Goal: Information Seeking & Learning: Learn about a topic

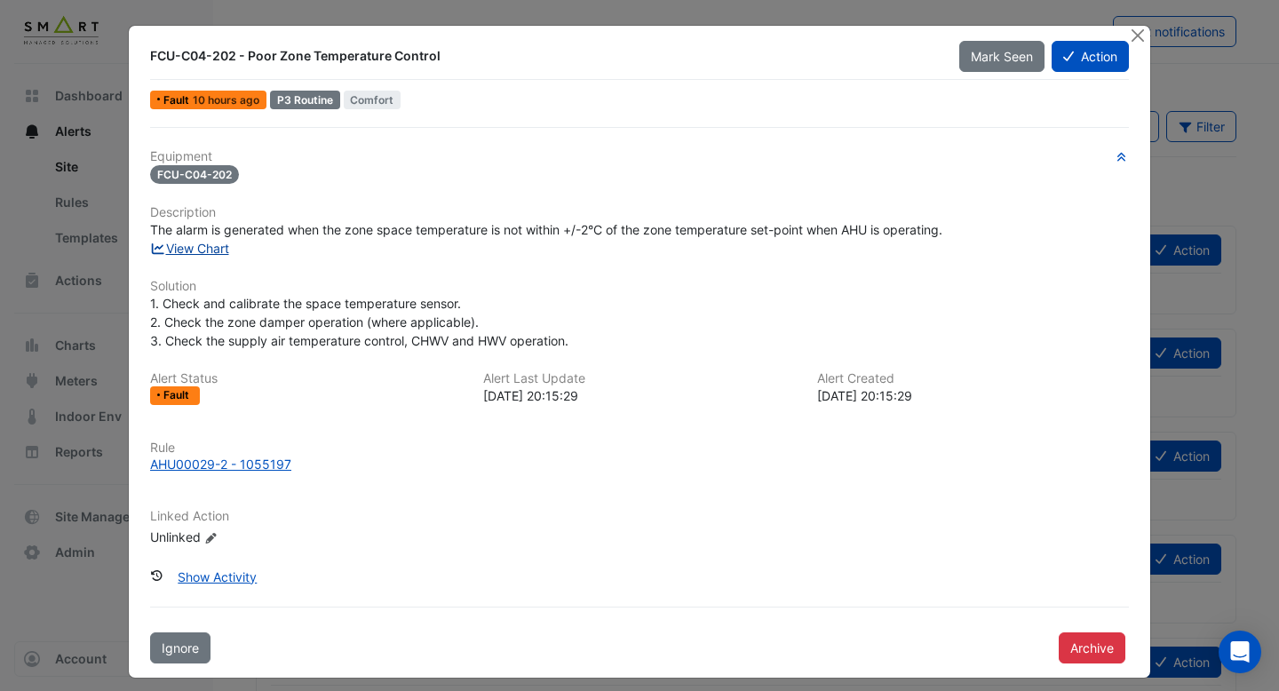
click at [228, 252] on link "View Chart" at bounding box center [189, 248] width 79 height 15
click at [1134, 34] on button "Close" at bounding box center [1137, 35] width 19 height 19
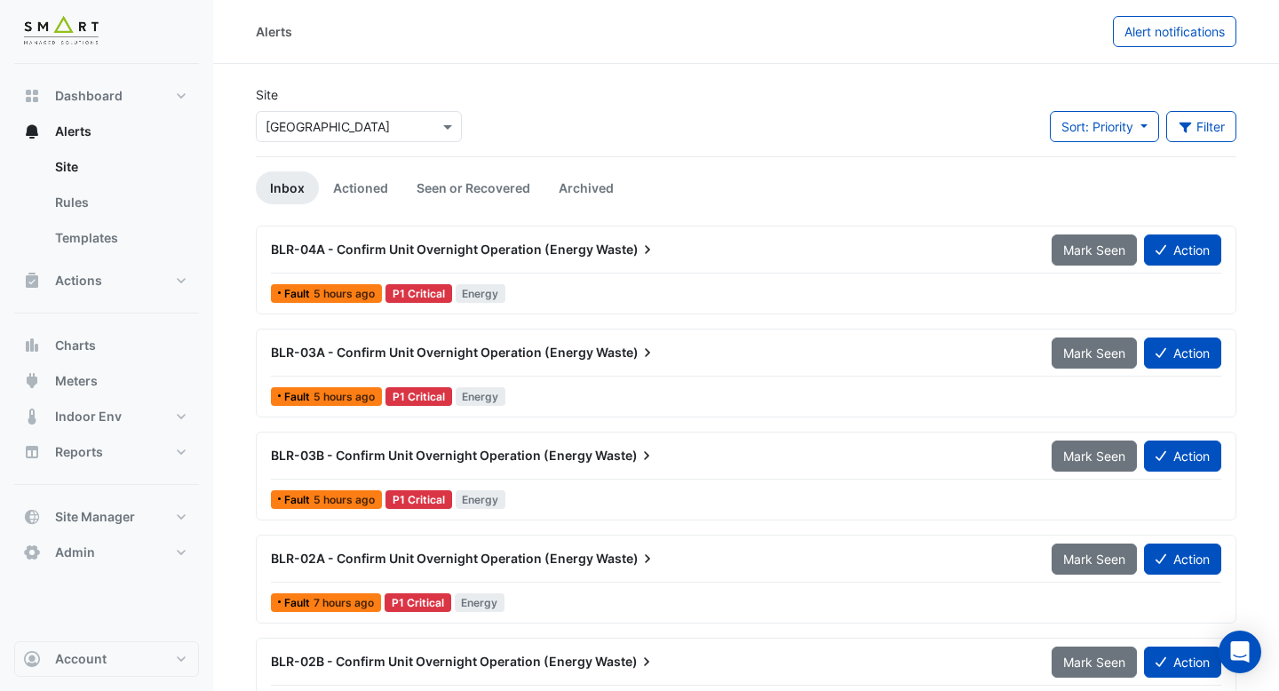
scroll to position [187, 0]
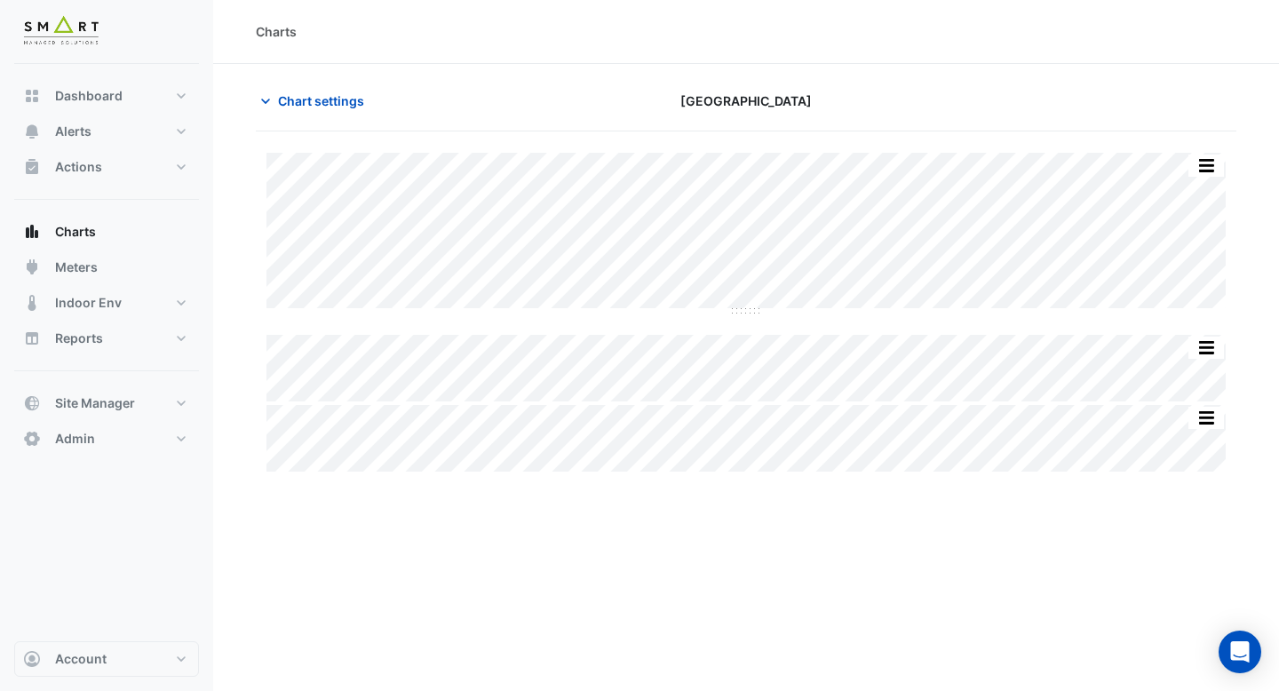
type input "**********"
click at [307, 107] on span "Chart settings" at bounding box center [321, 100] width 86 height 19
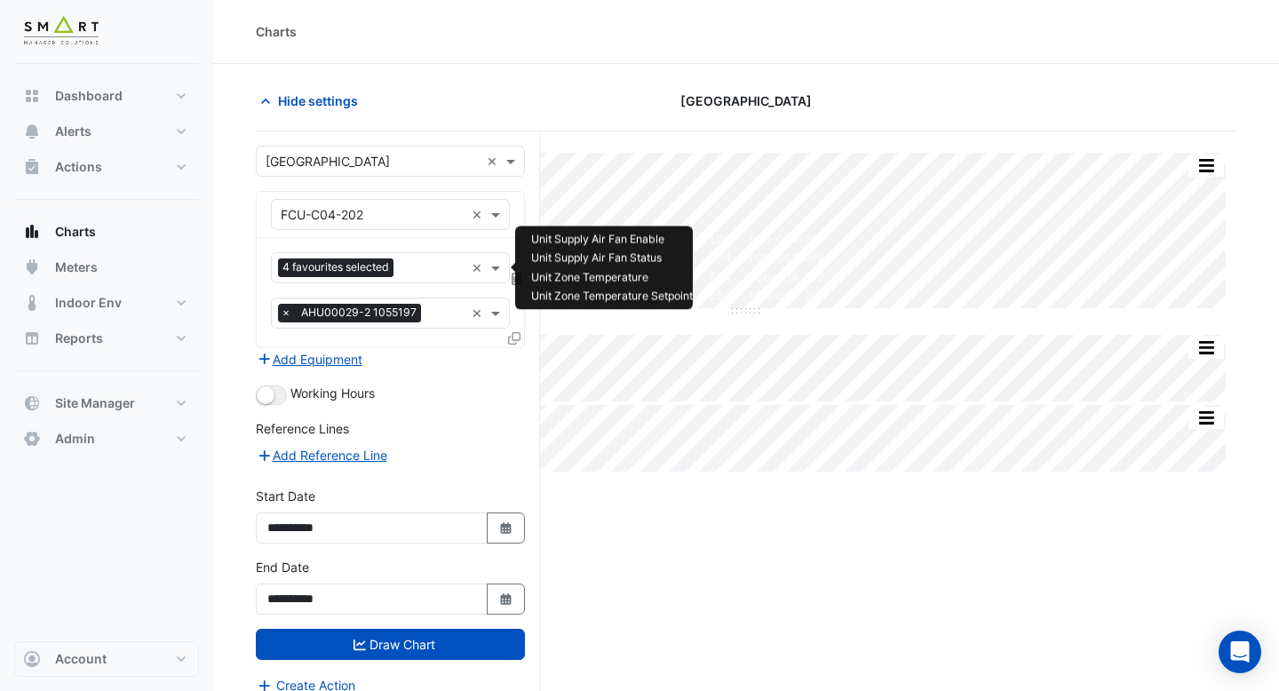
click at [419, 274] on input "text" at bounding box center [432, 269] width 64 height 19
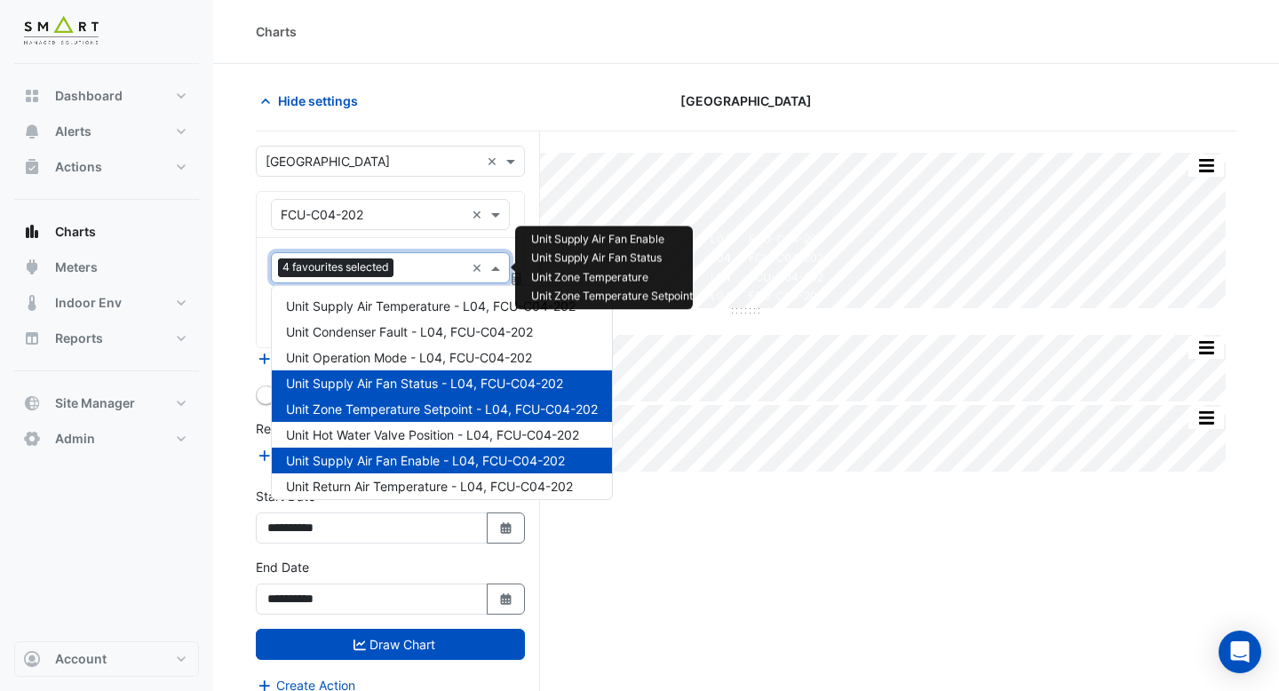
type input "*"
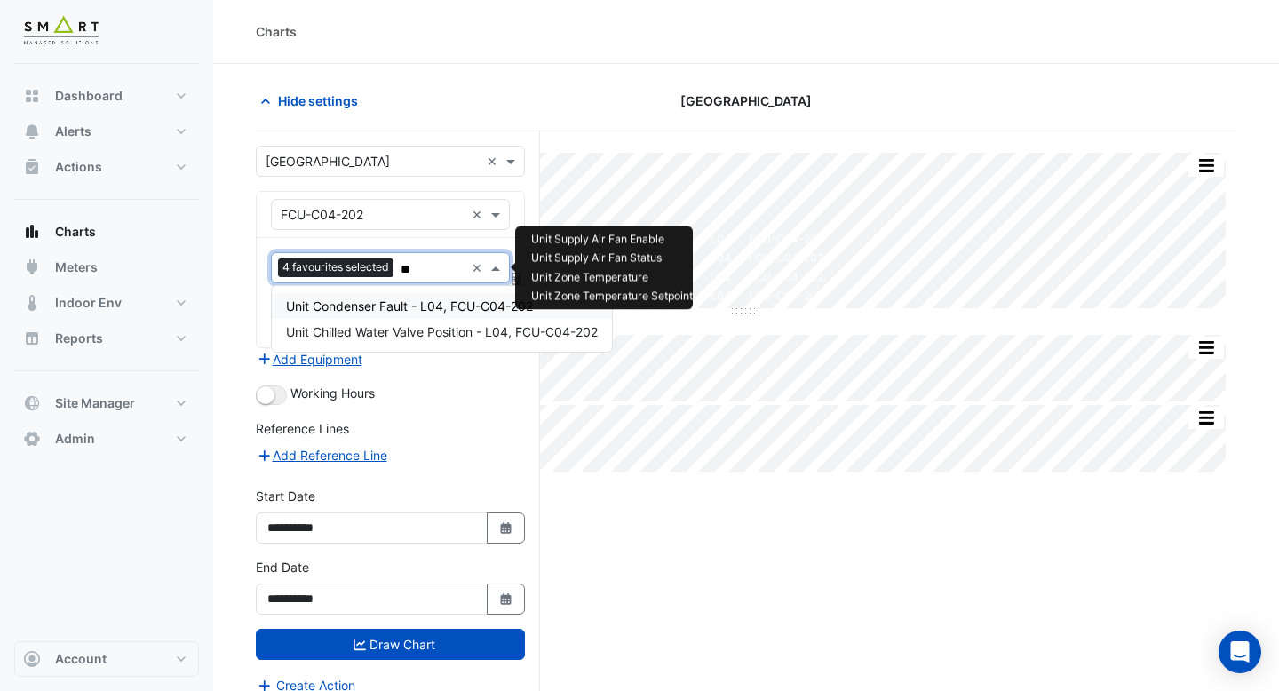
type input "***"
click at [429, 305] on span "Unit Chilled Water Valve Position - L04, FCU-C04-202" at bounding box center [442, 305] width 312 height 15
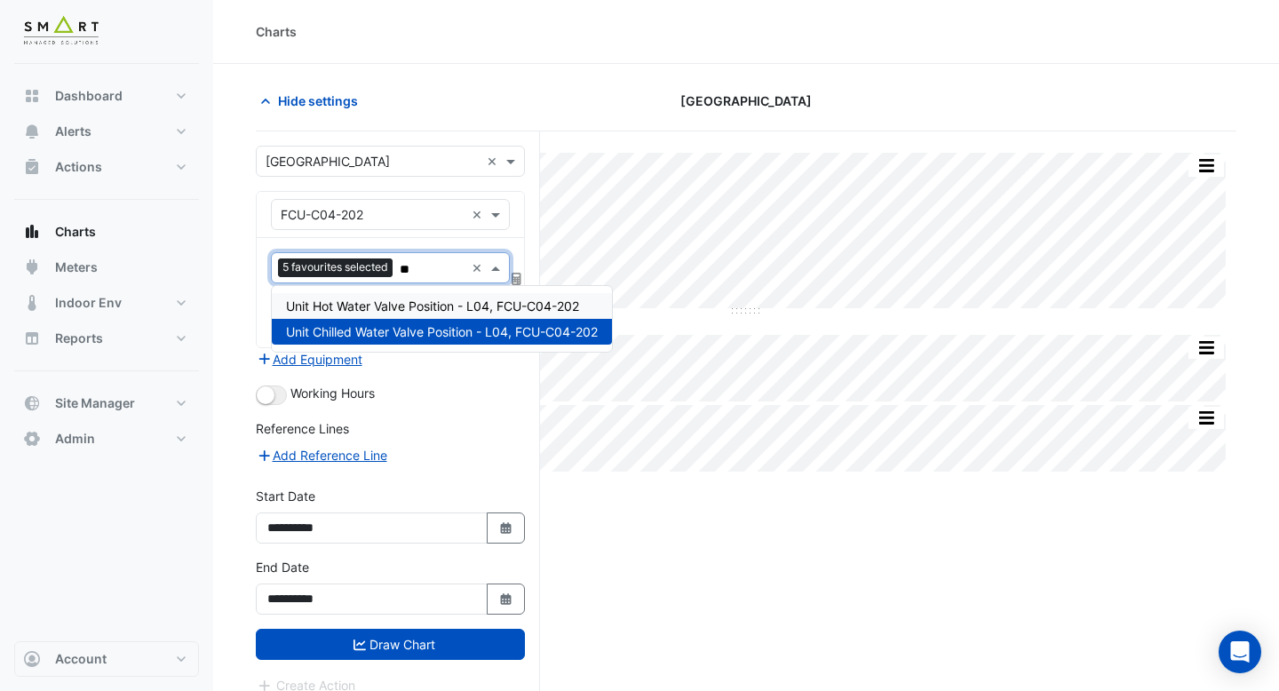
type input "***"
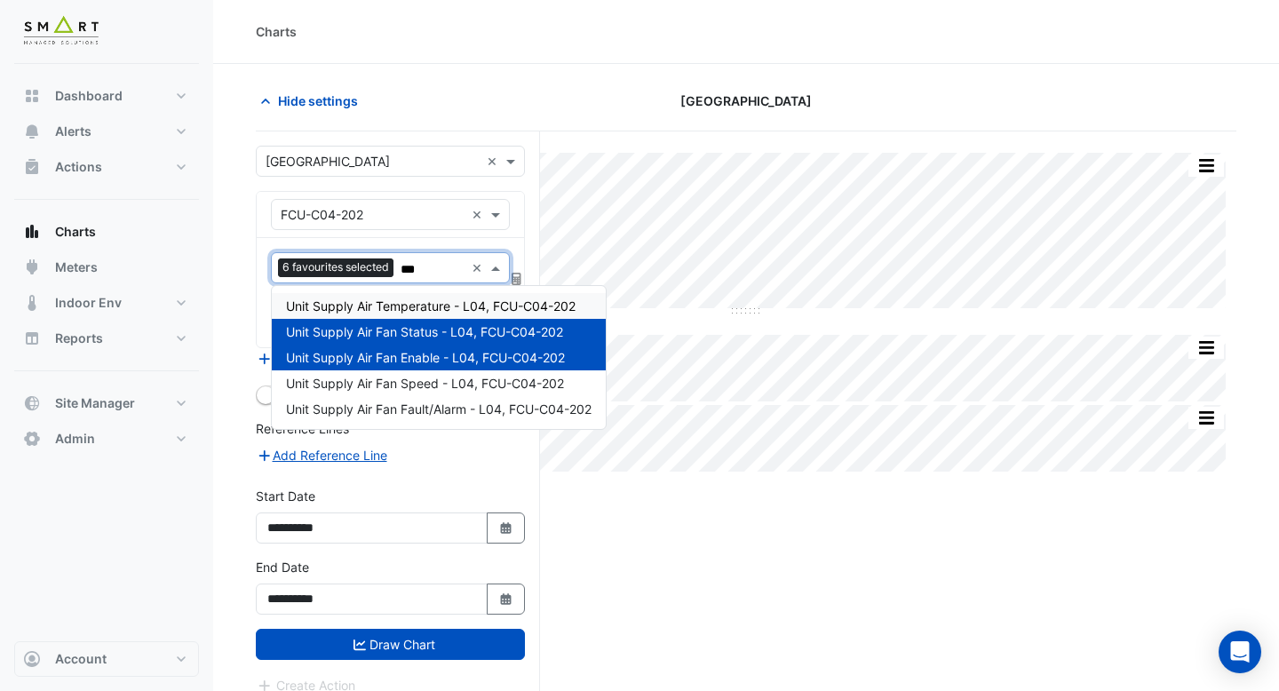
type input "****"
click at [434, 301] on span "Unit Supply Air Temperature - L04, FCU-C04-202" at bounding box center [430, 305] width 289 height 15
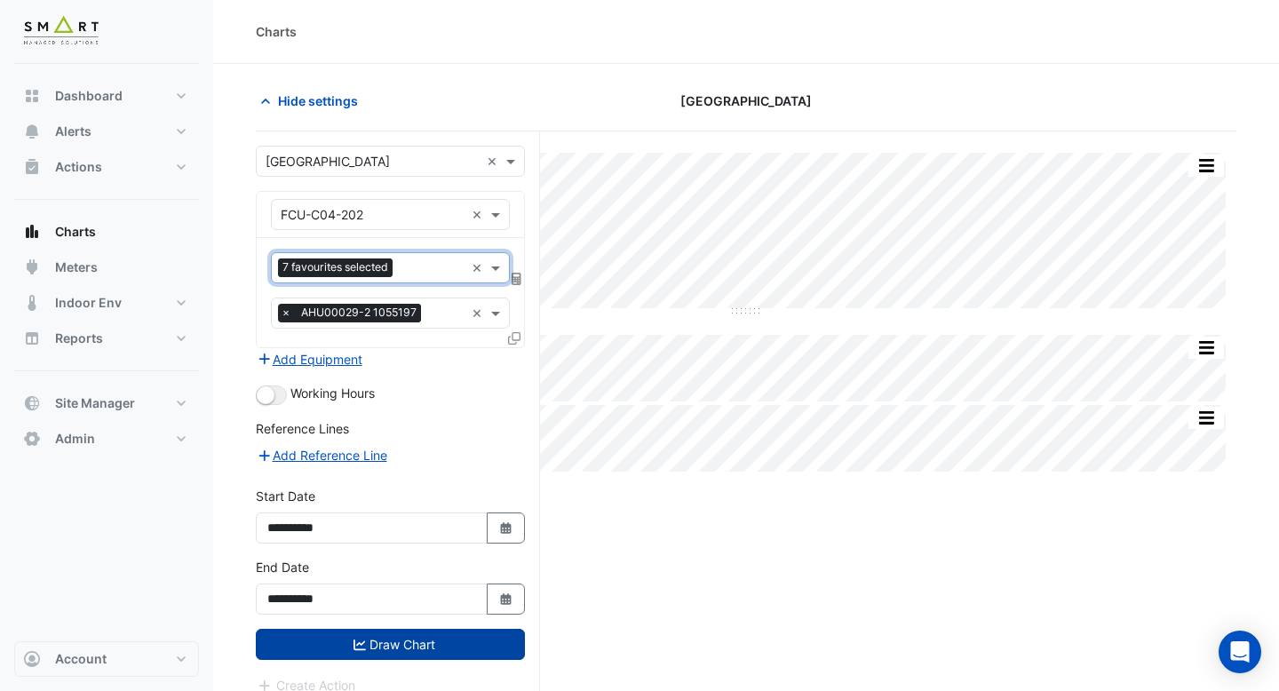
click at [445, 649] on button "Draw Chart" at bounding box center [390, 644] width 269 height 31
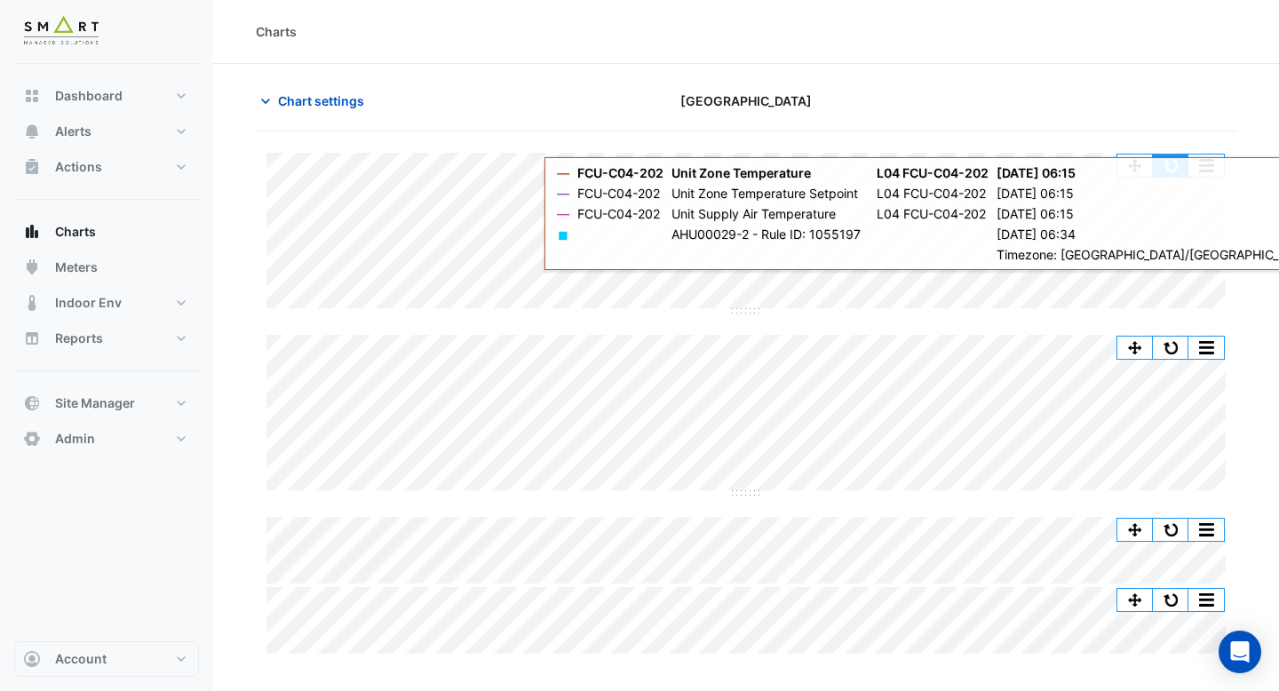
click at [1169, 162] on button "button" at bounding box center [1171, 166] width 36 height 22
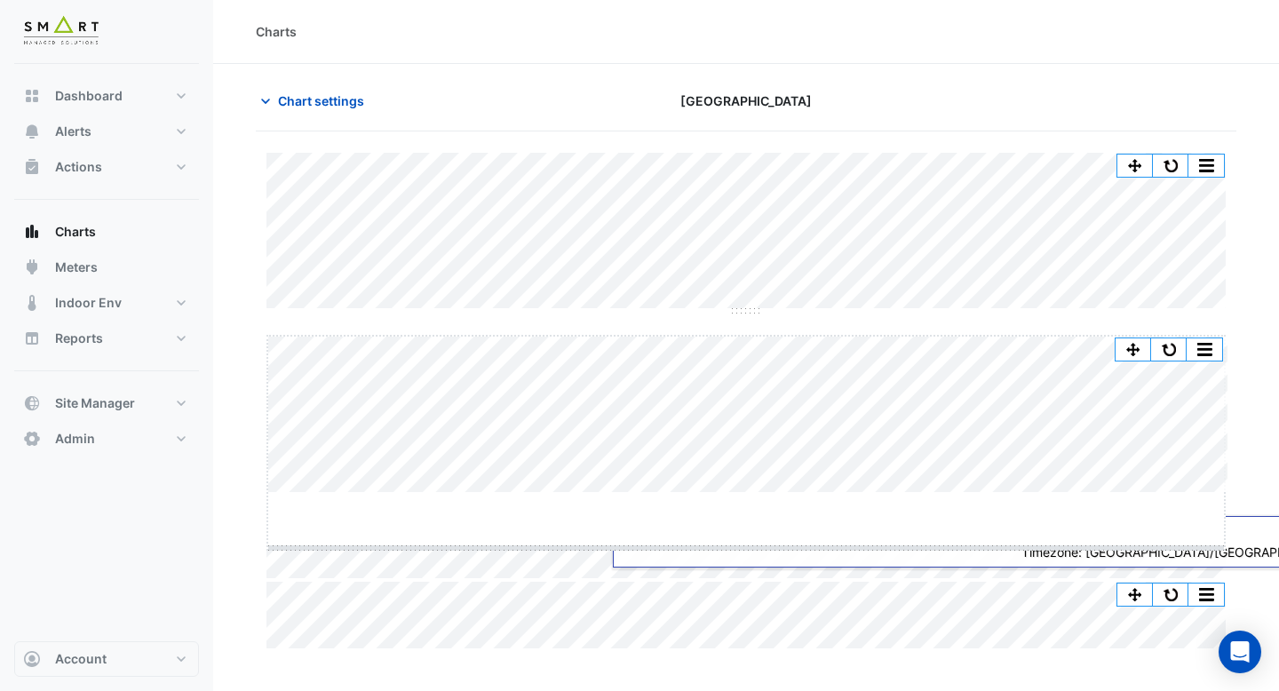
drag, startPoint x: 745, startPoint y: 492, endPoint x: 745, endPoint y: 560, distance: 68.4
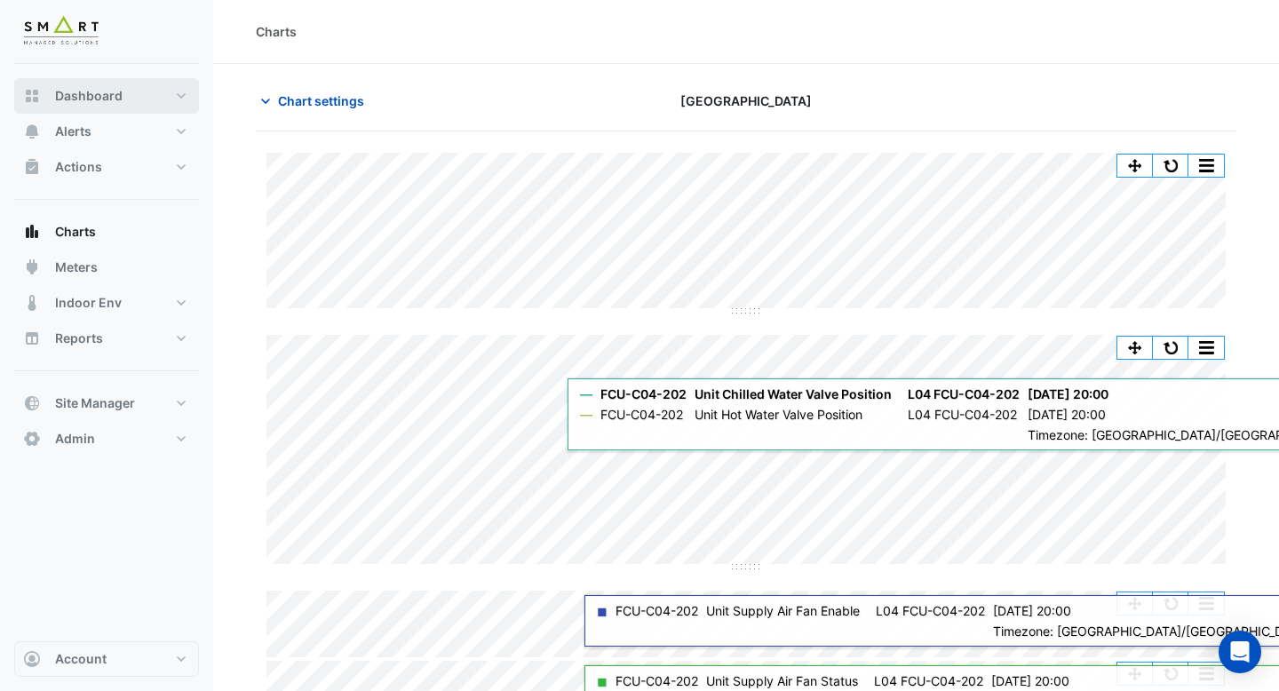
click at [119, 83] on button "Dashboard" at bounding box center [106, 96] width 185 height 36
select select "***"
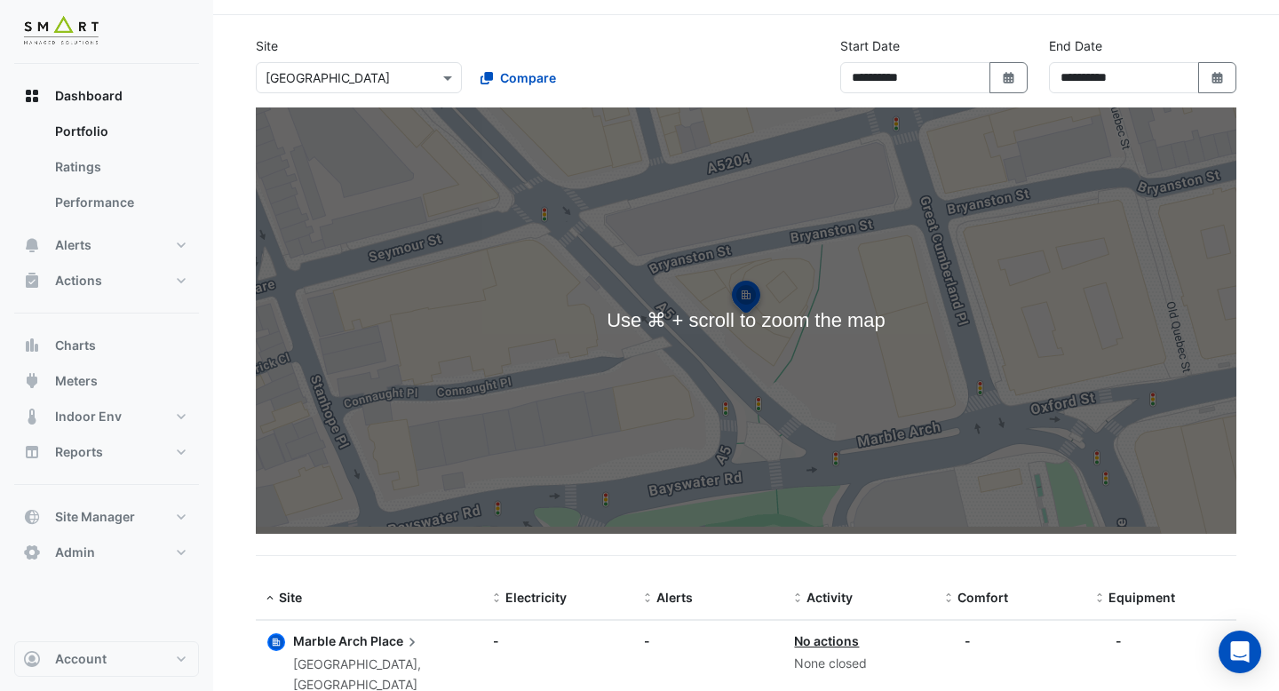
scroll to position [64, 0]
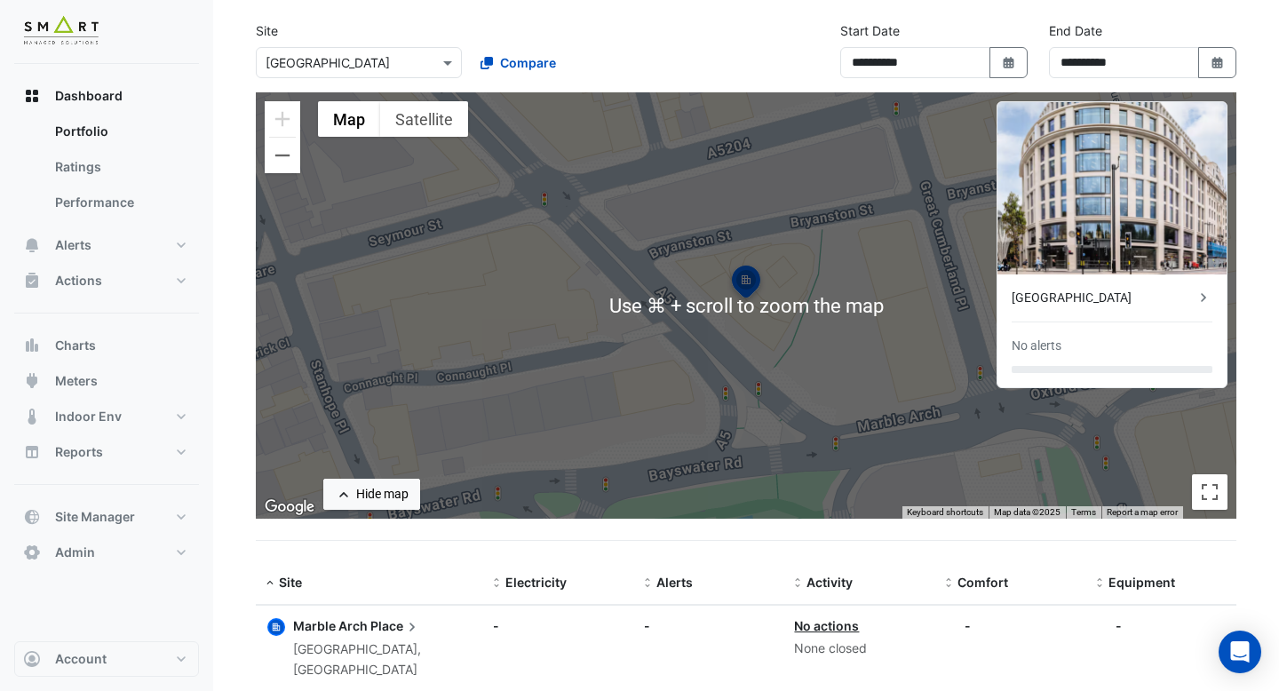
click at [339, 625] on span "Marble Arch" at bounding box center [330, 625] width 75 height 15
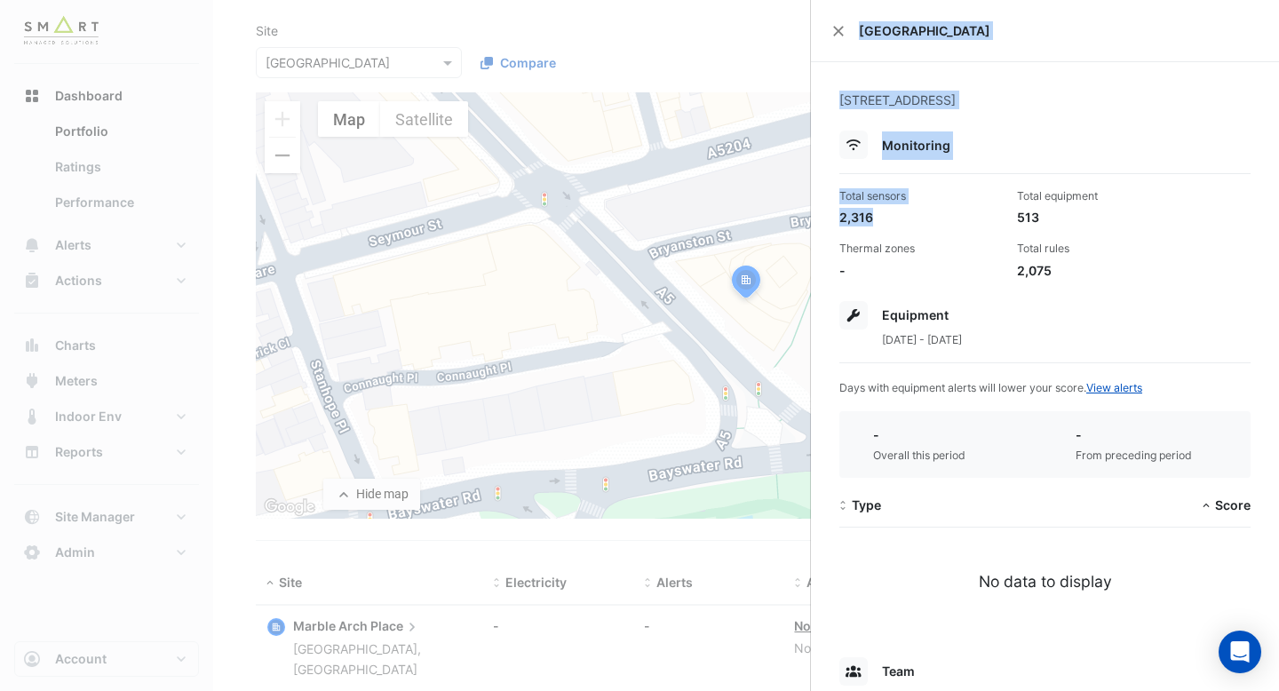
drag, startPoint x: 873, startPoint y: 222, endPoint x: 780, endPoint y: 222, distance: 92.3
click at [780, 222] on body "**********" at bounding box center [639, 337] width 1279 height 802
click at [949, 206] on div "Total sensors 2,316" at bounding box center [921, 207] width 178 height 38
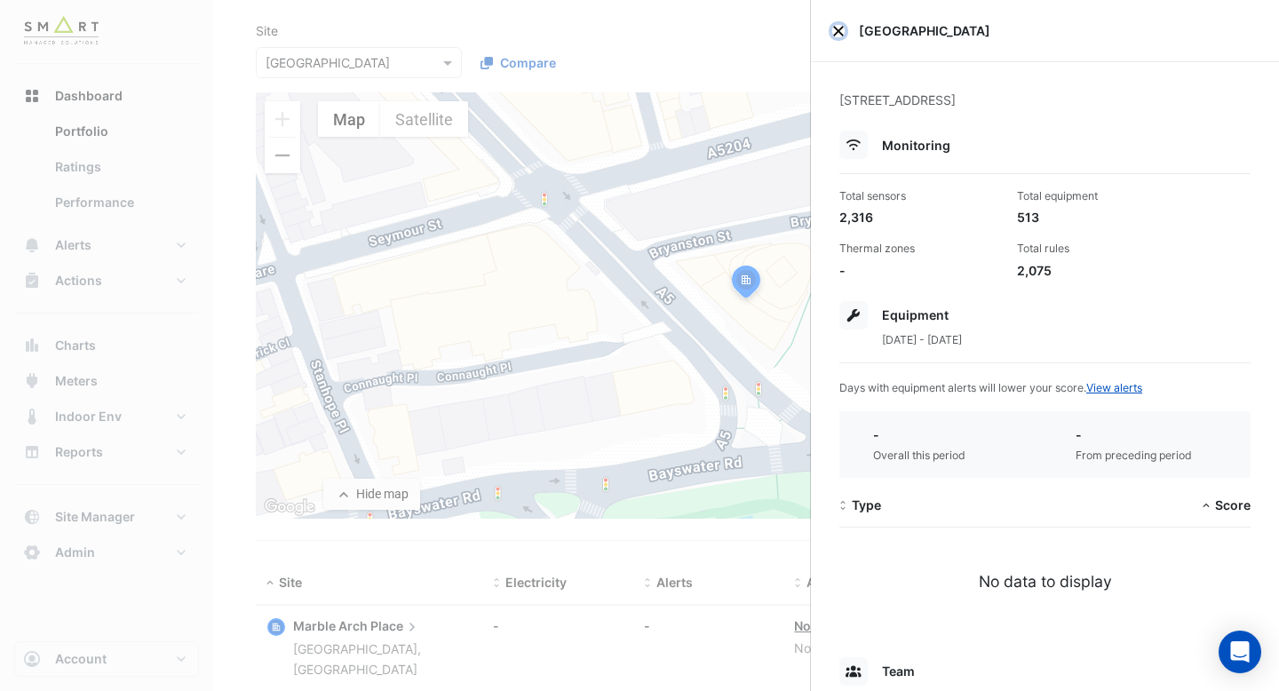
click at [836, 36] on button "Close" at bounding box center [838, 31] width 12 height 12
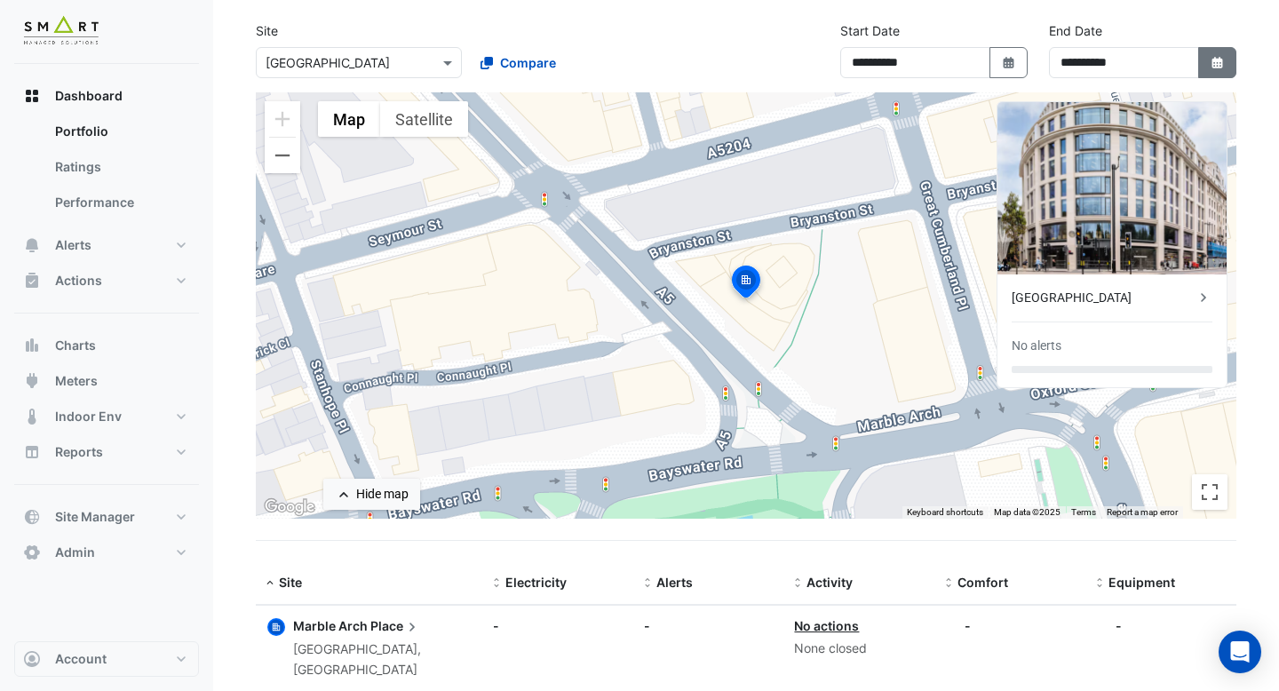
click at [1218, 67] on icon "button" at bounding box center [1216, 63] width 11 height 12
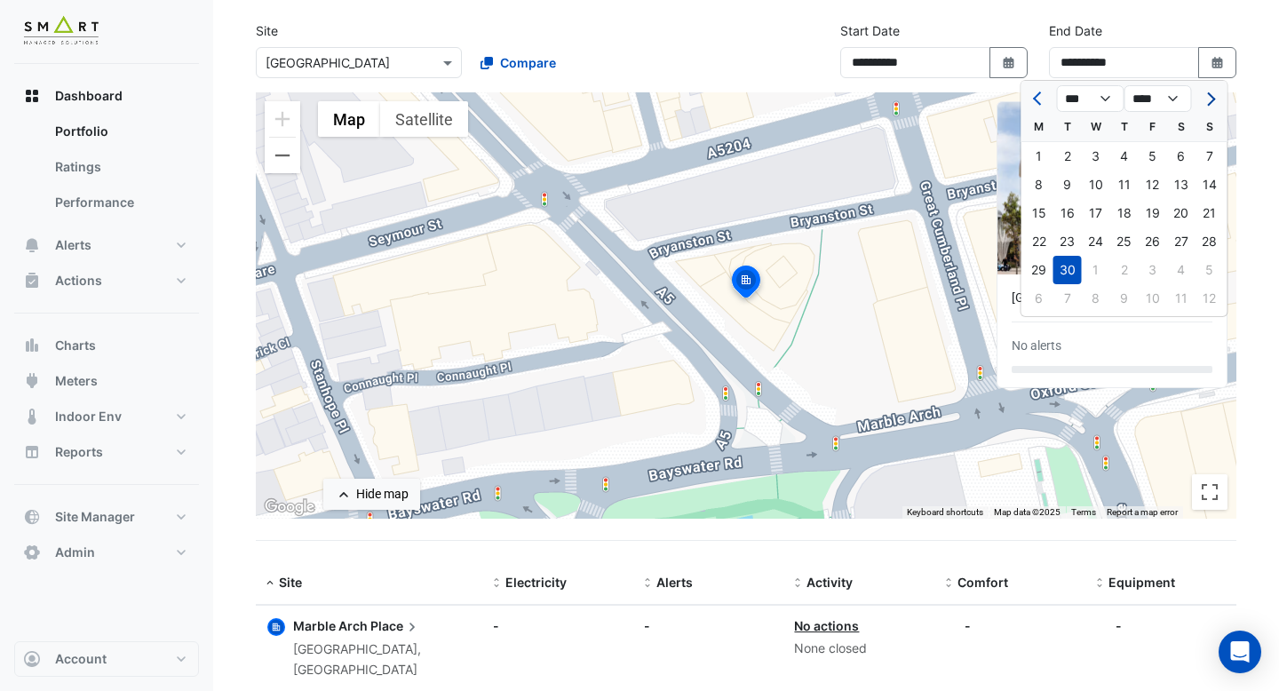
click at [1208, 99] on span "Next month" at bounding box center [1207, 98] width 13 height 13
select select "**"
click at [1154, 269] on div "31" at bounding box center [1152, 270] width 28 height 28
type input "**********"
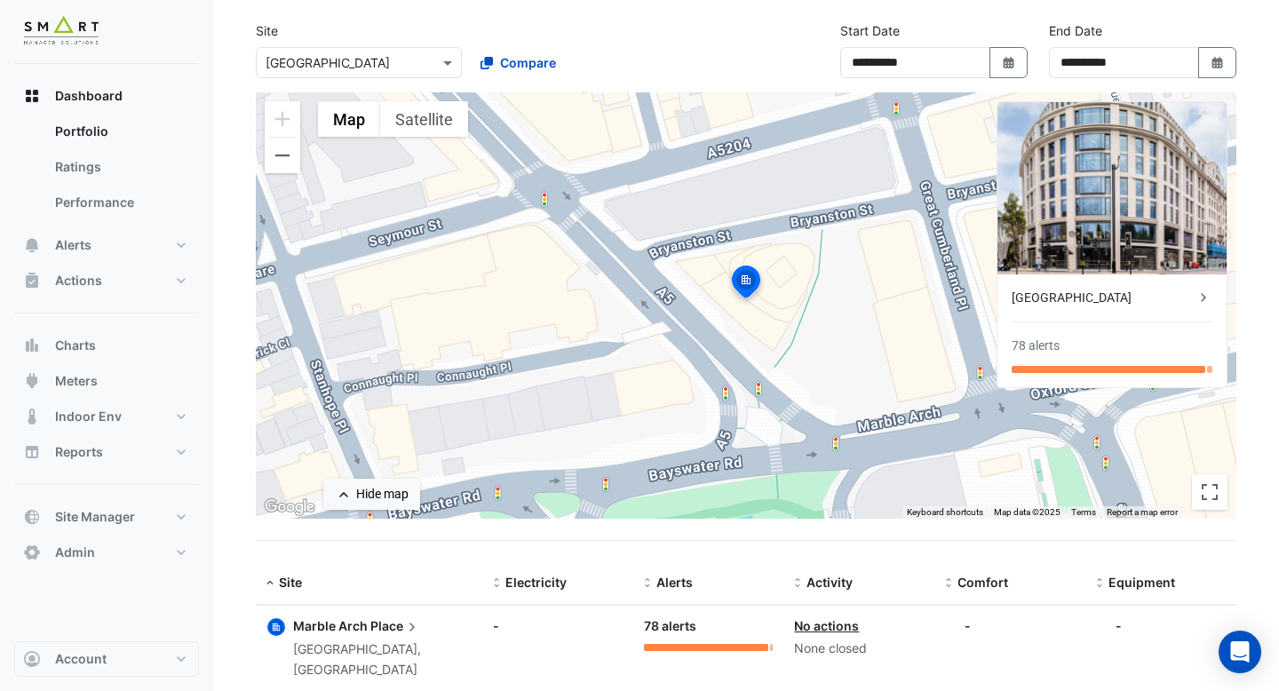
click at [314, 630] on span "Marble Arch" at bounding box center [330, 625] width 75 height 15
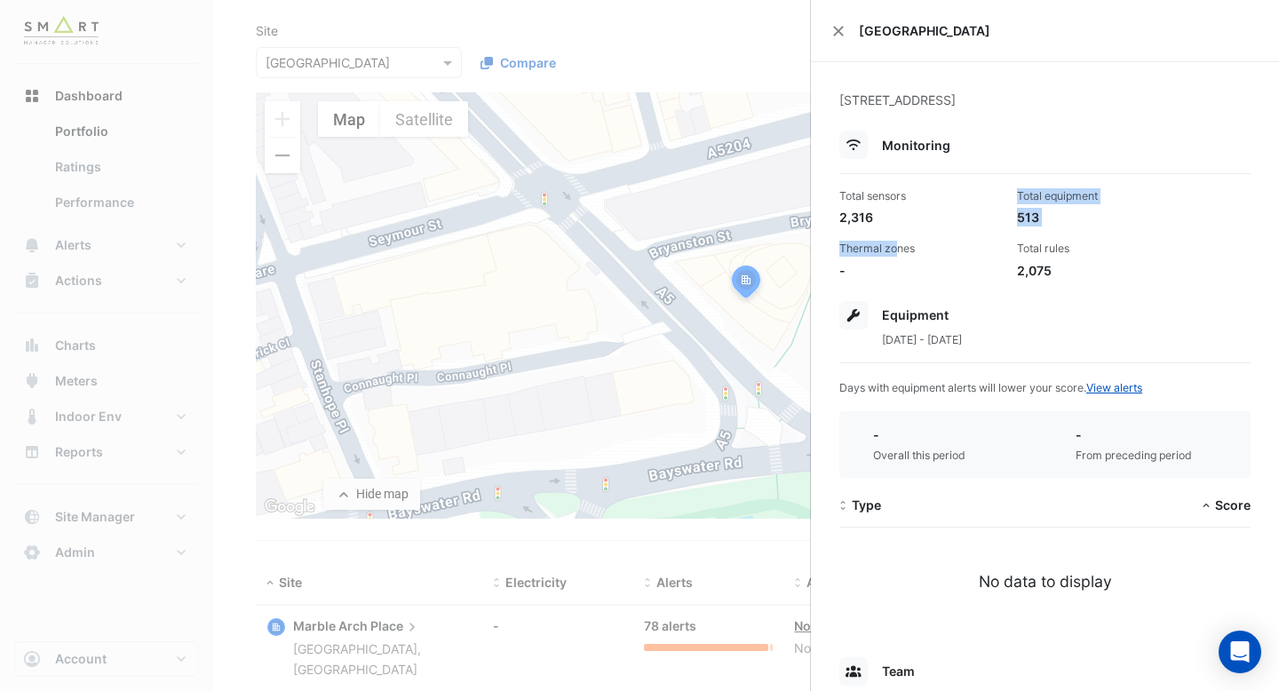
drag, startPoint x: 893, startPoint y: 242, endPoint x: 836, endPoint y: 203, distance: 69.7
click at [838, 205] on div "Total sensors 2,316 Total equipment 513 Thermal zones - Total rules 2,075" at bounding box center [1044, 227] width 425 height 106
click at [1170, 198] on div "Total equipment" at bounding box center [1098, 196] width 163 height 16
click at [843, 34] on button "Close" at bounding box center [838, 31] width 12 height 12
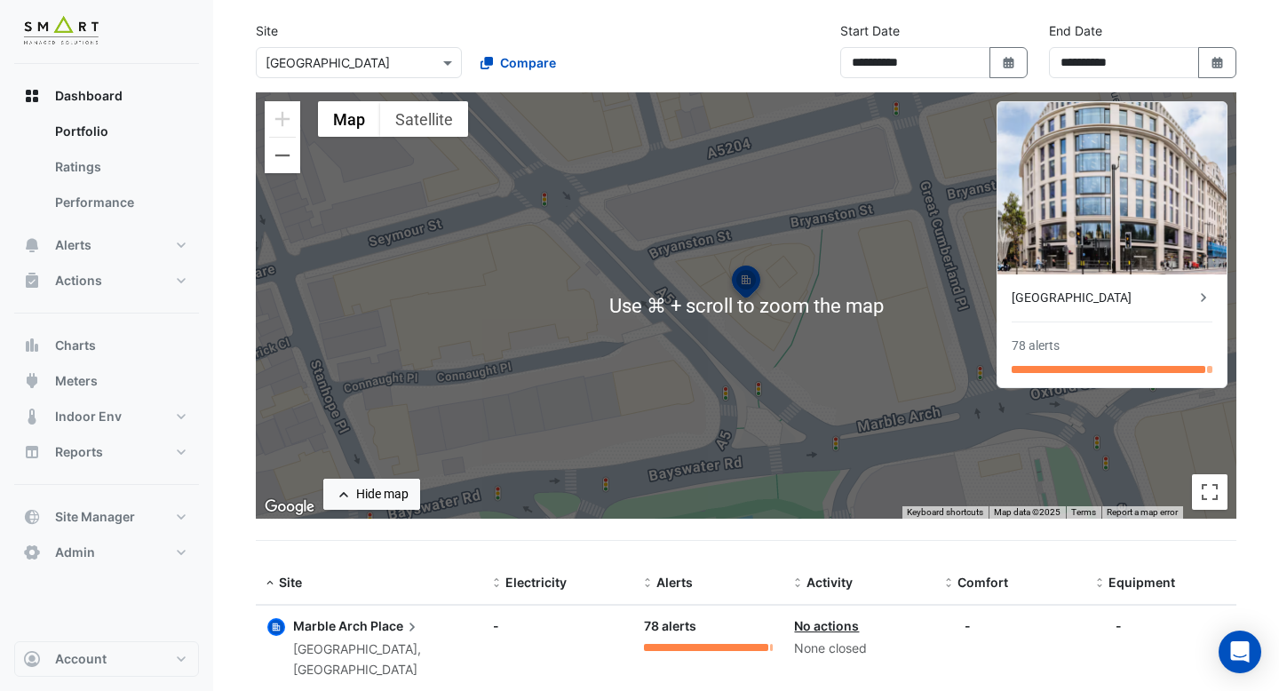
scroll to position [91, 0]
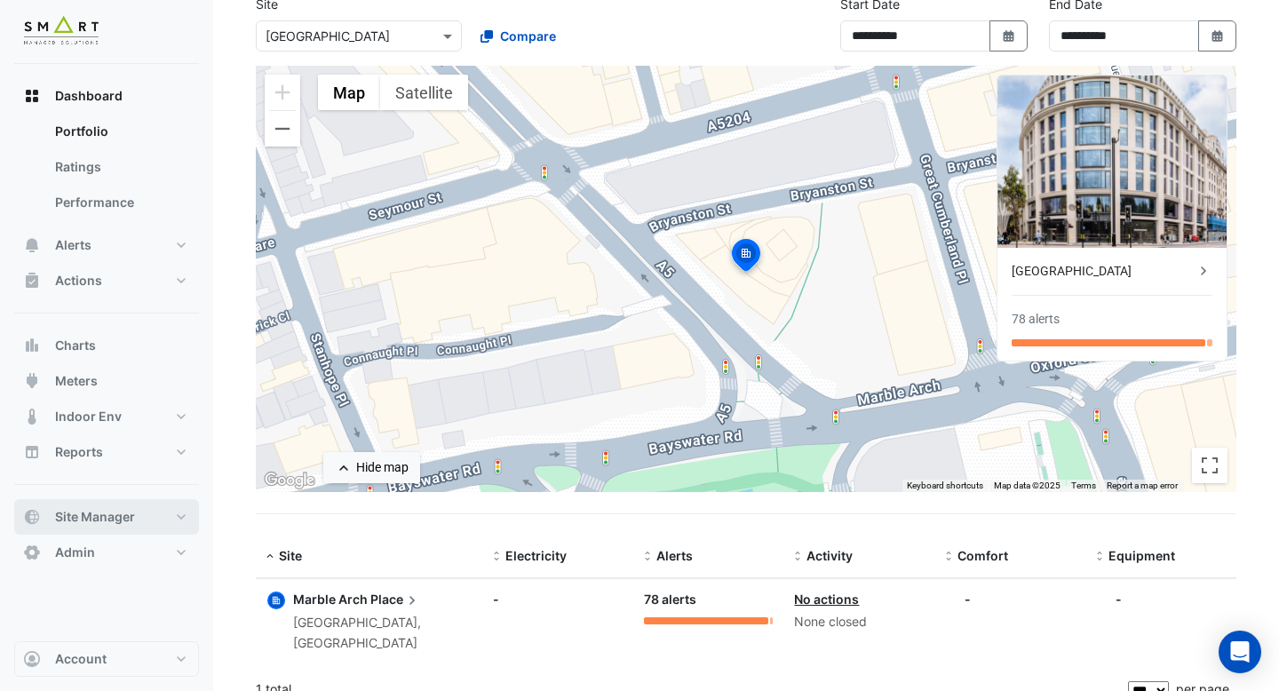
click at [149, 525] on button "Site Manager" at bounding box center [106, 517] width 185 height 36
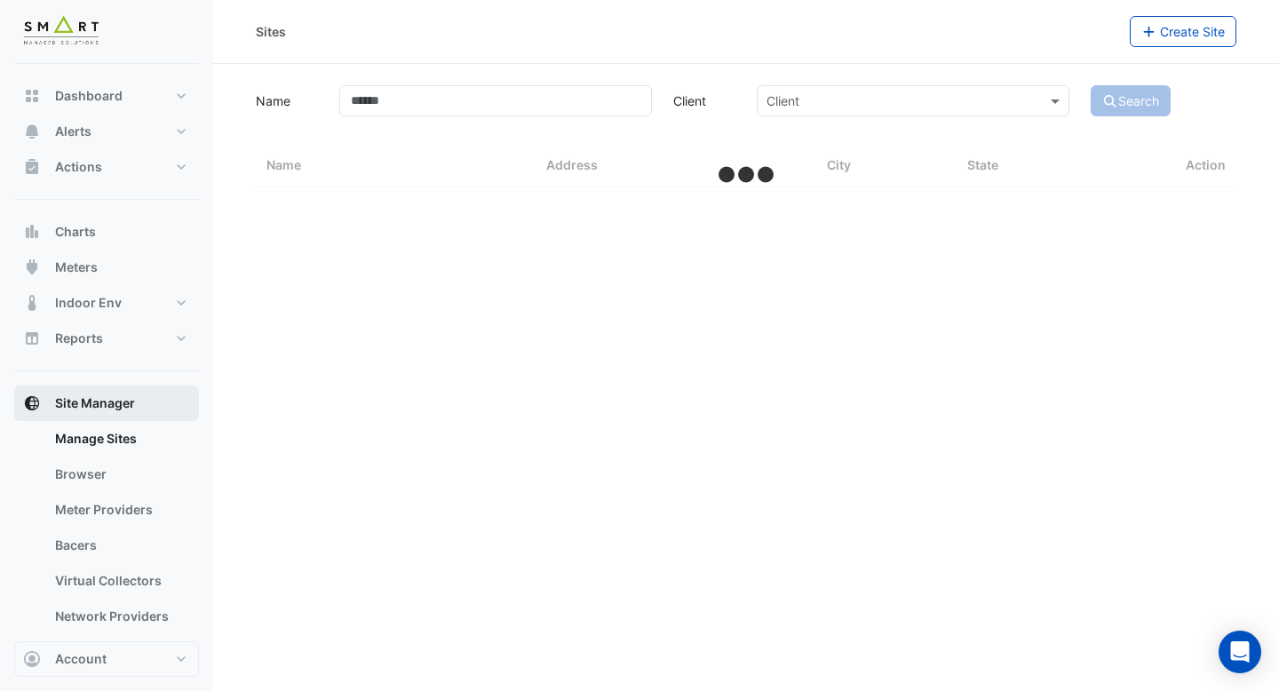
select select "***"
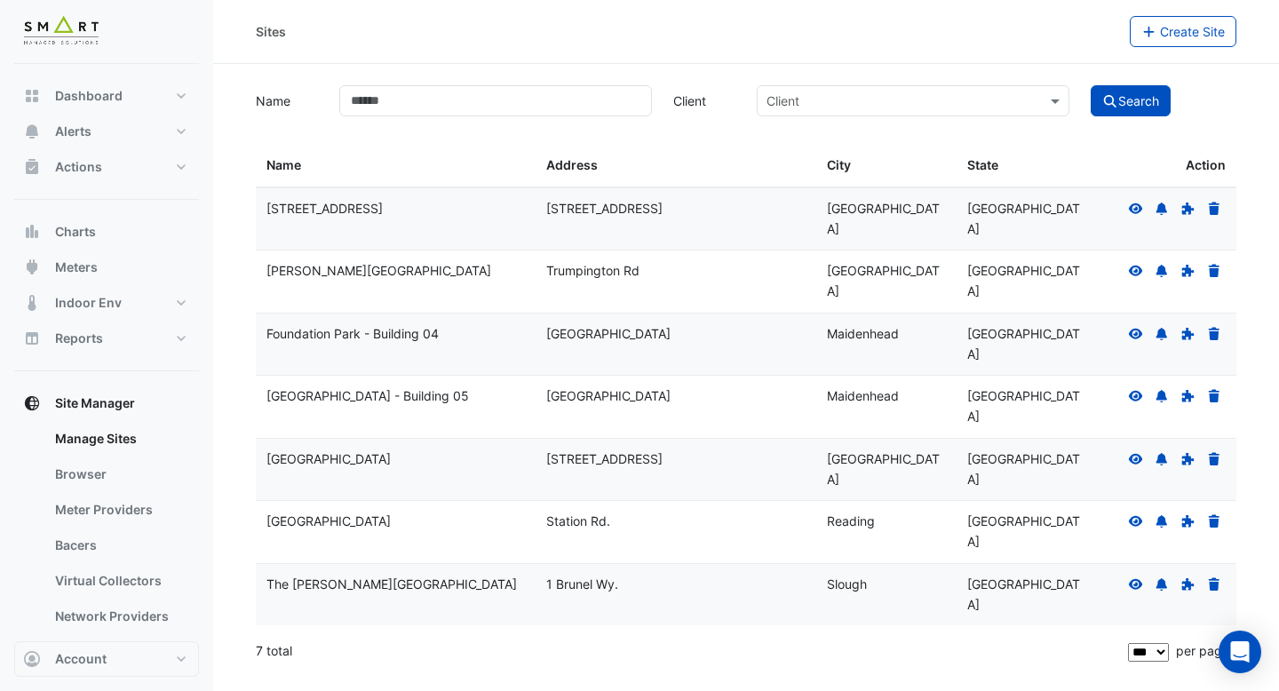
click at [1131, 453] on icon at bounding box center [1136, 458] width 14 height 11
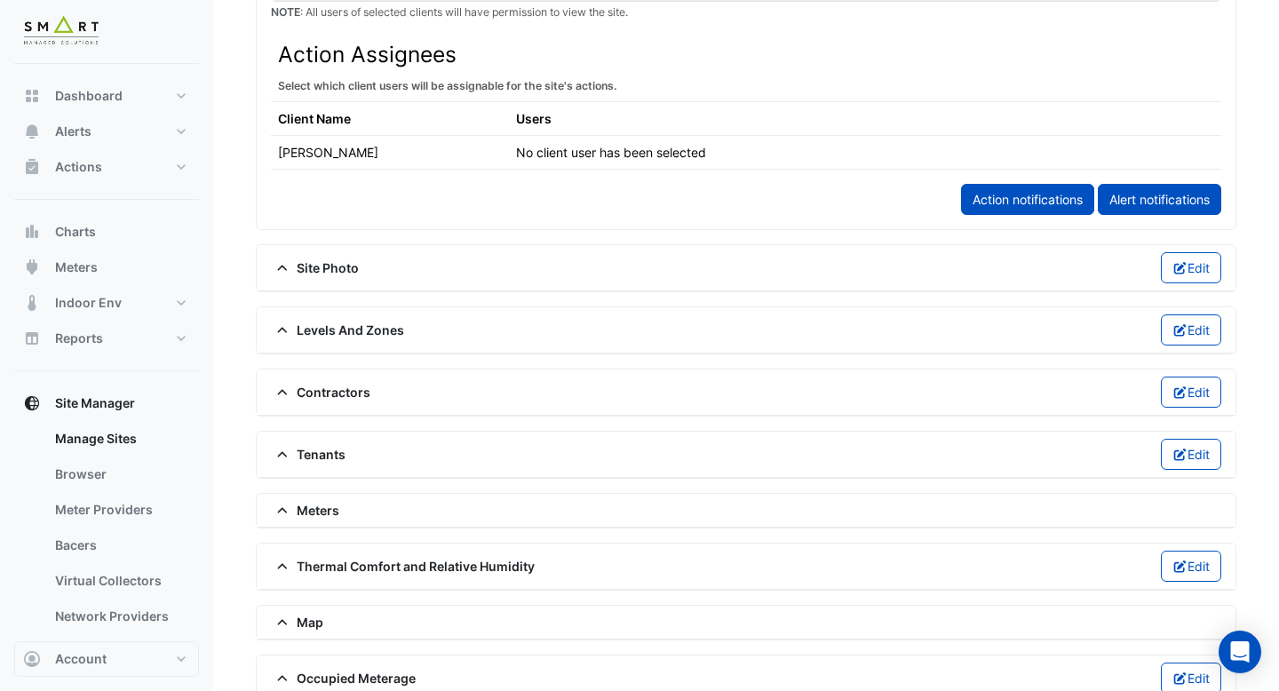
scroll to position [1009, 0]
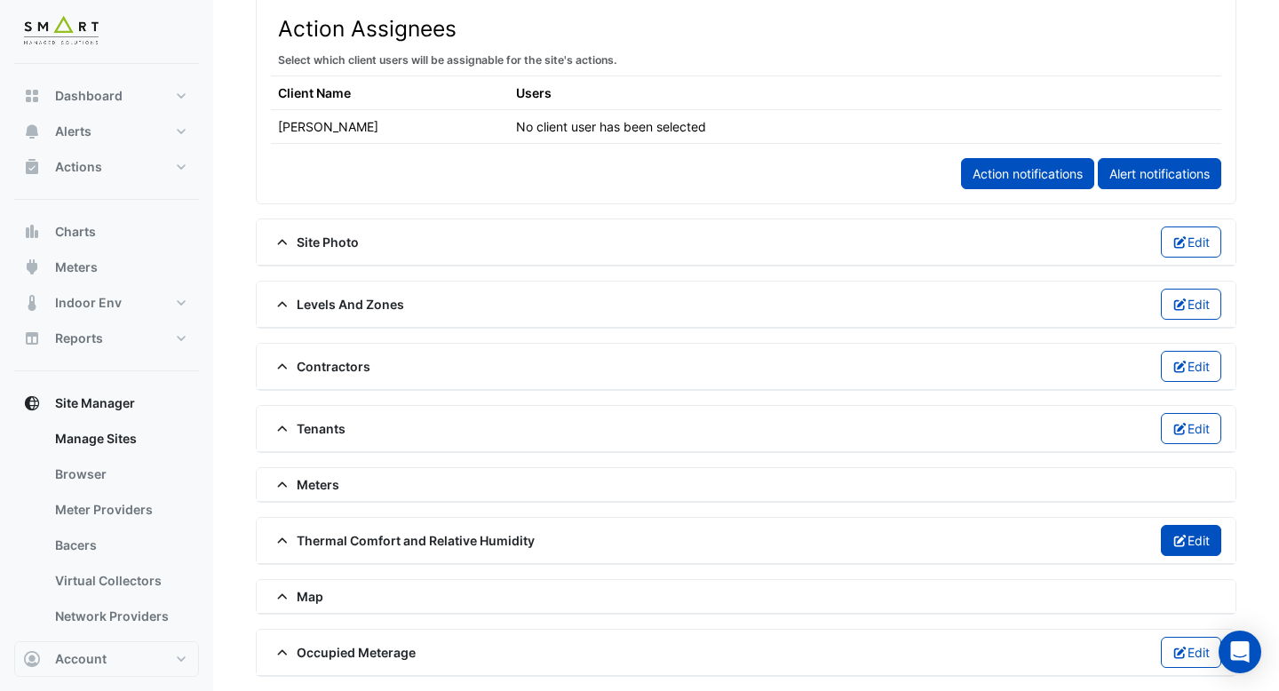
click at [1212, 549] on button "Edit" at bounding box center [1191, 540] width 61 height 31
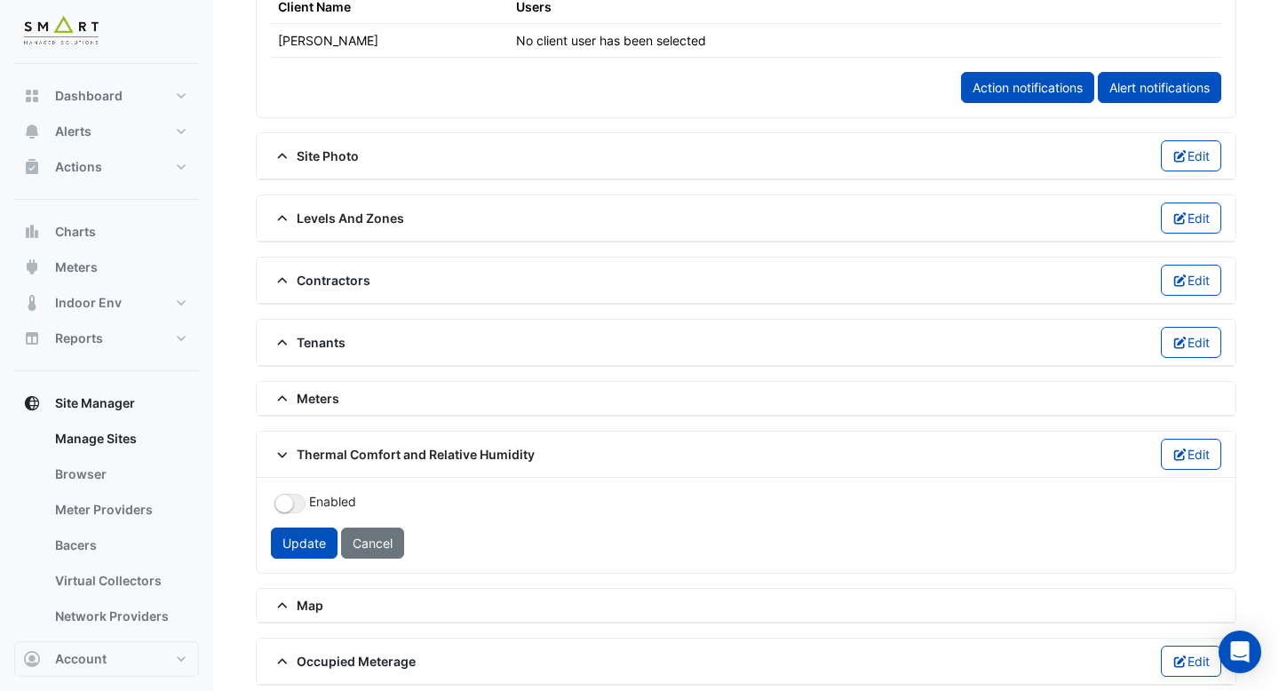
scroll to position [1220, 0]
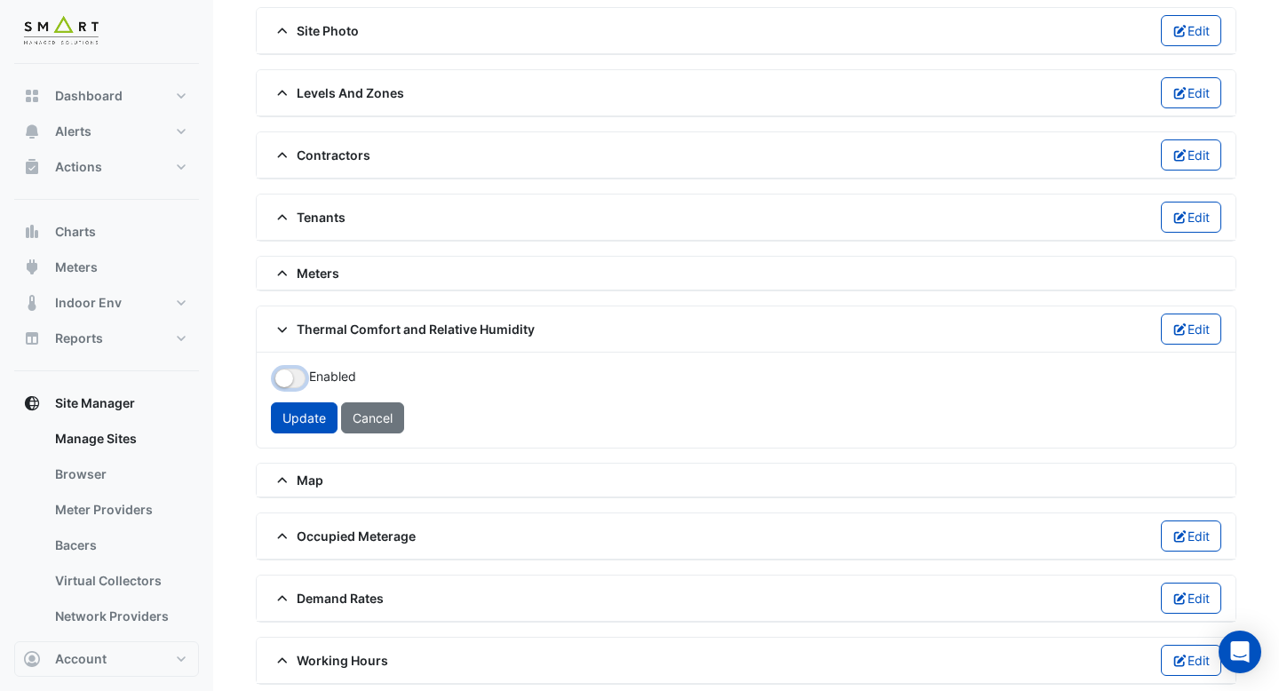
click at [289, 374] on small "button" at bounding box center [284, 378] width 18 height 18
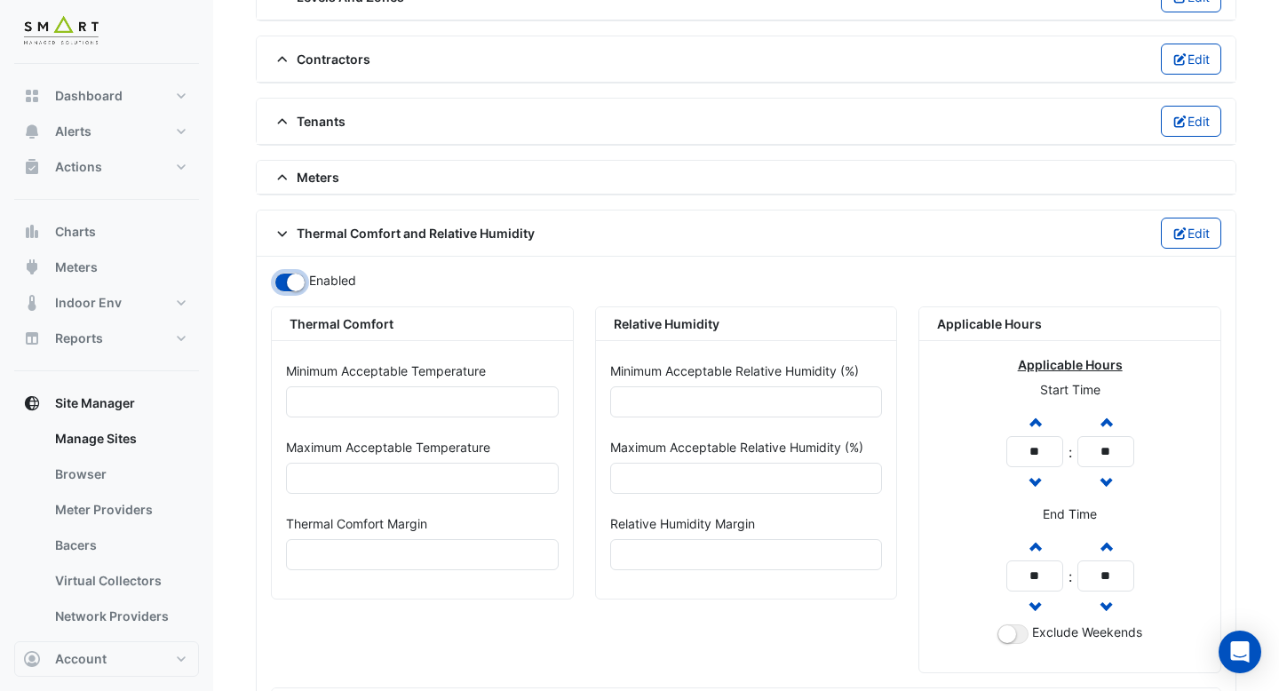
scroll to position [1393, 0]
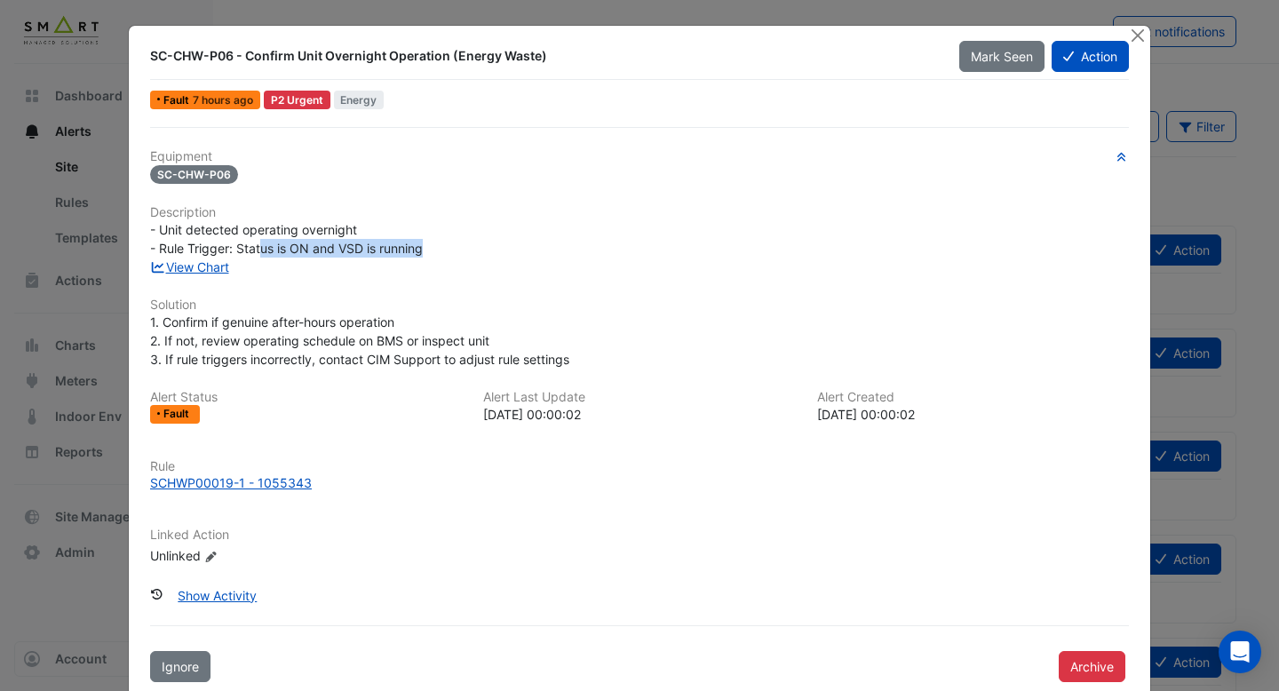
drag, startPoint x: 434, startPoint y: 249, endPoint x: 258, endPoint y: 244, distance: 175.9
click at [258, 244] on div "- Unit detected operating overnight - Rule Trigger: Status is ON and VSD is run…" at bounding box center [639, 238] width 979 height 37
click at [209, 269] on link "View Chart" at bounding box center [189, 266] width 79 height 15
click at [228, 481] on div "SCHWP00019-1 - 1055343" at bounding box center [231, 482] width 162 height 19
click at [221, 266] on link "View Chart" at bounding box center [189, 266] width 79 height 15
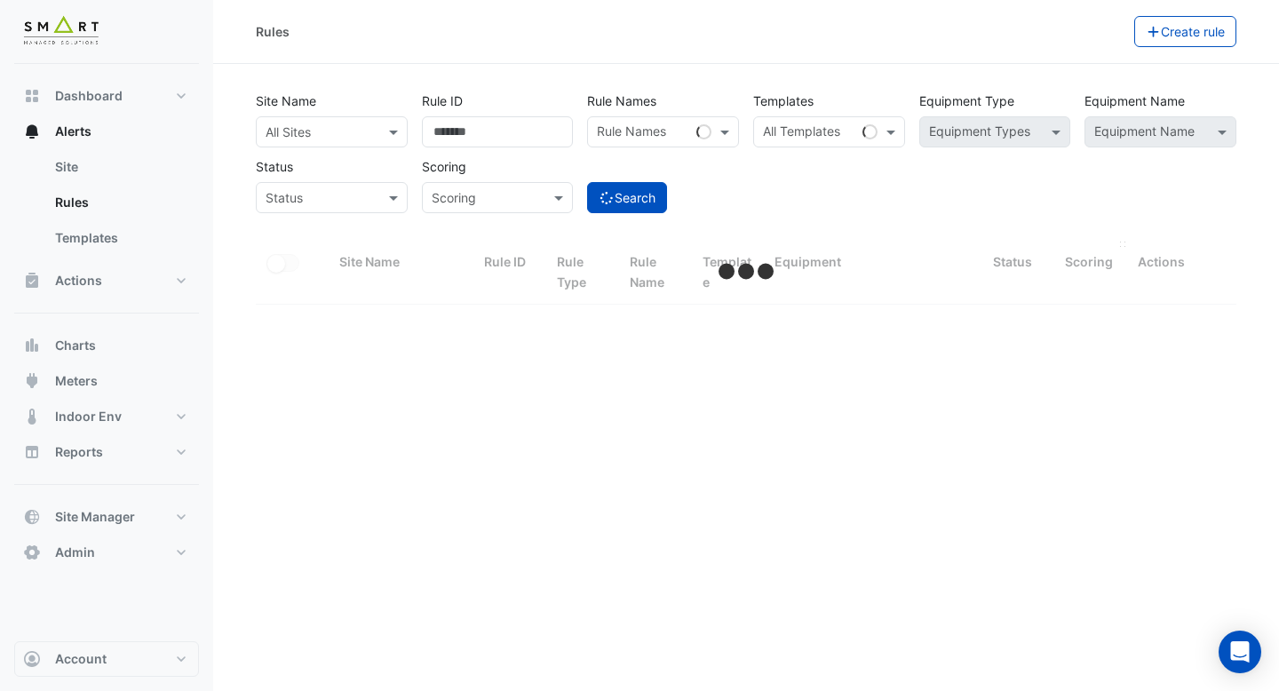
select select "***"
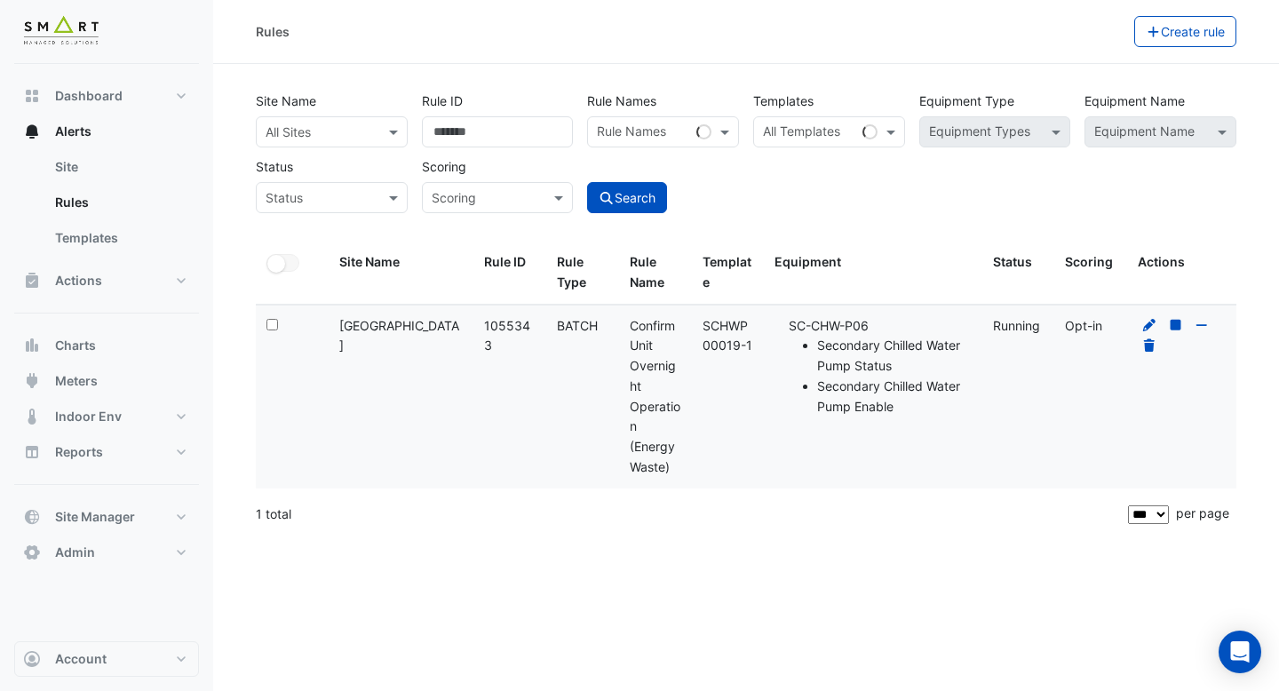
click at [1157, 328] on div at bounding box center [1181, 336] width 88 height 41
click at [1145, 328] on icon at bounding box center [1149, 325] width 16 height 12
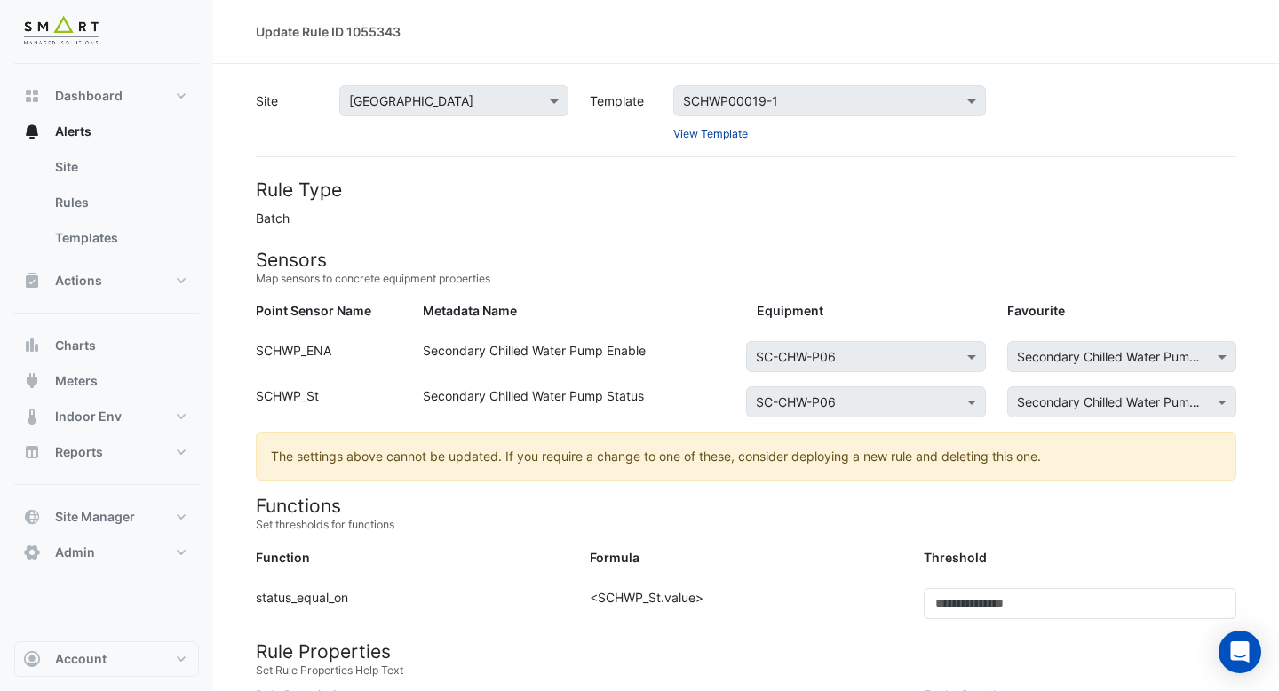
click at [704, 133] on link "View Template" at bounding box center [710, 133] width 75 height 13
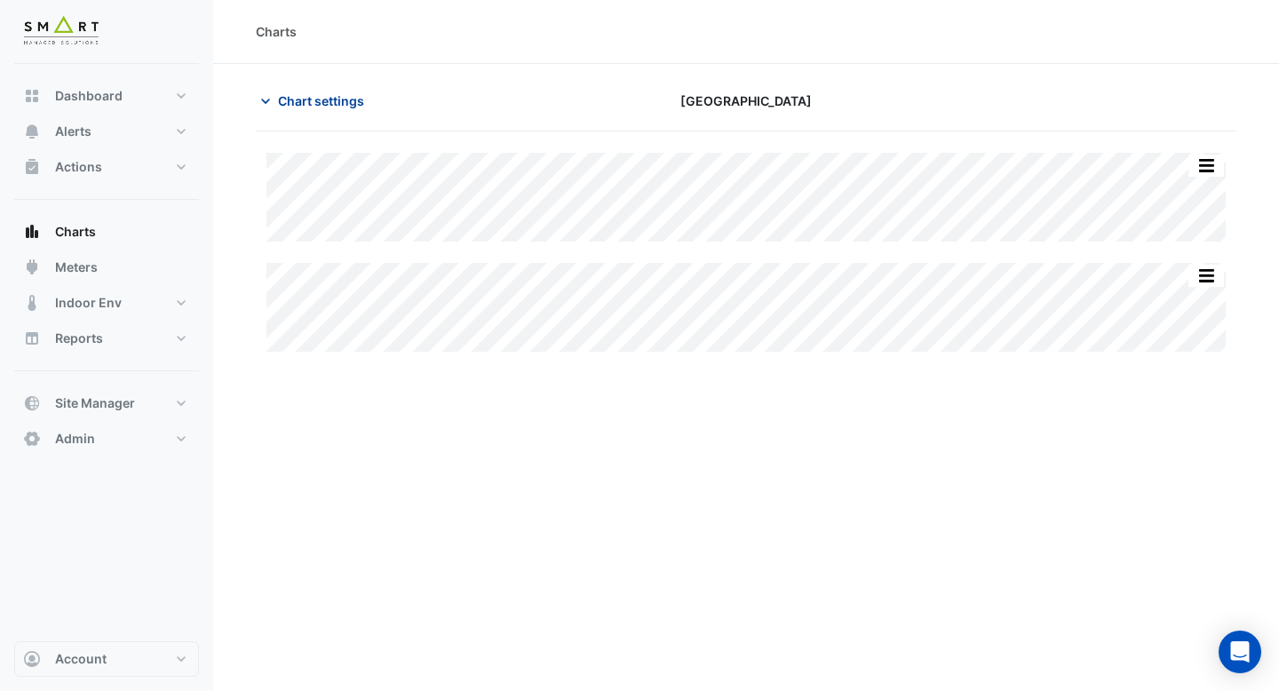
click at [342, 99] on span "Chart settings" at bounding box center [321, 100] width 86 height 19
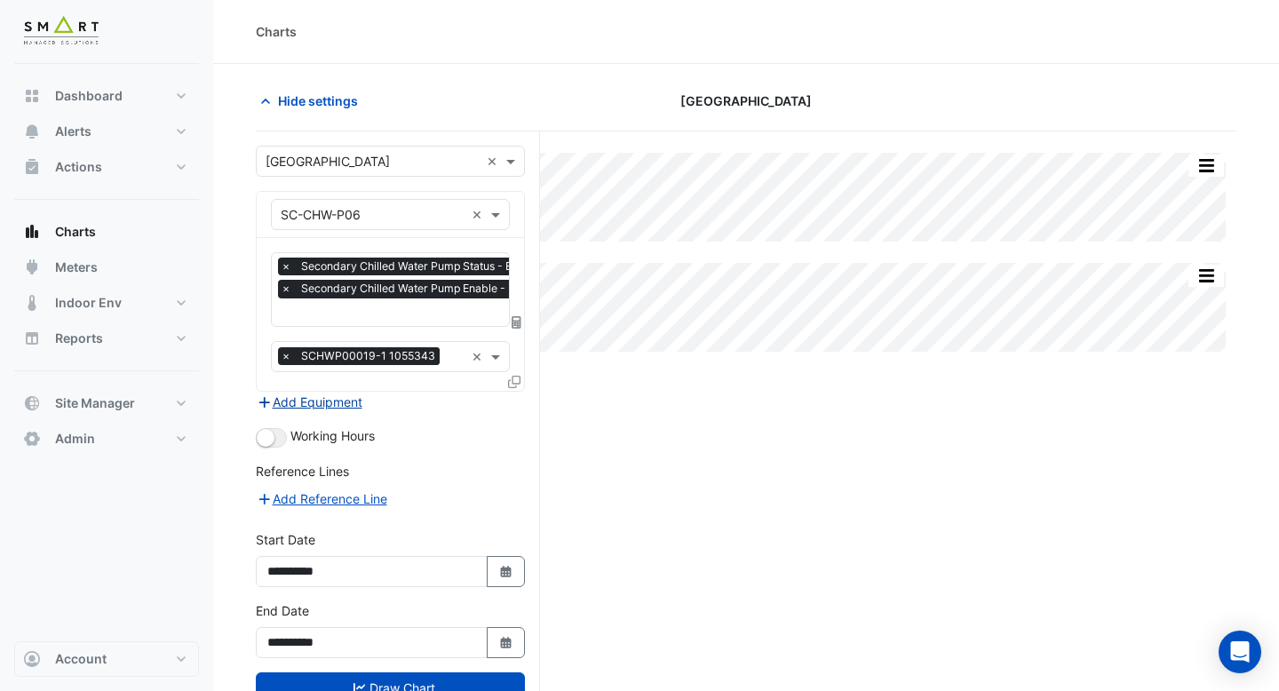
click at [343, 400] on button "Add Equipment" at bounding box center [309, 402] width 107 height 20
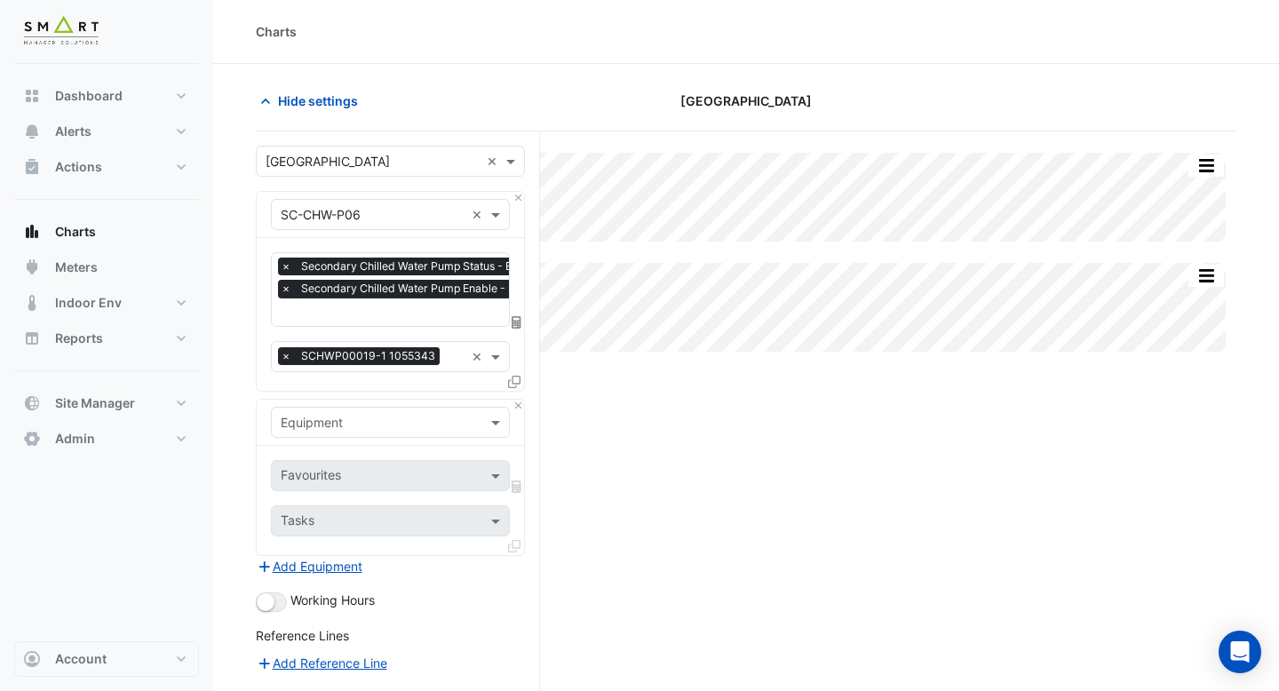
click at [360, 416] on input "text" at bounding box center [373, 423] width 184 height 19
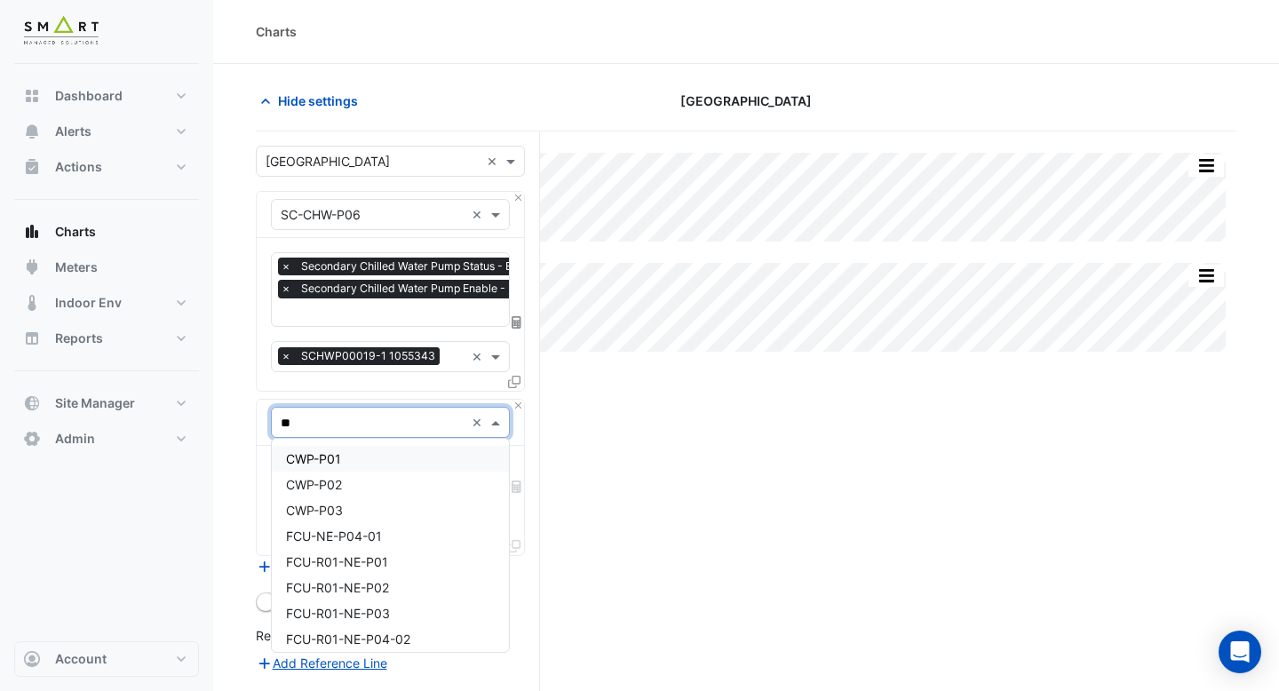
type input "***"
click at [403, 562] on div "VSD-SC-CHW-P06" at bounding box center [390, 562] width 237 height 26
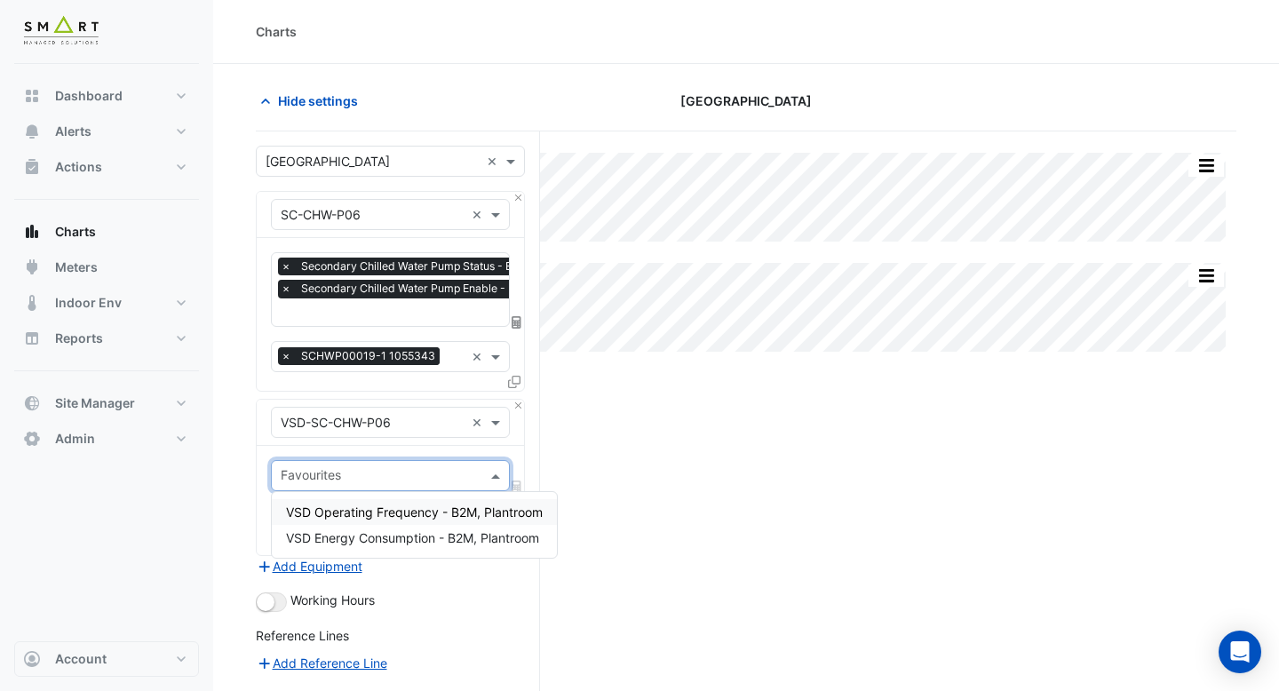
click at [390, 471] on input "text" at bounding box center [380, 477] width 199 height 19
click at [416, 507] on span "VSD Operating Frequency - B2M, Plantroom" at bounding box center [414, 511] width 257 height 15
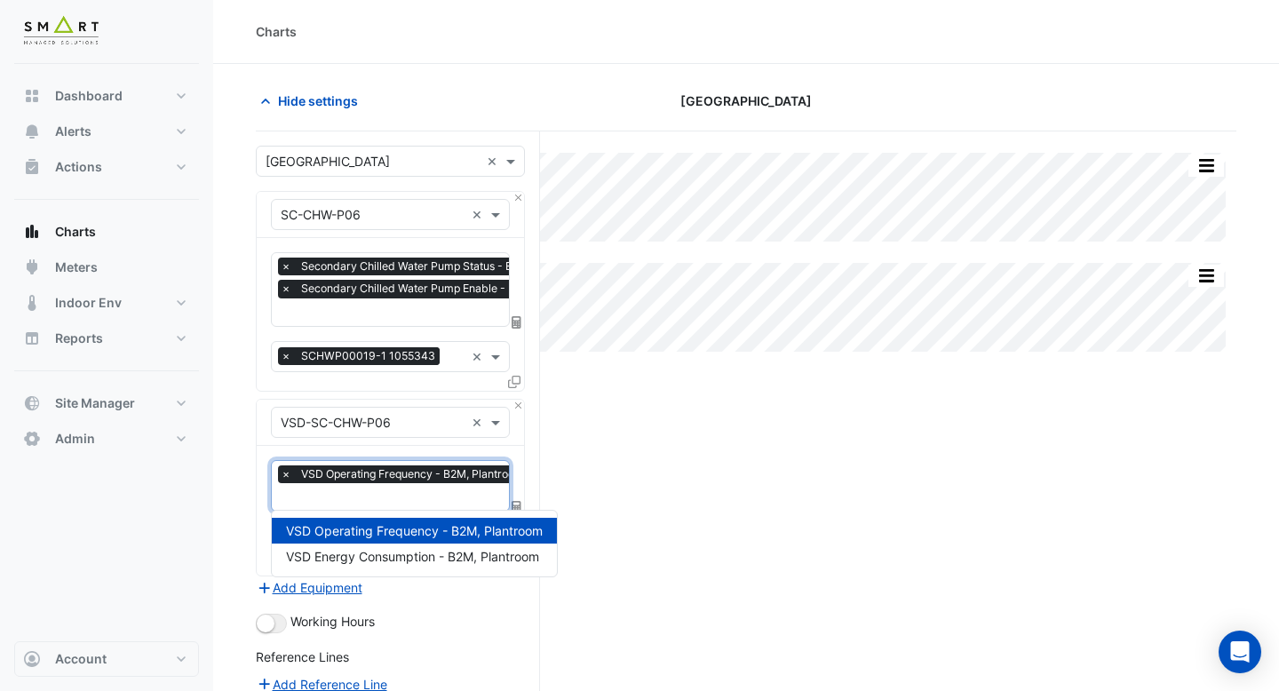
click at [409, 494] on input "text" at bounding box center [407, 498] width 252 height 19
click at [412, 553] on span "VSD Energy Consumption - B2M, Plantroom" at bounding box center [412, 556] width 253 height 15
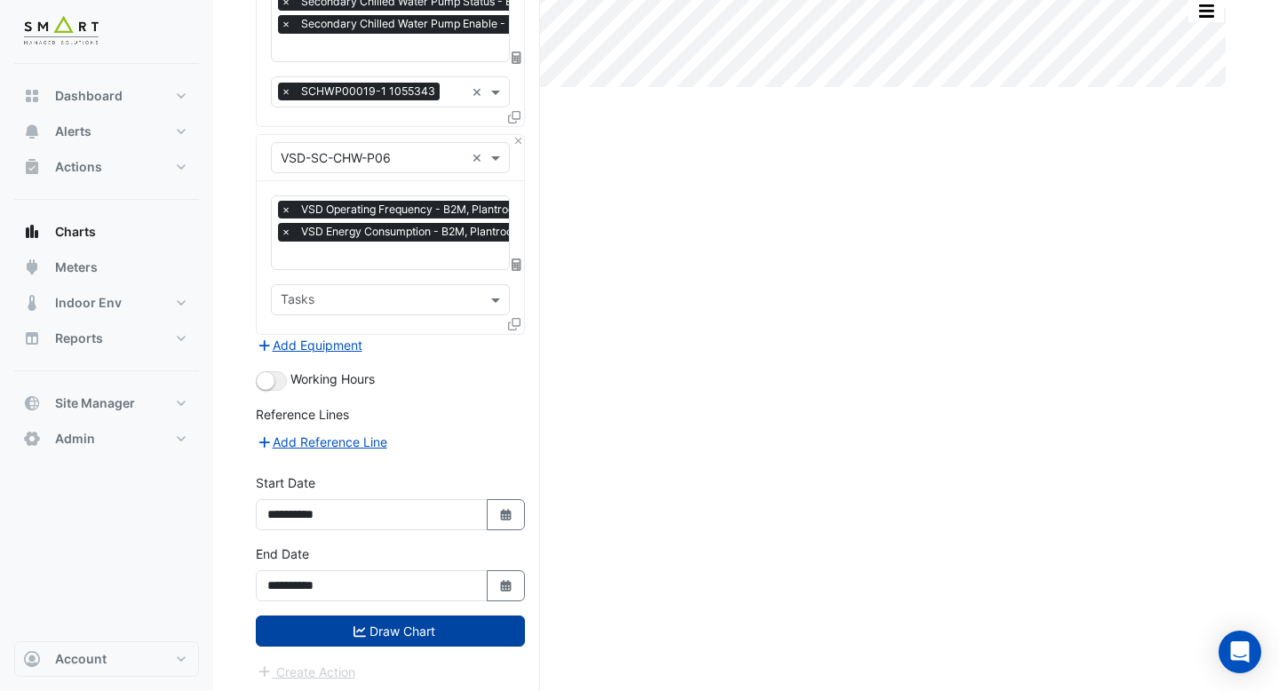
click at [448, 626] on button "Draw Chart" at bounding box center [390, 630] width 269 height 31
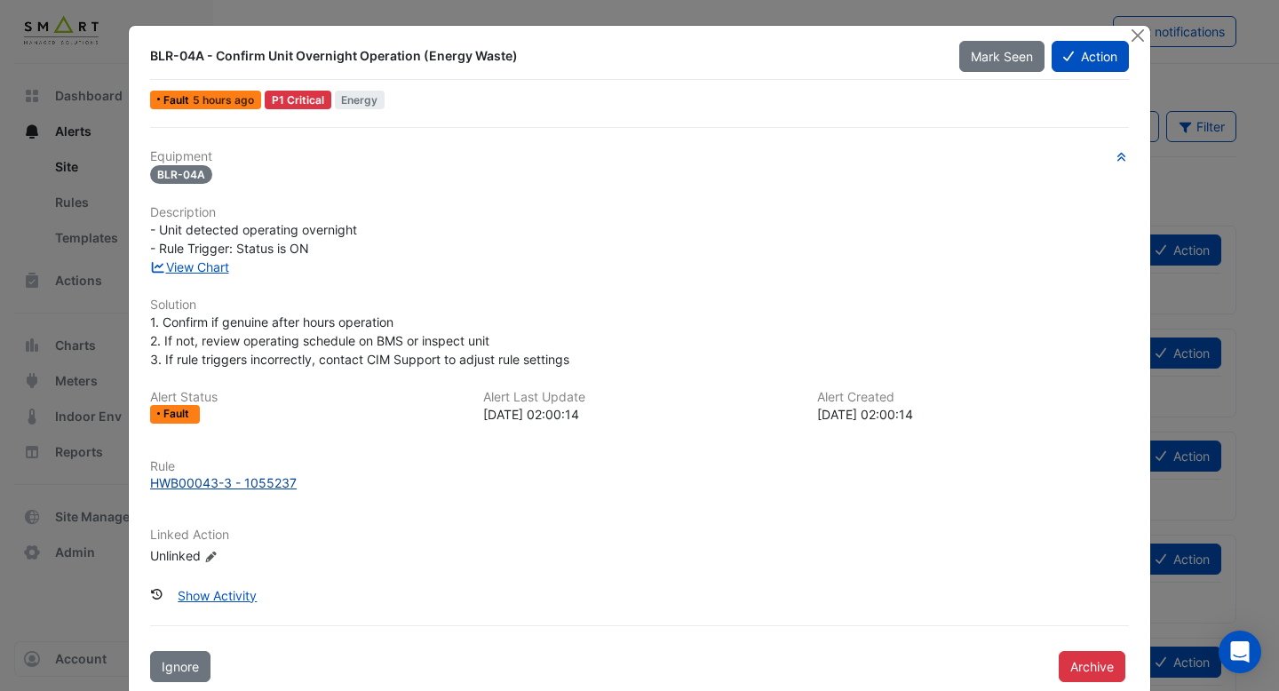
click at [234, 486] on div "HWB00043-3 - 1055237" at bounding box center [223, 482] width 147 height 19
click at [226, 268] on link "View Chart" at bounding box center [189, 266] width 79 height 15
drag, startPoint x: 376, startPoint y: 228, endPoint x: 196, endPoint y: 221, distance: 180.4
click at [196, 221] on div "- Unit detected operating overnight - Rule Trigger: Status is ON" at bounding box center [639, 238] width 979 height 37
drag, startPoint x: 321, startPoint y: 250, endPoint x: 99, endPoint y: 250, distance: 222.9
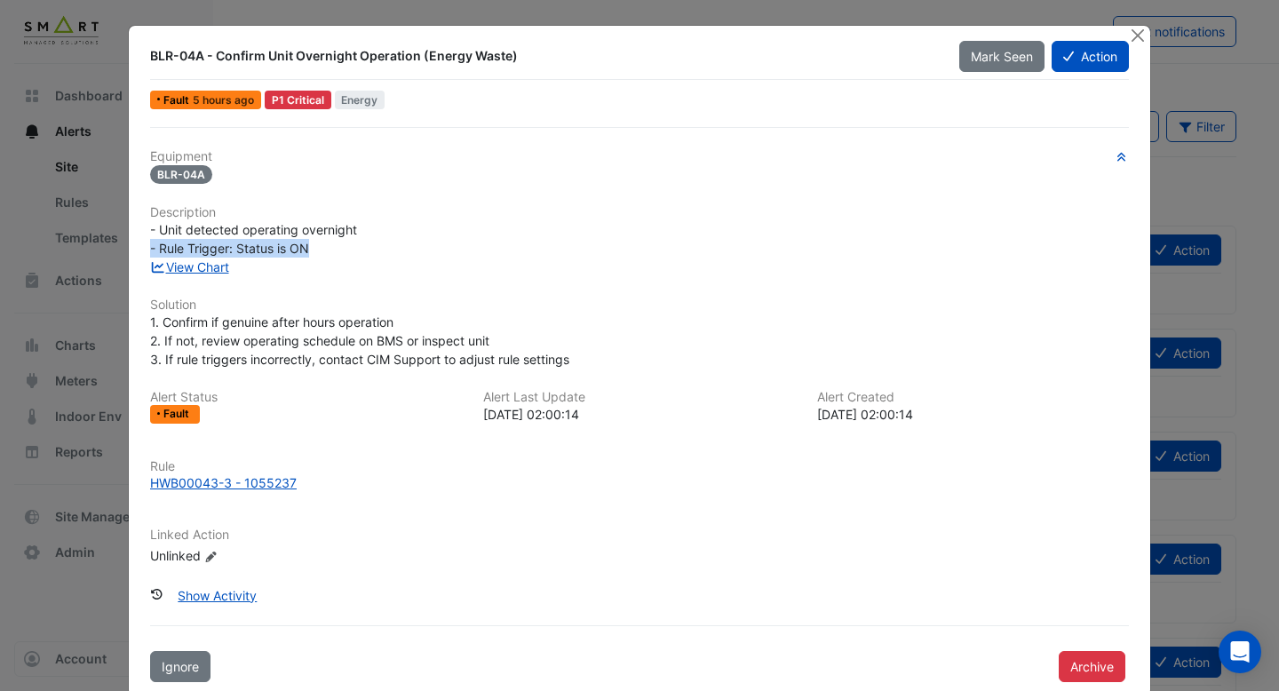
click at [99, 250] on ngb-modal-window "BLR-04A - Confirm Unit Overnight Operation (Energy Waste) Mark Seen Action Faul…" at bounding box center [639, 345] width 1279 height 691
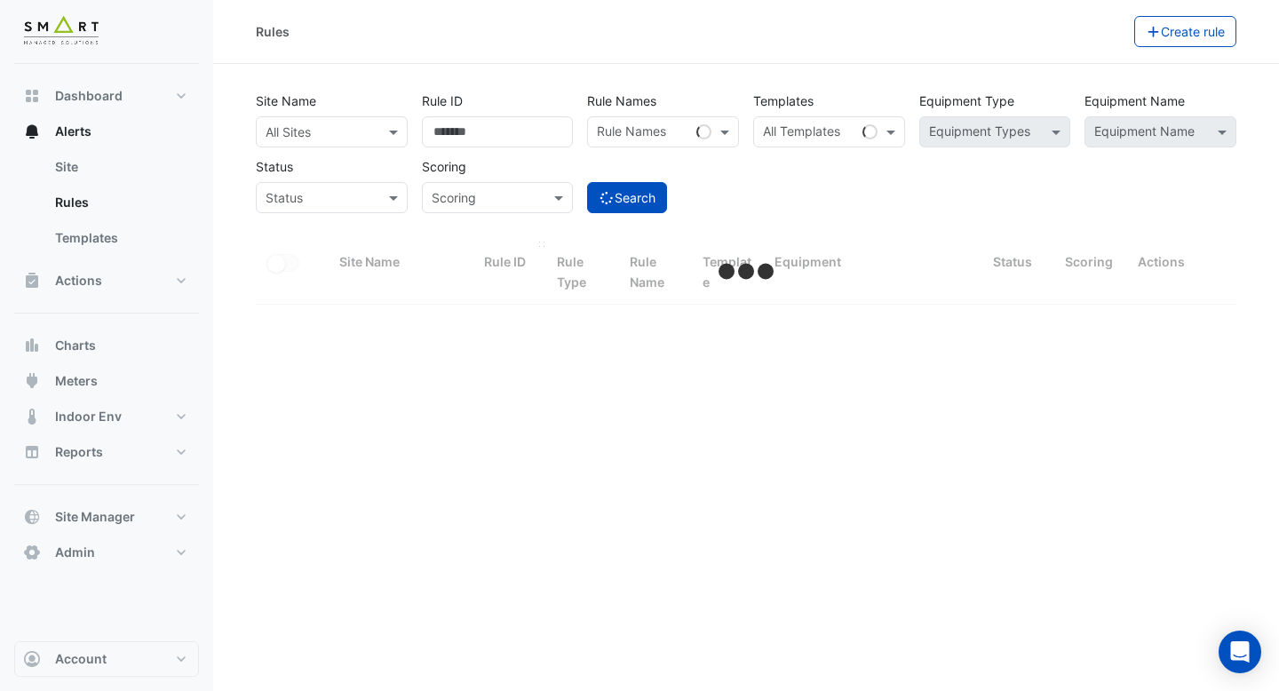
select select "***"
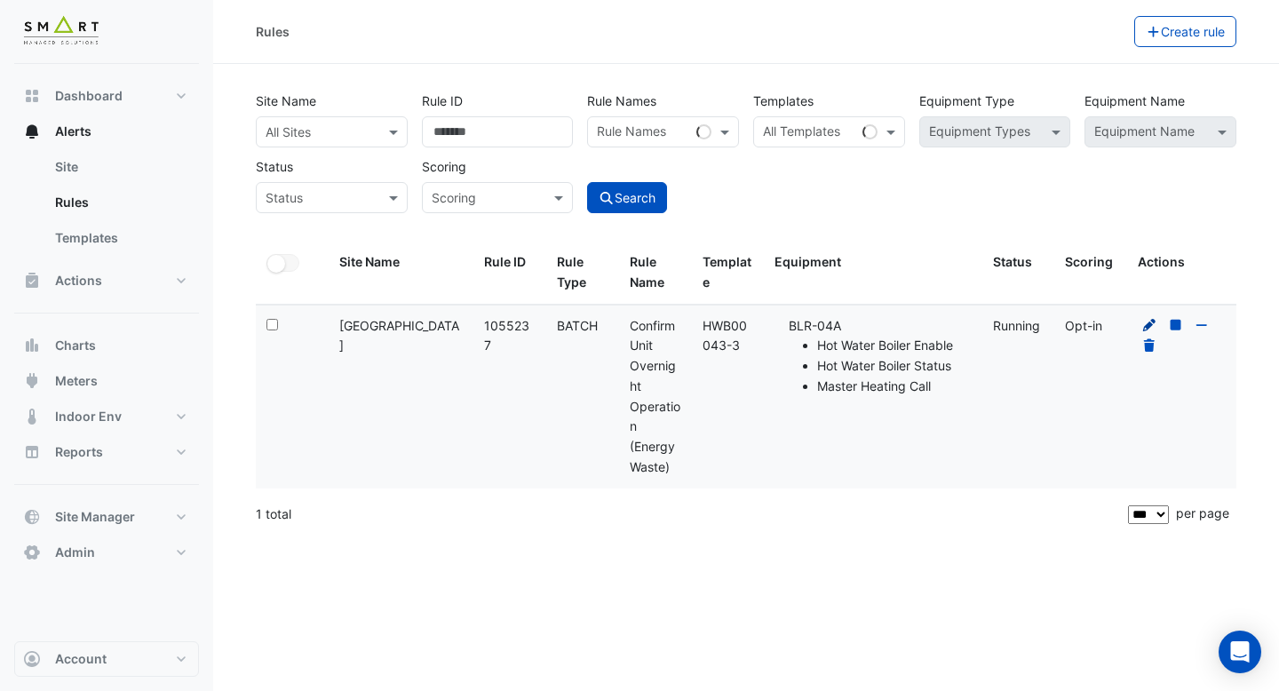
click at [1141, 326] on icon at bounding box center [1149, 325] width 16 height 12
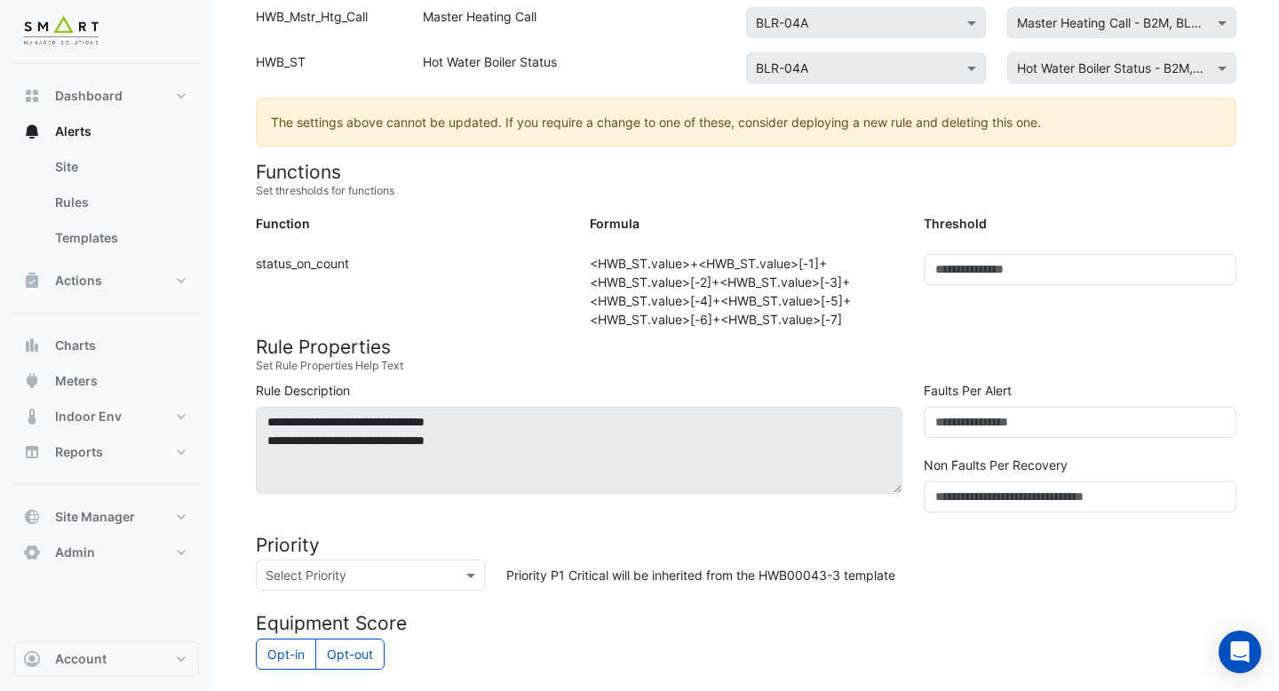
scroll to position [461, 0]
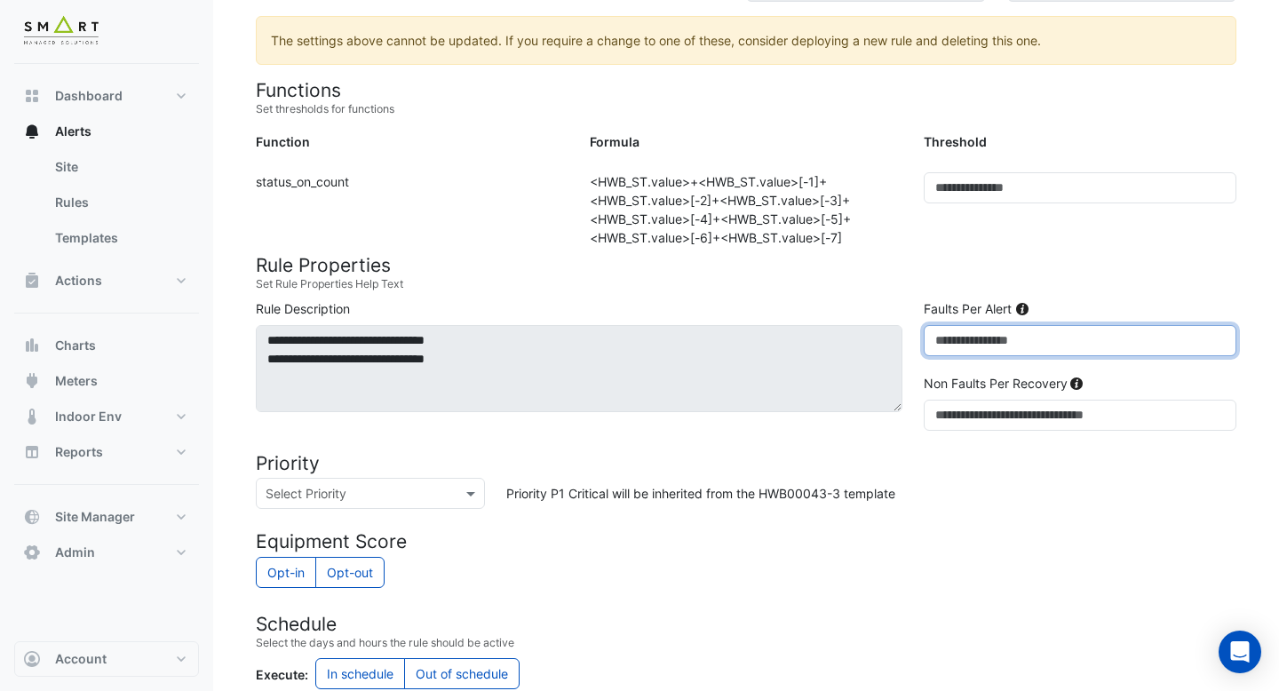
drag, startPoint x: 957, startPoint y: 347, endPoint x: 925, endPoint y: 347, distance: 32.0
click at [925, 347] on input "*" at bounding box center [1079, 340] width 313 height 31
drag, startPoint x: 845, startPoint y: 237, endPoint x: 575, endPoint y: 181, distance: 275.7
click at [575, 181] on div "Function: status_on_count Formula: <HWB_ST.value>+<HWB_ST.value>[-1]+<HWB_ST.va…" at bounding box center [746, 209] width 1002 height 75
click at [724, 290] on small "Set Rule Properties Help Text" at bounding box center [746, 284] width 980 height 16
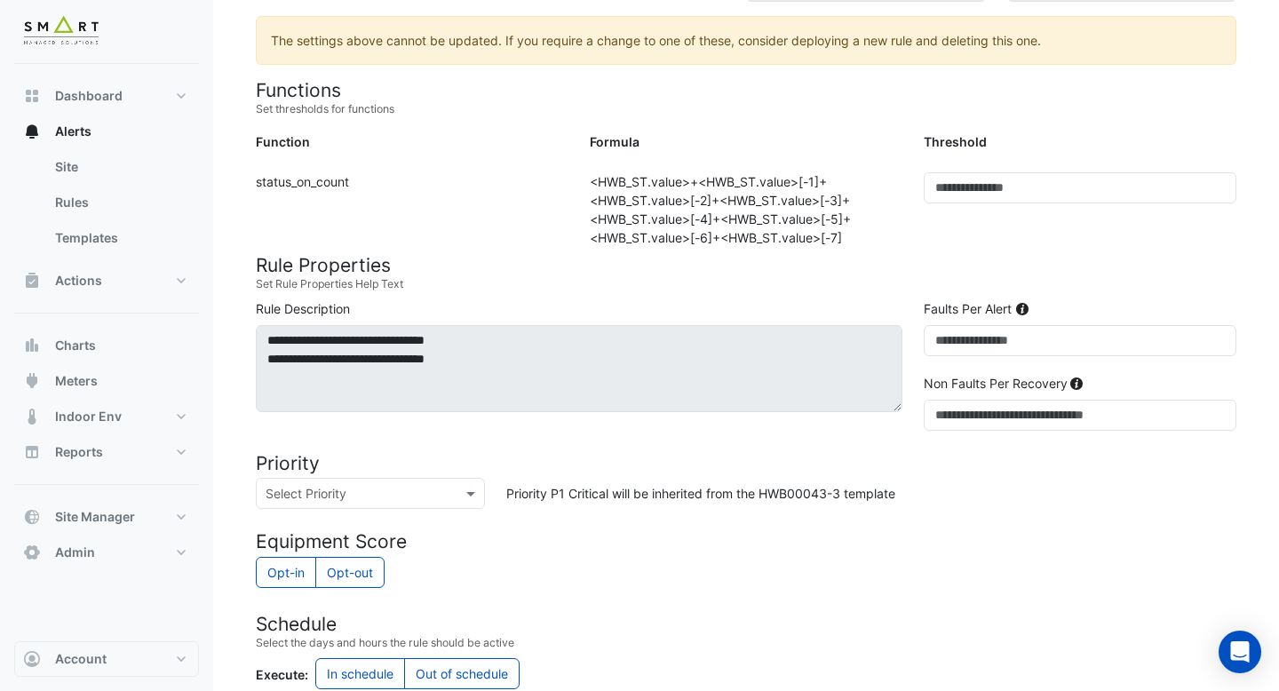
drag, startPoint x: 849, startPoint y: 244, endPoint x: 668, endPoint y: 171, distance: 195.2
click at [666, 170] on form "Rule Type Batch Sensors Map sensors to concrete equipment properties Point Sens…" at bounding box center [746, 417] width 980 height 1399
drag, startPoint x: 953, startPoint y: 344, endPoint x: 864, endPoint y: 335, distance: 89.2
click at [875, 337] on div "**********" at bounding box center [746, 368] width 1002 height 139
drag, startPoint x: 849, startPoint y: 239, endPoint x: 630, endPoint y: 178, distance: 226.6
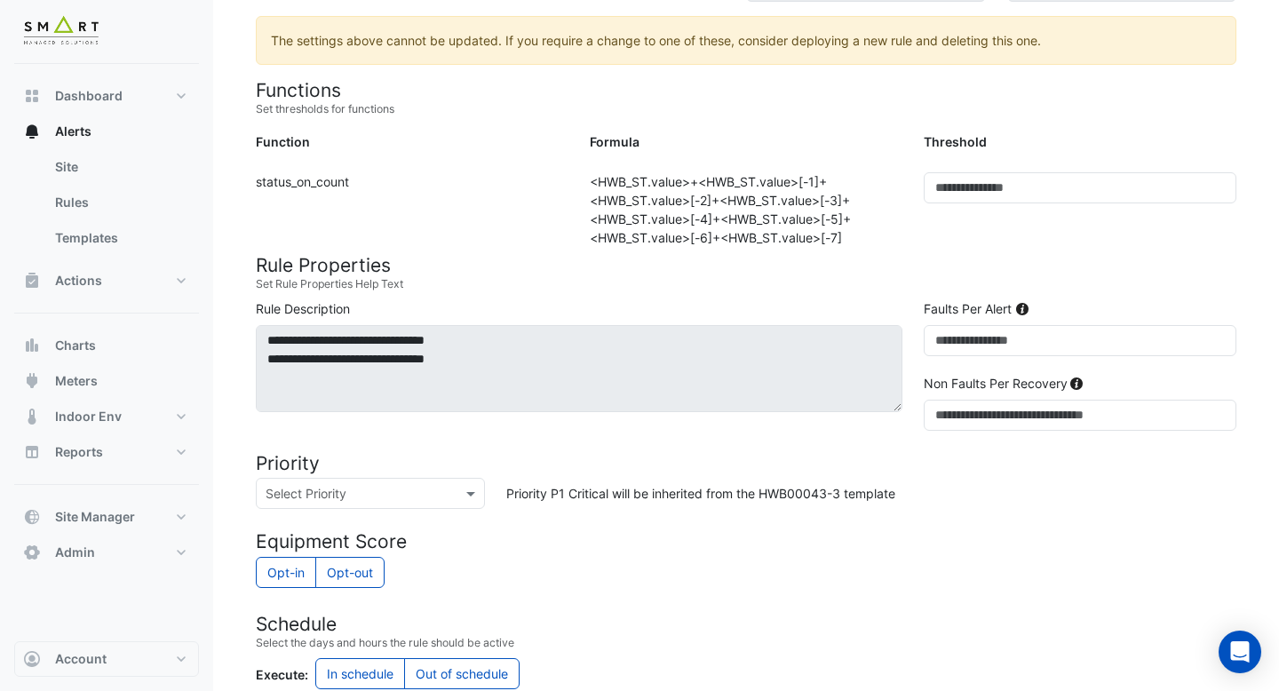
click at [630, 178] on div "Formula: <HWB_ST.value>+<HWB_ST.value>[-1]+<HWB_ST.value>[-2]+<HWB_ST.value>[-3…" at bounding box center [746, 209] width 334 height 75
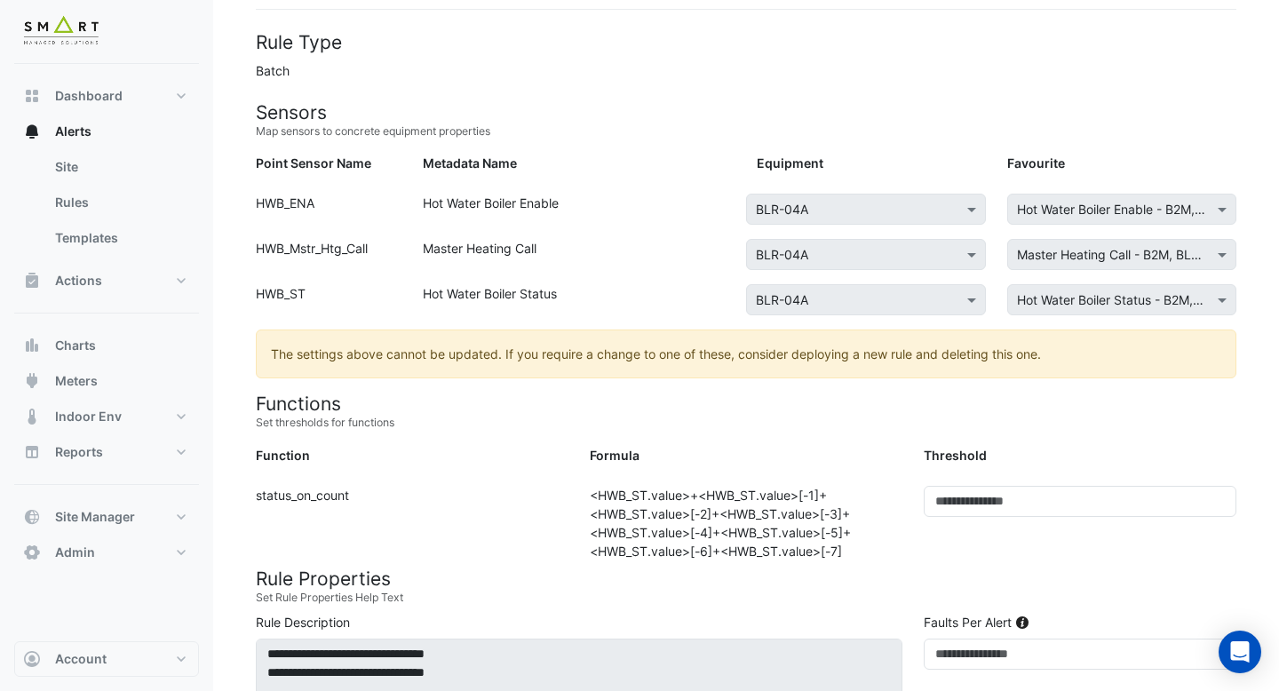
scroll to position [0, 0]
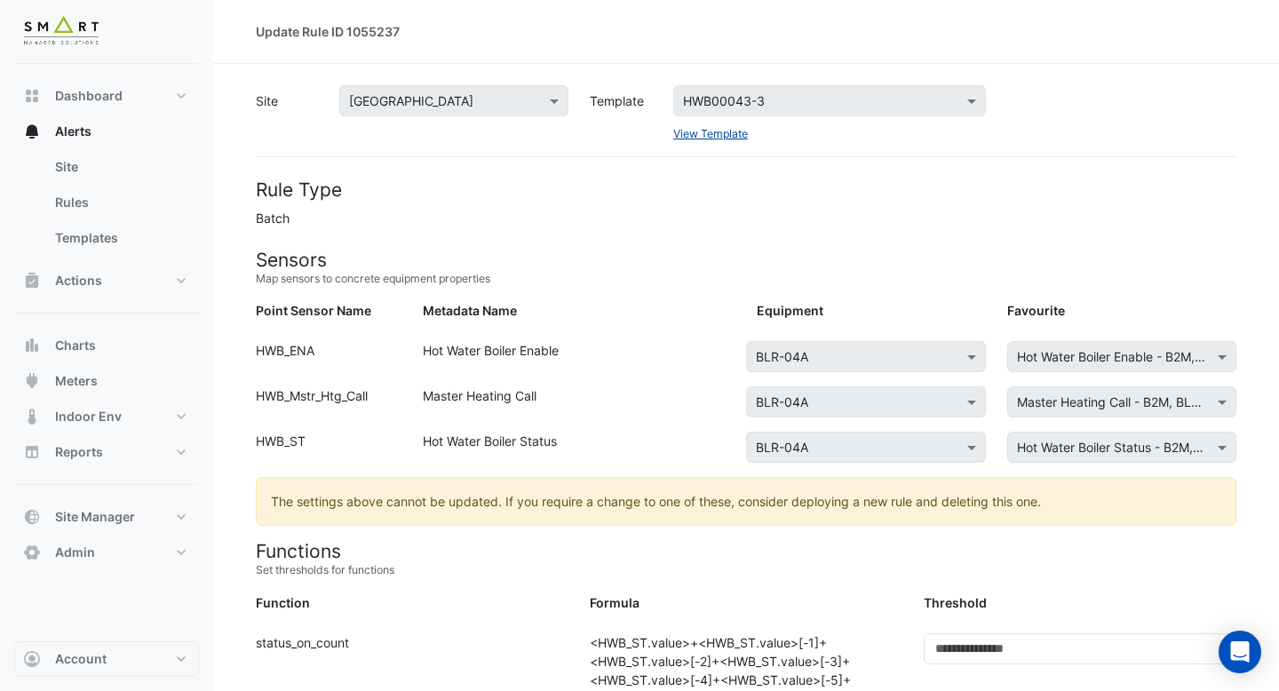
click at [713, 131] on link "View Template" at bounding box center [710, 133] width 75 height 13
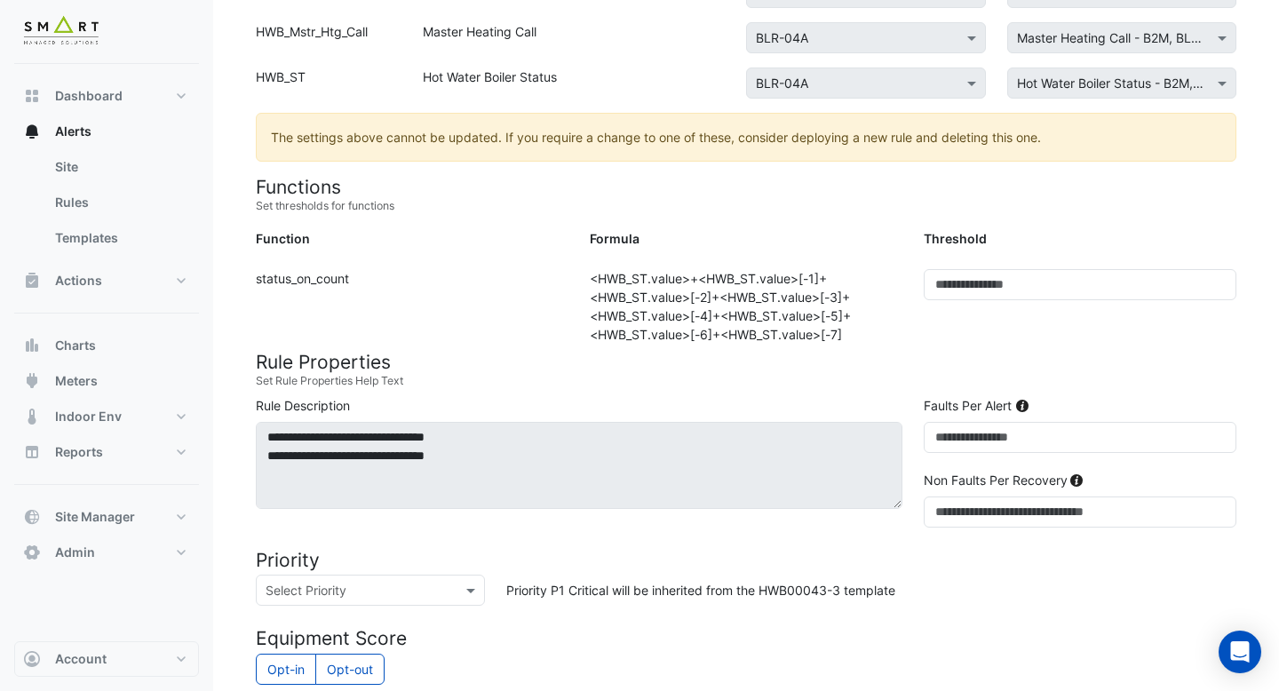
scroll to position [392, 0]
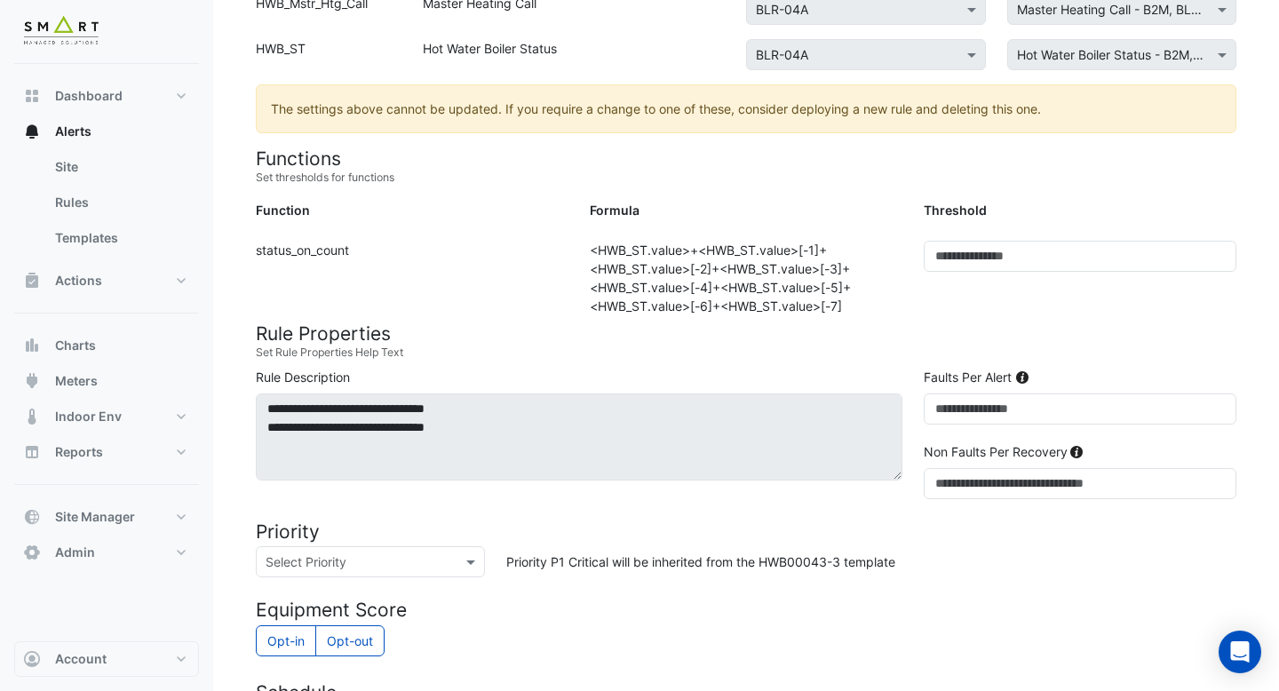
click at [868, 322] on h4 "Rule Properties" at bounding box center [746, 333] width 980 height 22
drag, startPoint x: 868, startPoint y: 313, endPoint x: 551, endPoint y: 249, distance: 324.2
click at [551, 249] on div "Function: status_on_count Formula: <HWB_ST.value>+<HWB_ST.value>[-1]+<HWB_ST.va…" at bounding box center [746, 278] width 1002 height 75
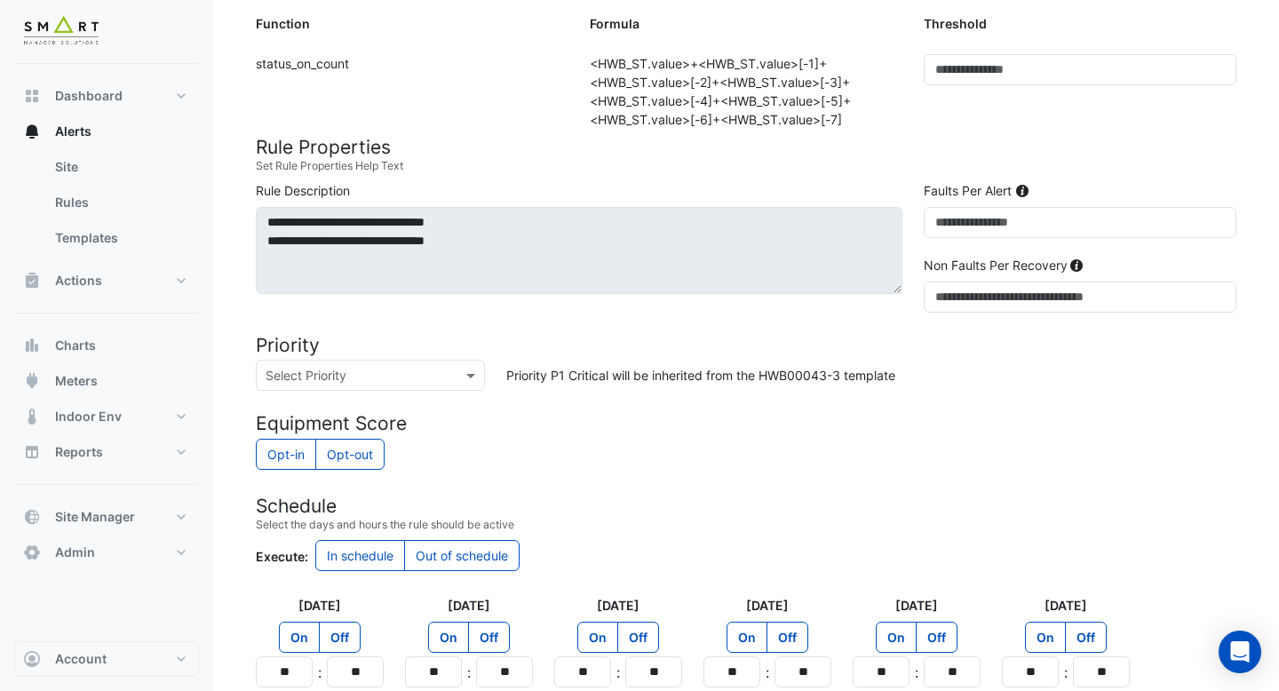
scroll to position [149, 0]
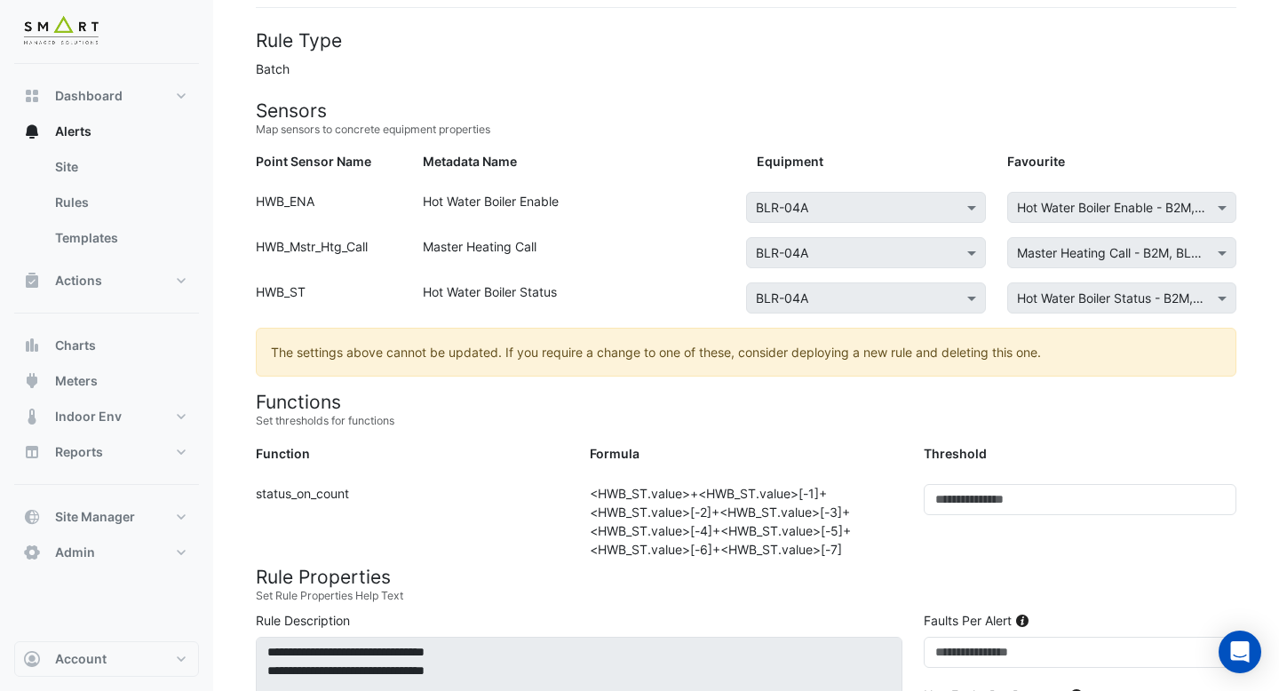
click at [742, 597] on small "Set Rule Properties Help Text" at bounding box center [746, 596] width 980 height 16
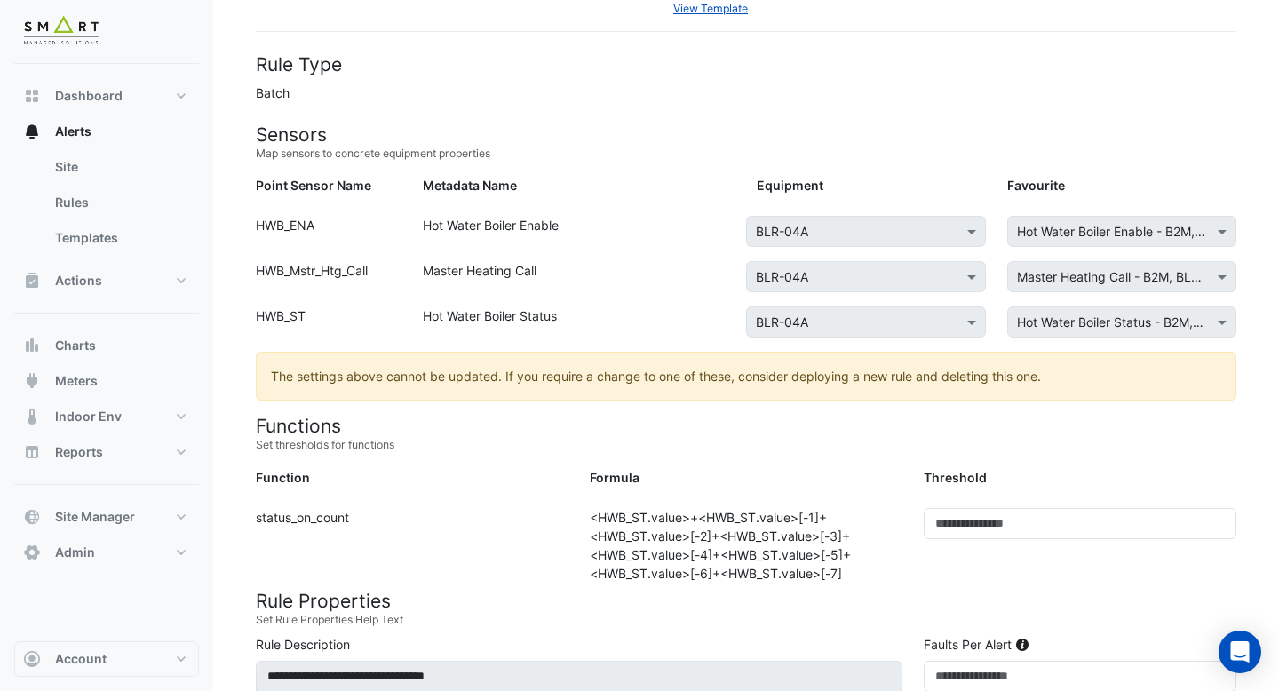
scroll to position [128, 0]
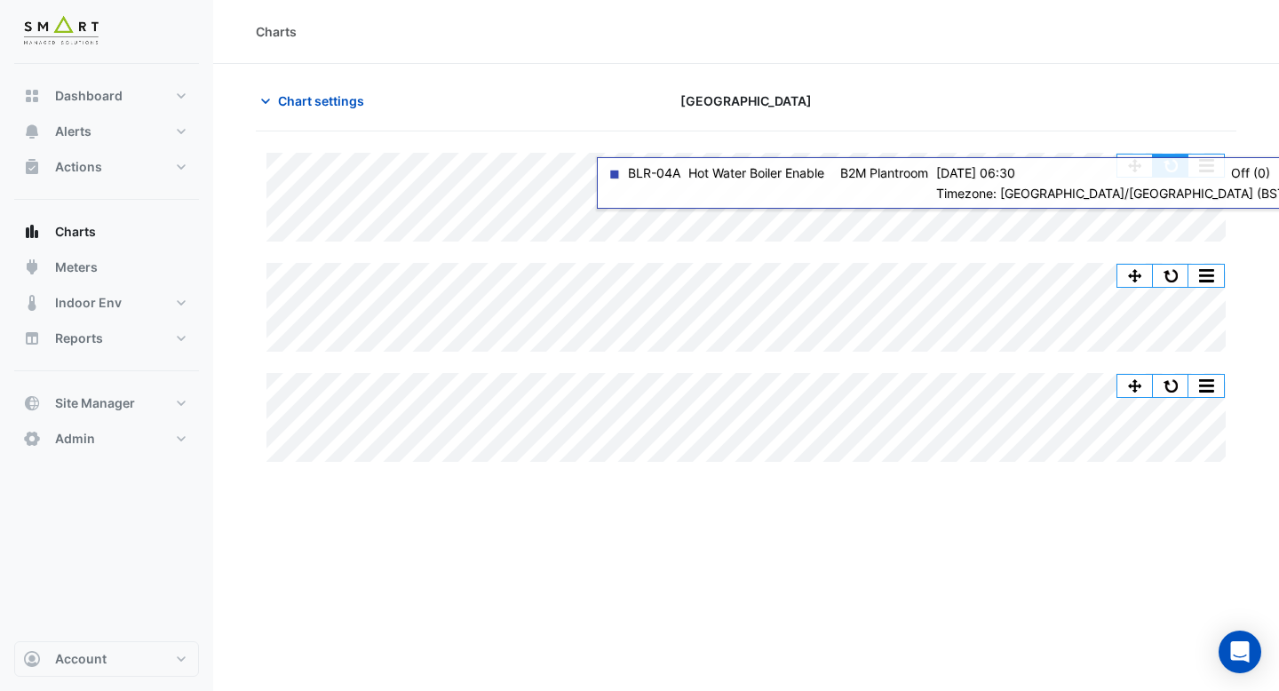
click at [1177, 166] on button "button" at bounding box center [1171, 166] width 36 height 22
click at [1140, 170] on button "button" at bounding box center [1135, 166] width 36 height 22
click at [1176, 163] on button "button" at bounding box center [1171, 166] width 36 height 22
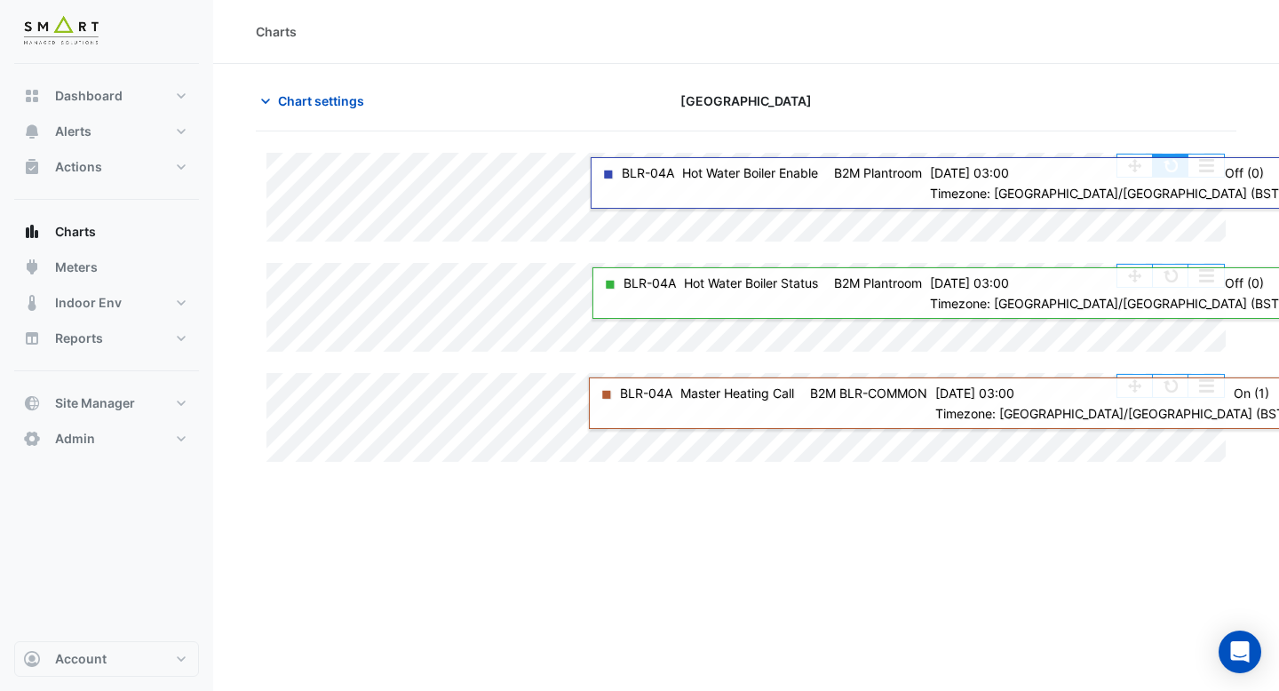
click at [1177, 174] on button "button" at bounding box center [1171, 166] width 36 height 22
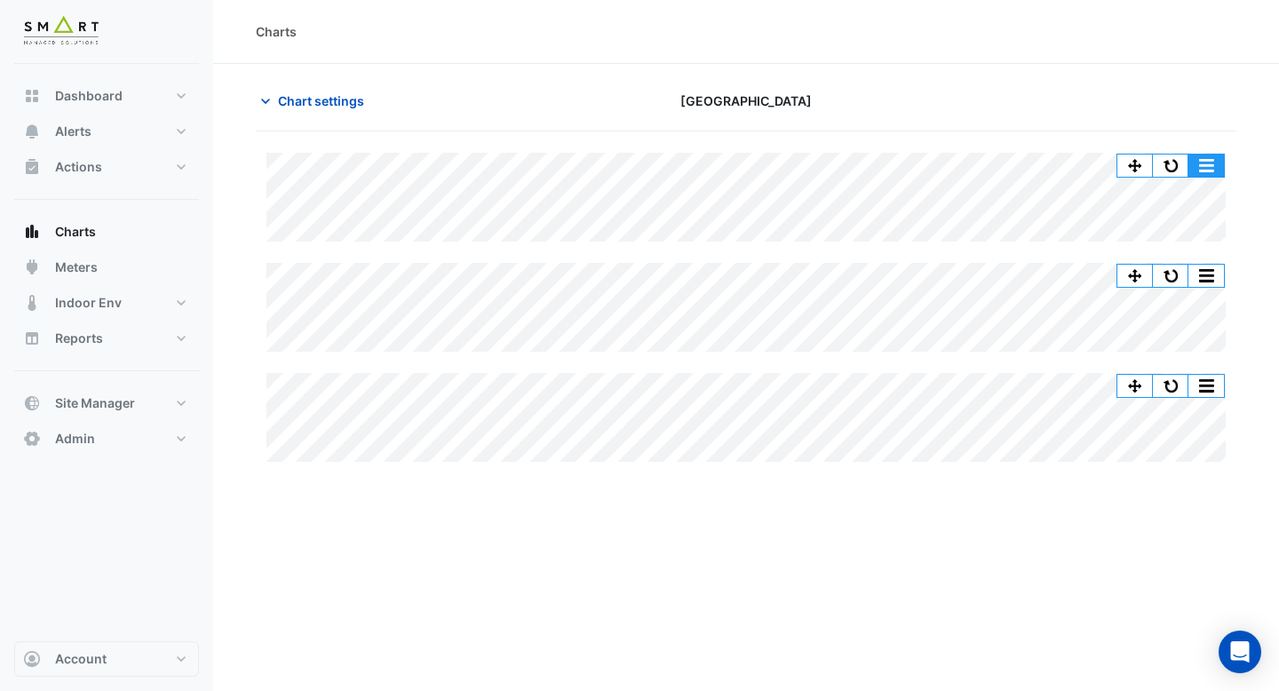
click at [1218, 170] on button "button" at bounding box center [1206, 166] width 36 height 22
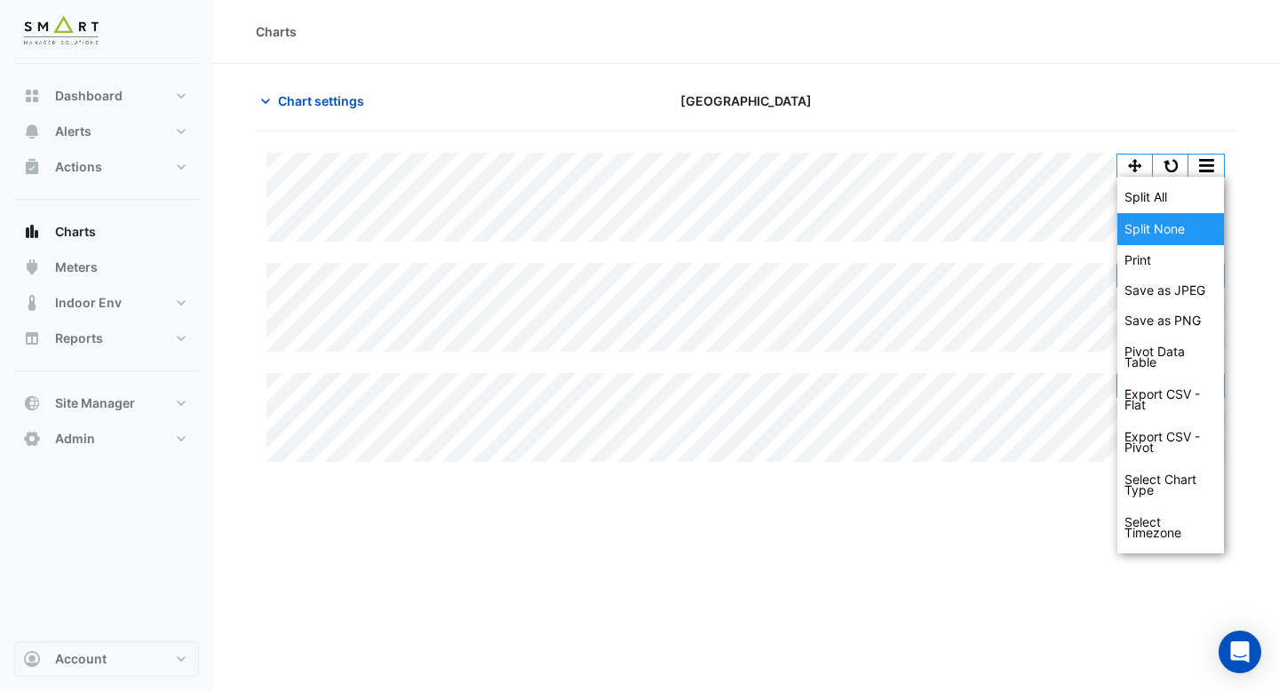
click at [1198, 221] on div "Split None" at bounding box center [1170, 229] width 107 height 32
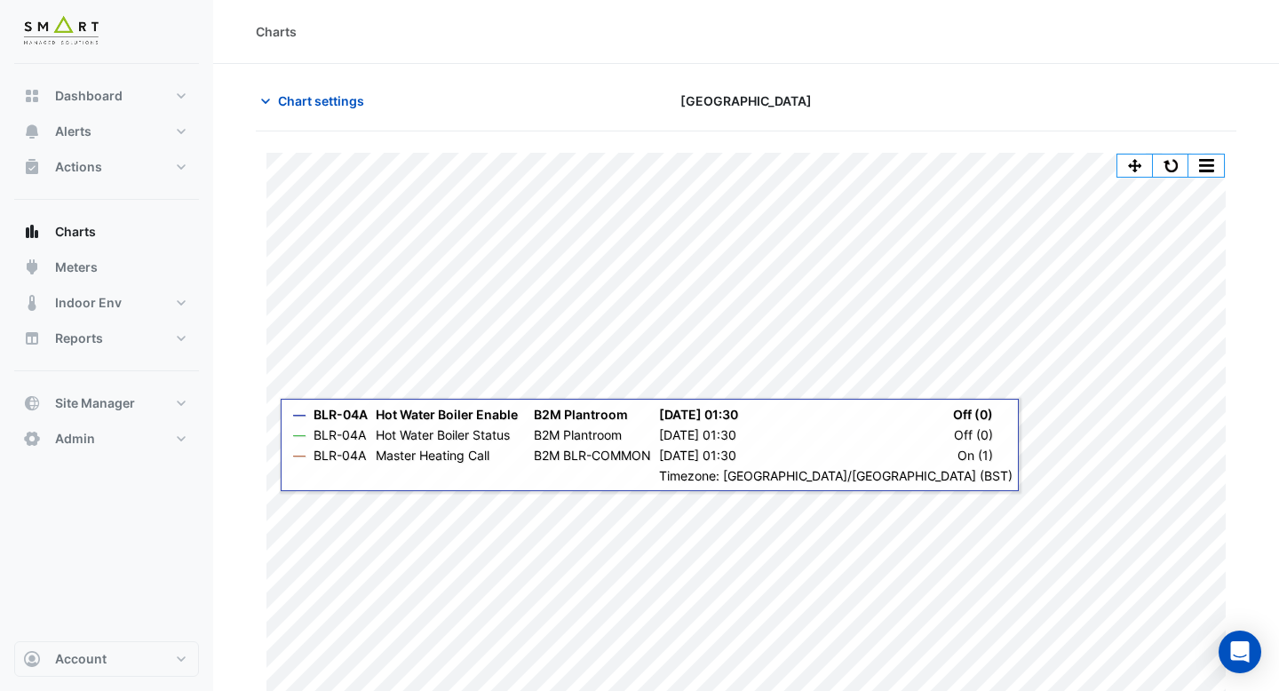
scroll to position [30, 0]
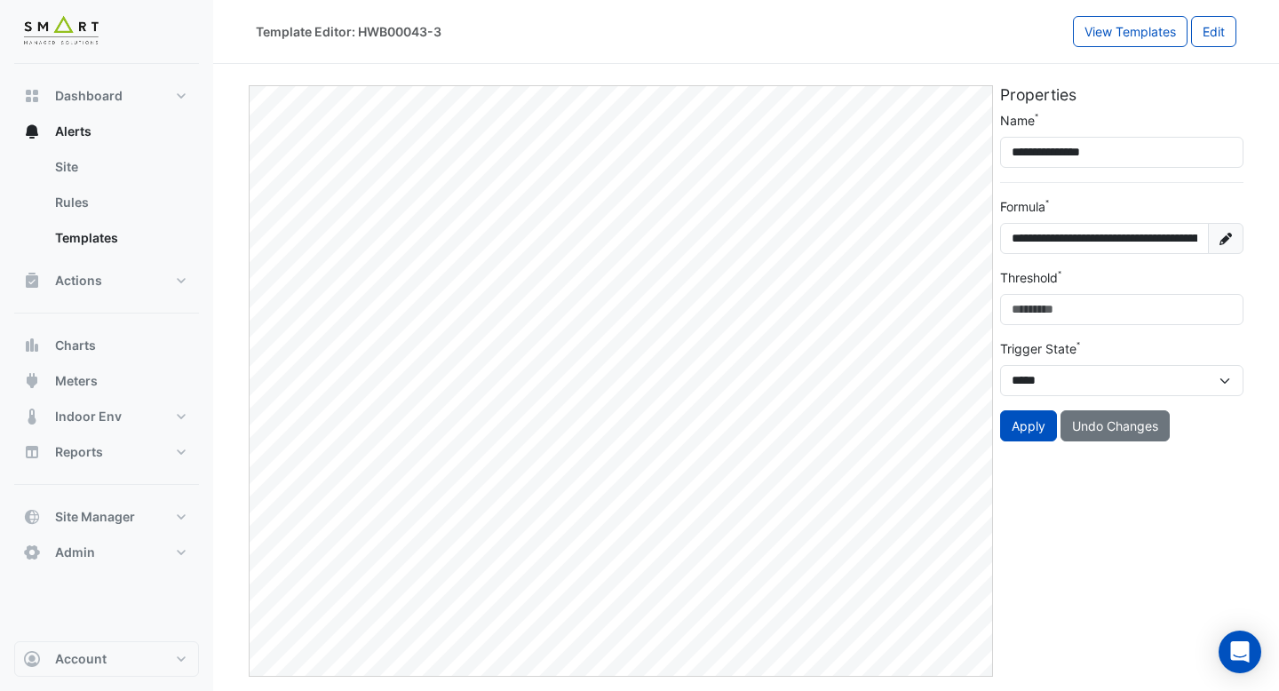
click at [1224, 242] on icon at bounding box center [1225, 239] width 12 height 12
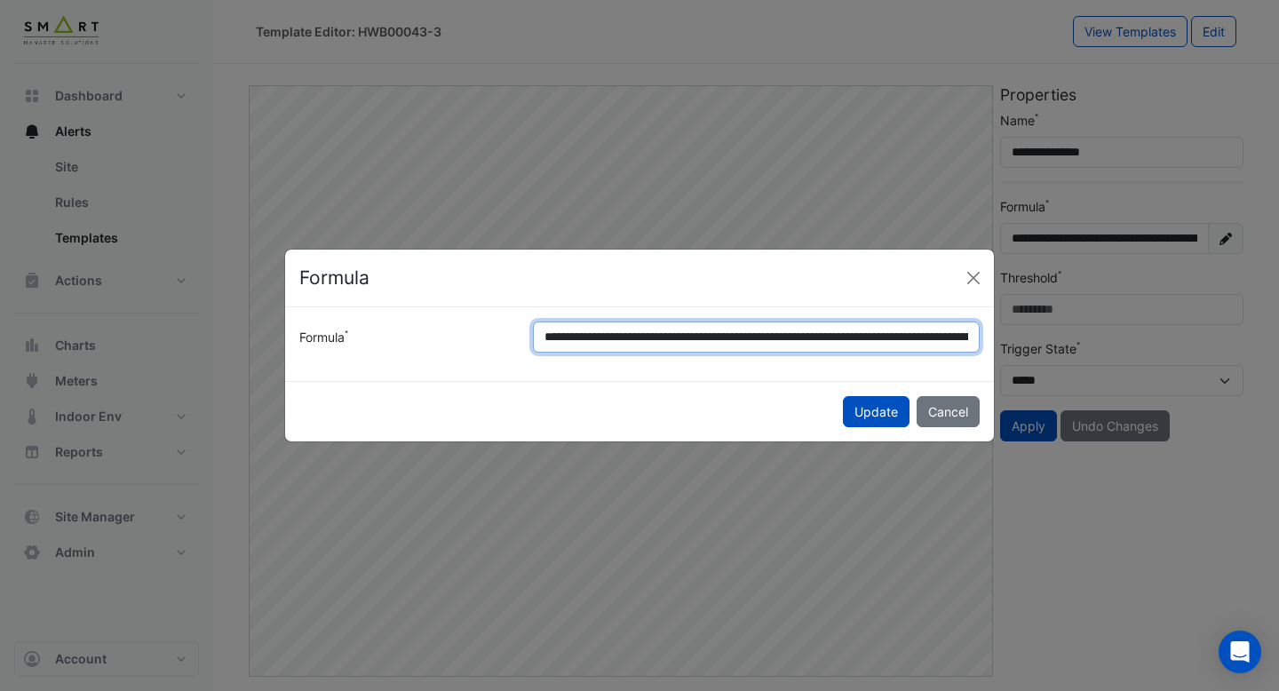
click at [610, 337] on input "**********" at bounding box center [756, 336] width 447 height 31
drag, startPoint x: 969, startPoint y: 338, endPoint x: 979, endPoint y: 345, distance: 12.1
click at [979, 345] on input "**********" at bounding box center [756, 336] width 447 height 31
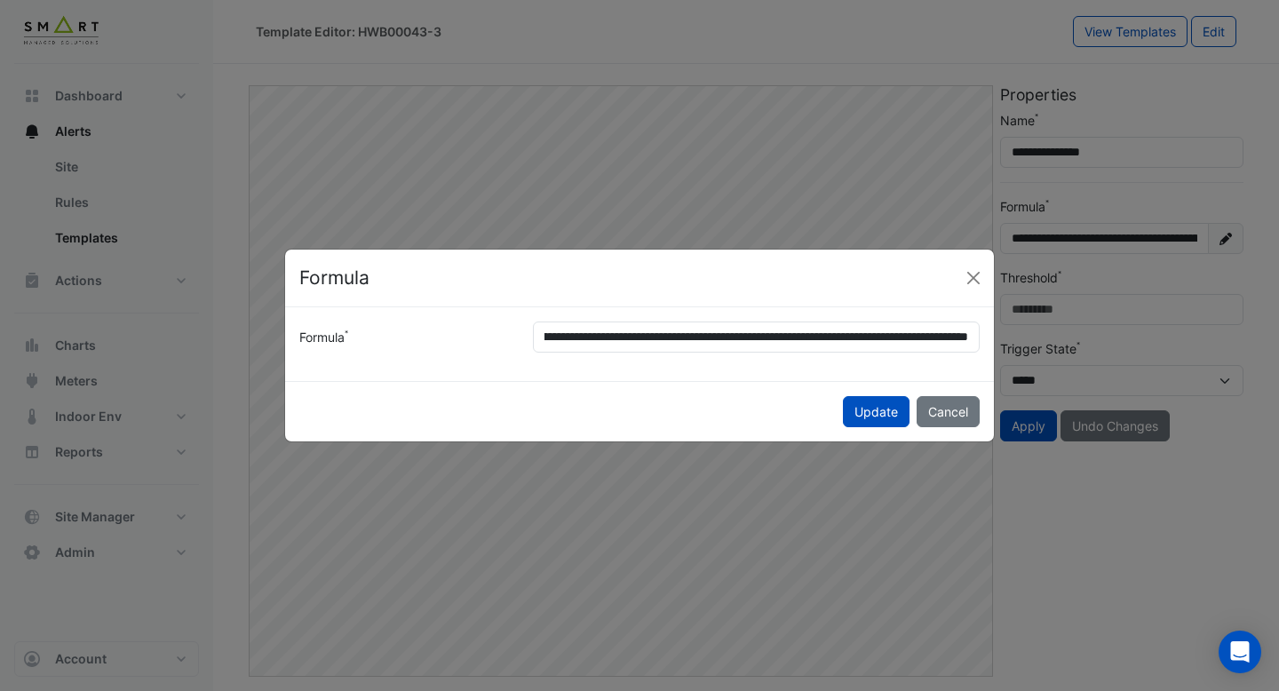
scroll to position [0, 0]
click at [920, 210] on ngb-modal-window "**********" at bounding box center [639, 345] width 1279 height 691
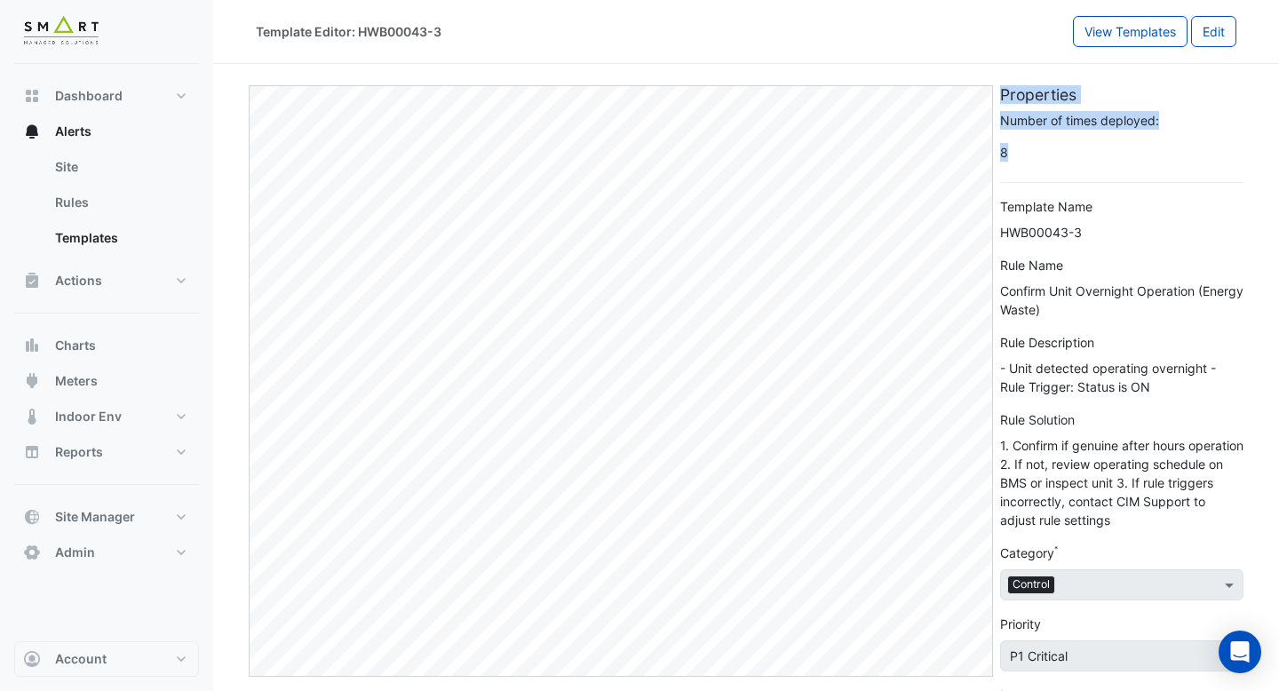
click at [990, 158] on div "Edit Properties Number of times deployed: 8 Template Name HWB00043-3 Rule Name …" at bounding box center [746, 495] width 1002 height 848
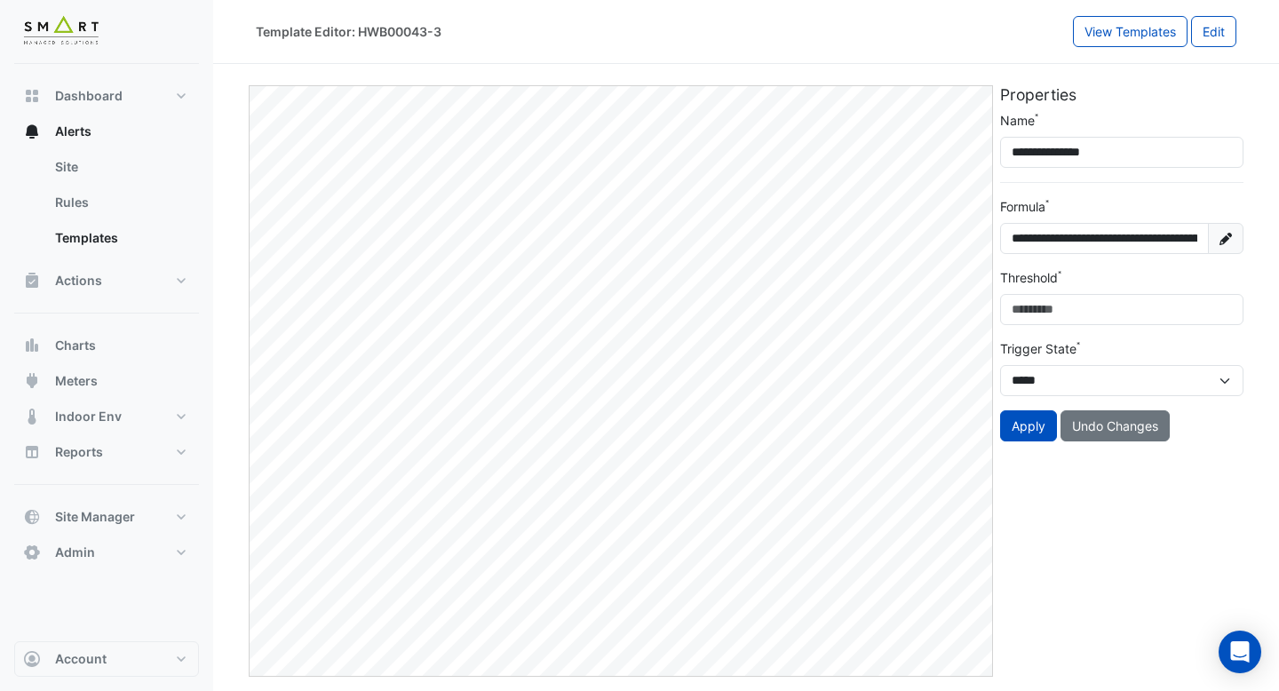
click at [1231, 240] on icon at bounding box center [1225, 239] width 12 height 12
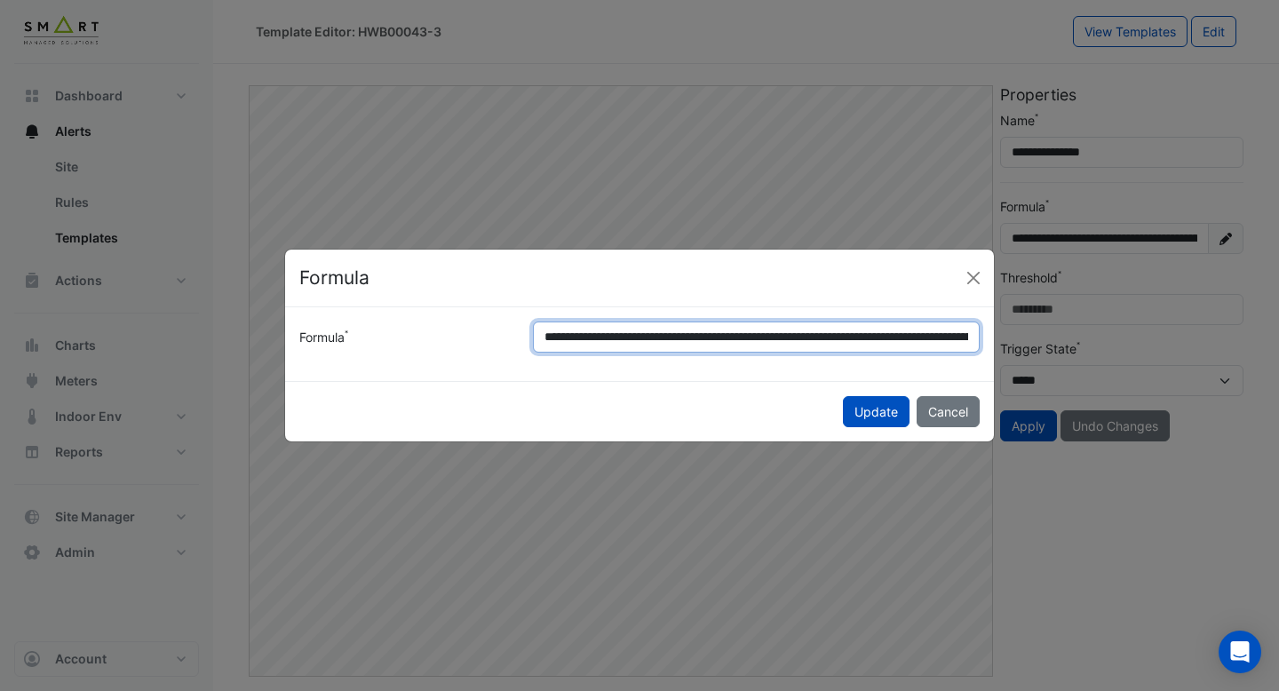
click at [613, 339] on input "**********" at bounding box center [756, 336] width 447 height 31
click at [715, 339] on input "**********" at bounding box center [756, 336] width 447 height 31
drag, startPoint x: 779, startPoint y: 336, endPoint x: 552, endPoint y: 336, distance: 226.4
click at [552, 336] on input "**********" at bounding box center [756, 336] width 447 height 31
drag, startPoint x: 812, startPoint y: 336, endPoint x: 900, endPoint y: 337, distance: 88.8
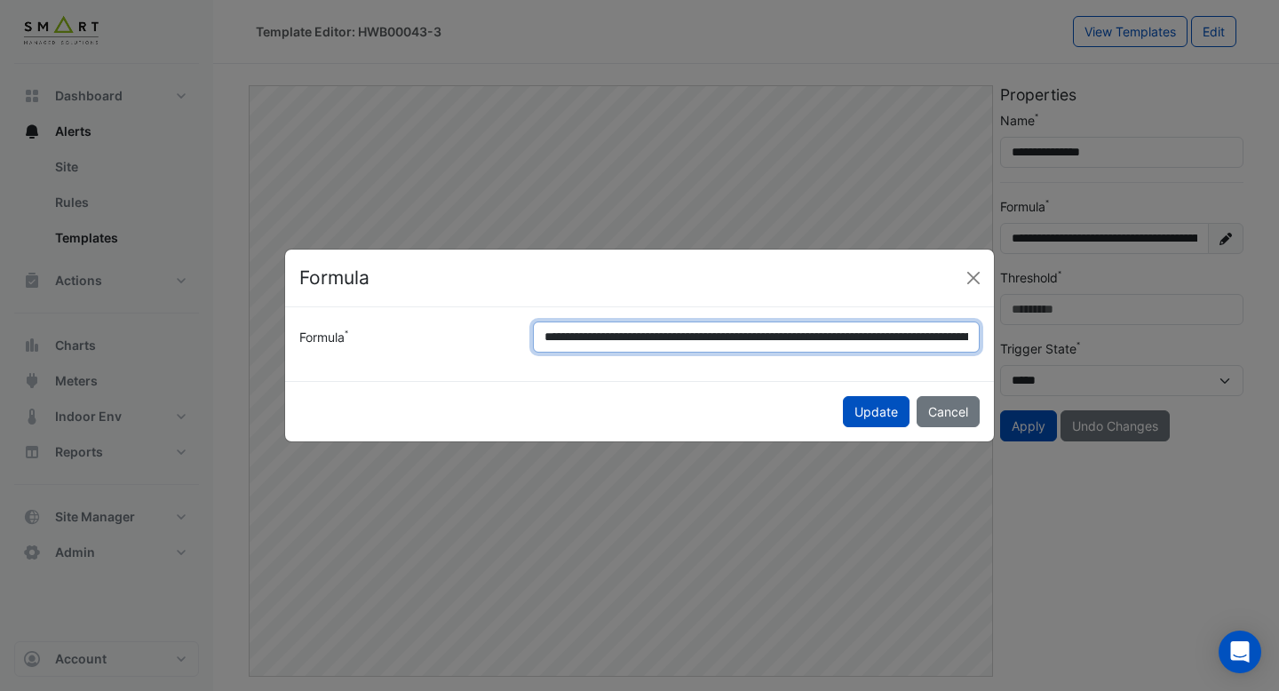
click at [900, 337] on input "**********" at bounding box center [756, 336] width 447 height 31
click at [948, 337] on input "**********" at bounding box center [756, 336] width 447 height 31
click at [690, 337] on input "**********" at bounding box center [756, 336] width 447 height 31
click at [835, 338] on input "**********" at bounding box center [756, 336] width 447 height 31
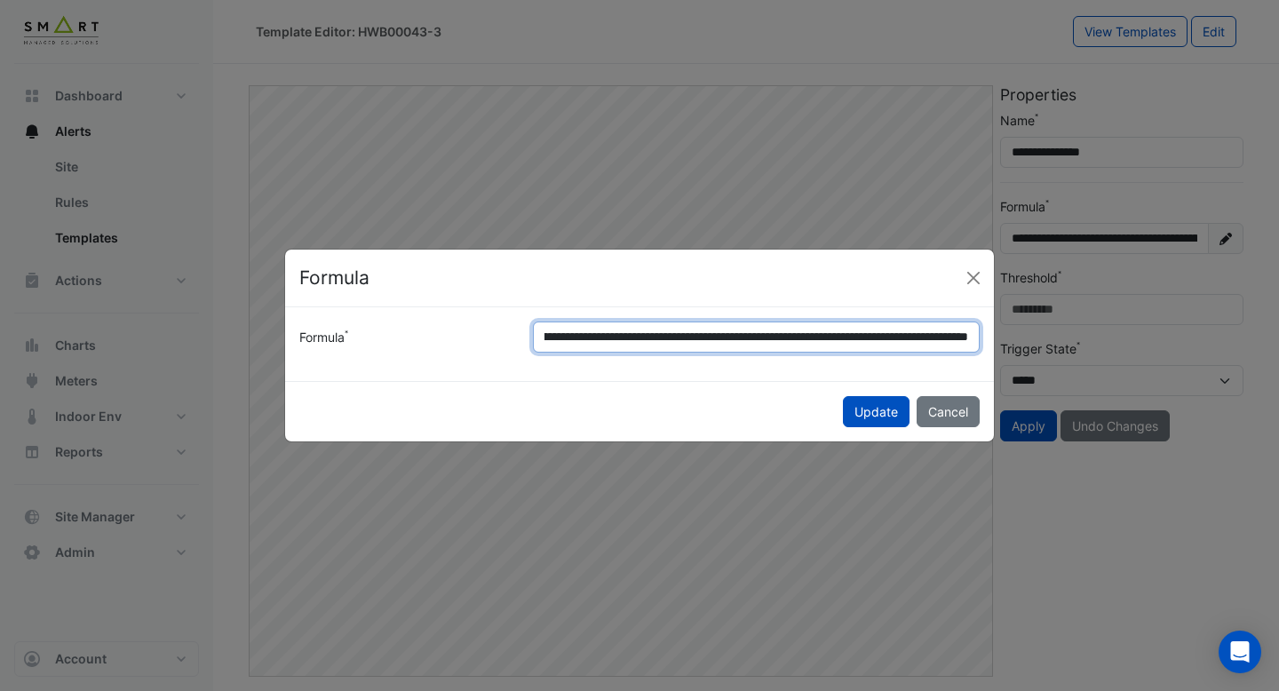
scroll to position [0, 267]
click at [835, 338] on input "**********" at bounding box center [756, 336] width 447 height 31
click at [810, 337] on input "**********" at bounding box center [756, 336] width 447 height 31
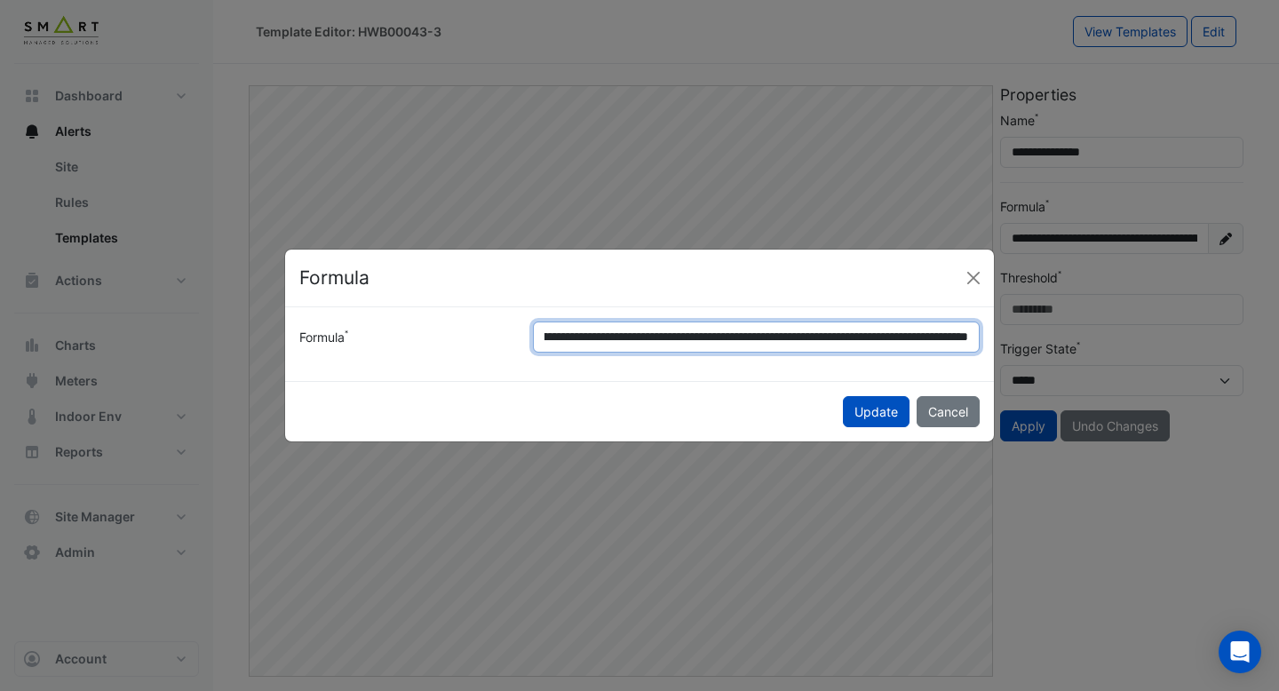
click at [897, 337] on input "**********" at bounding box center [756, 336] width 447 height 31
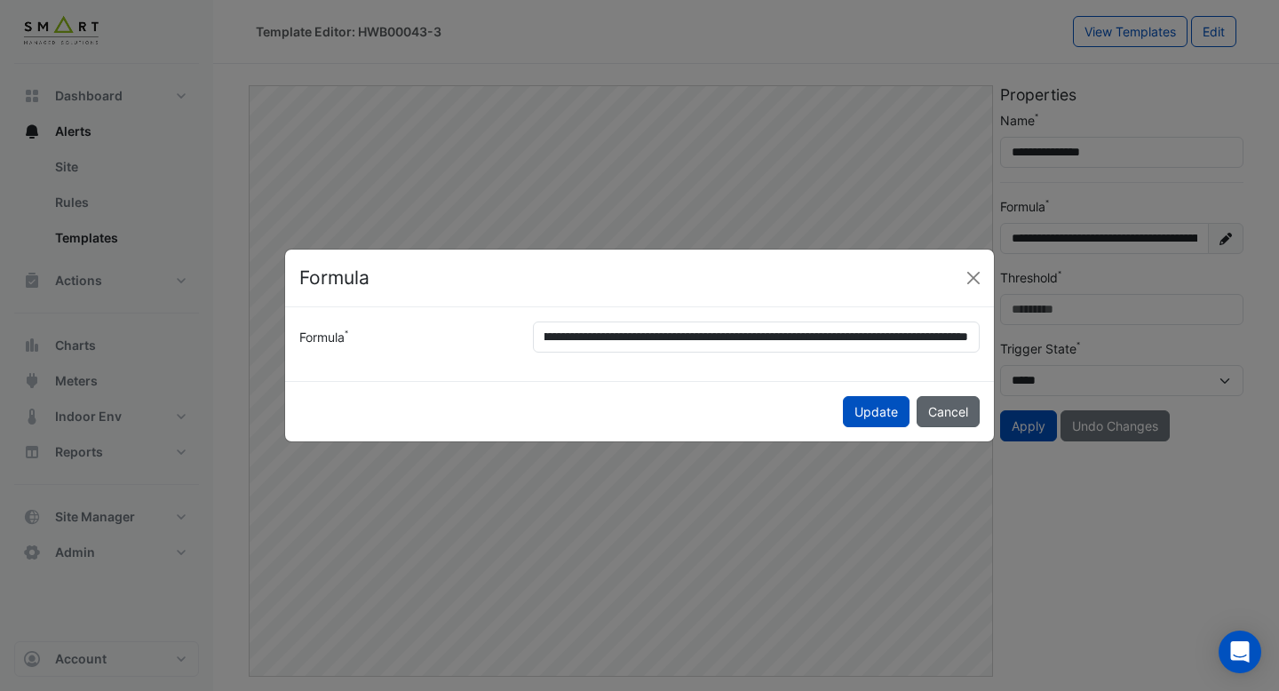
click at [949, 414] on button "Cancel" at bounding box center [947, 411] width 63 height 31
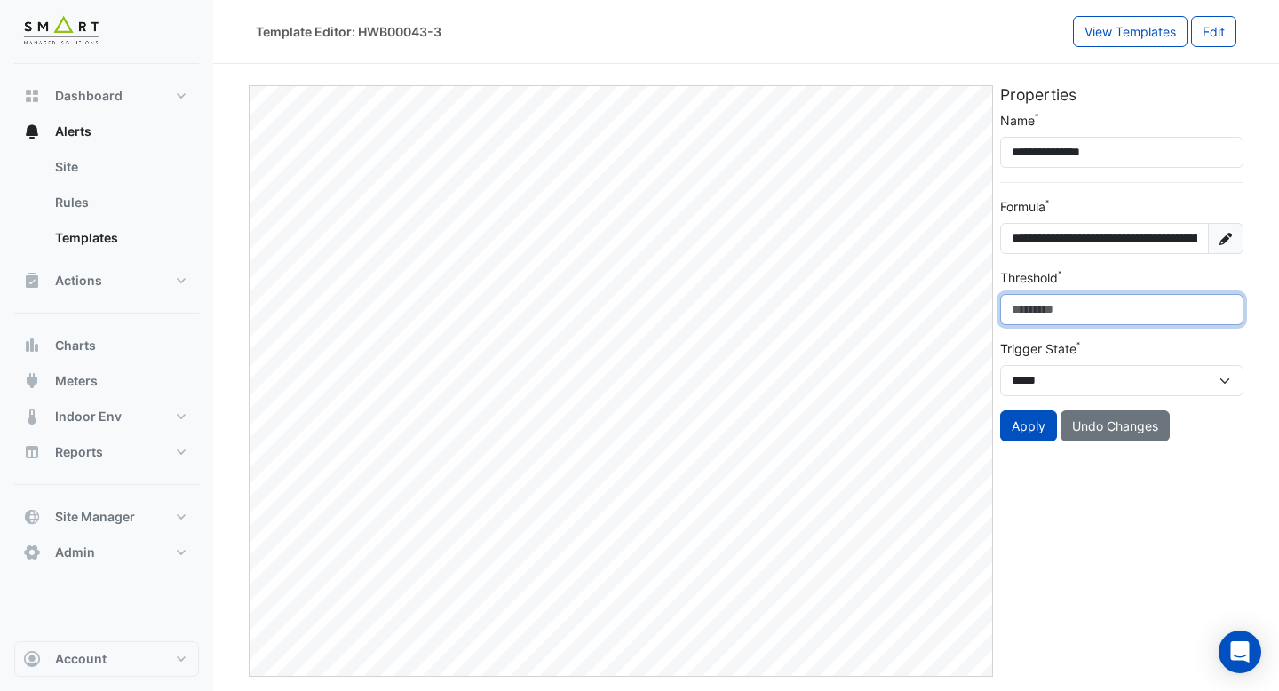
click at [811, 296] on div "**********" at bounding box center [746, 374] width 1002 height 606
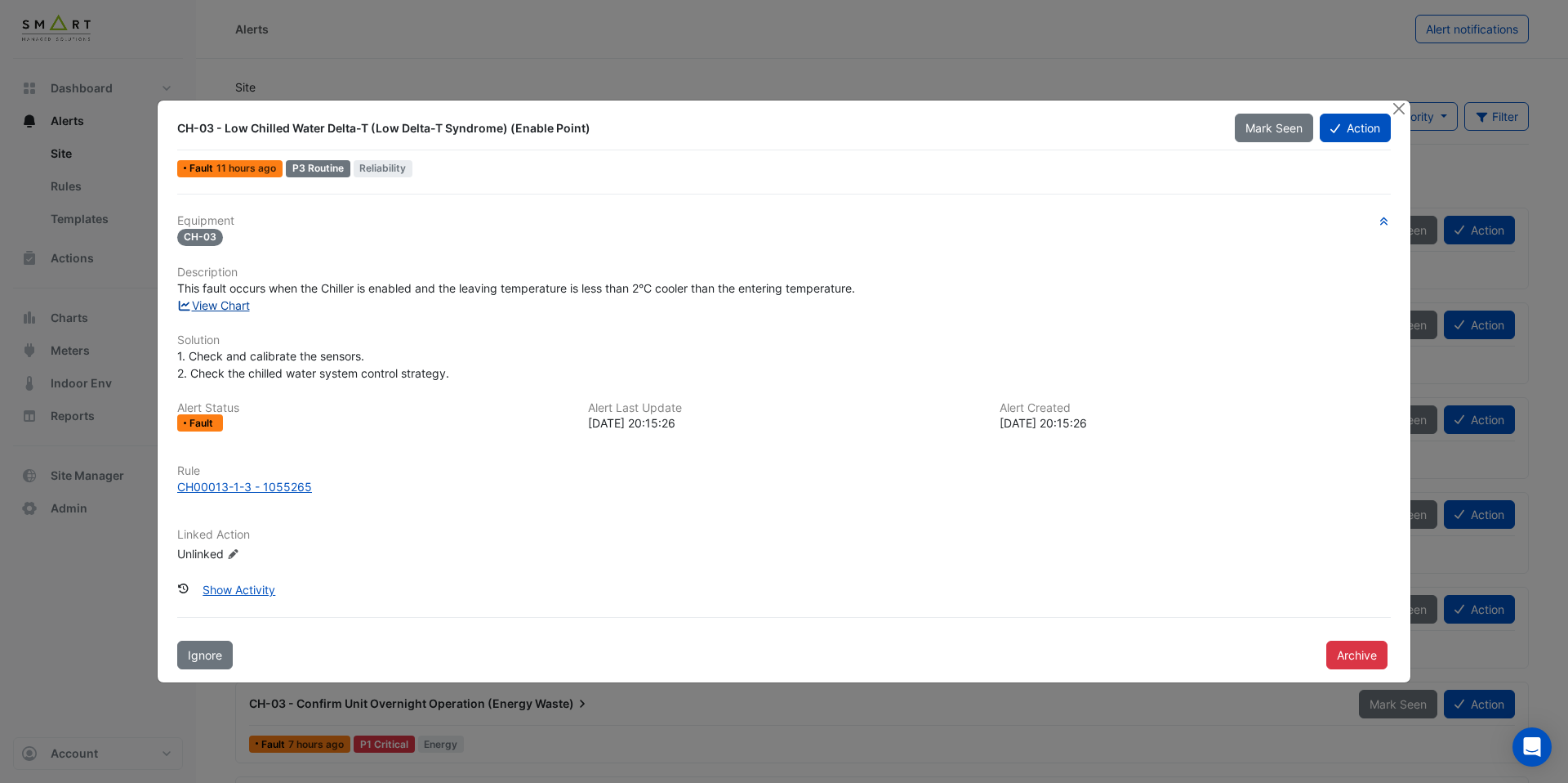
click at [222, 303] on link "View Chart" at bounding box center [213, 305] width 73 height 14
click at [239, 306] on link "View Chart" at bounding box center [213, 305] width 73 height 14
click at [290, 485] on div "CH00013-1-3 - 1055265" at bounding box center [245, 486] width 135 height 17
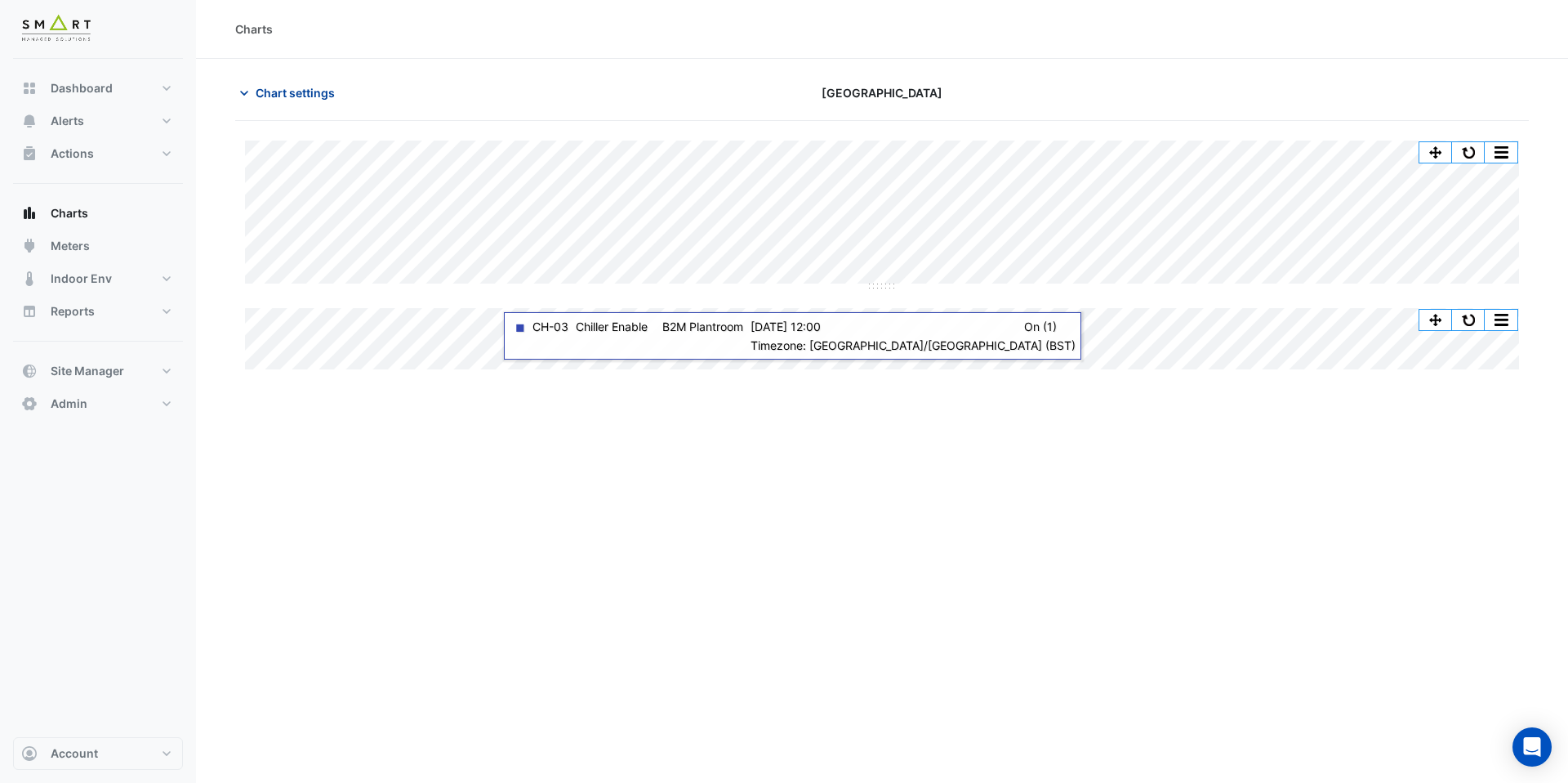
click at [288, 84] on span "Chart settings" at bounding box center [295, 92] width 79 height 17
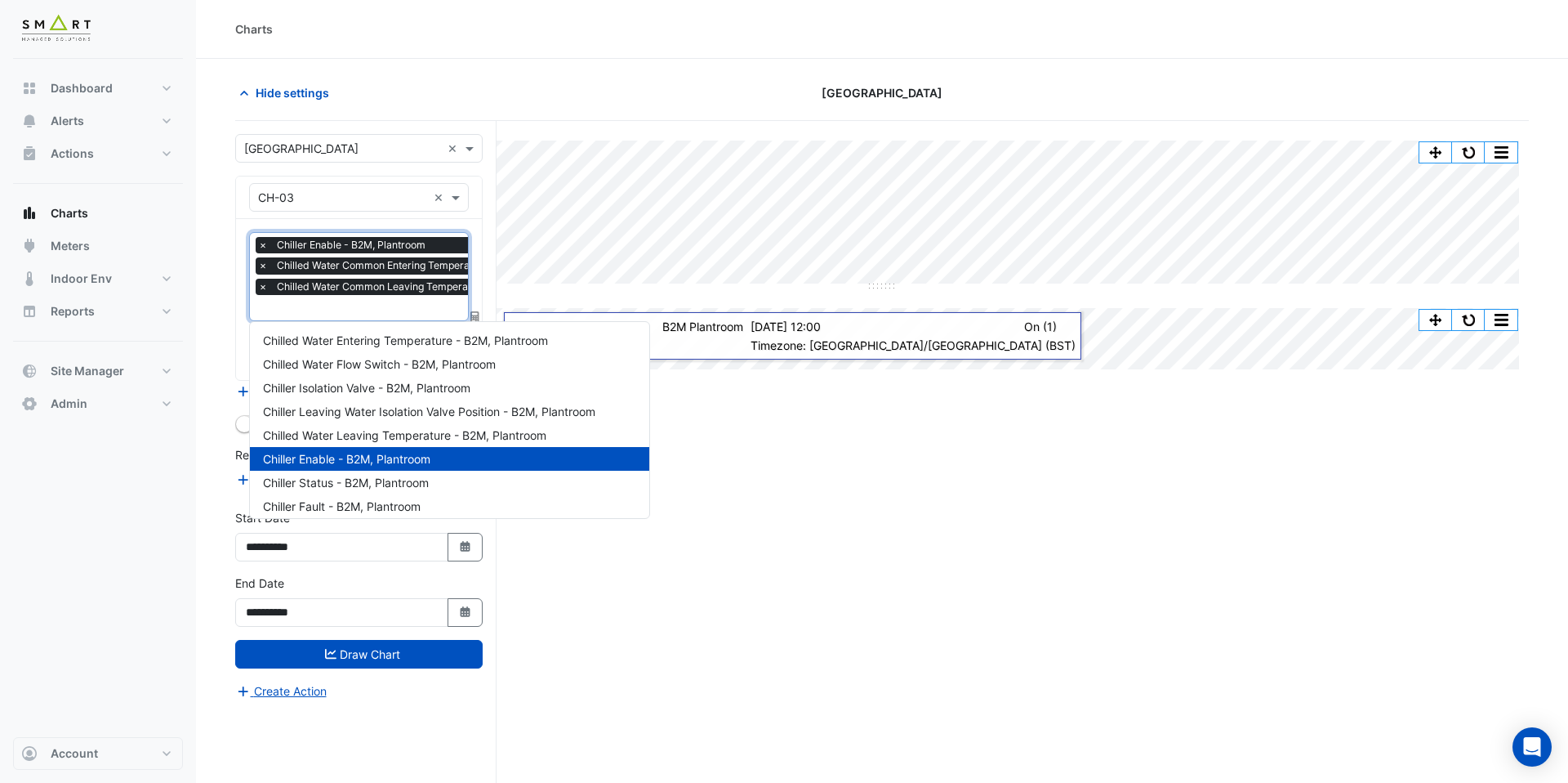
scroll to position [0, 8]
click at [317, 305] on input "text" at bounding box center [420, 309] width 341 height 17
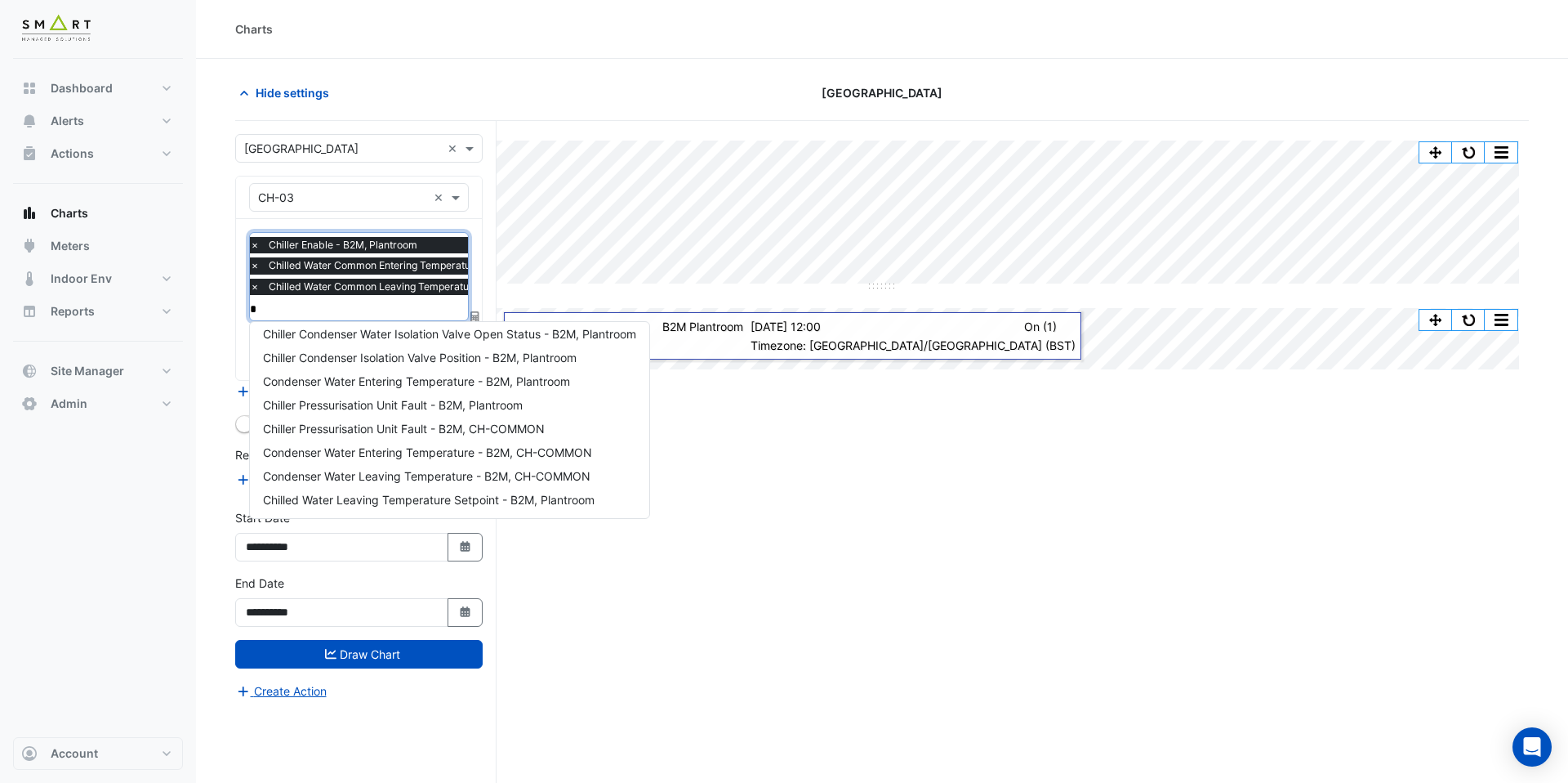
scroll to position [0, 0]
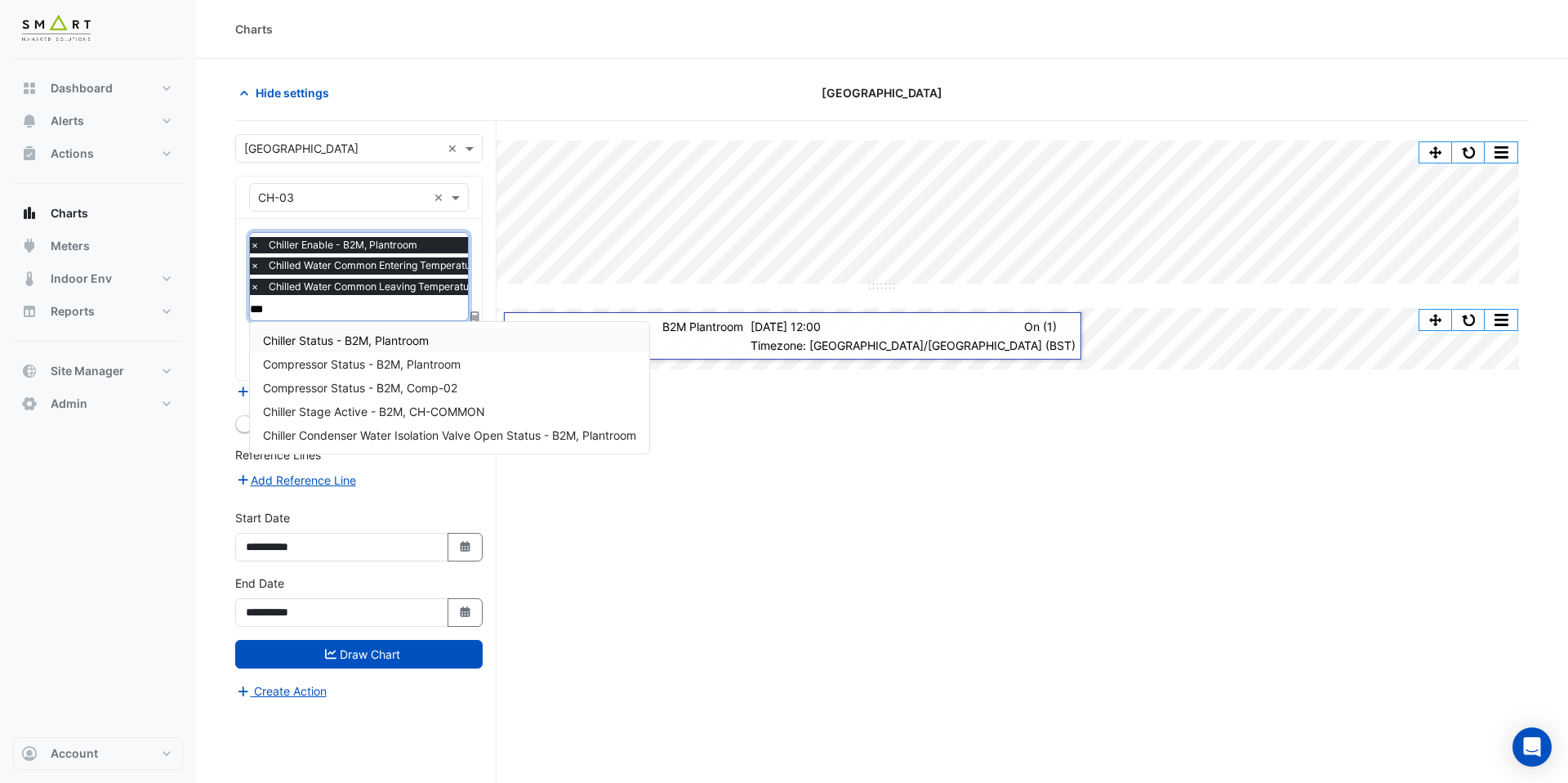
type input "****"
click at [345, 339] on span "Chiller Status - B2M, Plantroom" at bounding box center [346, 340] width 166 height 14
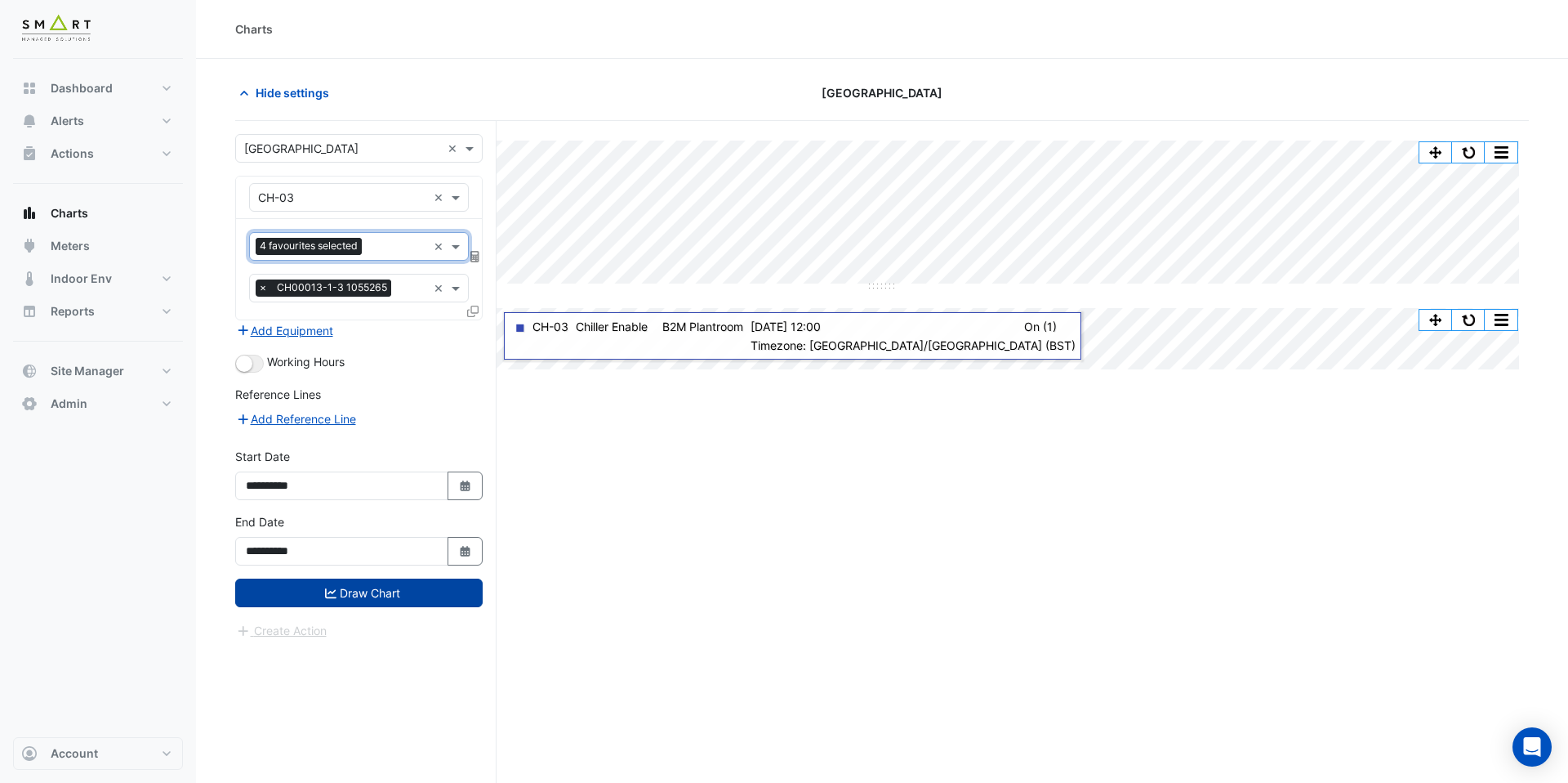
click at [383, 597] on button "Draw Chart" at bounding box center [359, 593] width 247 height 29
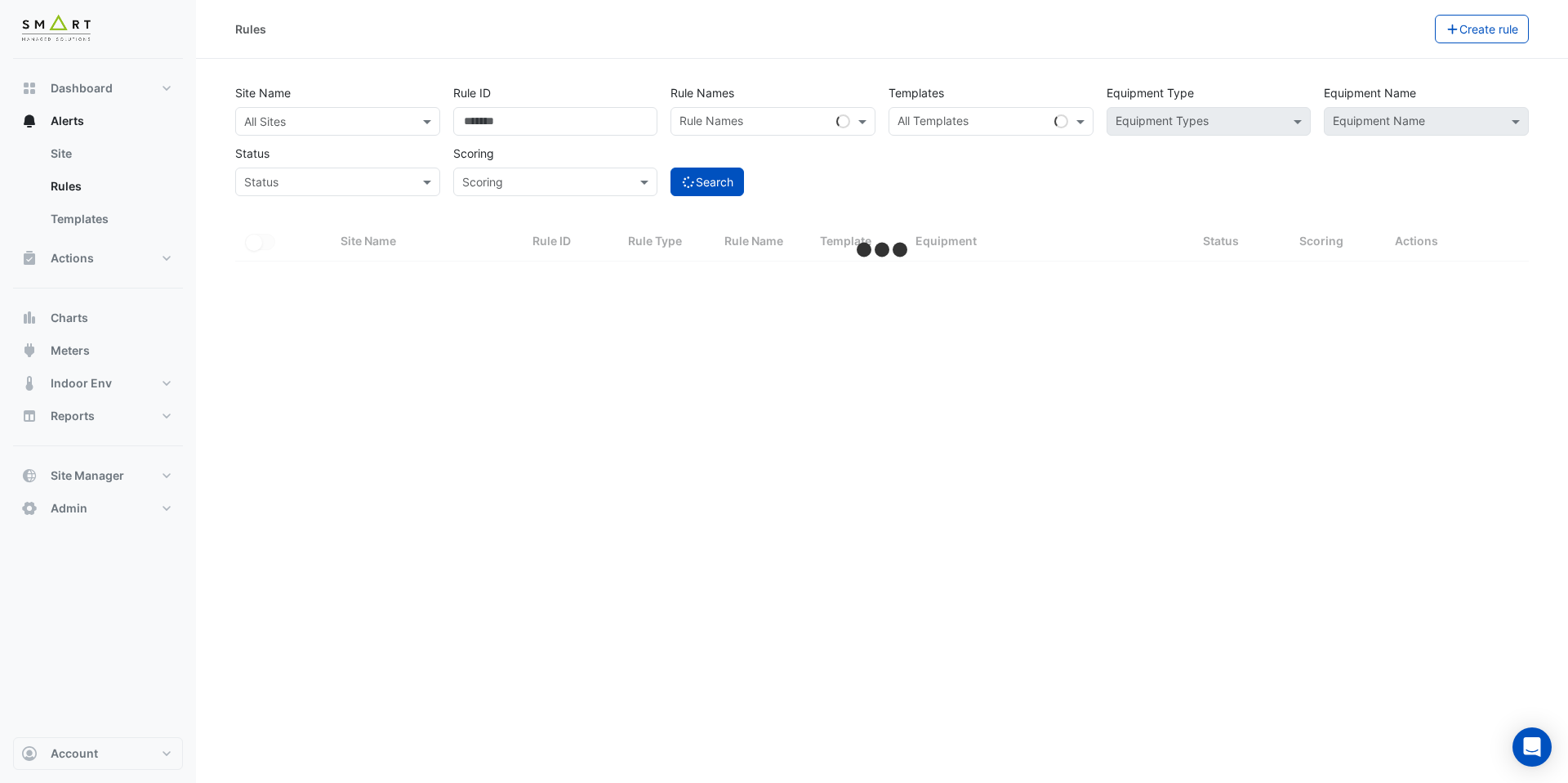
select select "***"
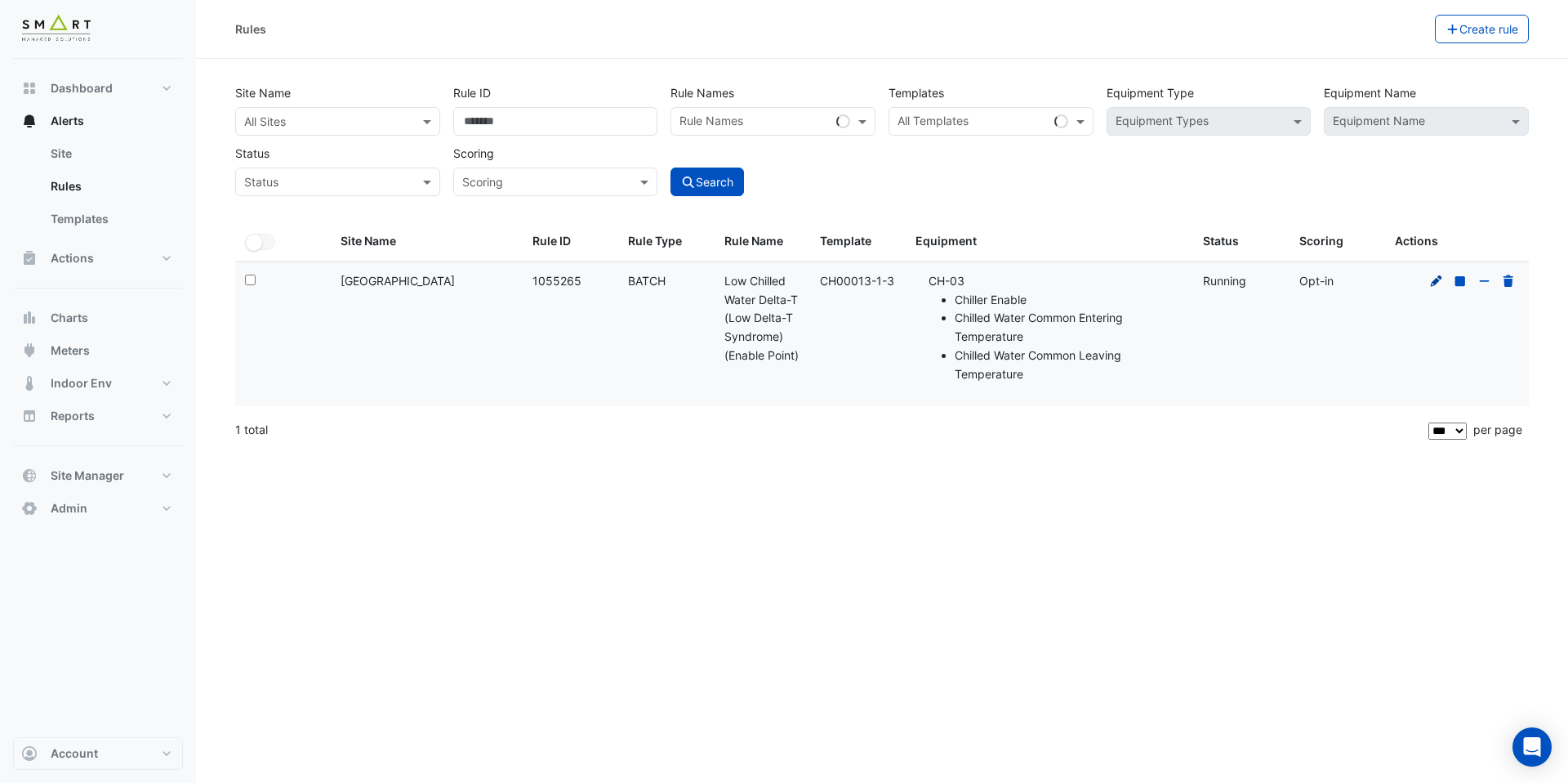
click at [1437, 282] on icon at bounding box center [1436, 280] width 11 height 11
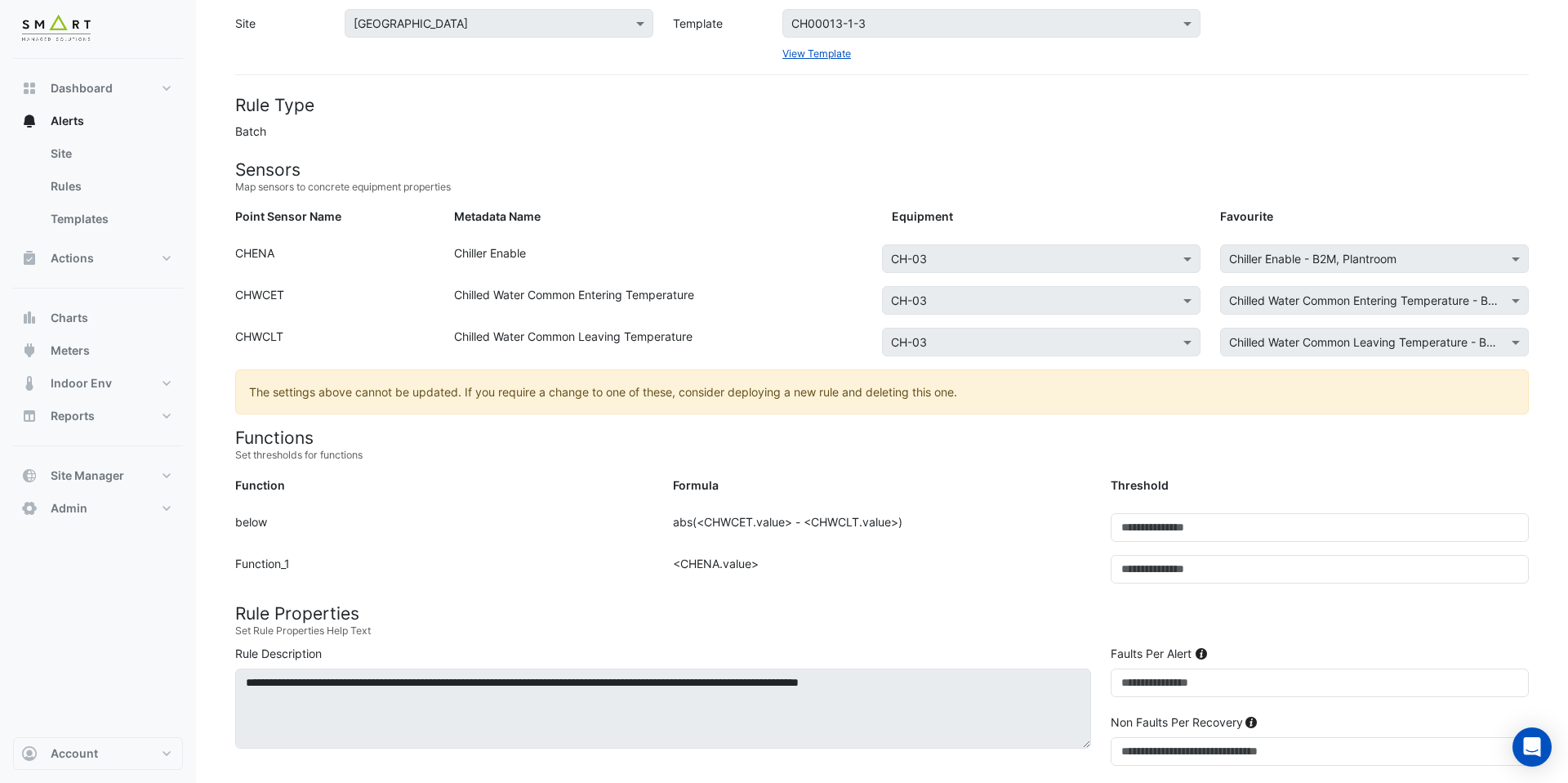
scroll to position [48, 0]
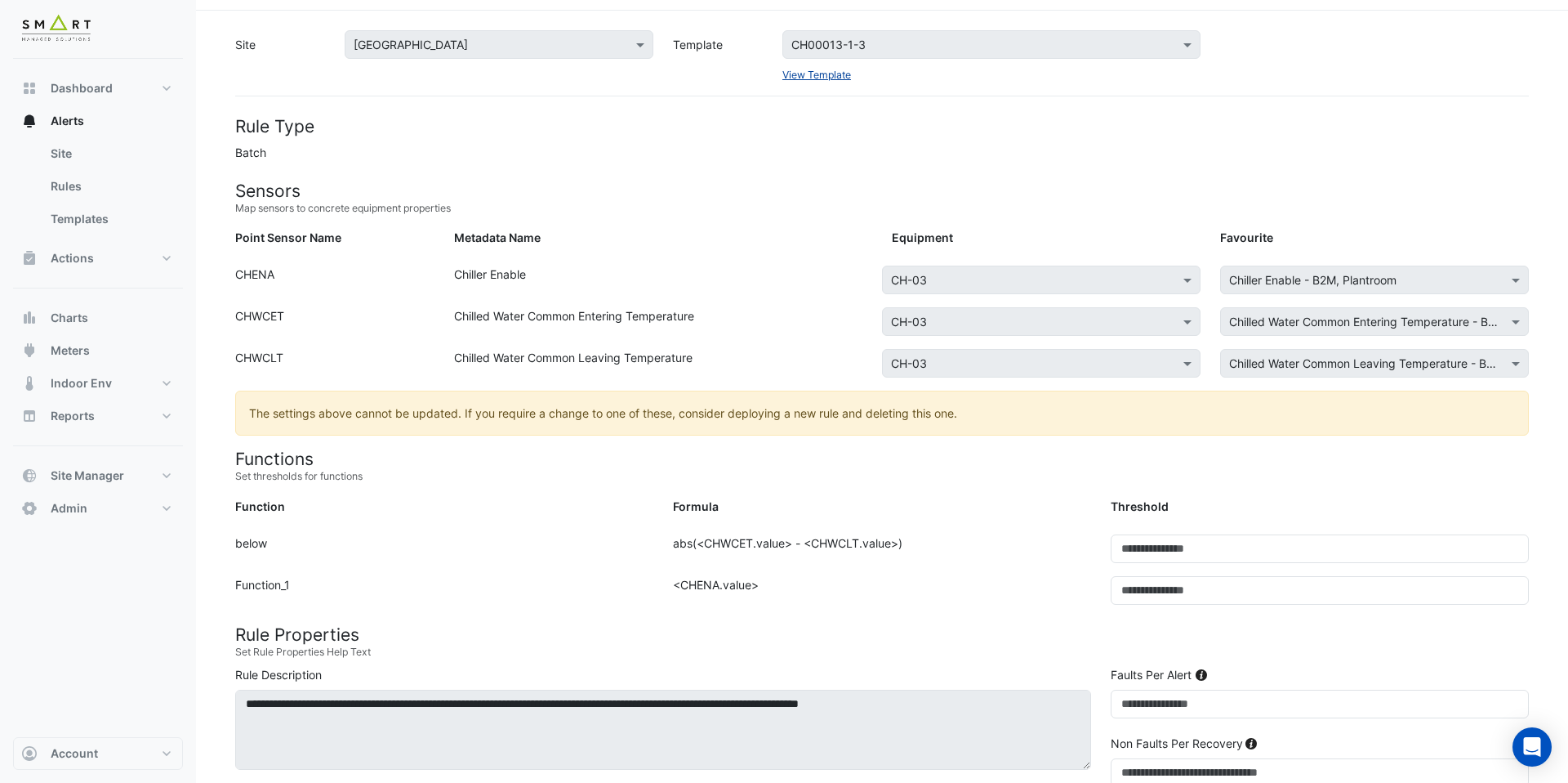
click at [845, 75] on link "View Template" at bounding box center [817, 75] width 69 height 12
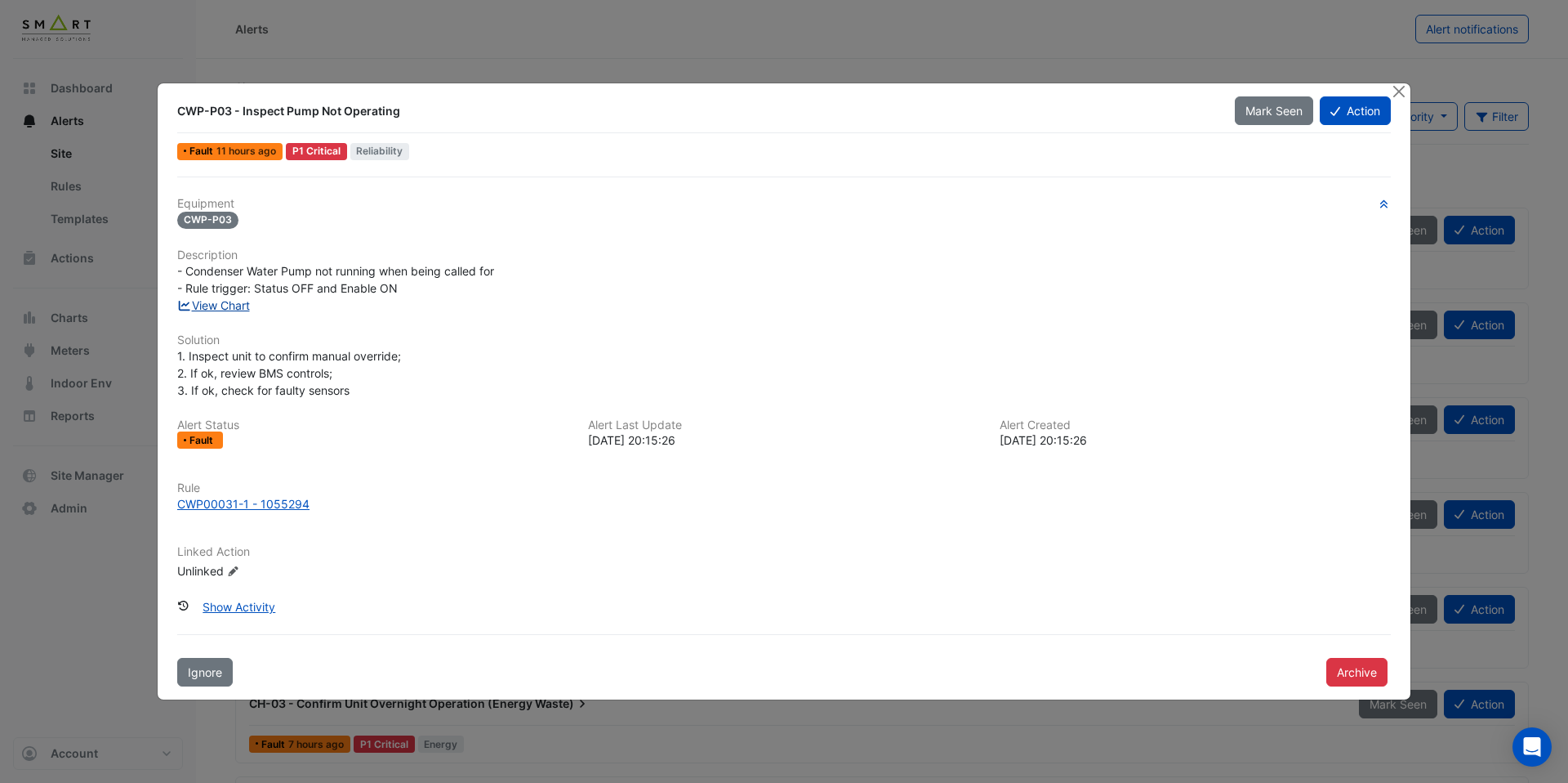
click at [230, 308] on link "View Chart" at bounding box center [213, 305] width 73 height 14
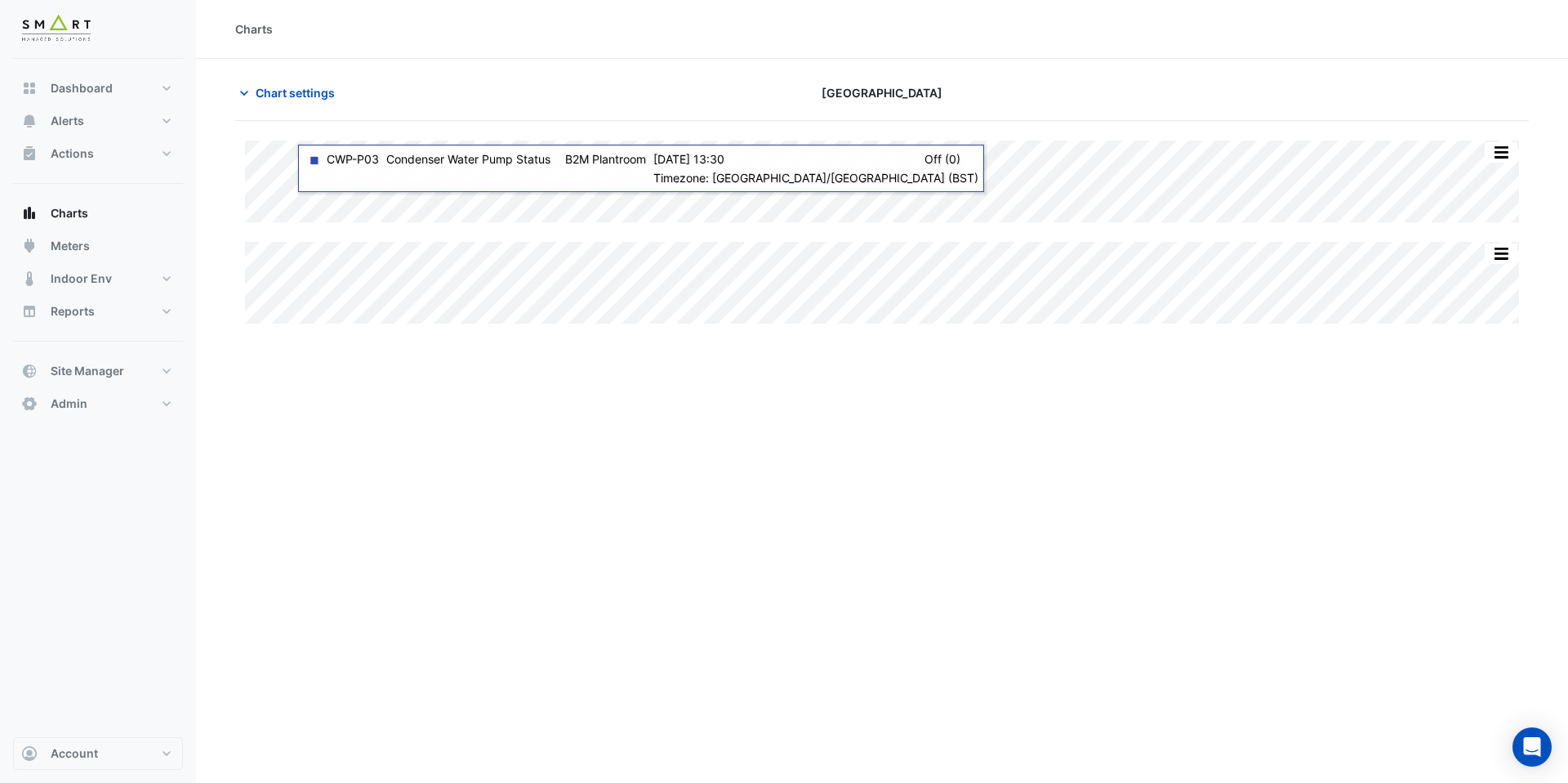
type input "**********"
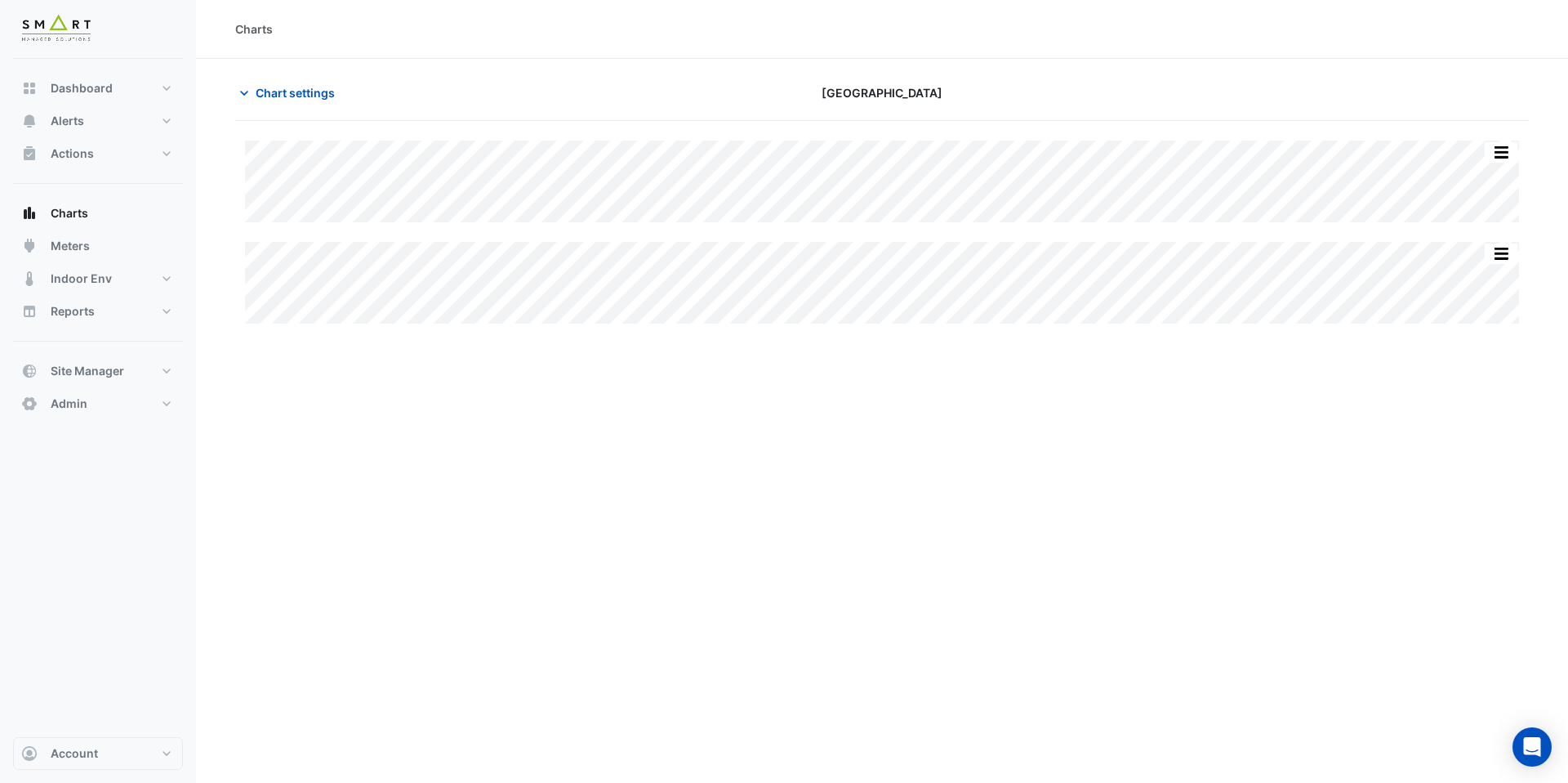
click at [347, 89] on div "Chart settings" at bounding box center [444, 92] width 438 height 29
click at [332, 91] on span "Chart settings" at bounding box center [295, 92] width 79 height 17
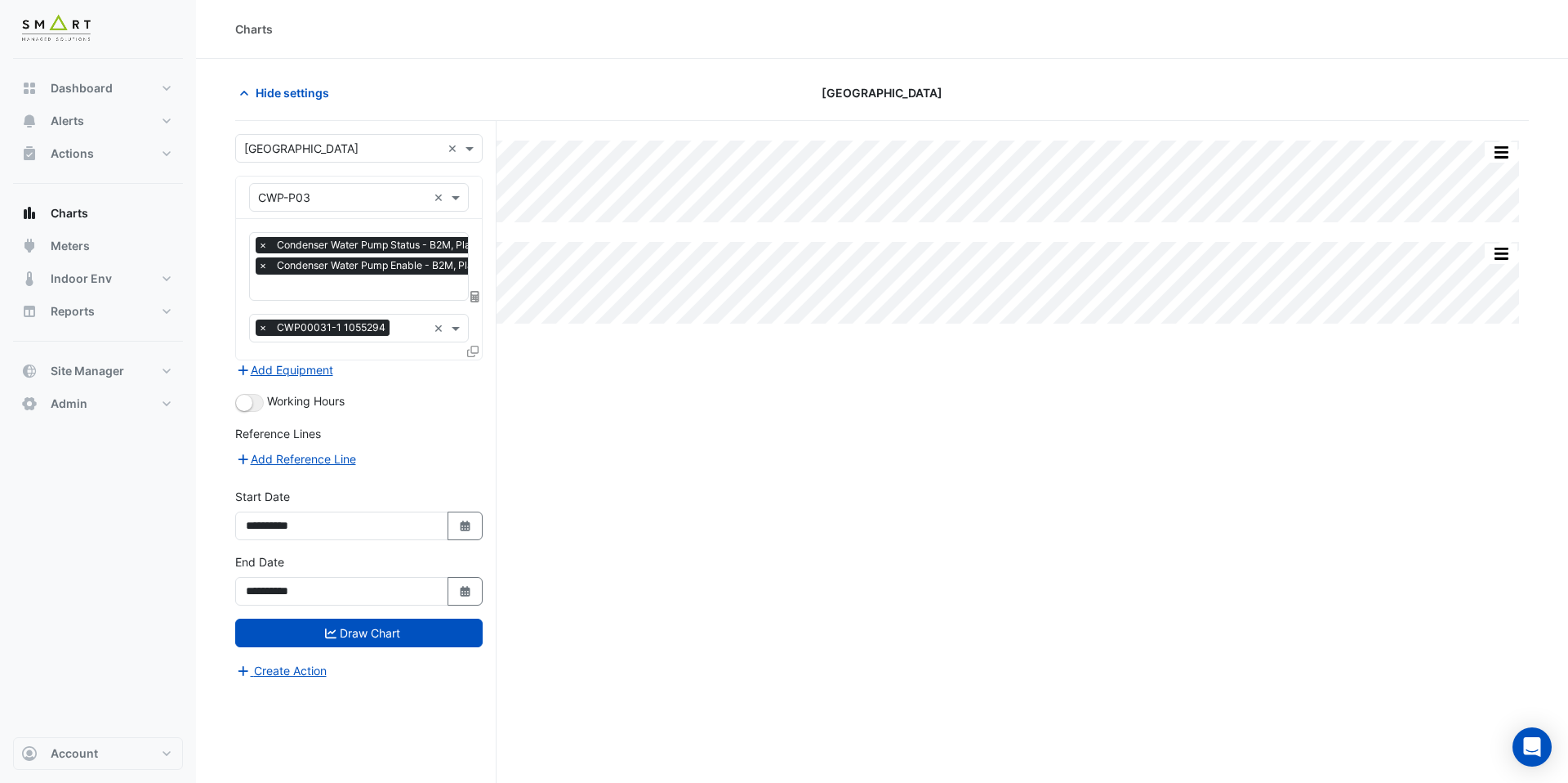
scroll to position [0, 8]
click at [353, 290] on input "text" at bounding box center [378, 289] width 257 height 17
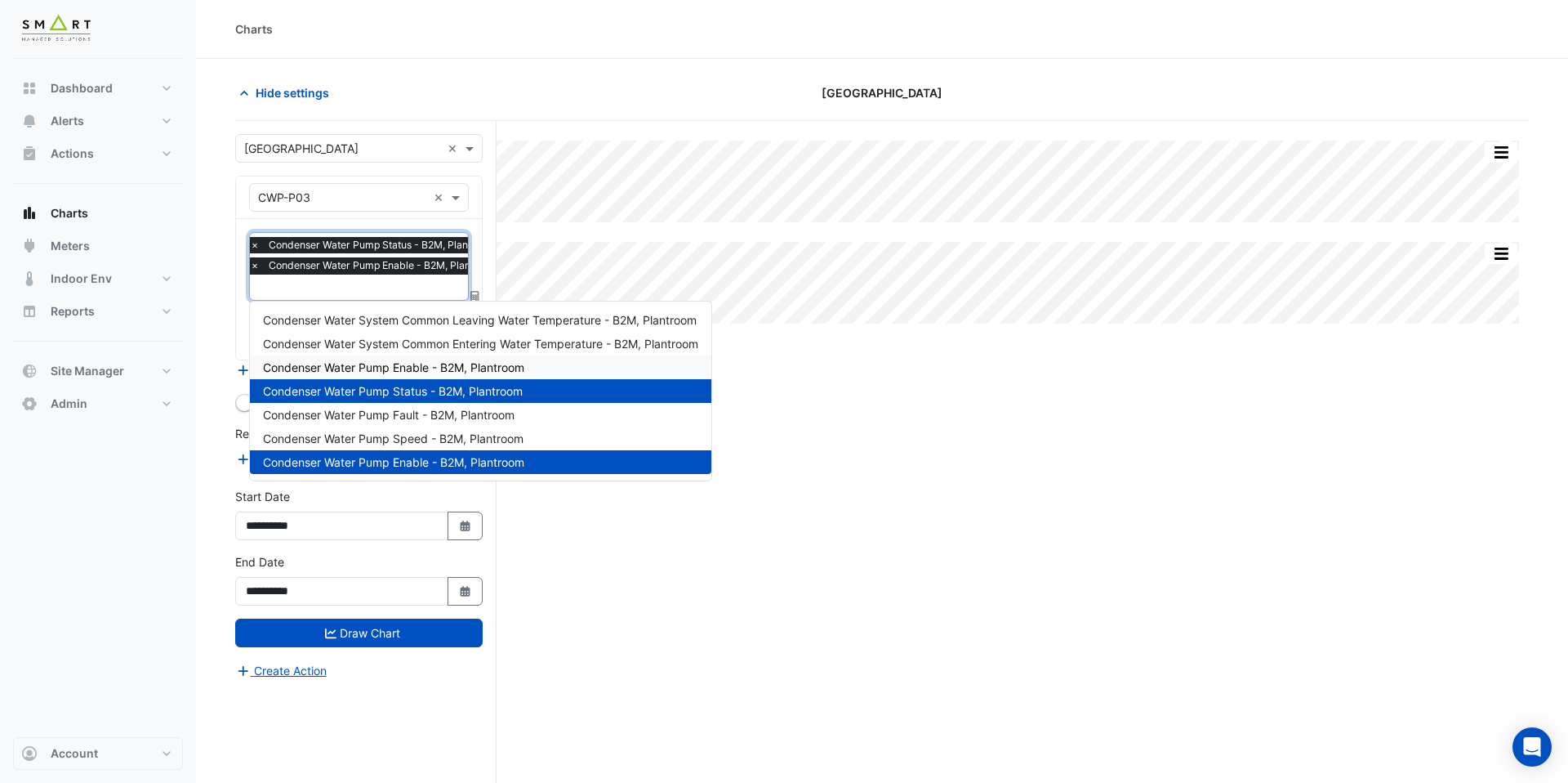
click at [408, 367] on span "Condenser Water Pump Enable - B2M, Plantroom" at bounding box center [394, 367] width 261 height 14
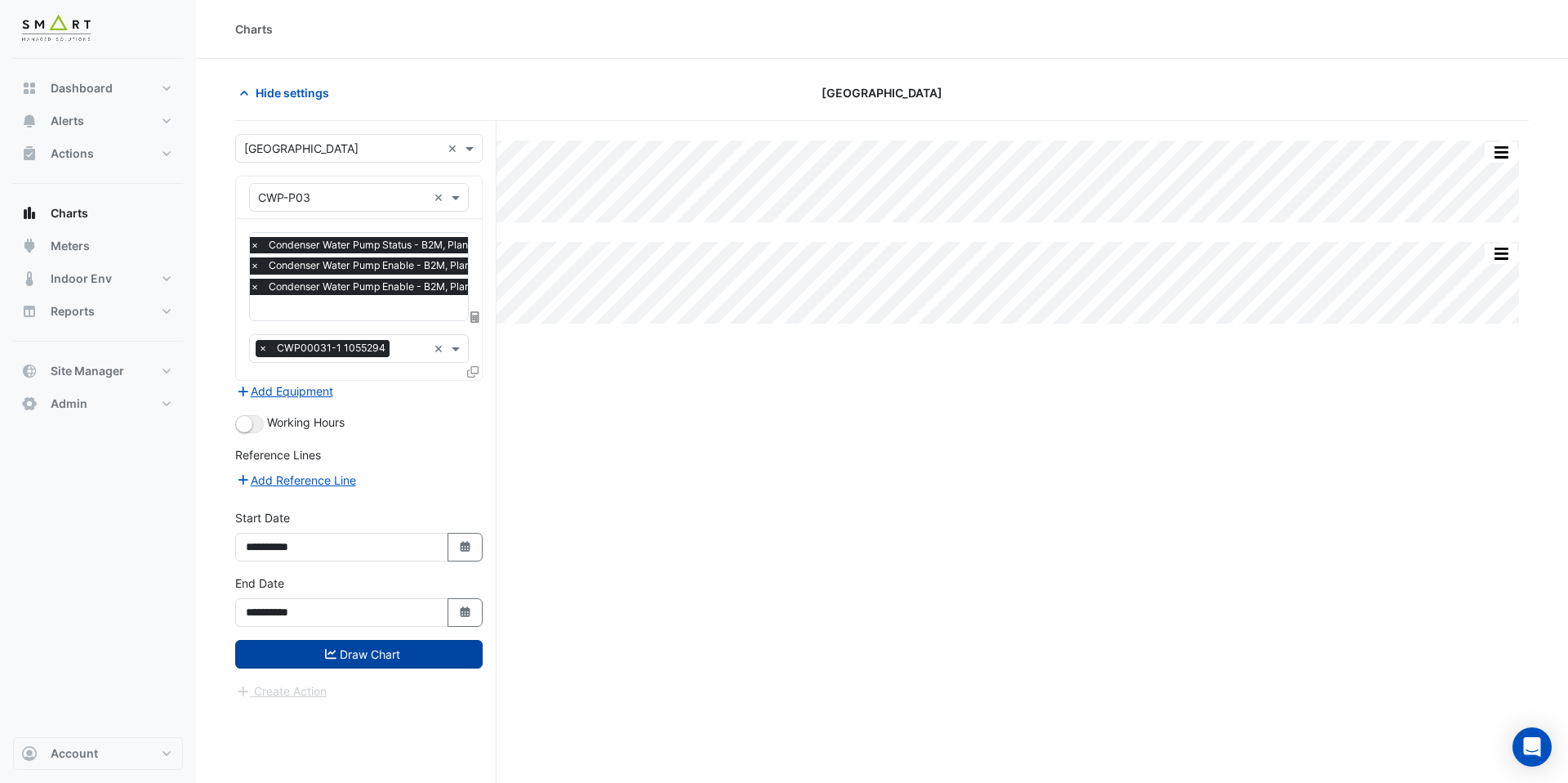
click at [392, 662] on button "Draw Chart" at bounding box center [359, 653] width 247 height 29
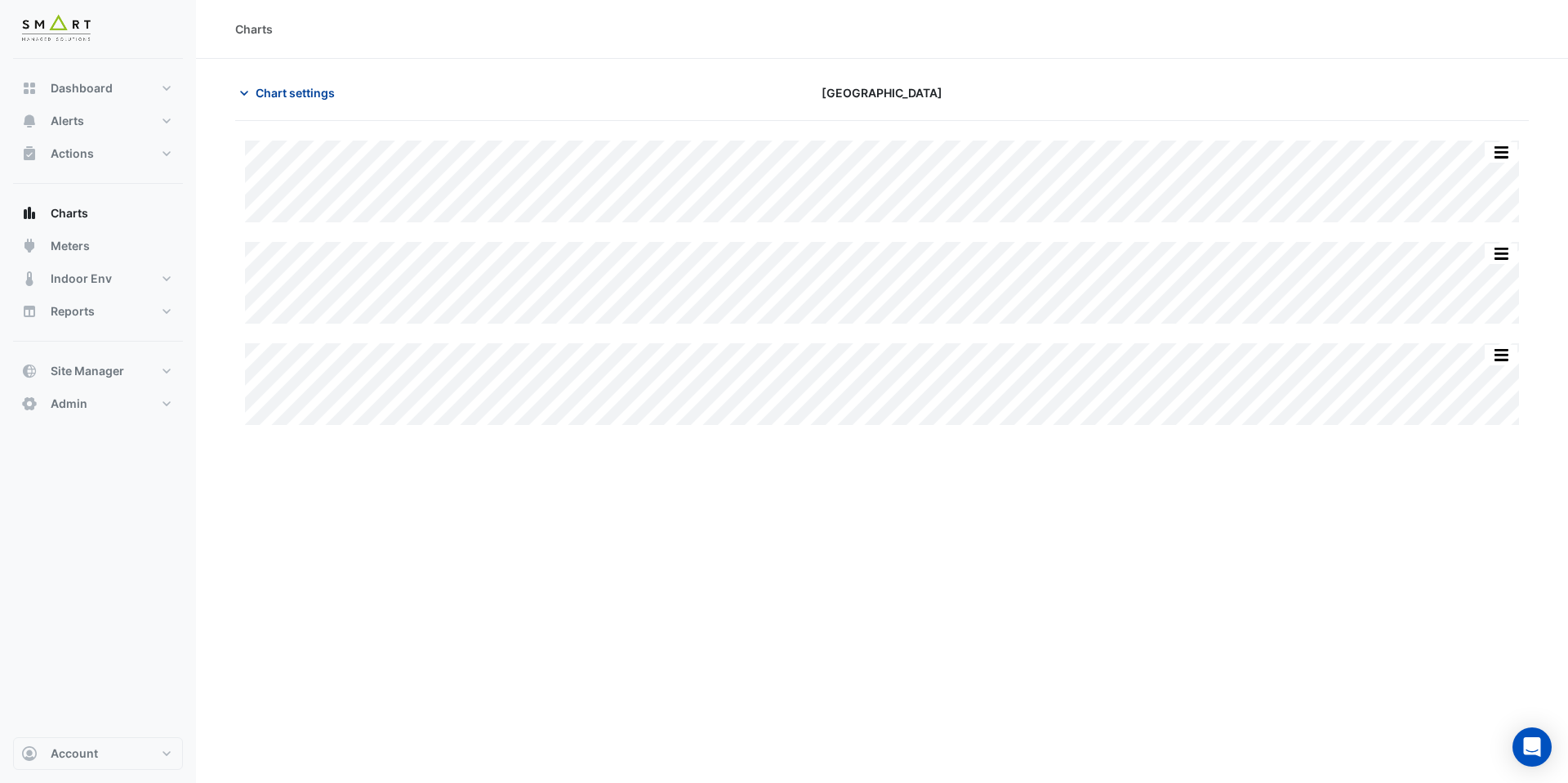
click at [323, 94] on span "Chart settings" at bounding box center [295, 92] width 79 height 17
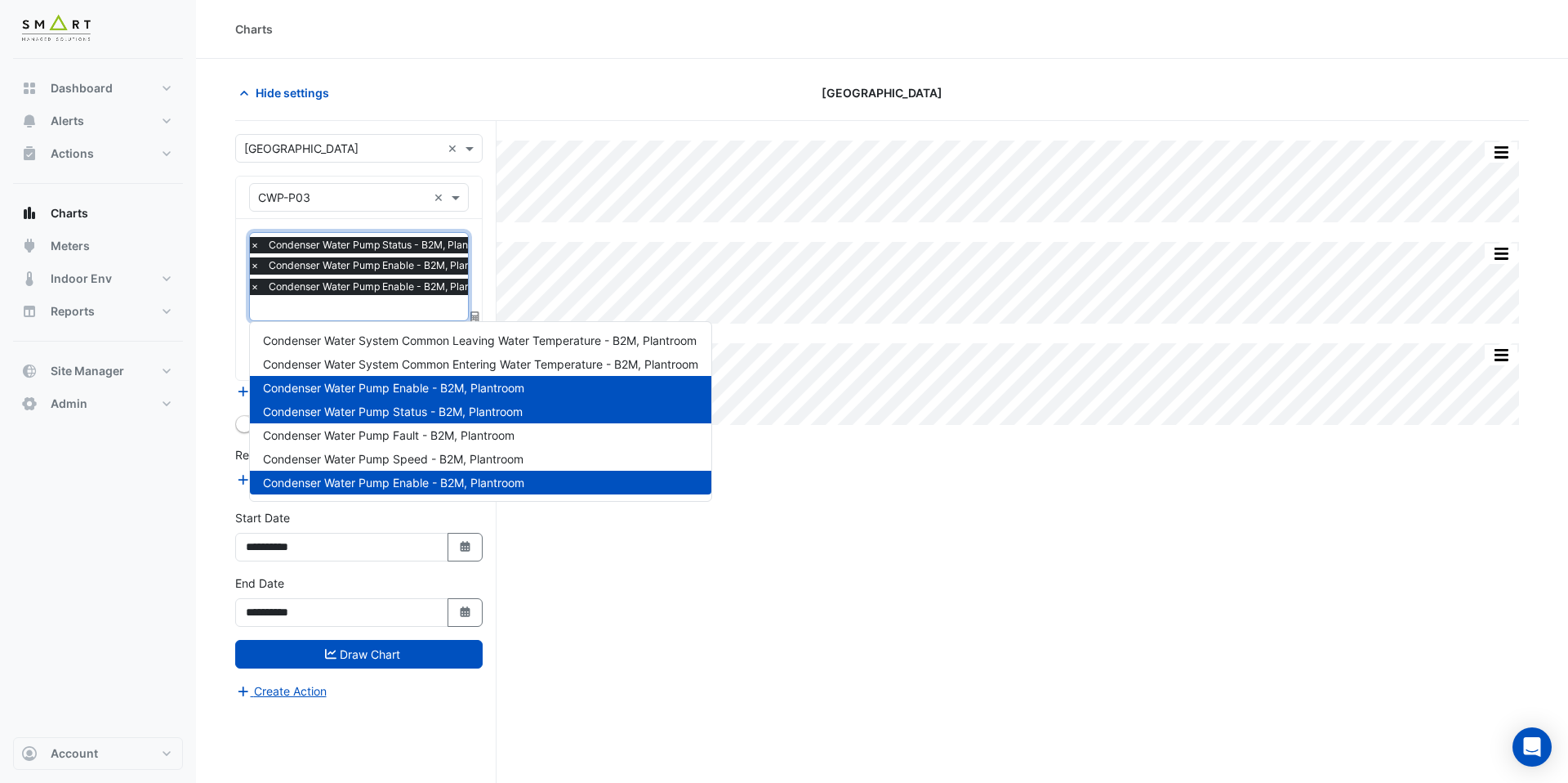
click at [378, 310] on input "text" at bounding box center [378, 309] width 257 height 17
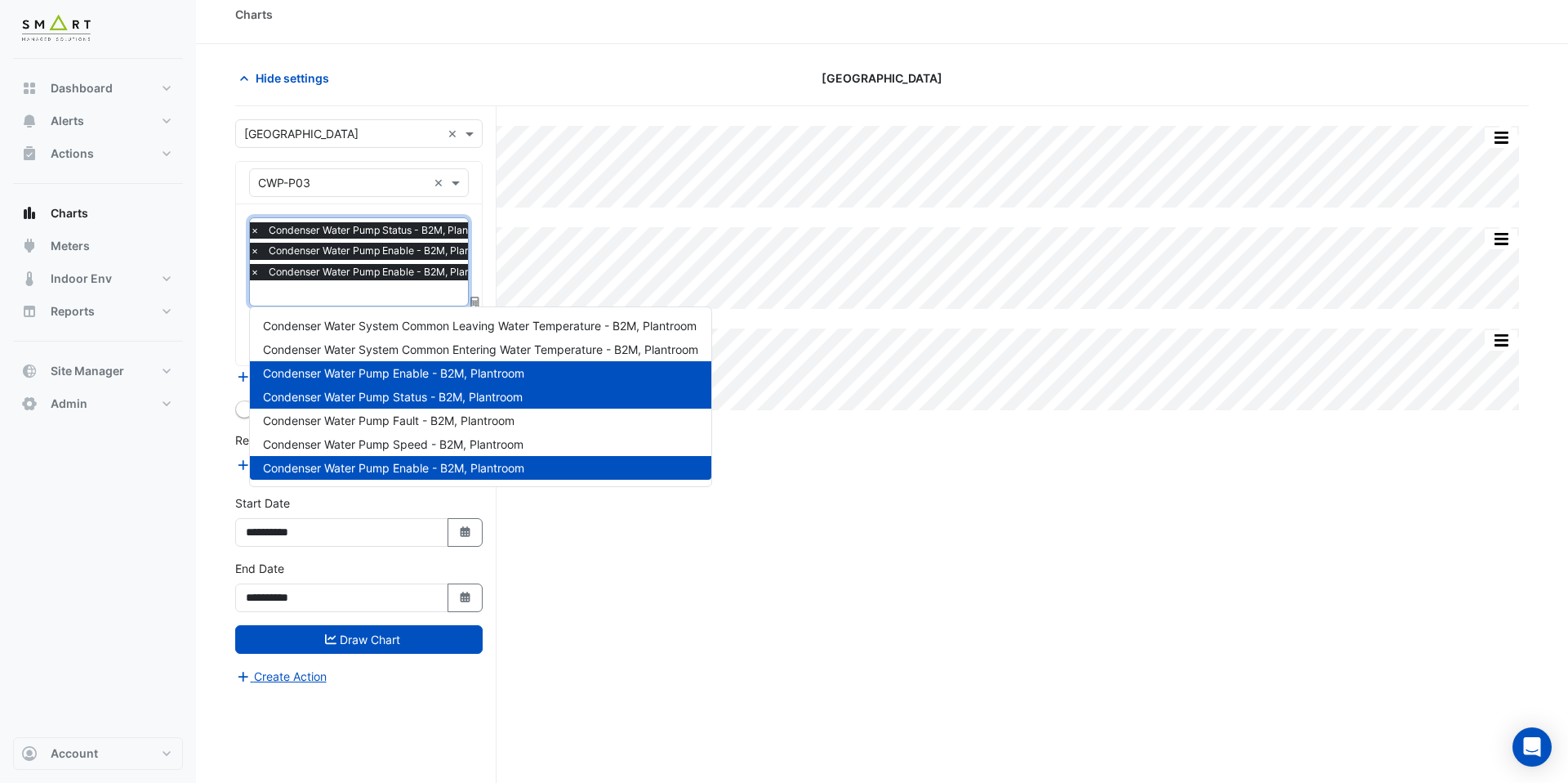
scroll to position [22, 0]
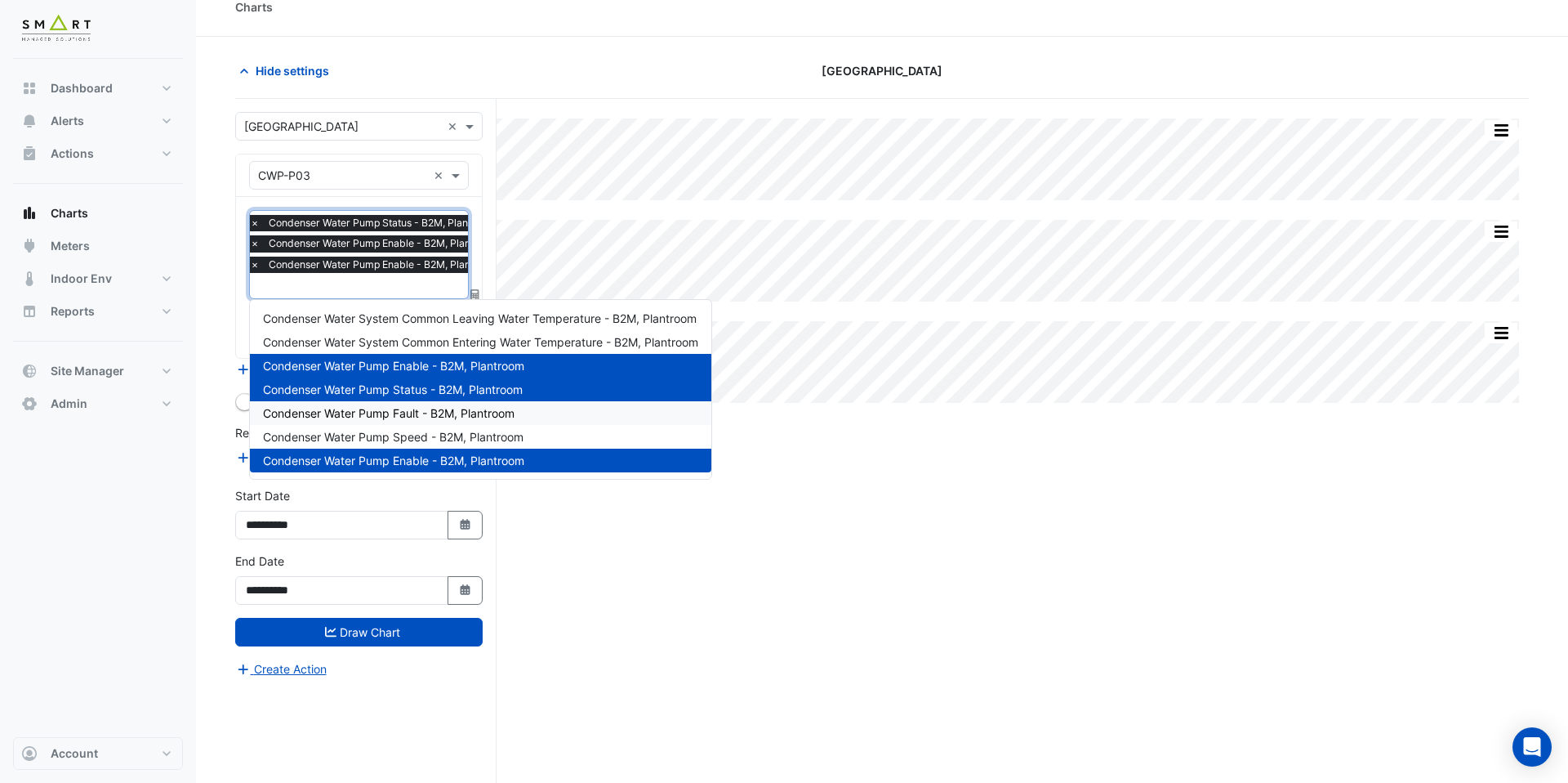
click at [391, 411] on span "Condenser Water Pump Fault - B2M, Plantroom" at bounding box center [388, 412] width 251 height 14
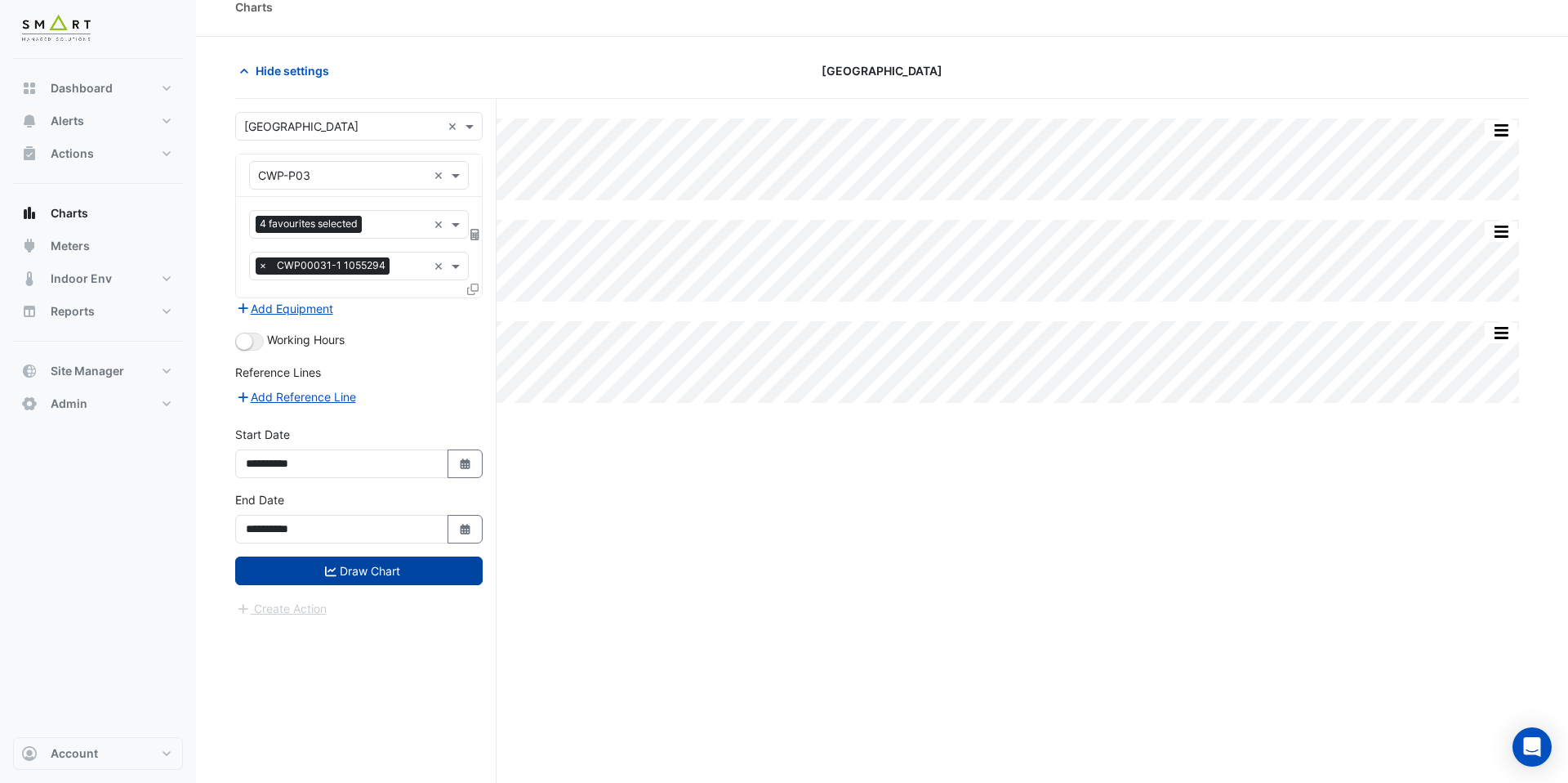
click at [411, 564] on button "Draw Chart" at bounding box center [359, 570] width 247 height 29
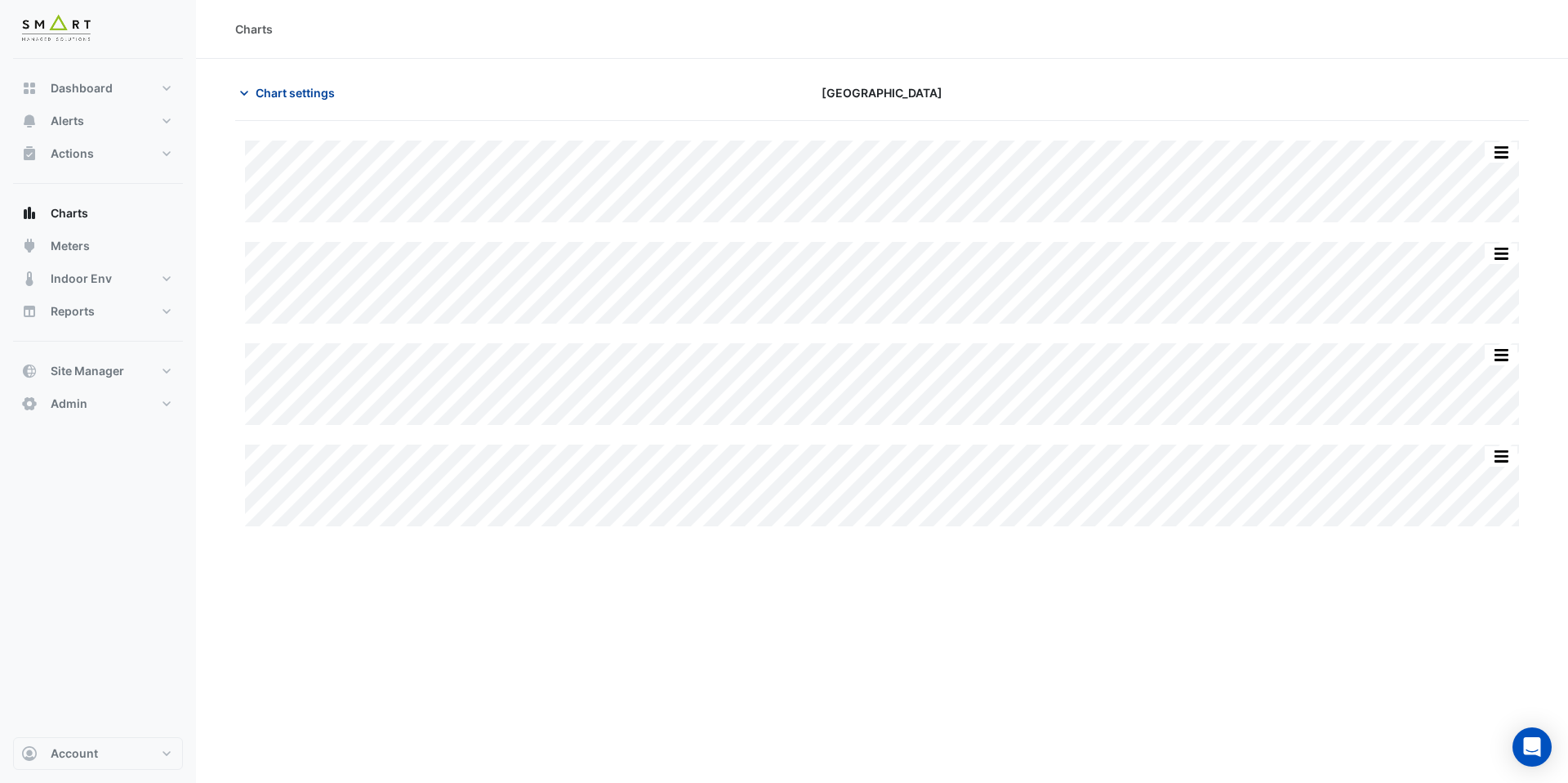
click at [266, 100] on span "Chart settings" at bounding box center [295, 92] width 79 height 17
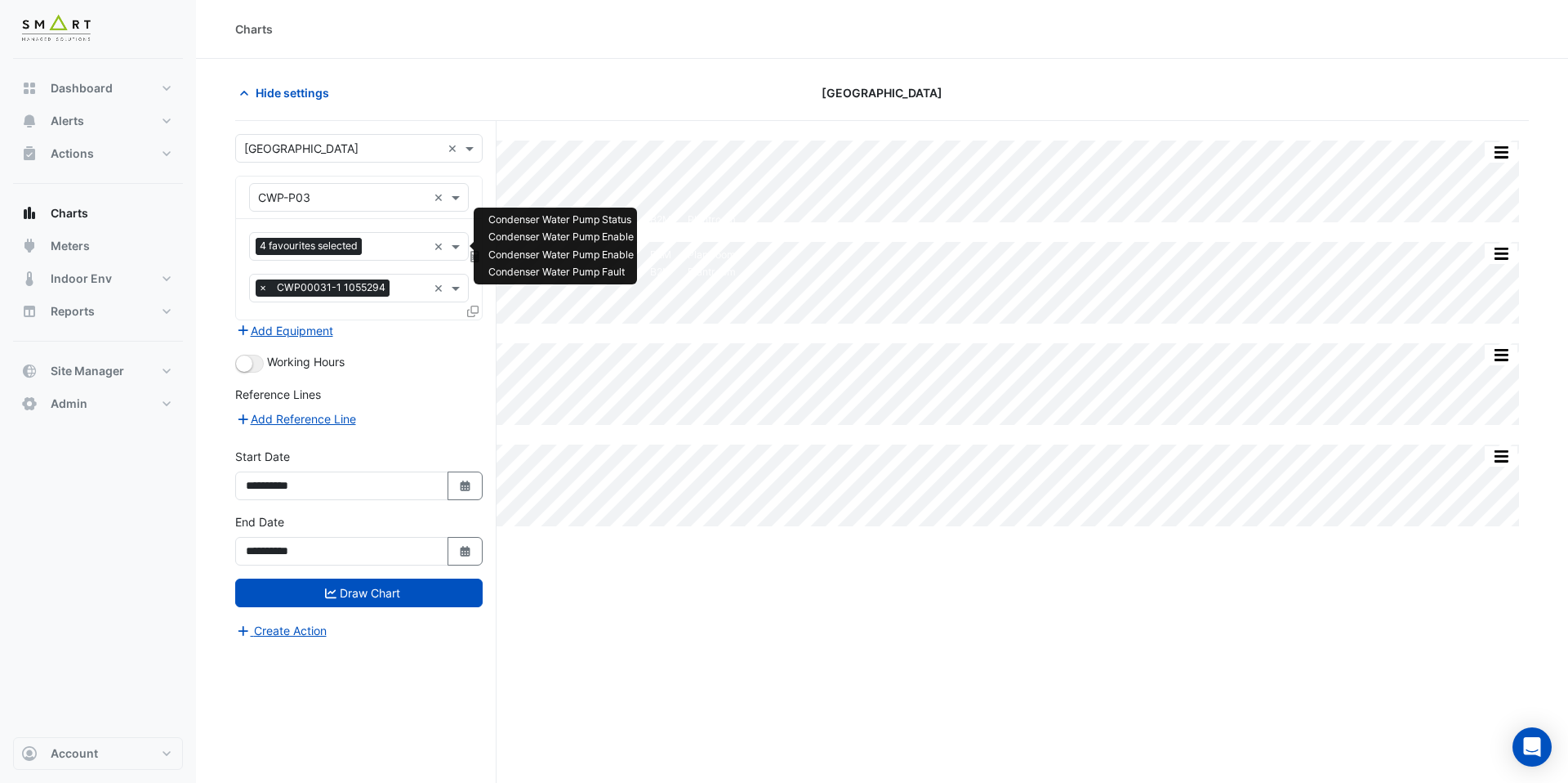
click at [387, 242] on input "text" at bounding box center [397, 248] width 59 height 17
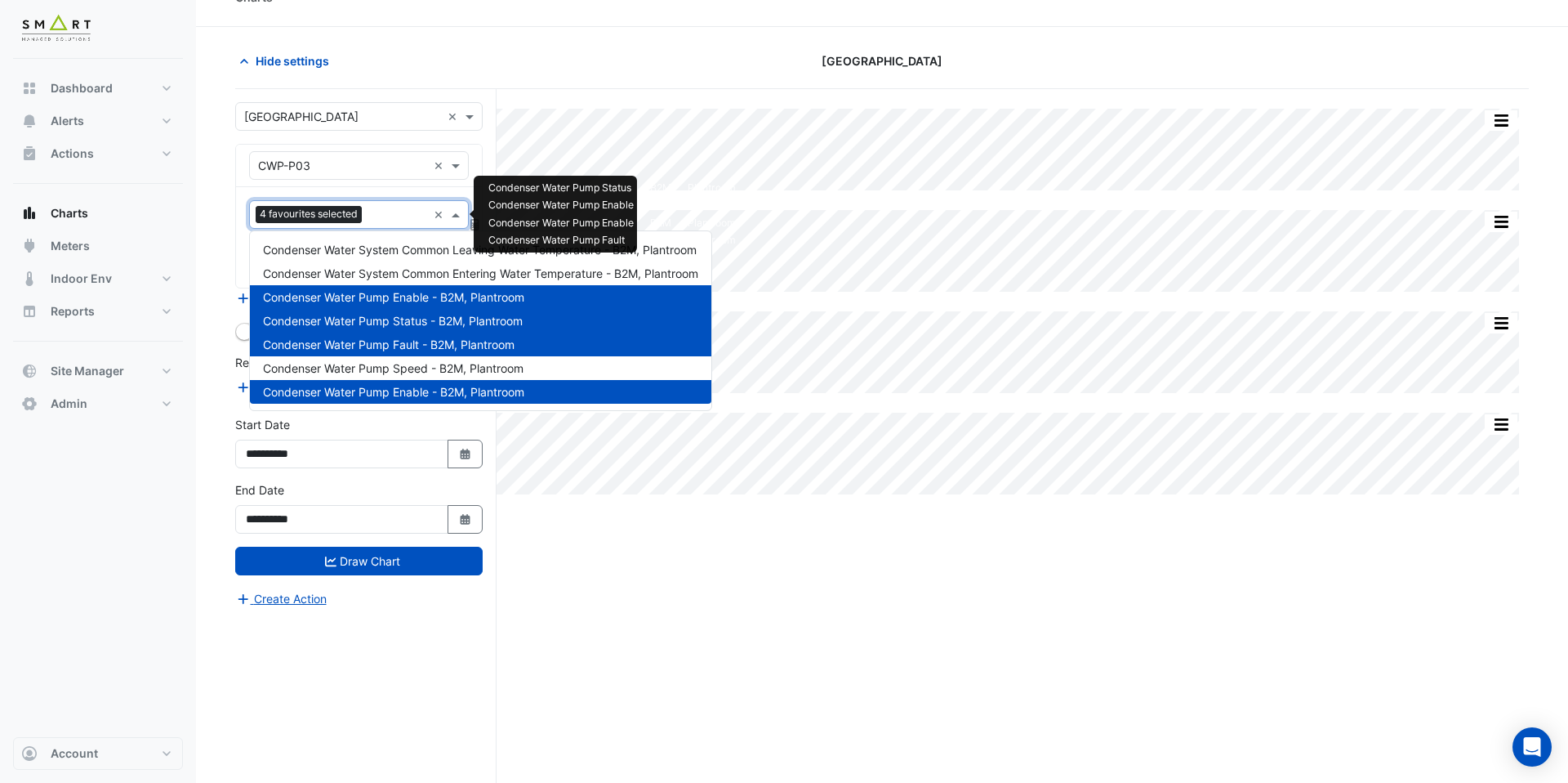
scroll to position [62, 0]
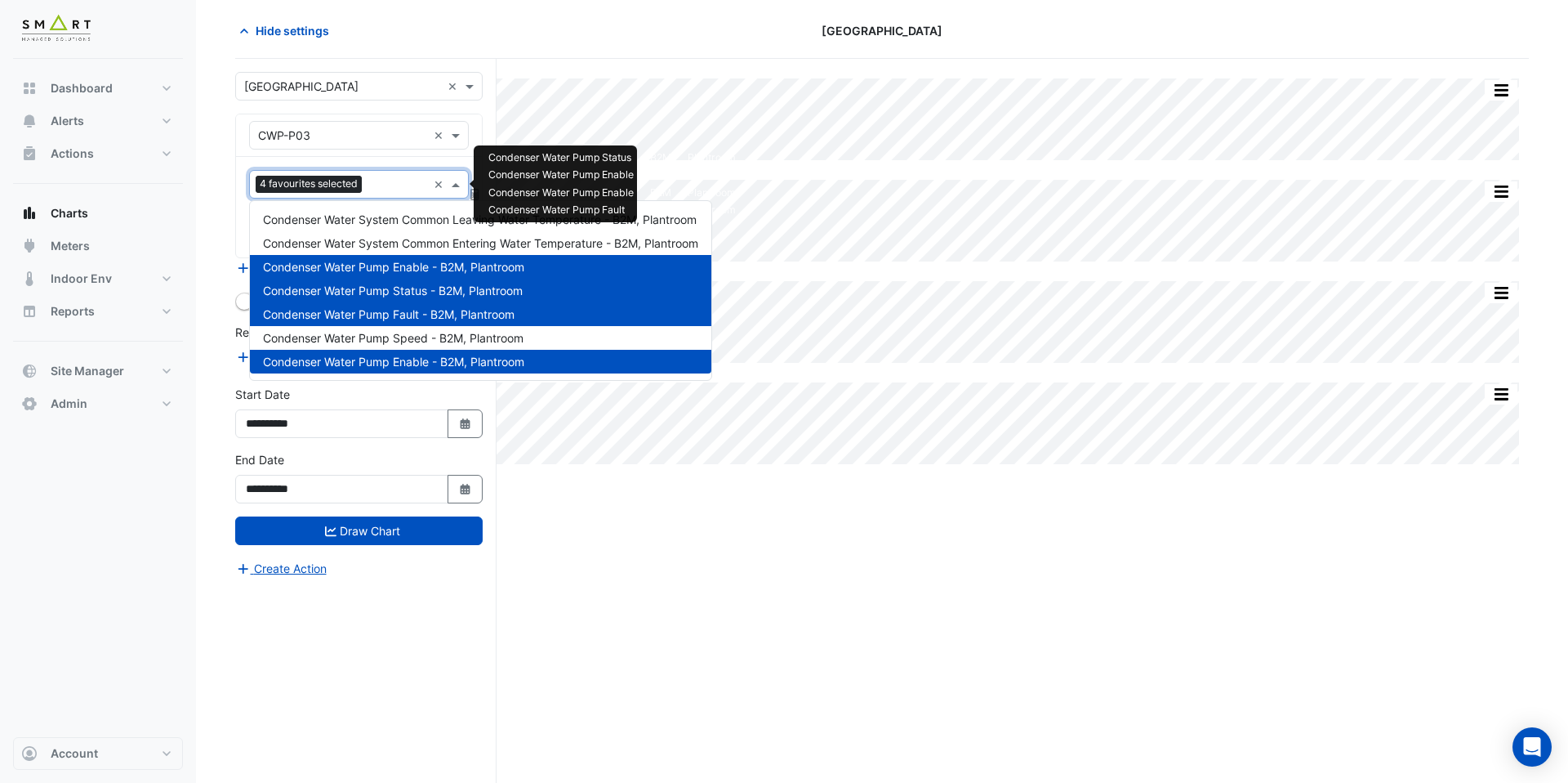
click at [699, 594] on div "Split All Split None Print Save as JPEG Save as PNG Pivot Data Table Export CSV…" at bounding box center [882, 420] width 1293 height 724
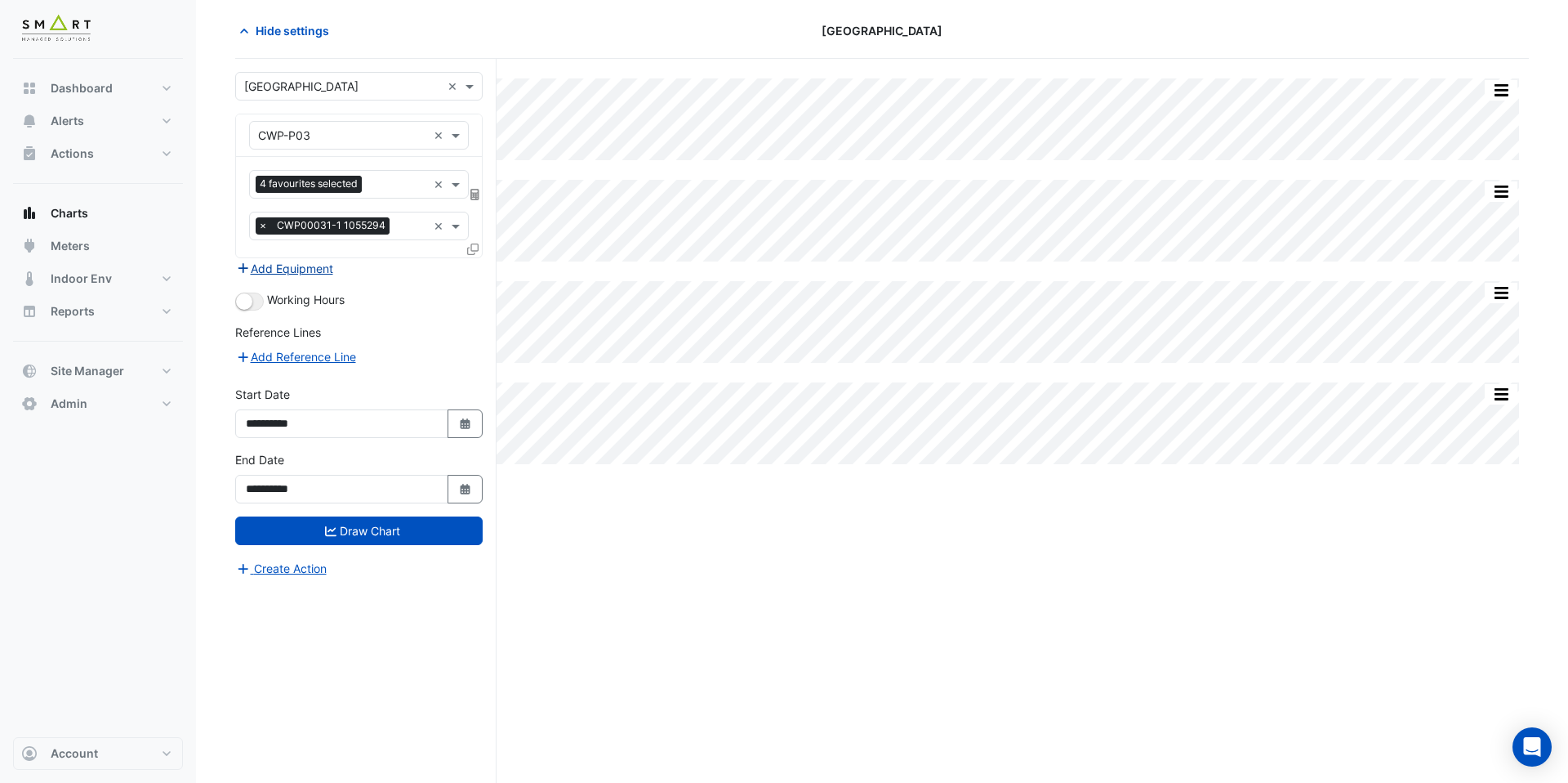
click at [312, 272] on button "Add Equipment" at bounding box center [284, 268] width 98 height 18
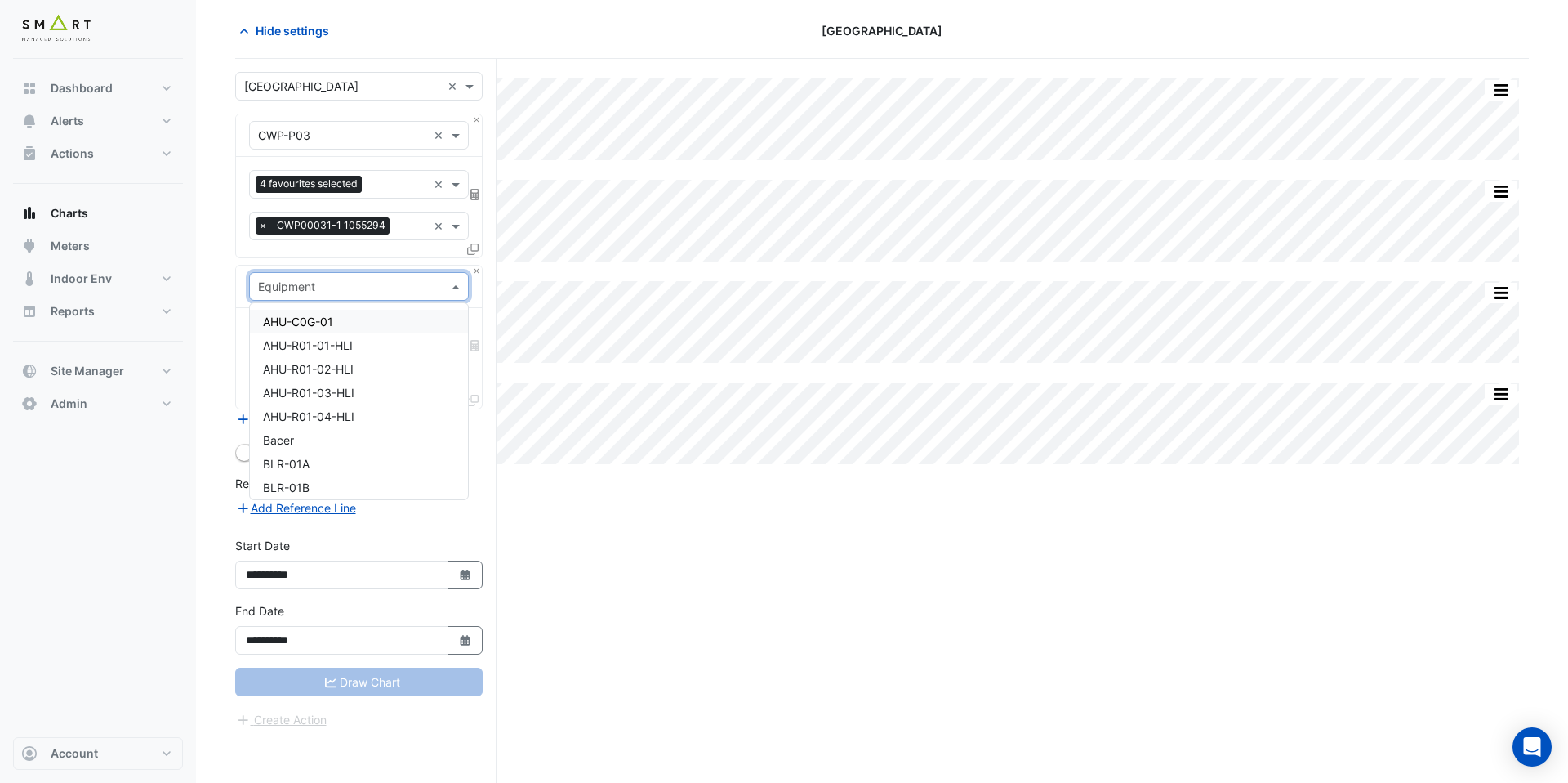
click at [309, 288] on input "text" at bounding box center [343, 287] width 169 height 17
type input "******"
click at [348, 429] on div "VSD-CWP-P03" at bounding box center [359, 440] width 218 height 24
click at [331, 343] on input "text" at bounding box center [349, 337] width 183 height 17
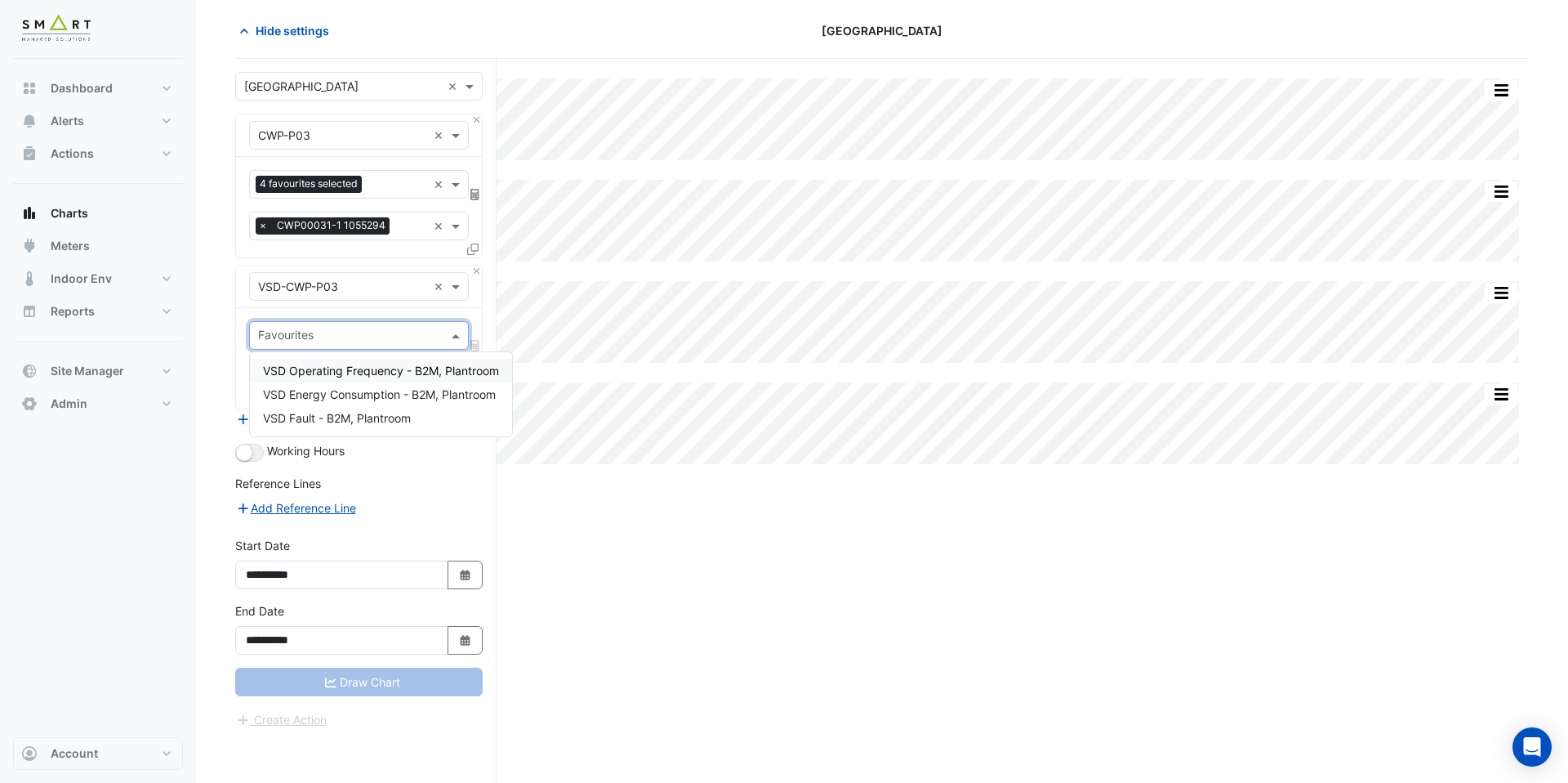
click at [335, 362] on div "VSD Operating Frequency - B2M, Plantroom" at bounding box center [381, 371] width 262 height 24
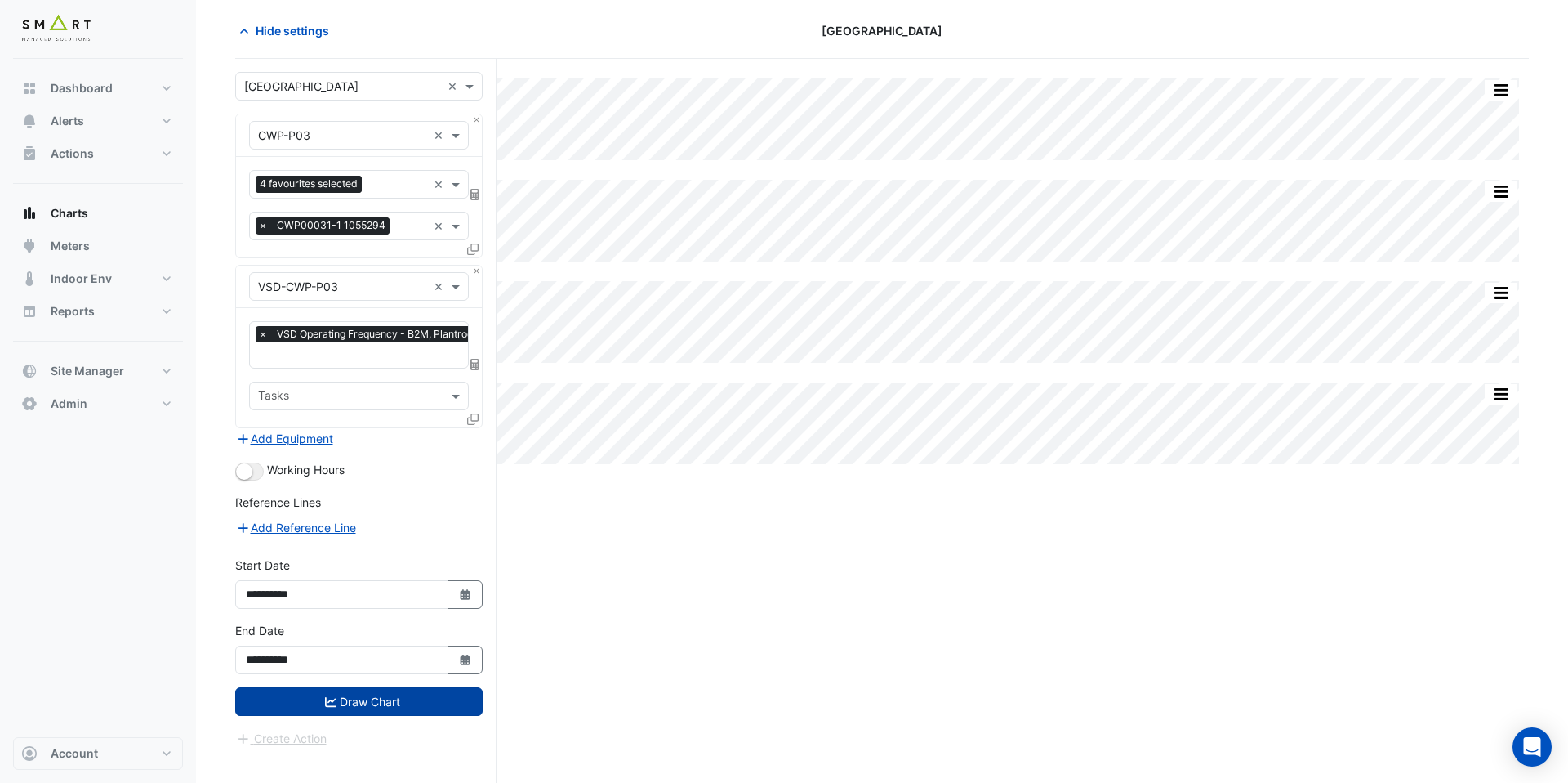
click at [375, 697] on button "Draw Chart" at bounding box center [359, 701] width 247 height 29
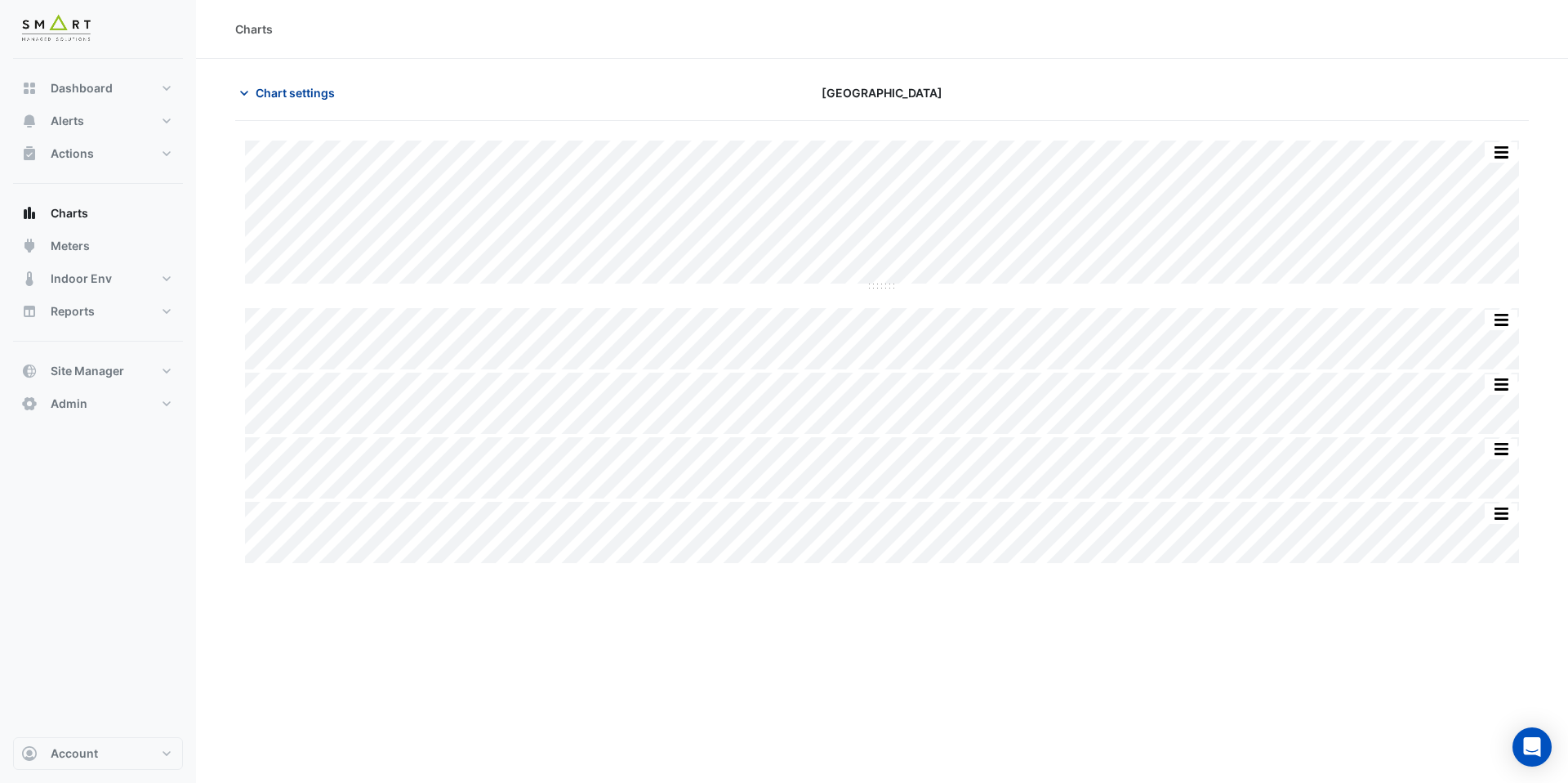
click at [304, 105] on button "Chart settings" at bounding box center [291, 92] width 110 height 29
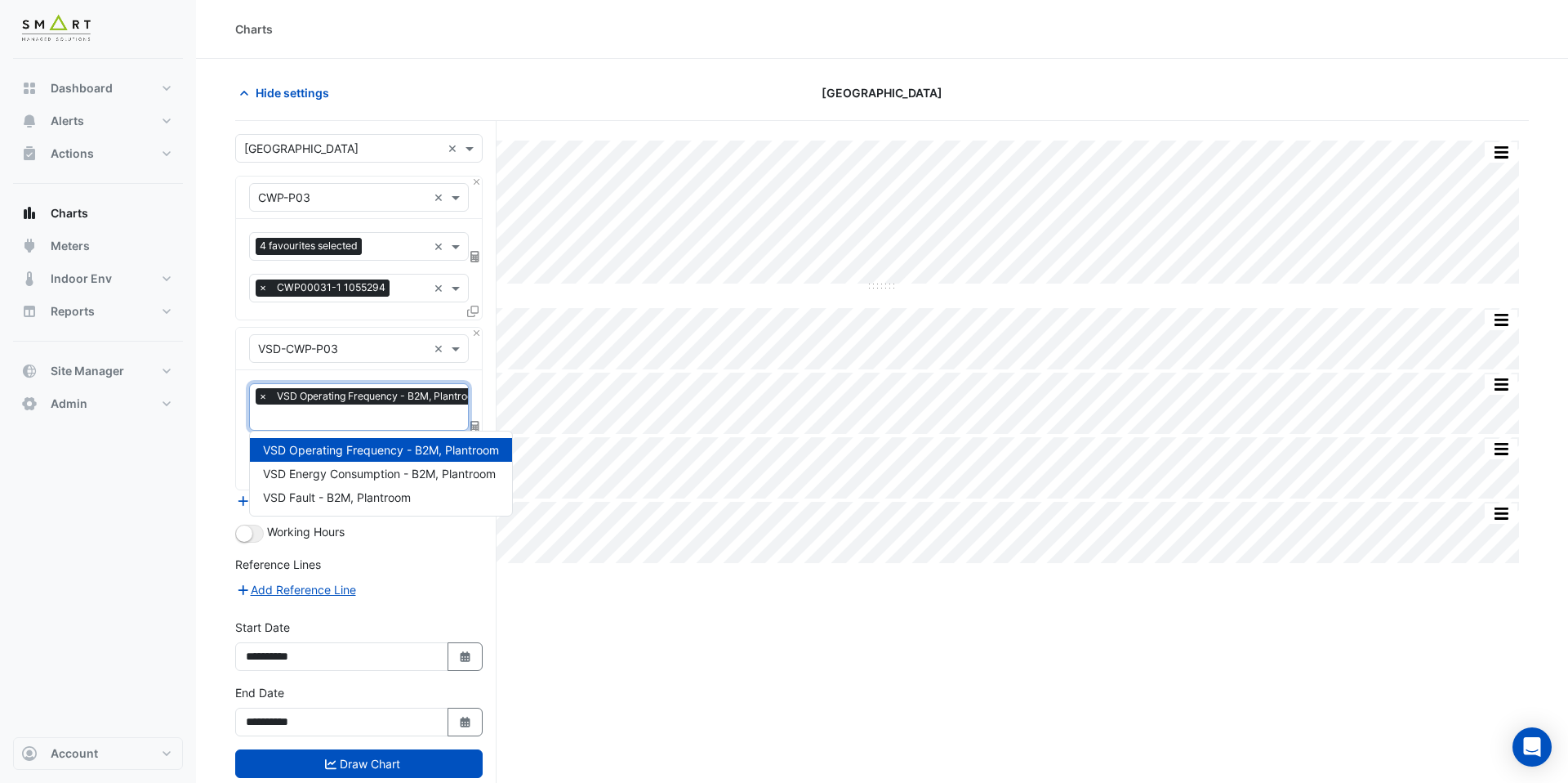
click at [332, 415] on input "text" at bounding box center [374, 419] width 232 height 17
click at [346, 466] on span "VSD Energy Consumption - B2M, Plantroom" at bounding box center [379, 473] width 233 height 14
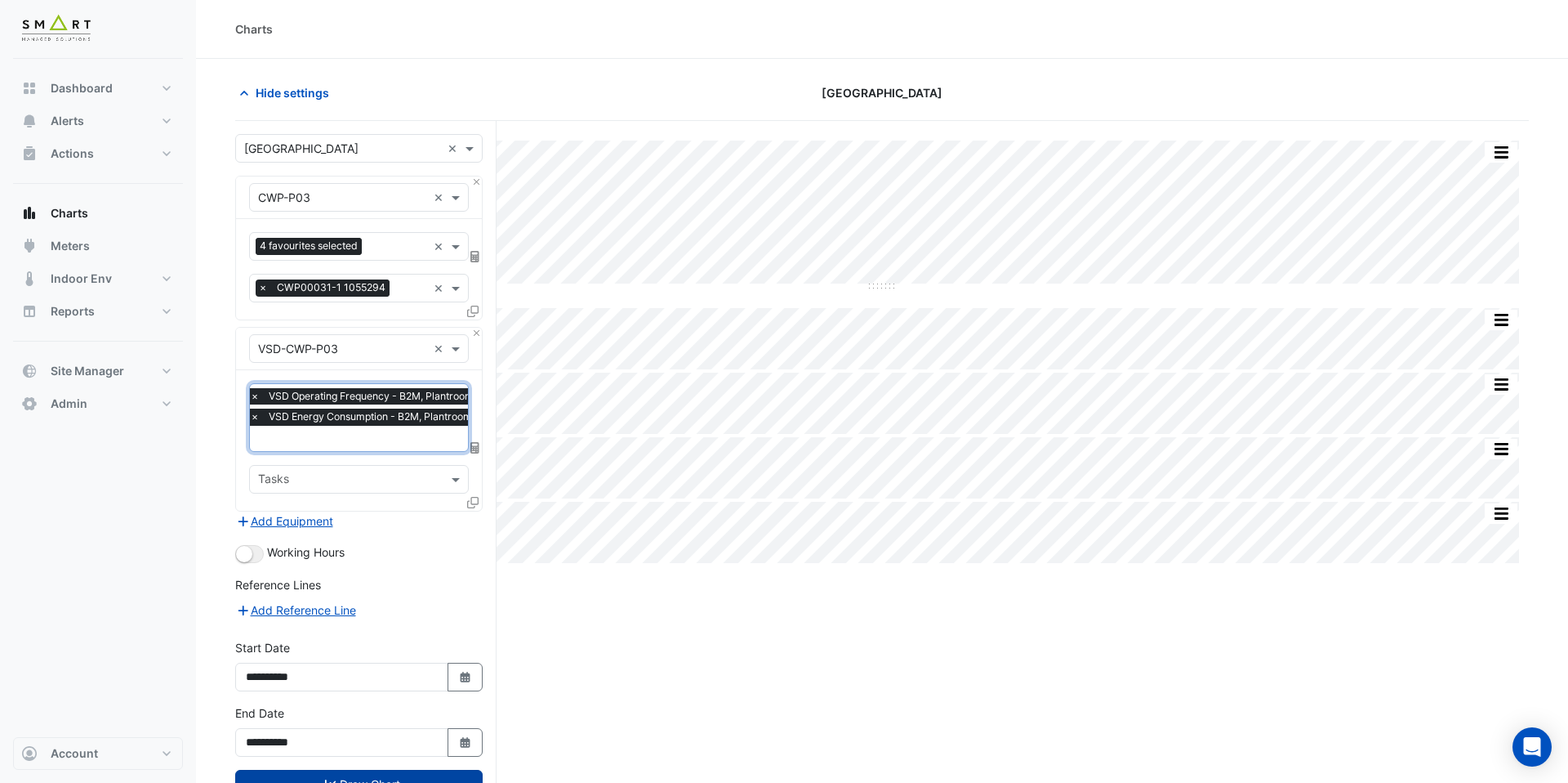
click at [383, 776] on button "Draw Chart" at bounding box center [359, 783] width 247 height 29
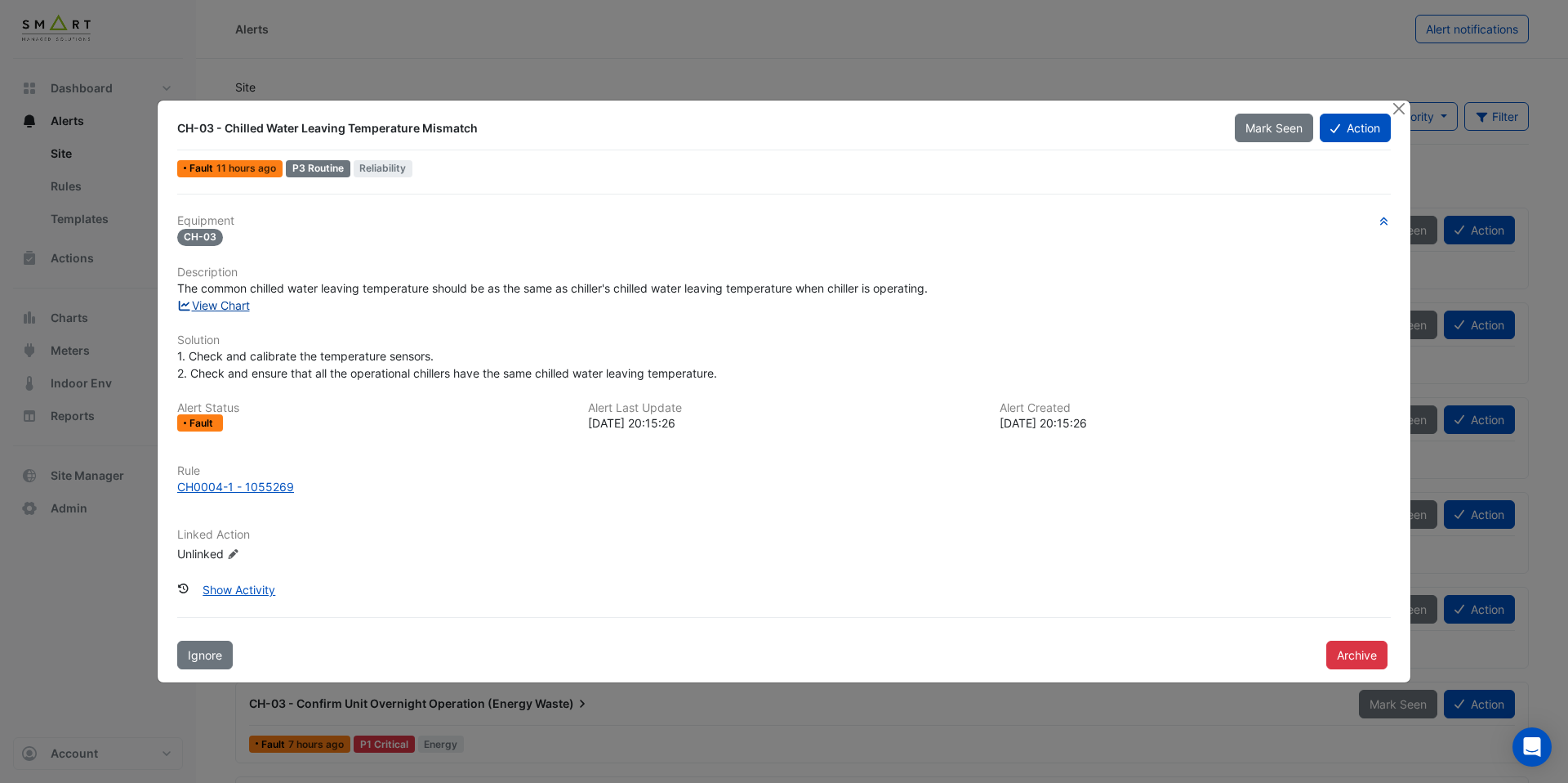
click at [250, 308] on link "View Chart" at bounding box center [213, 305] width 73 height 14
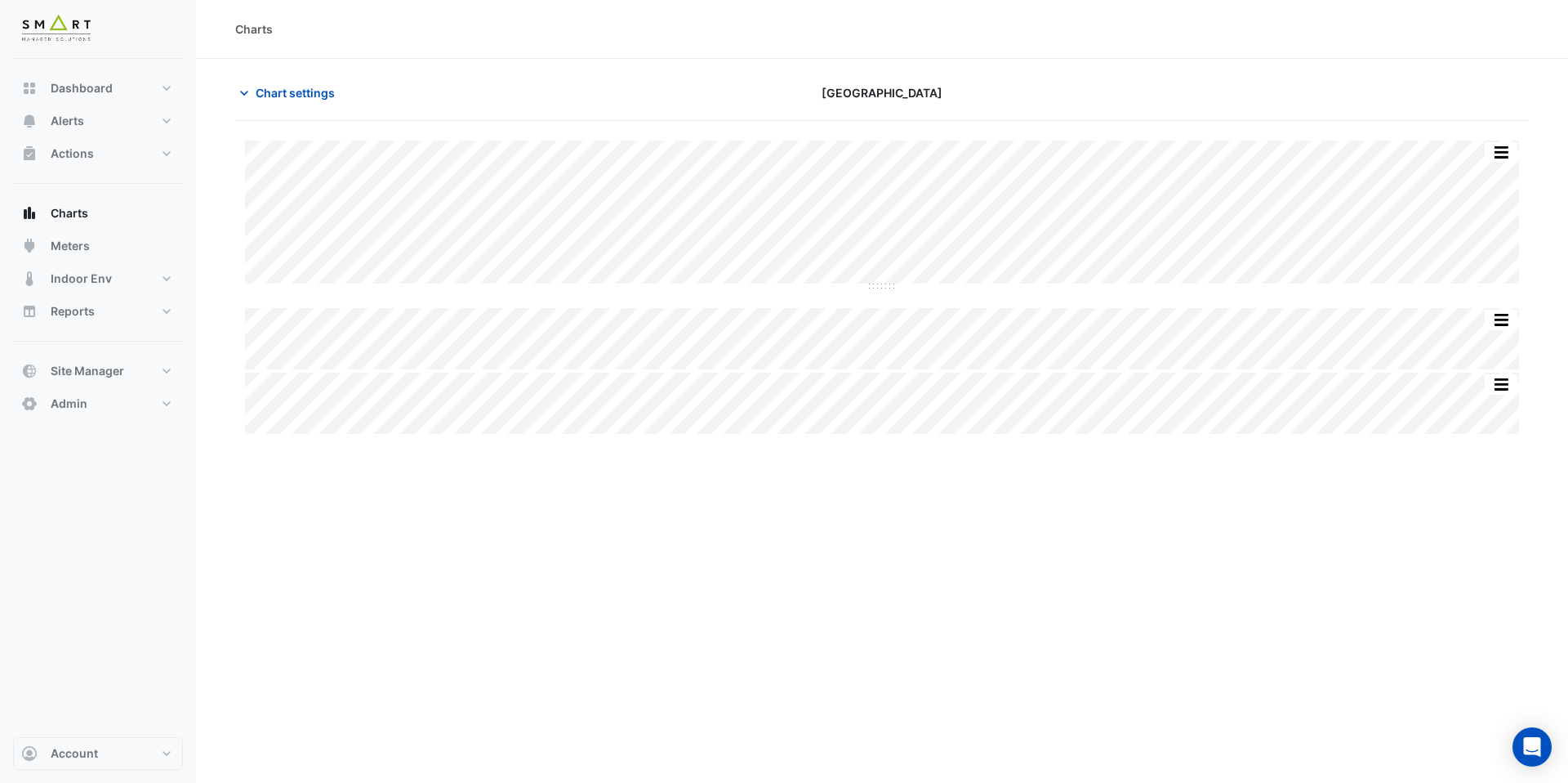
type input "**********"
click at [317, 95] on span "Chart settings" at bounding box center [295, 92] width 79 height 17
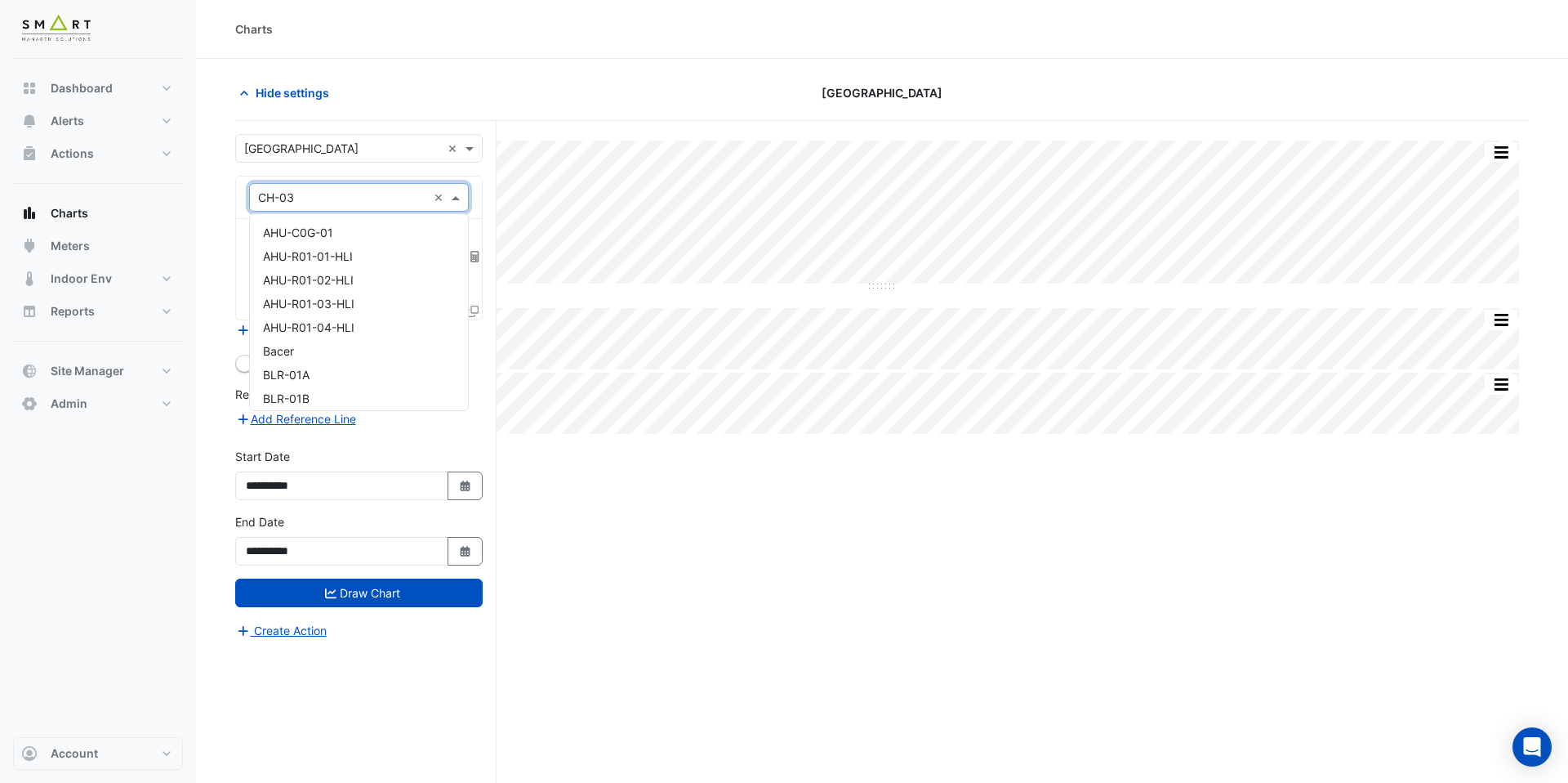
click at [367, 202] on input "text" at bounding box center [343, 198] width 169 height 17
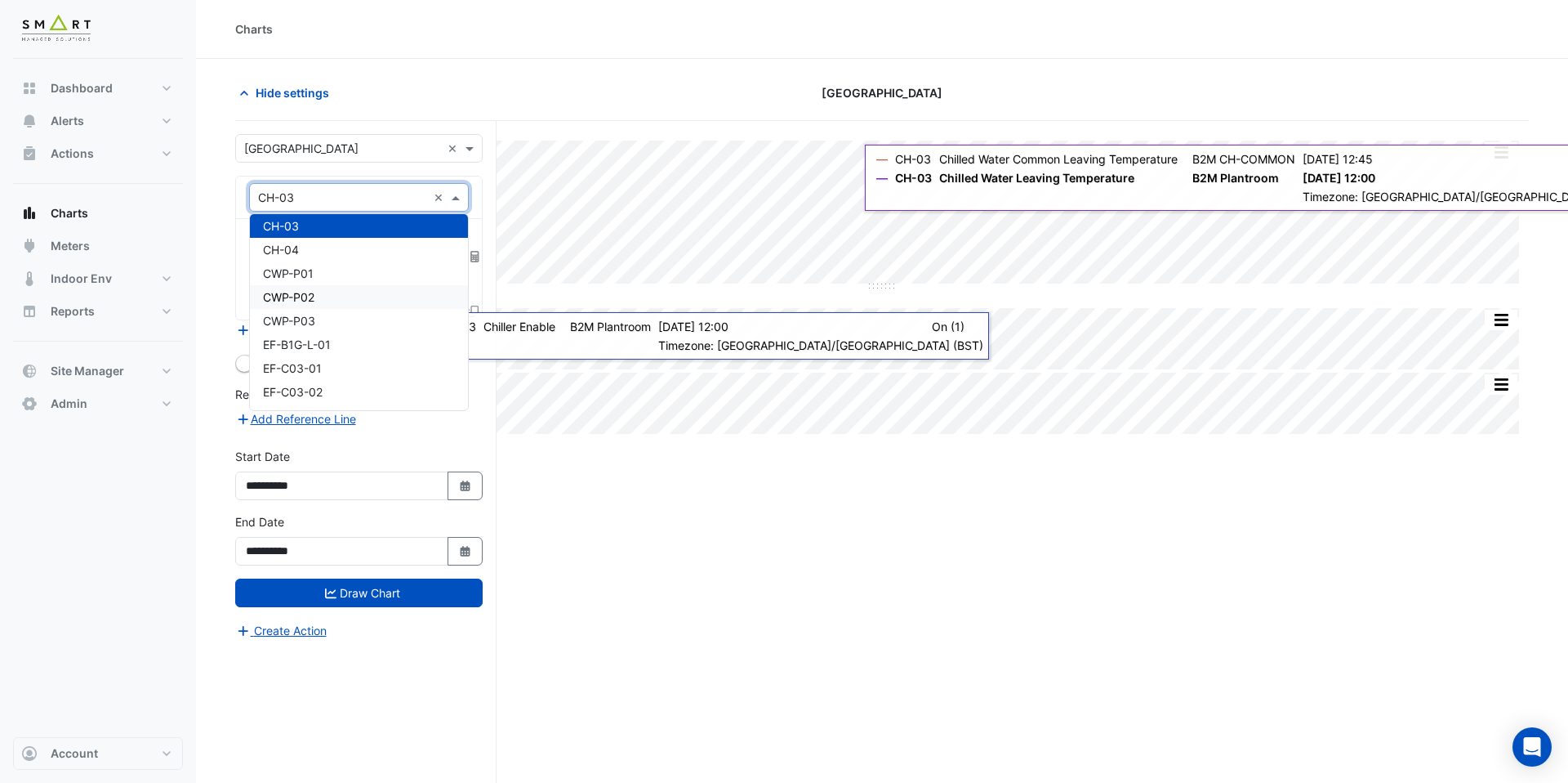
click at [575, 480] on div "Split All Split None Print Save as JPEG Save as PNG Pivot Data Table Export CSV…" at bounding box center [882, 482] width 1293 height 724
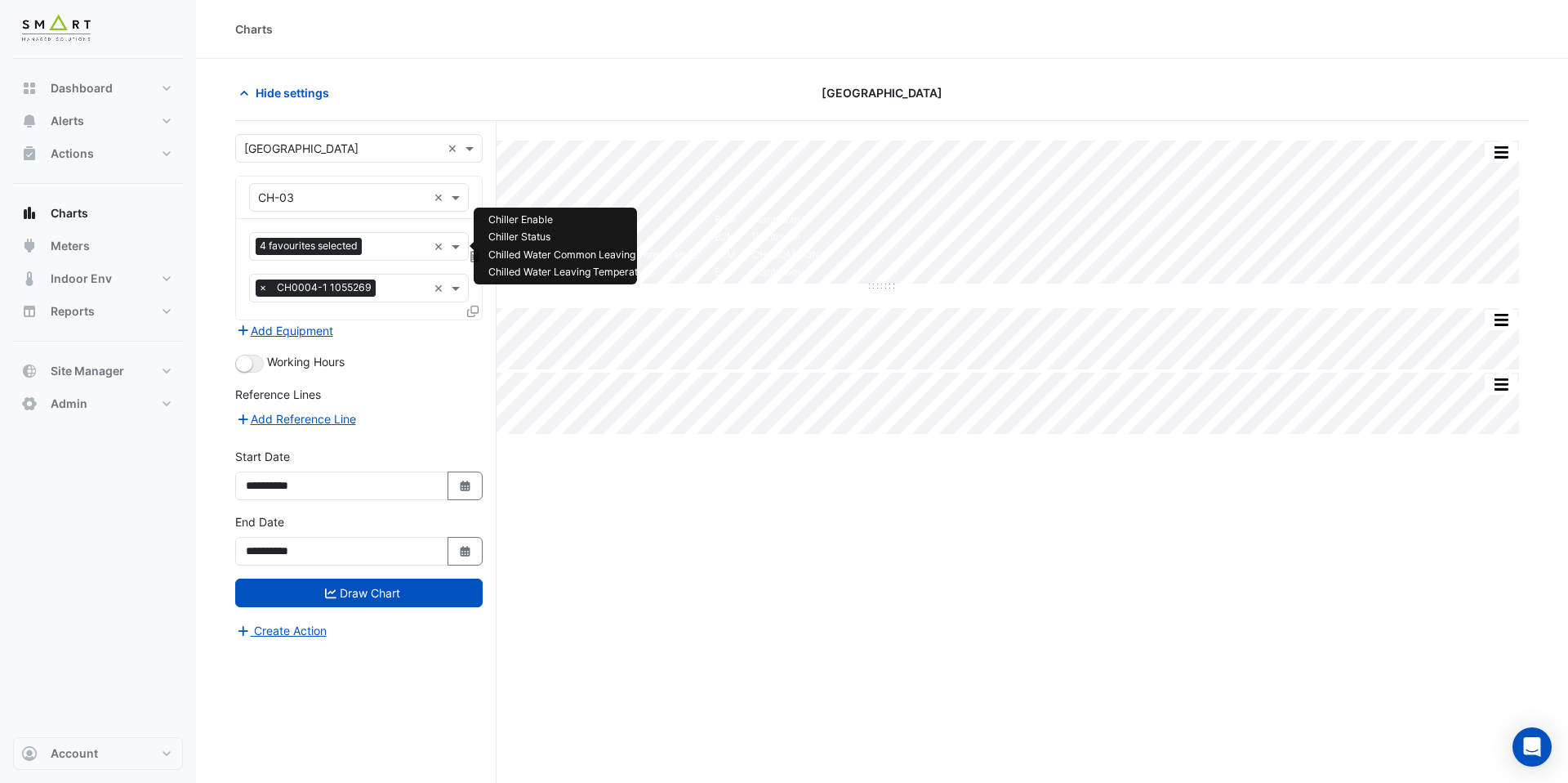
click at [372, 250] on input "text" at bounding box center [397, 248] width 59 height 17
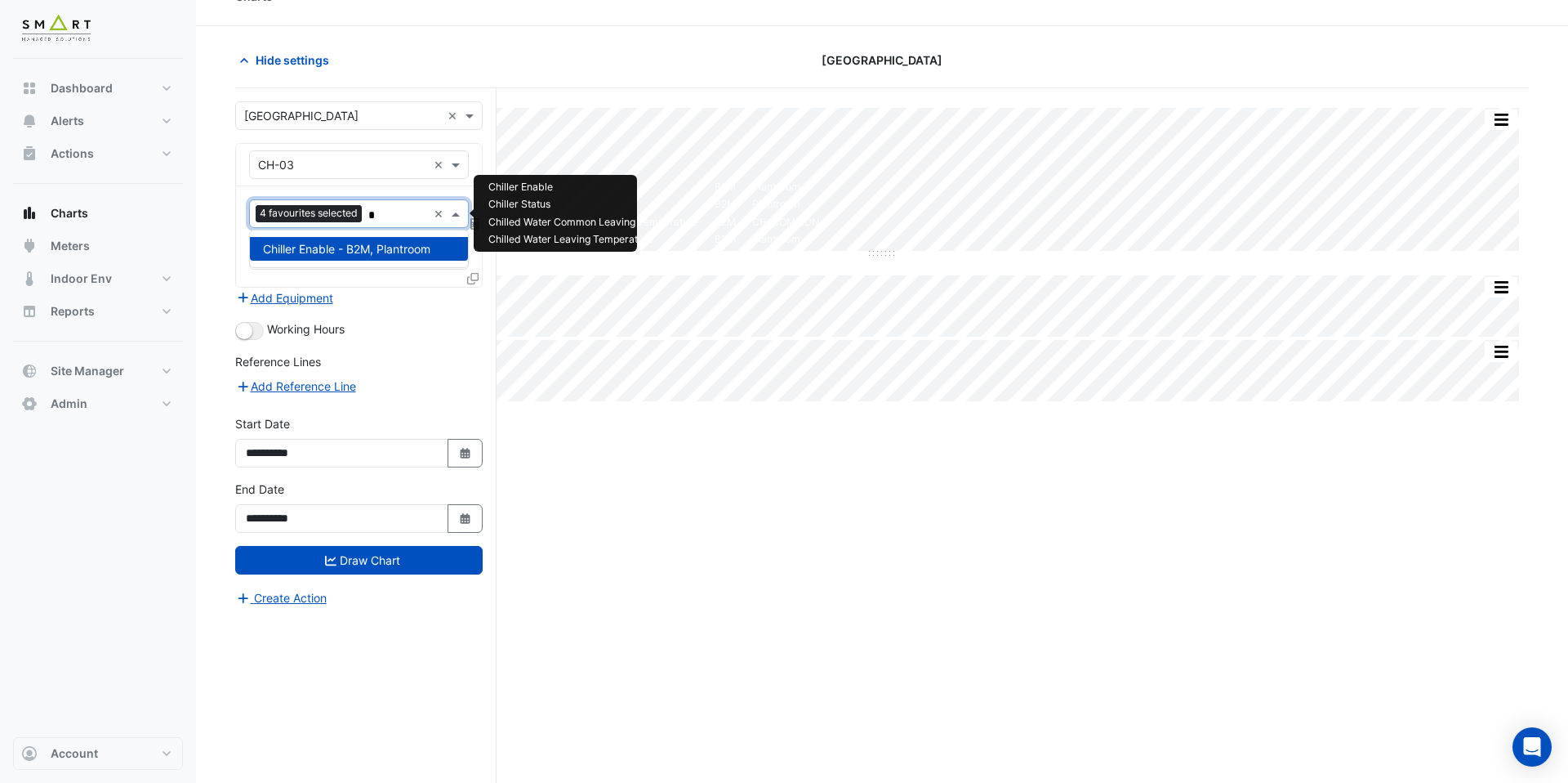
scroll to position [0, 0]
type input "*"
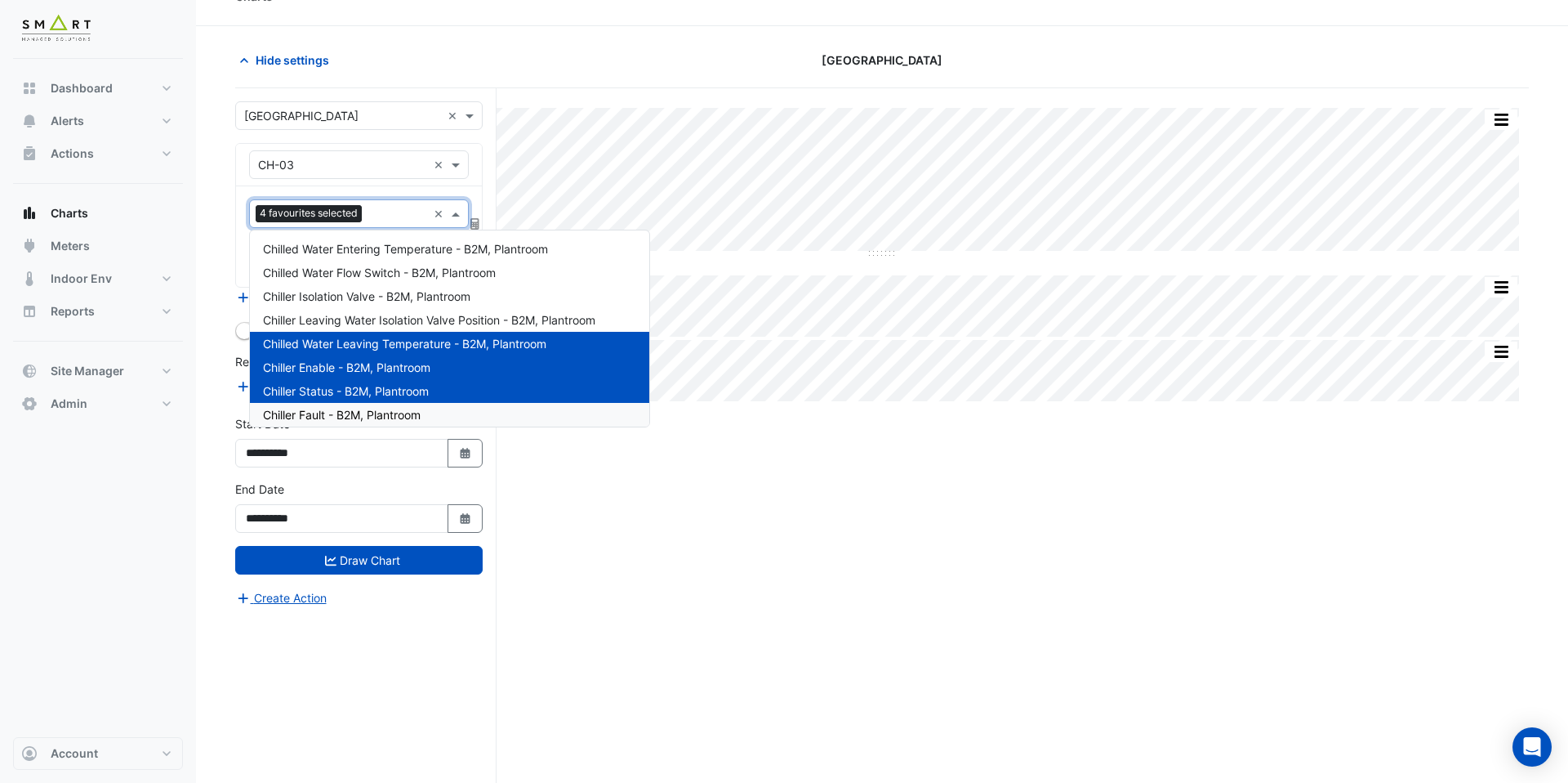
click at [642, 514] on div "Split All Split None Print Save as JPEG Save as PNG Pivot Data Table Export CSV…" at bounding box center [882, 450] width 1293 height 724
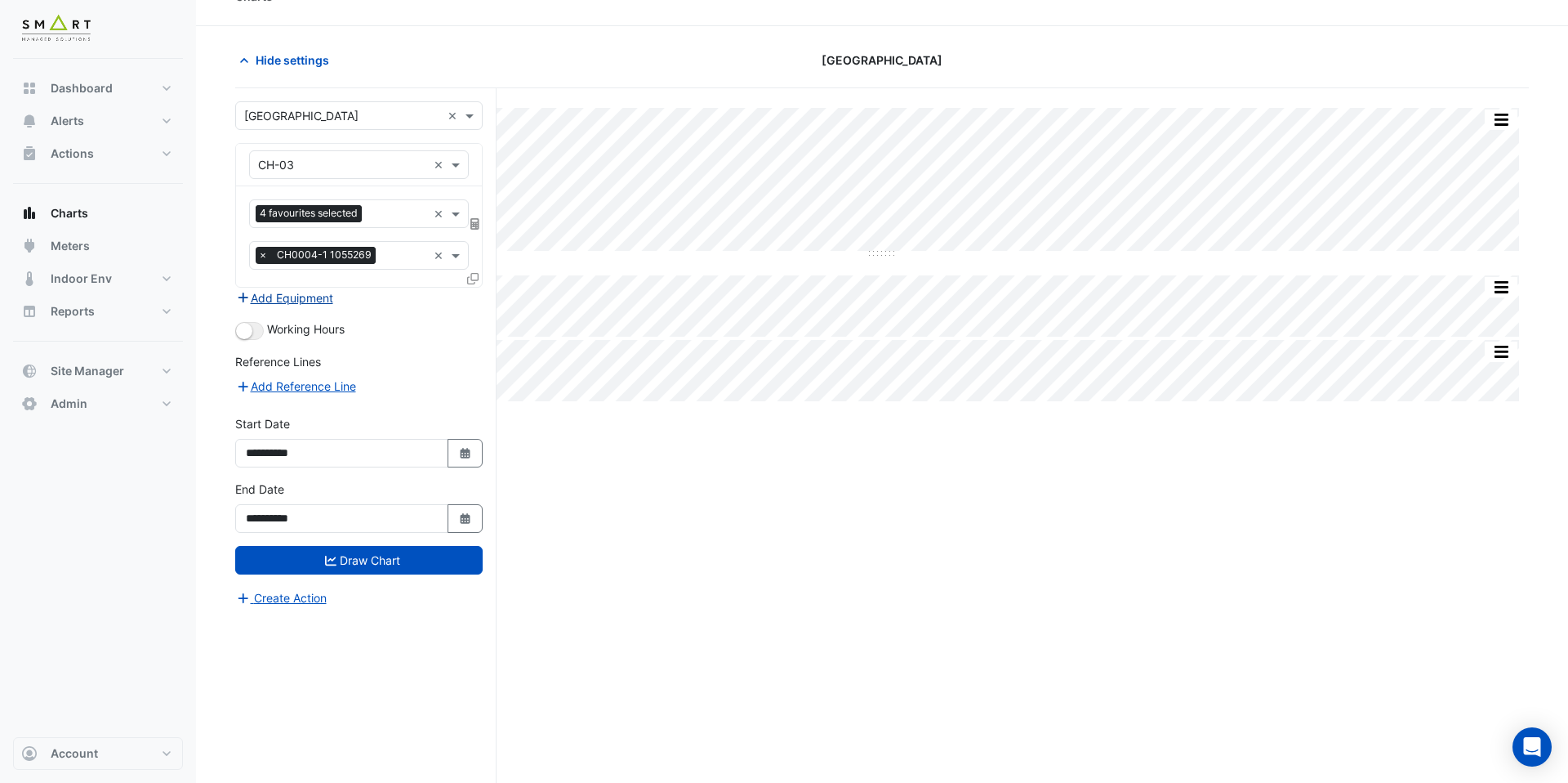
click at [310, 303] on button "Add Equipment" at bounding box center [284, 297] width 98 height 18
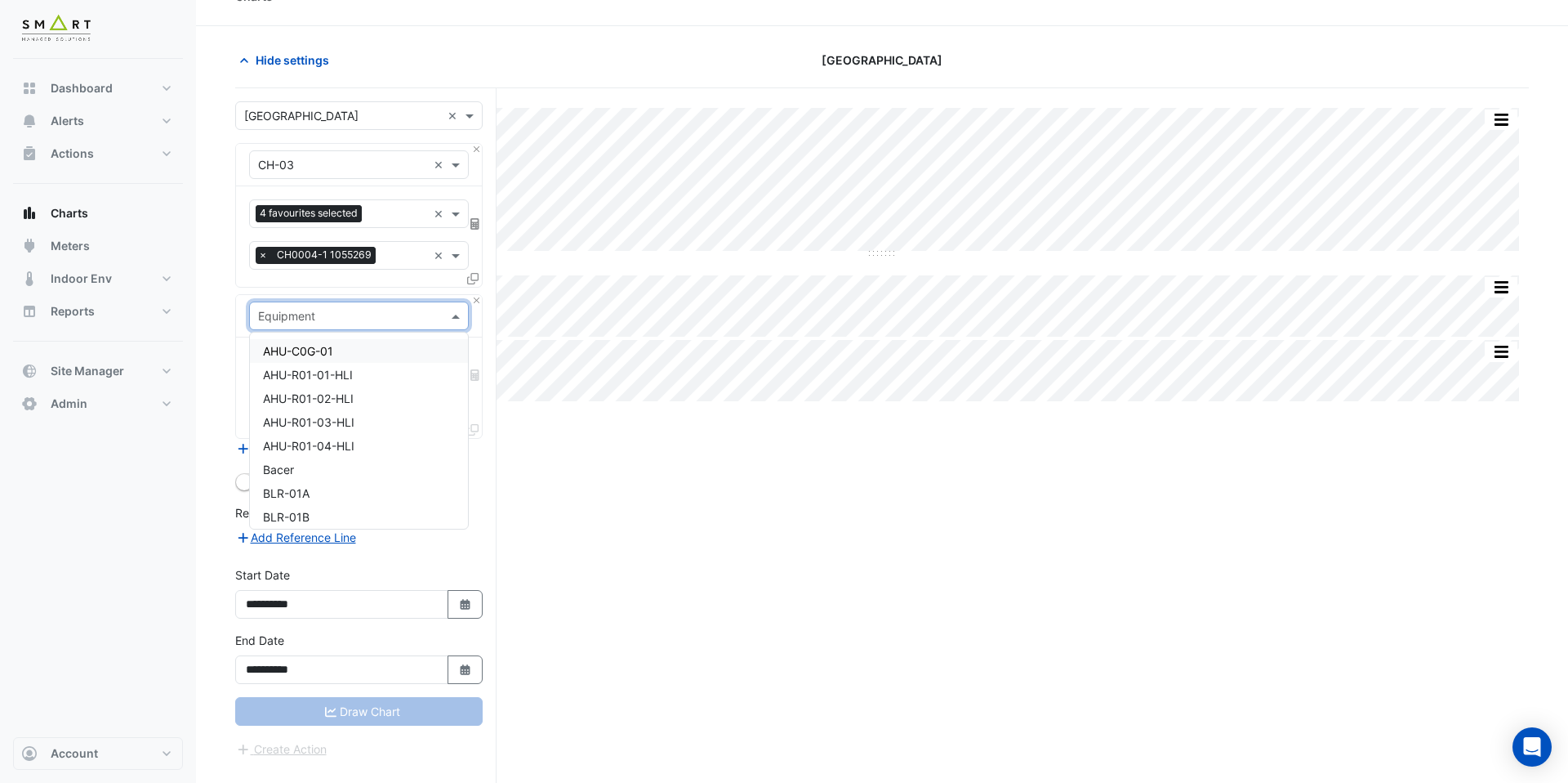
click at [323, 318] on input "text" at bounding box center [343, 317] width 169 height 17
type input "***"
click at [356, 393] on div "PR-CHW-P03" at bounding box center [359, 398] width 218 height 24
click at [338, 365] on input "text" at bounding box center [349, 366] width 183 height 17
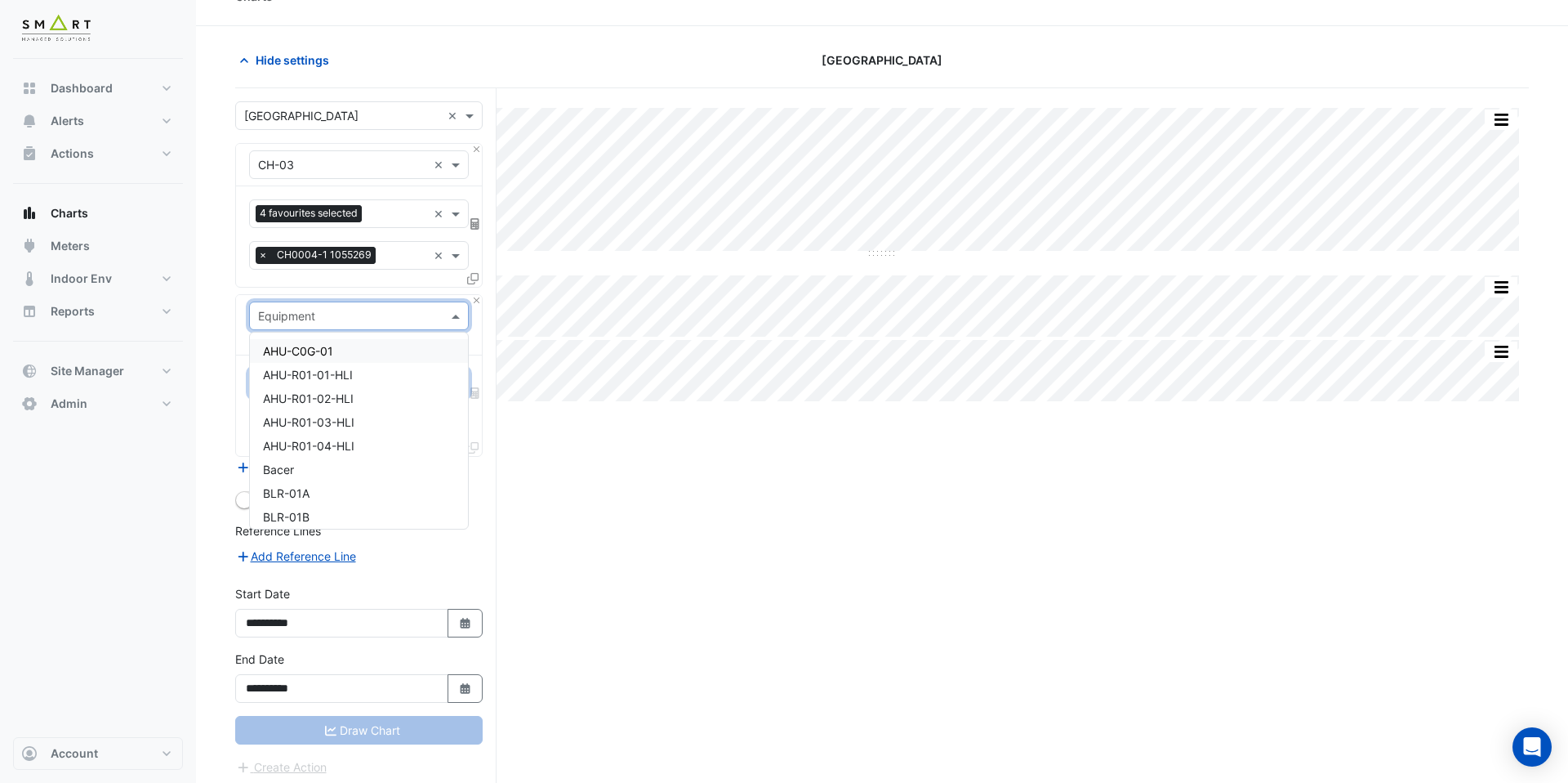
click at [378, 312] on input "text" at bounding box center [343, 317] width 169 height 17
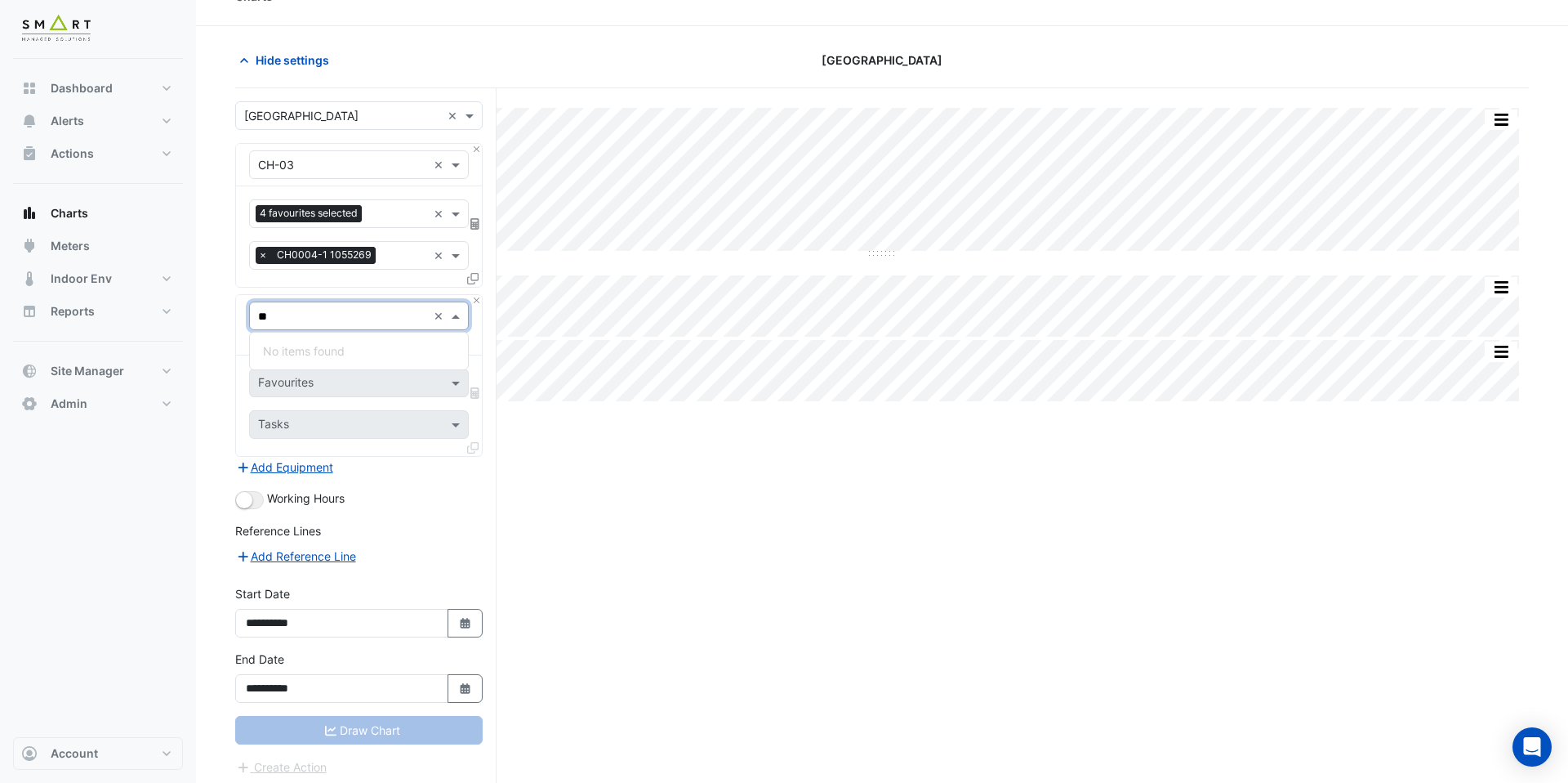
type input "*"
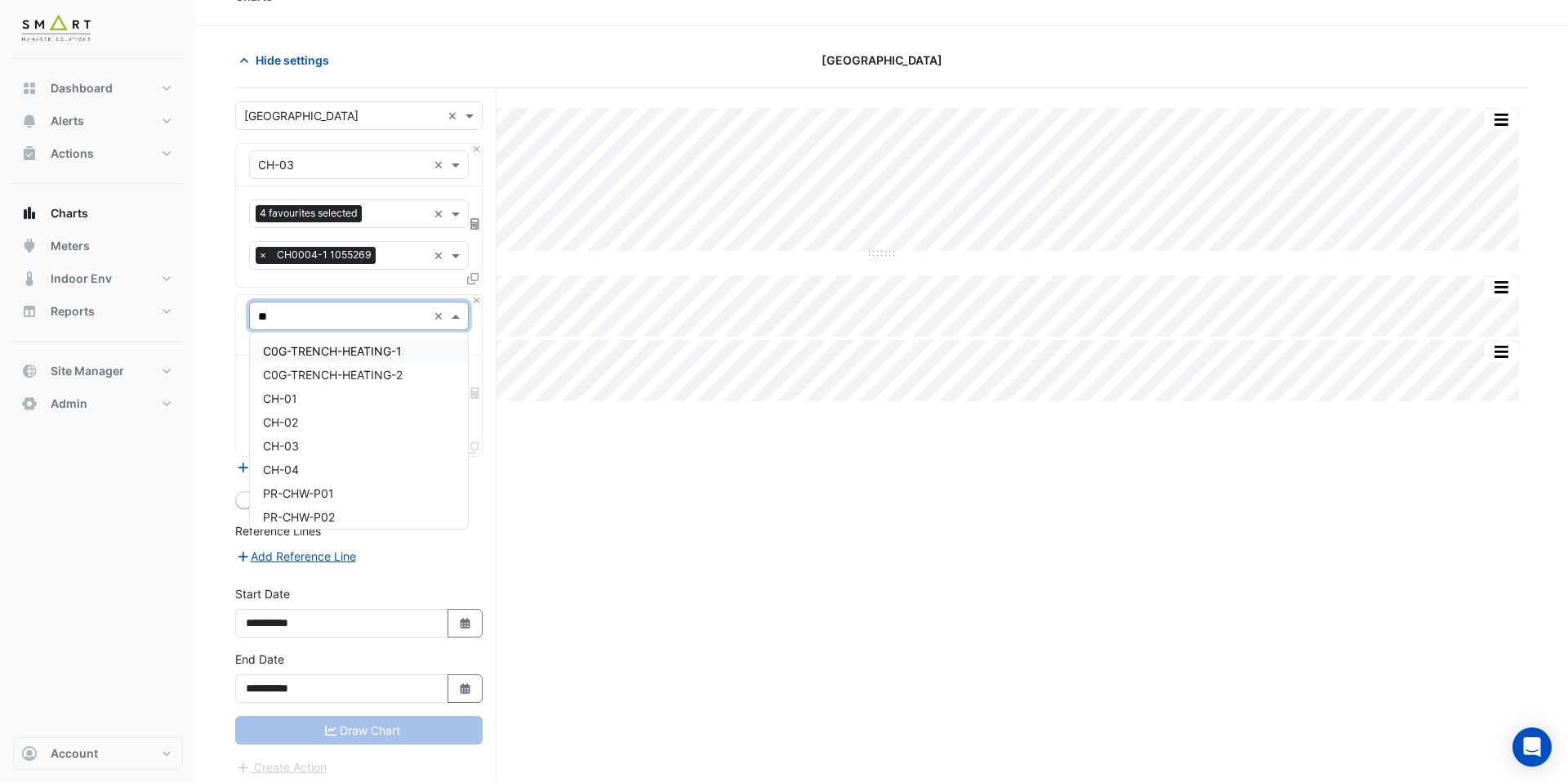
type input "*"
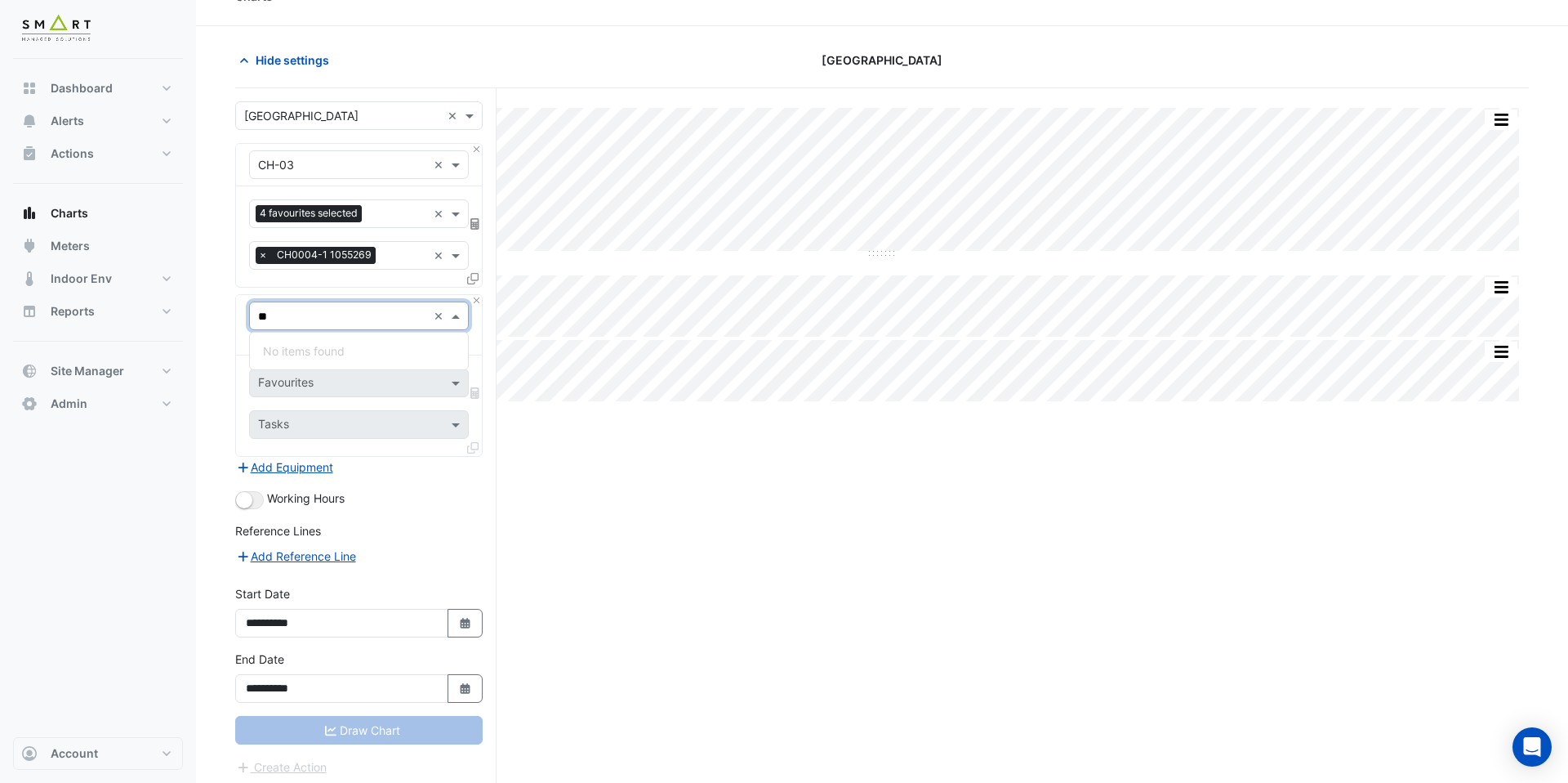
type input "*"
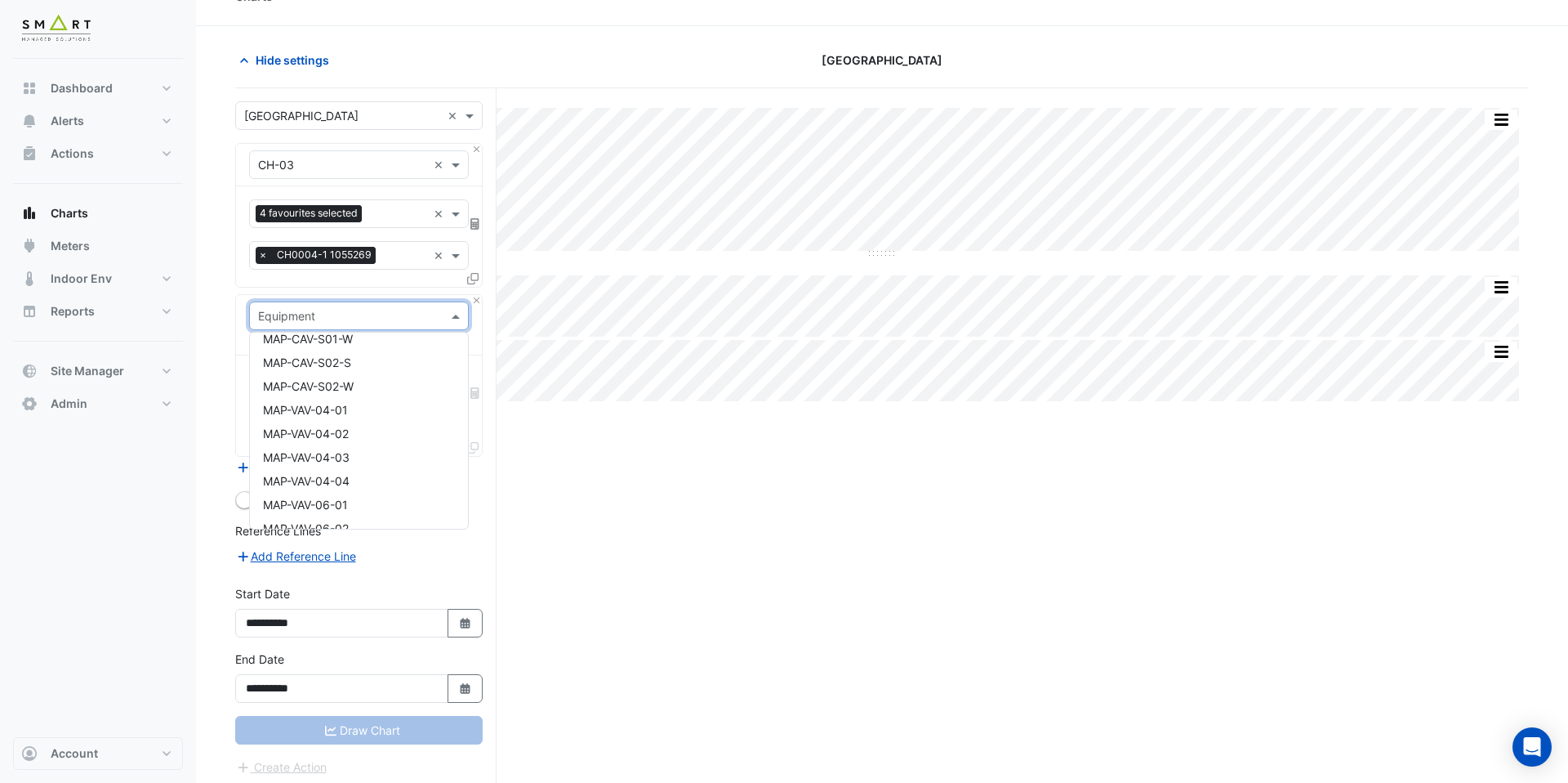
scroll to position [9507, 0]
click at [817, 576] on div "Split All Split None Print Save as JPEG Save as PNG Pivot Data Table Export CSV…" at bounding box center [882, 450] width 1293 height 724
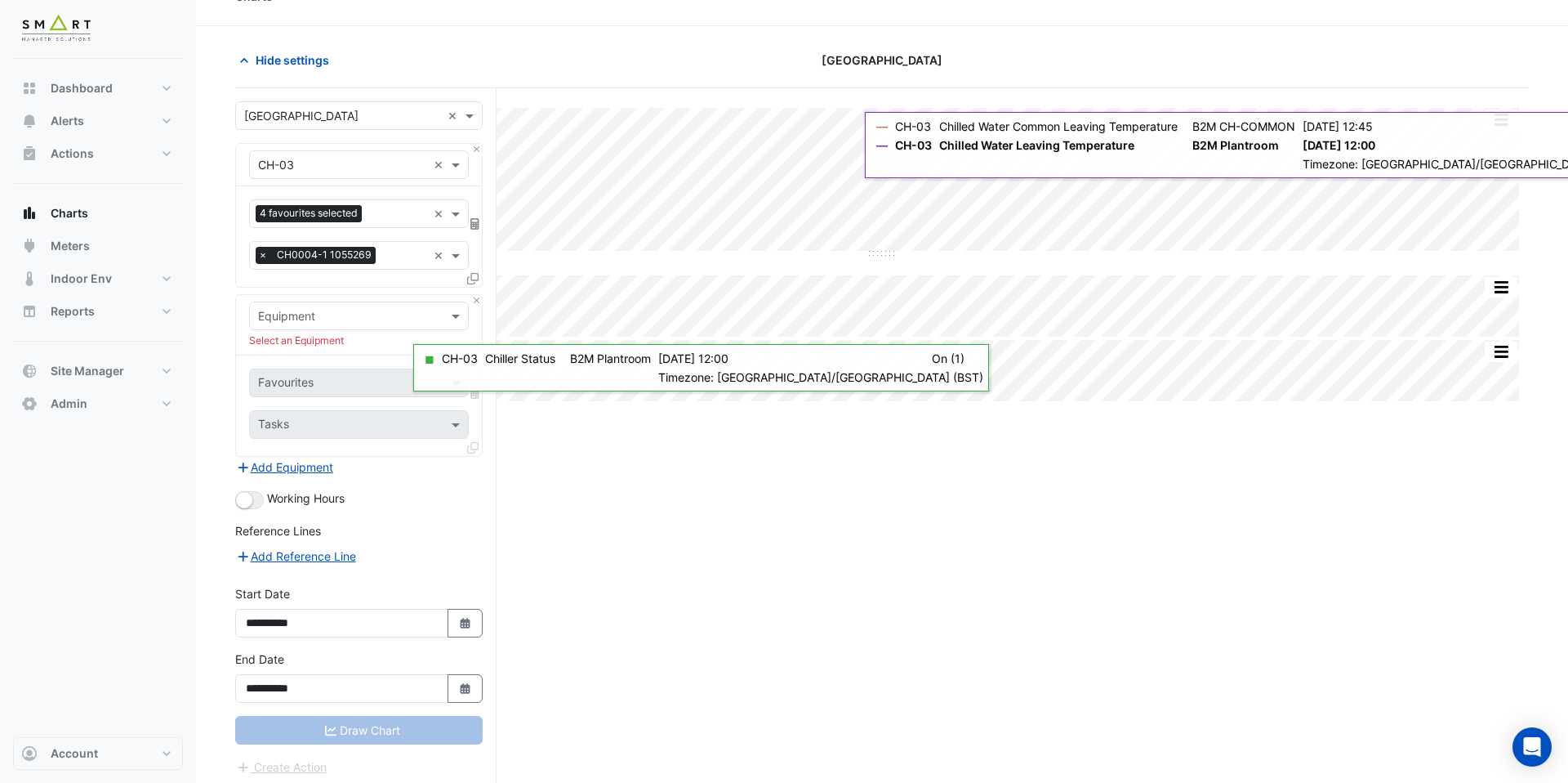
click at [473, 279] on icon at bounding box center [473, 279] width 11 height 11
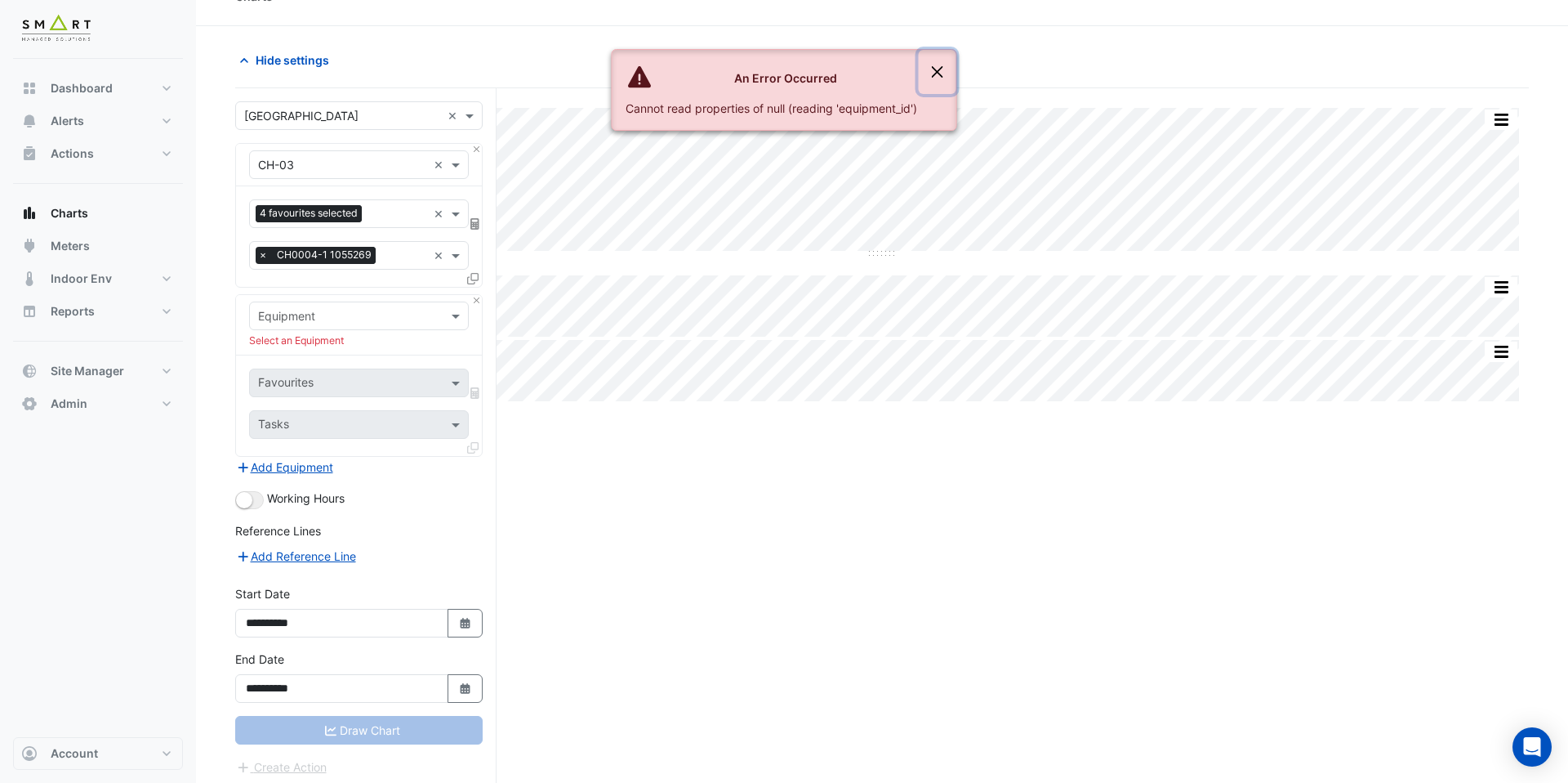
click at [944, 69] on button "Close" at bounding box center [937, 72] width 38 height 44
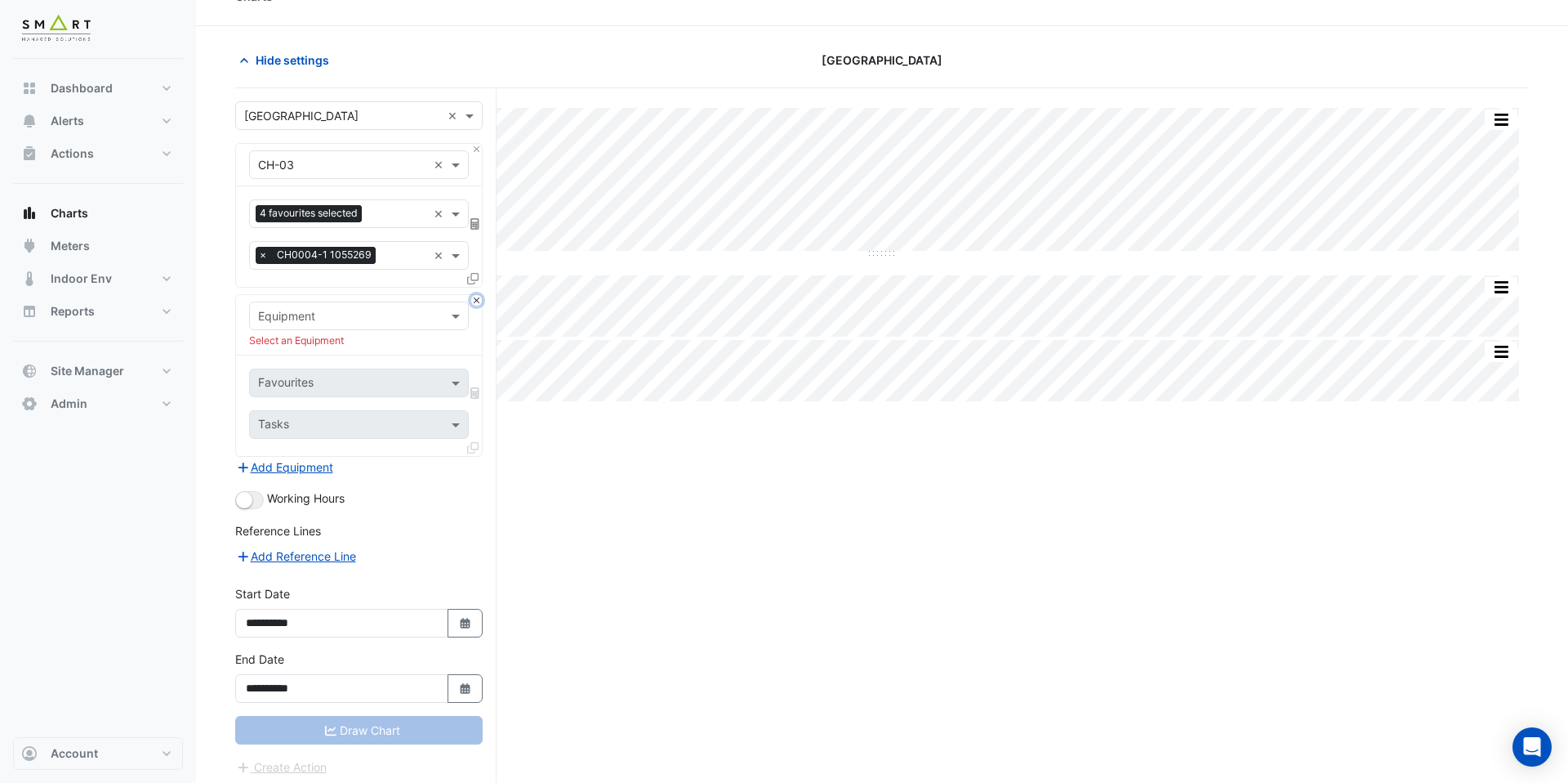
click at [477, 303] on button "Close" at bounding box center [476, 301] width 11 height 11
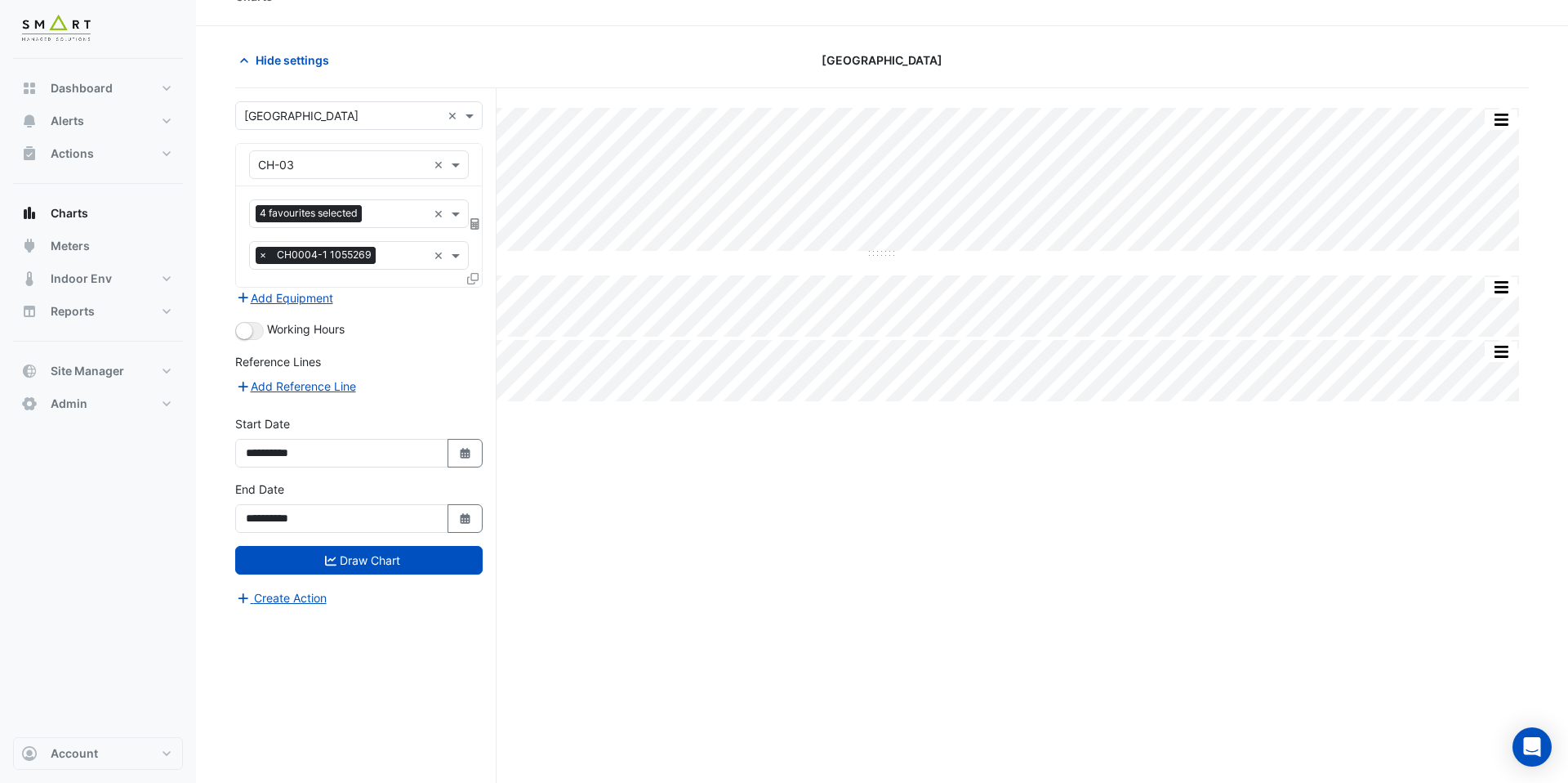
click at [475, 281] on icon at bounding box center [473, 279] width 11 height 11
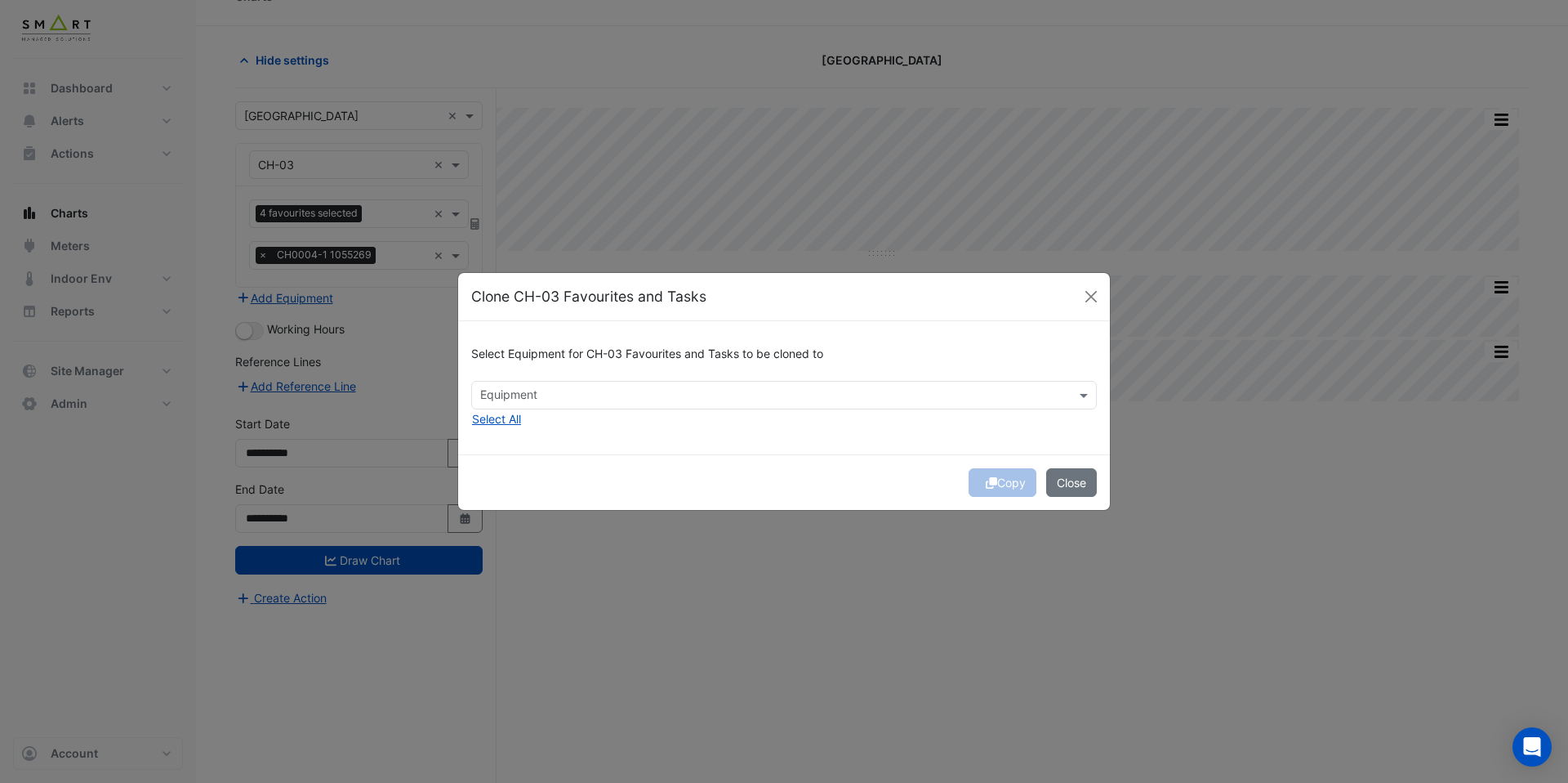
click at [550, 397] on input "text" at bounding box center [774, 397] width 589 height 17
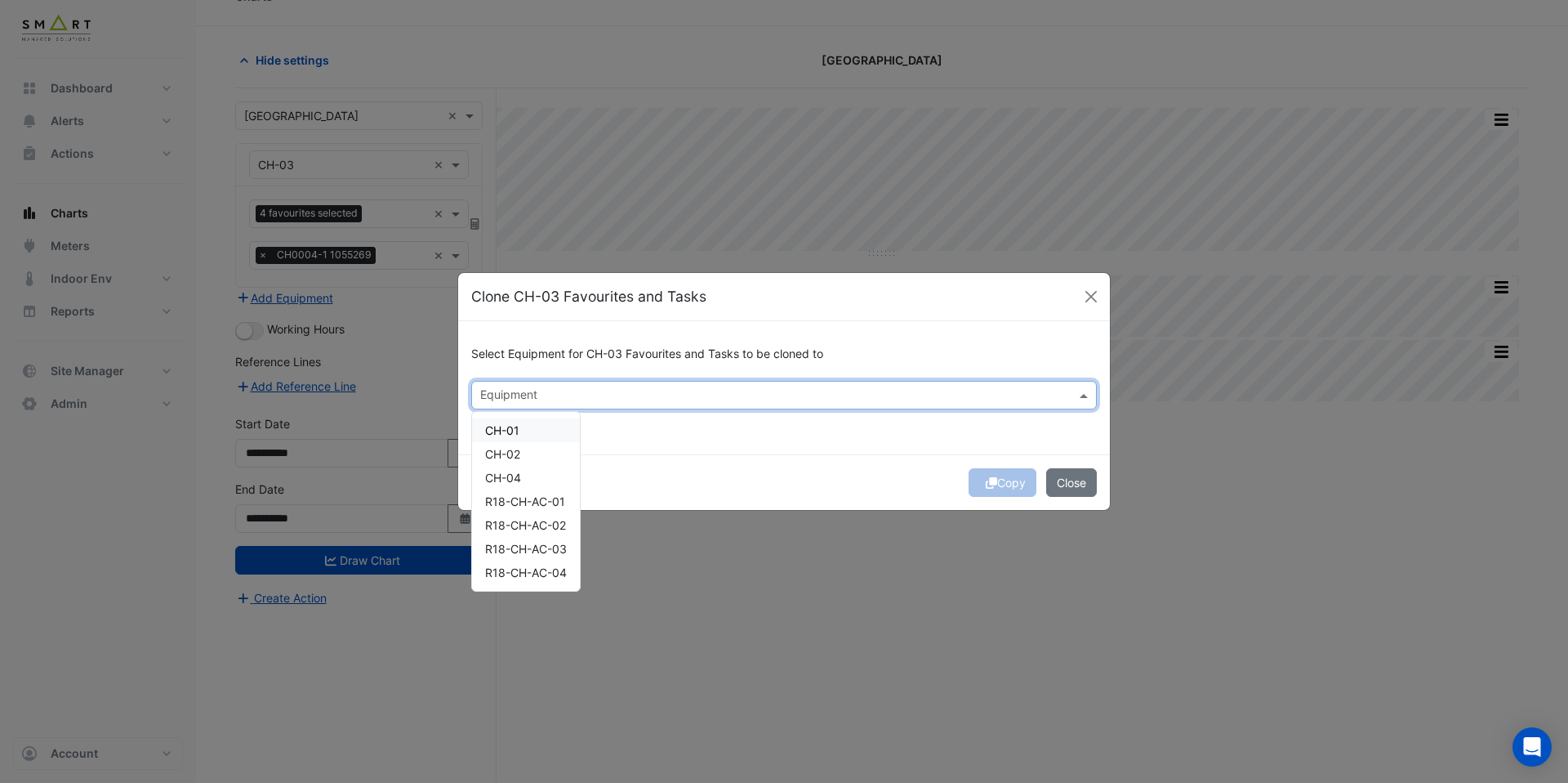
click at [534, 431] on div "CH-01" at bounding box center [525, 431] width 108 height 24
click at [534, 446] on div "CH-02" at bounding box center [525, 454] width 108 height 24
click at [534, 473] on div "CH-04" at bounding box center [525, 478] width 108 height 24
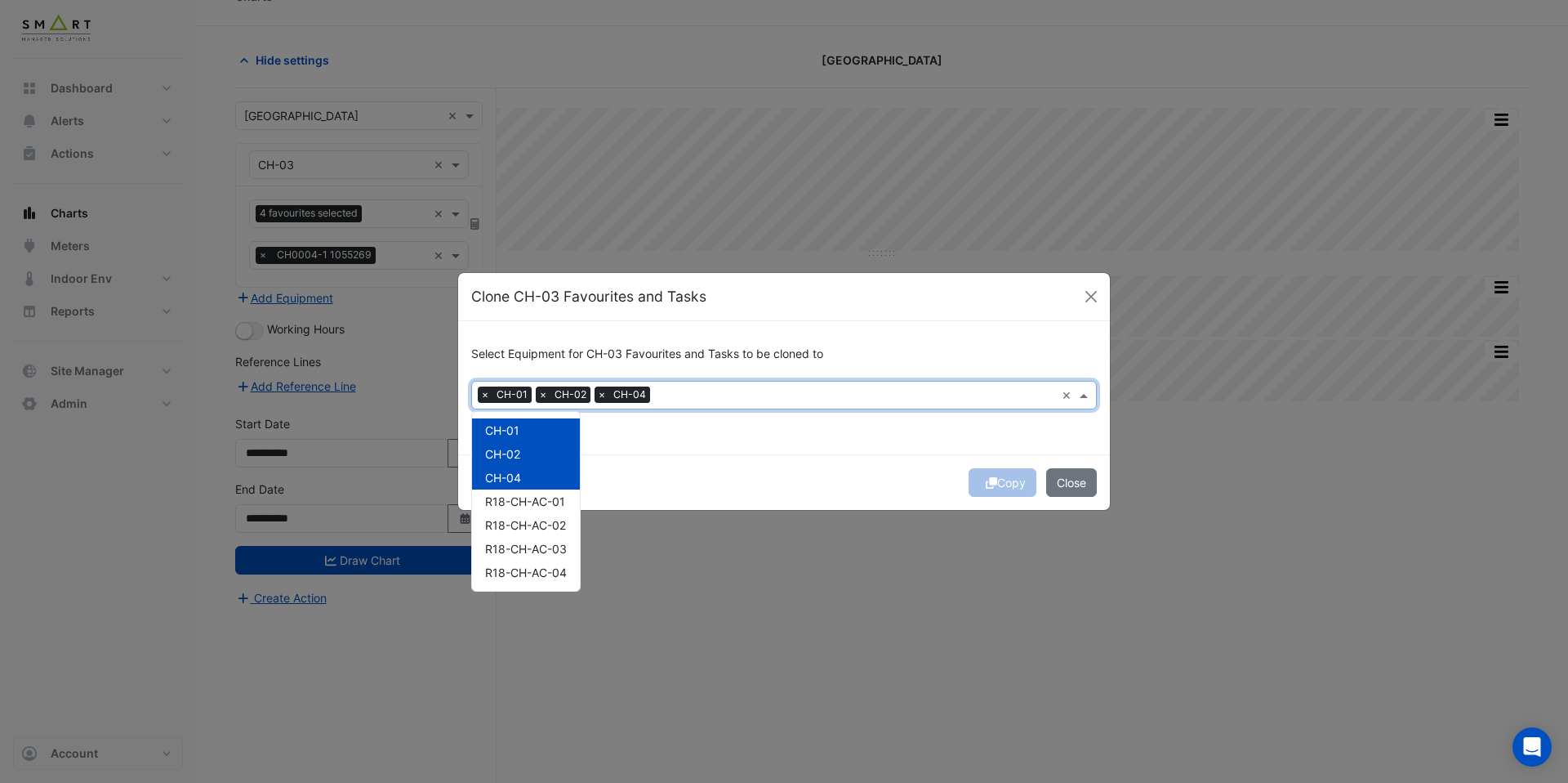
click at [670, 455] on div "Select Equipment for CH-03 Favourites and Tasks to be cloned to × CH-01 × CH-02…" at bounding box center [784, 387] width 652 height 133
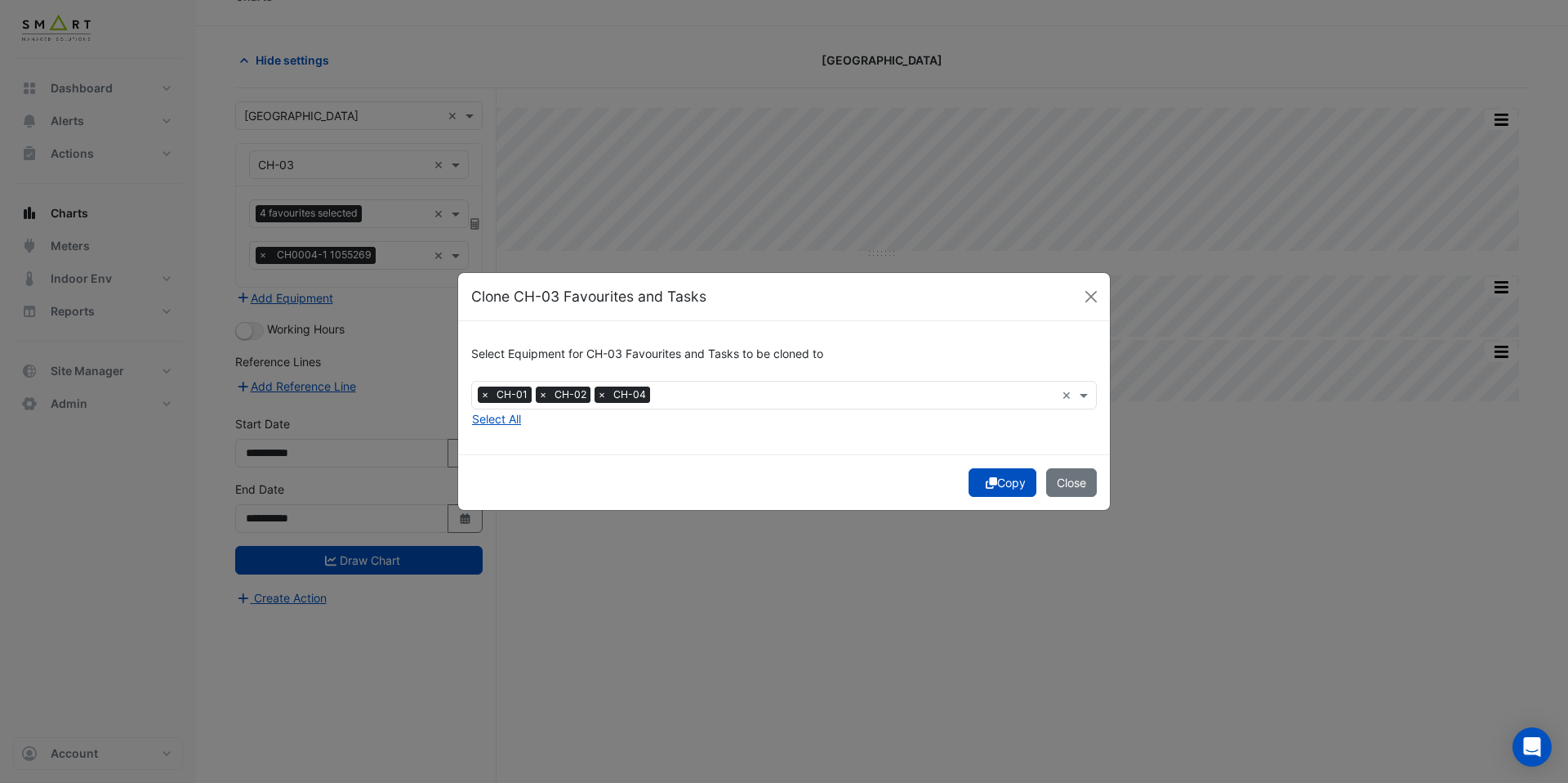
click at [1000, 479] on button "Copy" at bounding box center [1002, 482] width 68 height 29
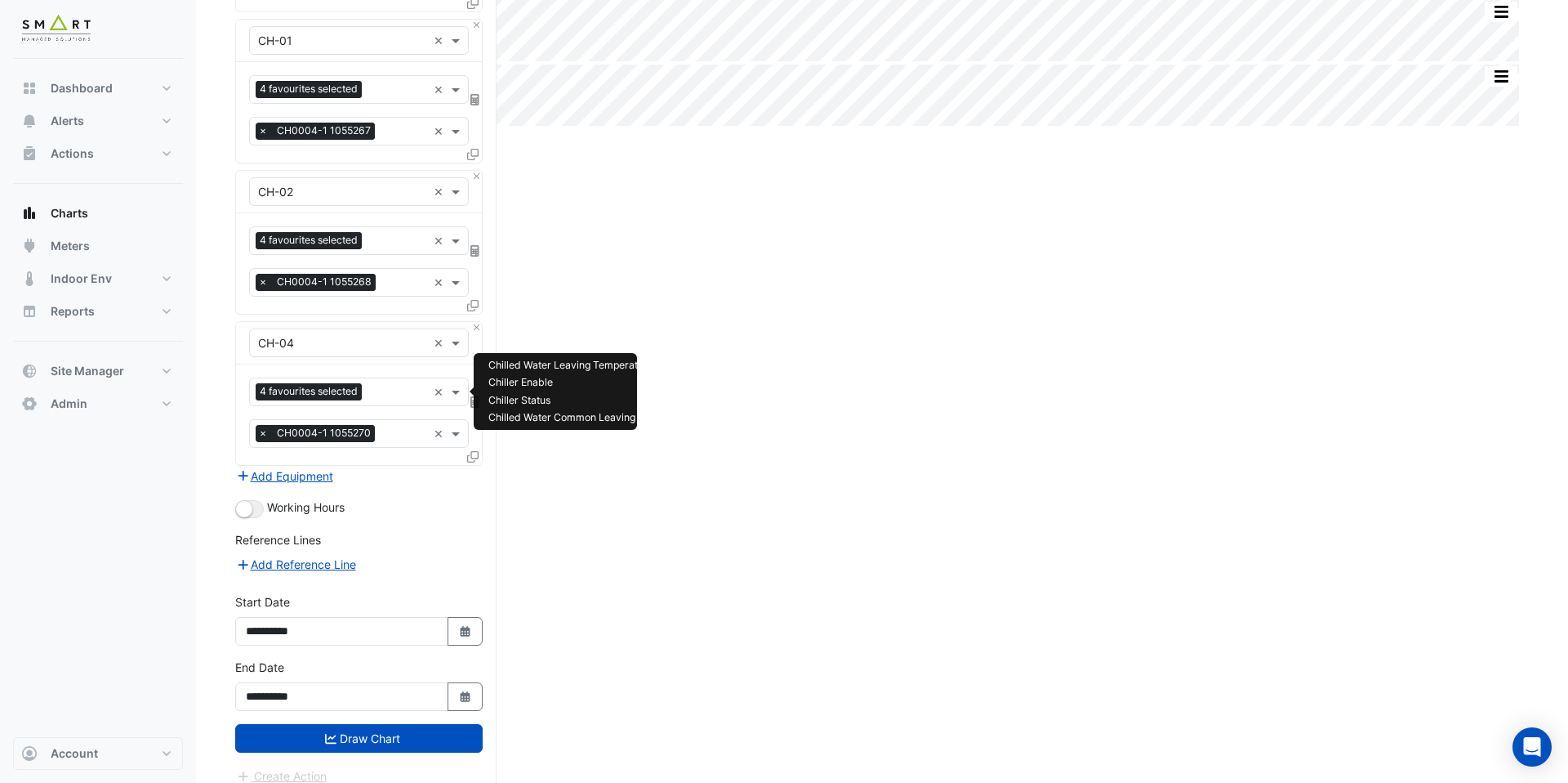
scroll to position [324, 0]
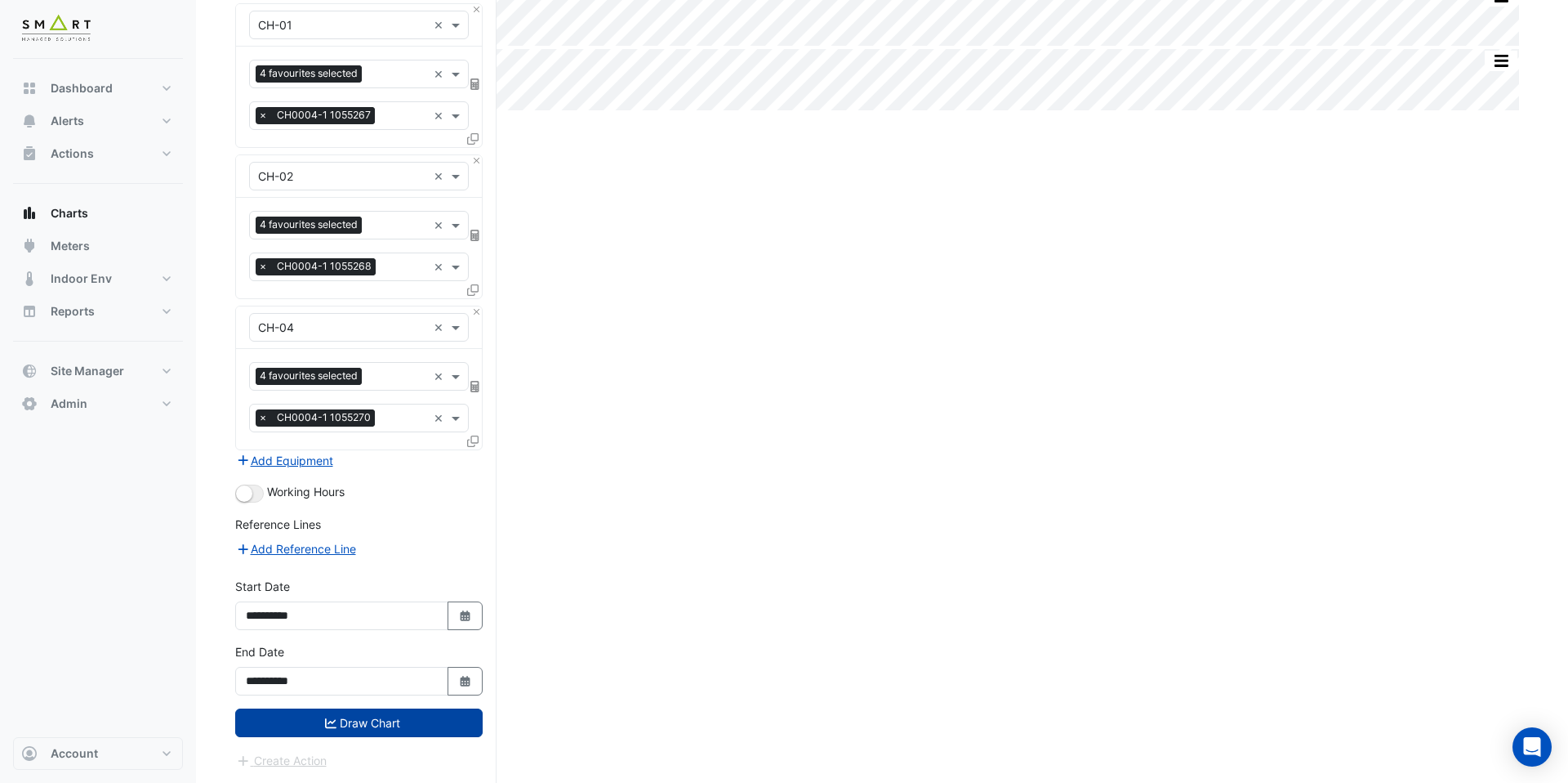
click at [400, 725] on button "Draw Chart" at bounding box center [359, 722] width 247 height 29
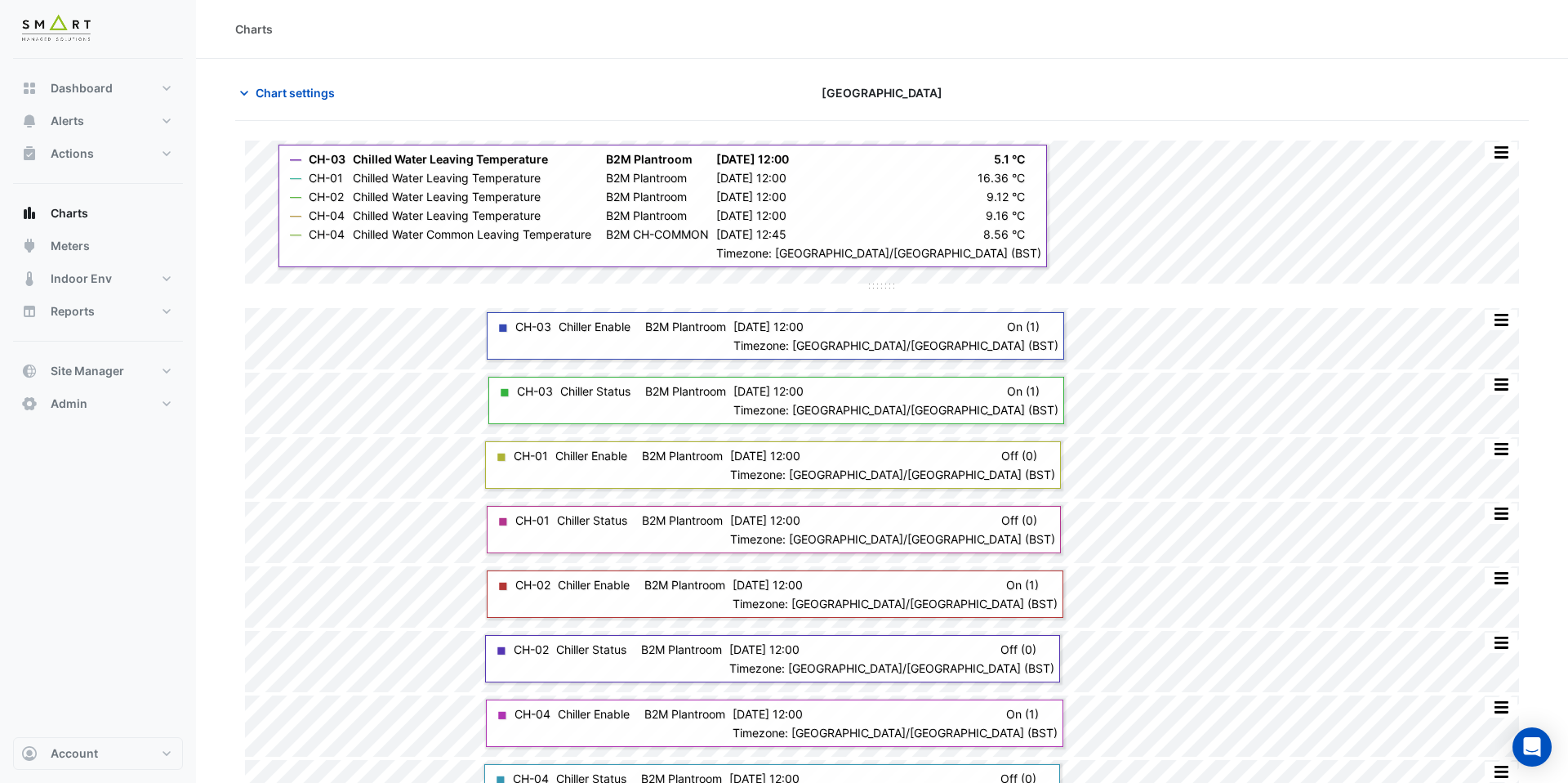
click at [876, 394] on div "Split by Equip Split All Split None Print Save as JPEG Save as PNG Pivot Data T…" at bounding box center [882, 481] width 1293 height 681
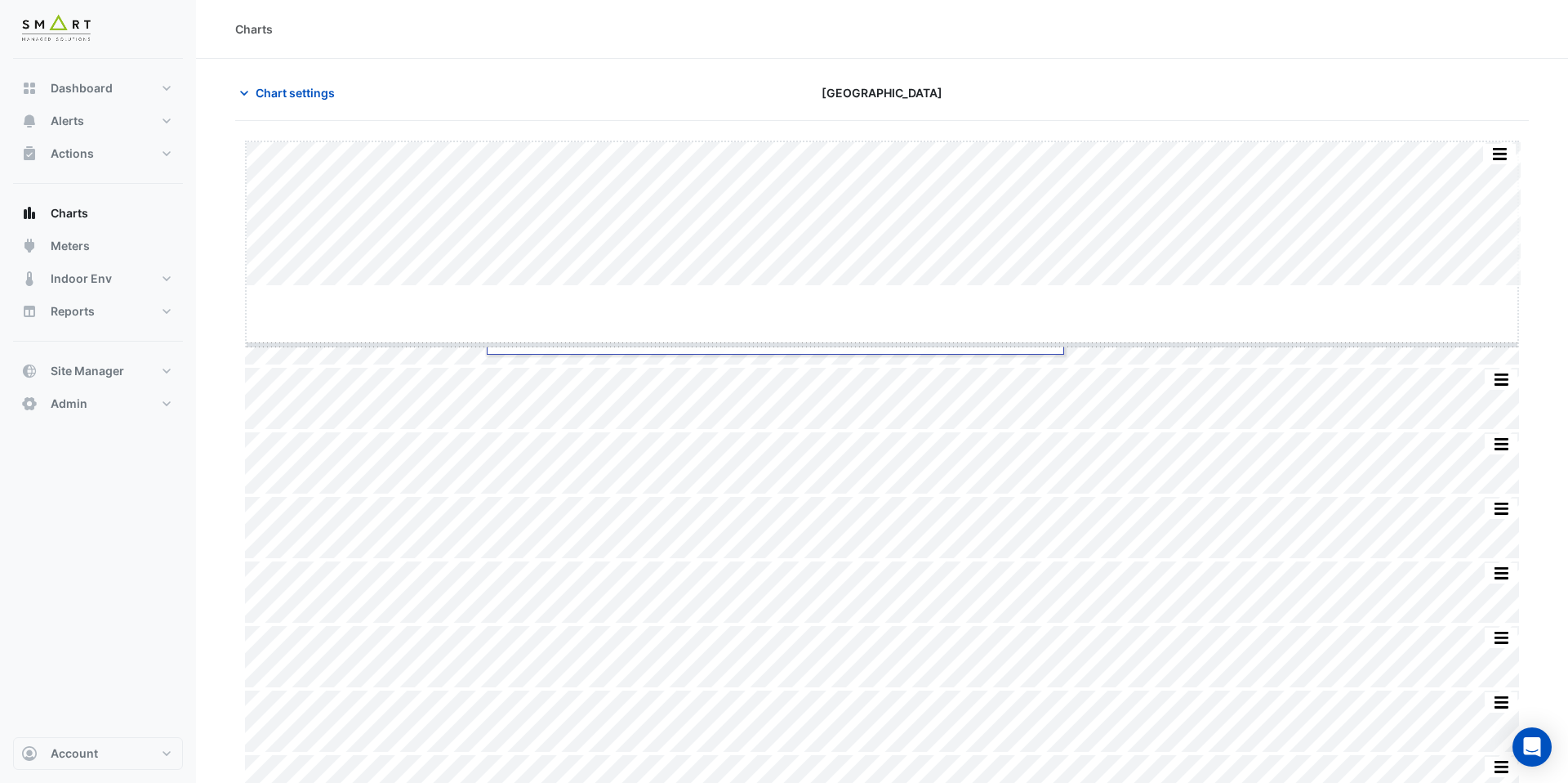
drag, startPoint x: 882, startPoint y: 284, endPoint x: 882, endPoint y: 429, distance: 145.0
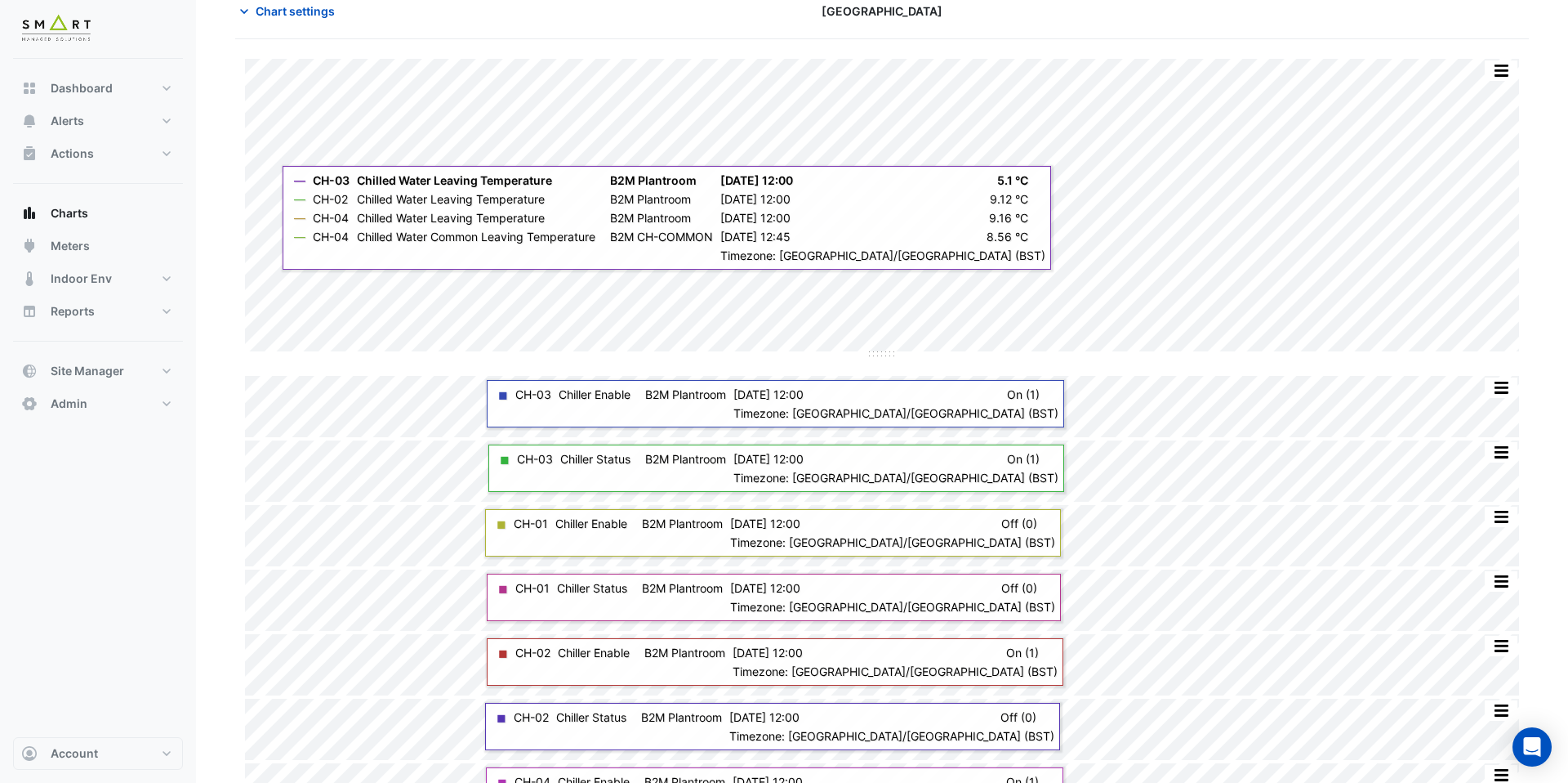
scroll to position [83, 0]
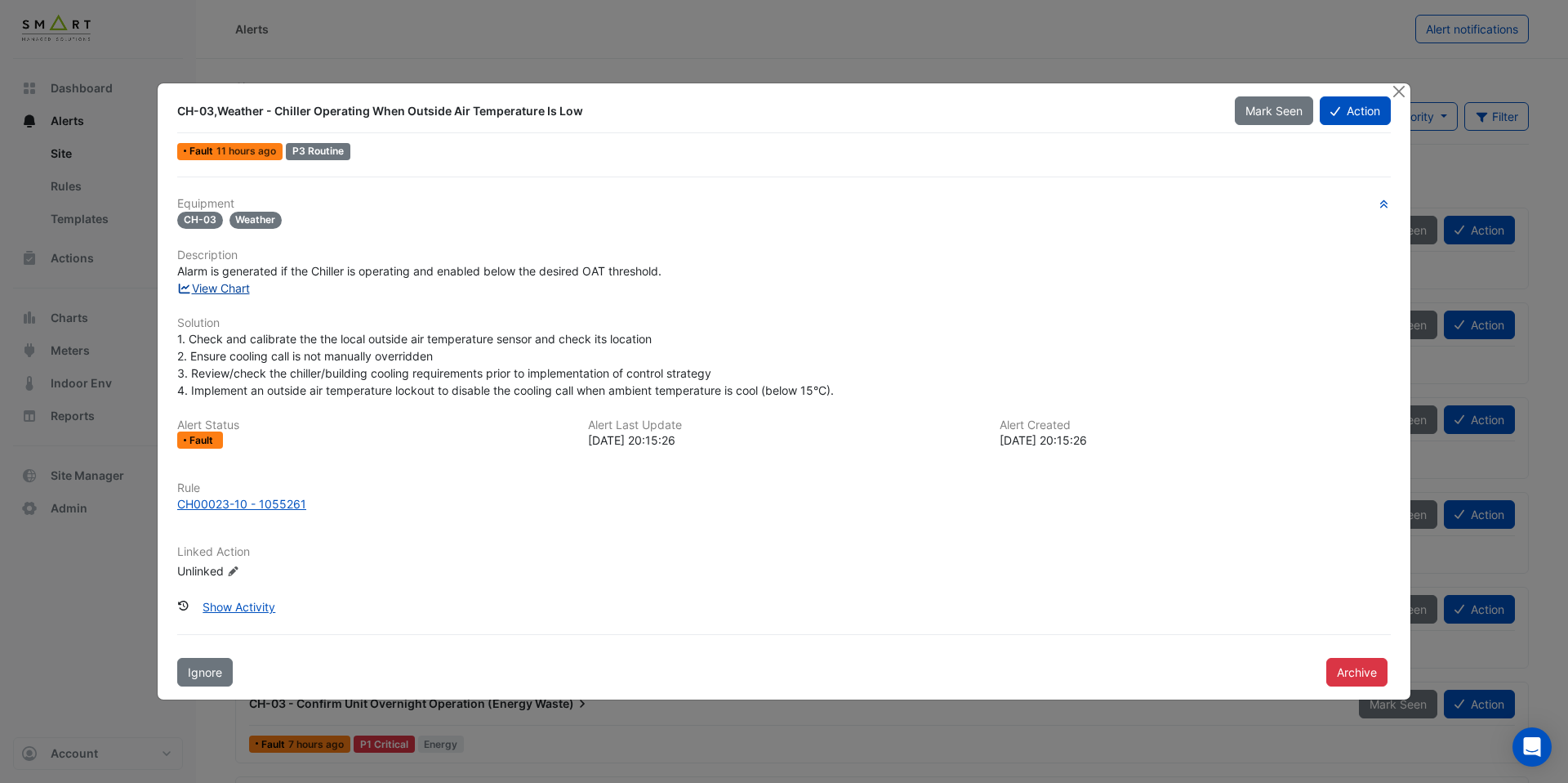
click at [219, 290] on link "View Chart" at bounding box center [213, 287] width 73 height 14
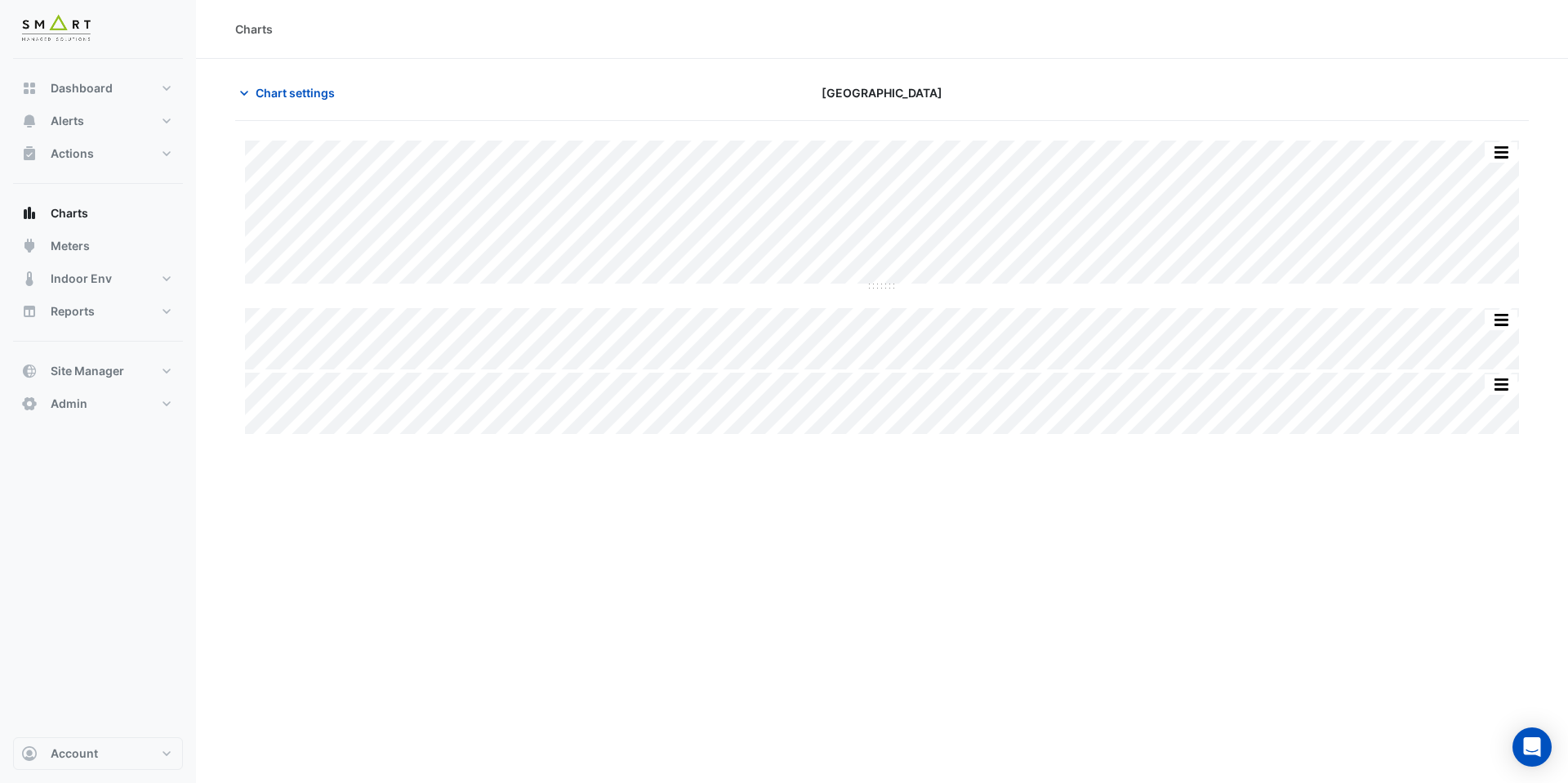
type input "**********"
click at [320, 93] on span "Chart settings" at bounding box center [295, 92] width 79 height 17
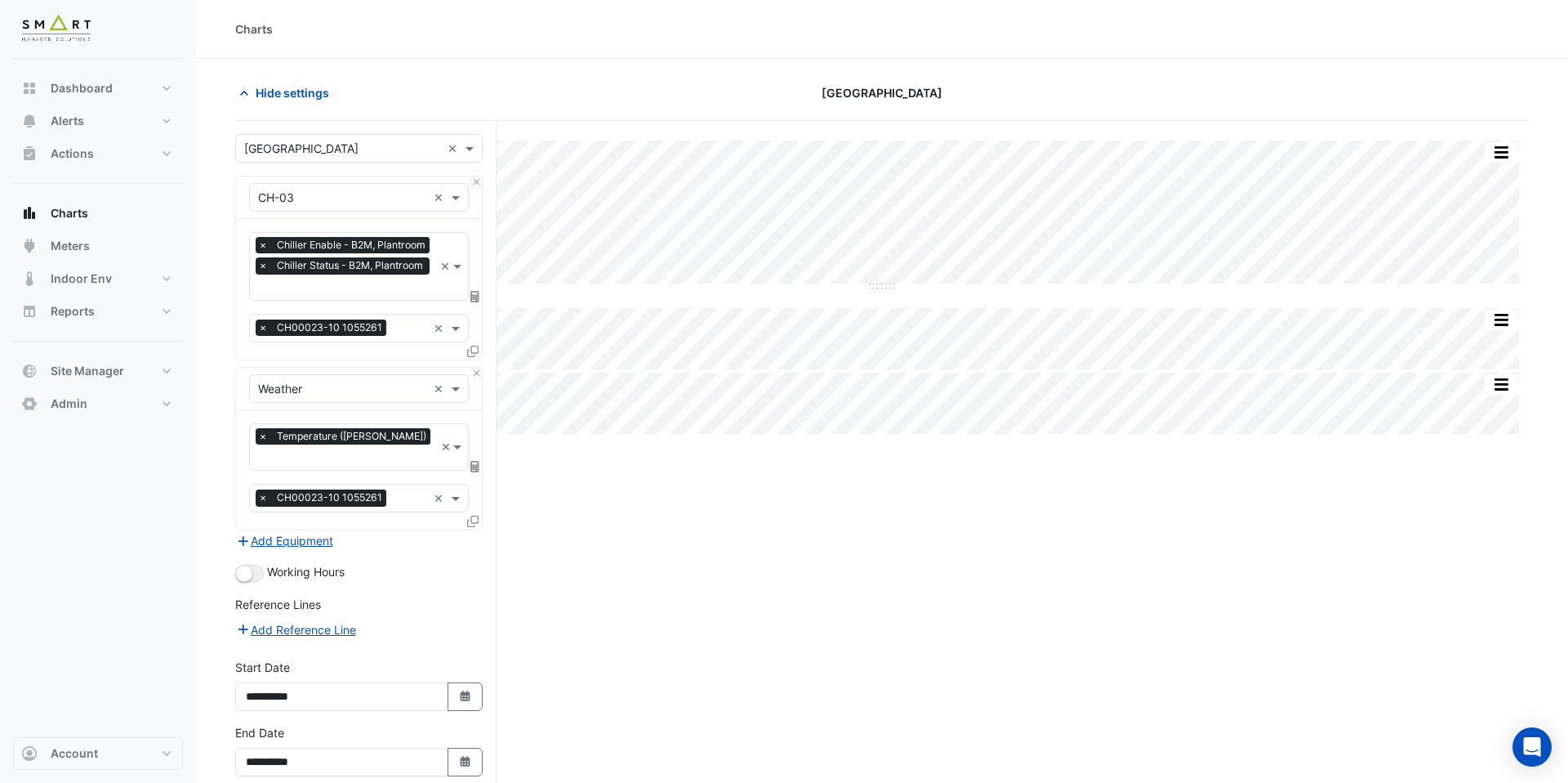
click at [357, 290] on input "text" at bounding box center [346, 289] width 176 height 17
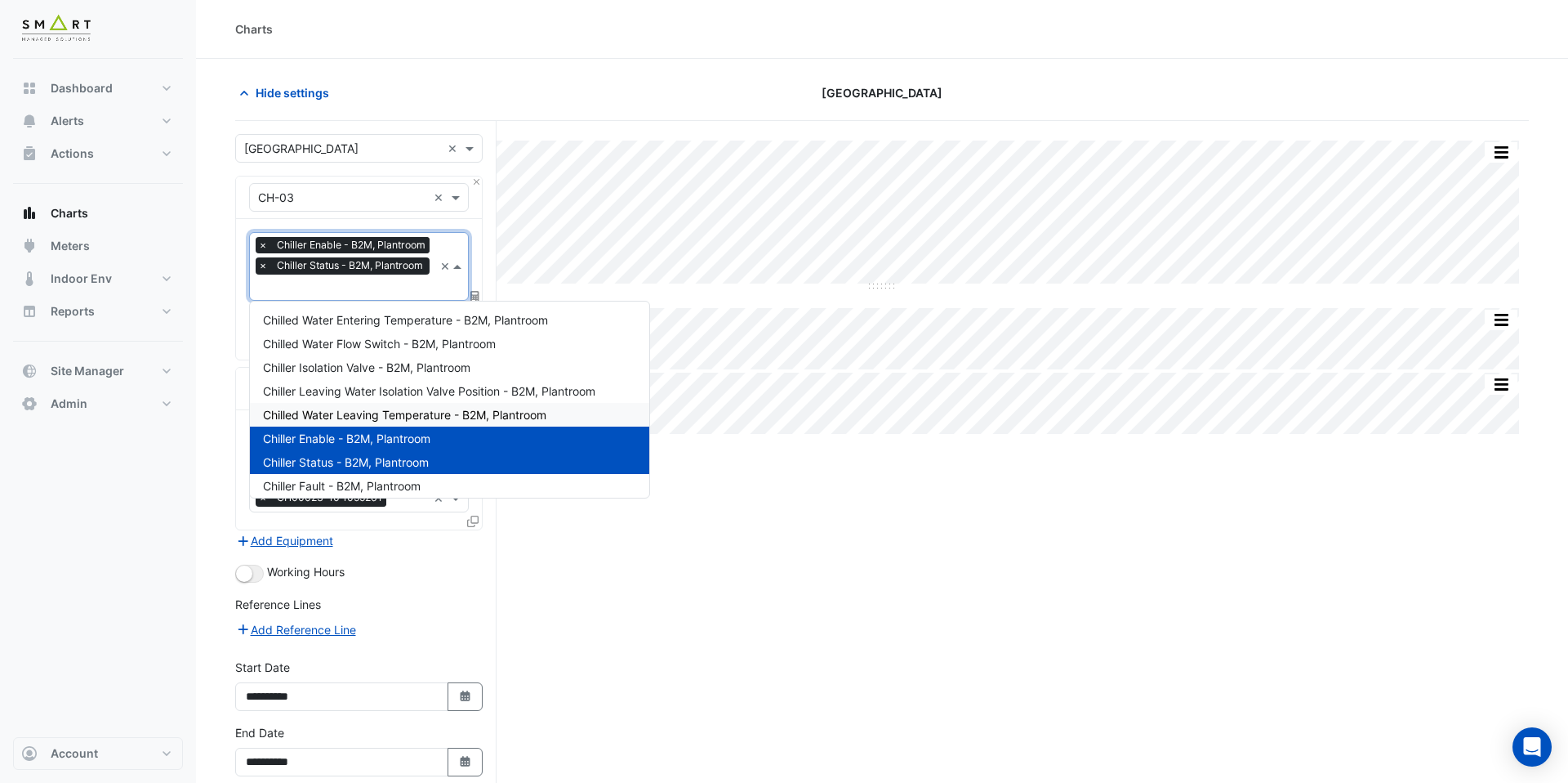
click at [396, 414] on span "Chilled Water Leaving Temperature - B2M, Plantroom" at bounding box center [405, 414] width 283 height 14
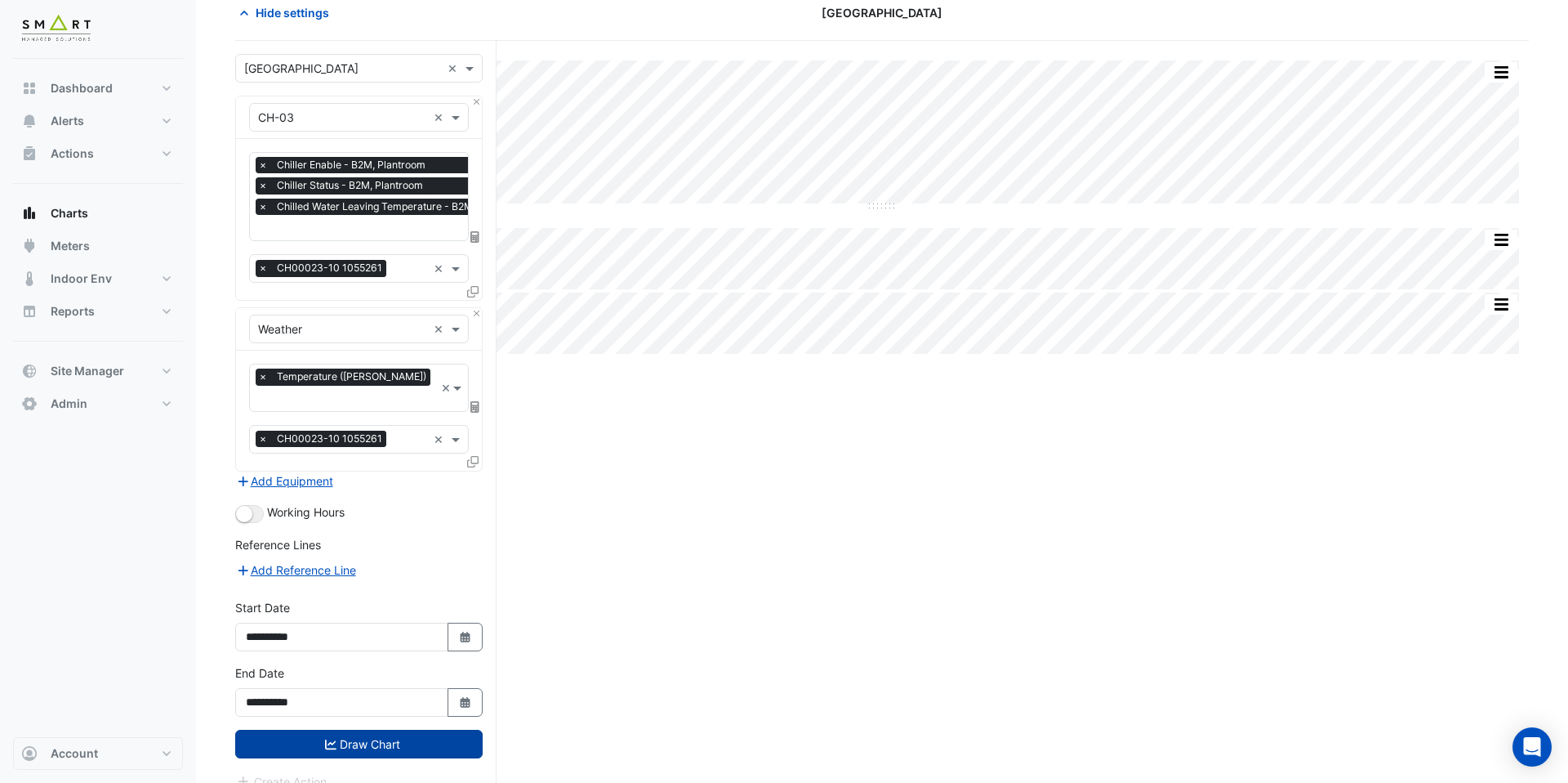
click at [405, 730] on button "Draw Chart" at bounding box center [359, 743] width 247 height 29
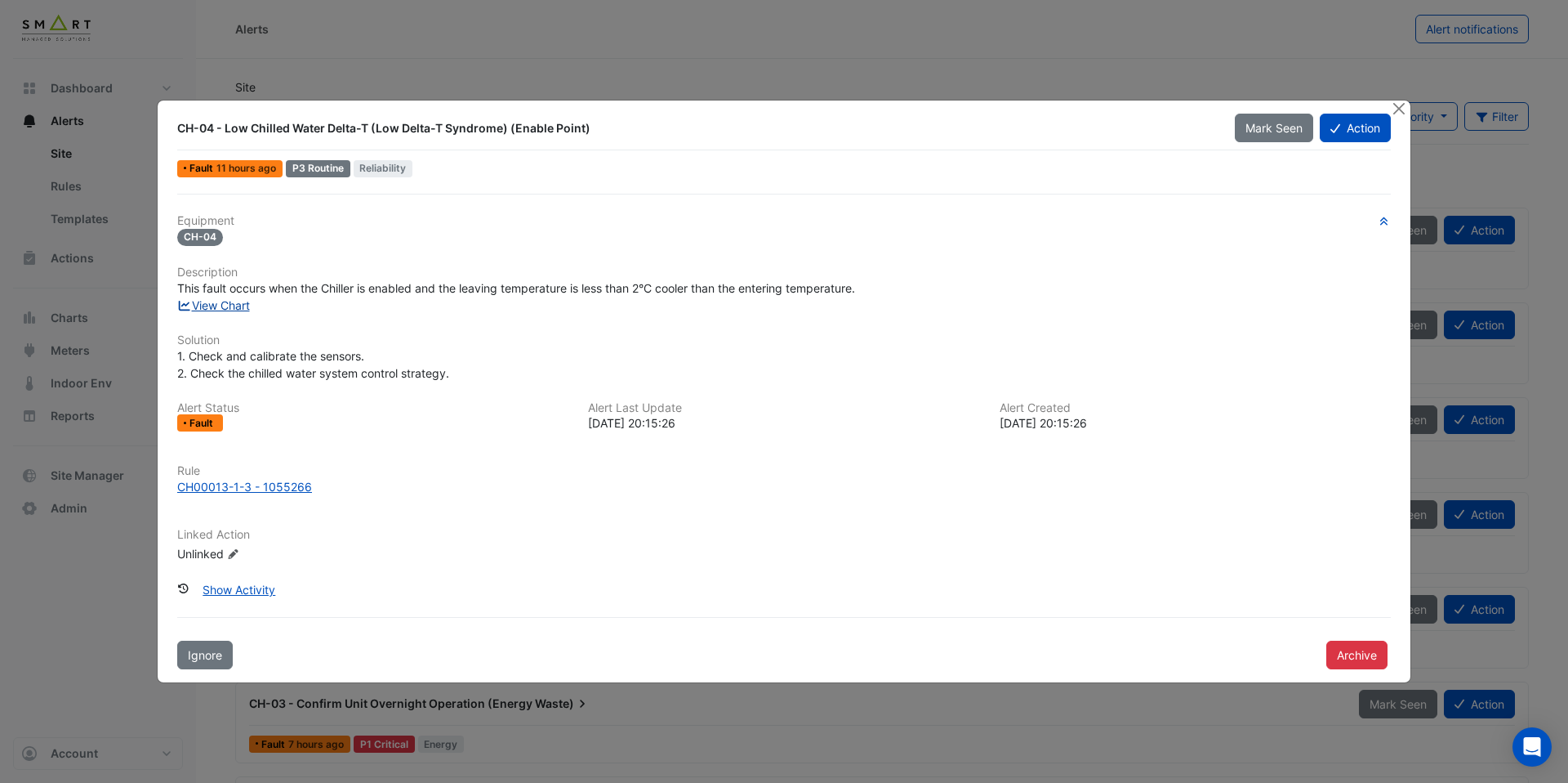
click at [240, 303] on link "View Chart" at bounding box center [213, 305] width 73 height 14
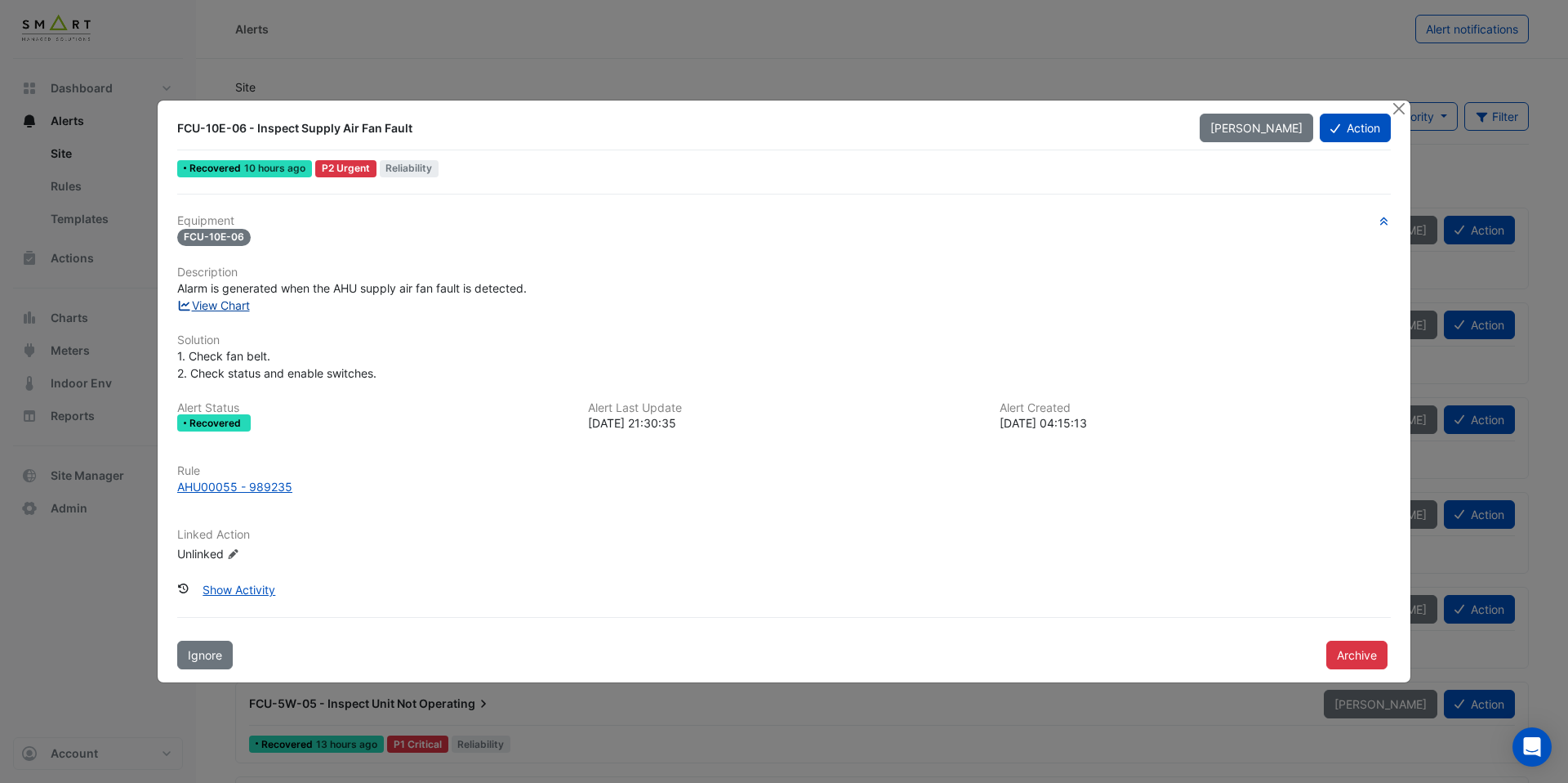
click at [245, 305] on link "View Chart" at bounding box center [213, 305] width 73 height 14
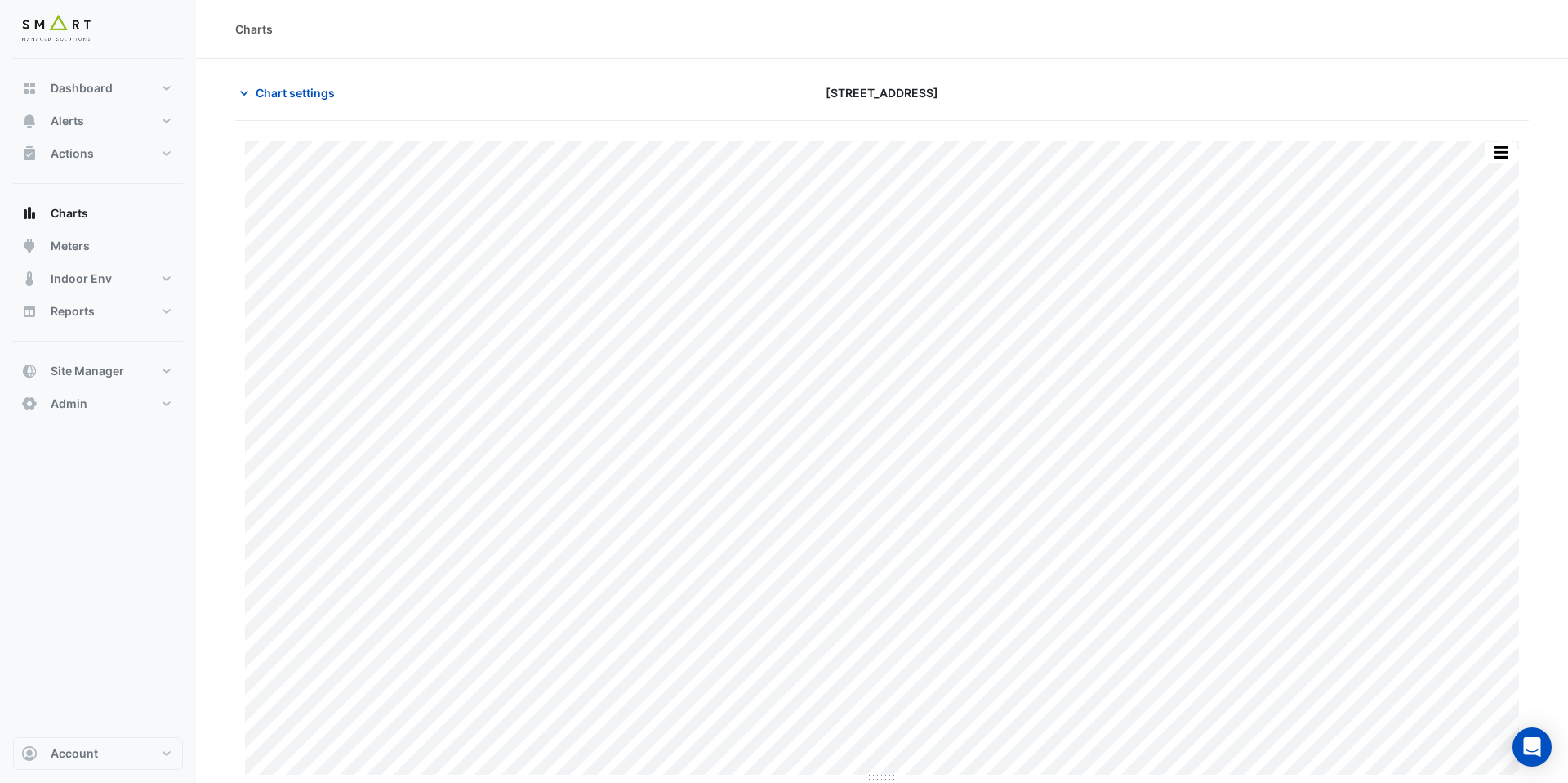
type input "**********"
click at [289, 94] on span "Chart settings" at bounding box center [295, 92] width 79 height 17
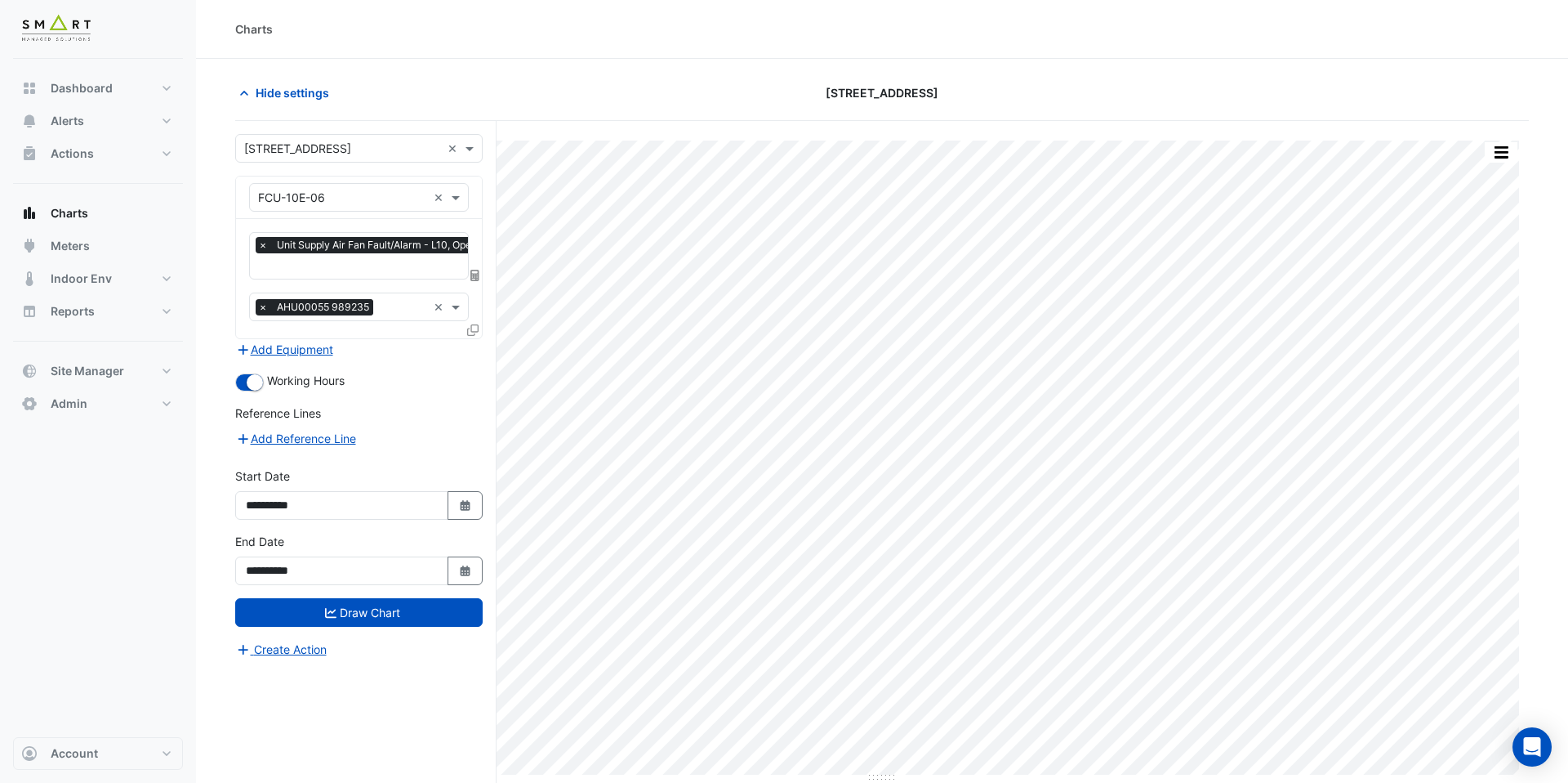
click at [337, 271] on input "text" at bounding box center [401, 267] width 285 height 17
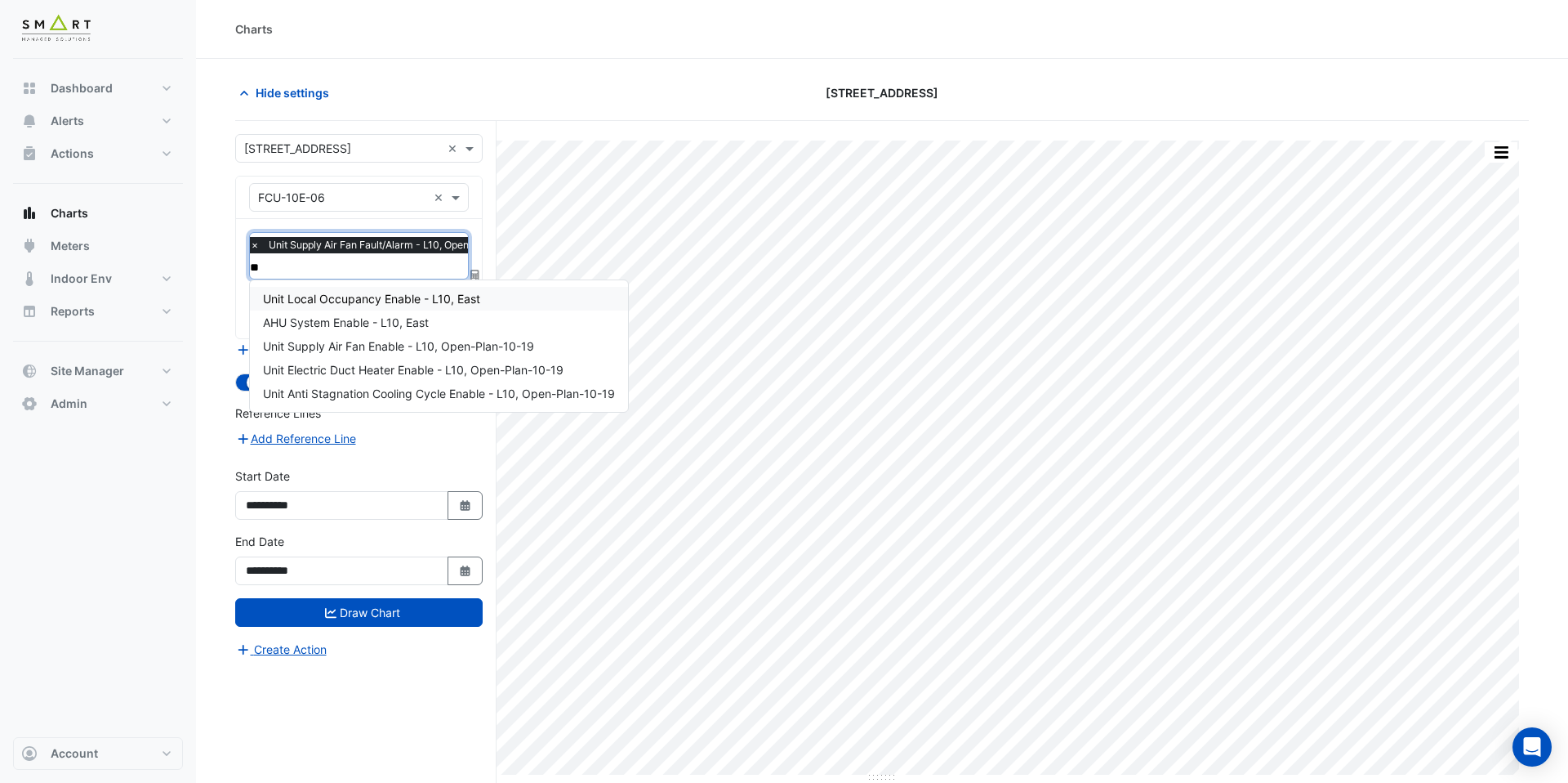
type input "***"
click at [379, 343] on span "Unit Supply Air Fan Enable - L10, Open-Plan-10-19" at bounding box center [398, 345] width 271 height 14
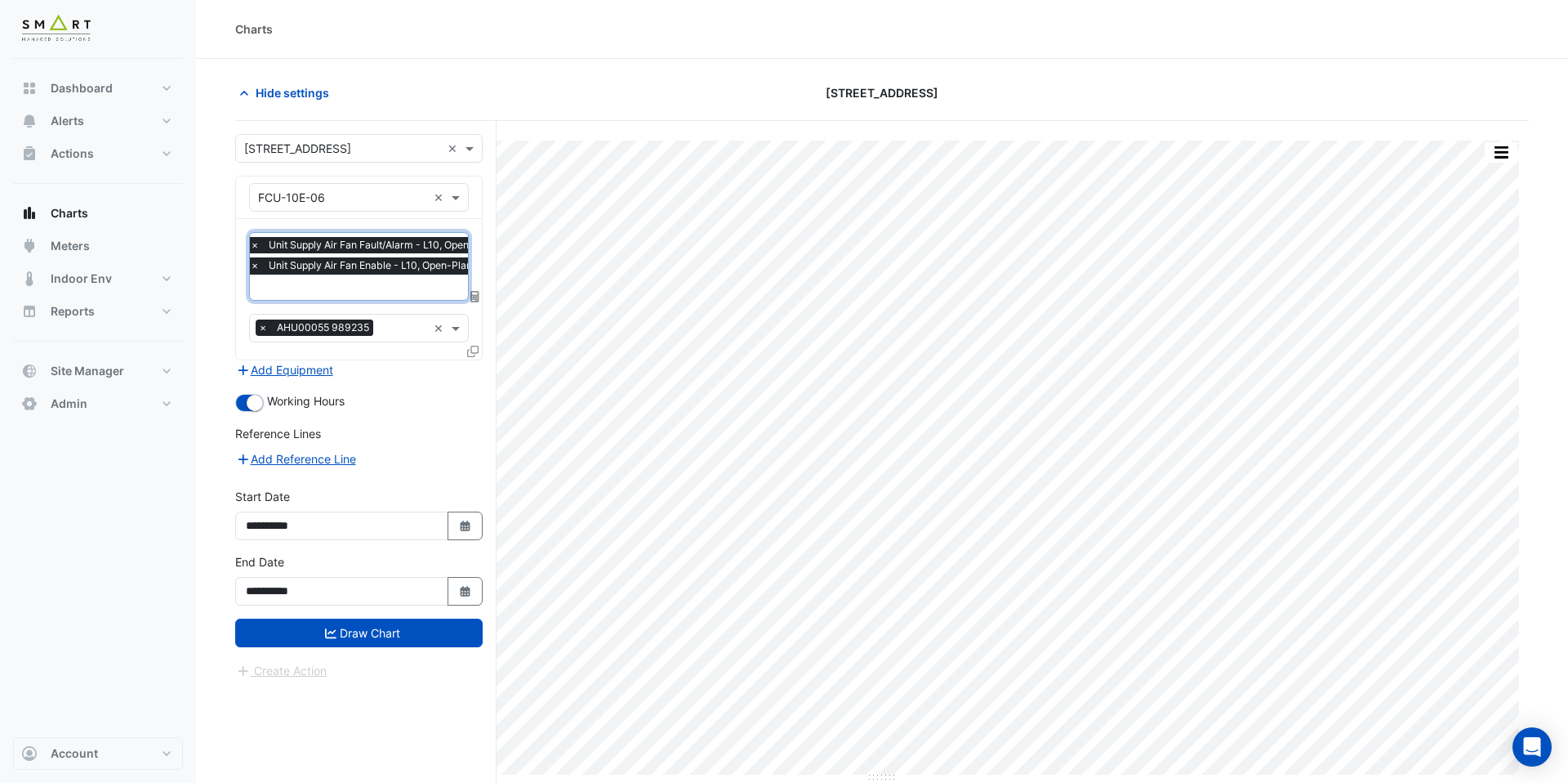
click at [409, 295] on div at bounding box center [391, 289] width 288 height 21
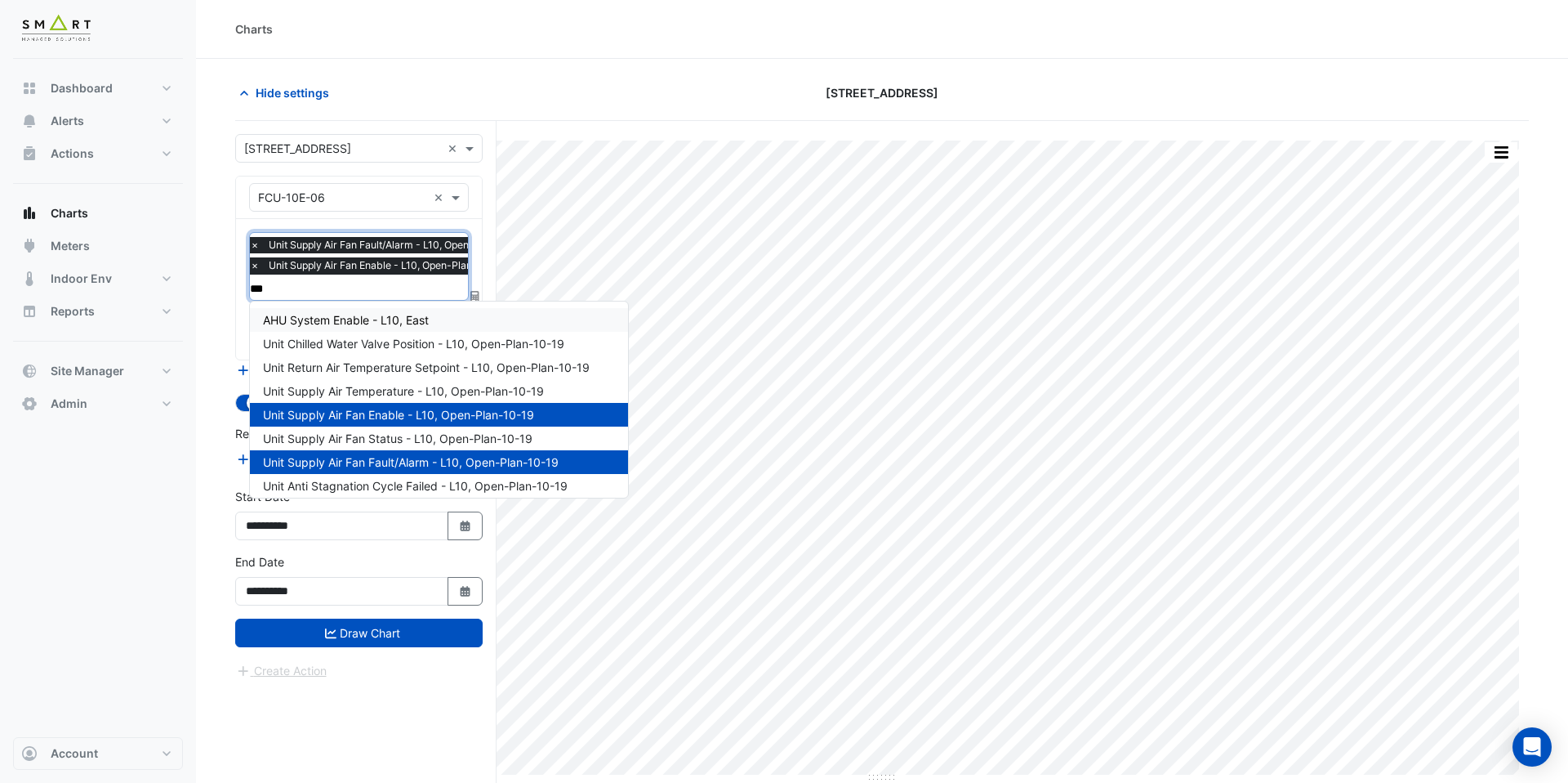
type input "****"
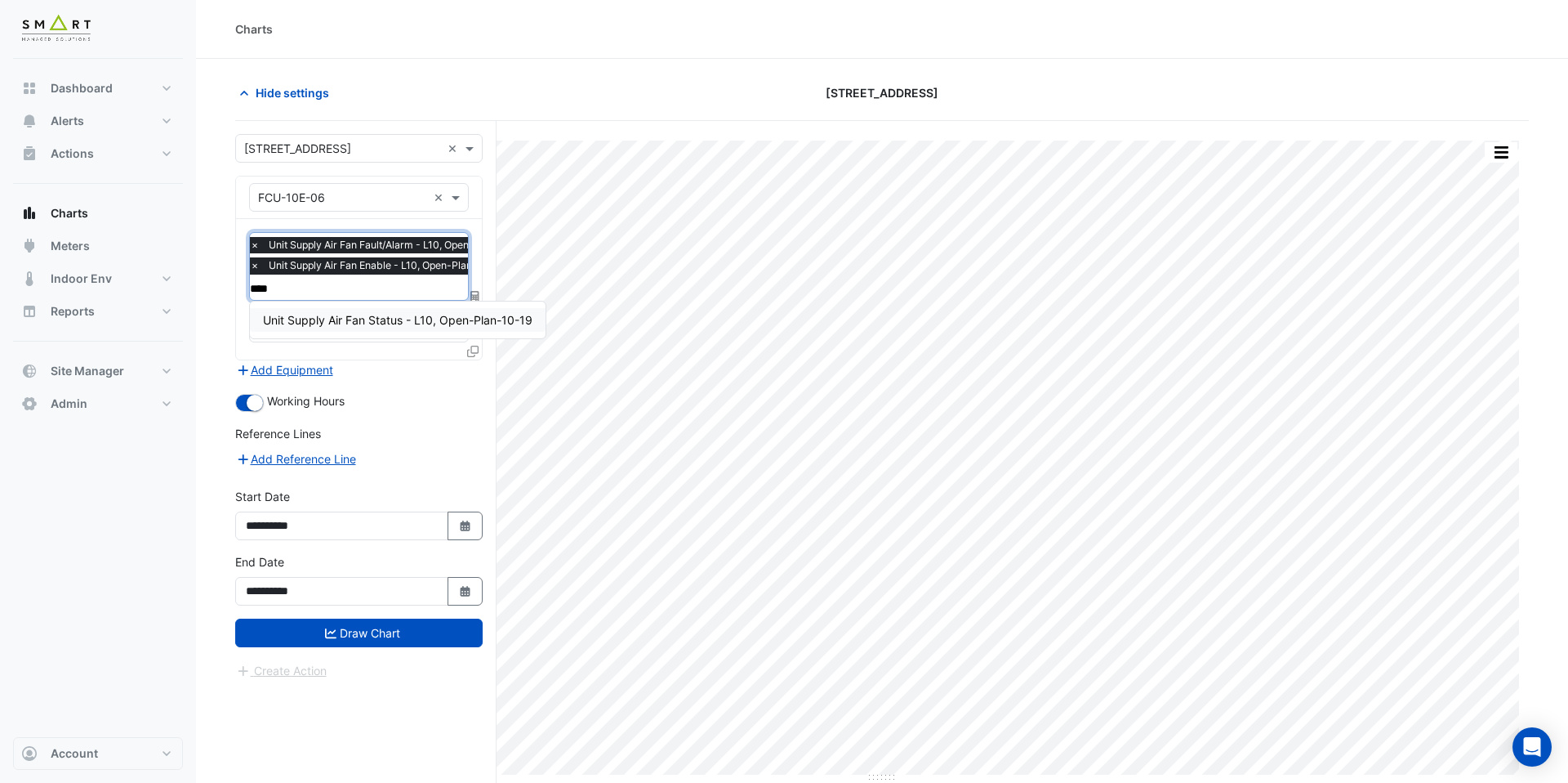
click at [420, 310] on div "Unit Supply Air Fan Status - L10, Open-Plan-10-19" at bounding box center [397, 320] width 295 height 24
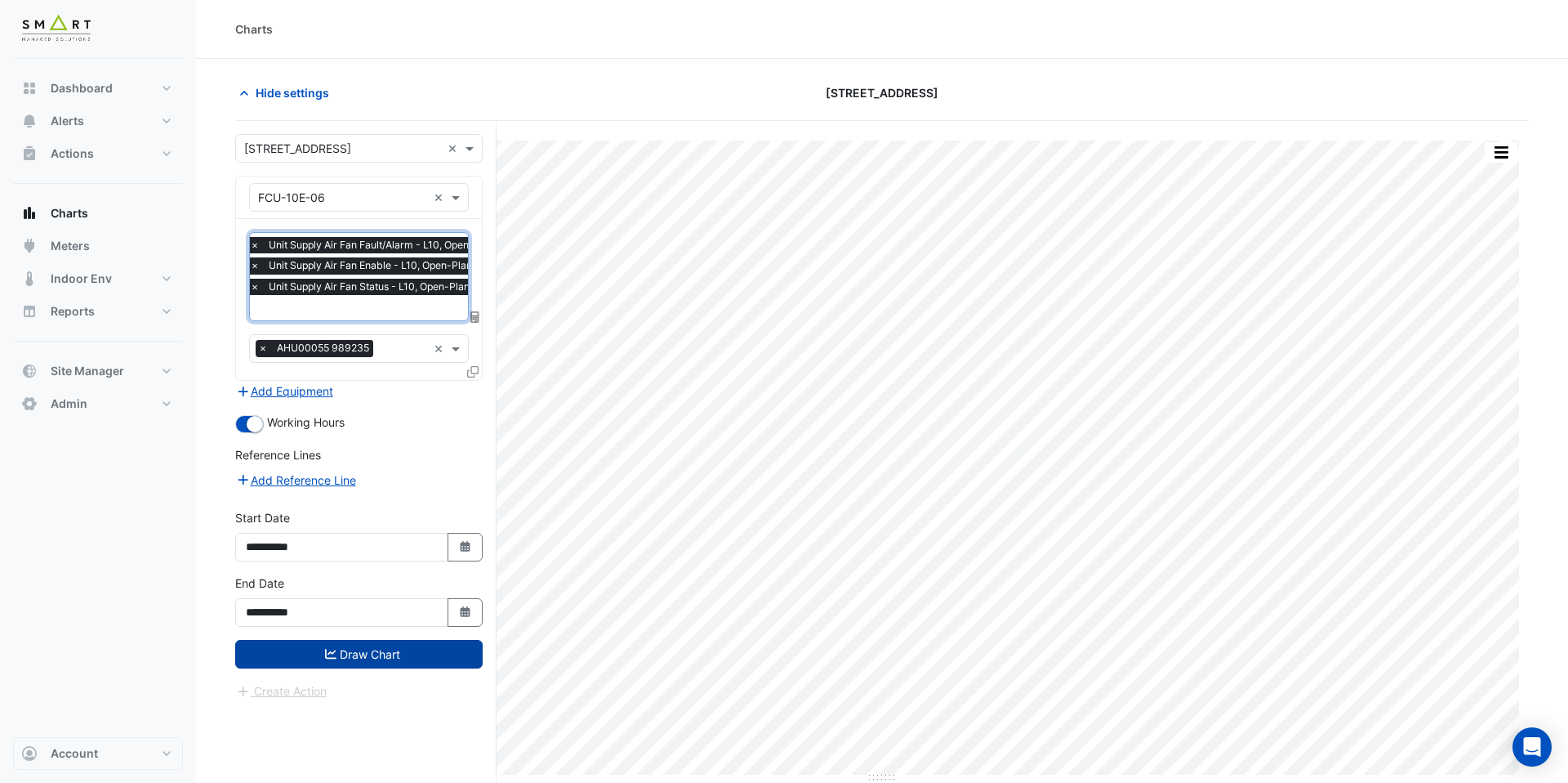
click at [419, 645] on button "Draw Chart" at bounding box center [359, 653] width 247 height 29
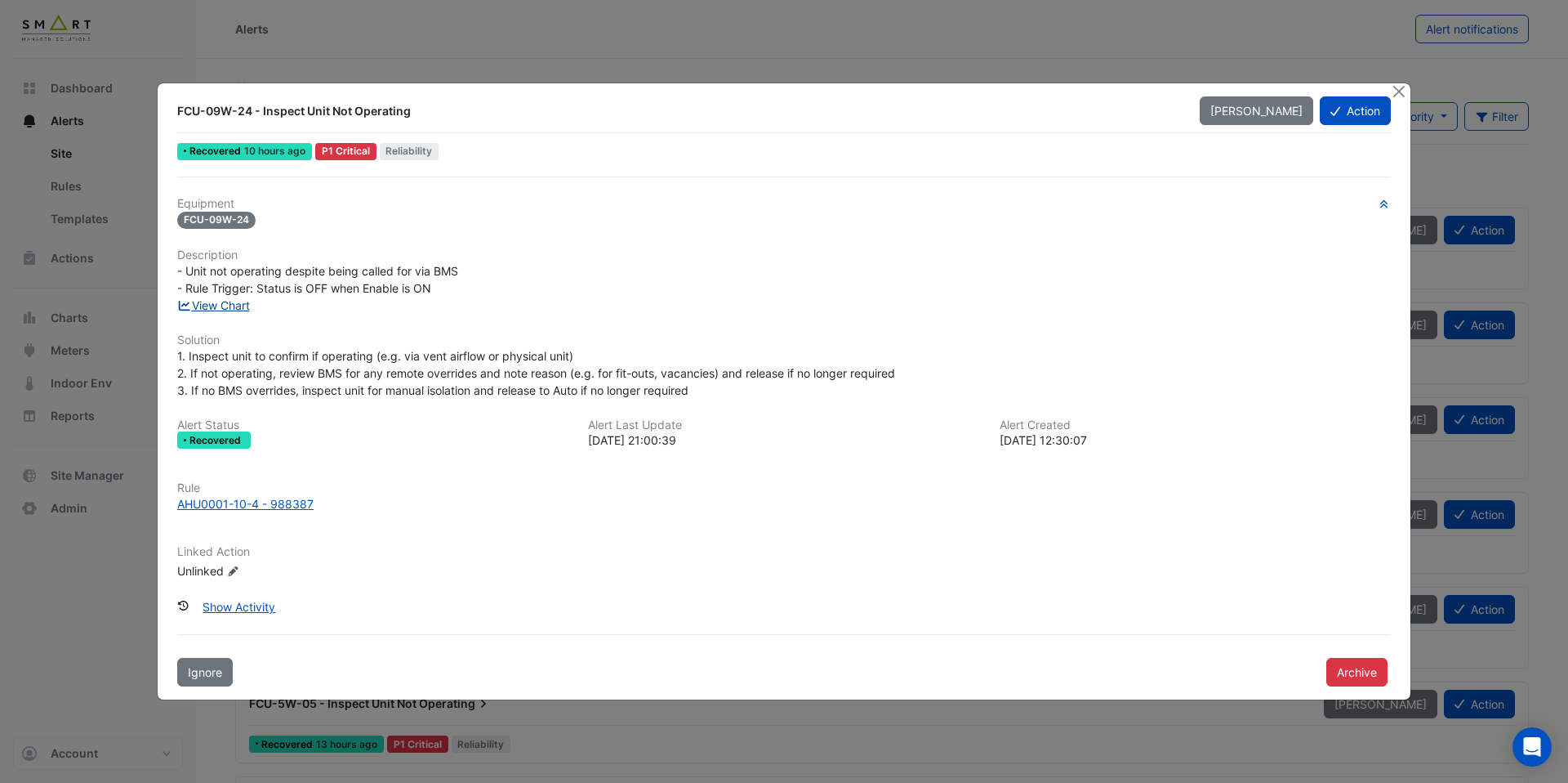
click at [232, 305] on link "View Chart" at bounding box center [213, 305] width 73 height 14
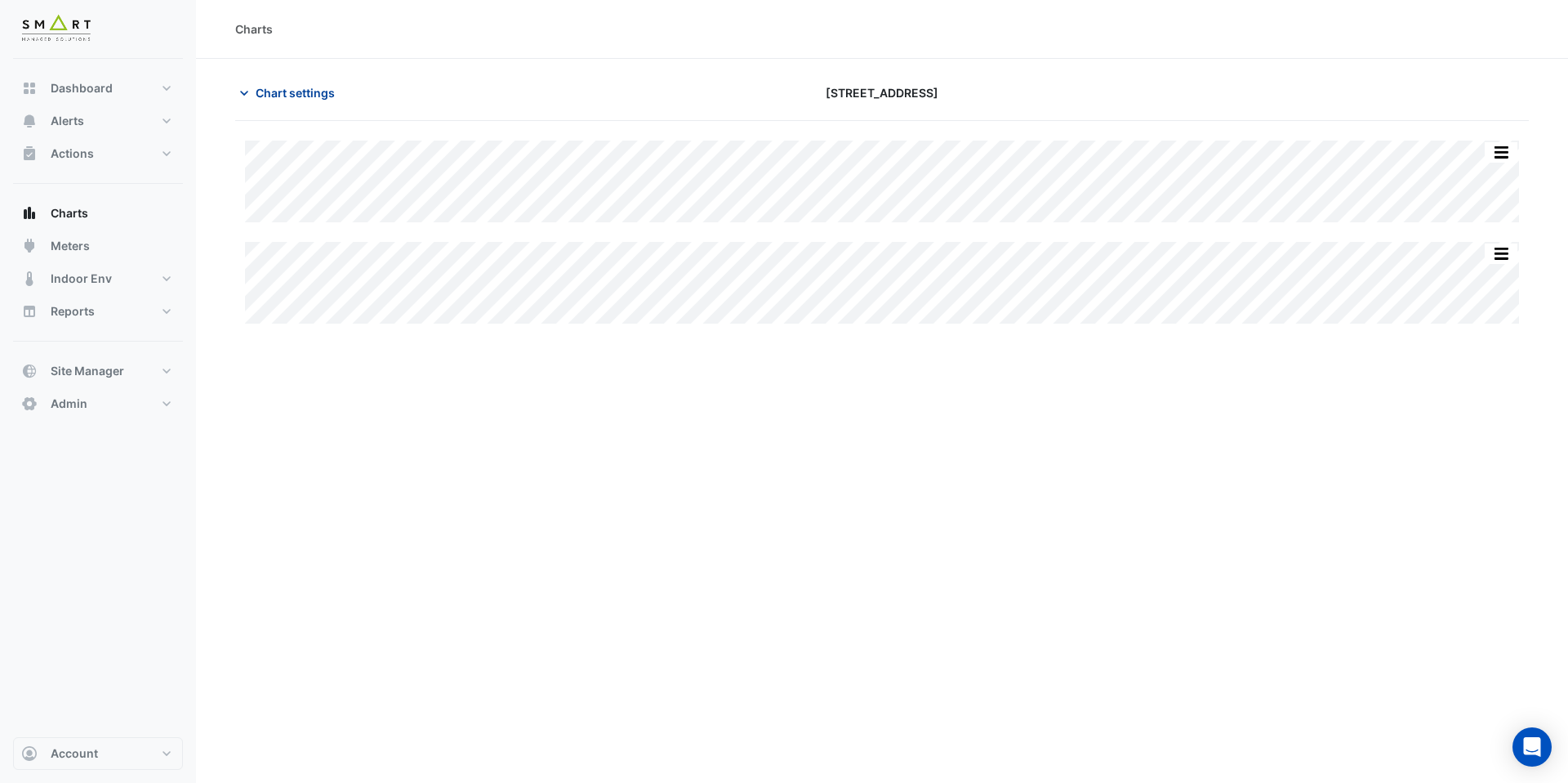
click at [311, 91] on span "Chart settings" at bounding box center [295, 92] width 79 height 17
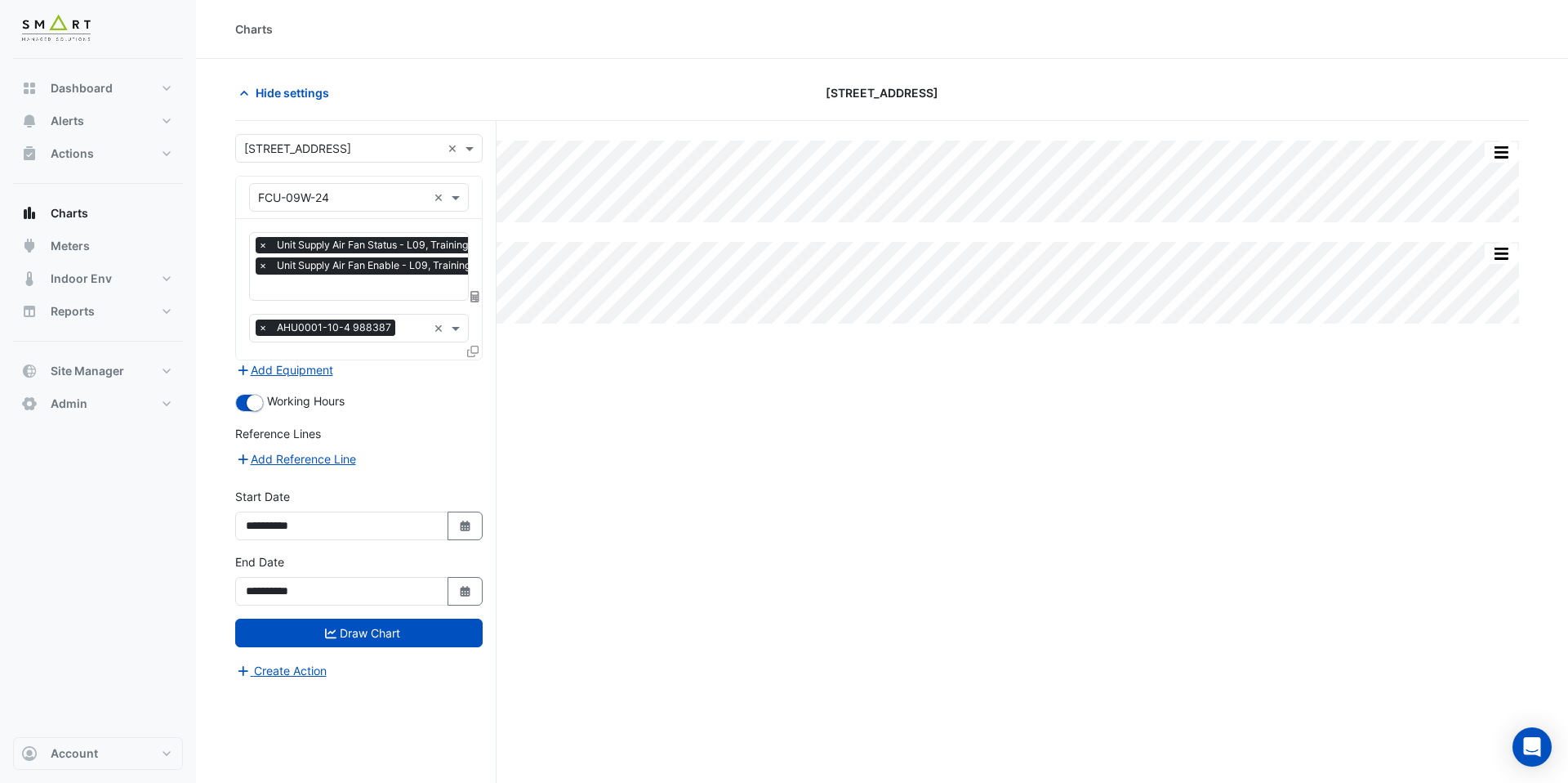
click at [329, 294] on input "text" at bounding box center [396, 289] width 276 height 17
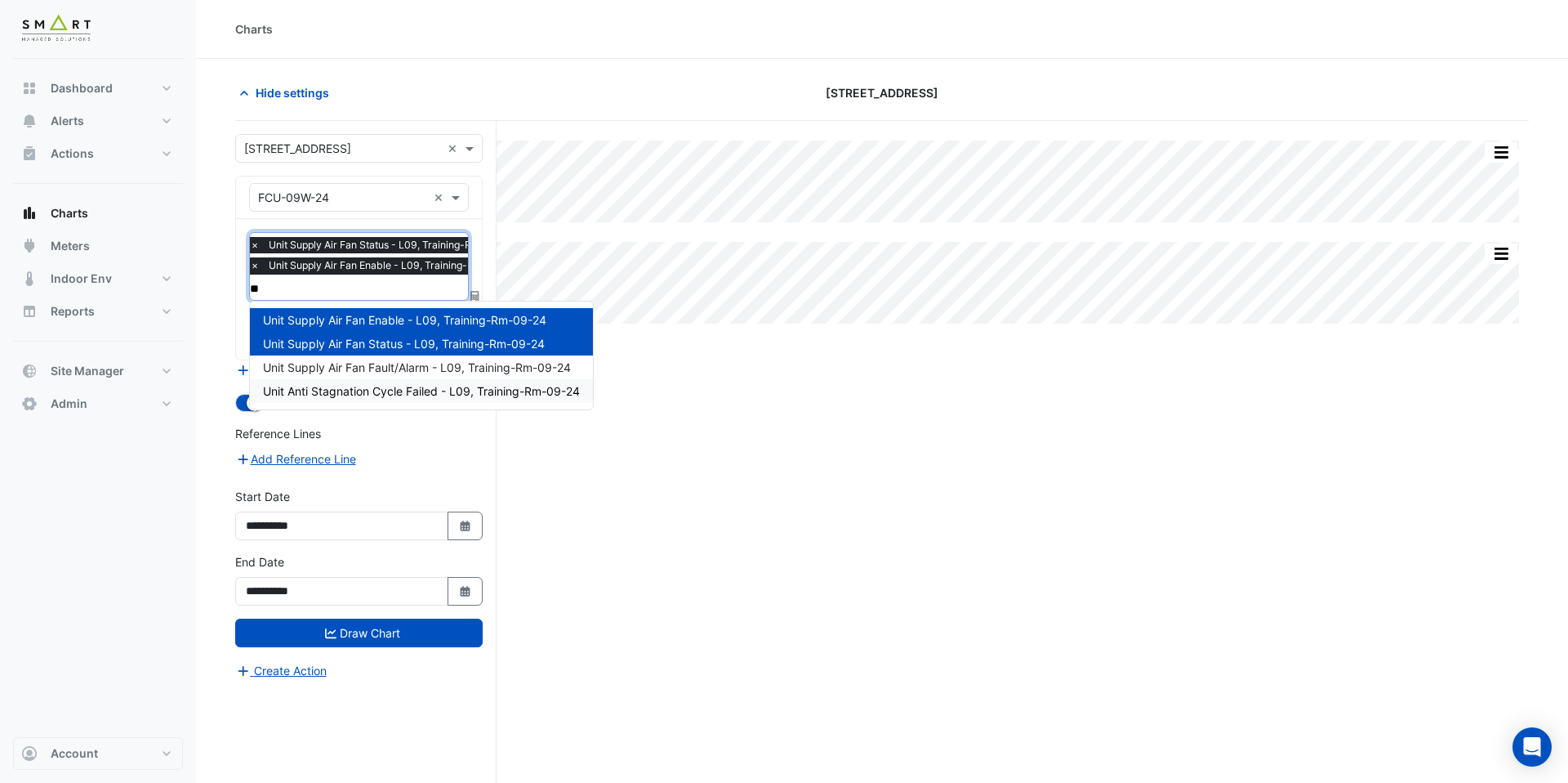
type input "***"
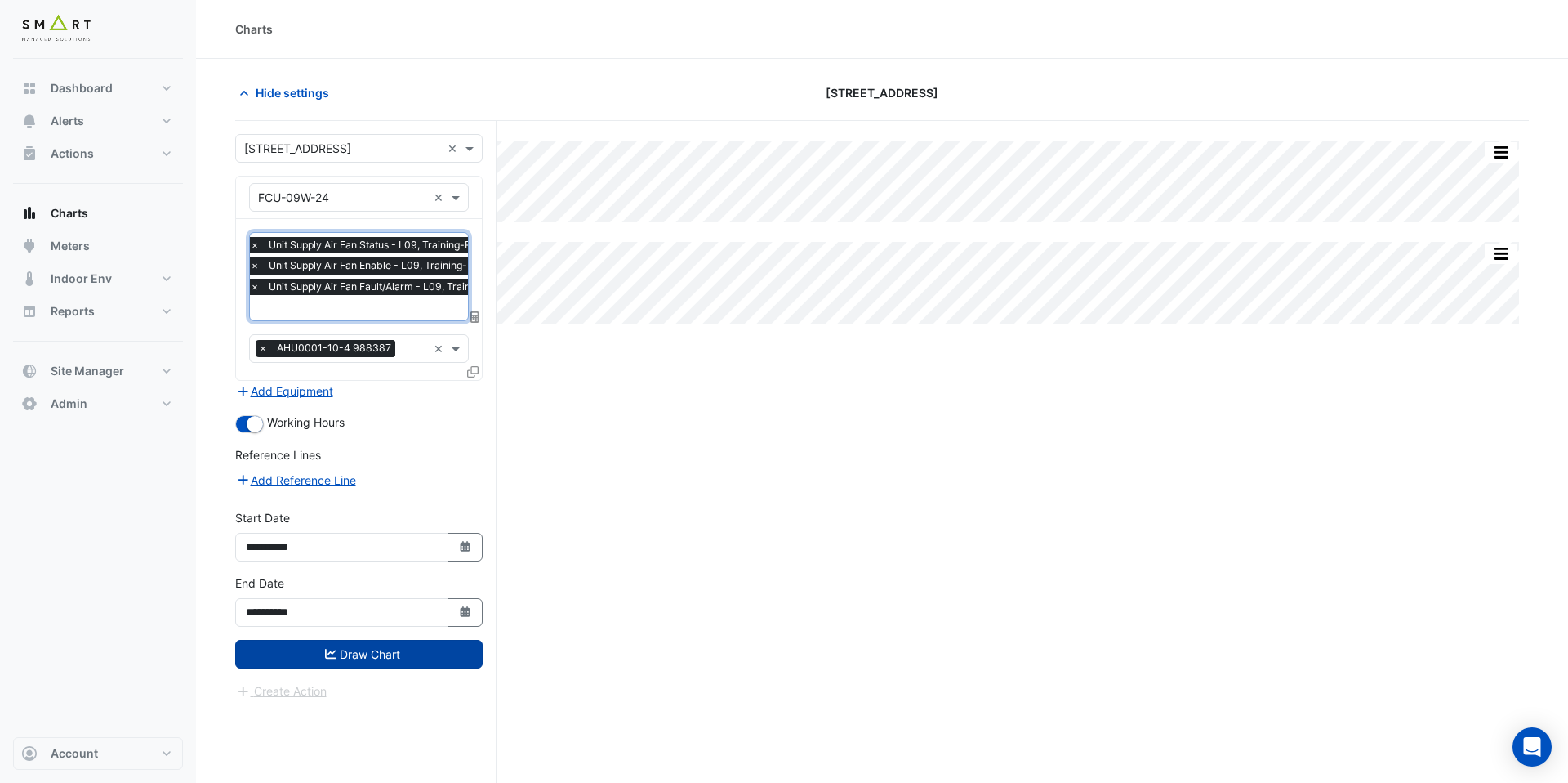
click at [365, 645] on button "Draw Chart" at bounding box center [359, 653] width 247 height 29
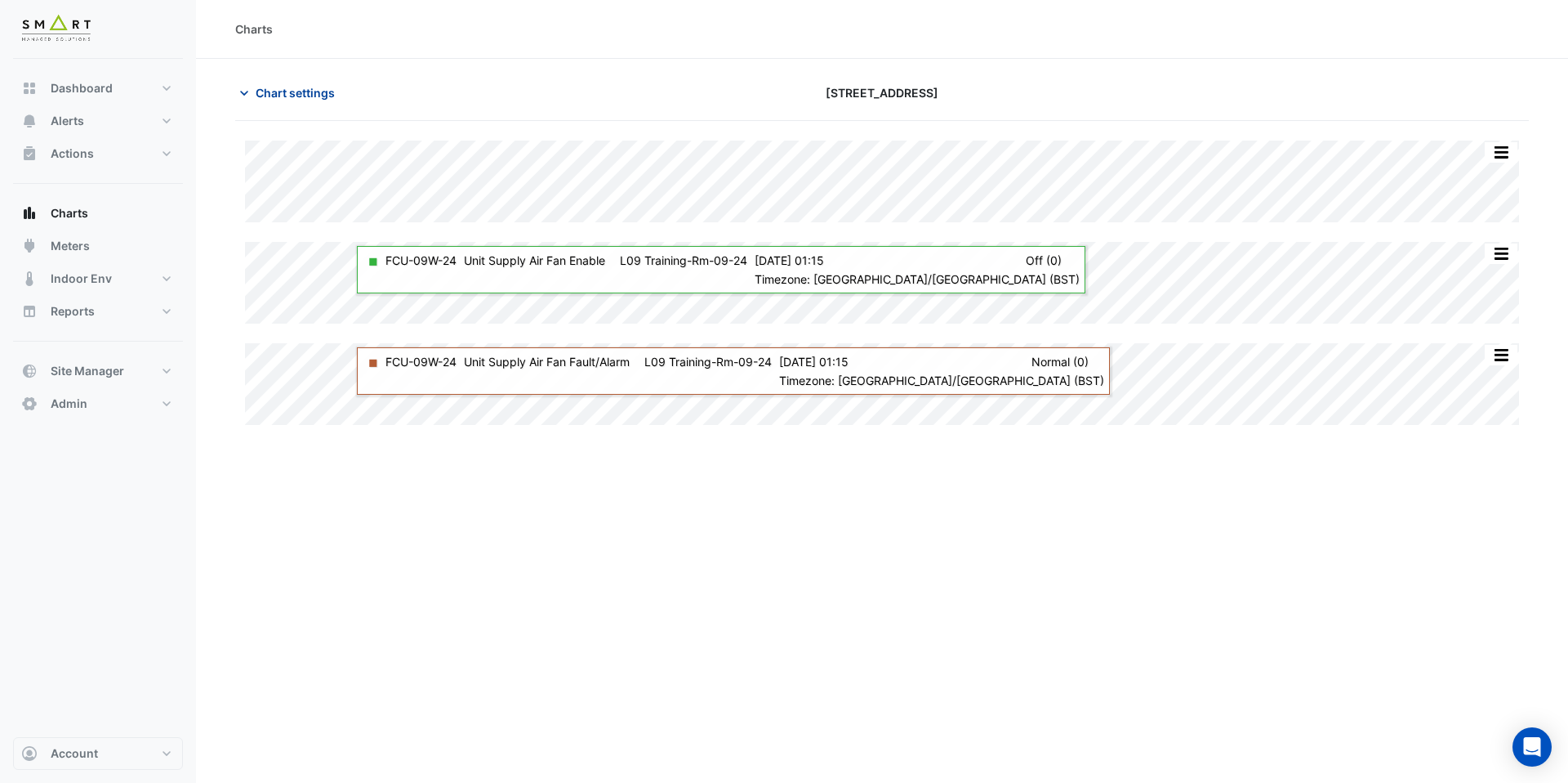
click at [290, 94] on span "Chart settings" at bounding box center [295, 92] width 79 height 17
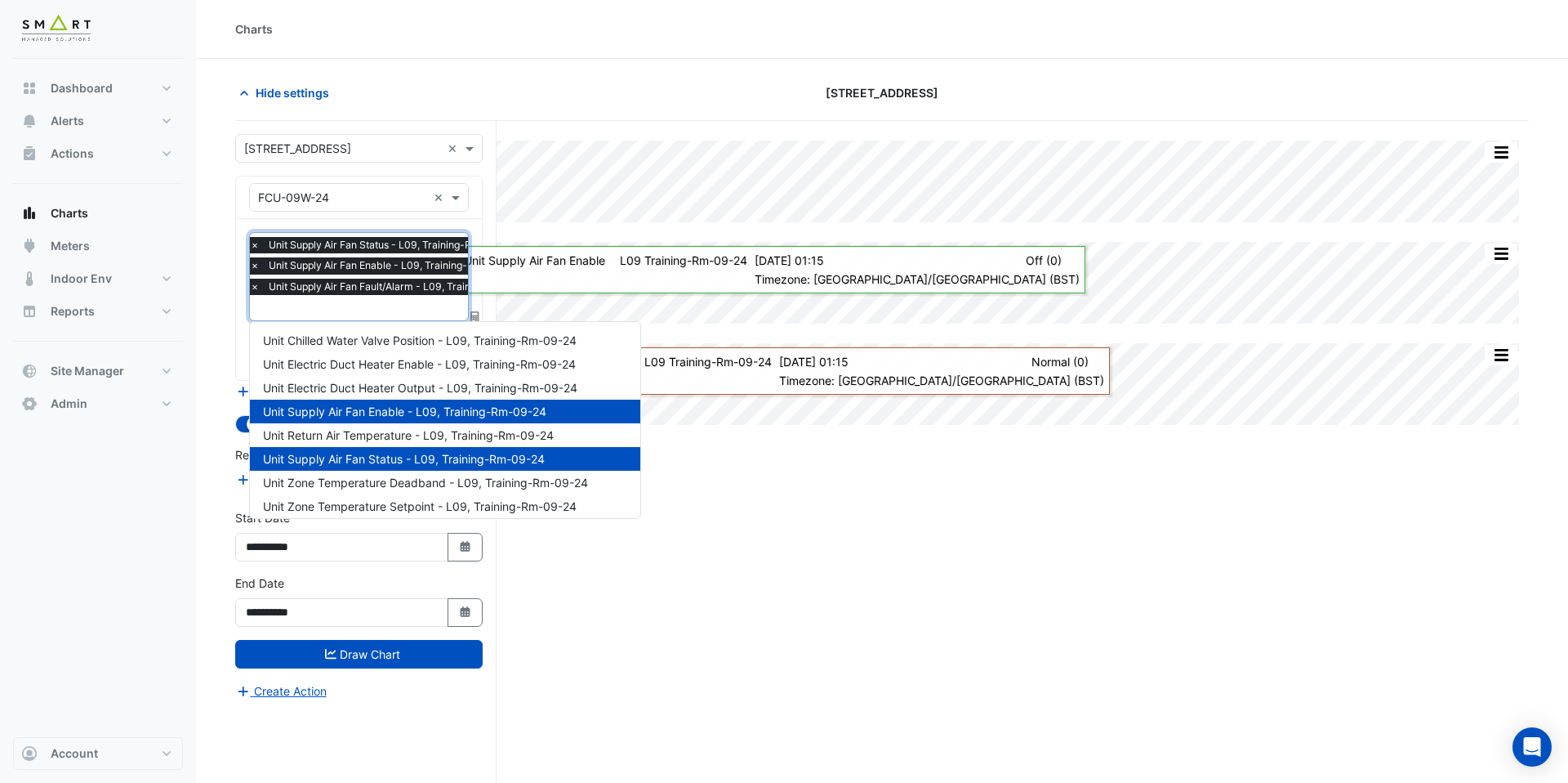
click at [318, 312] on input "text" at bounding box center [399, 309] width 298 height 17
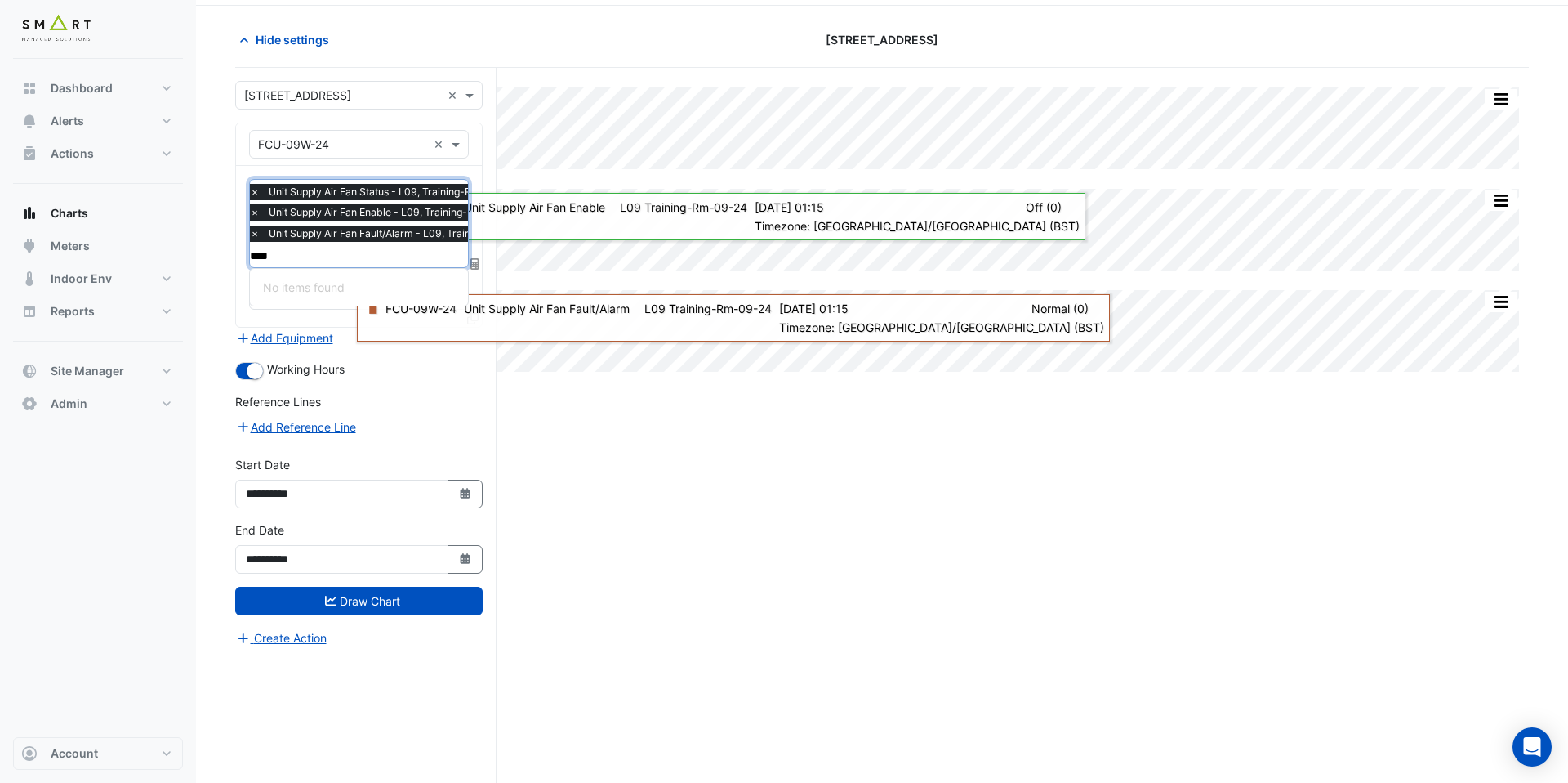
type input "***"
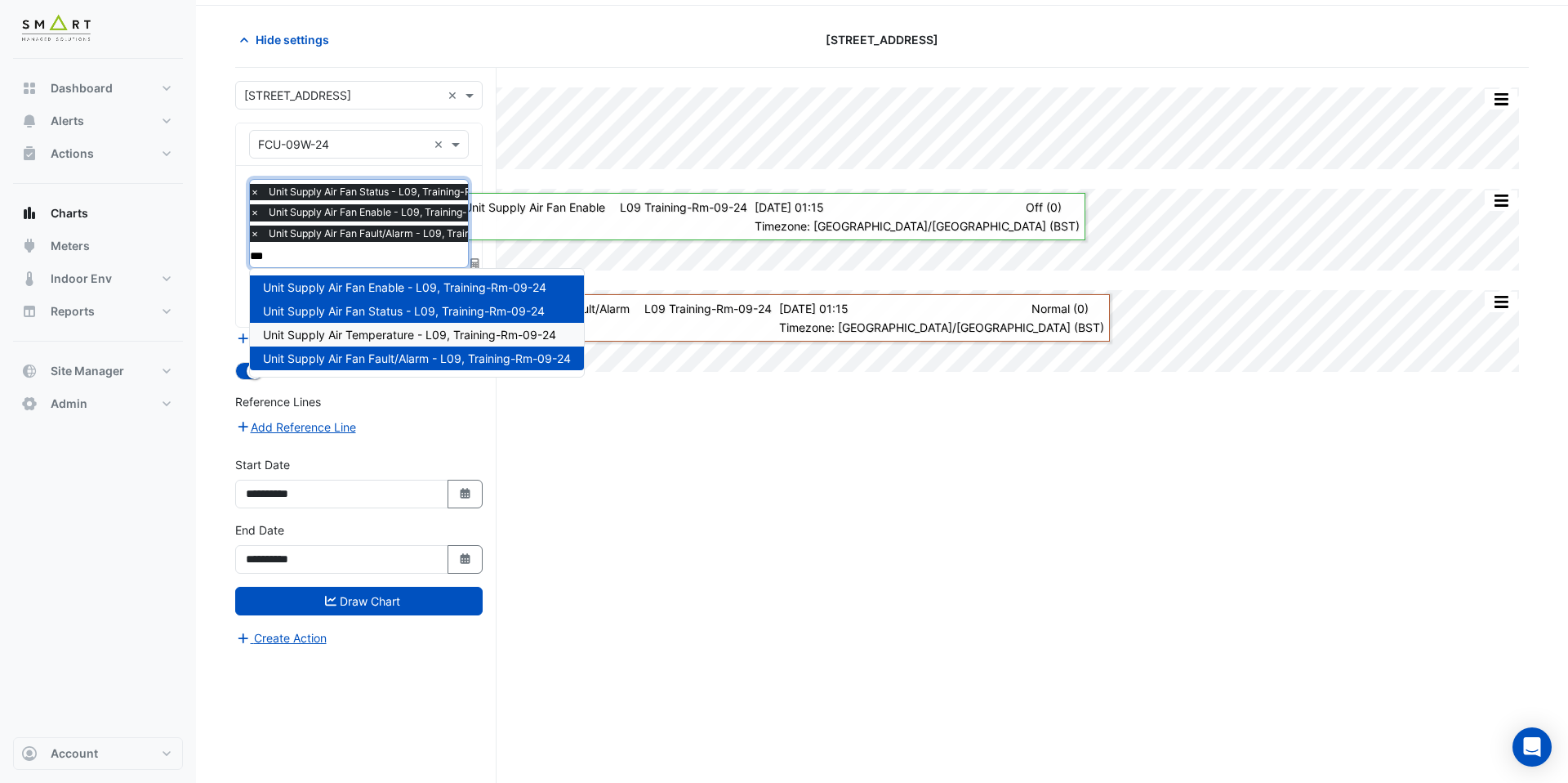
scroll to position [28, 0]
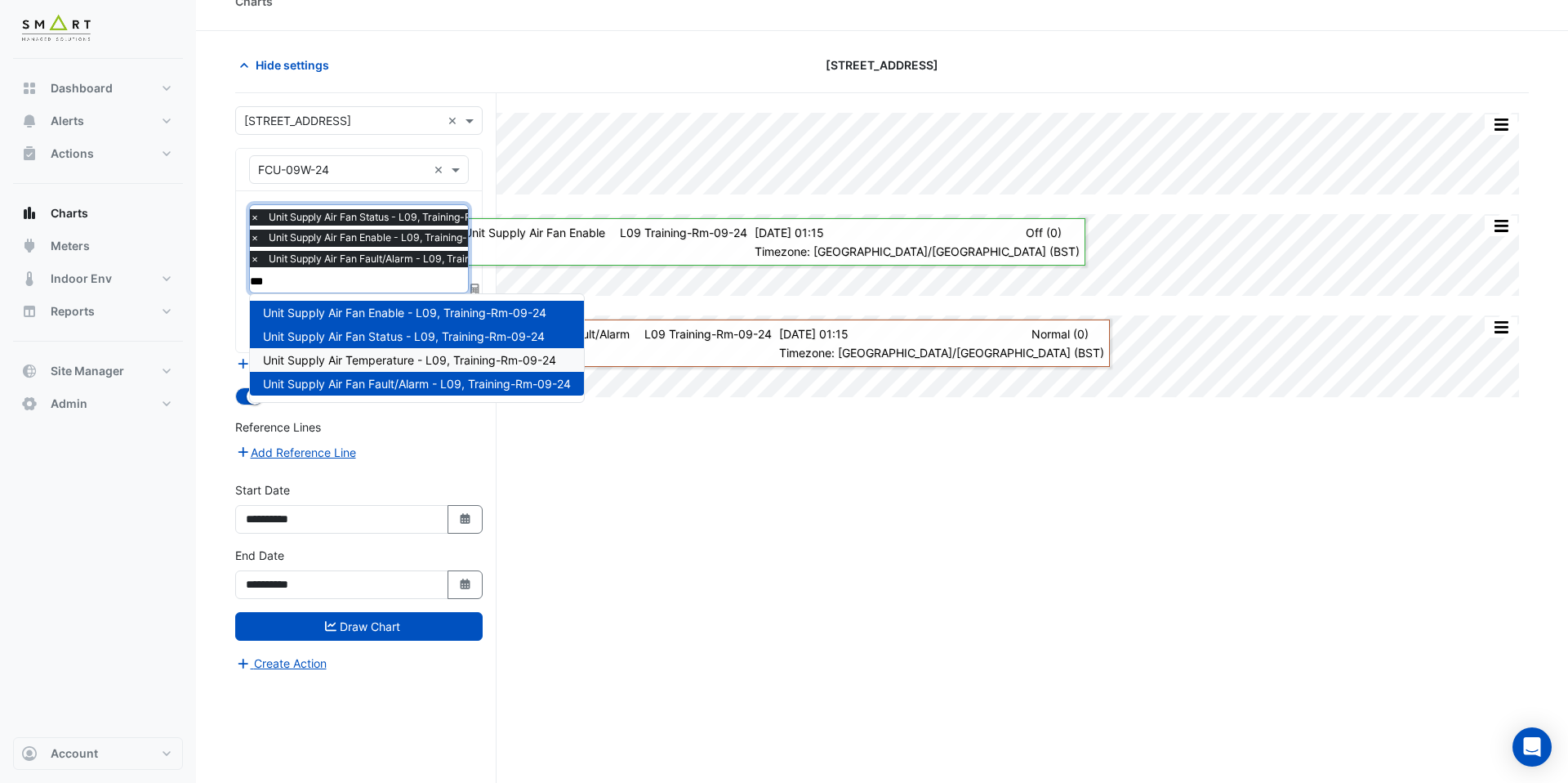
click at [386, 351] on div "Unit Supply Air Temperature - L09, Training-Rm-09-24" at bounding box center [417, 360] width 334 height 24
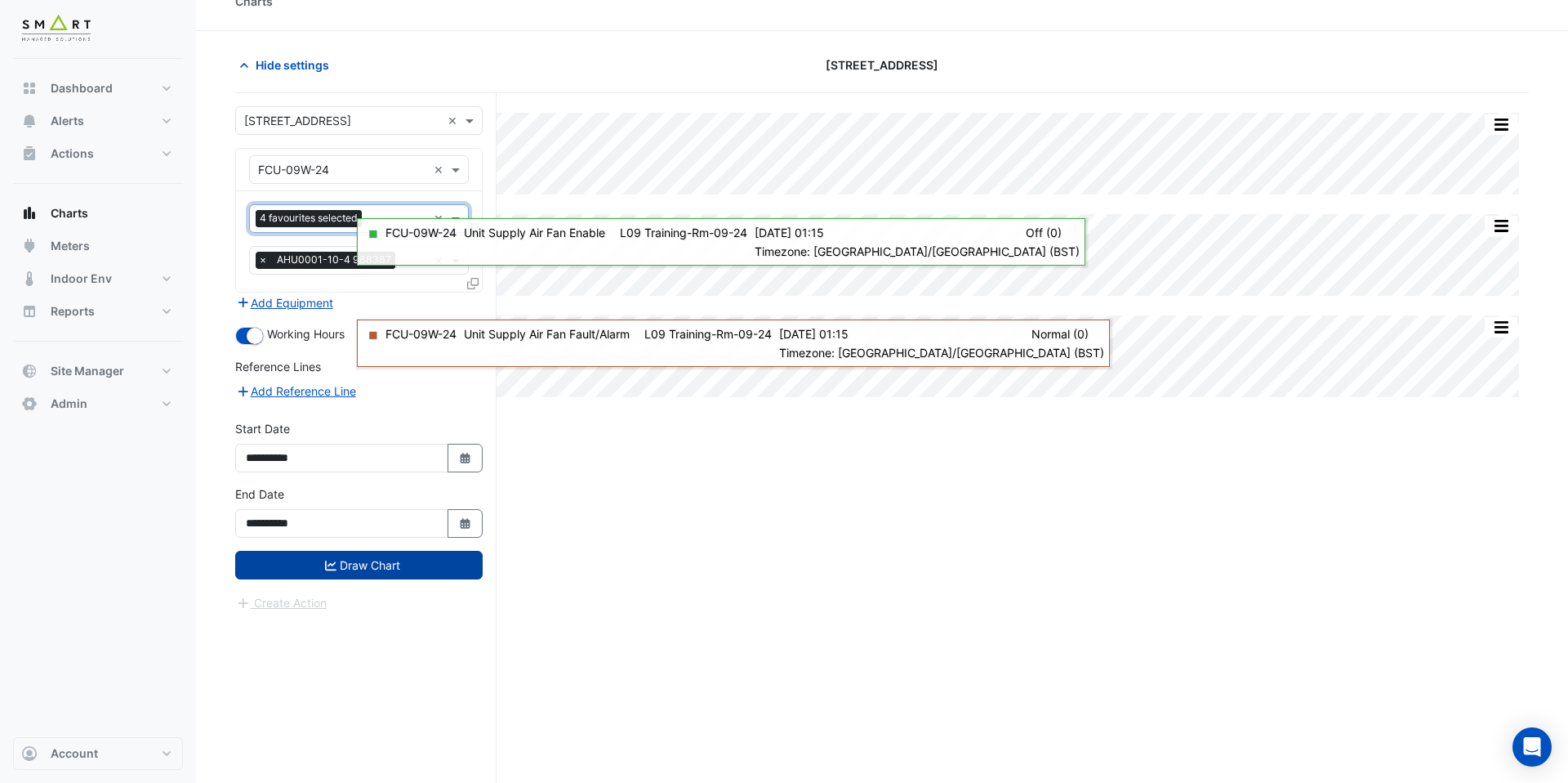
click at [398, 562] on button "Draw Chart" at bounding box center [359, 564] width 247 height 29
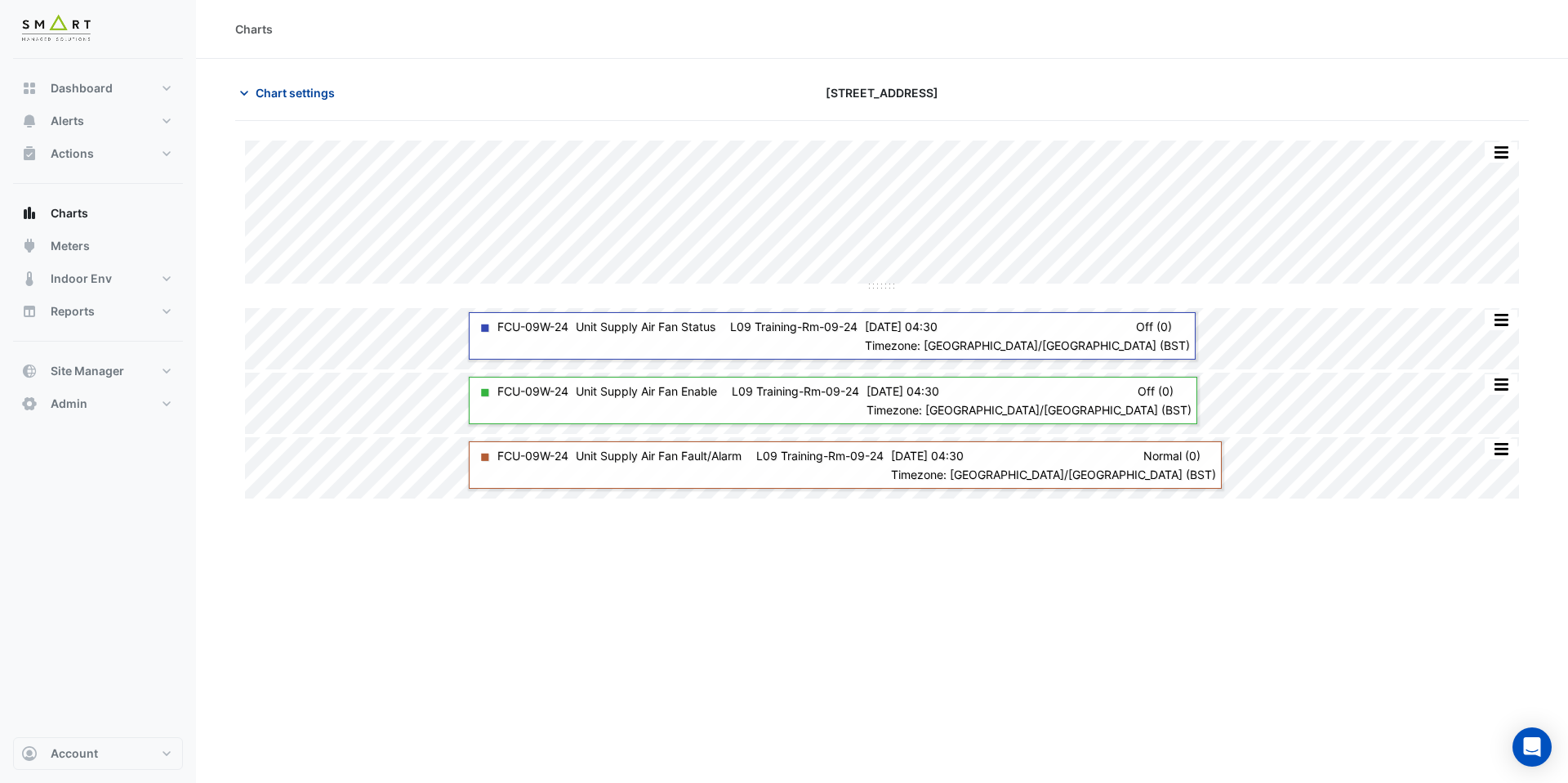
click at [310, 88] on span "Chart settings" at bounding box center [295, 92] width 79 height 17
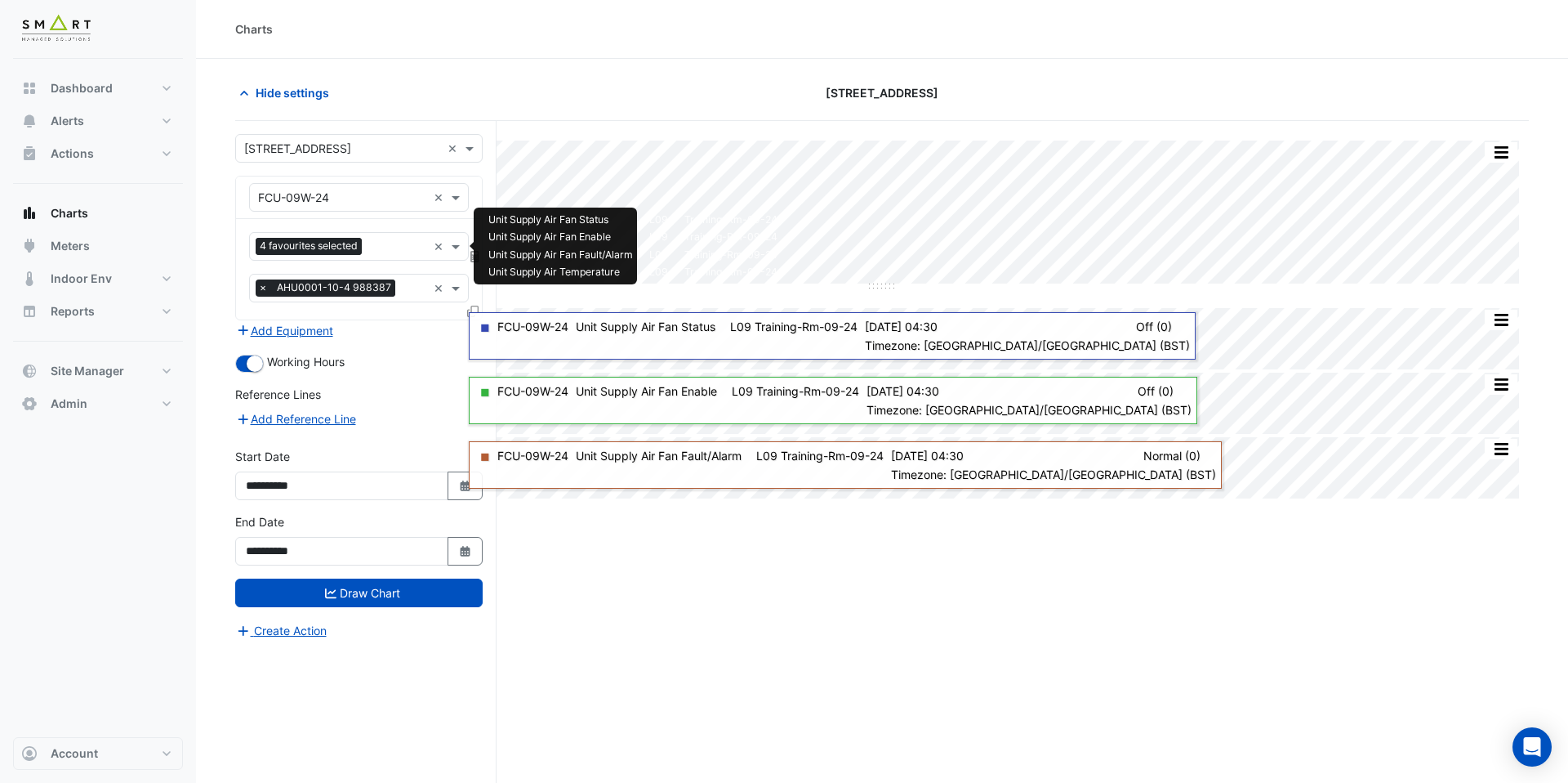
click at [383, 244] on input "text" at bounding box center [397, 248] width 59 height 17
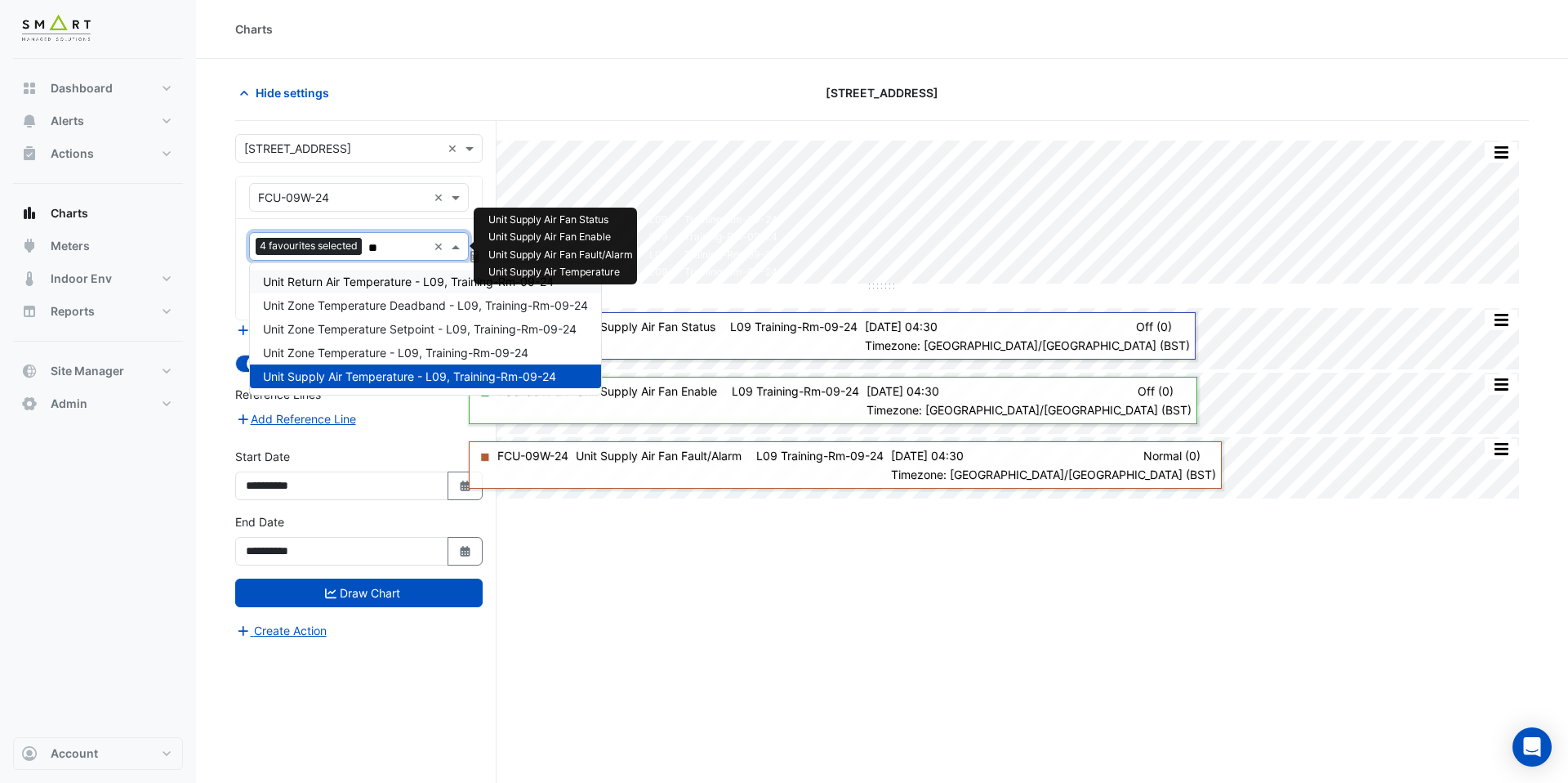
type input "***"
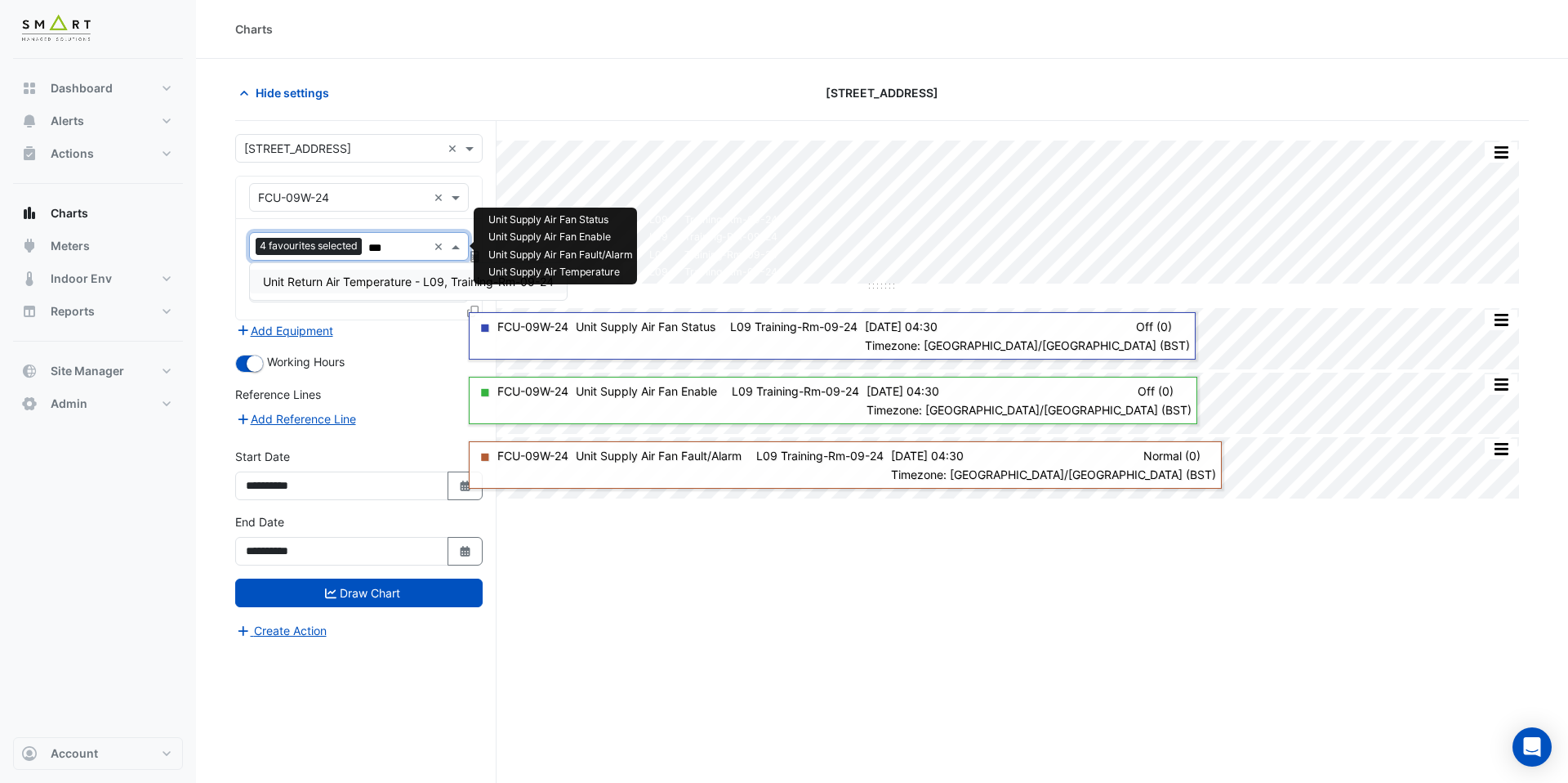
click at [372, 281] on span "Unit Return Air Temperature - L09, Training-Rm-09-24" at bounding box center [408, 281] width 291 height 14
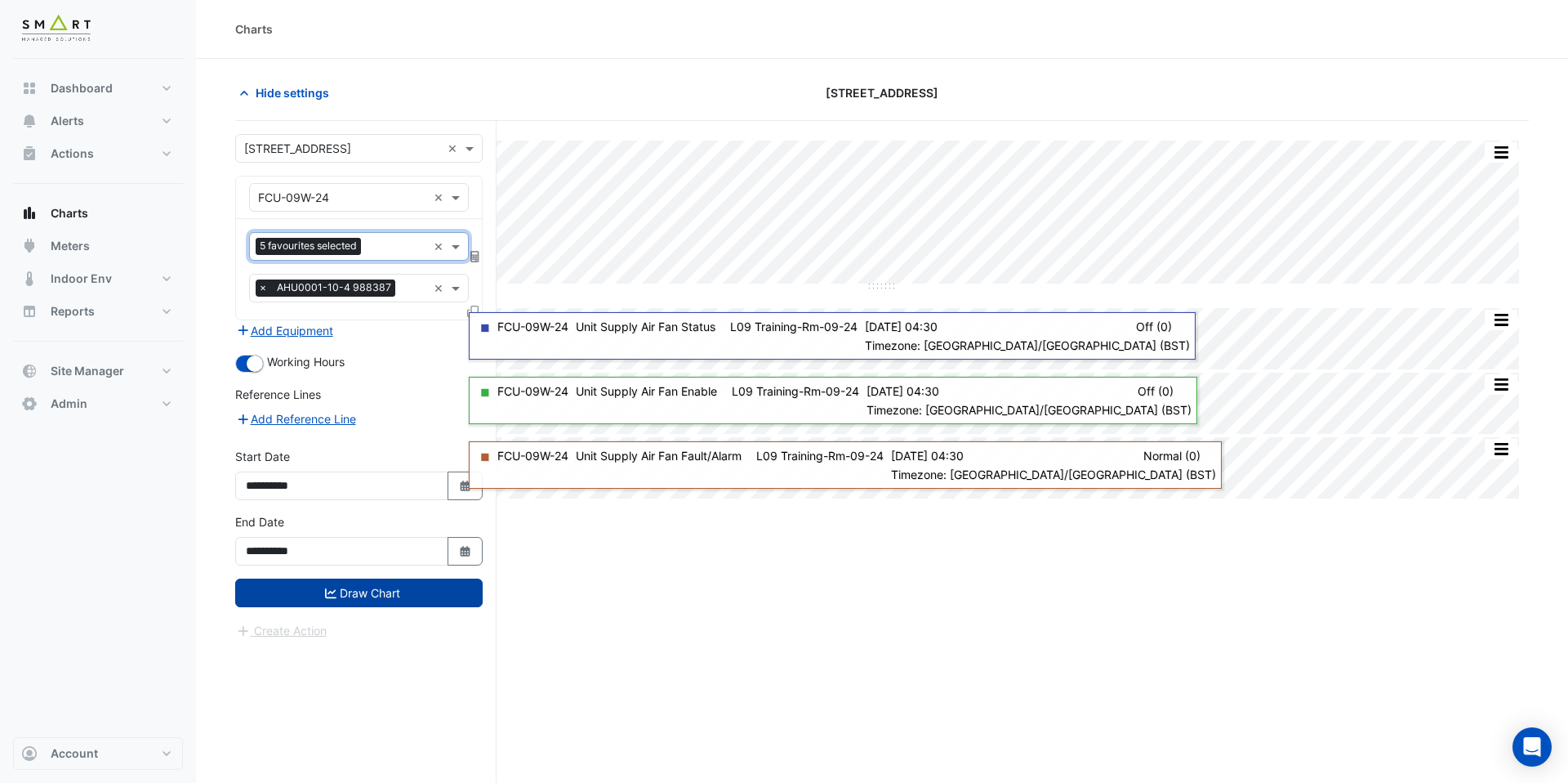
click at [372, 599] on button "Draw Chart" at bounding box center [359, 593] width 247 height 29
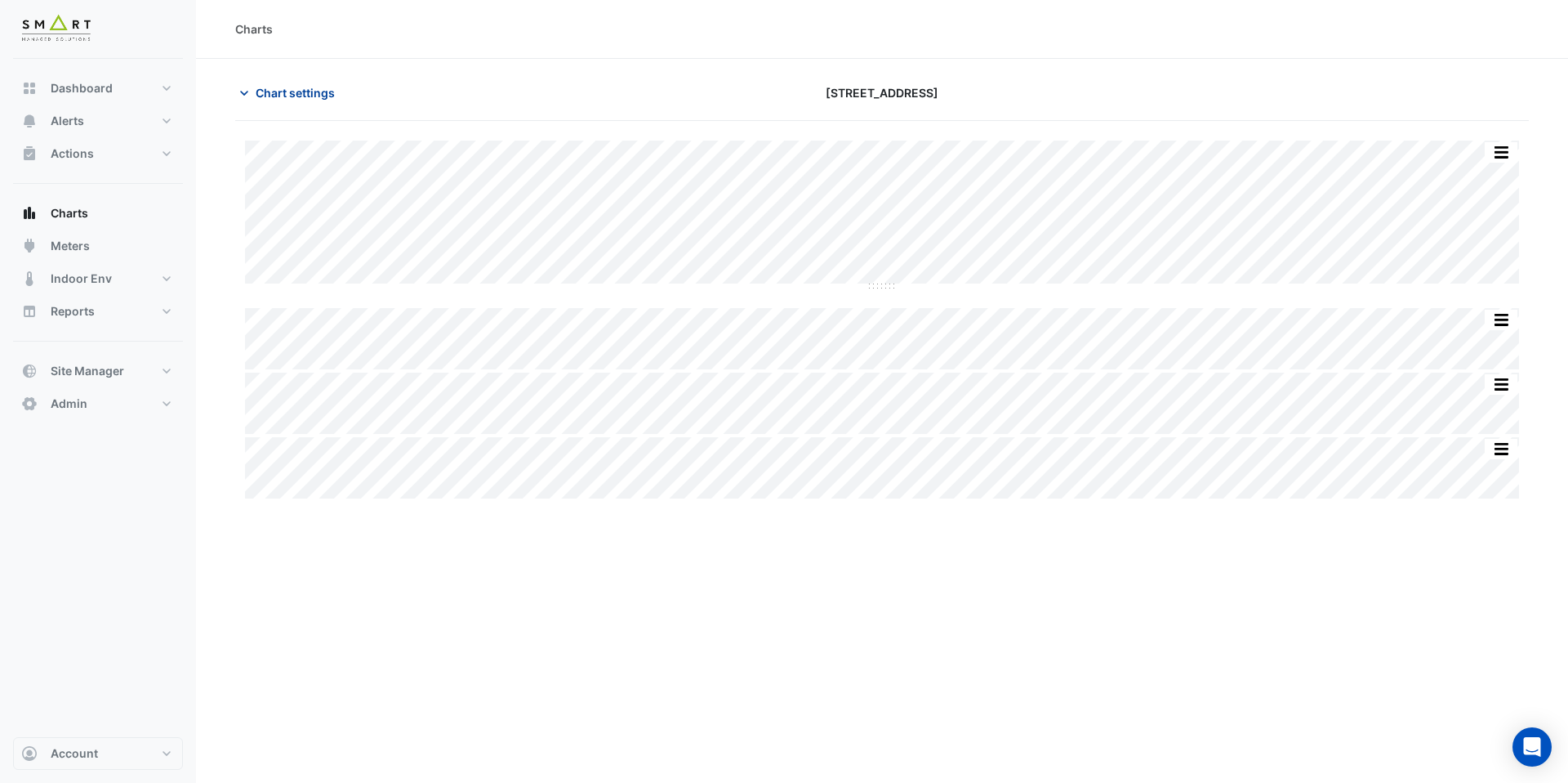
click at [296, 94] on span "Chart settings" at bounding box center [295, 92] width 79 height 17
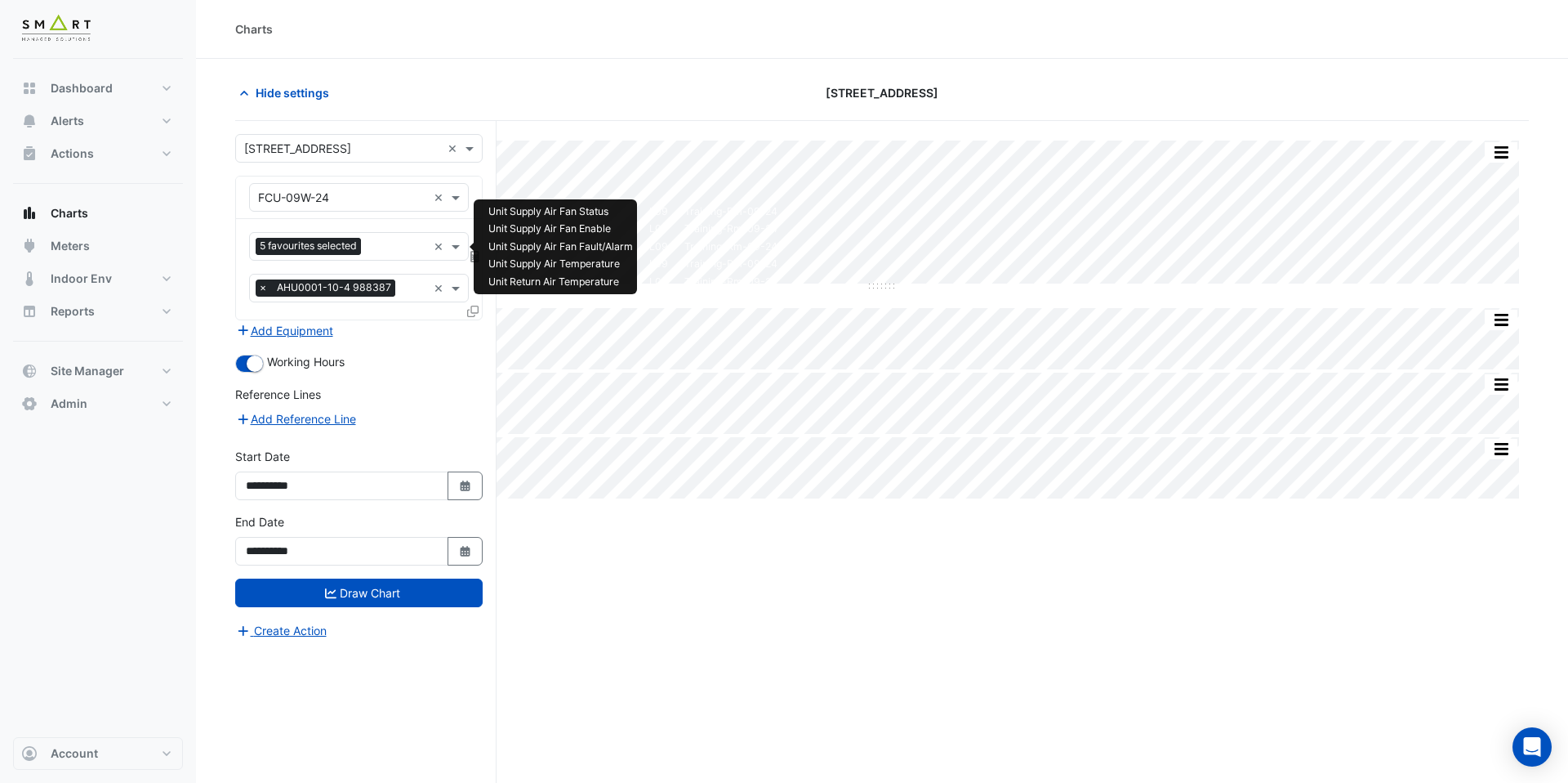
click at [384, 242] on input "text" at bounding box center [397, 248] width 60 height 17
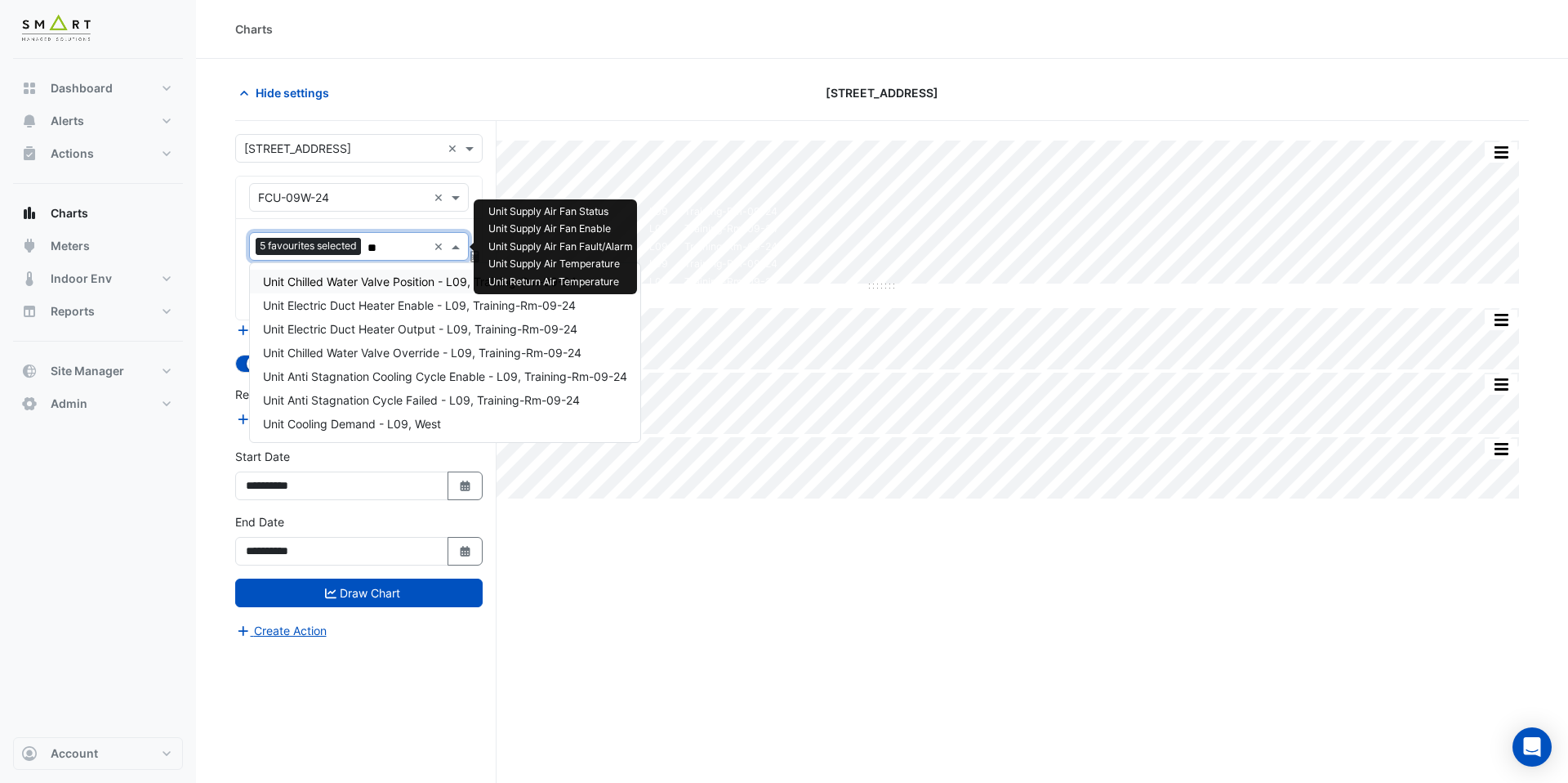
type input "***"
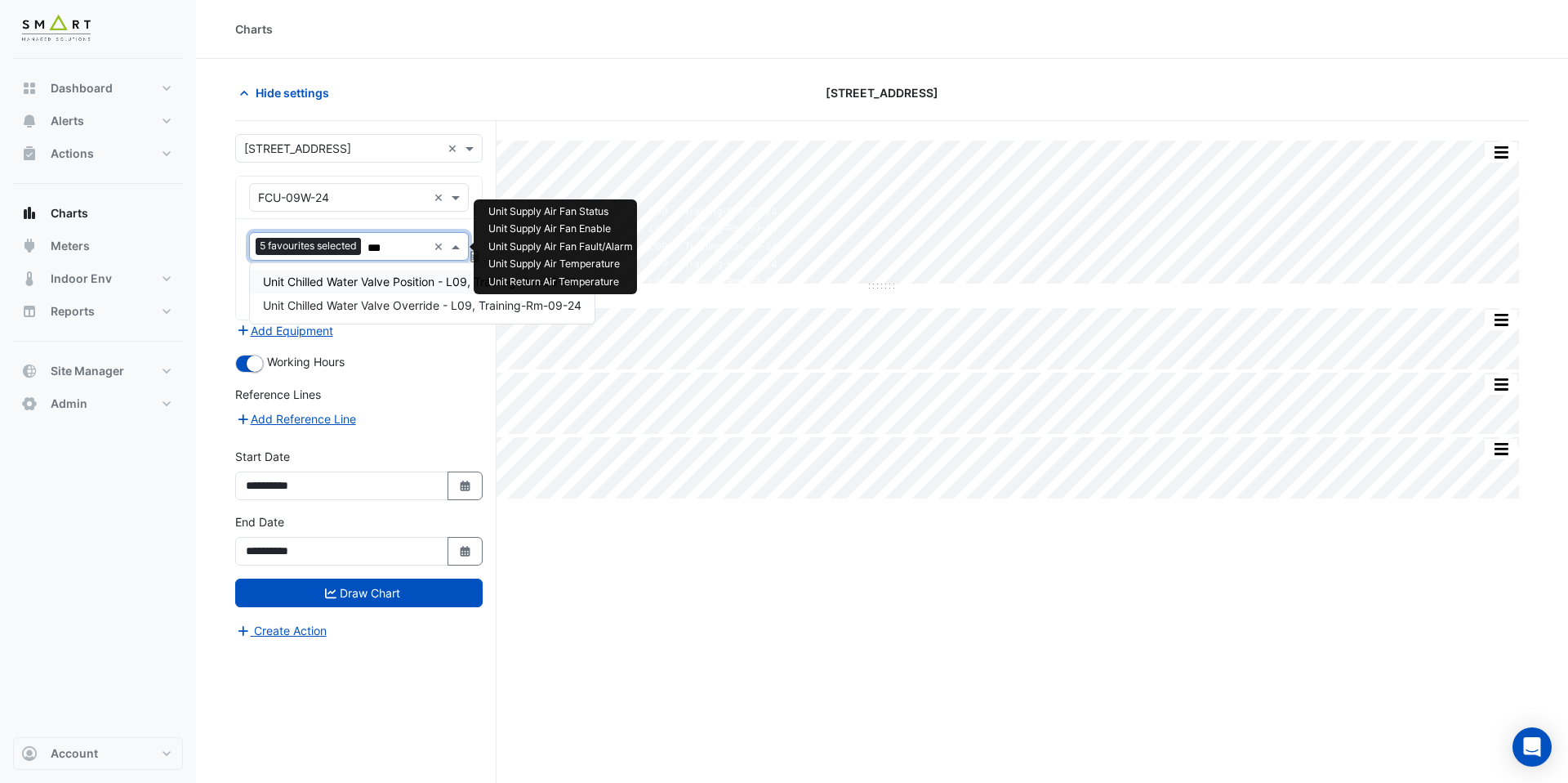
click at [367, 281] on span "Unit Chilled Water Valve Position - L09, Training-Rm-09-24" at bounding box center [419, 281] width 314 height 14
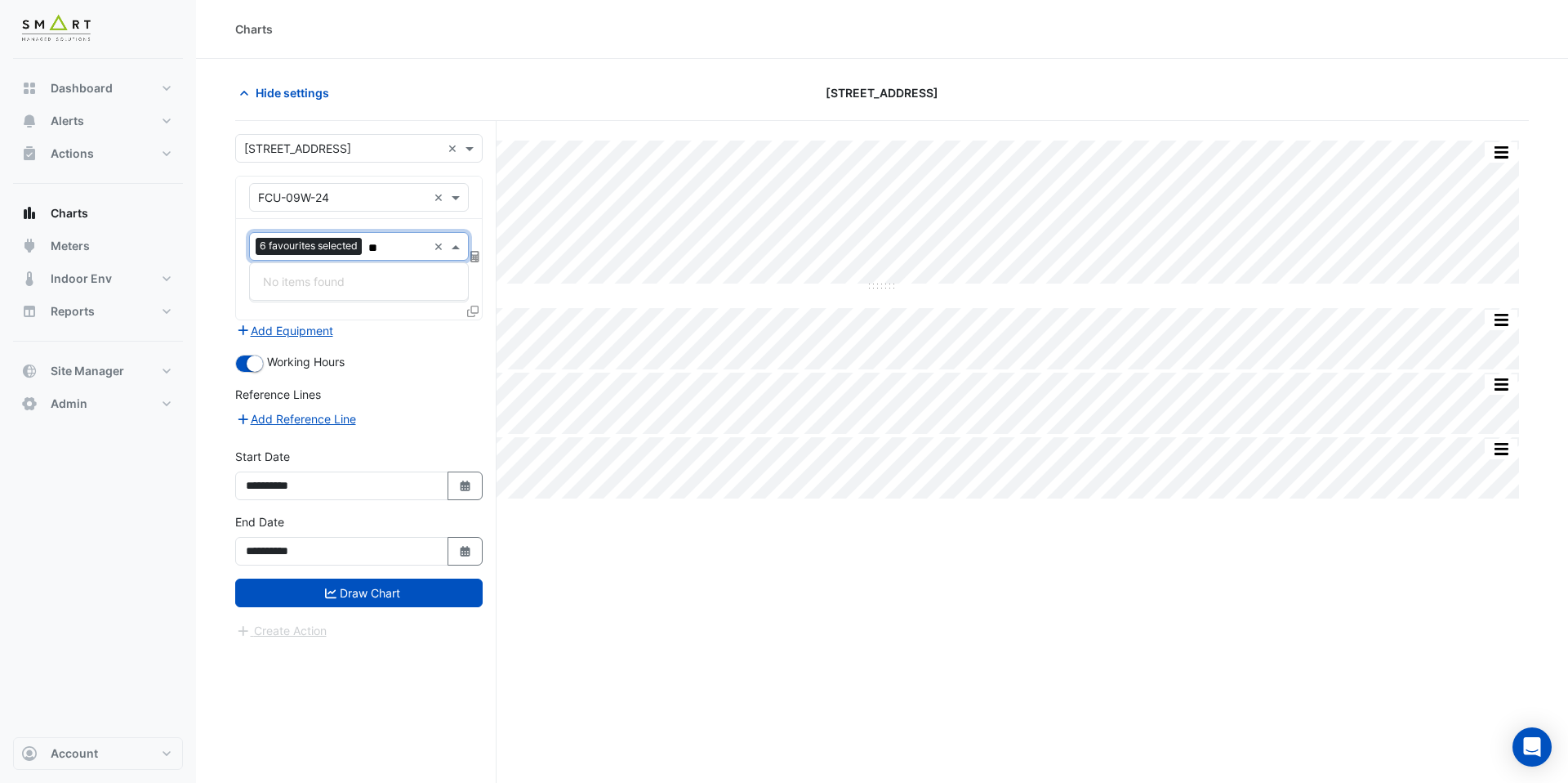
type input "*"
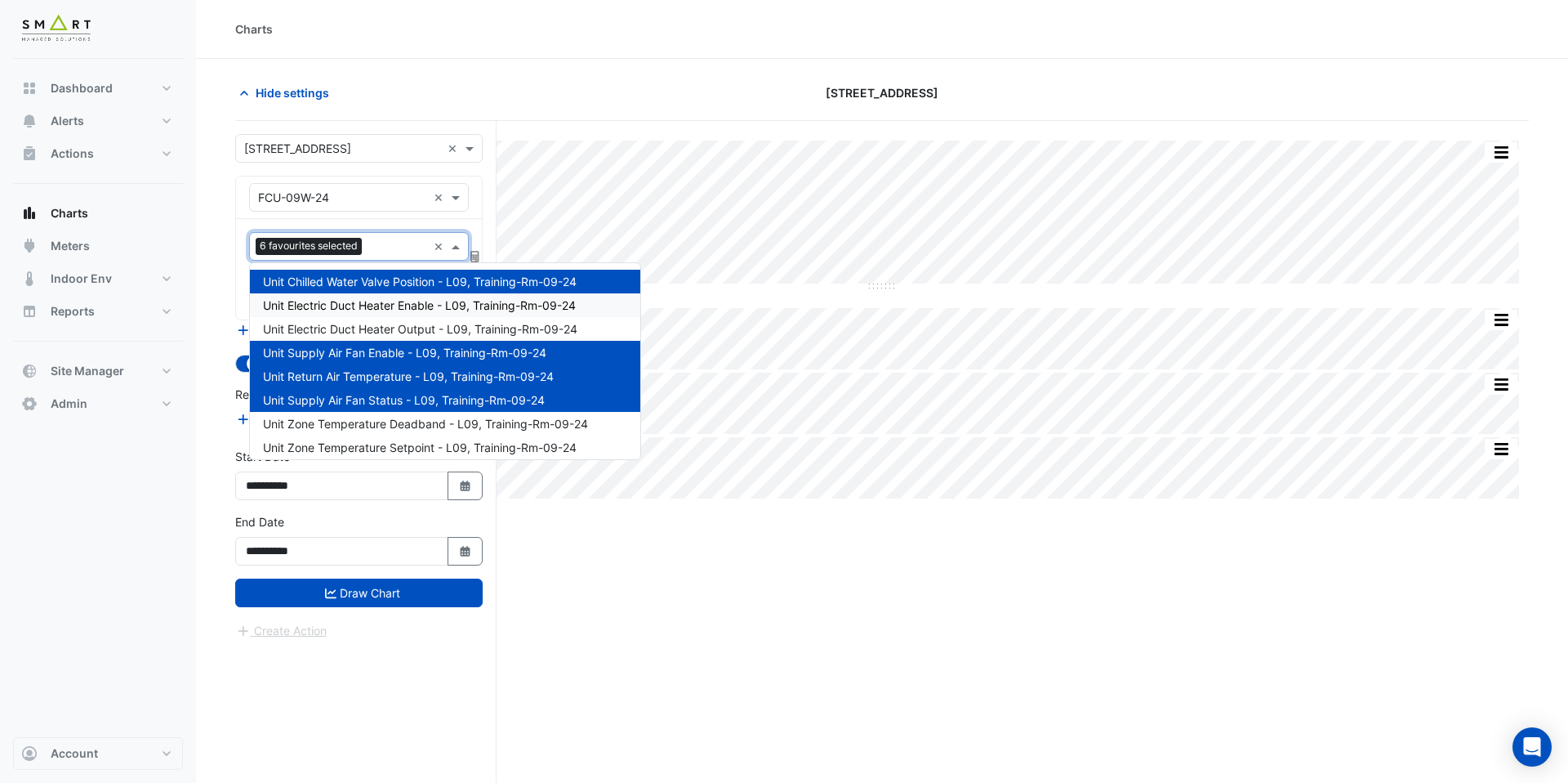
click at [441, 306] on span "Unit Electric Duct Heater Enable - L09, Training-Rm-09-24" at bounding box center [419, 305] width 313 height 14
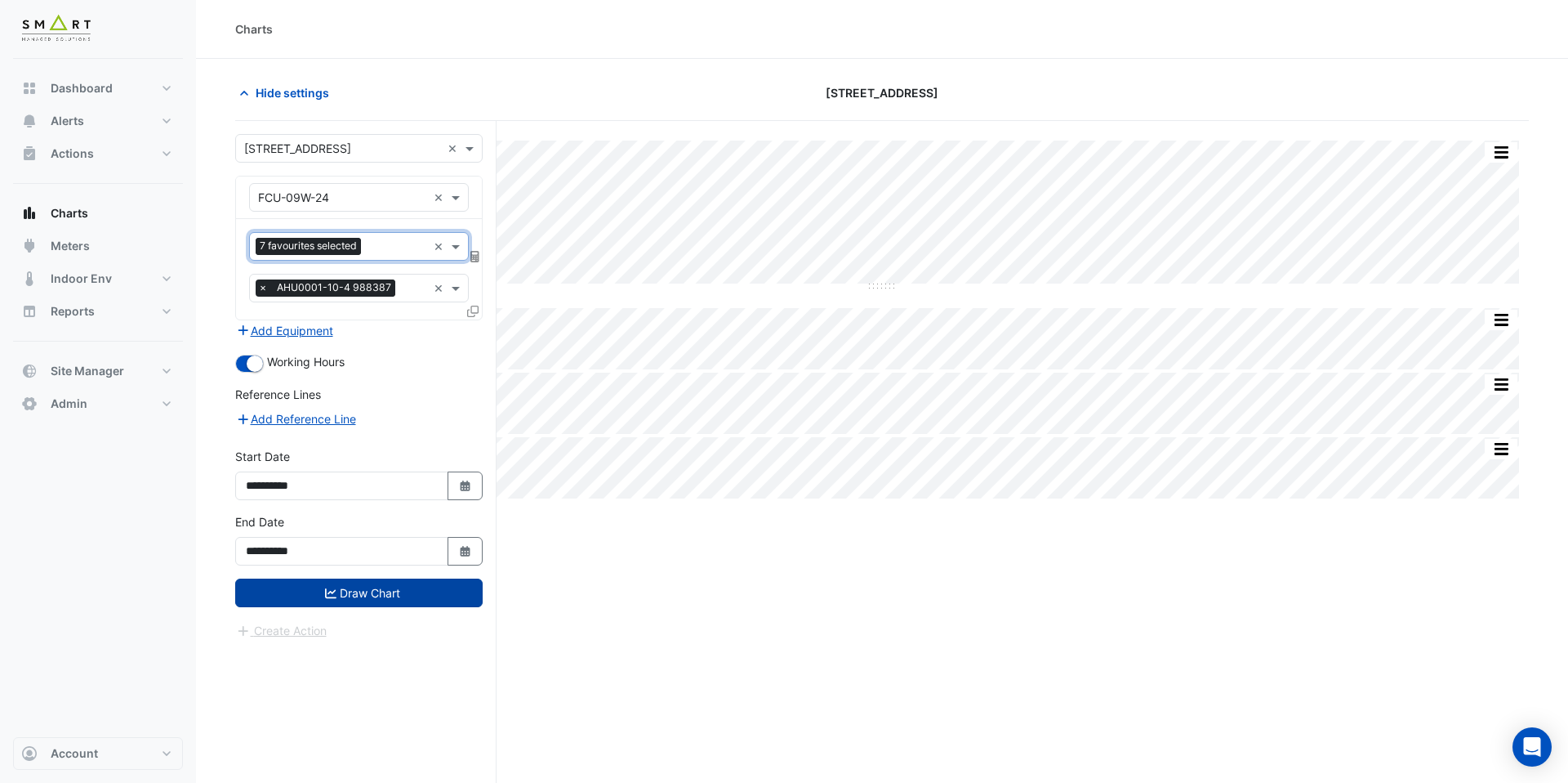
click at [396, 594] on button "Draw Chart" at bounding box center [359, 593] width 247 height 29
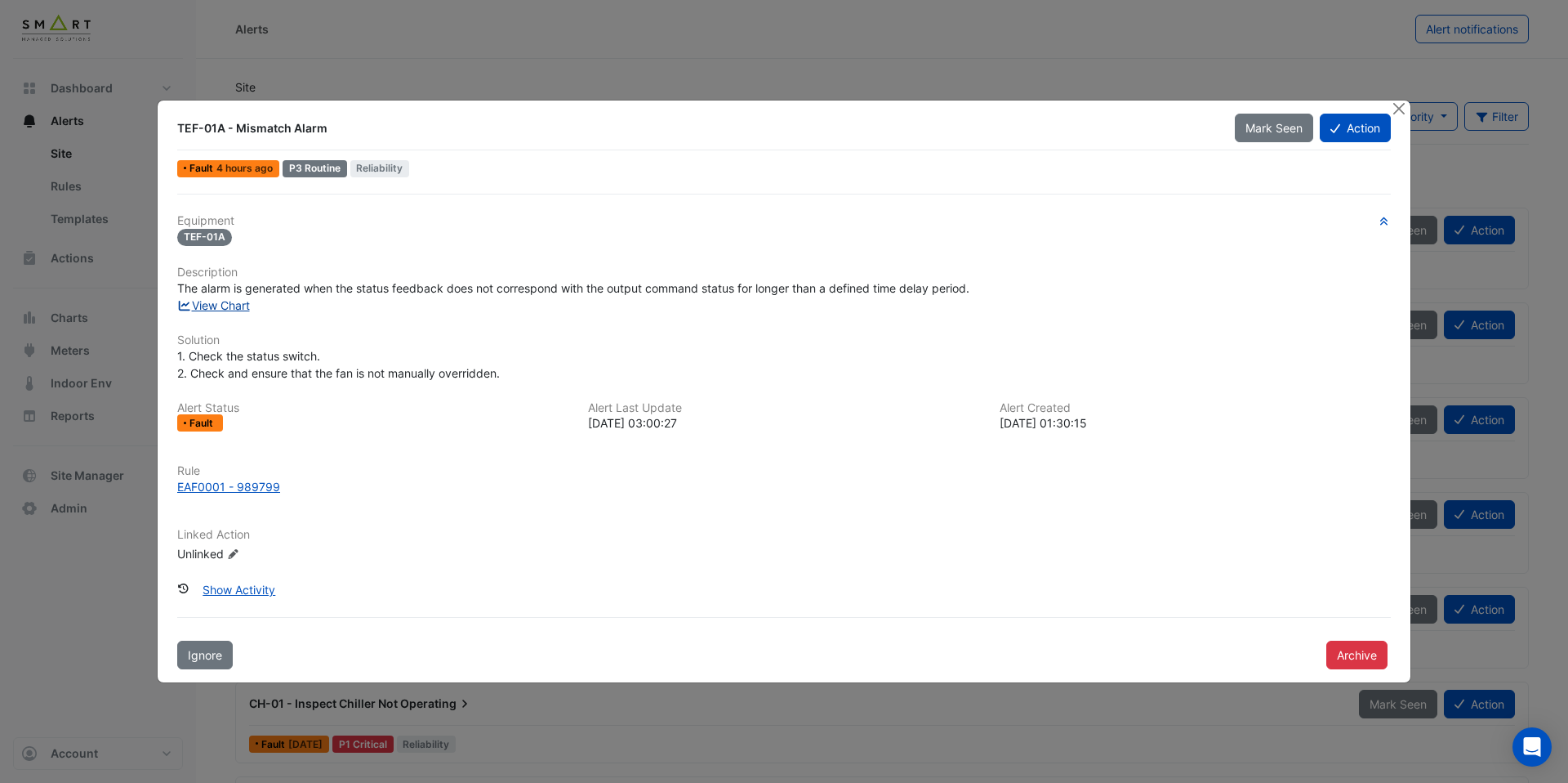
click at [231, 302] on link "View Chart" at bounding box center [213, 305] width 73 height 14
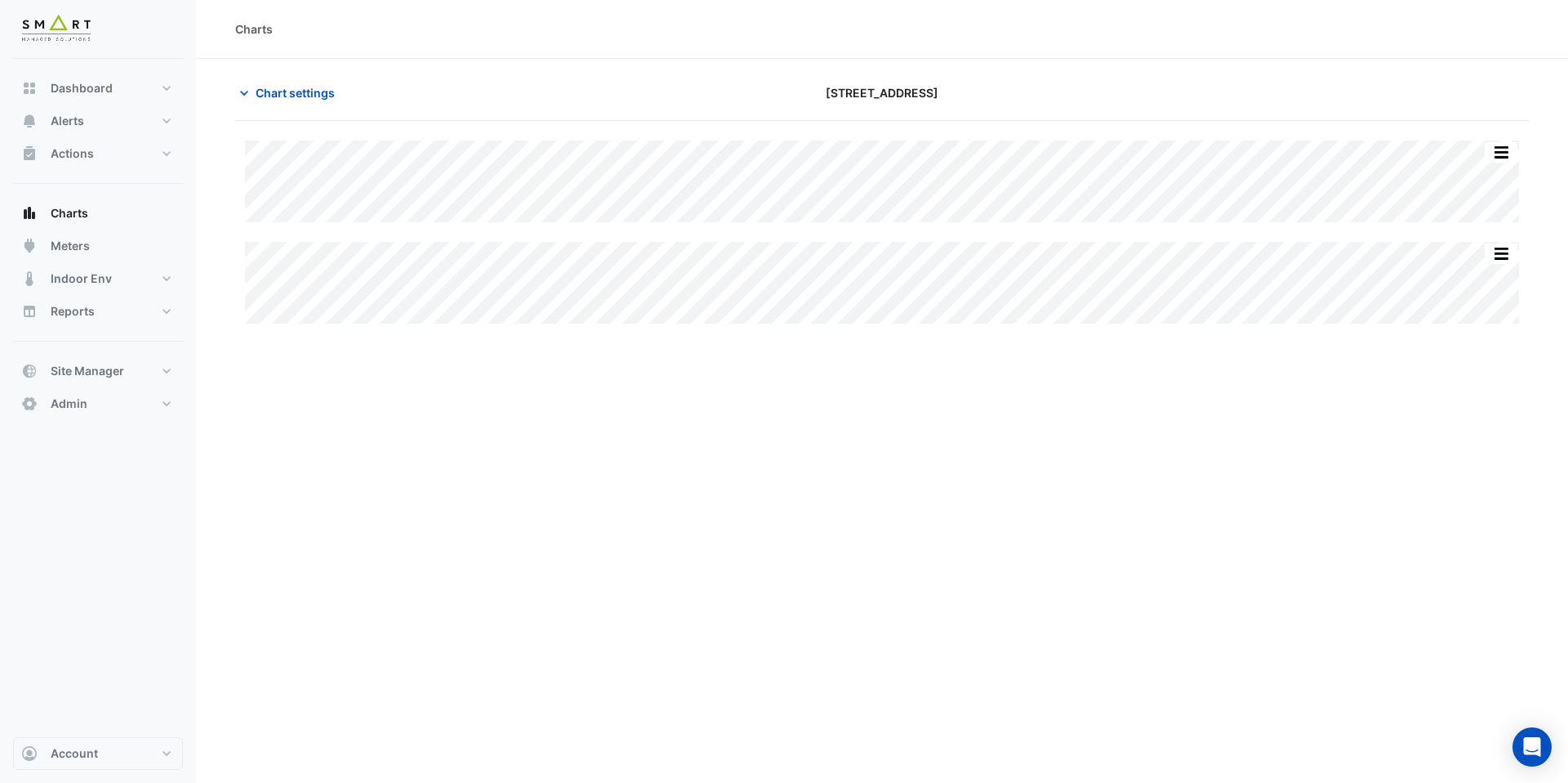
type input "**********"
click at [317, 90] on span "Chart settings" at bounding box center [295, 92] width 79 height 17
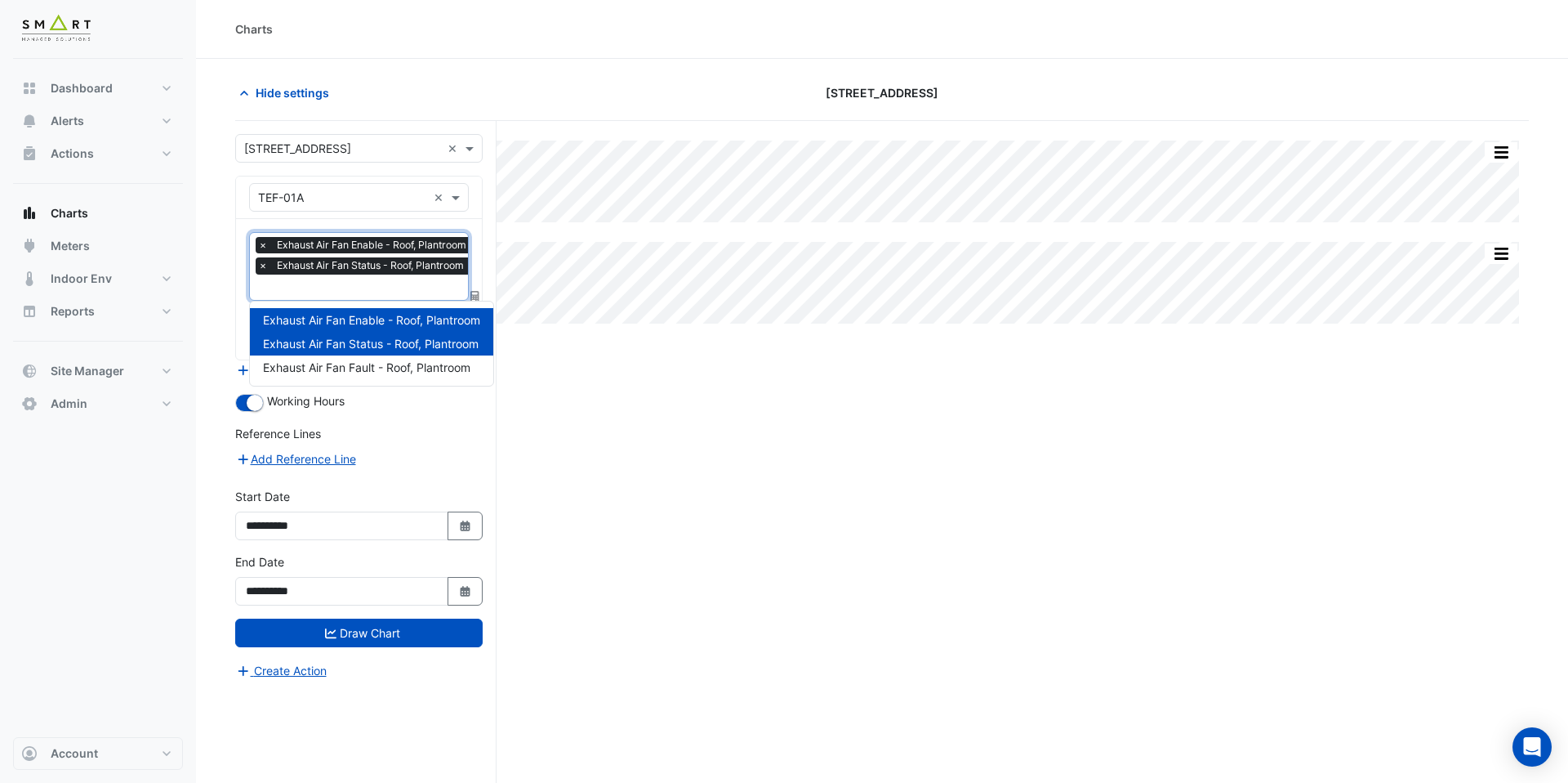
scroll to position [0, 8]
click at [365, 288] on input "text" at bounding box center [358, 289] width 216 height 17
click at [372, 369] on span "Exhaust Air Fan Fault - Roof, Plantroom" at bounding box center [367, 367] width 208 height 14
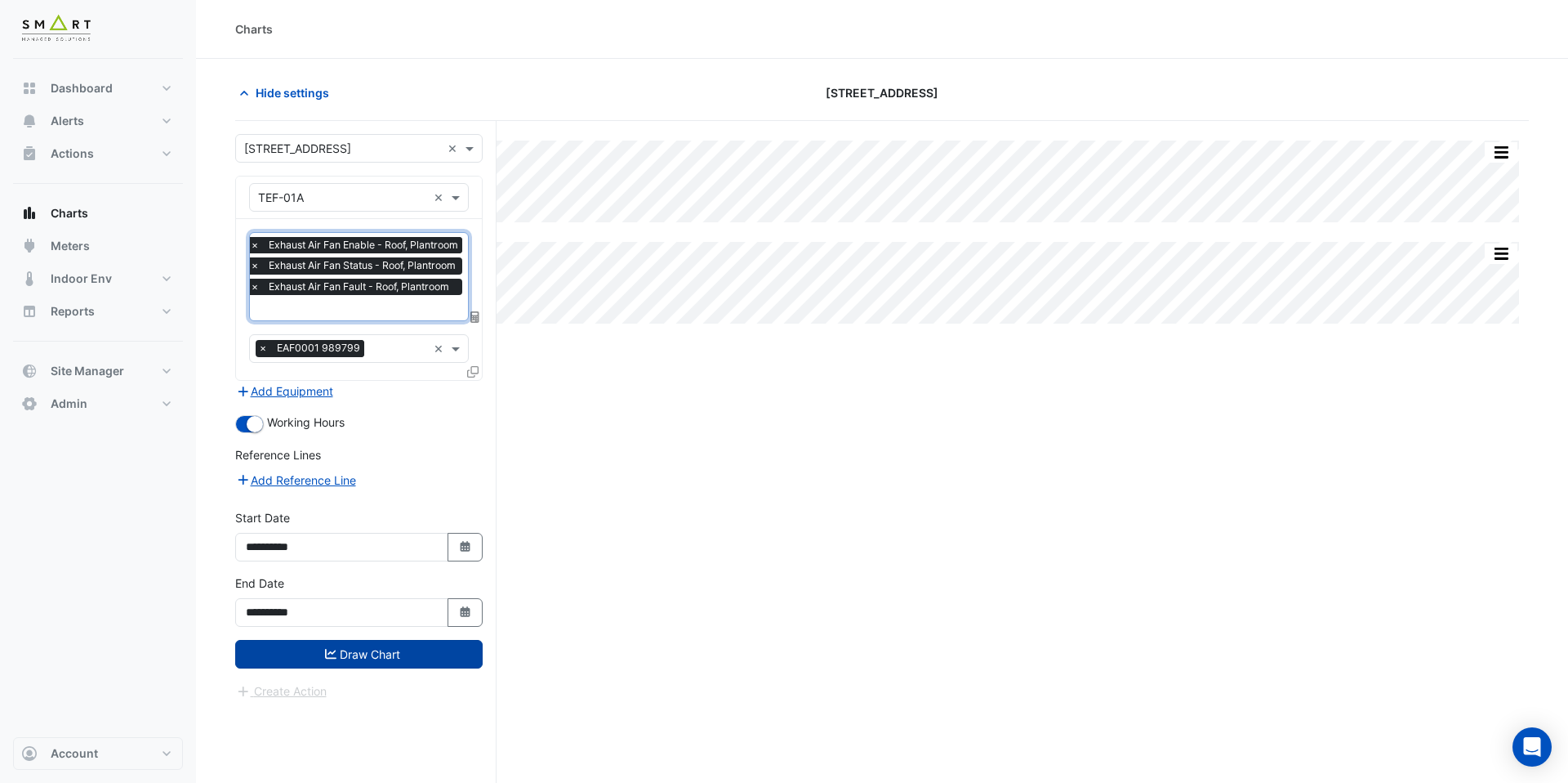
click at [406, 649] on button "Draw Chart" at bounding box center [359, 653] width 247 height 29
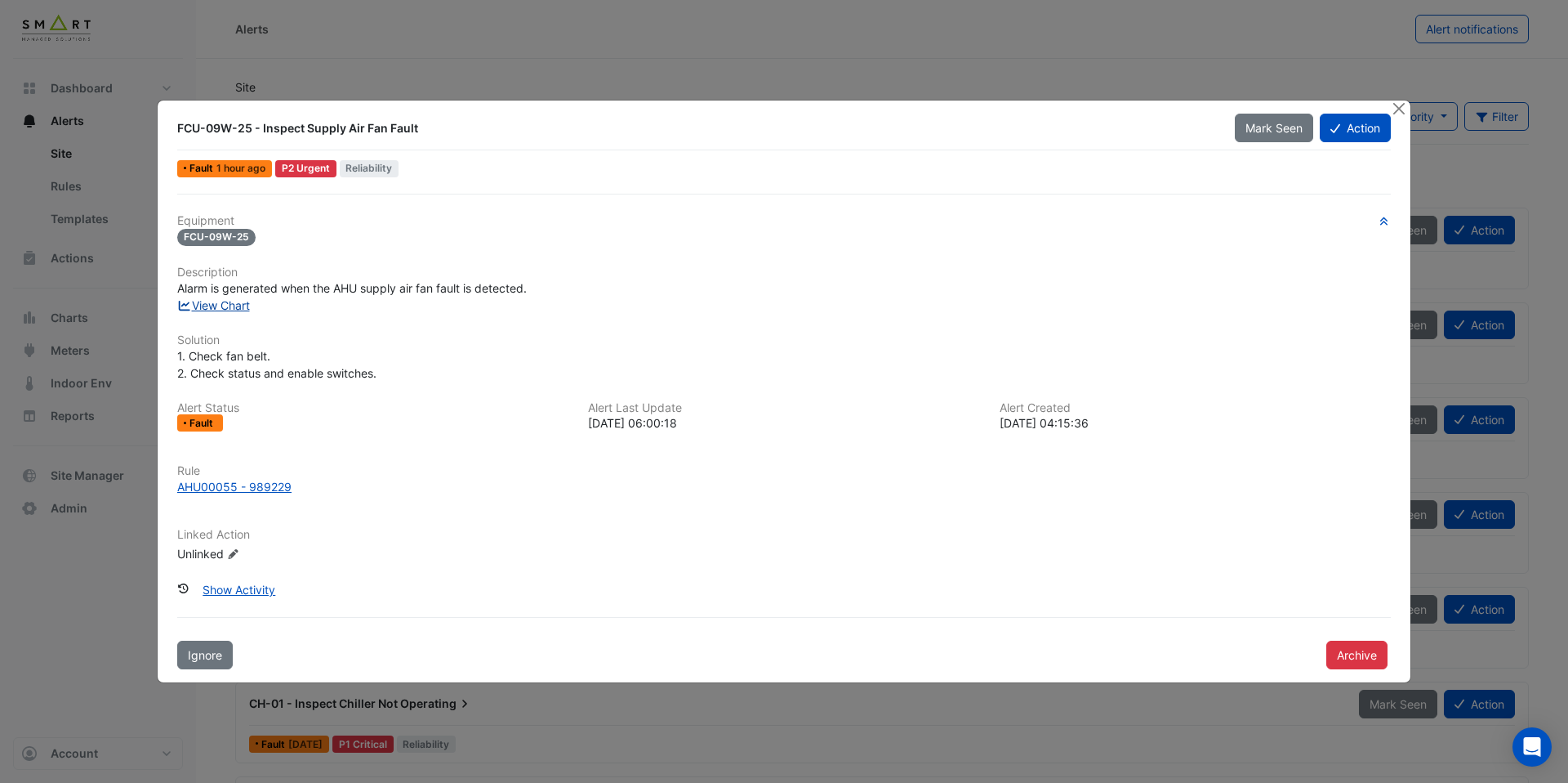
click at [236, 308] on link "View Chart" at bounding box center [213, 305] width 73 height 14
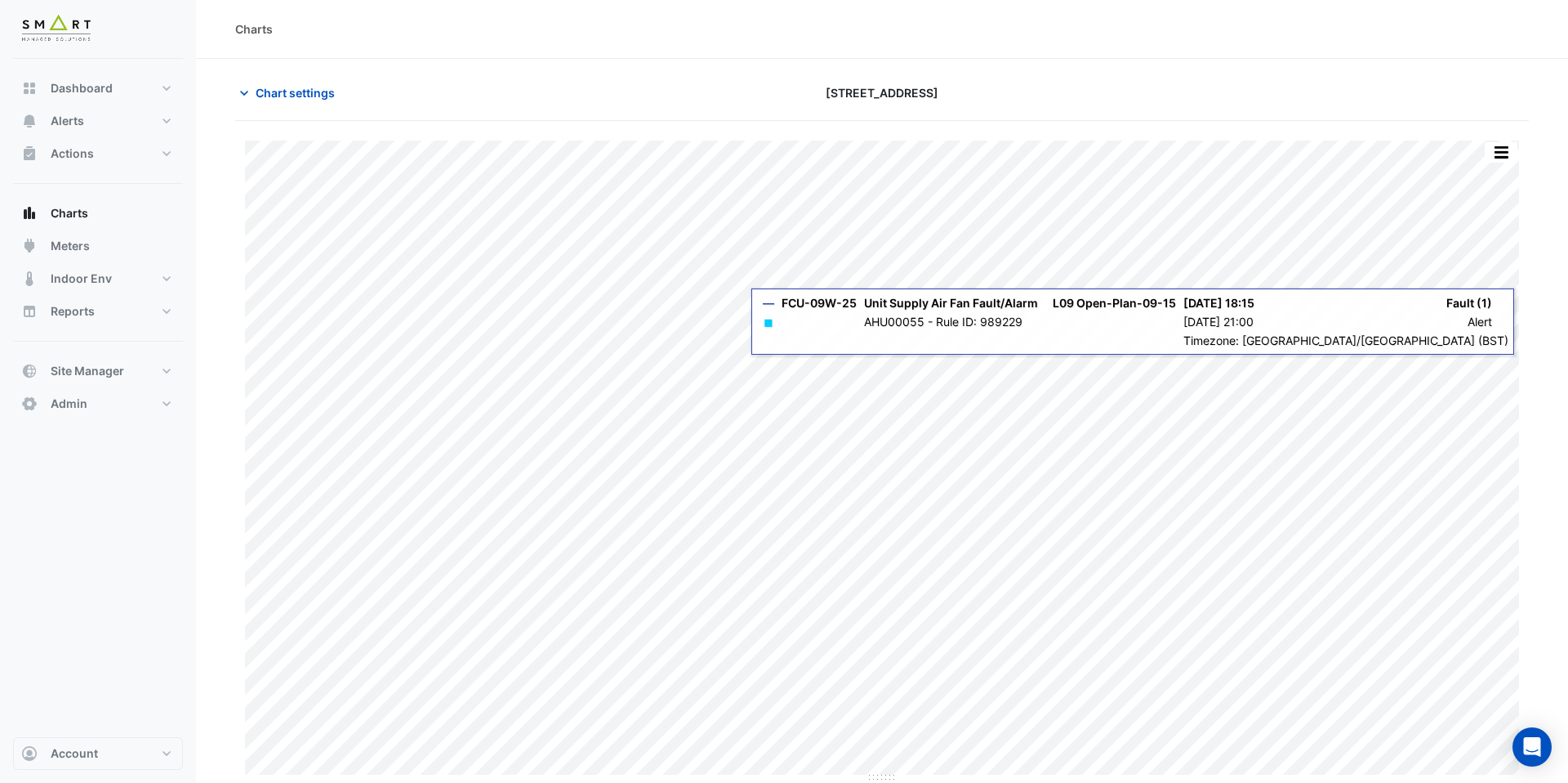
type input "**********"
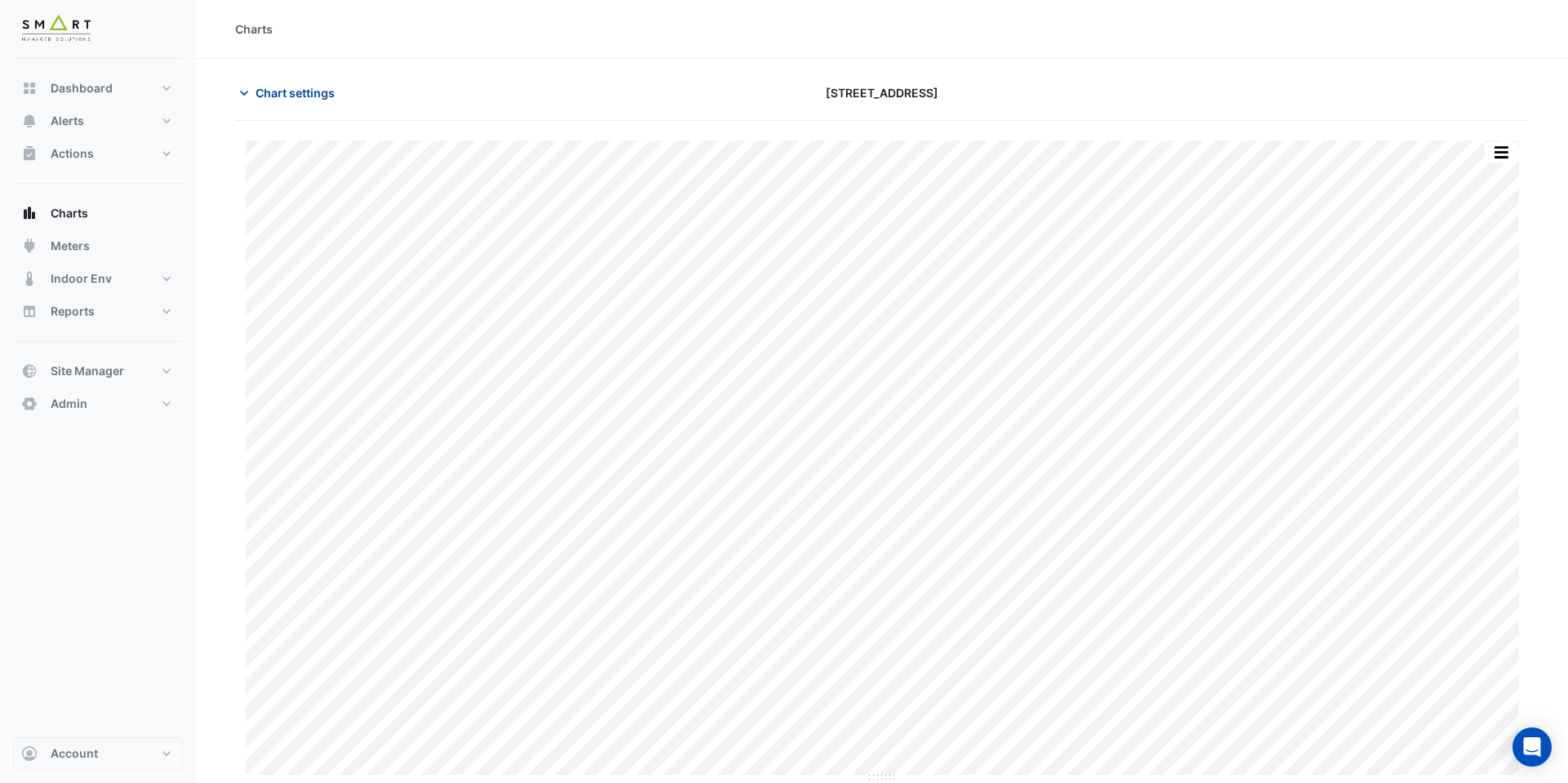
click at [287, 98] on span "Chart settings" at bounding box center [295, 92] width 79 height 17
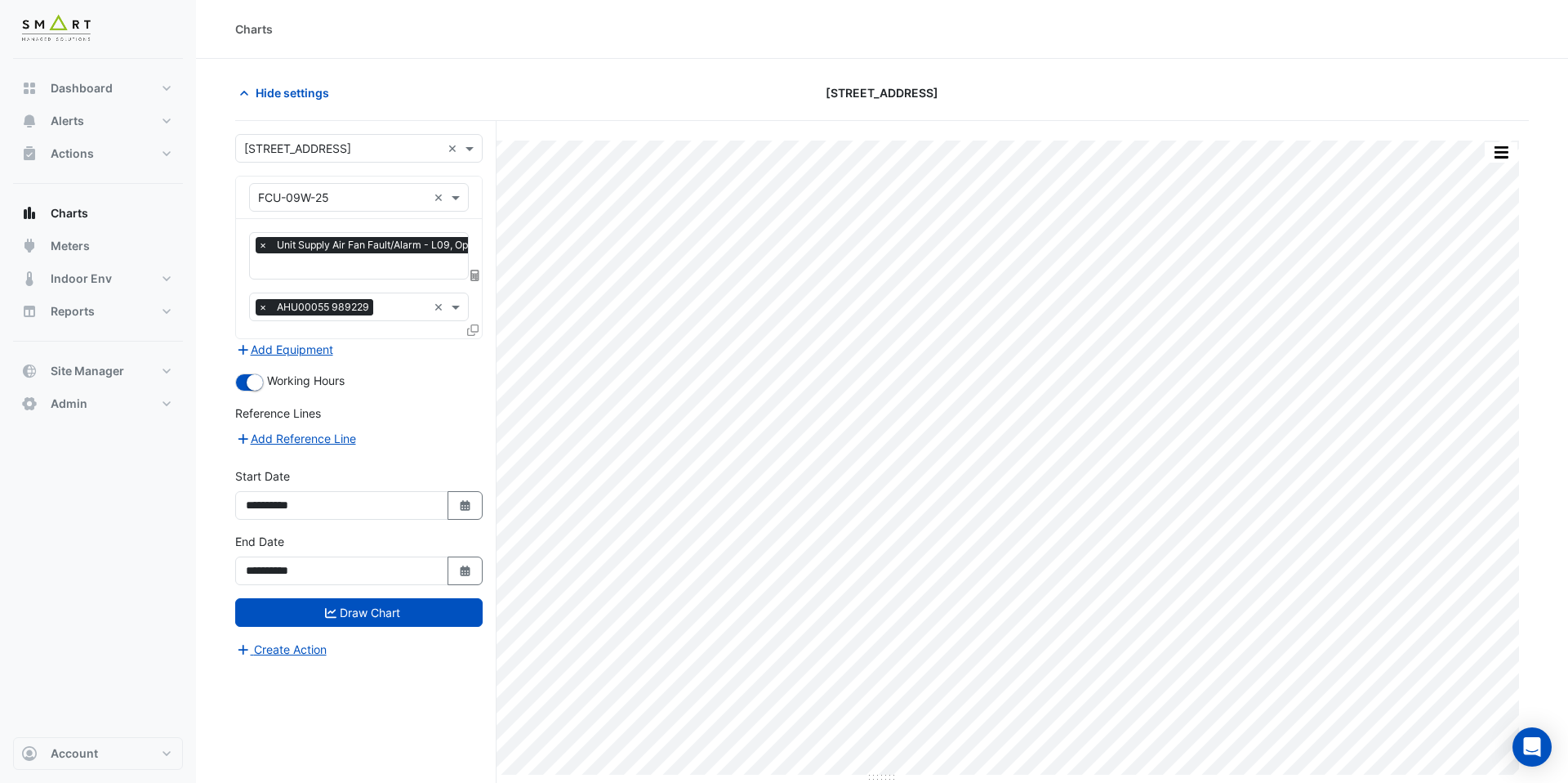
scroll to position [0, 8]
click at [344, 270] on input "text" at bounding box center [394, 267] width 288 height 17
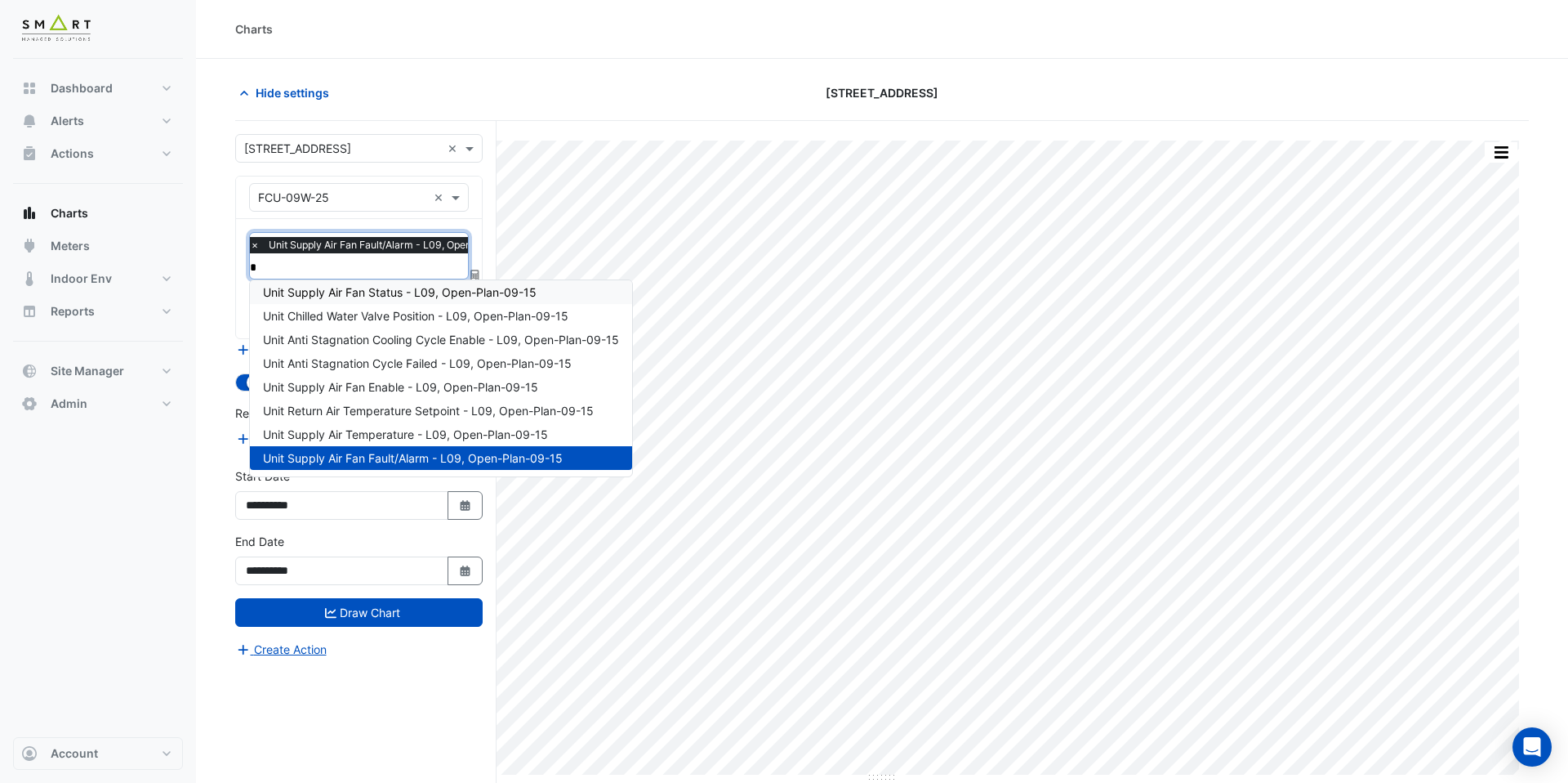
scroll to position [0, 0]
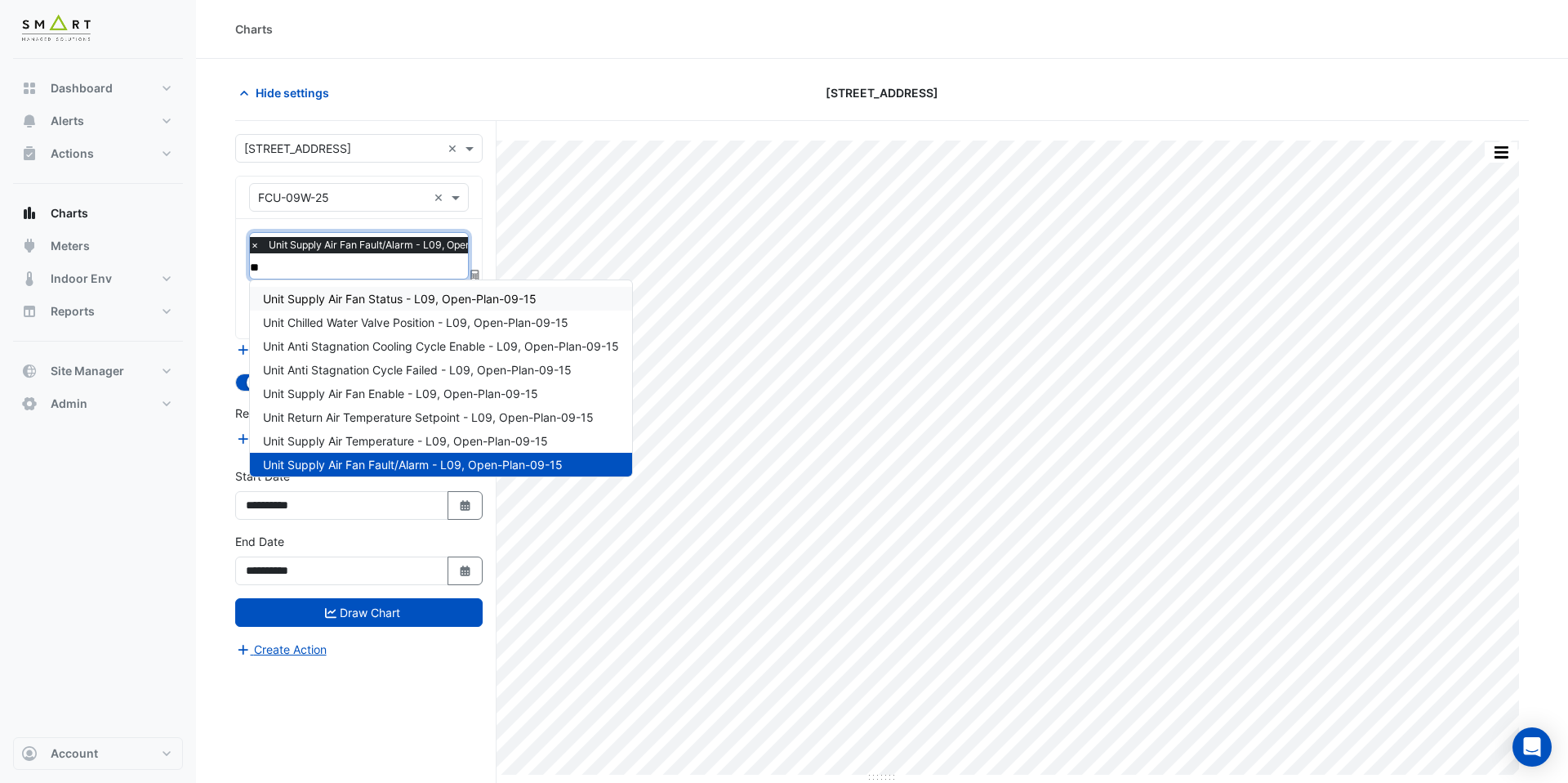
type input "***"
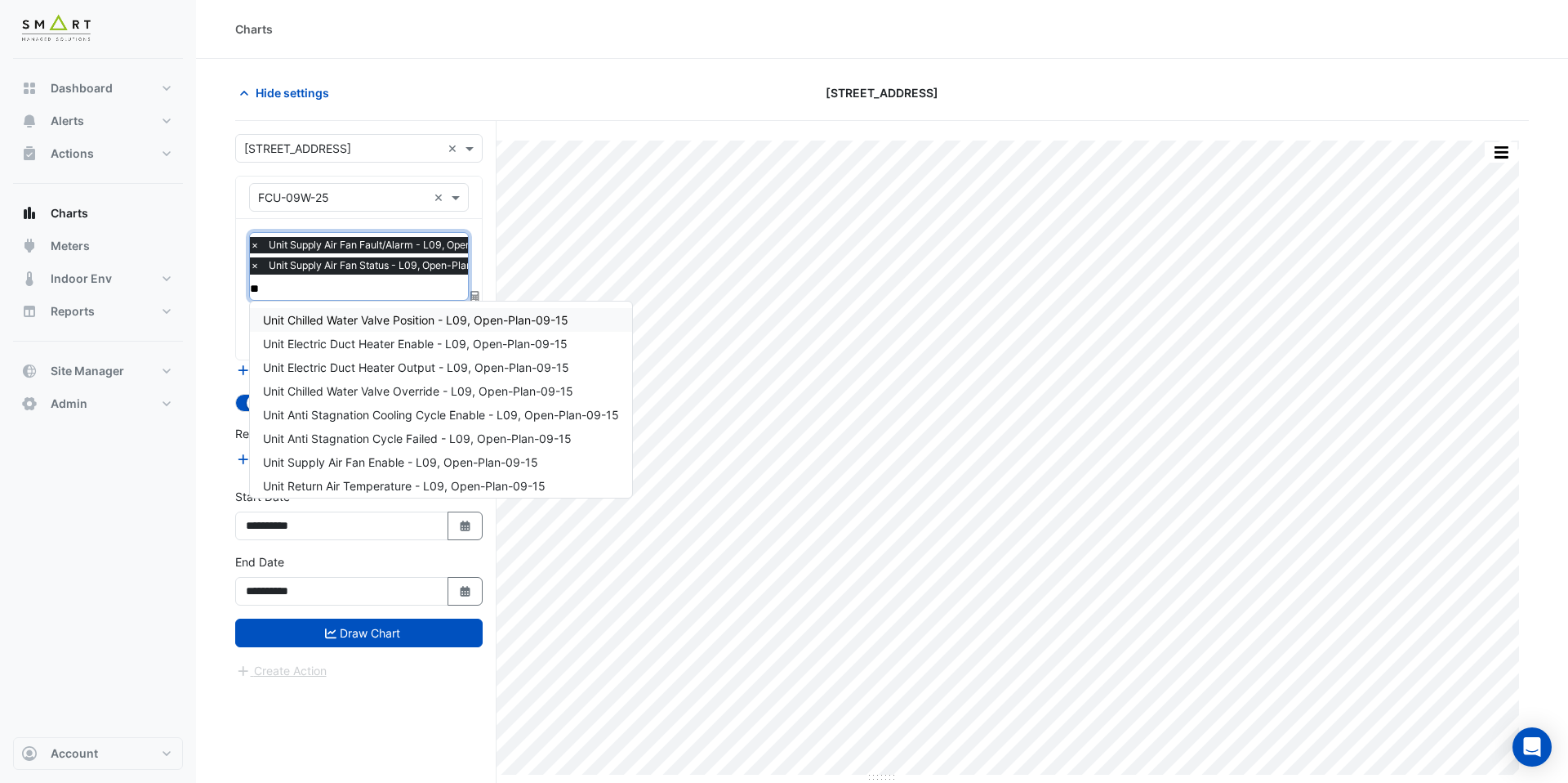
type input "***"
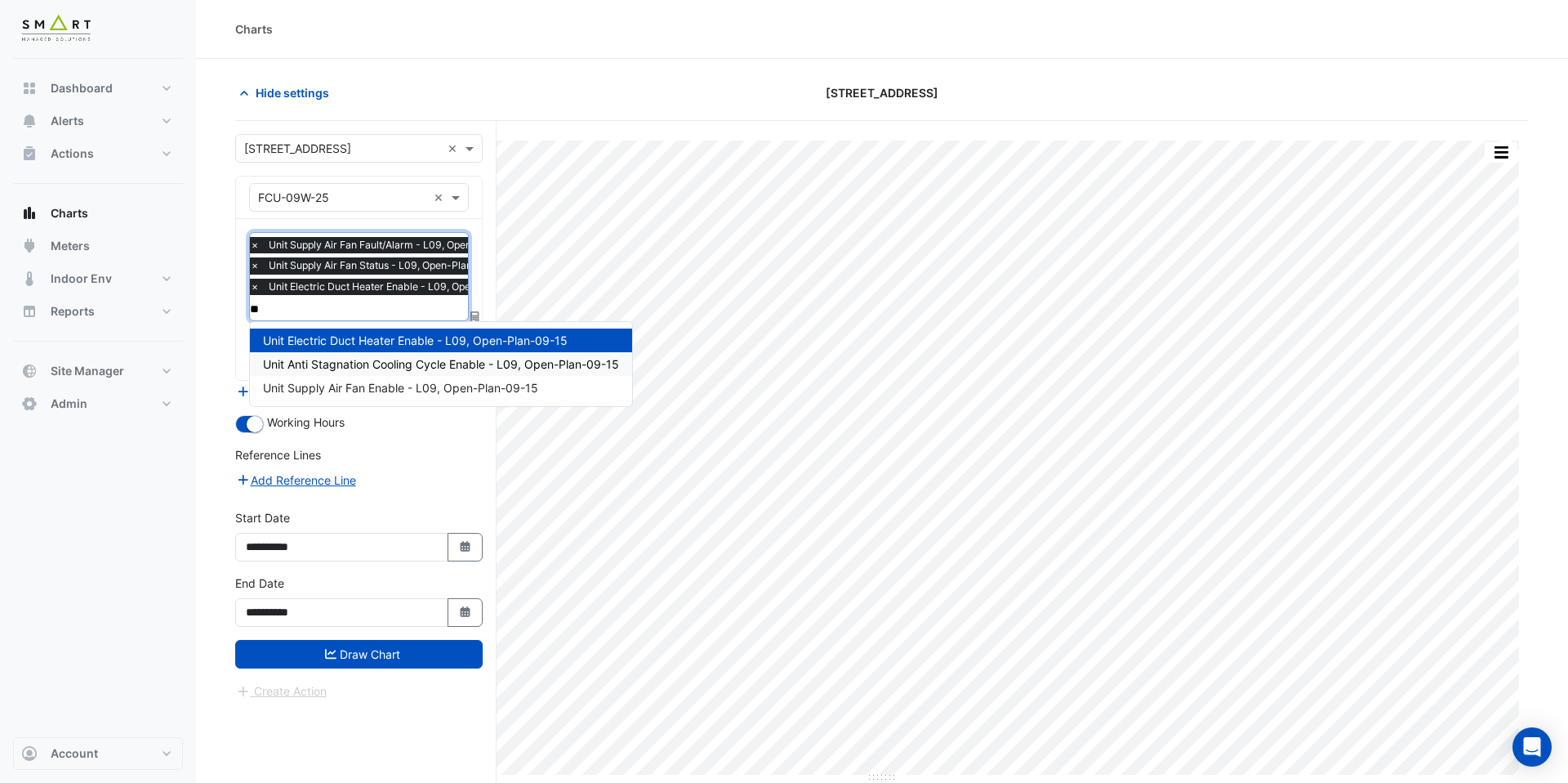
type input "***"
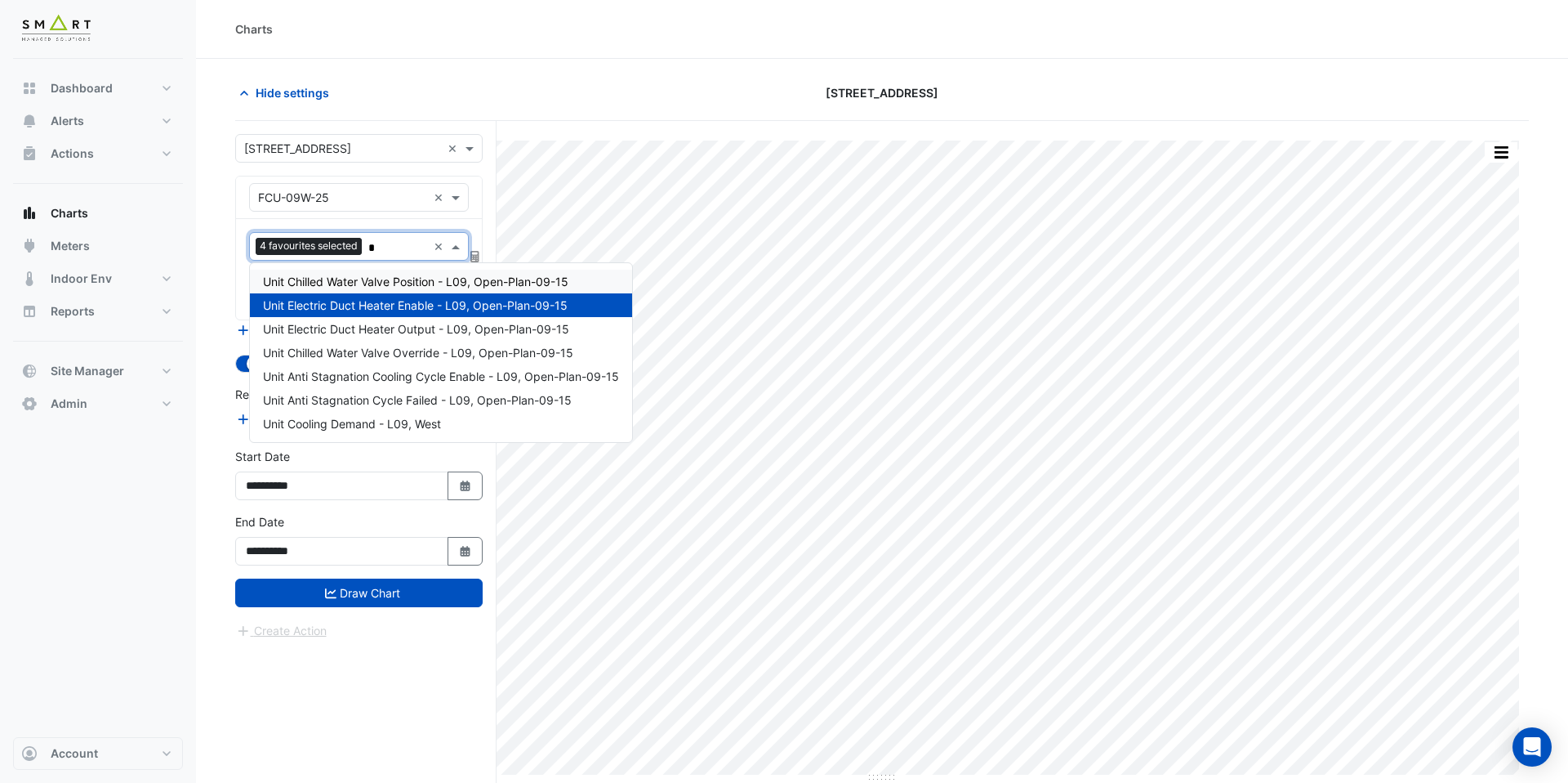
type input "**"
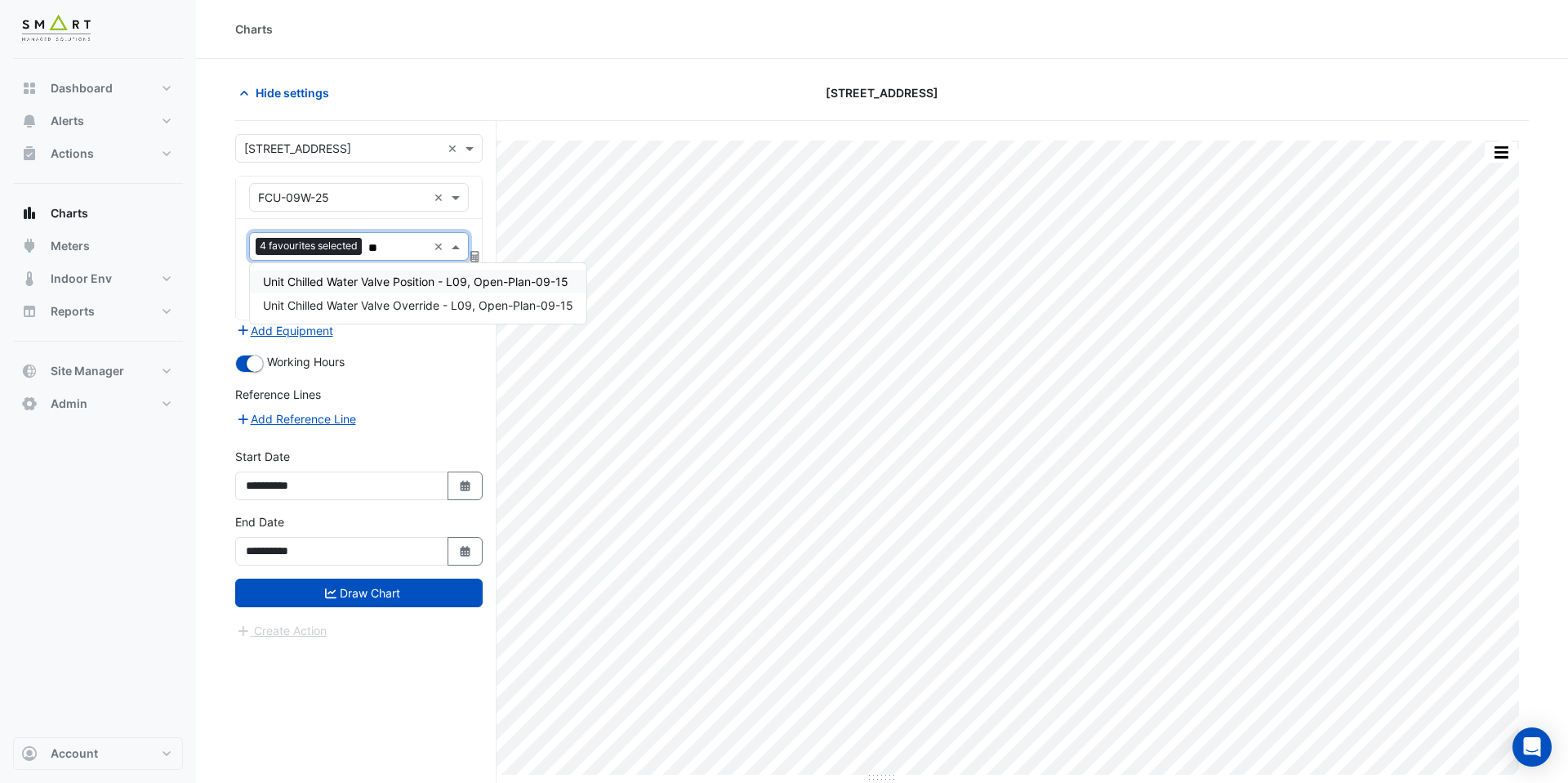
click at [388, 281] on span "Unit Chilled Water Valve Position - L09, Open-Plan-09-15" at bounding box center [416, 281] width 305 height 14
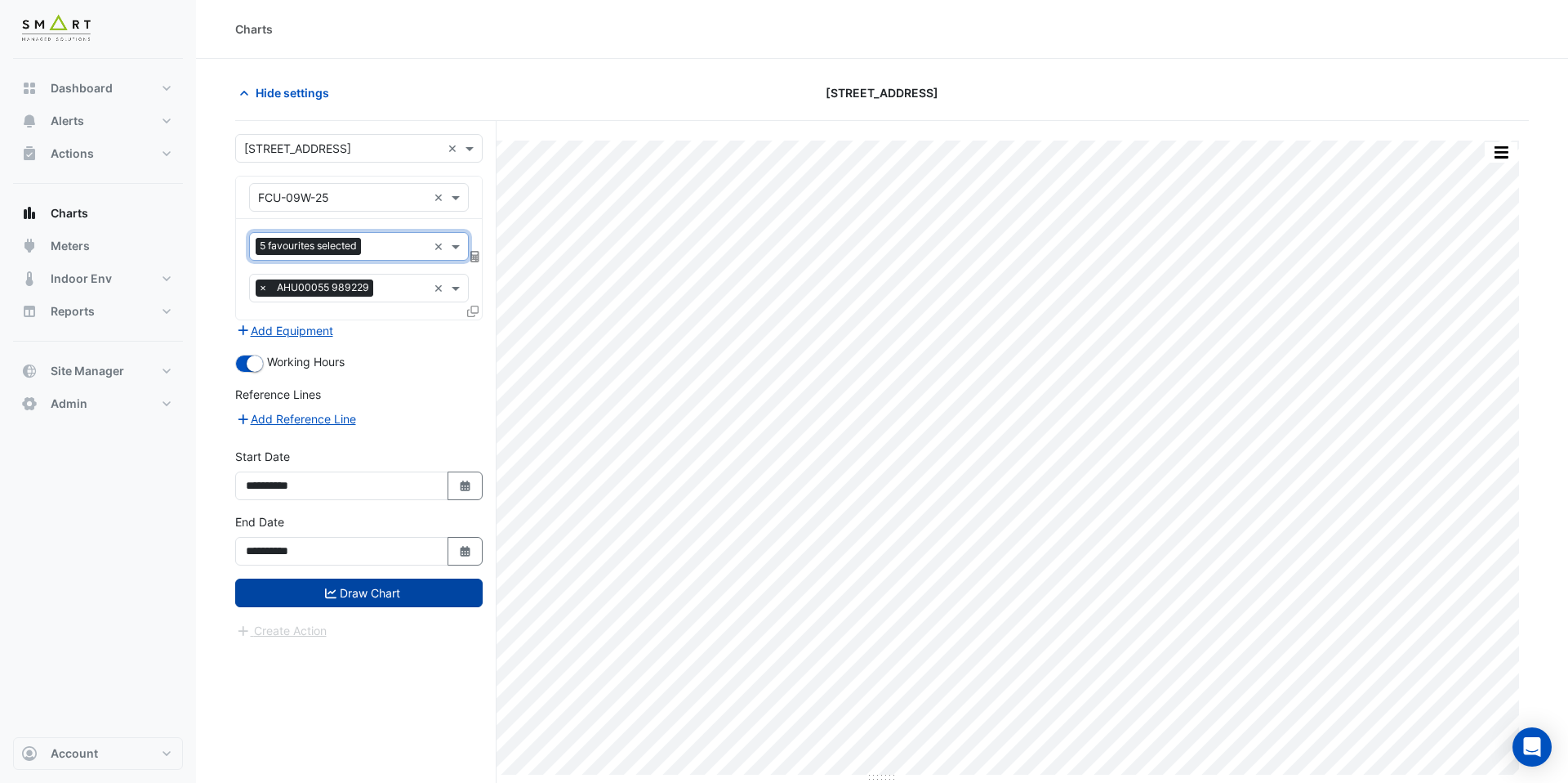
click at [387, 581] on button "Draw Chart" at bounding box center [359, 593] width 247 height 29
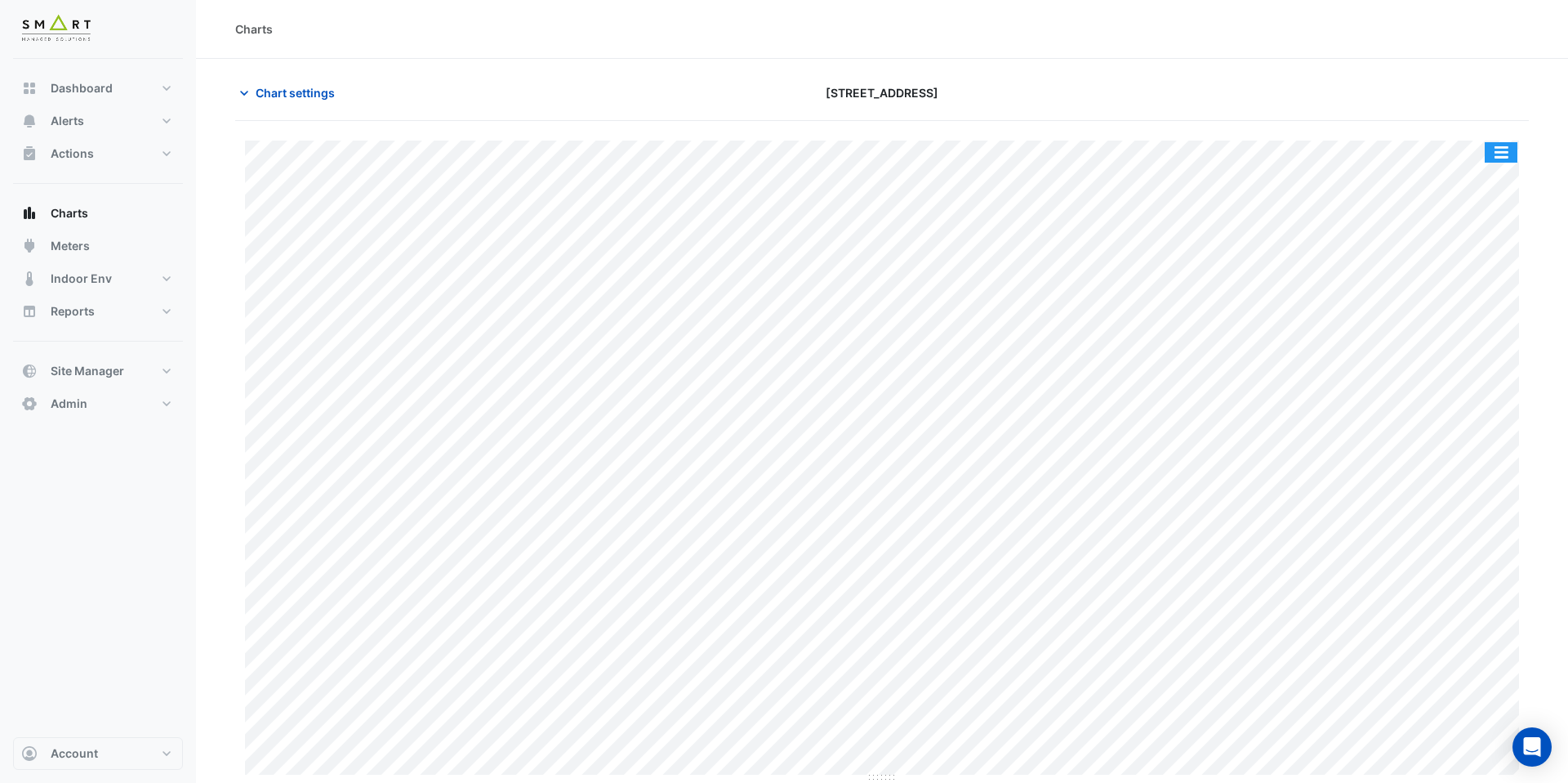
click at [1490, 159] on button "button" at bounding box center [1501, 153] width 33 height 20
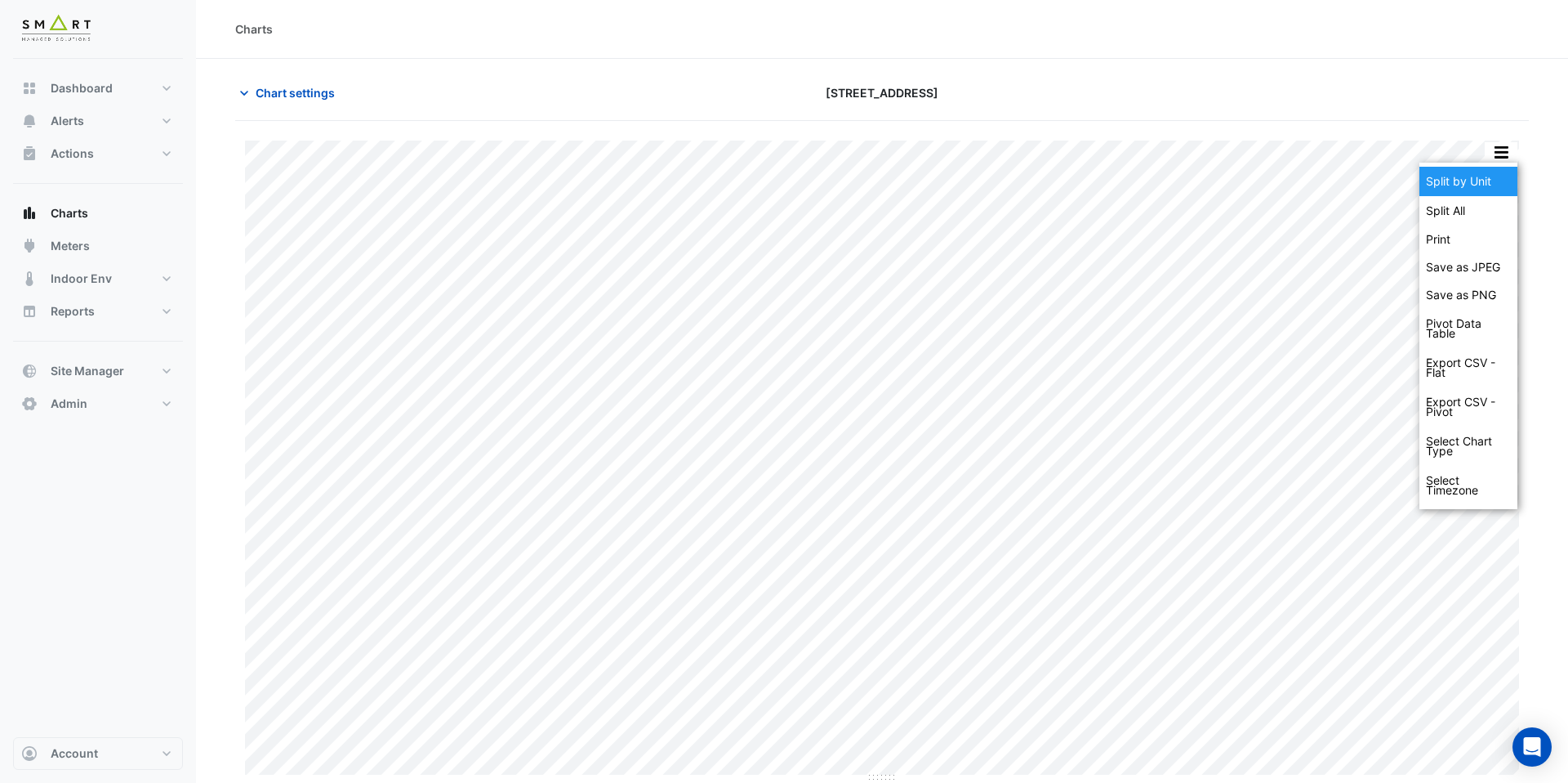
click at [1490, 171] on div "Split by Unit" at bounding box center [1468, 181] width 98 height 29
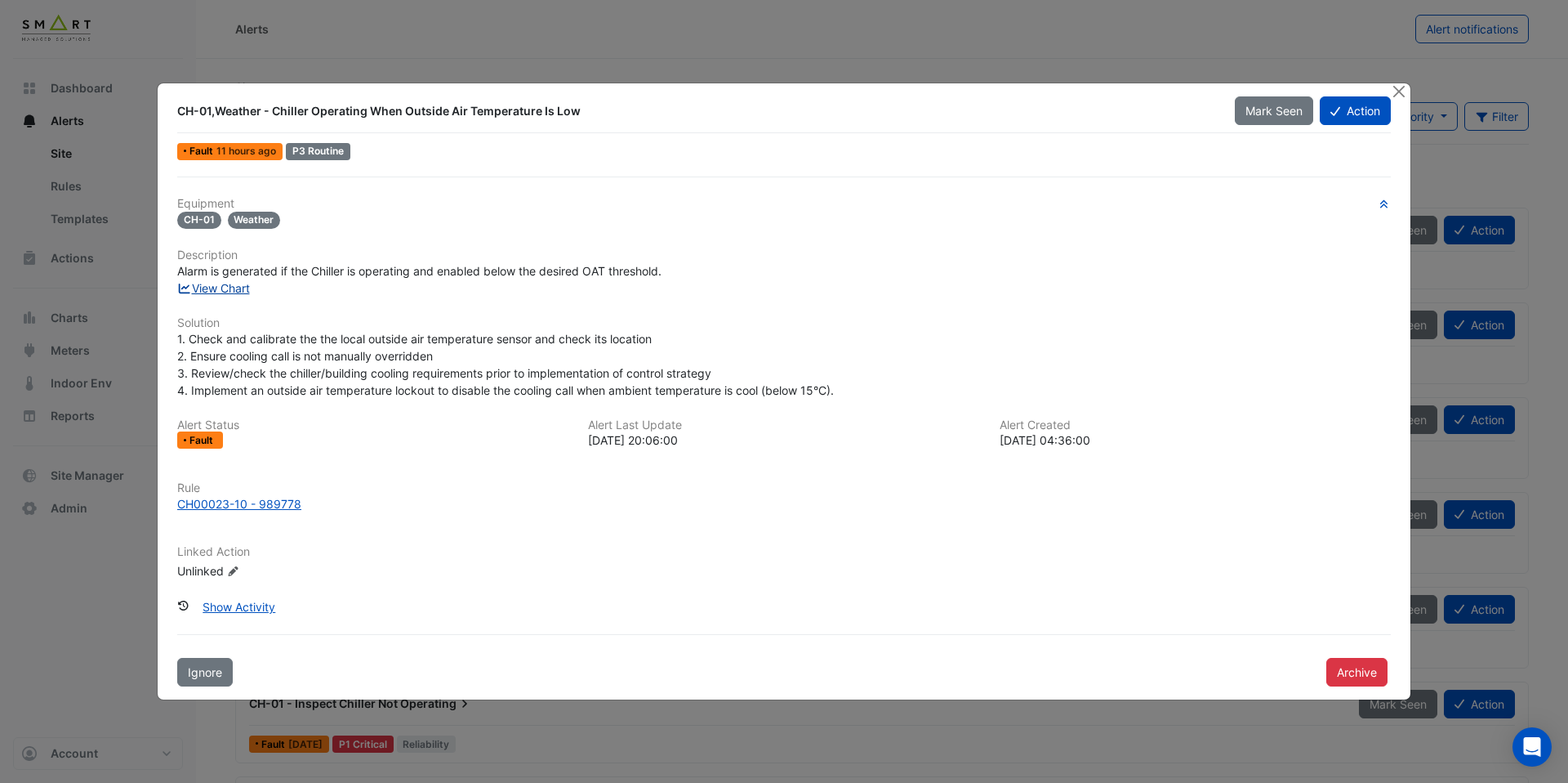
click at [230, 285] on link "View Chart" at bounding box center [213, 287] width 73 height 14
click at [251, 501] on div "CH00023-10 - 989778" at bounding box center [239, 503] width 124 height 17
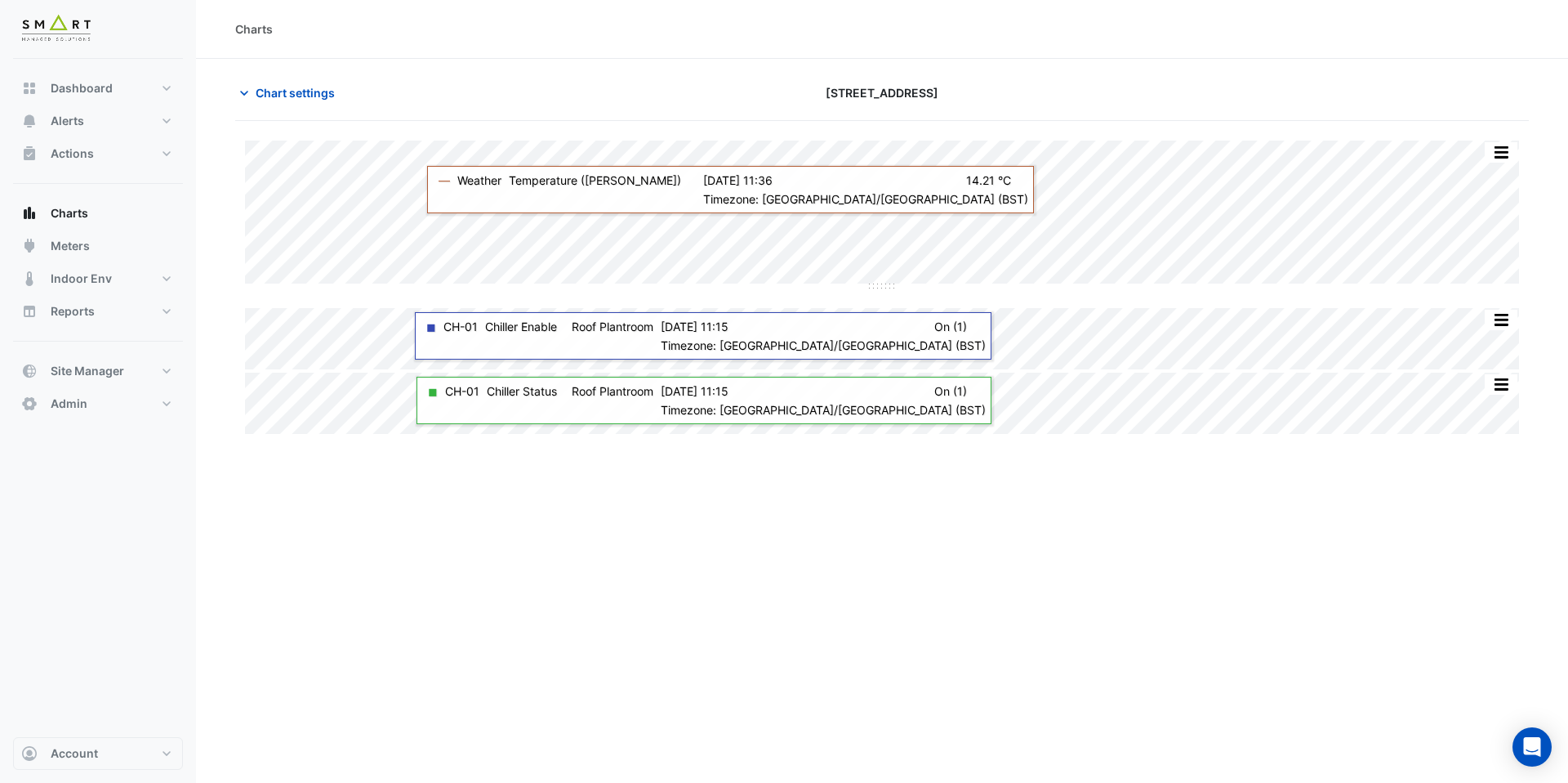
type input "**********"
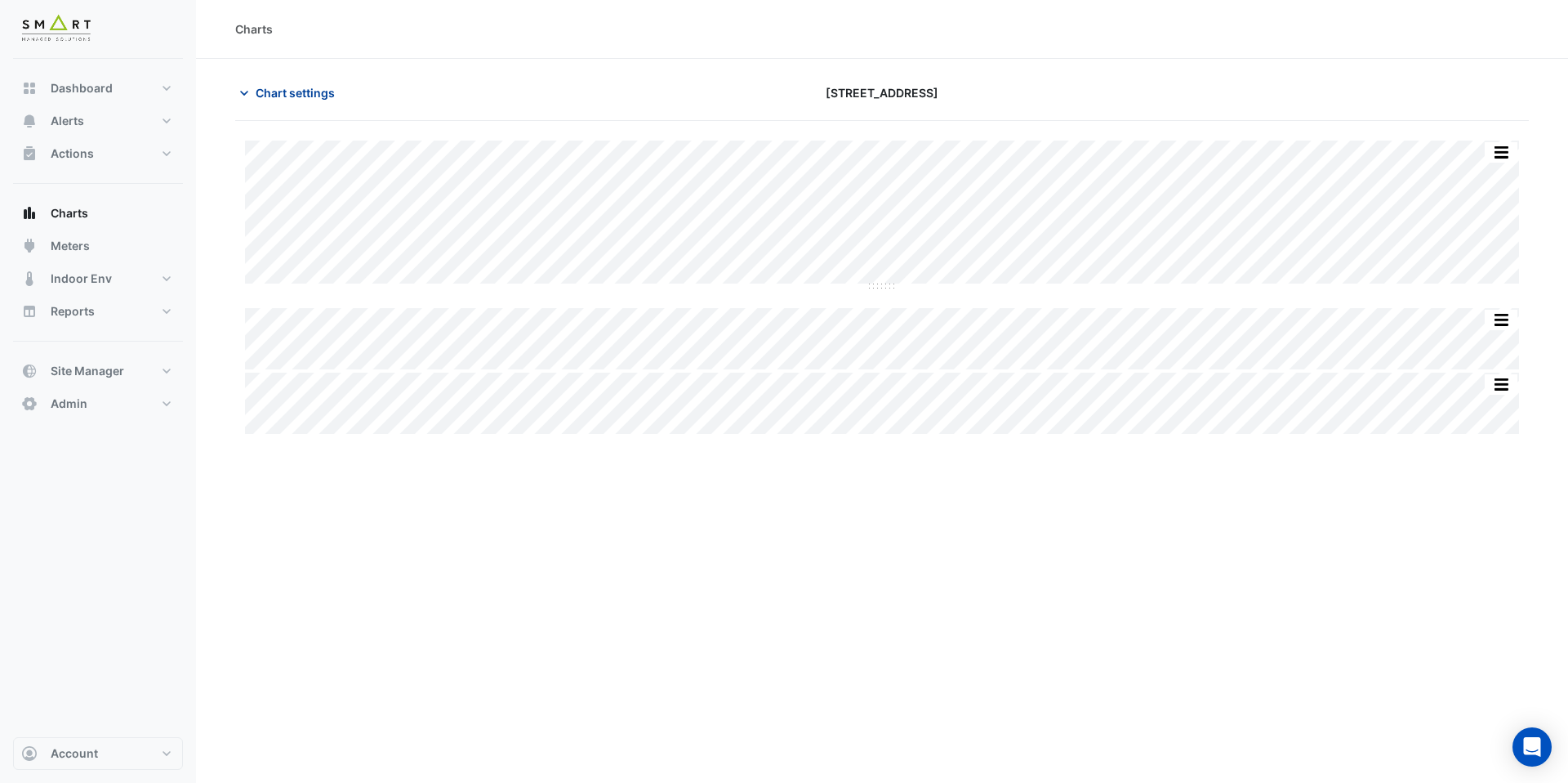
click at [315, 98] on span "Chart settings" at bounding box center [295, 92] width 79 height 17
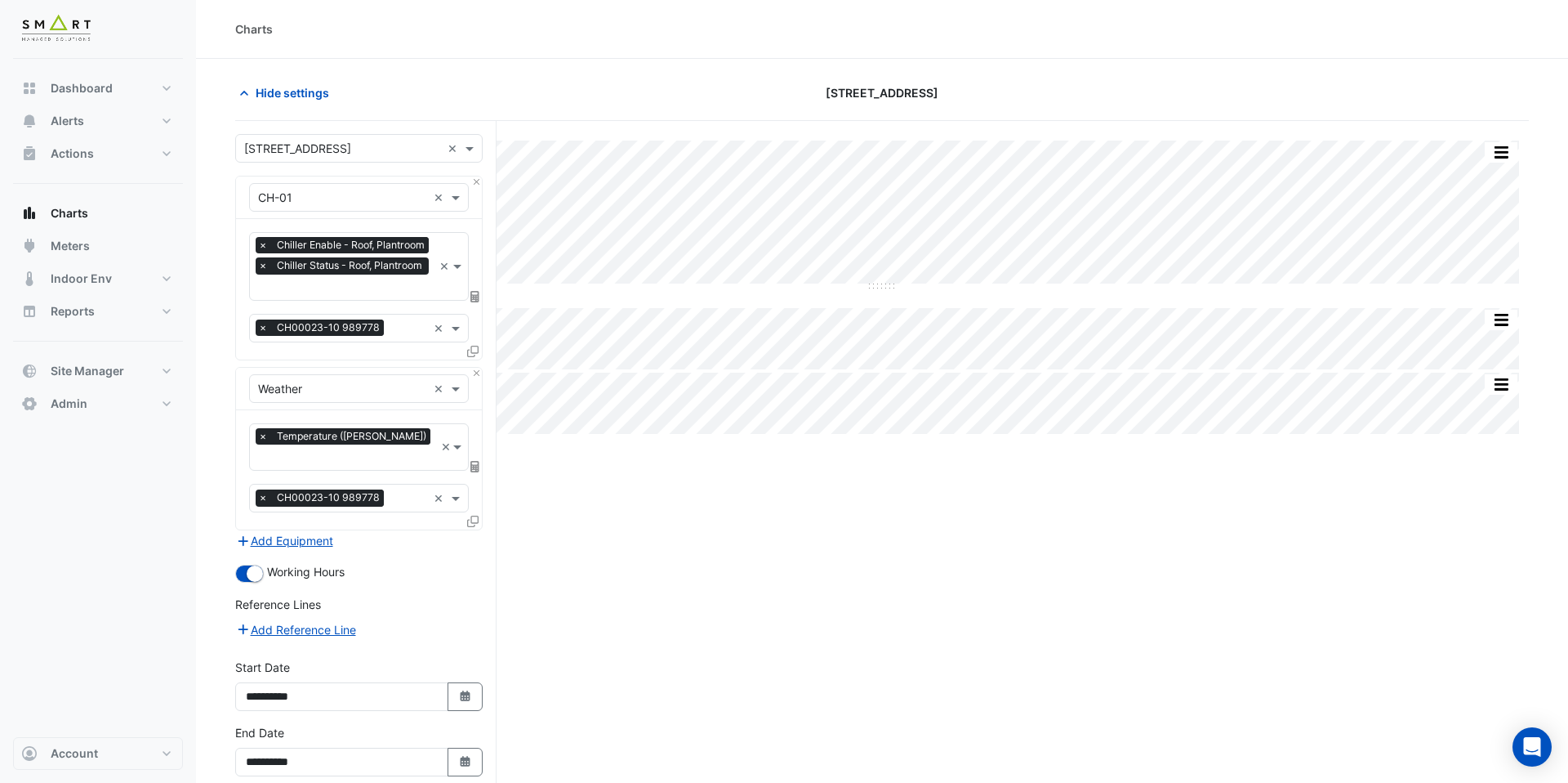
click at [358, 292] on input "text" at bounding box center [346, 289] width 175 height 17
type input "*"
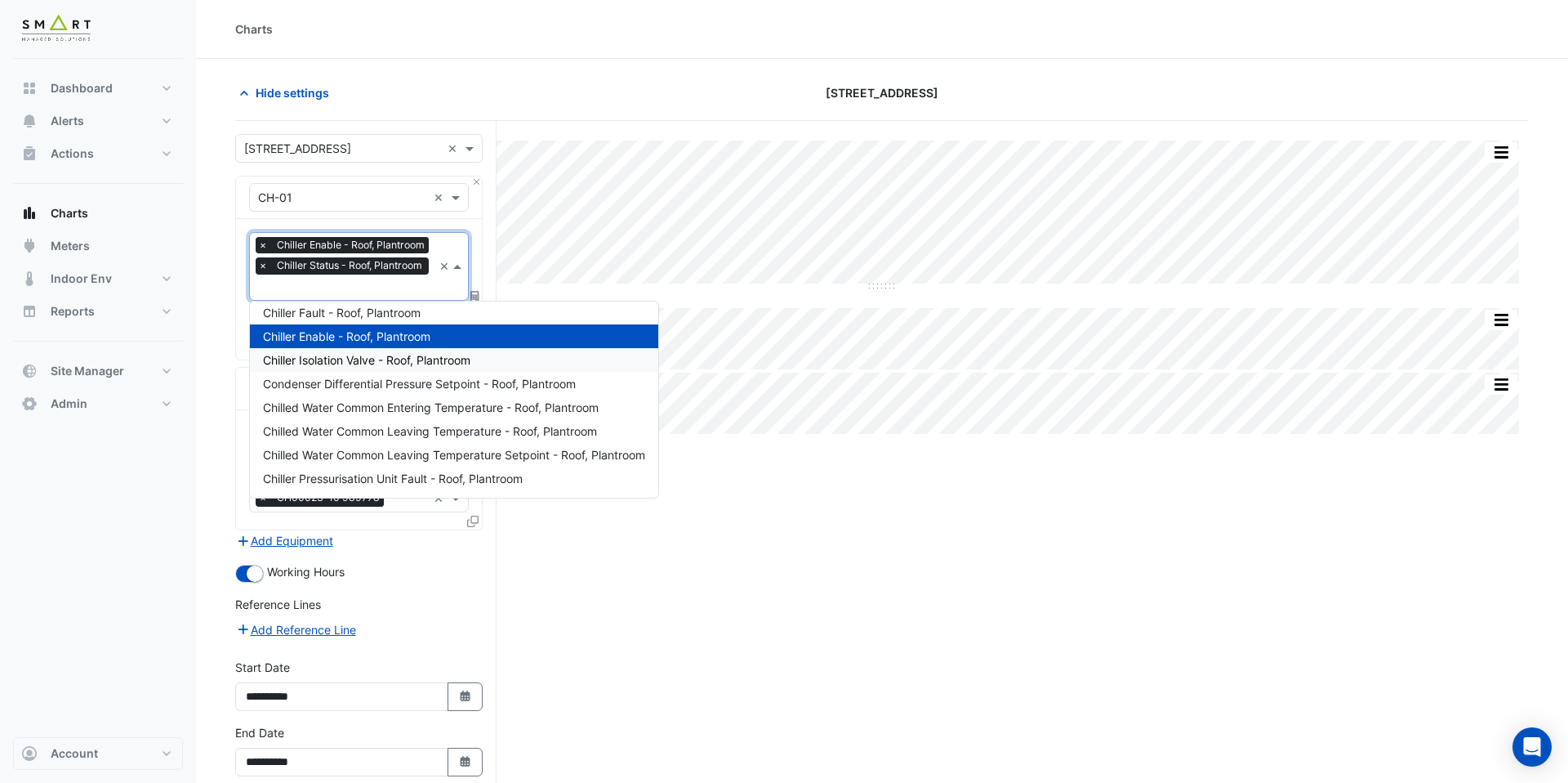
scroll to position [315, 0]
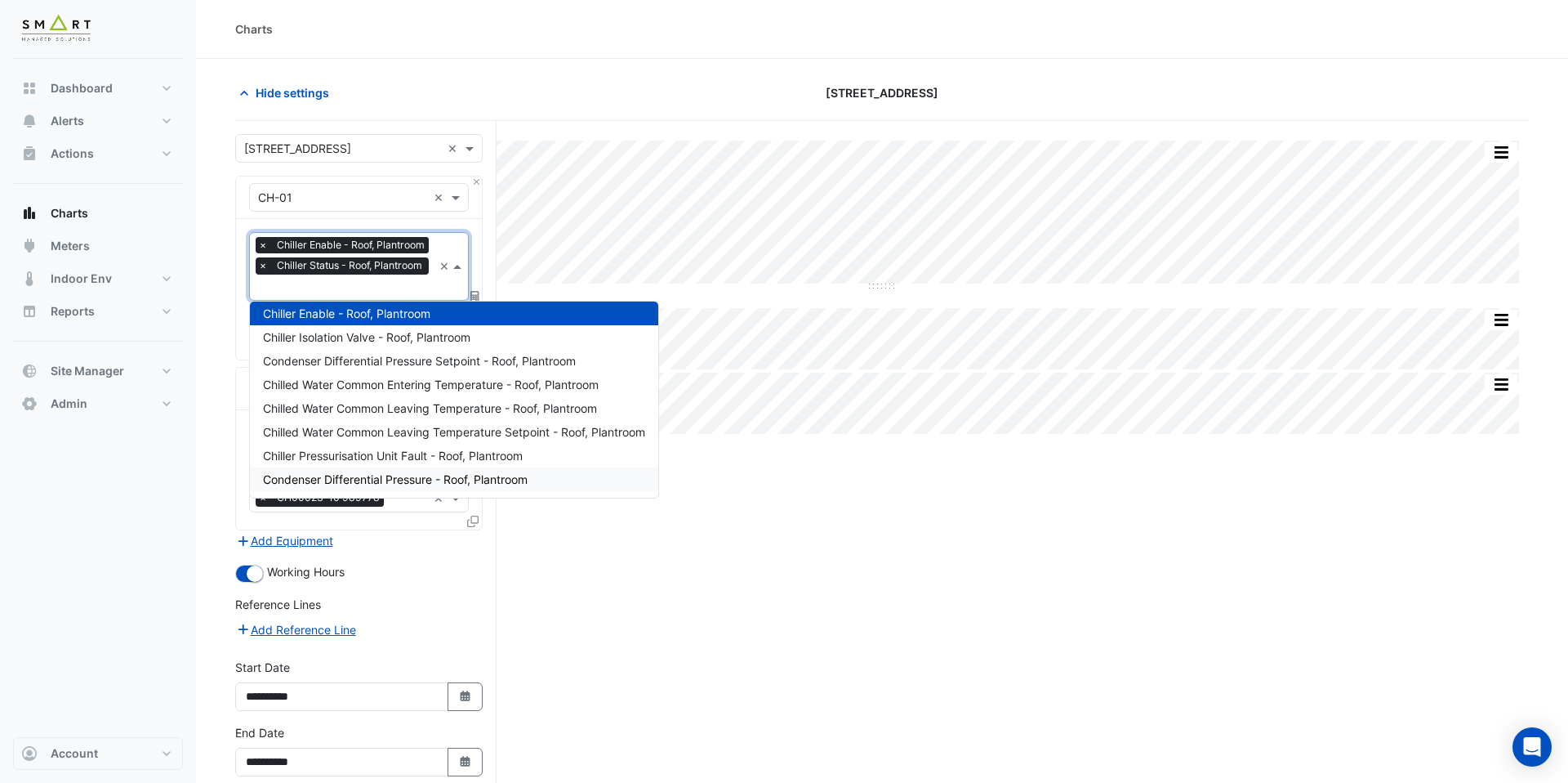
click at [612, 609] on div "Split by Equip Split All Split None Print Save as JPEG Save as PNG Pivot Data T…" at bounding box center [882, 491] width 1293 height 742
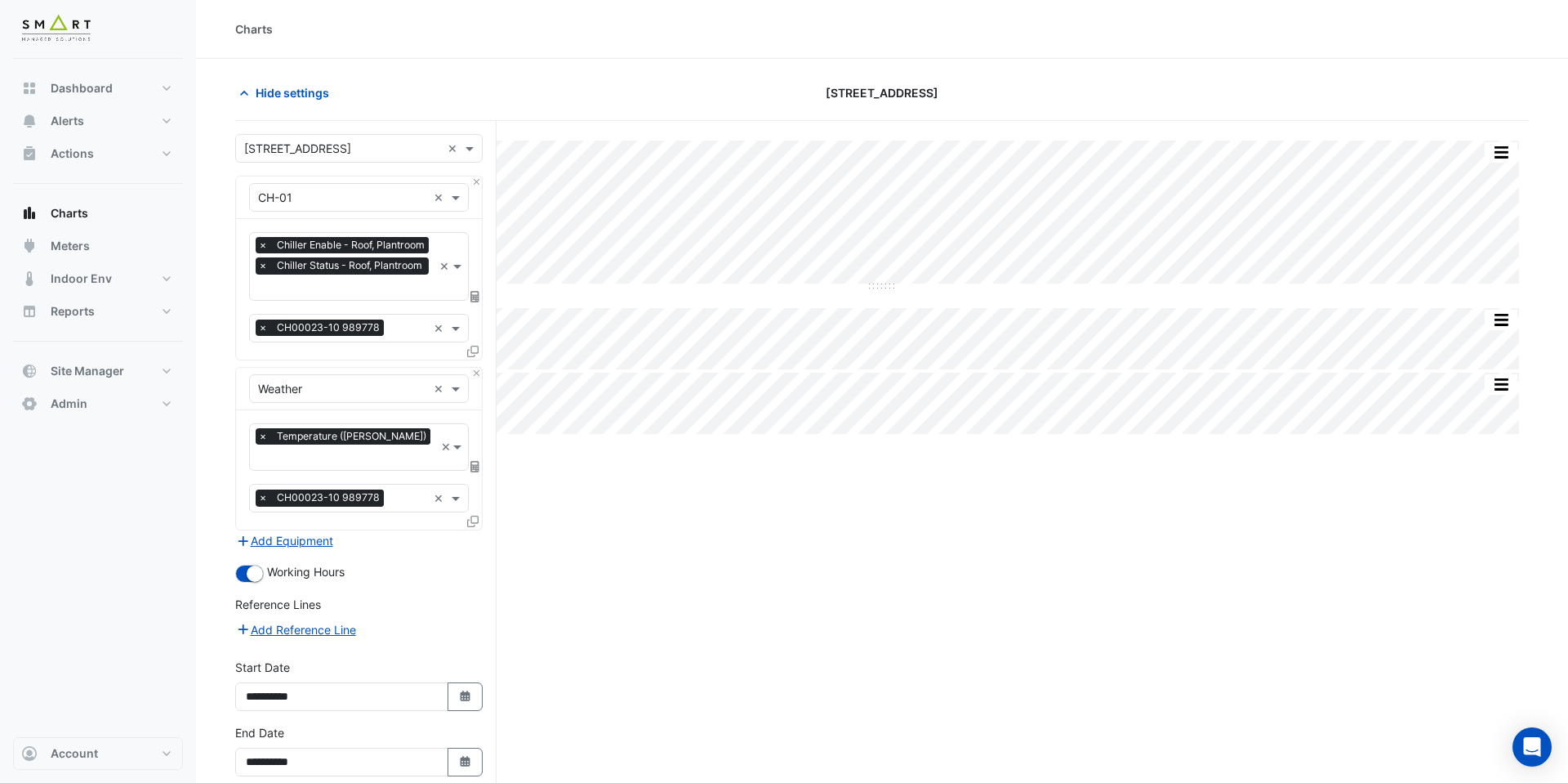
click at [383, 287] on input "text" at bounding box center [346, 289] width 175 height 17
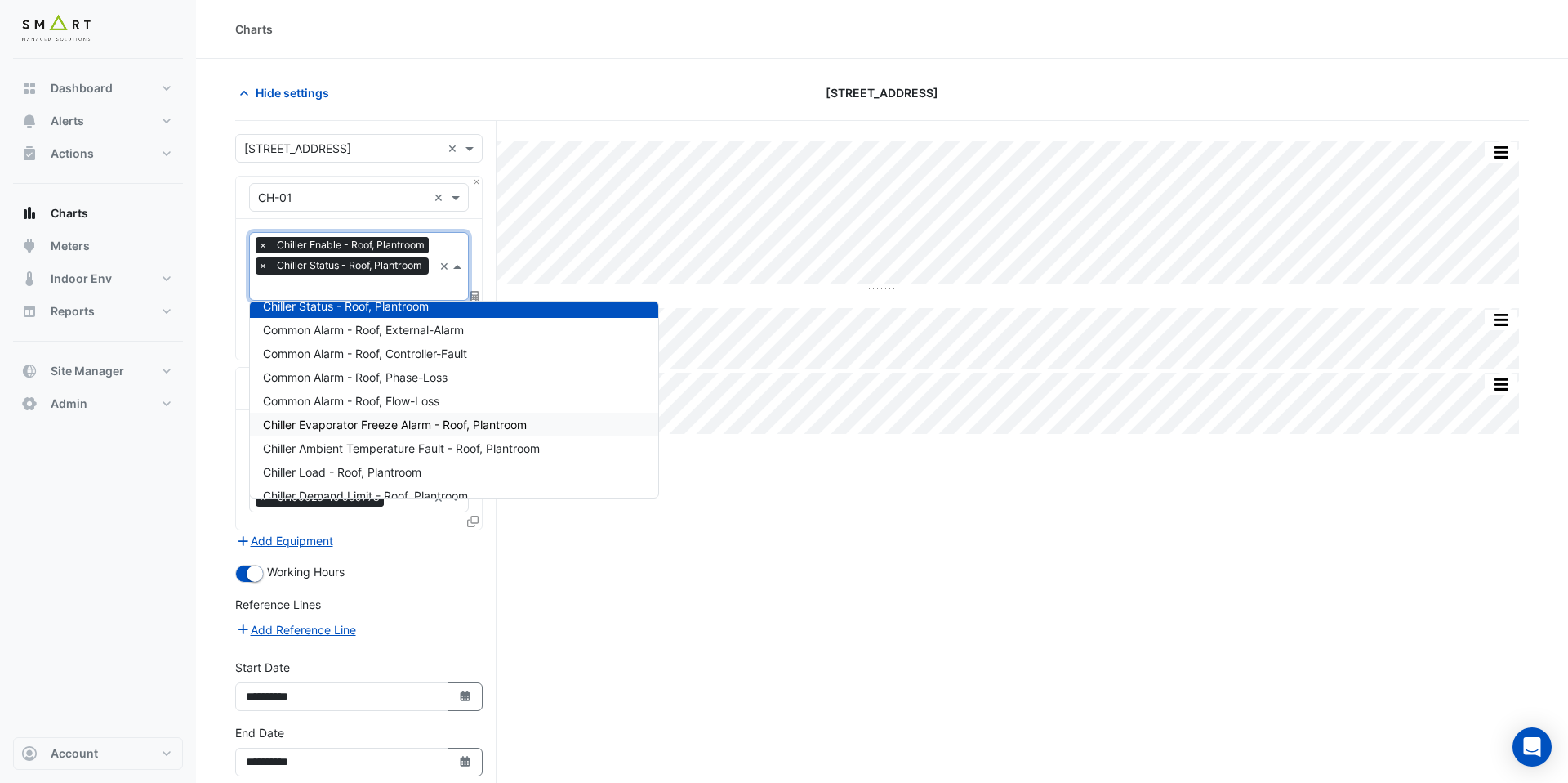
scroll to position [15, 0]
click at [401, 441] on span "Chiller Ambient Temperature Fault - Roof, Plantroom" at bounding box center [401, 447] width 277 height 14
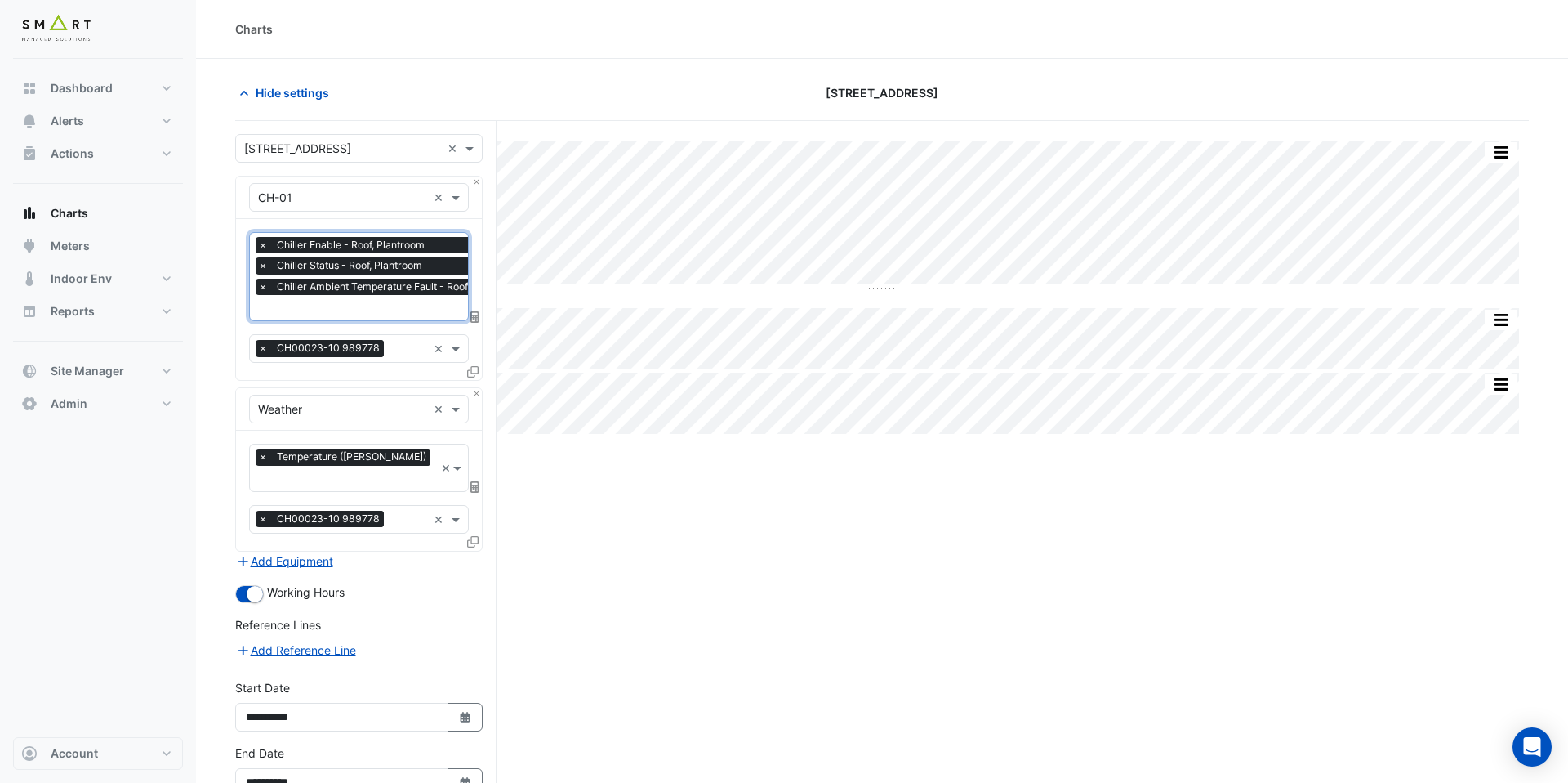
scroll to position [80, 0]
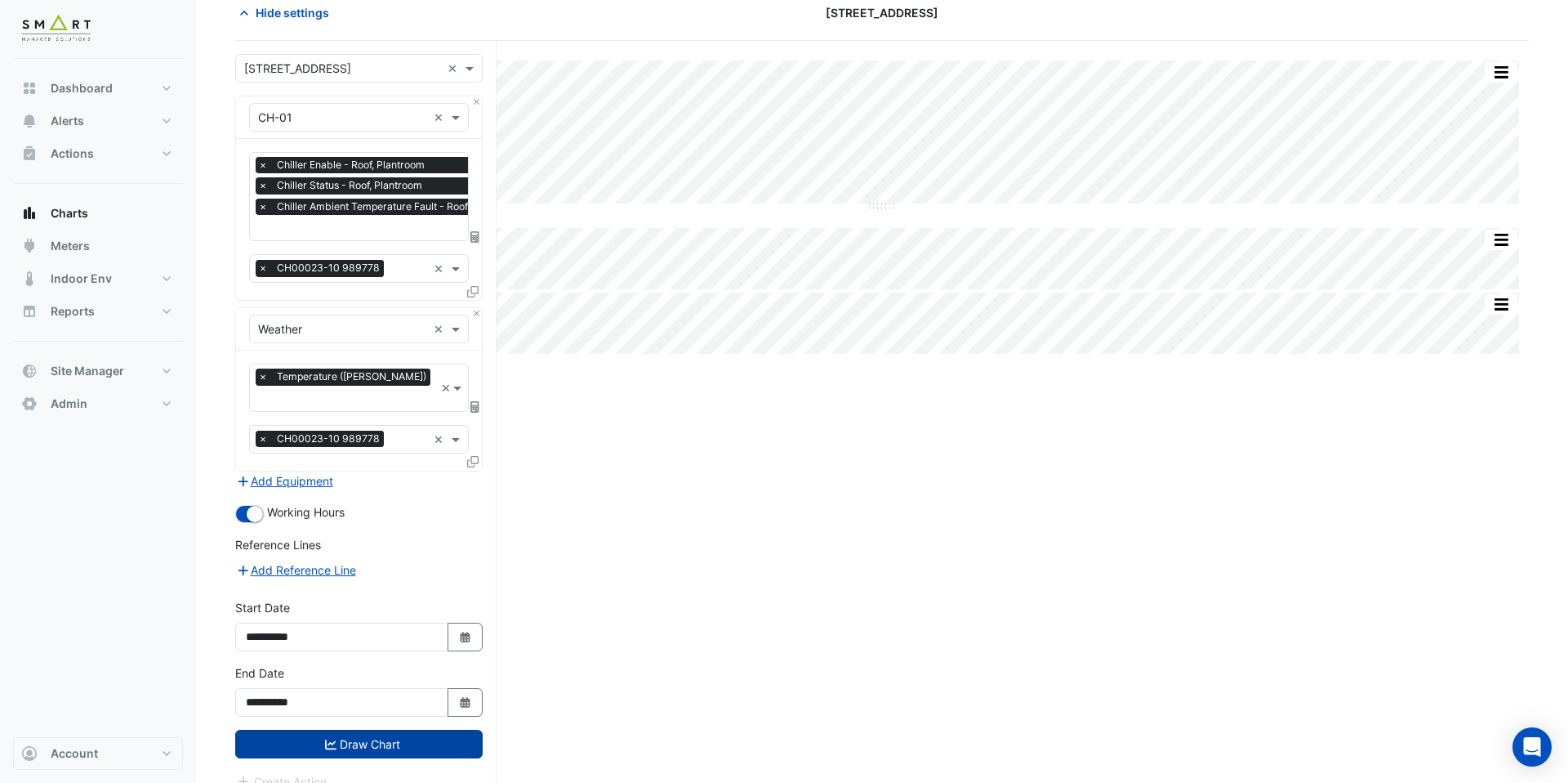
click at [418, 730] on button "Draw Chart" at bounding box center [359, 743] width 247 height 29
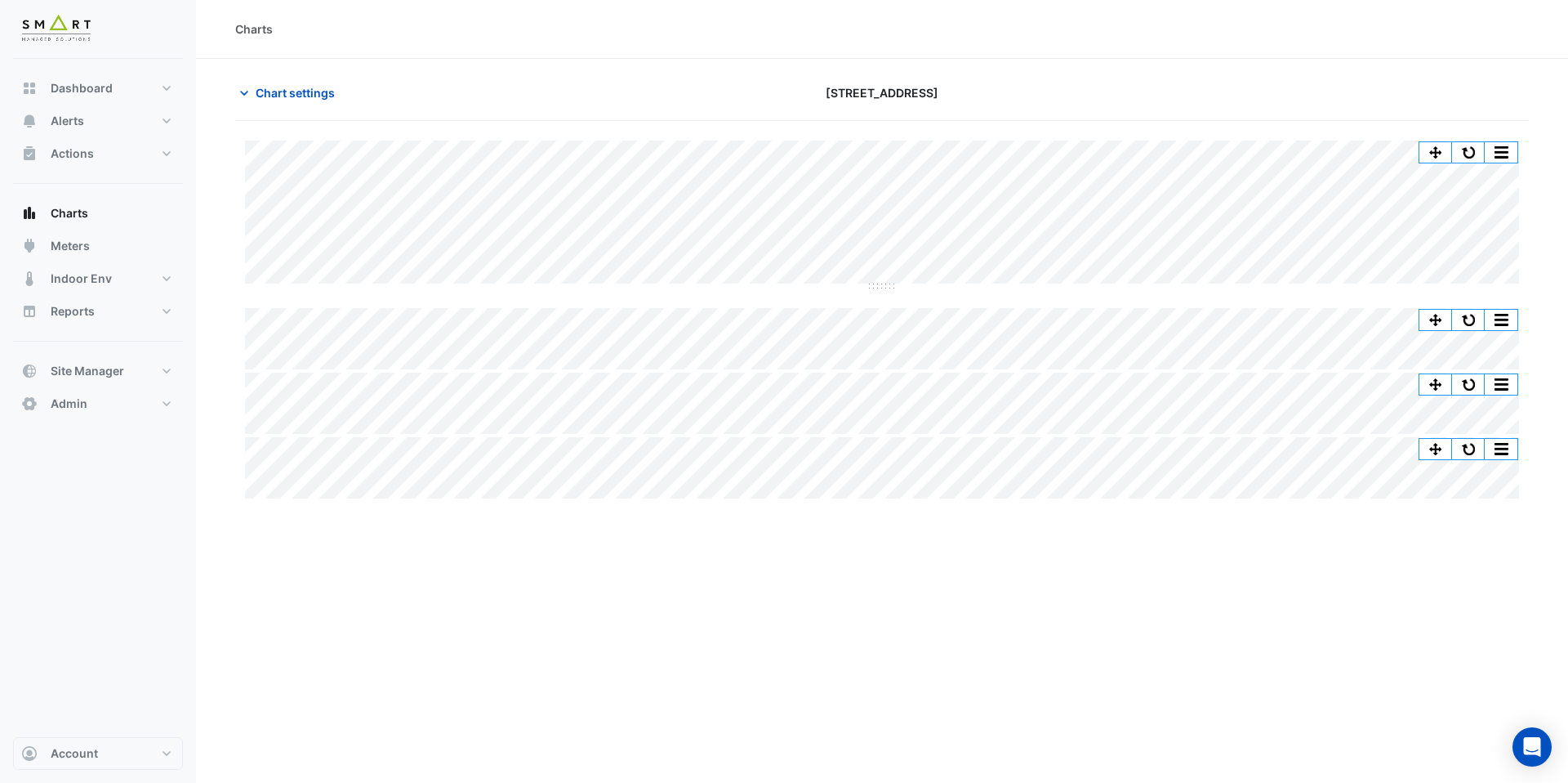
click at [277, 107] on div "Chart settings 12 Hammersmith Grove" at bounding box center [882, 99] width 1293 height 42
click at [284, 94] on span "Chart settings" at bounding box center [295, 92] width 79 height 17
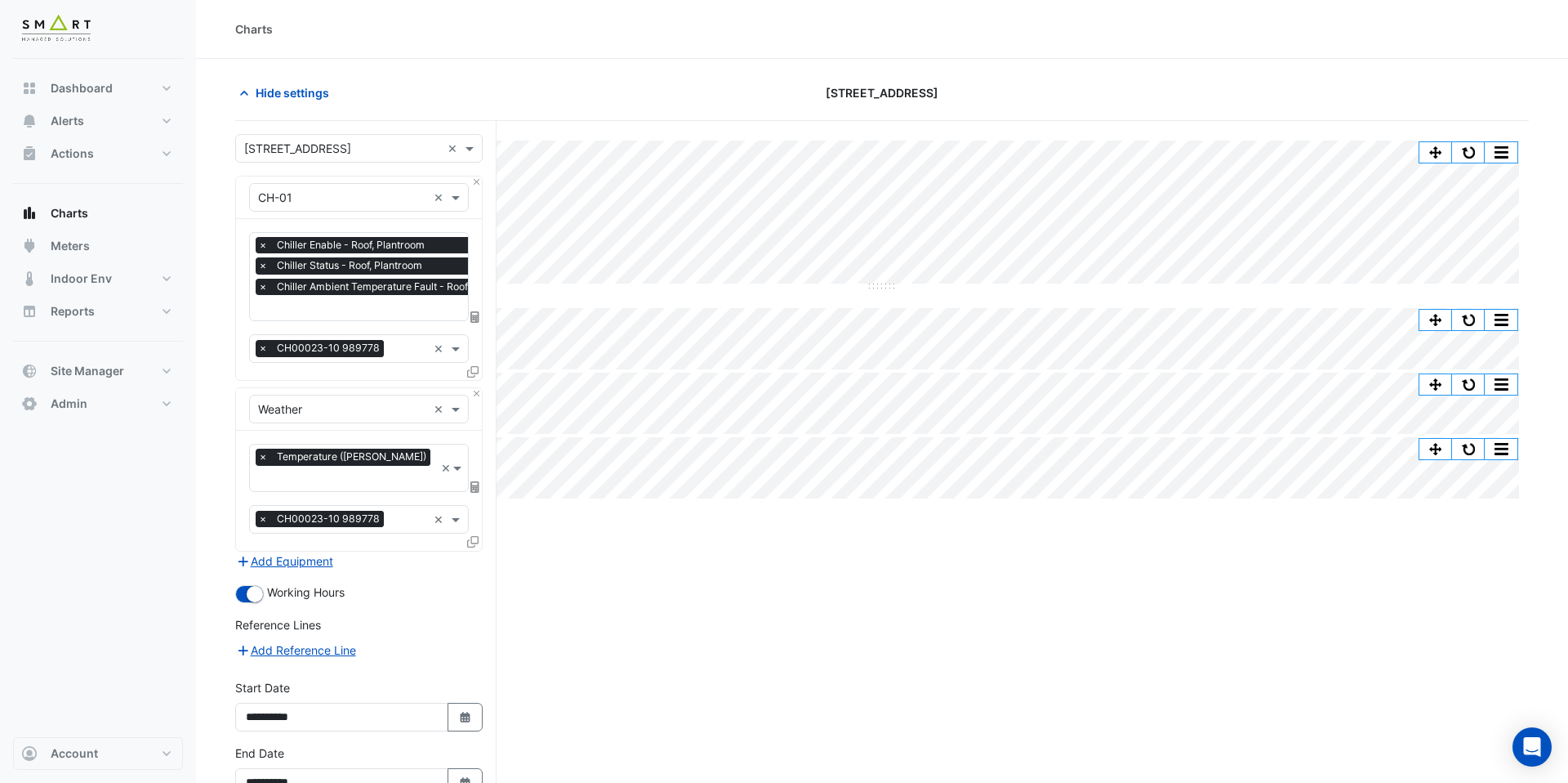
click at [352, 304] on input "text" at bounding box center [394, 309] width 270 height 17
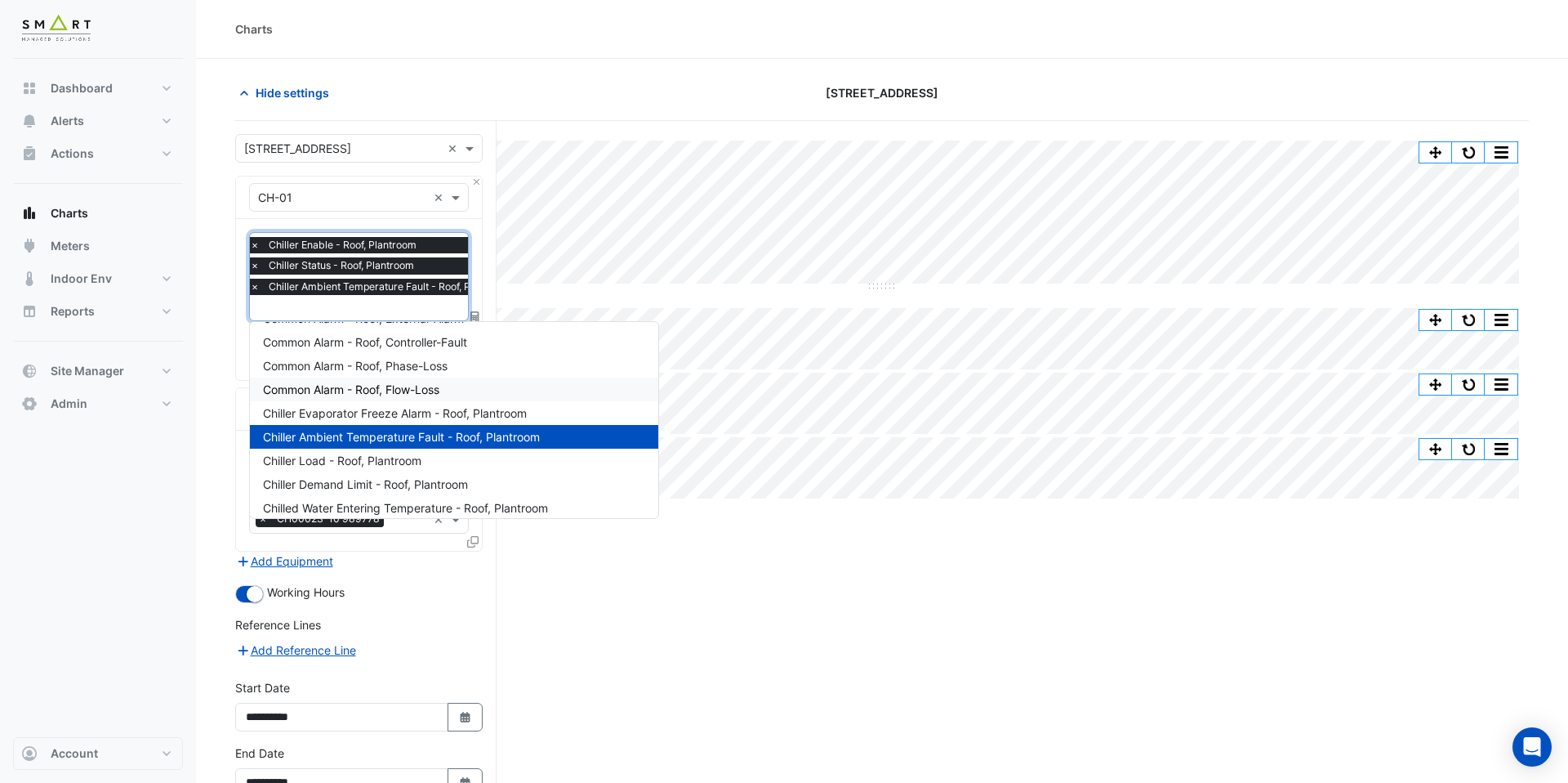
scroll to position [75, 0]
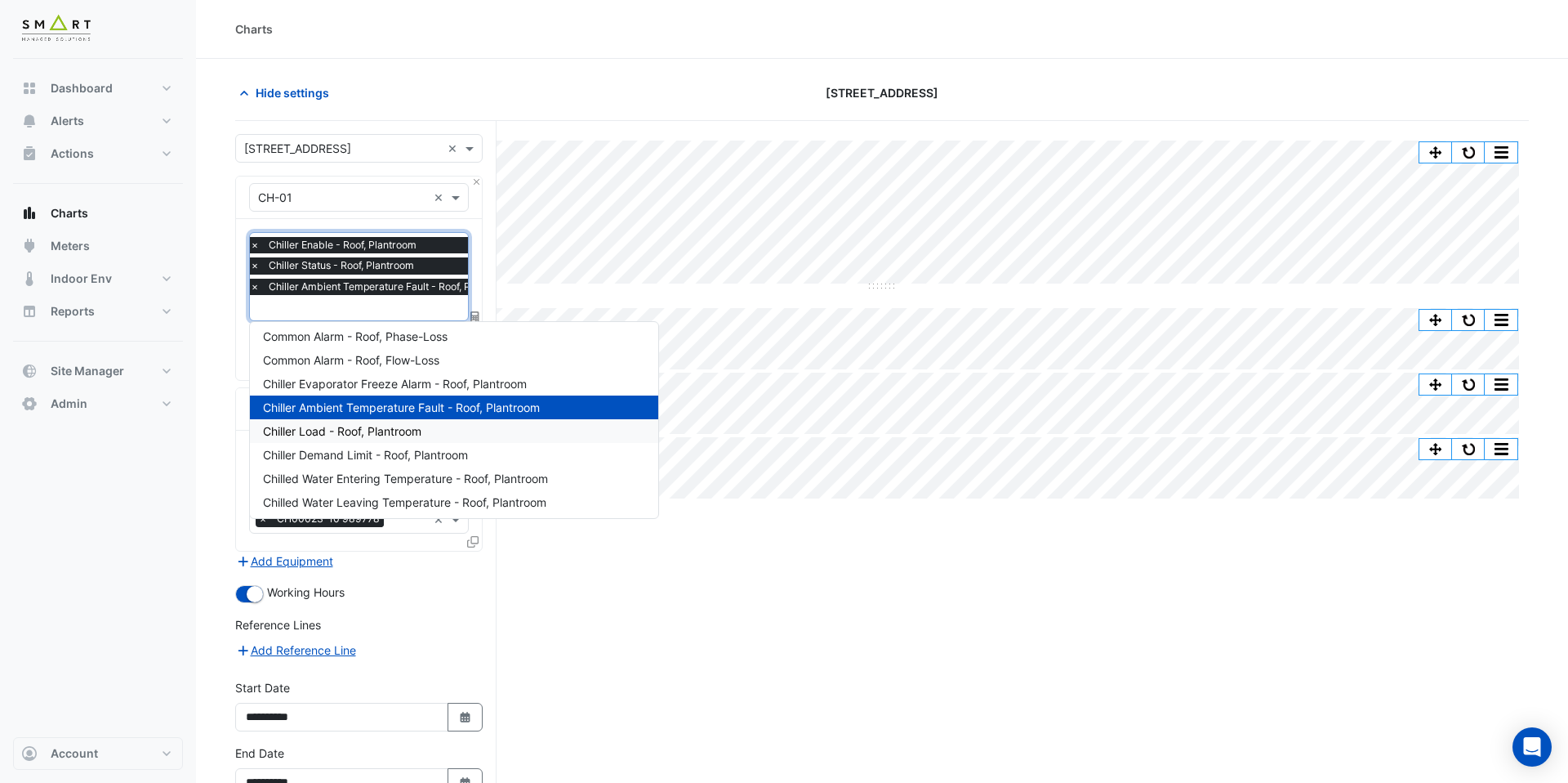
click at [397, 433] on span "Chiller Load - Roof, Plantroom" at bounding box center [342, 431] width 158 height 14
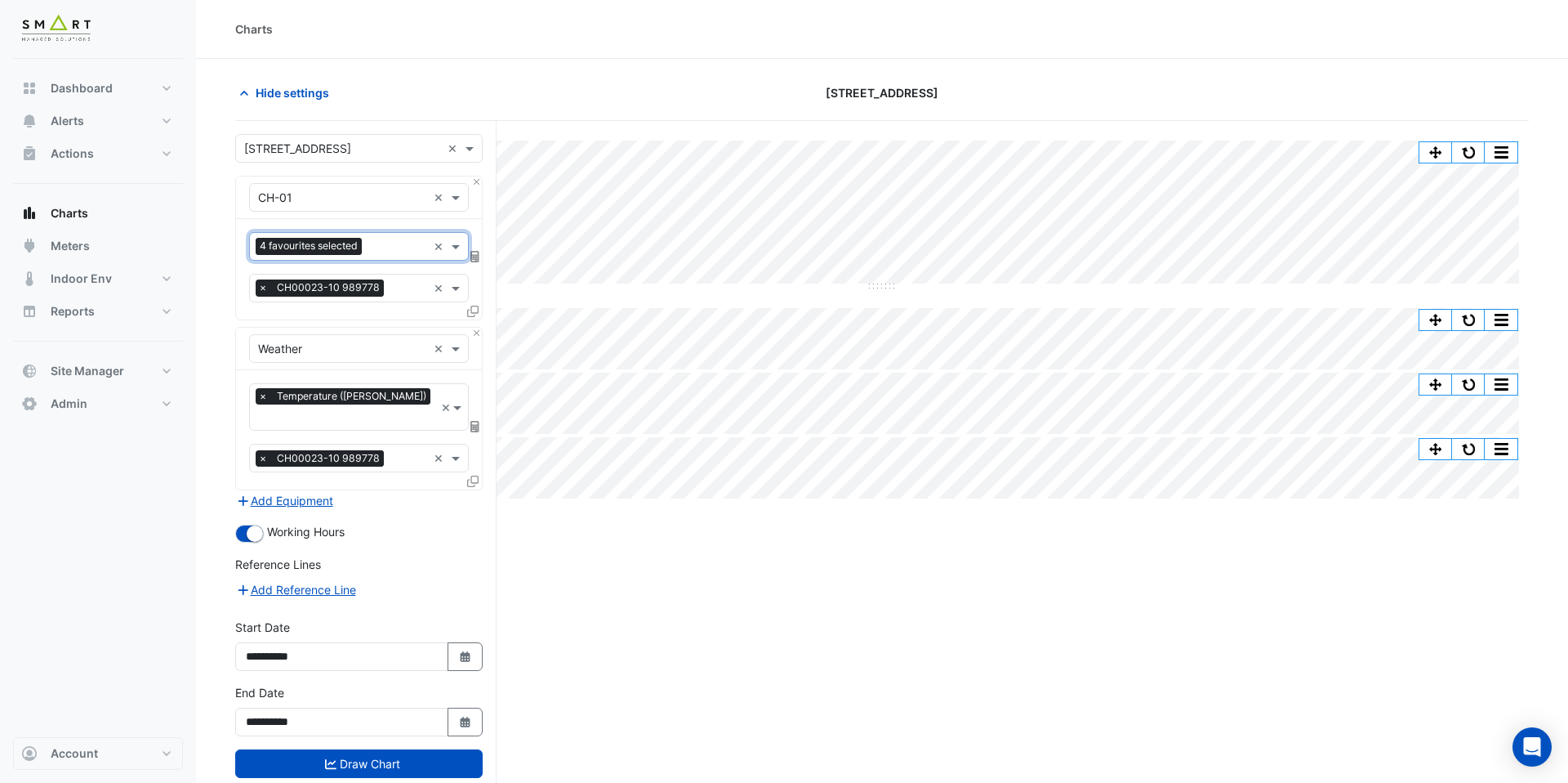
scroll to position [0, 0]
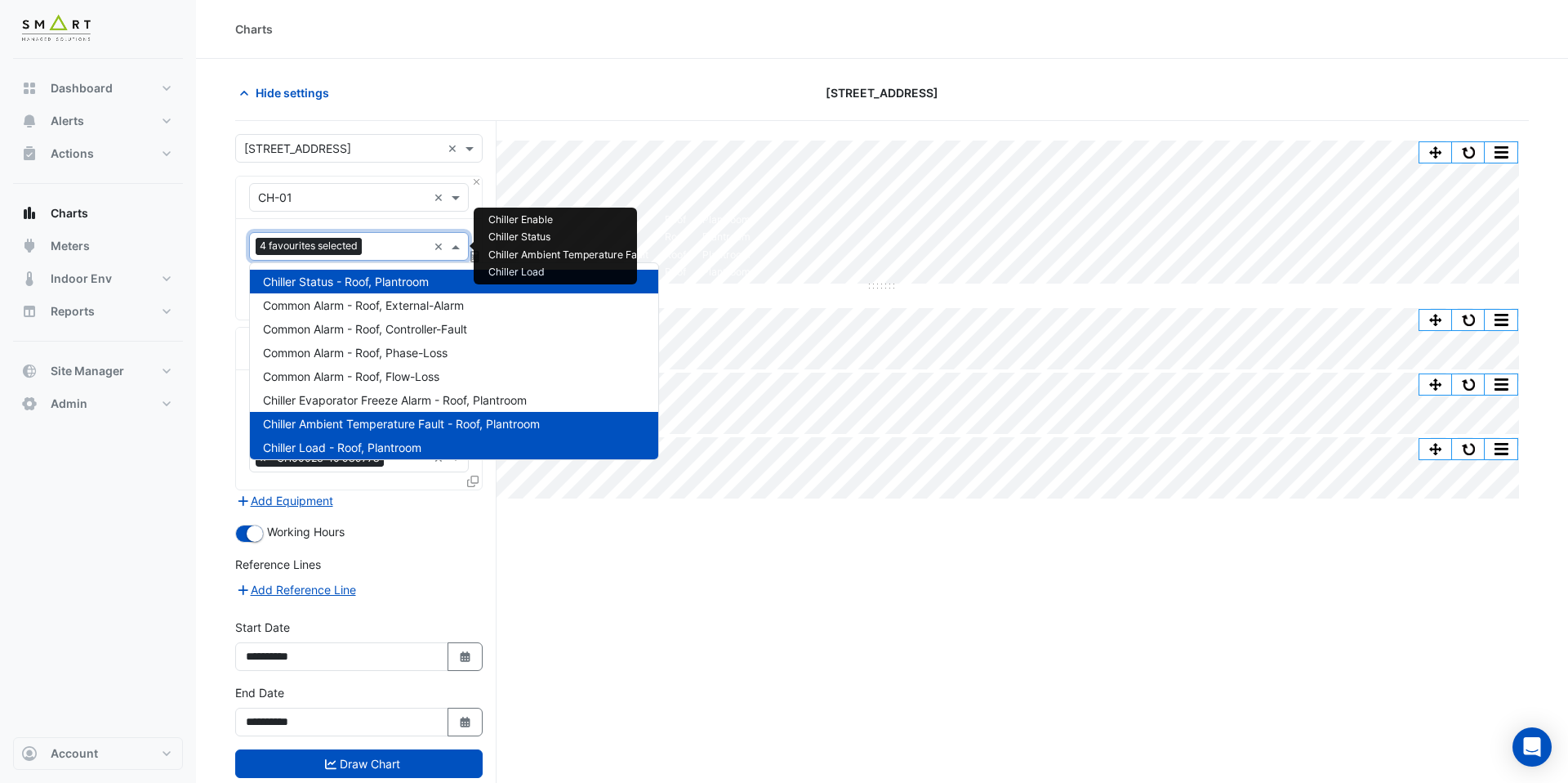
click at [395, 239] on input "text" at bounding box center [397, 248] width 59 height 17
click at [276, 428] on span "Chiller Ambient Temperature Fault - Roof, Plantroom" at bounding box center [401, 423] width 277 height 14
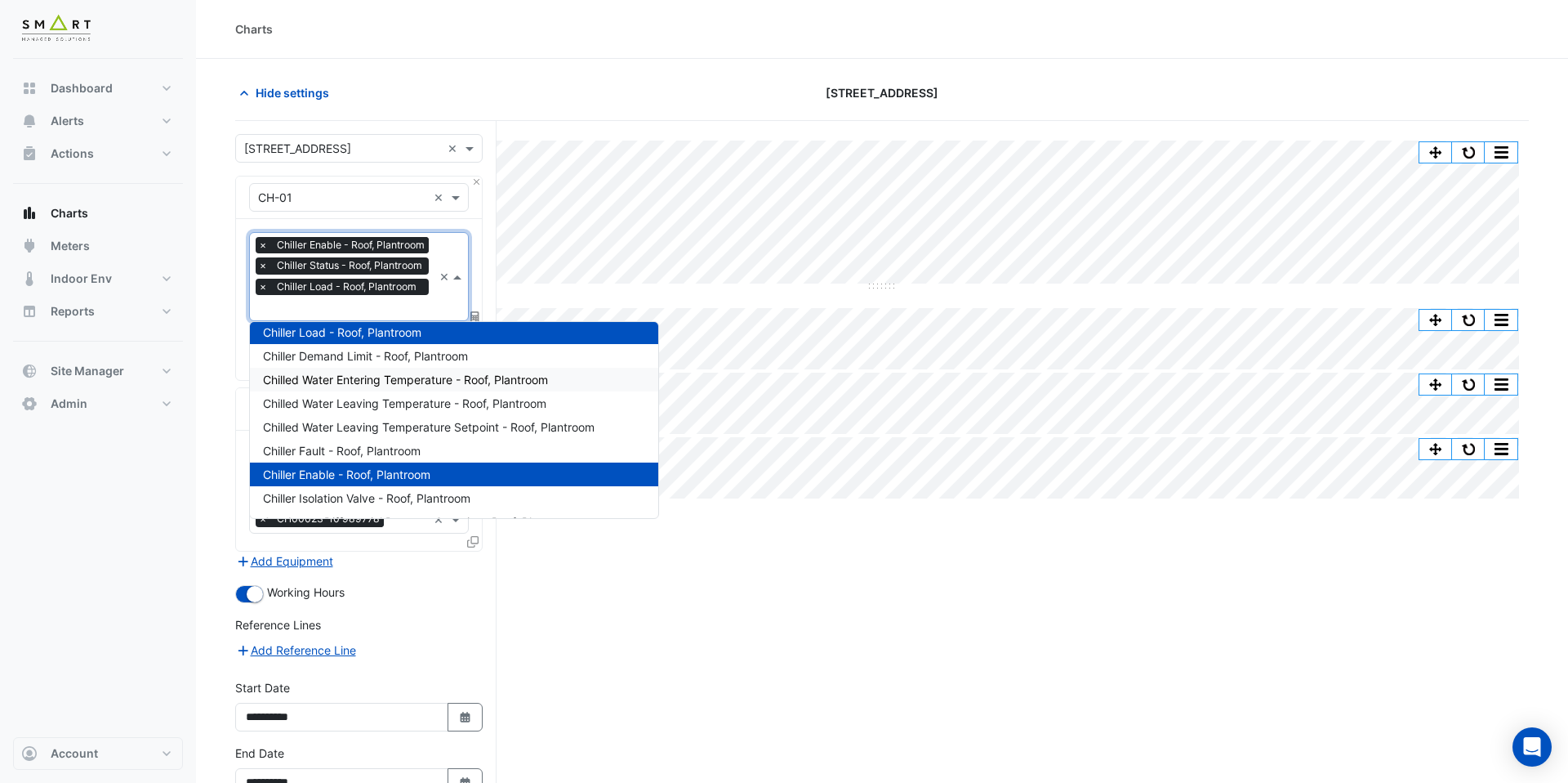
scroll to position [171, 0]
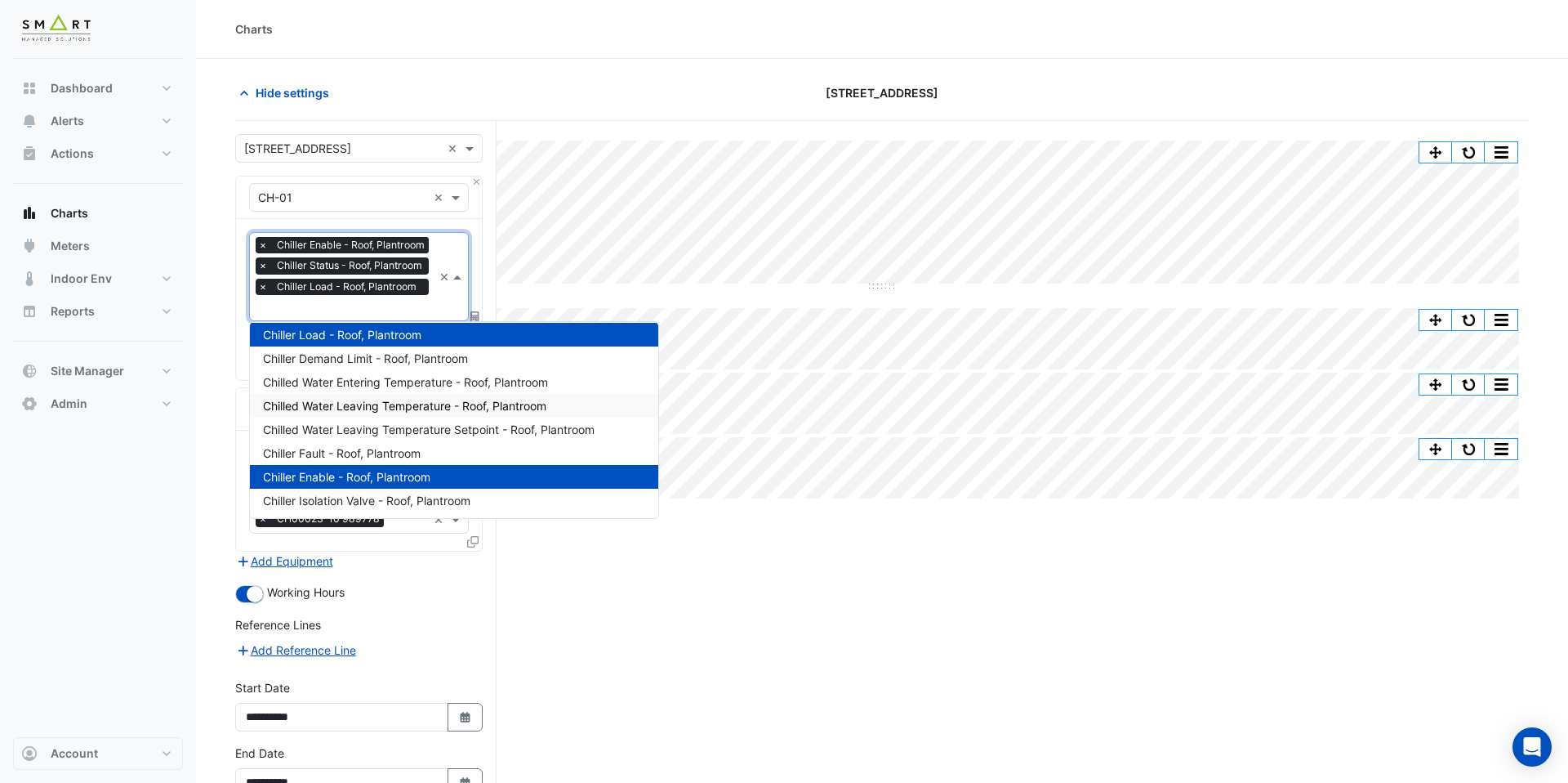
click at [397, 400] on span "Chilled Water Leaving Temperature - Roof, Plantroom" at bounding box center [405, 405] width 283 height 14
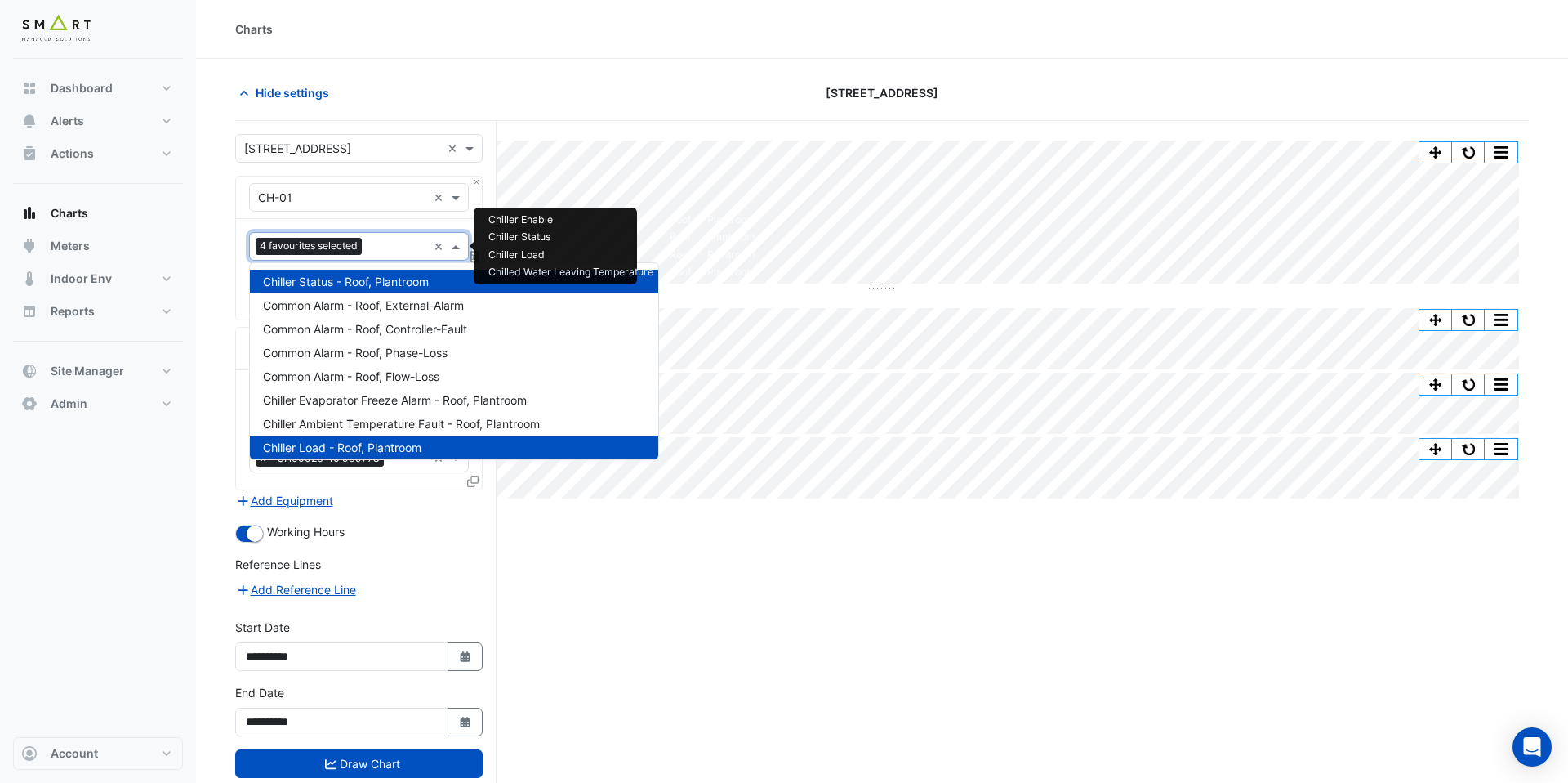
click at [395, 248] on input "text" at bounding box center [397, 248] width 59 height 17
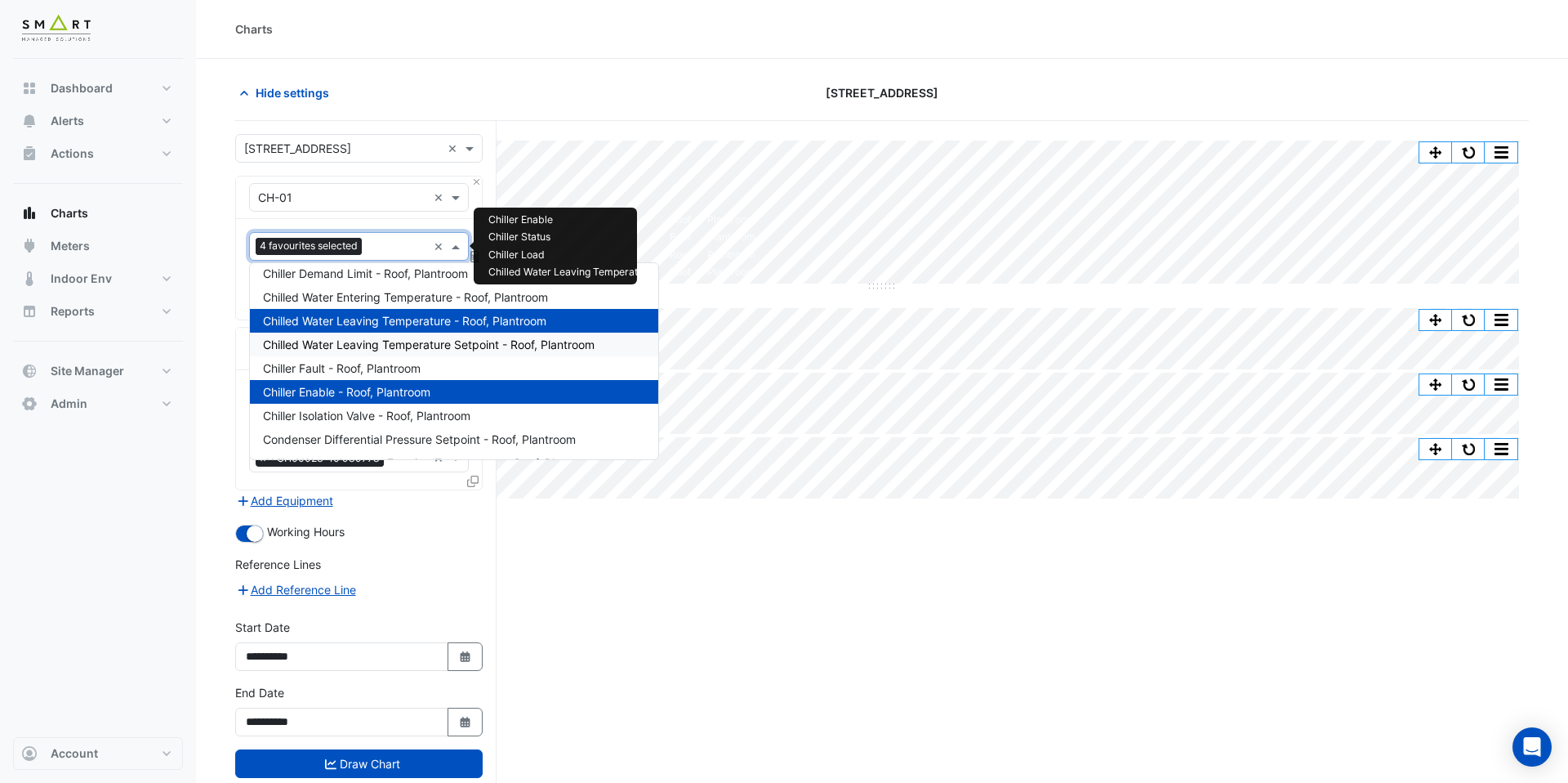
scroll to position [180, 0]
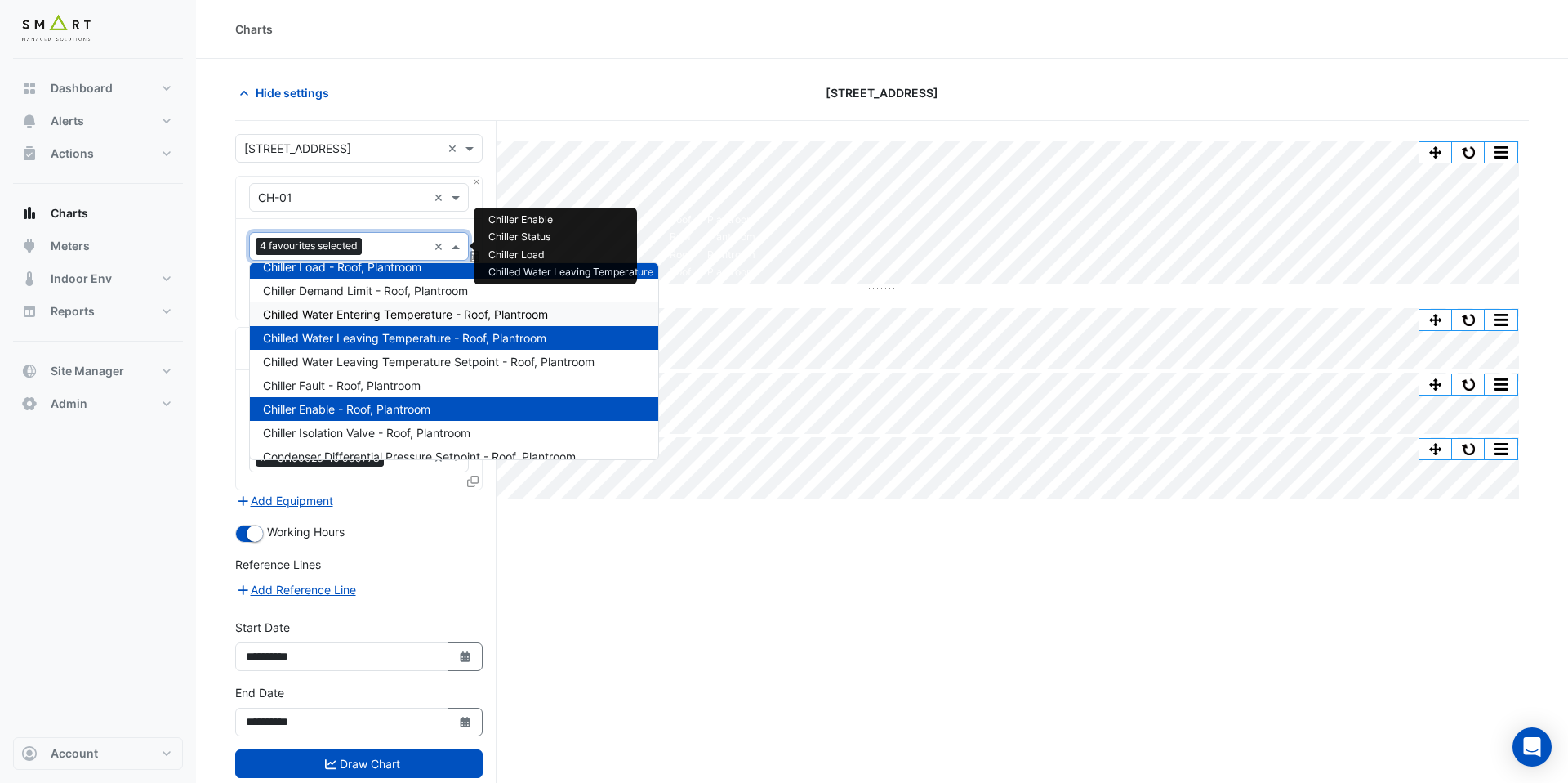
click at [460, 310] on span "Chilled Water Entering Temperature - Roof, Plantroom" at bounding box center [406, 314] width 285 height 14
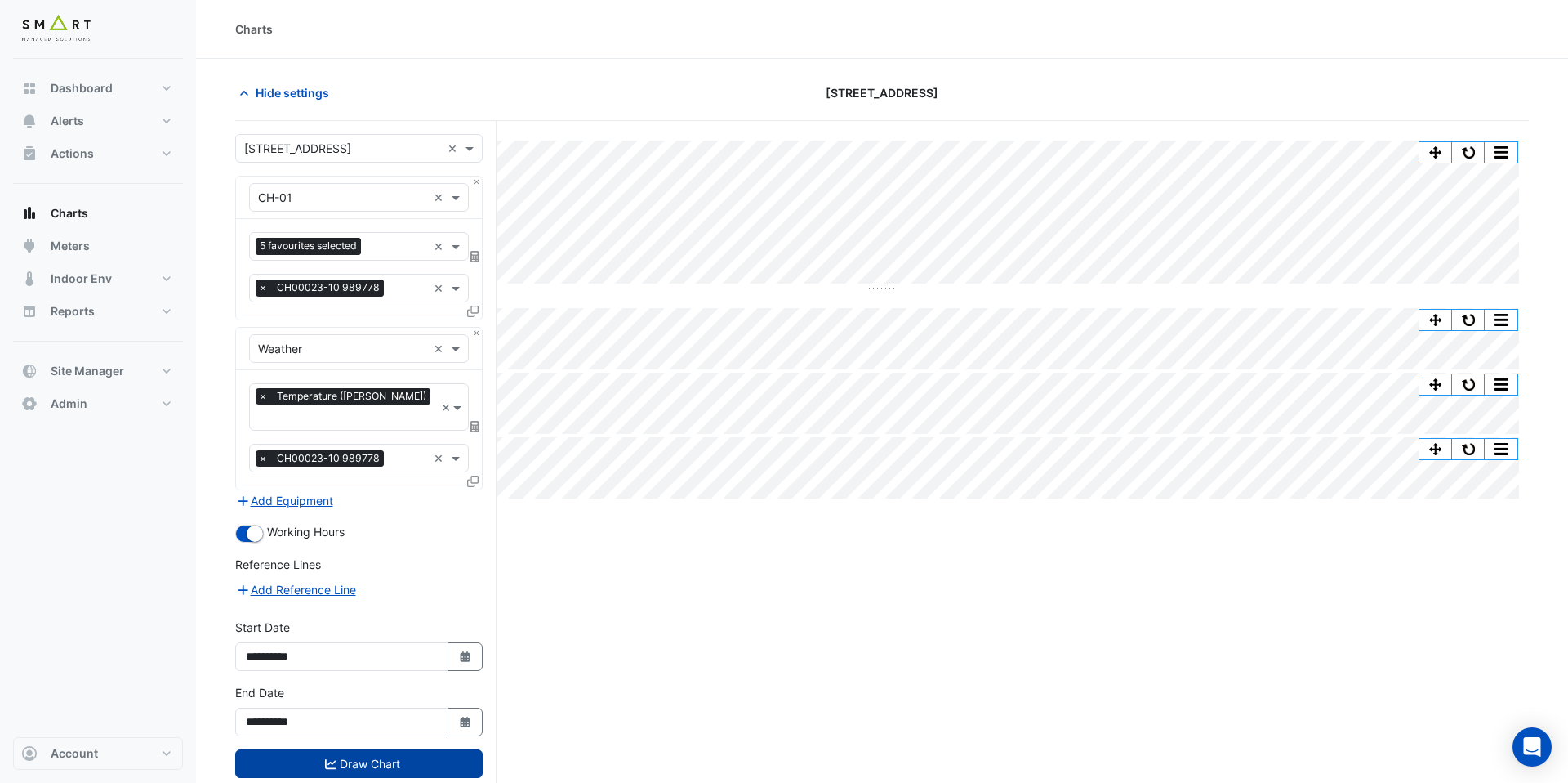
click at [386, 749] on button "Draw Chart" at bounding box center [359, 763] width 247 height 29
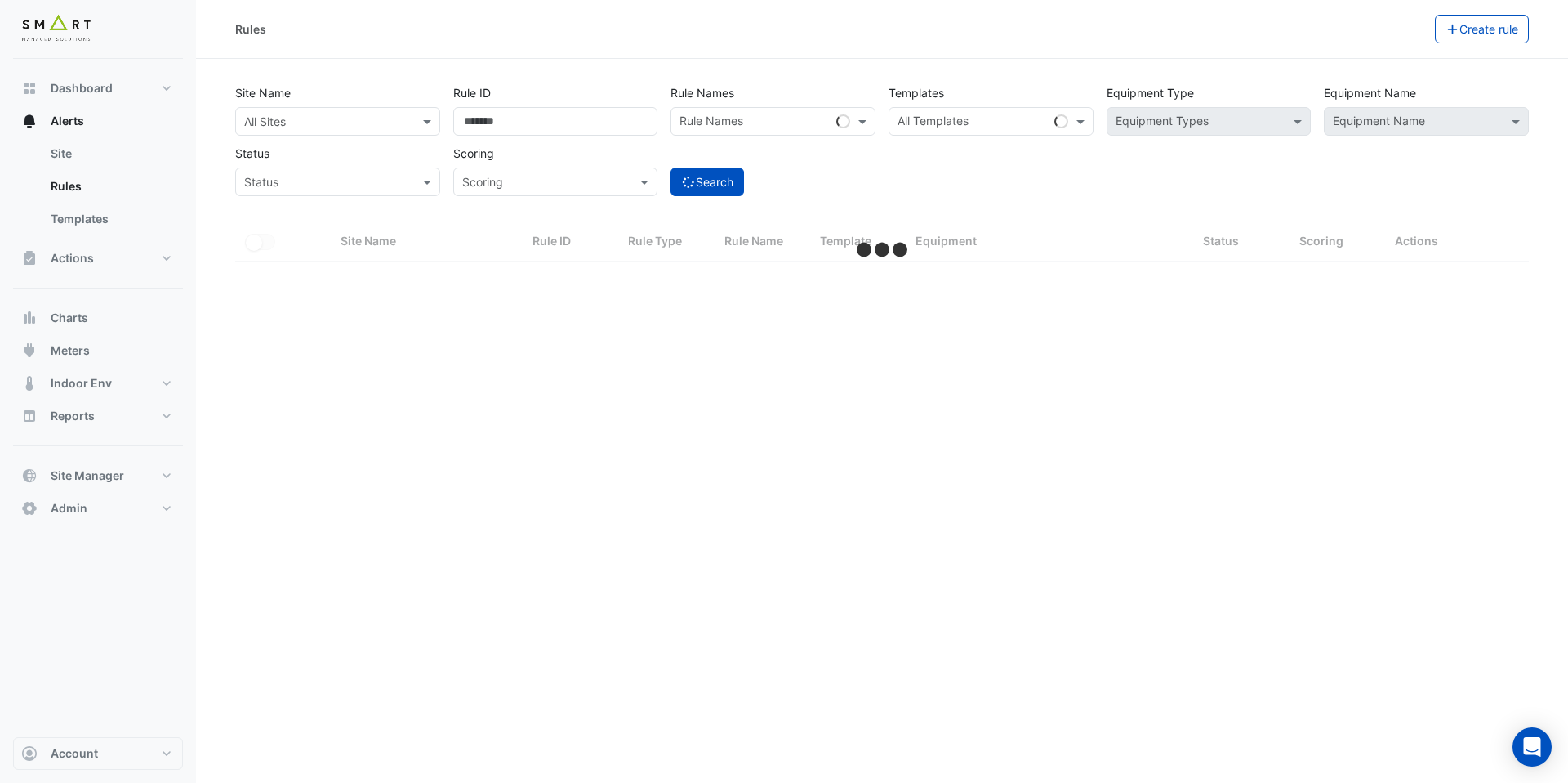
select select "***"
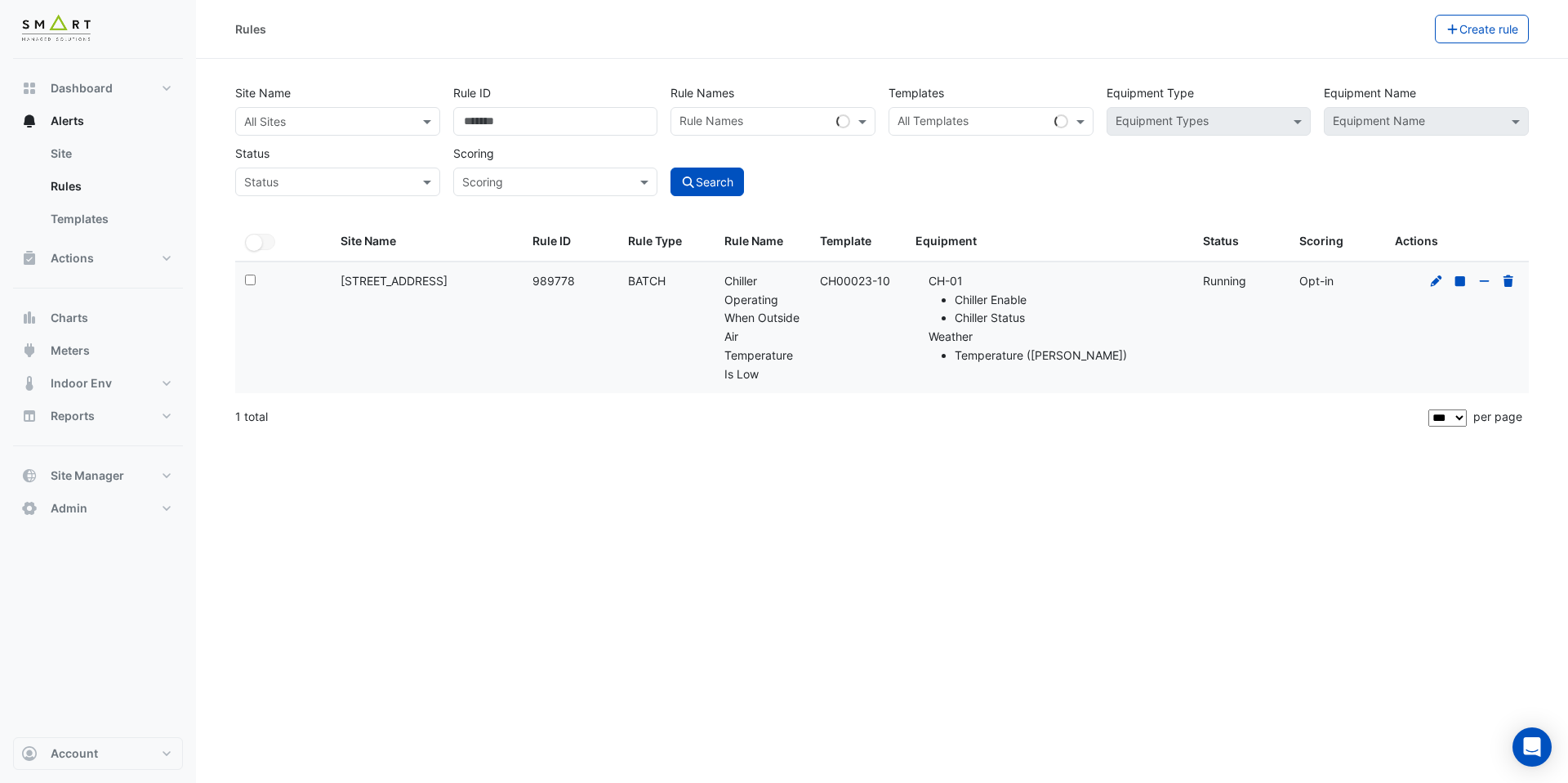
click at [1432, 272] on div at bounding box center [1471, 282] width 93 height 18
click at [1432, 275] on icon at bounding box center [1436, 281] width 15 height 11
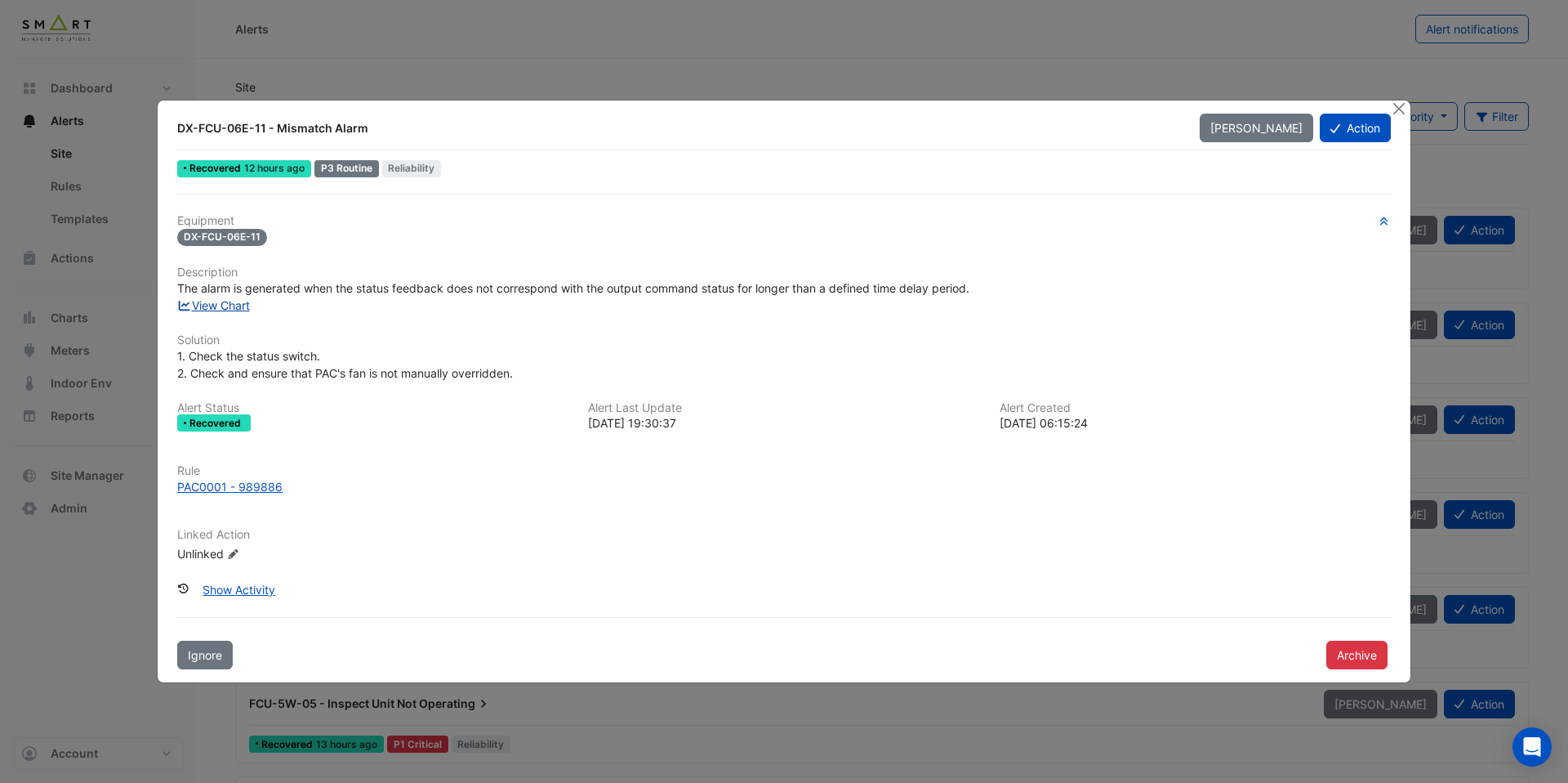
click at [244, 308] on link "View Chart" at bounding box center [213, 305] width 73 height 14
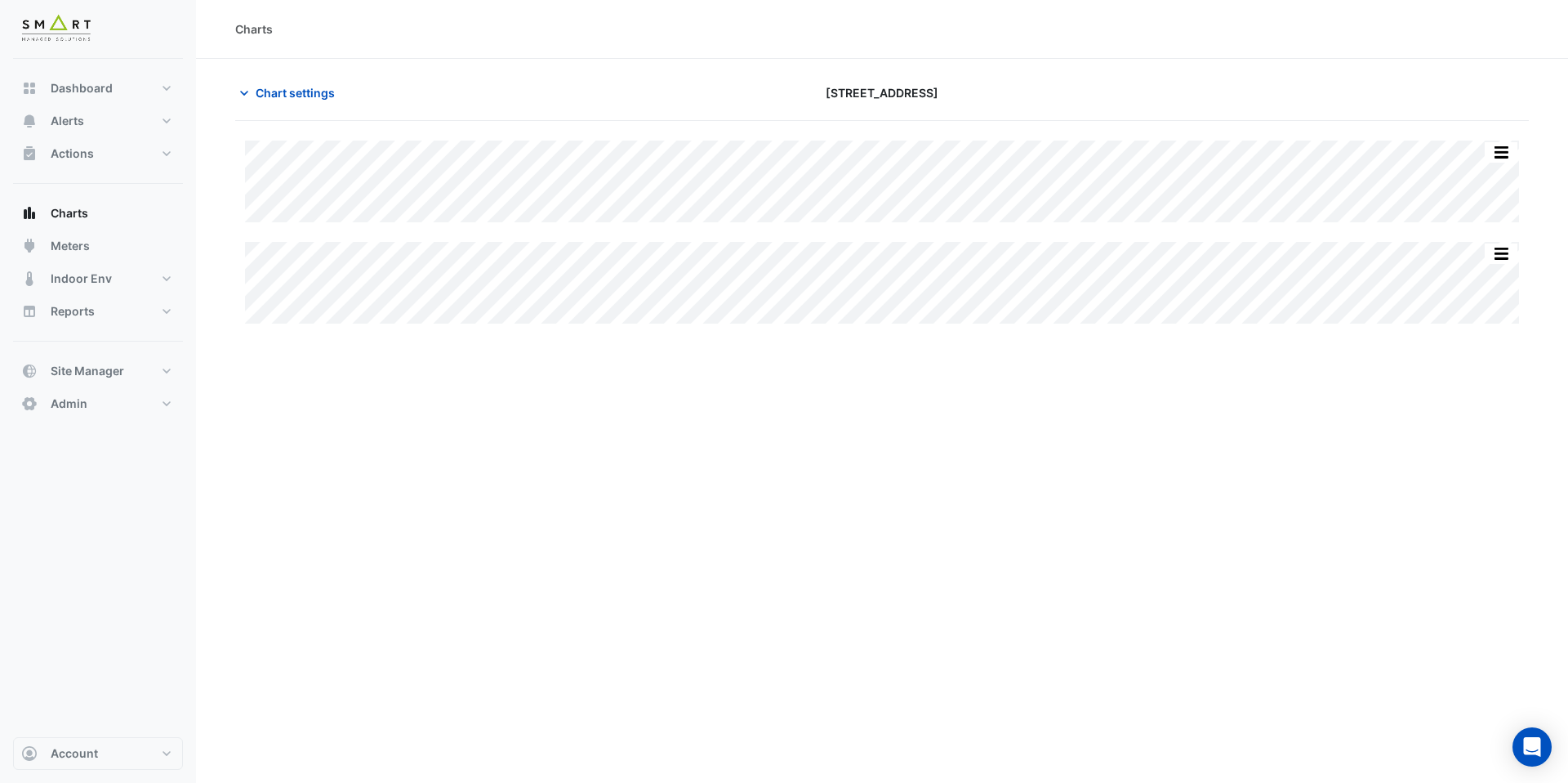
type input "**********"
click at [319, 105] on button "Chart settings" at bounding box center [291, 92] width 110 height 29
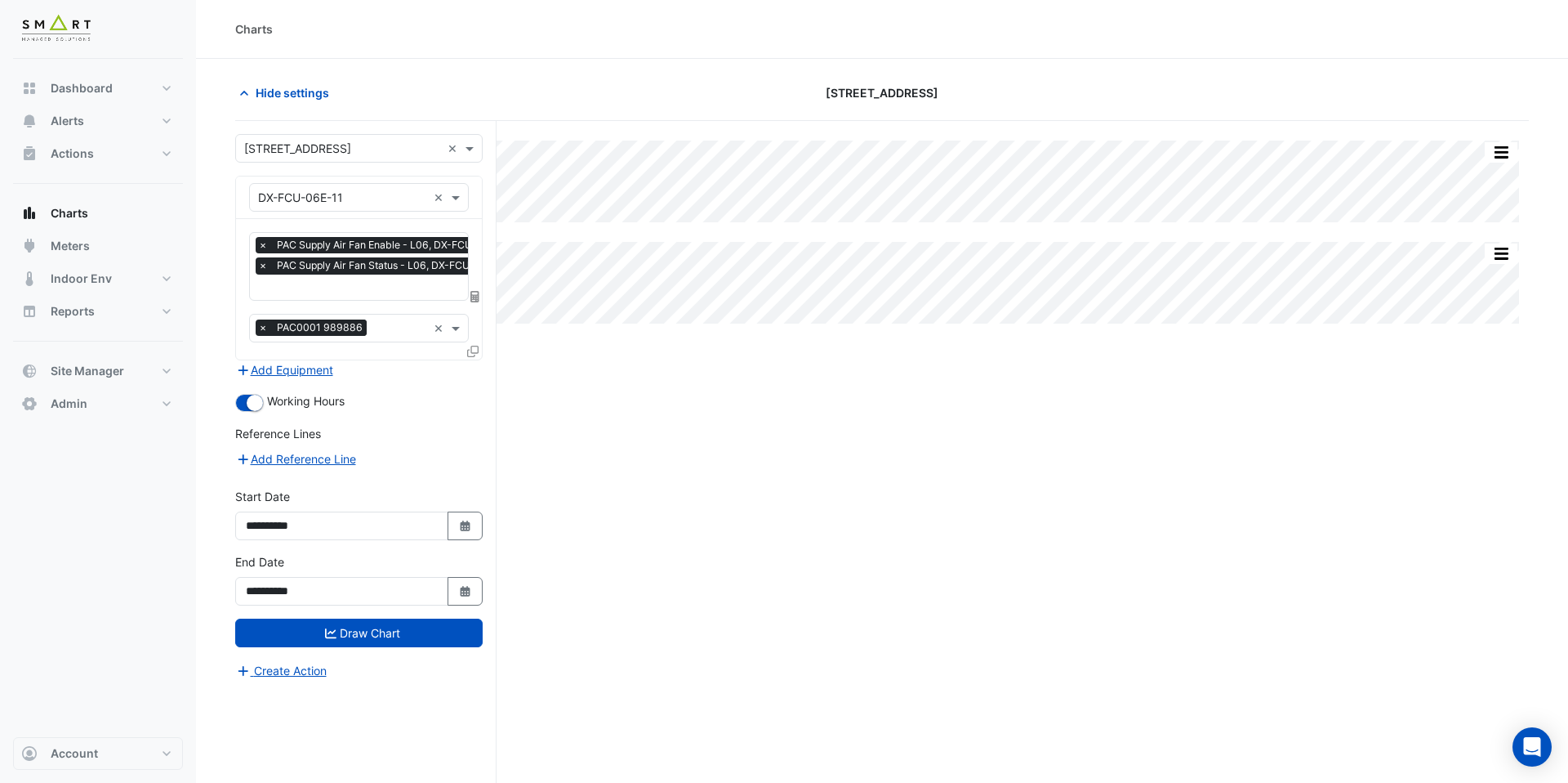
scroll to position [0, 8]
click at [347, 281] on input "text" at bounding box center [381, 289] width 261 height 17
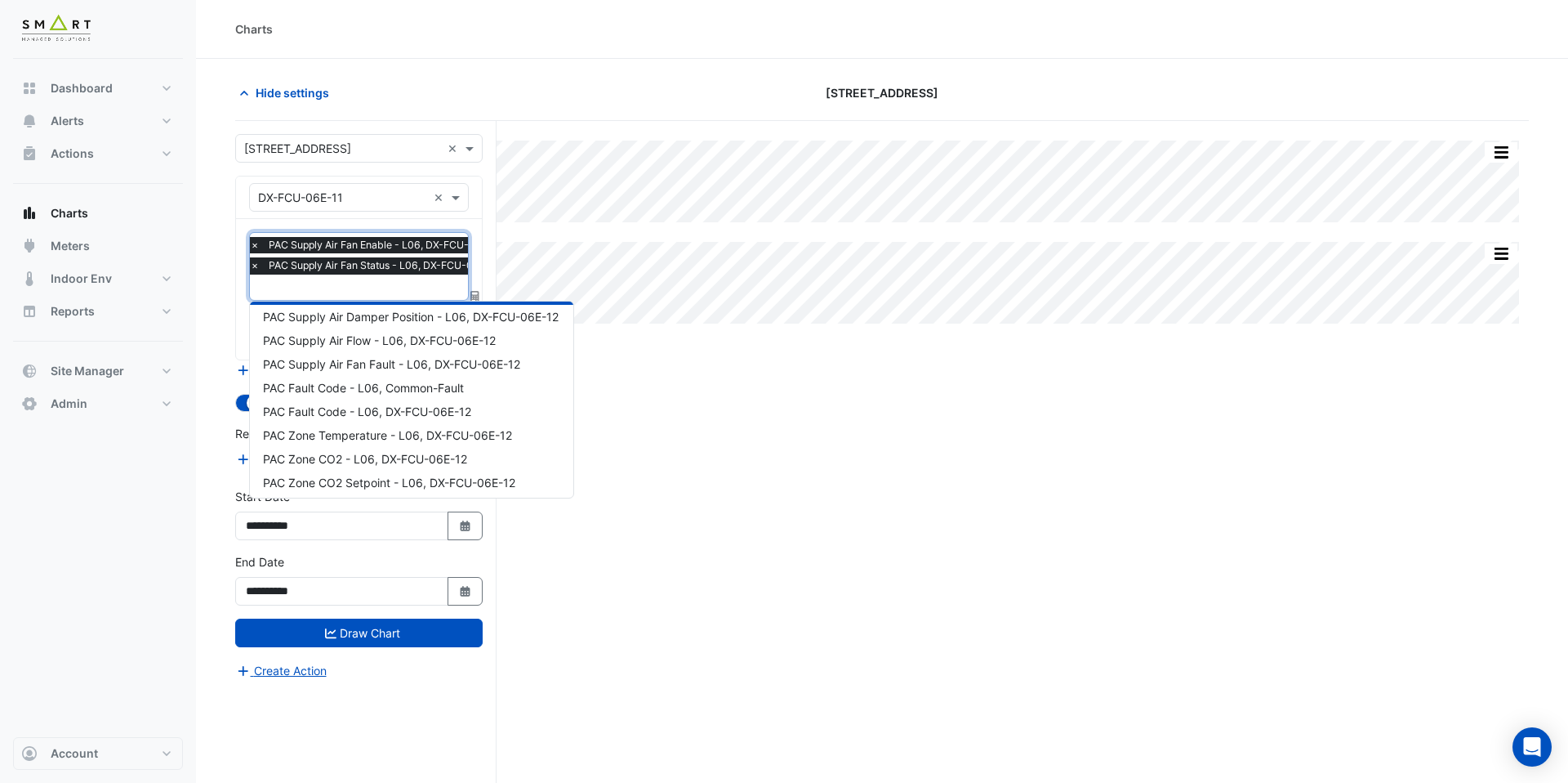
scroll to position [77, 0]
click at [341, 433] on span "PAC Zone Temperature - L06, DX-FCU-06E-12" at bounding box center [387, 432] width 249 height 14
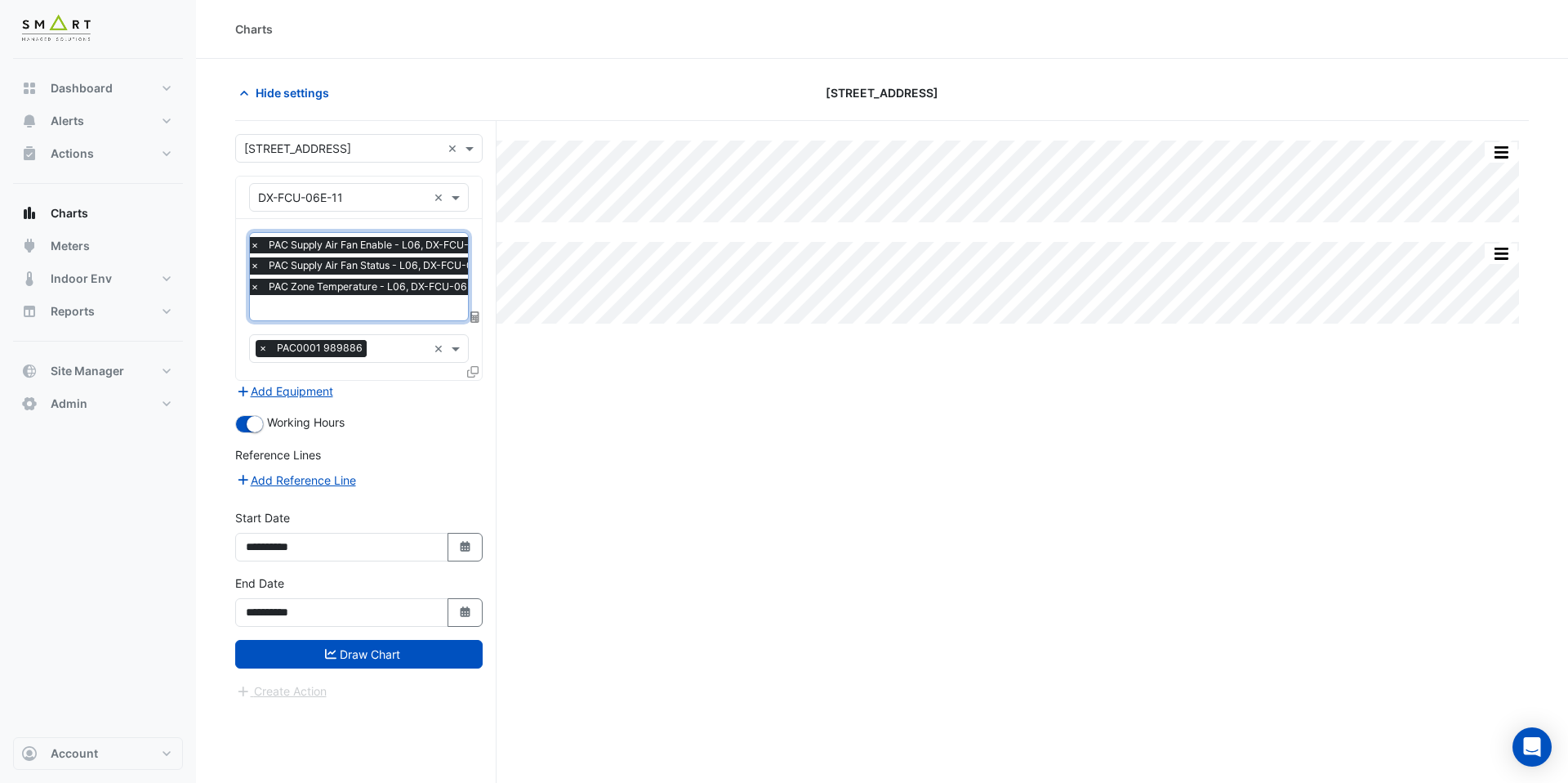
click at [353, 313] on input "text" at bounding box center [381, 309] width 261 height 17
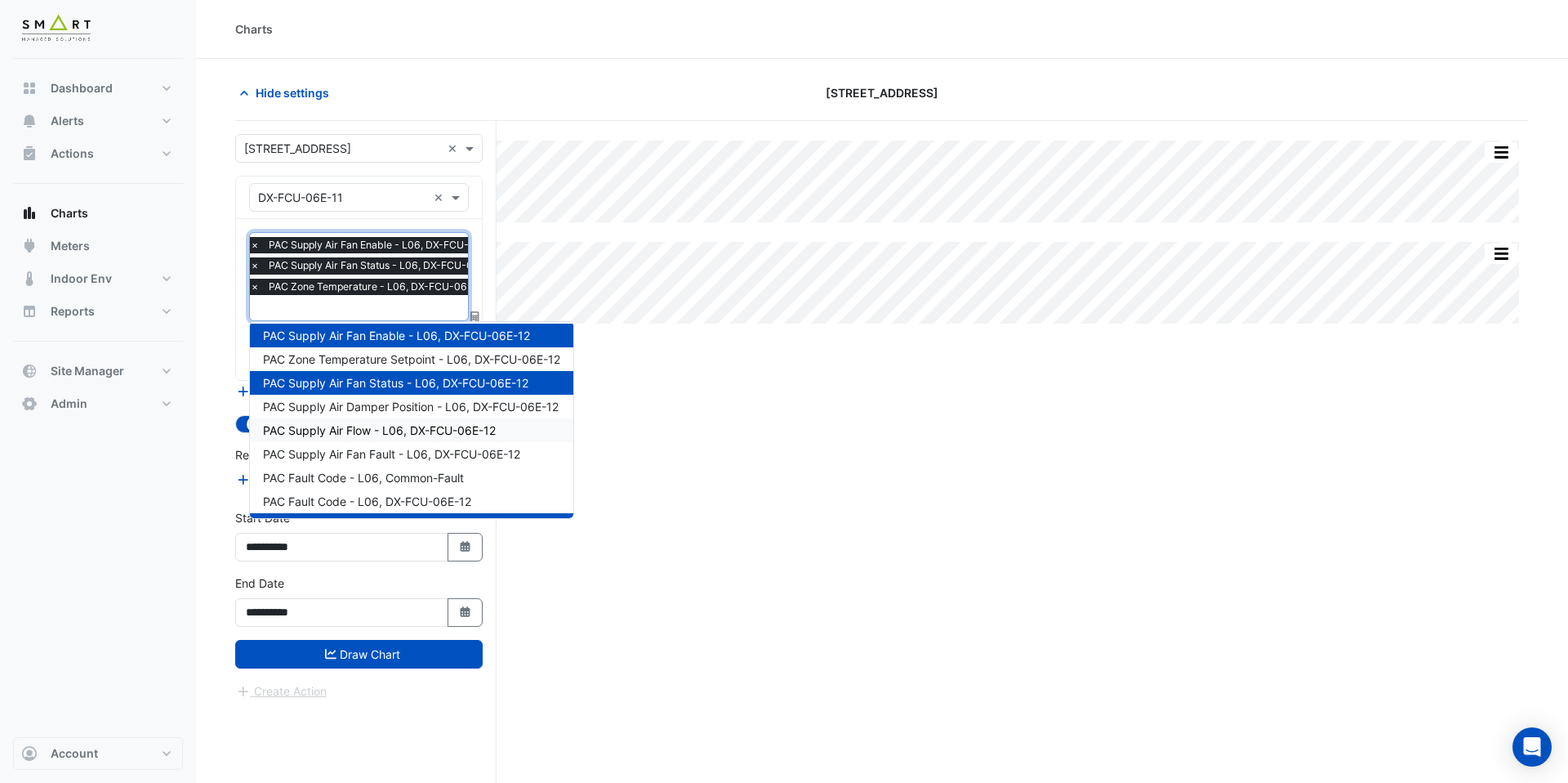
scroll to position [0, 0]
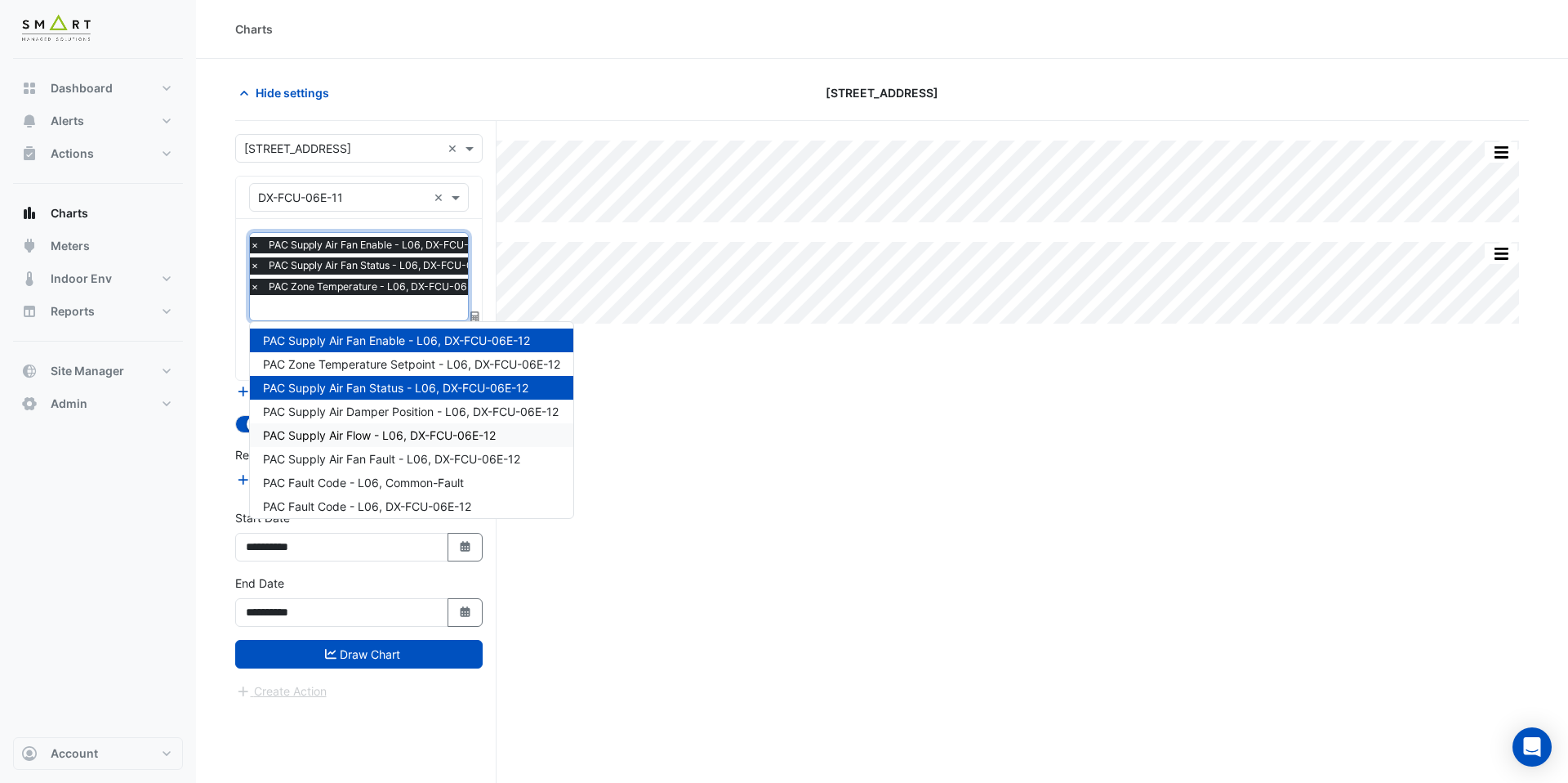
click at [359, 360] on span "PAC Zone Temperature Setpoint - L06, DX-FCU-06E-12" at bounding box center [411, 363] width 297 height 14
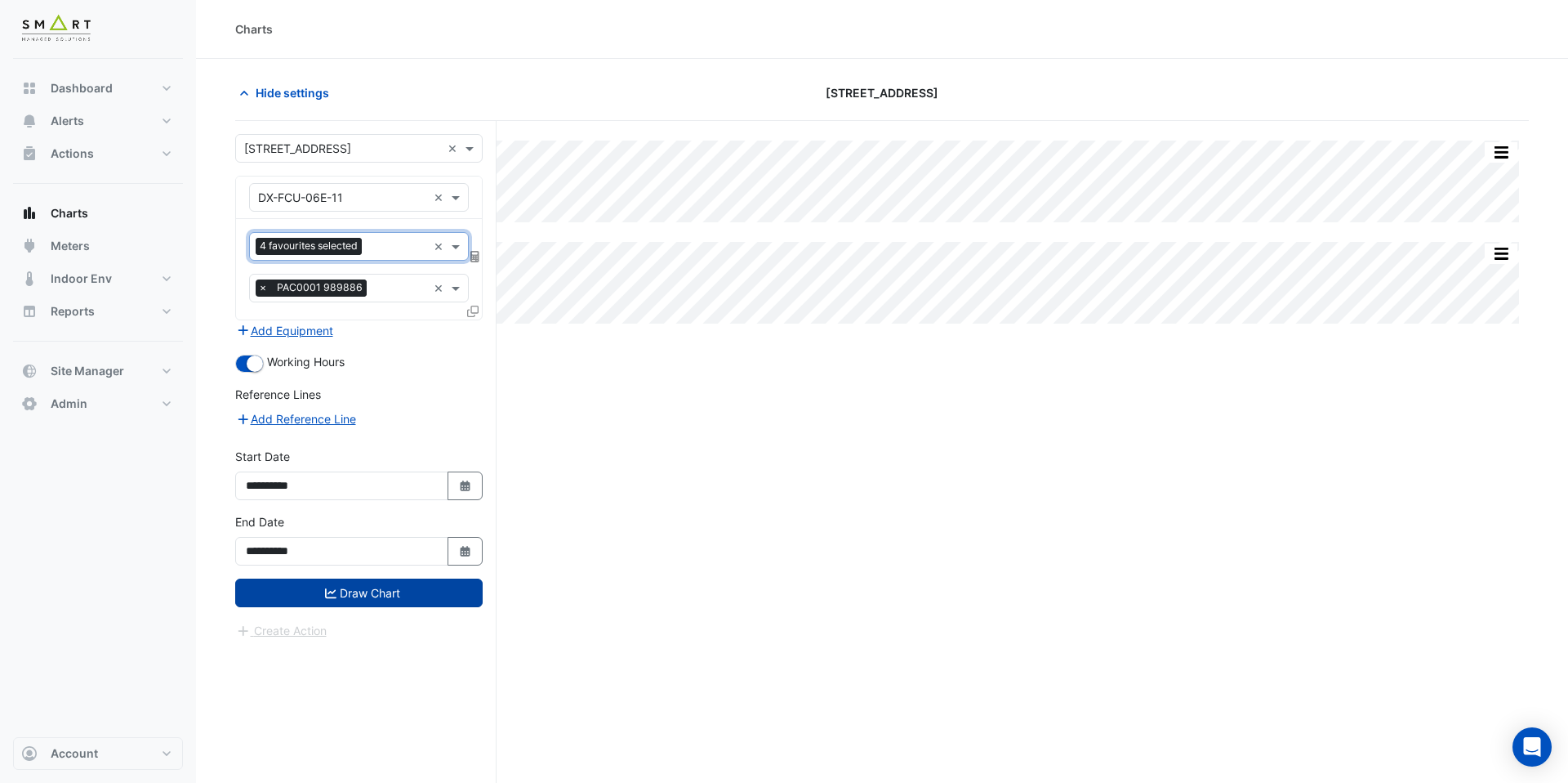
click at [363, 599] on button "Draw Chart" at bounding box center [359, 593] width 247 height 29
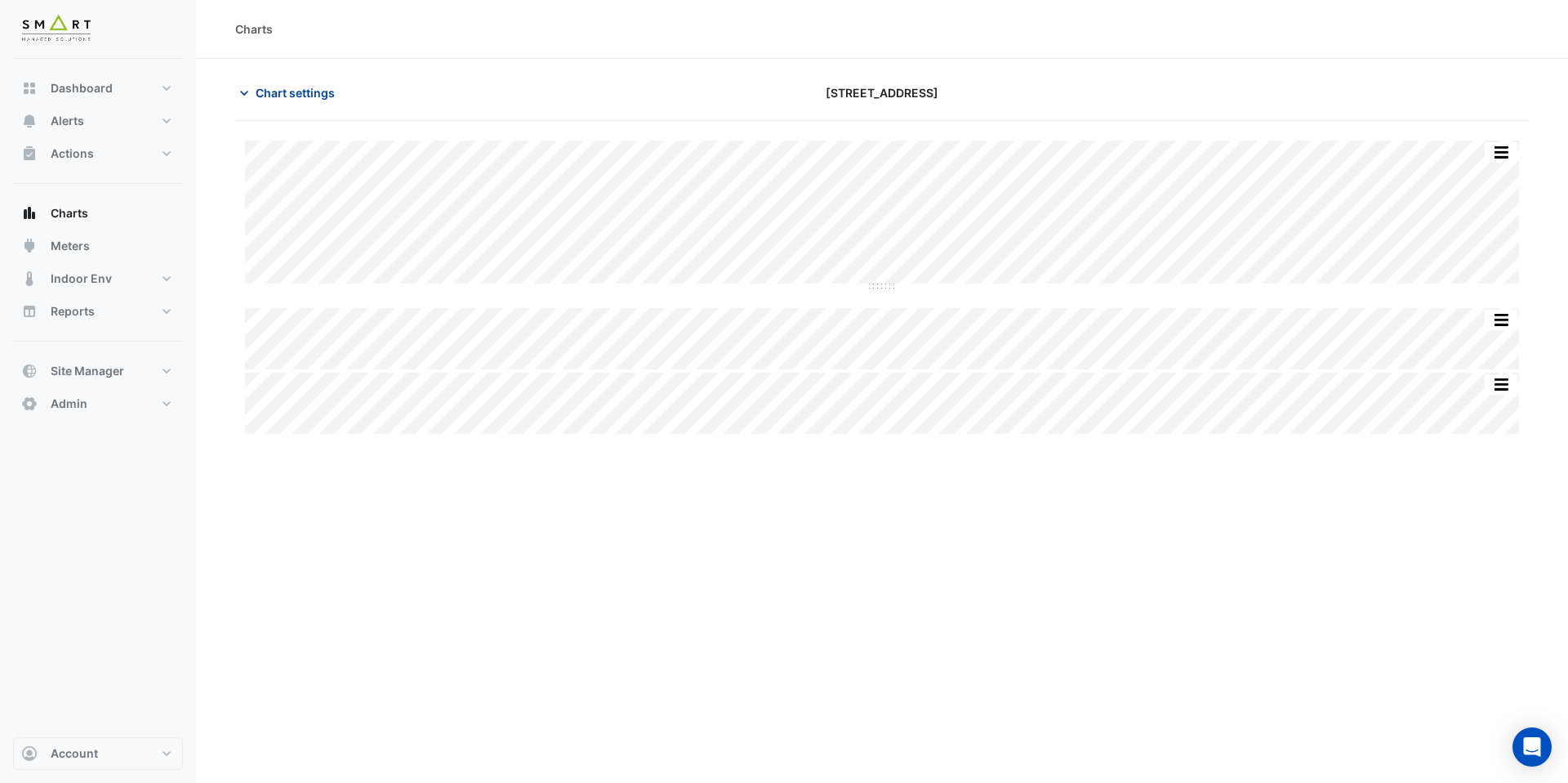
click at [326, 96] on span "Chart settings" at bounding box center [295, 92] width 79 height 17
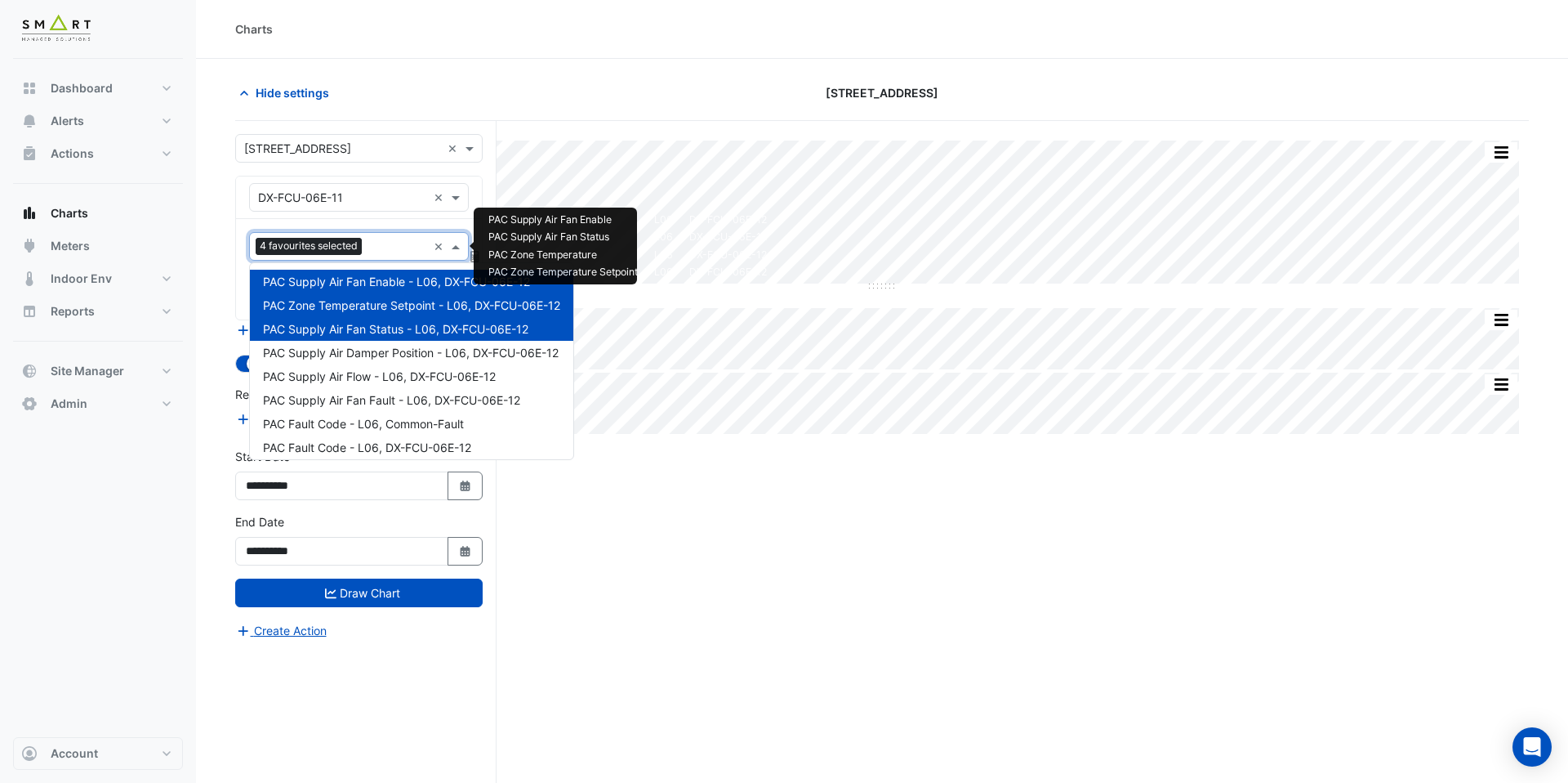
click at [398, 249] on input "text" at bounding box center [397, 248] width 59 height 17
click at [406, 379] on span "PAC Supply Air Flow - L06, DX-FCU-06E-12" at bounding box center [379, 375] width 233 height 14
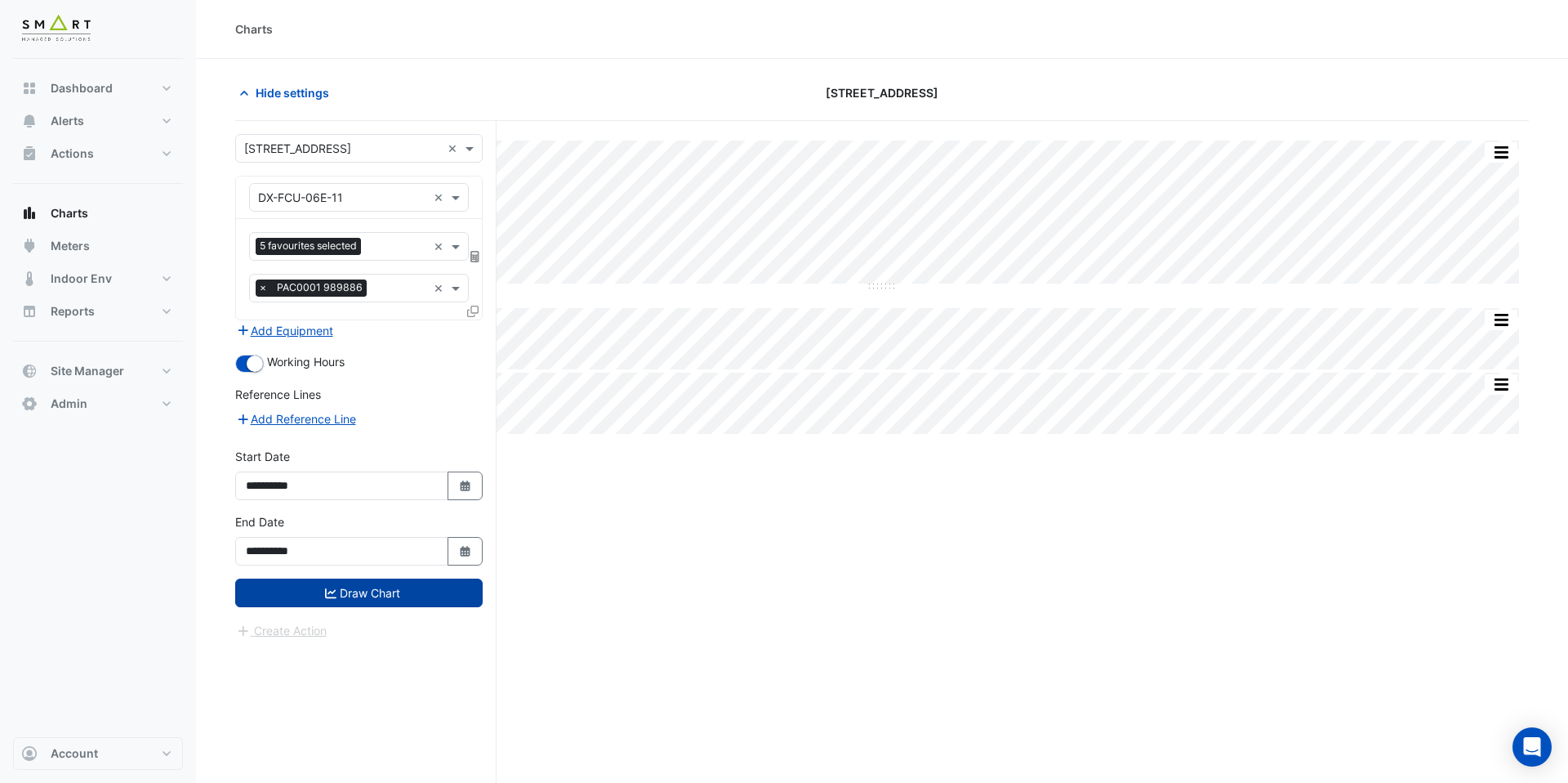
click at [415, 594] on button "Draw Chart" at bounding box center [359, 593] width 247 height 29
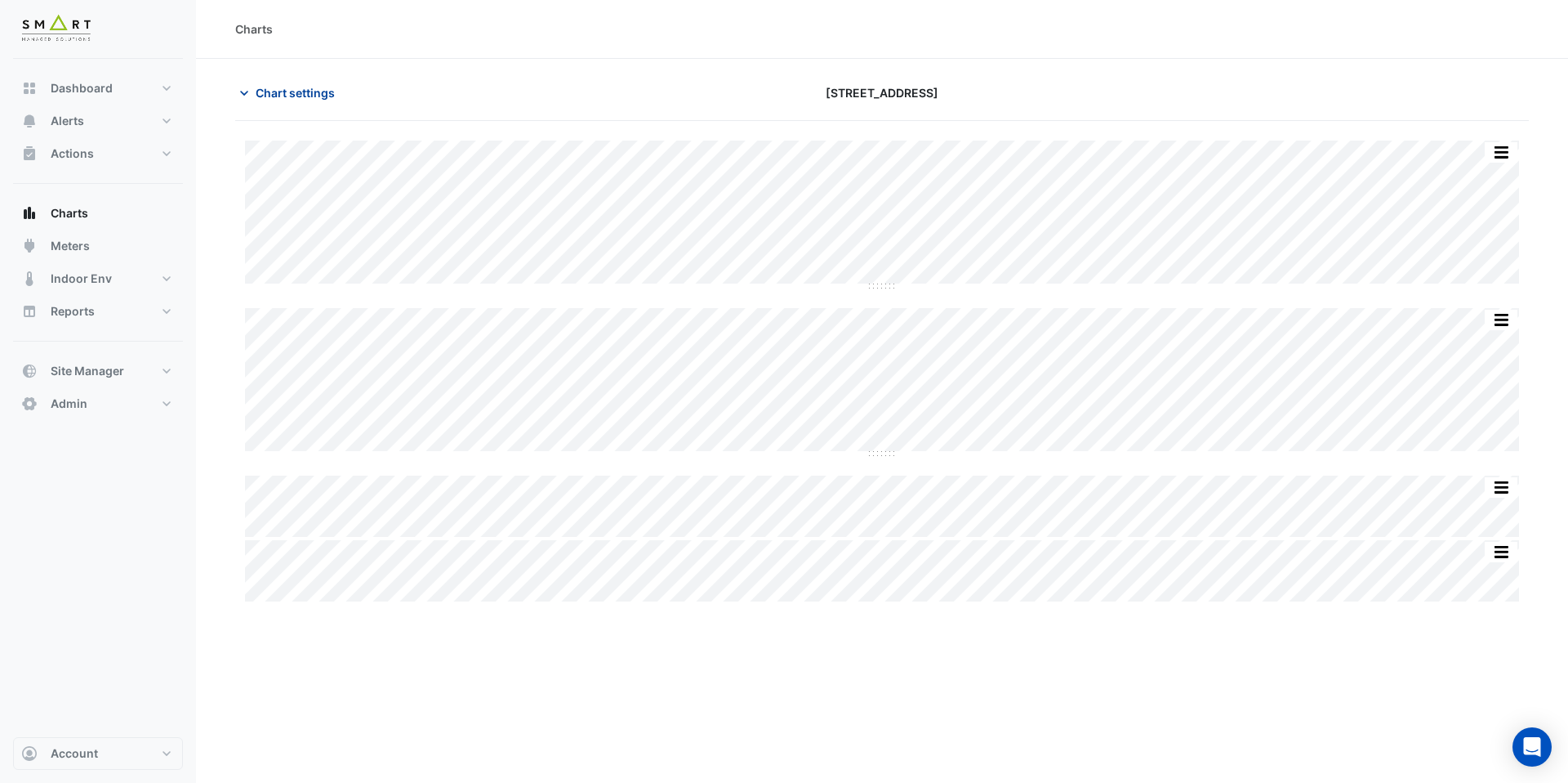
click at [288, 86] on span "Chart settings" at bounding box center [295, 92] width 79 height 17
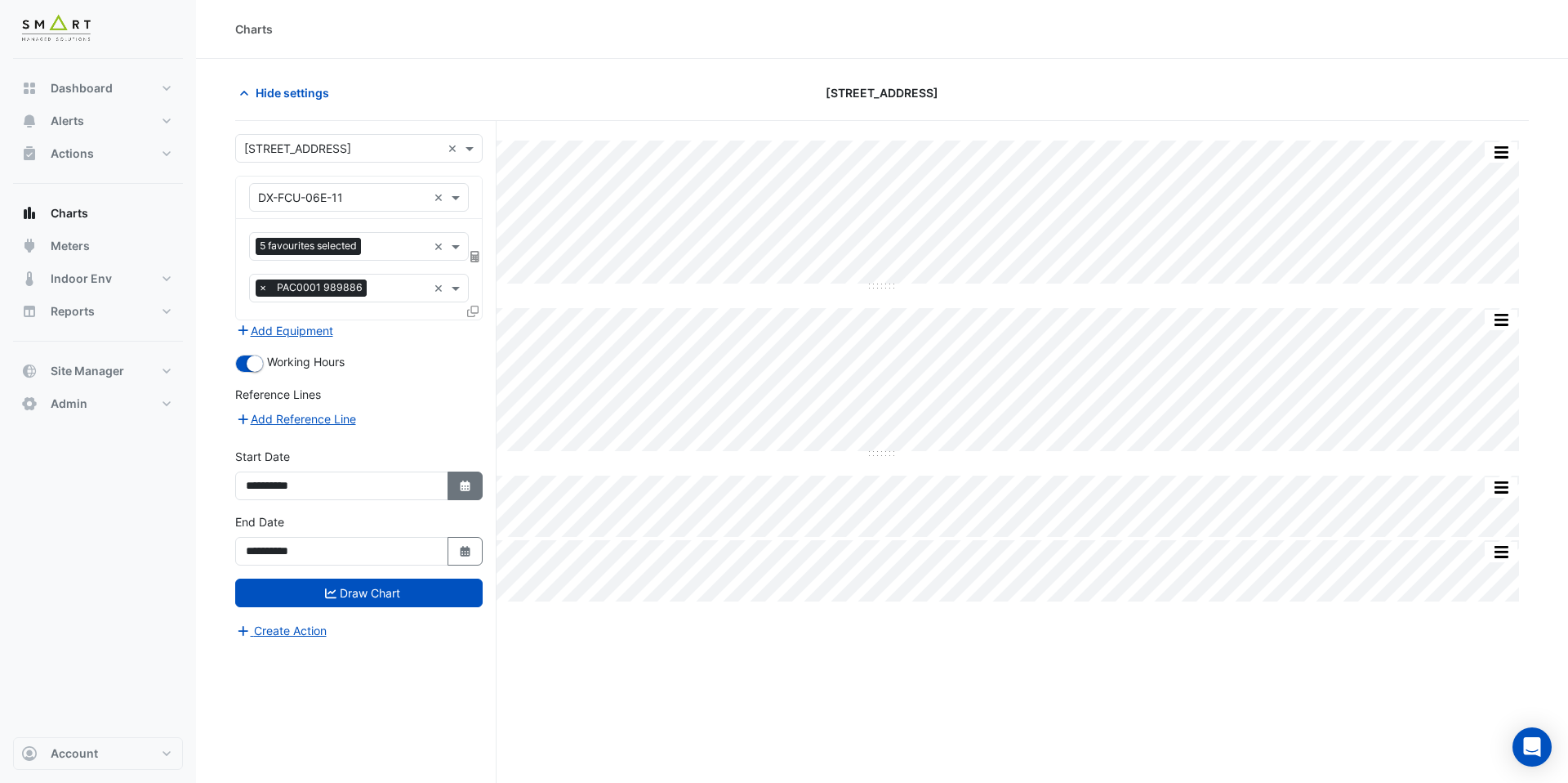
click at [463, 494] on button "Select Date" at bounding box center [465, 485] width 36 height 29
select select "**"
select select "****"
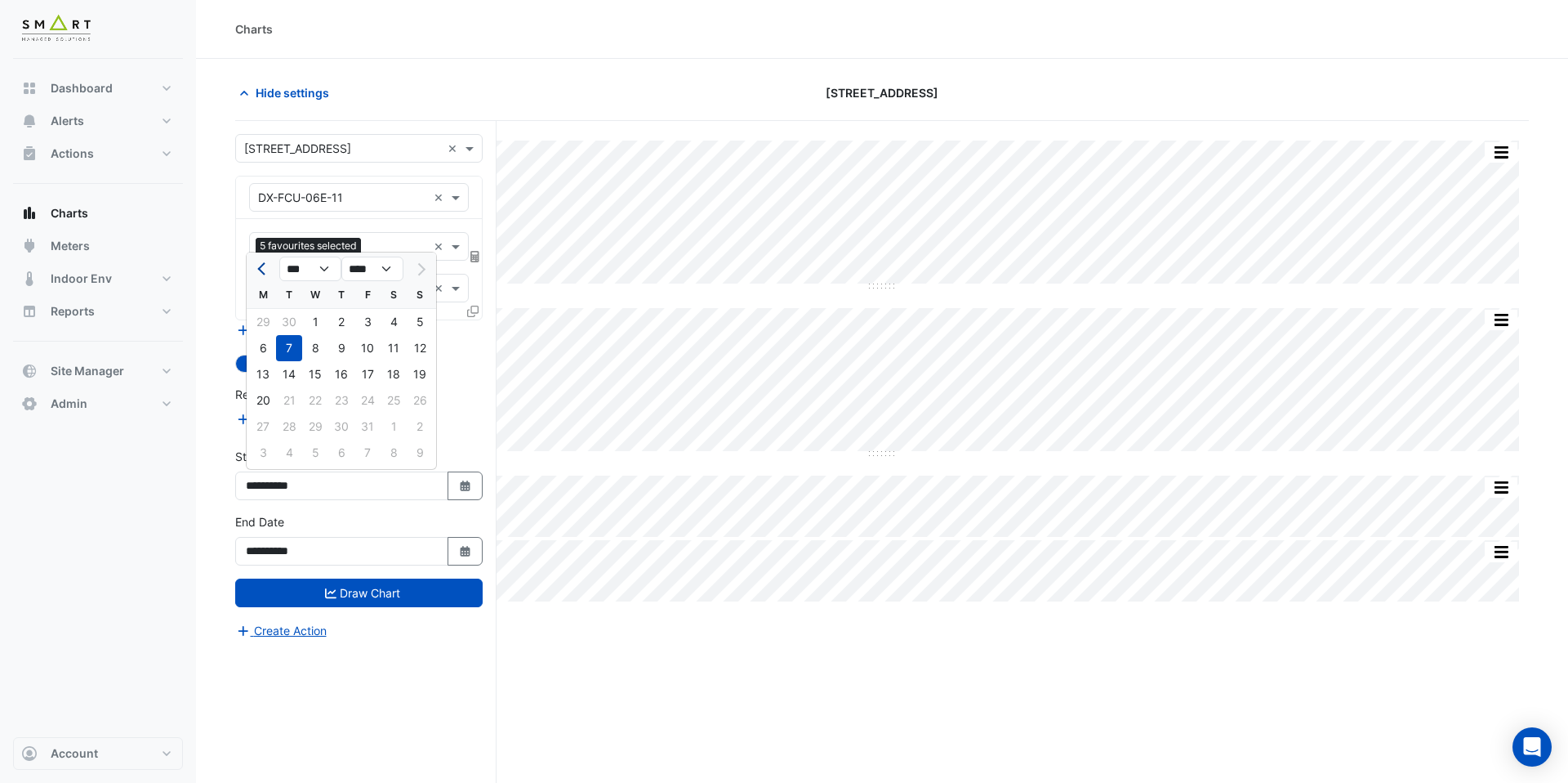
click at [264, 279] on button "Previous month" at bounding box center [262, 269] width 19 height 26
select select "*"
click at [370, 328] on div "1" at bounding box center [367, 322] width 26 height 26
type input "**********"
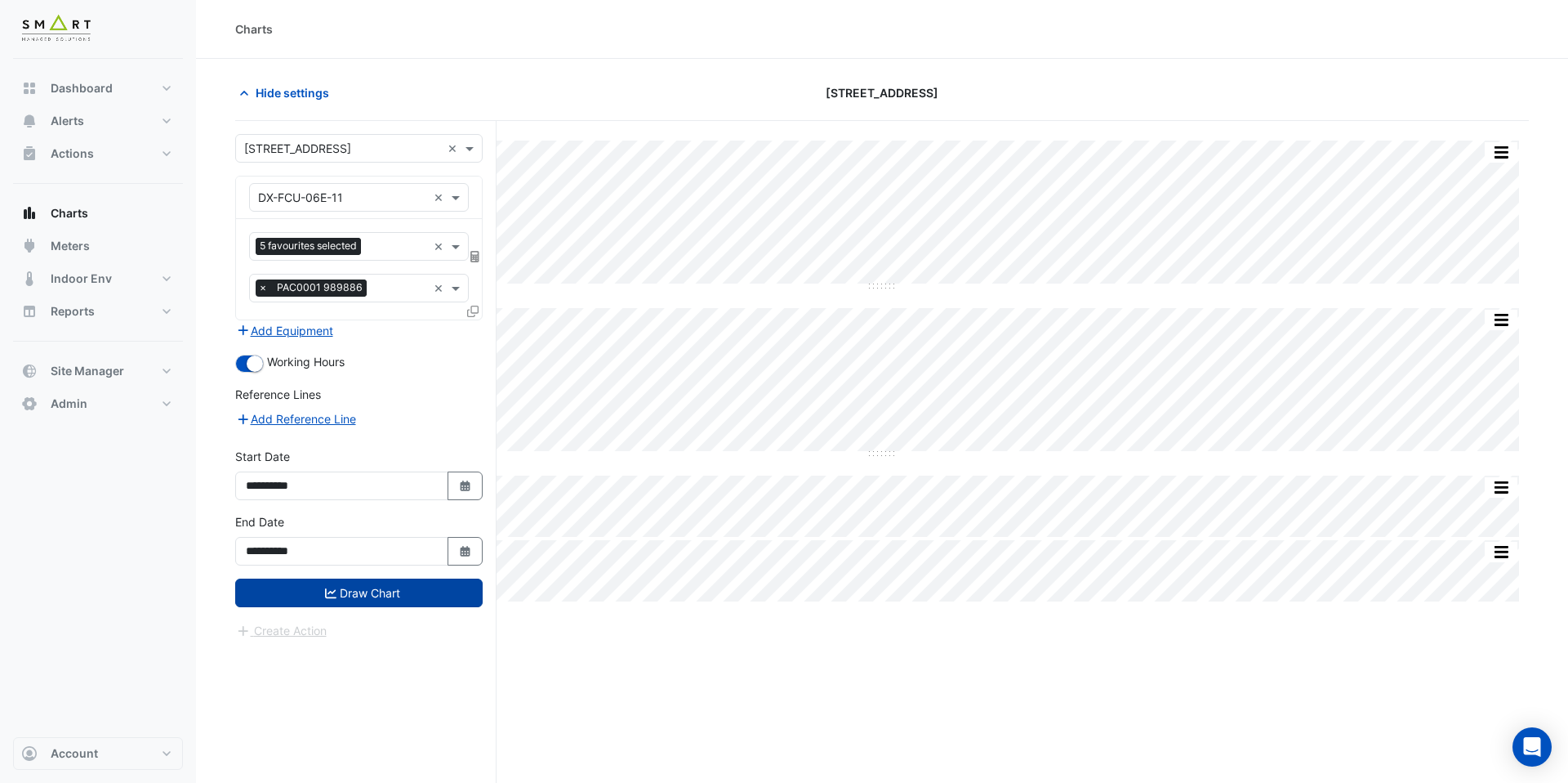
click at [391, 593] on button "Draw Chart" at bounding box center [359, 593] width 247 height 29
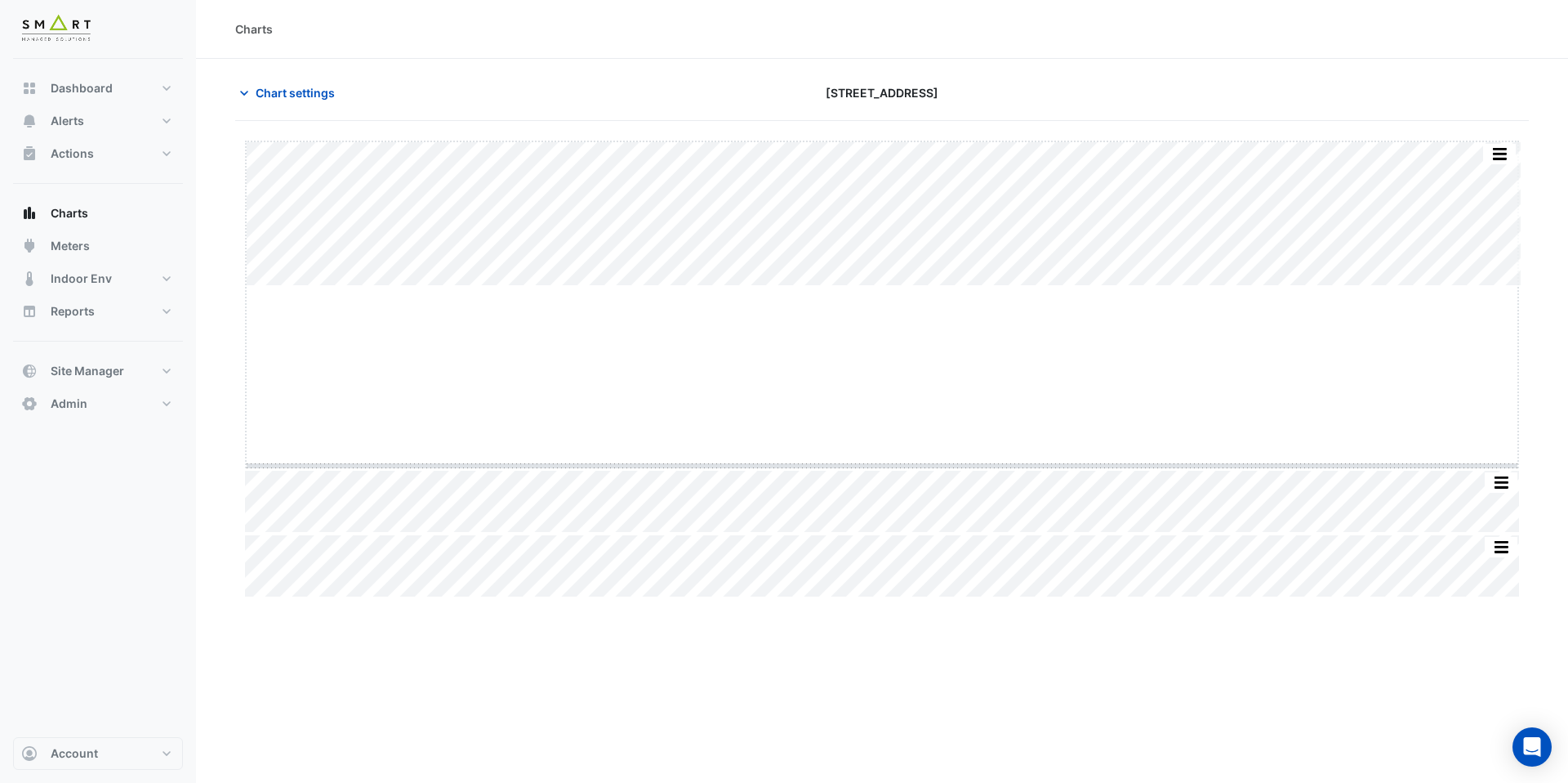
drag, startPoint x: 883, startPoint y: 288, endPoint x: 900, endPoint y: 467, distance: 179.8
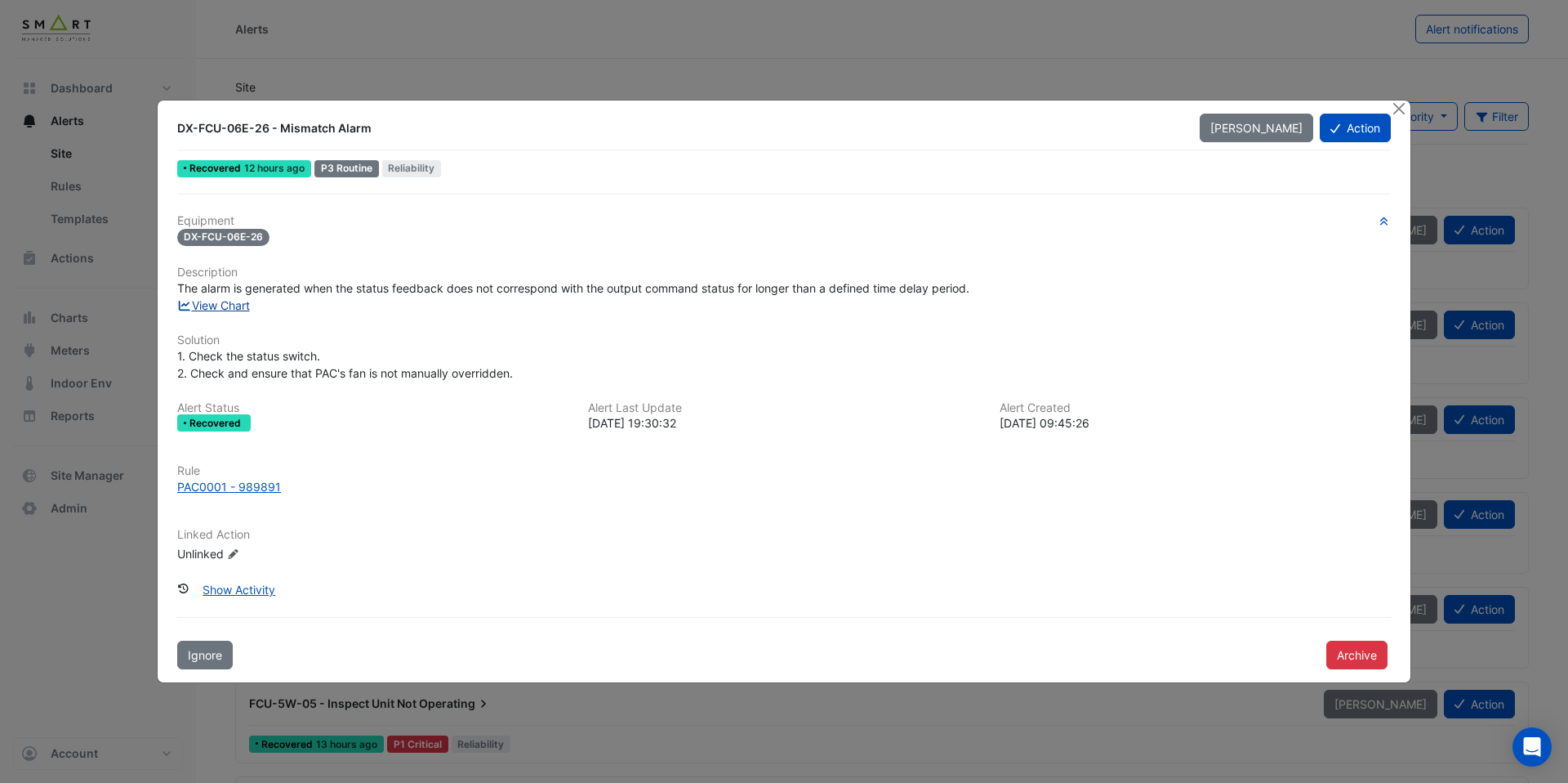
click at [249, 305] on link "View Chart" at bounding box center [213, 305] width 73 height 14
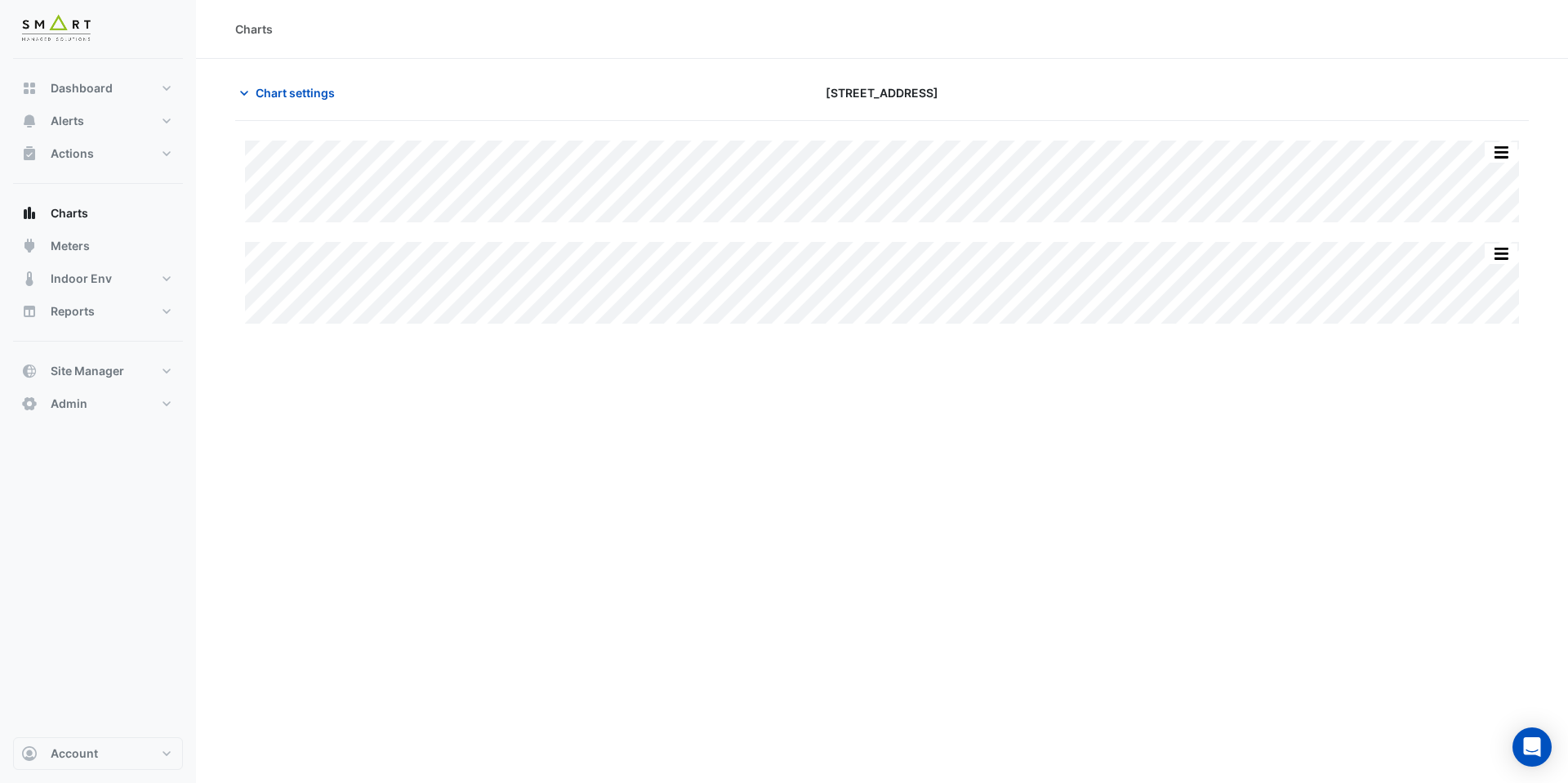
type input "**********"
click at [308, 84] on span "Chart settings" at bounding box center [295, 92] width 79 height 17
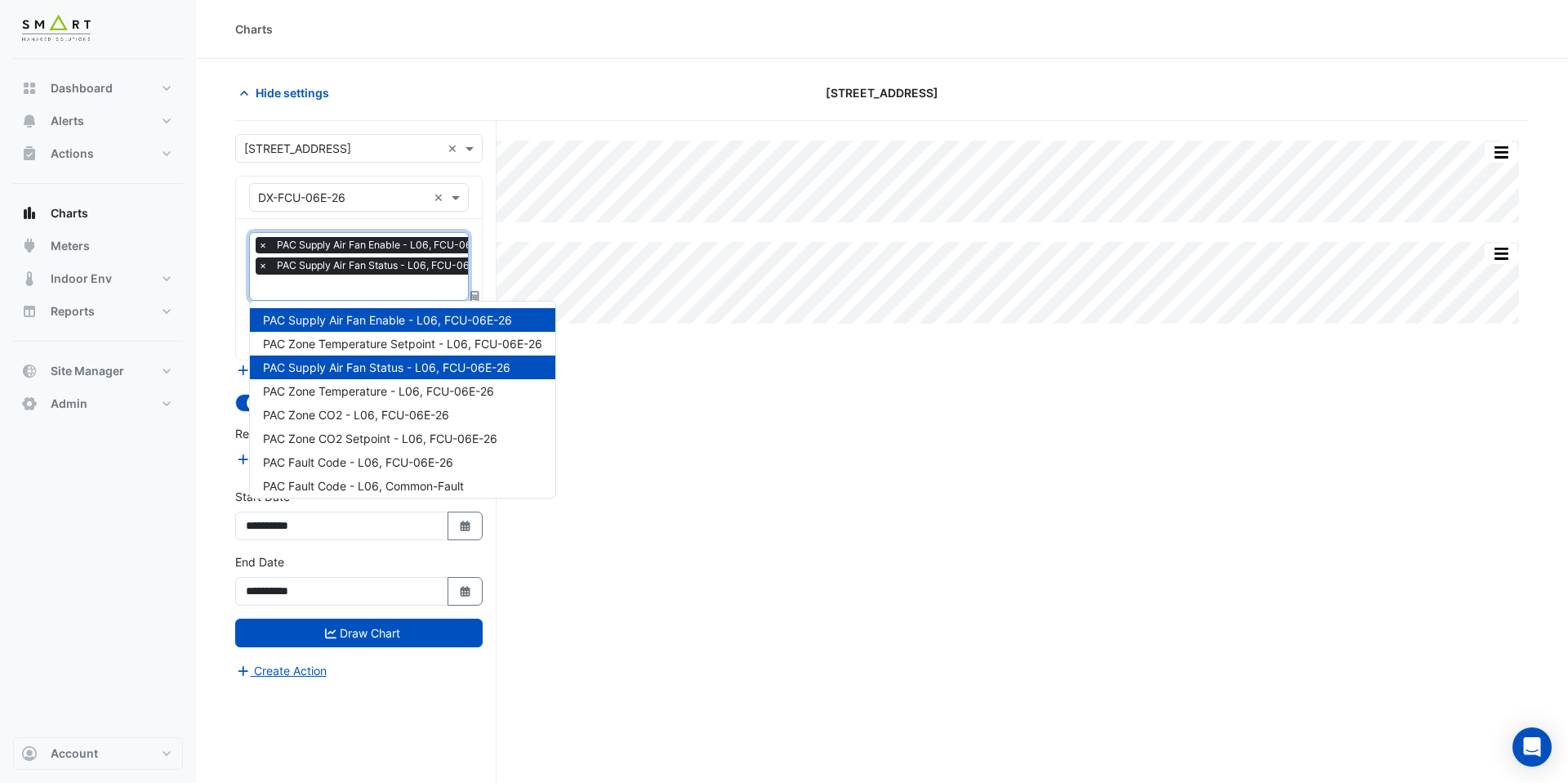
click at [362, 292] on input "text" at bounding box center [381, 289] width 245 height 17
click at [375, 389] on span "PAC Zone Temperature - L06, FCU-06E-26" at bounding box center [378, 390] width 231 height 14
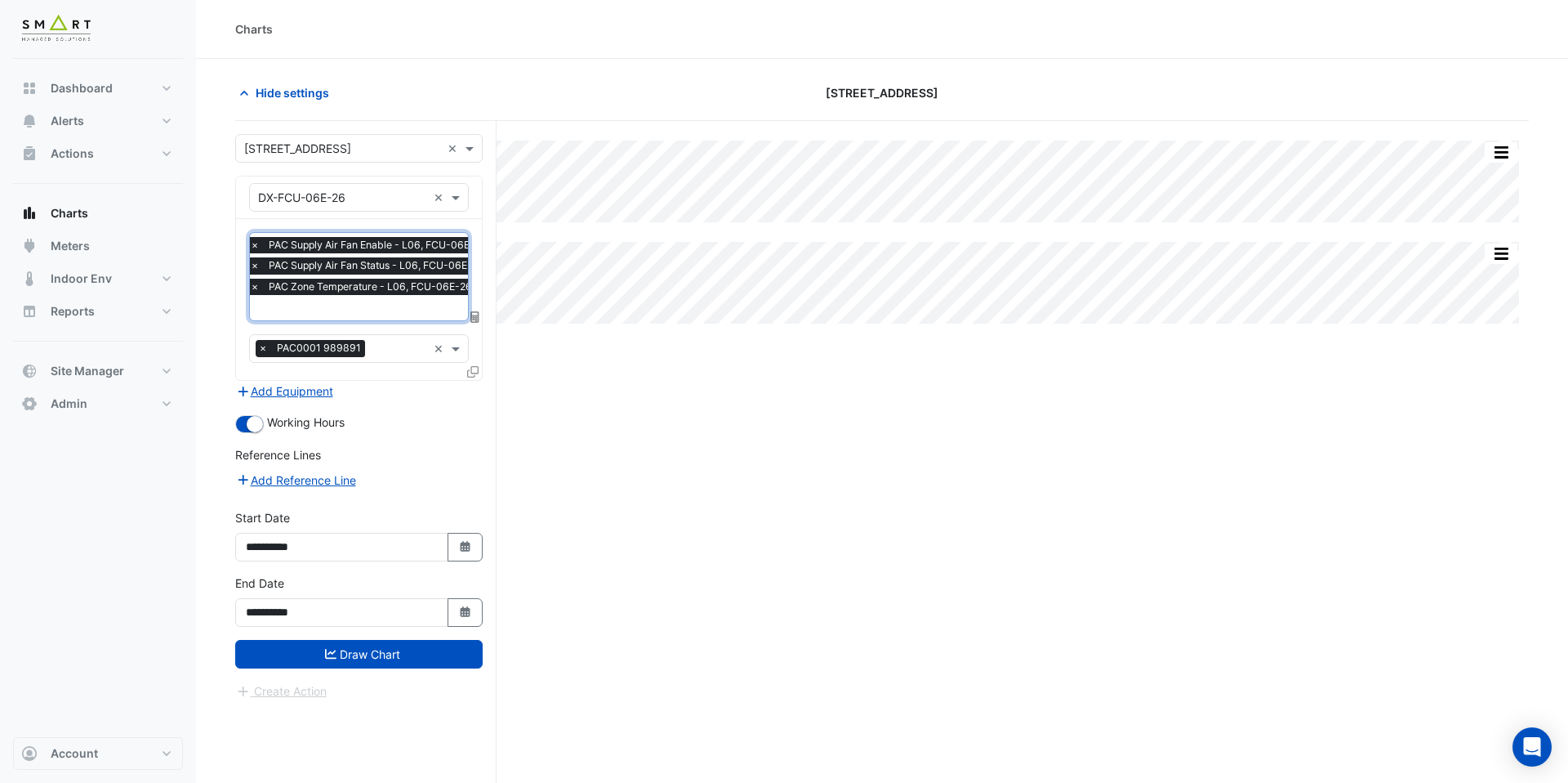
click at [381, 307] on input "text" at bounding box center [372, 309] width 245 height 17
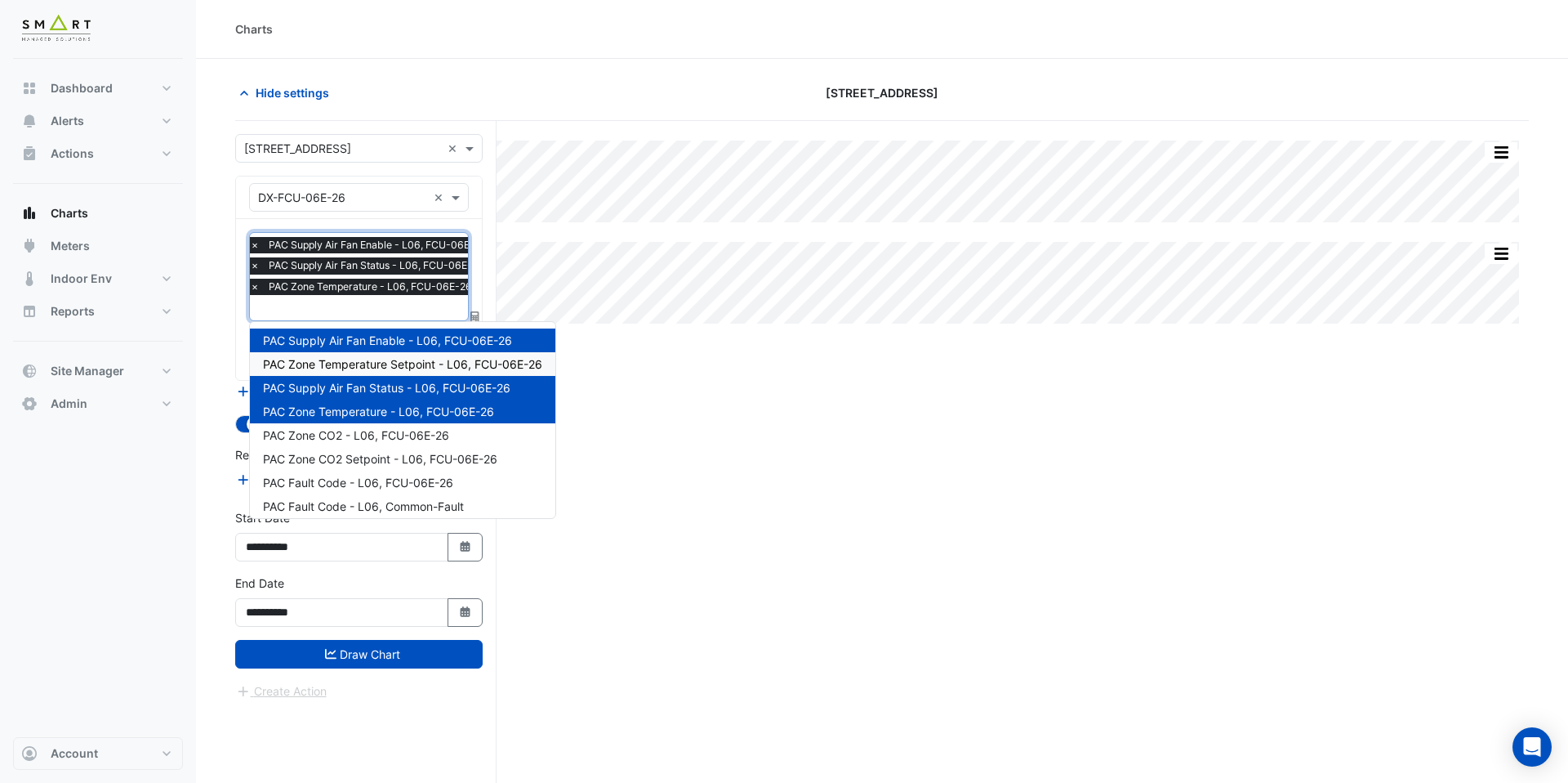
click at [381, 364] on span "PAC Zone Temperature Setpoint - L06, FCU-06E-26" at bounding box center [403, 363] width 280 height 14
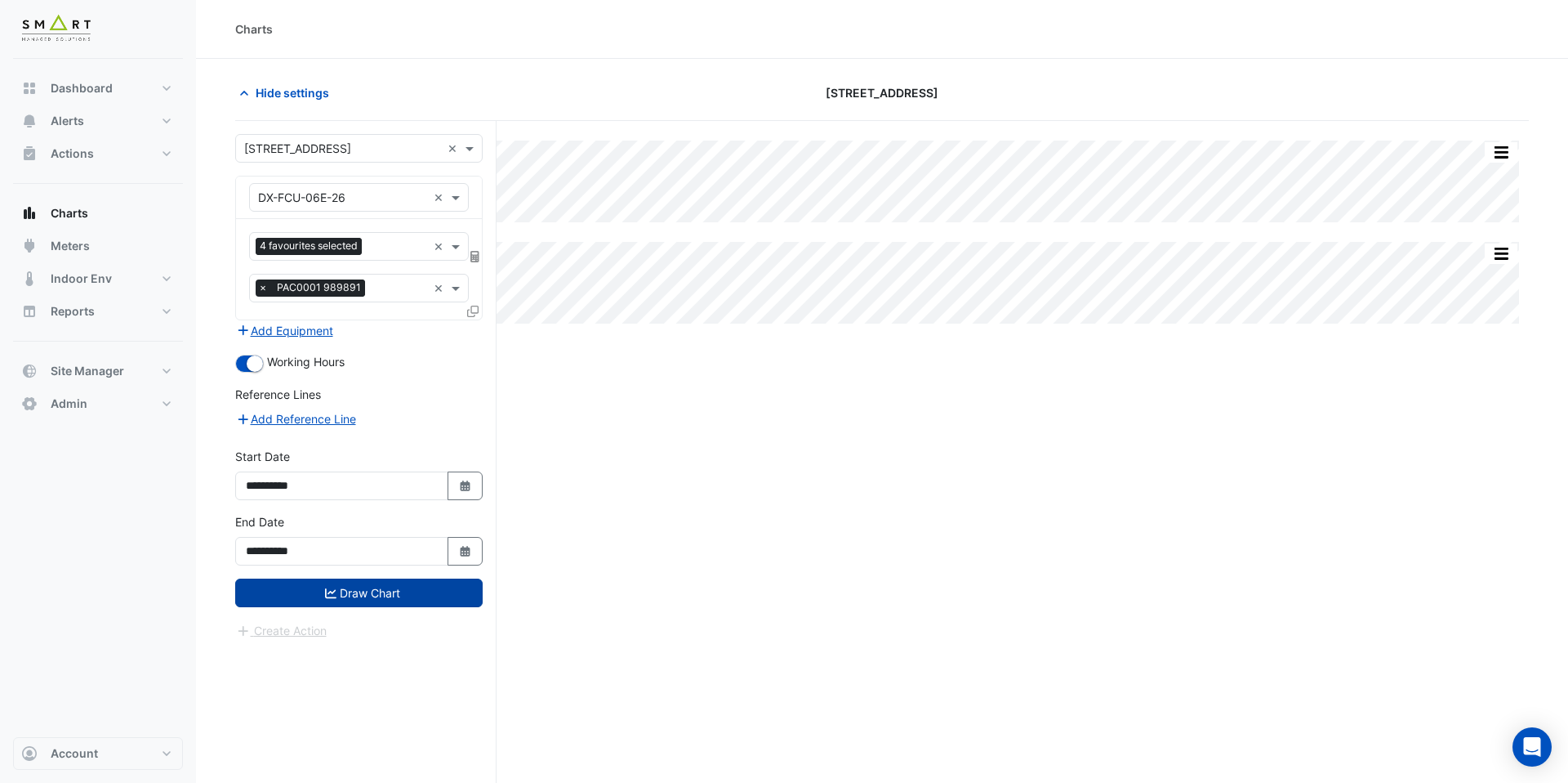
click at [405, 598] on button "Draw Chart" at bounding box center [359, 593] width 247 height 29
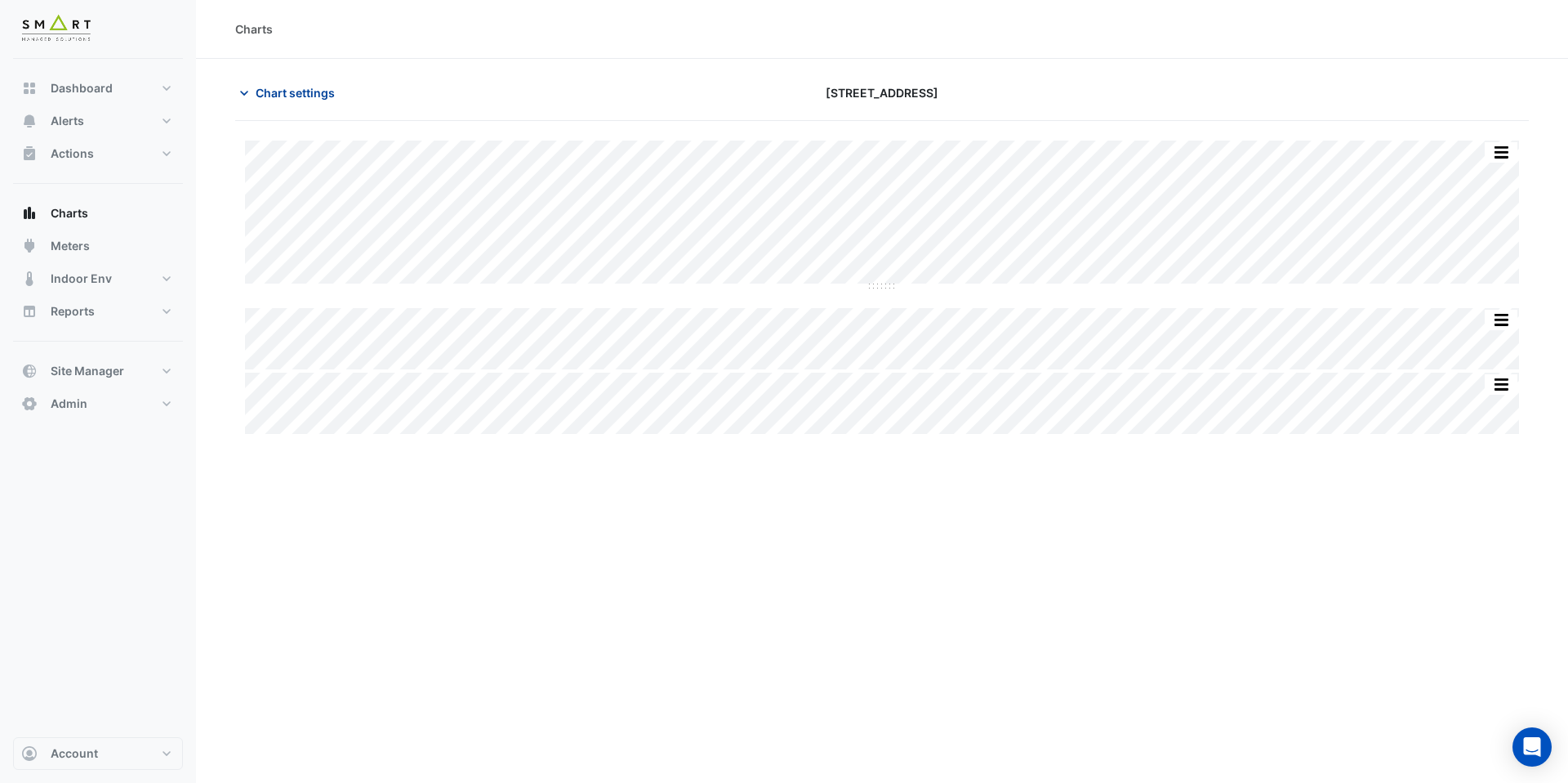
click at [315, 95] on span "Chart settings" at bounding box center [295, 92] width 79 height 17
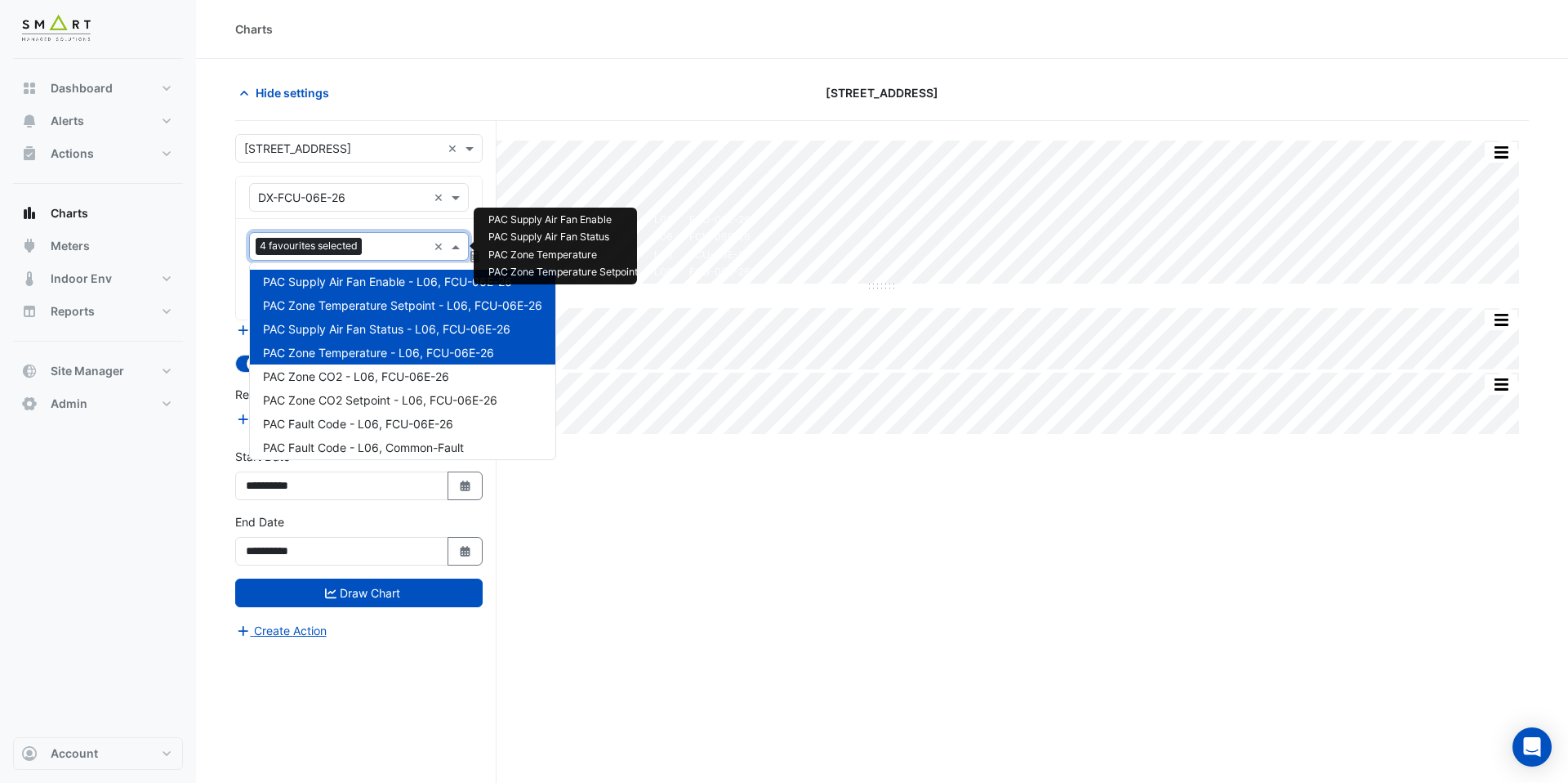
click at [382, 257] on div at bounding box center [396, 248] width 62 height 21
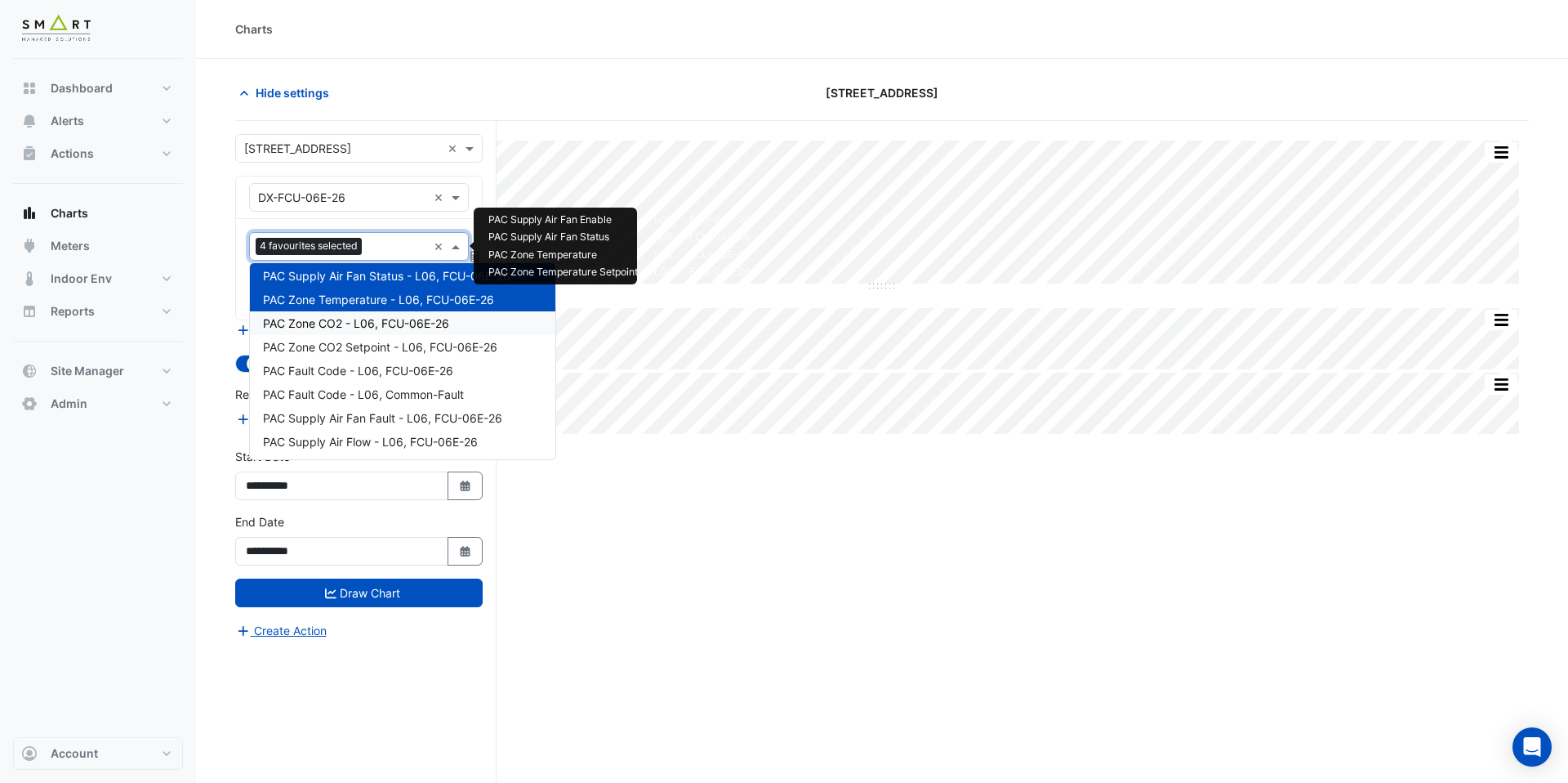
scroll to position [69, 0]
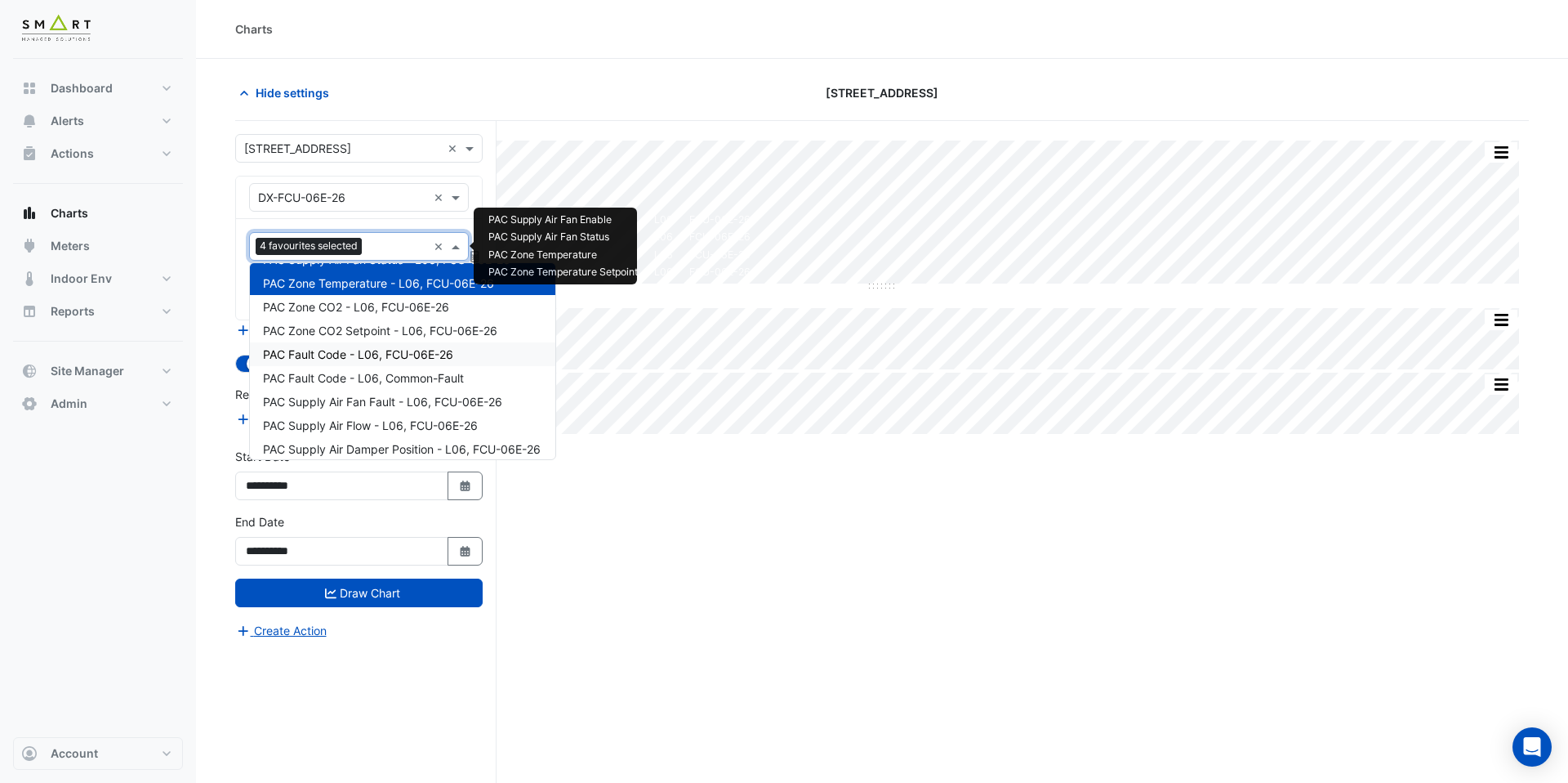
click at [427, 354] on span "PAC Fault Code - L06, FCU-06E-26" at bounding box center [358, 353] width 190 height 14
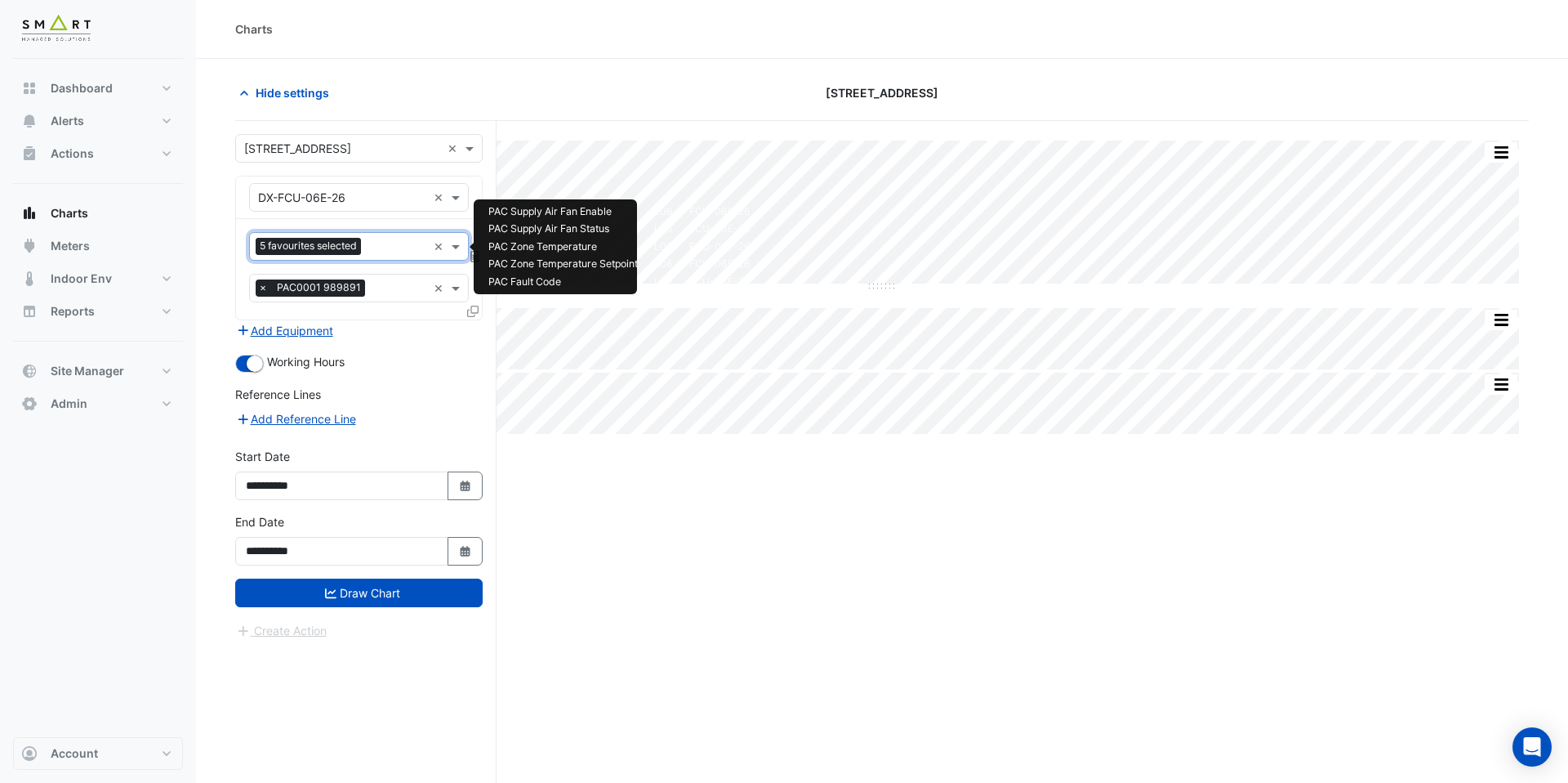
click at [397, 247] on input "text" at bounding box center [397, 248] width 60 height 17
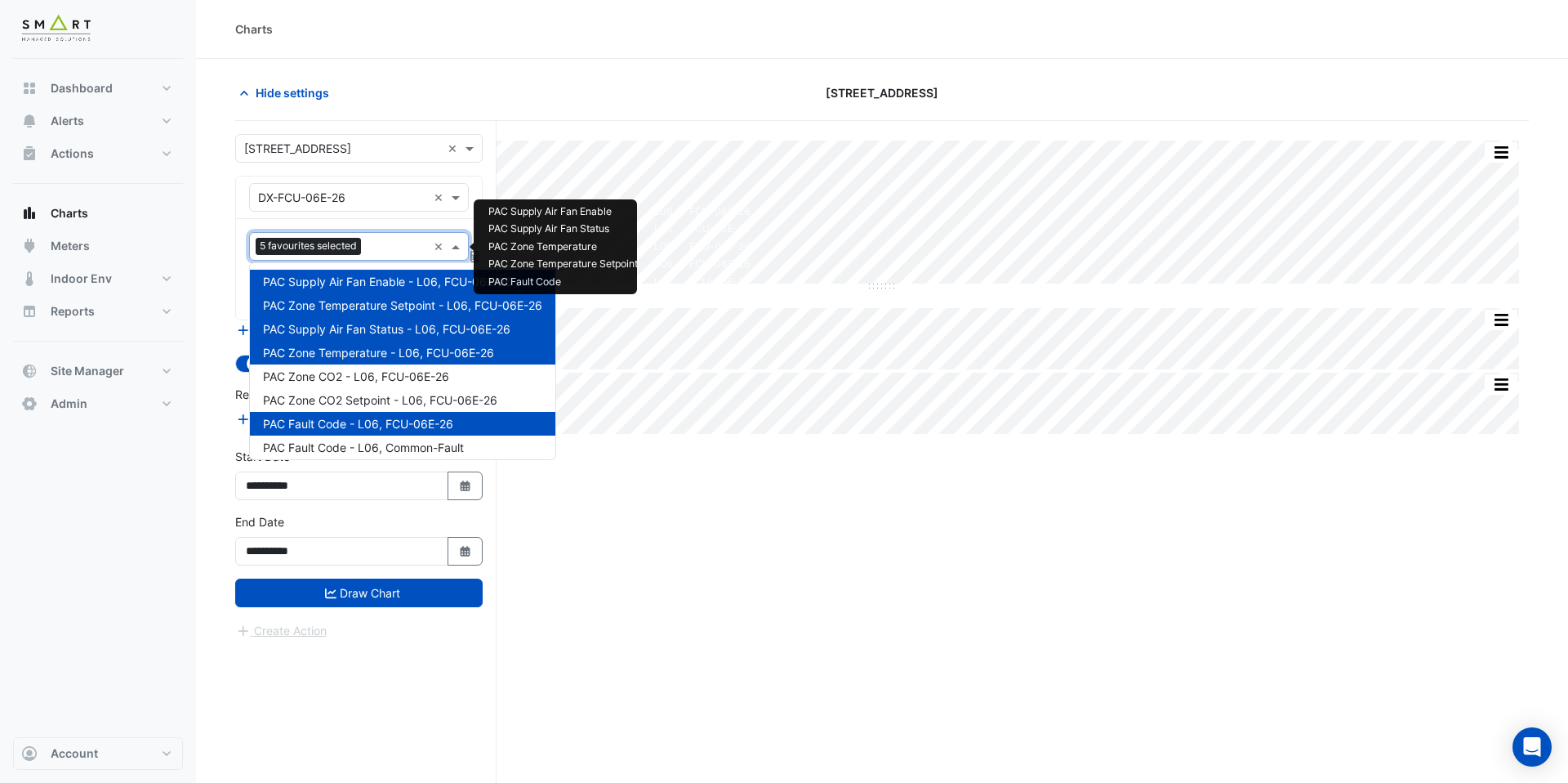
scroll to position [15, 0]
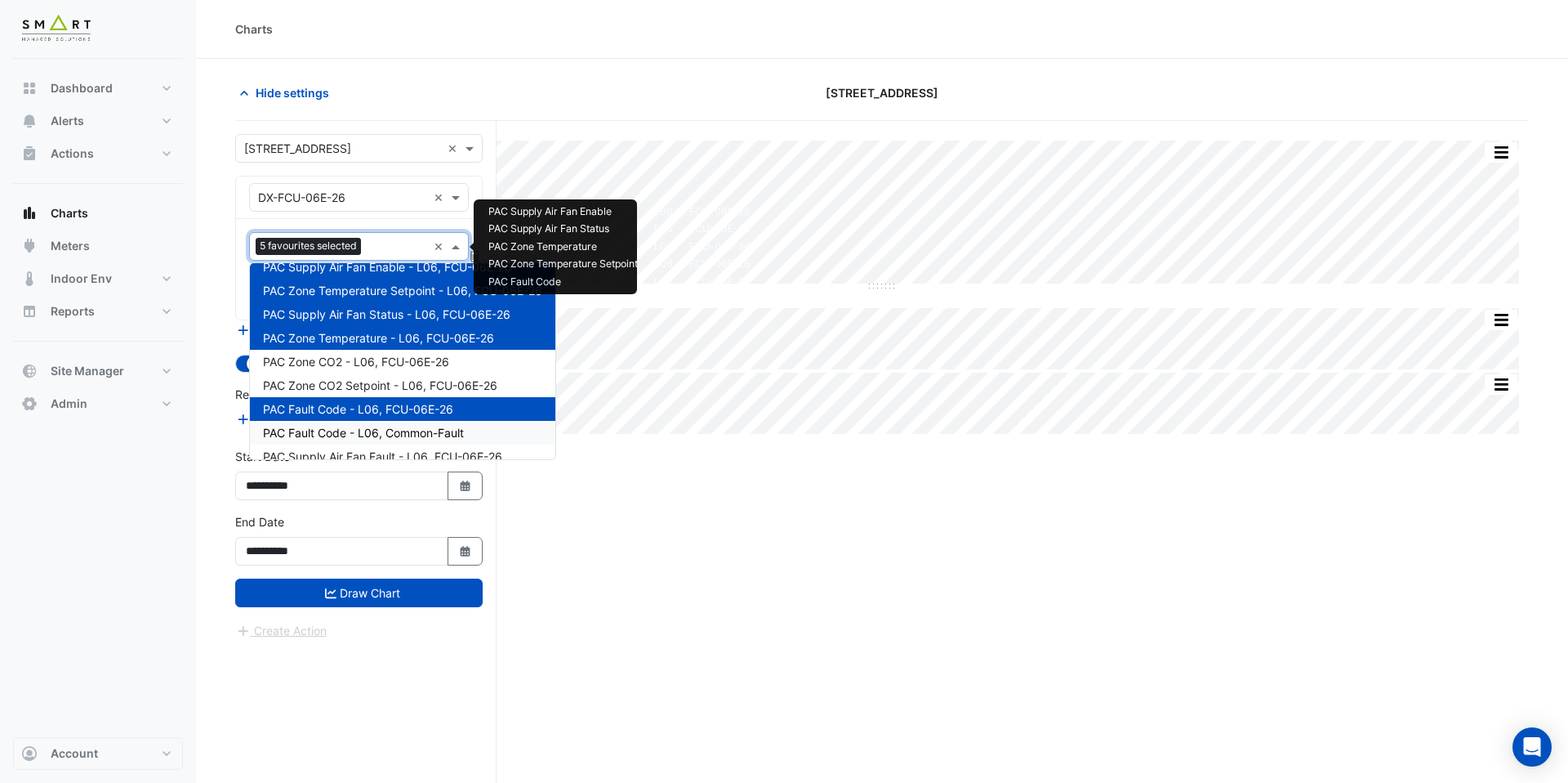
click at [397, 434] on span "PAC Fault Code - L06, Common-Fault" at bounding box center [363, 432] width 200 height 14
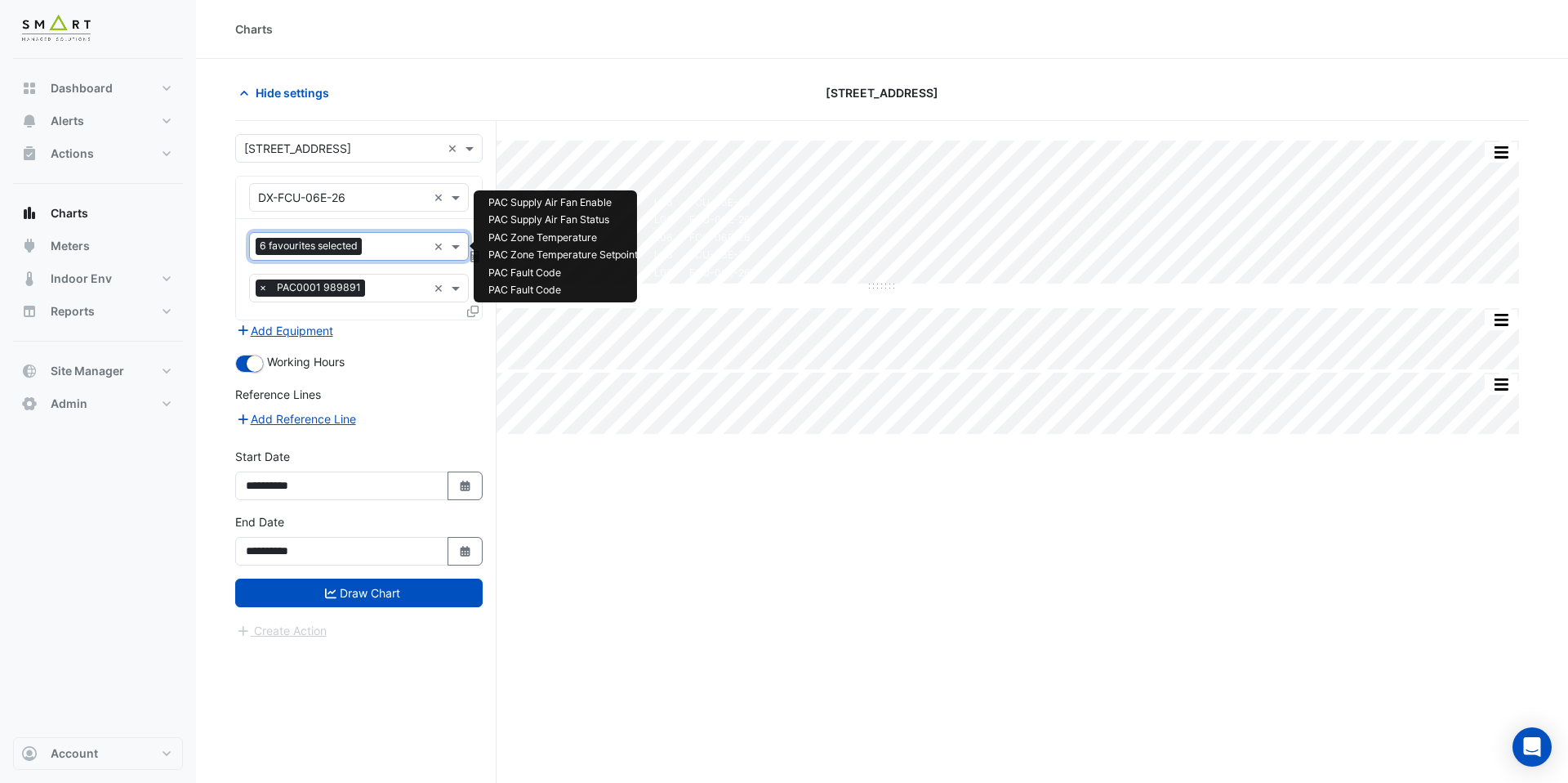
click at [392, 242] on input "text" at bounding box center [397, 248] width 59 height 17
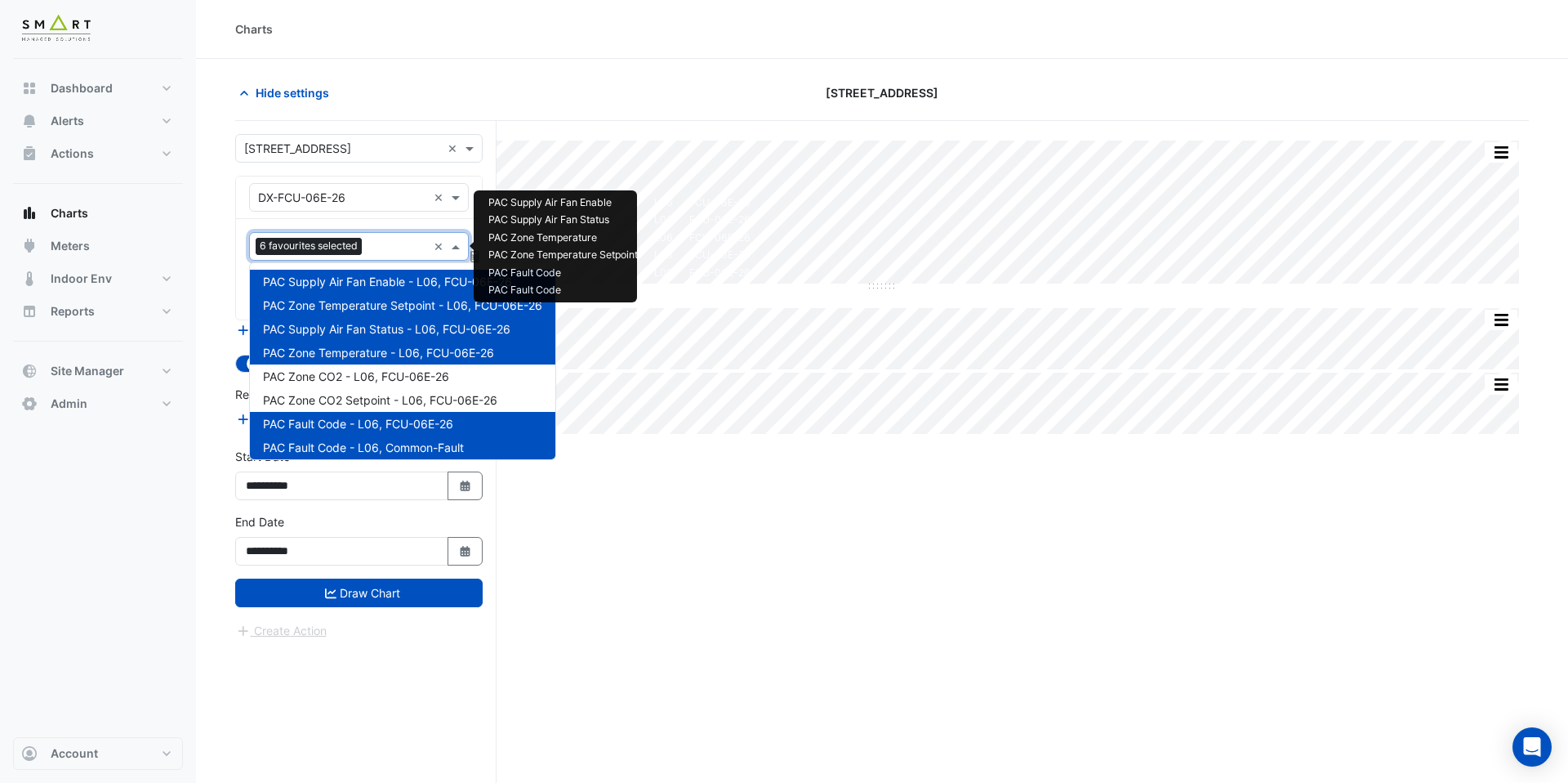
scroll to position [36, 0]
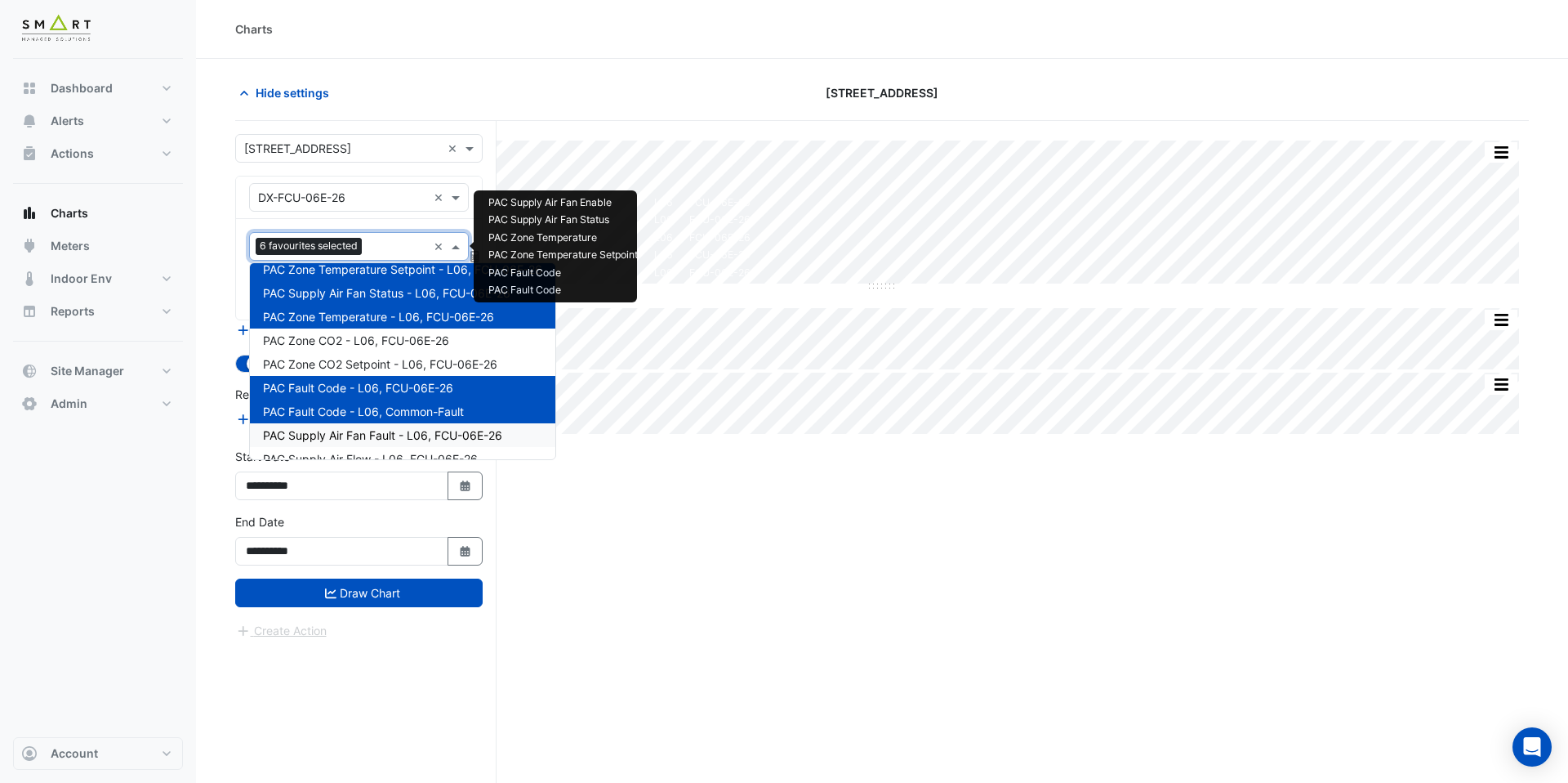
click at [376, 433] on span "PAC Supply Air Fan Fault - L06, FCU-06E-26" at bounding box center [383, 434] width 239 height 14
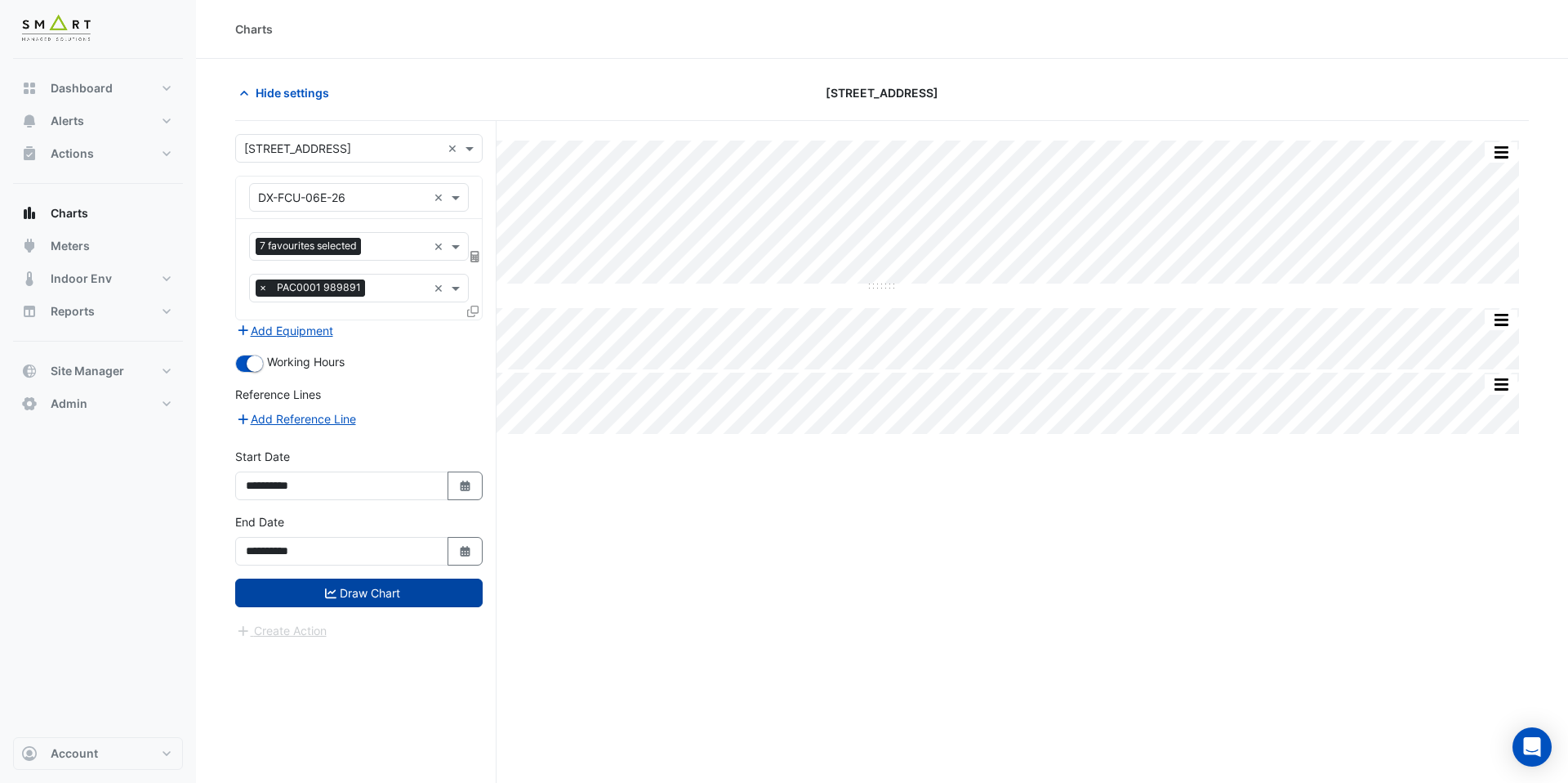
click at [382, 597] on button "Draw Chart" at bounding box center [359, 593] width 247 height 29
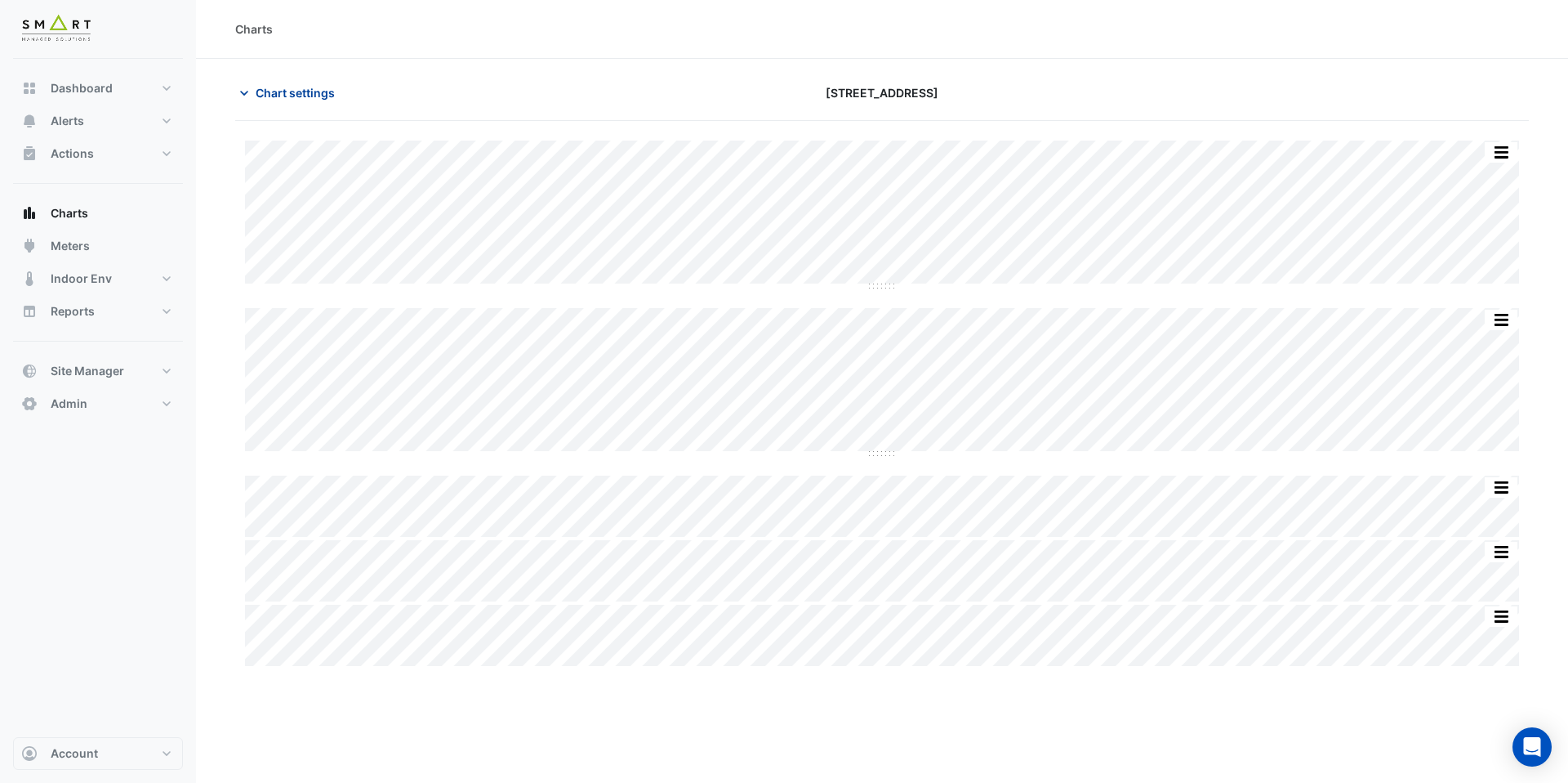
click at [305, 98] on span "Chart settings" at bounding box center [295, 92] width 79 height 17
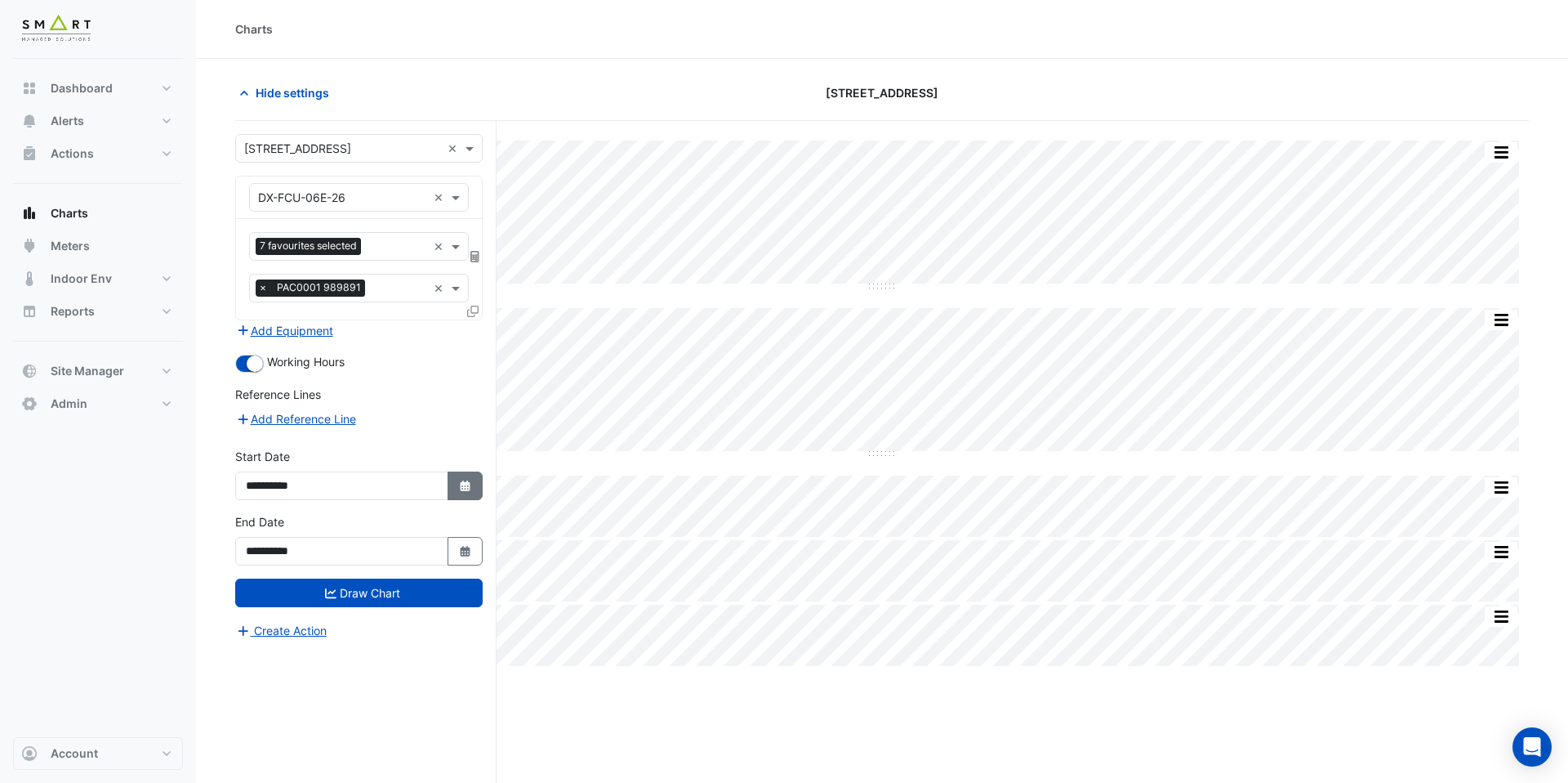
click at [469, 482] on icon "button" at bounding box center [464, 486] width 10 height 11
select select "**"
select select "****"
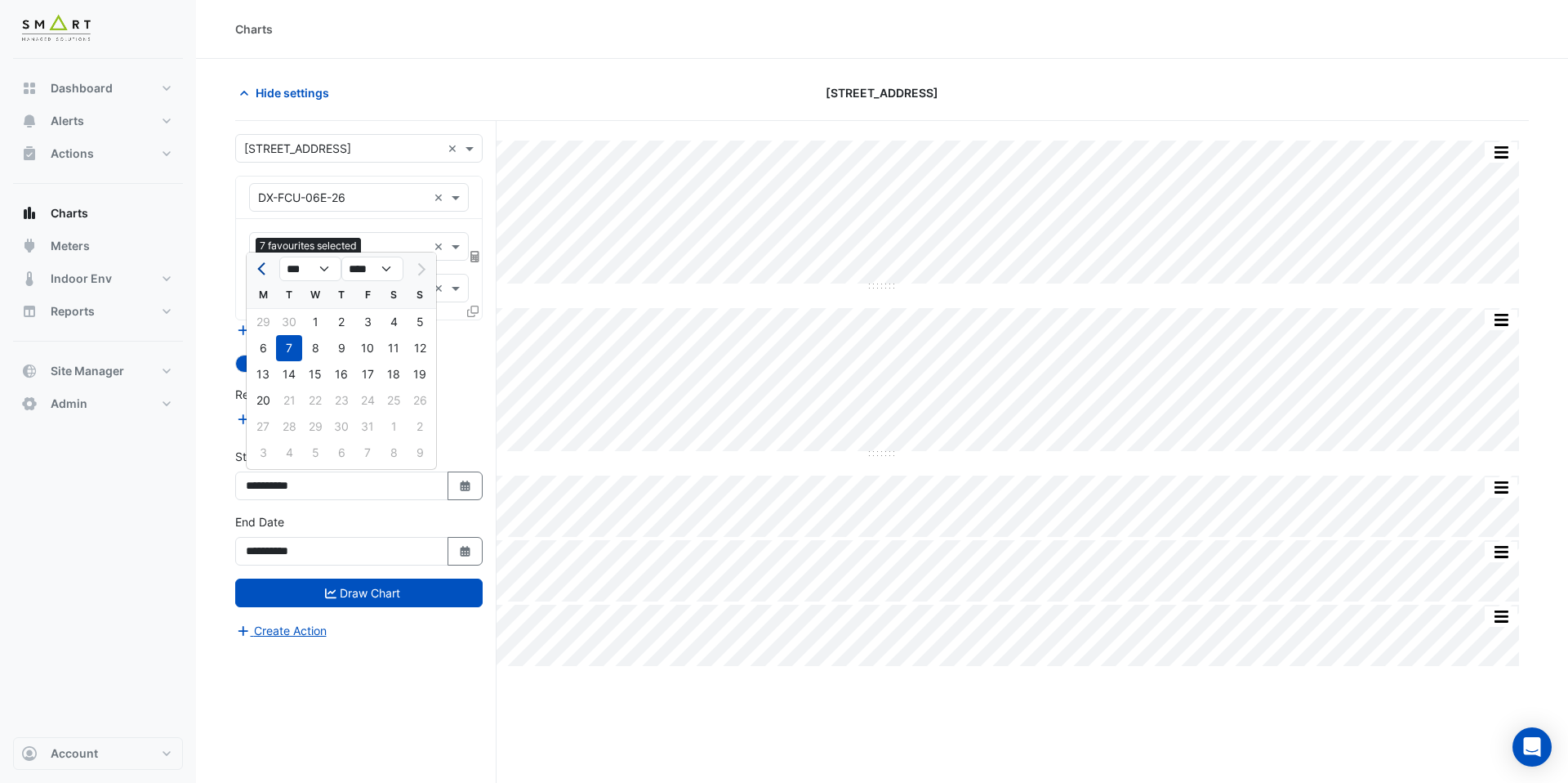
click at [260, 268] on span "Previous month" at bounding box center [263, 269] width 12 height 12
select select "*"
click at [362, 322] on div "1" at bounding box center [367, 322] width 26 height 26
type input "**********"
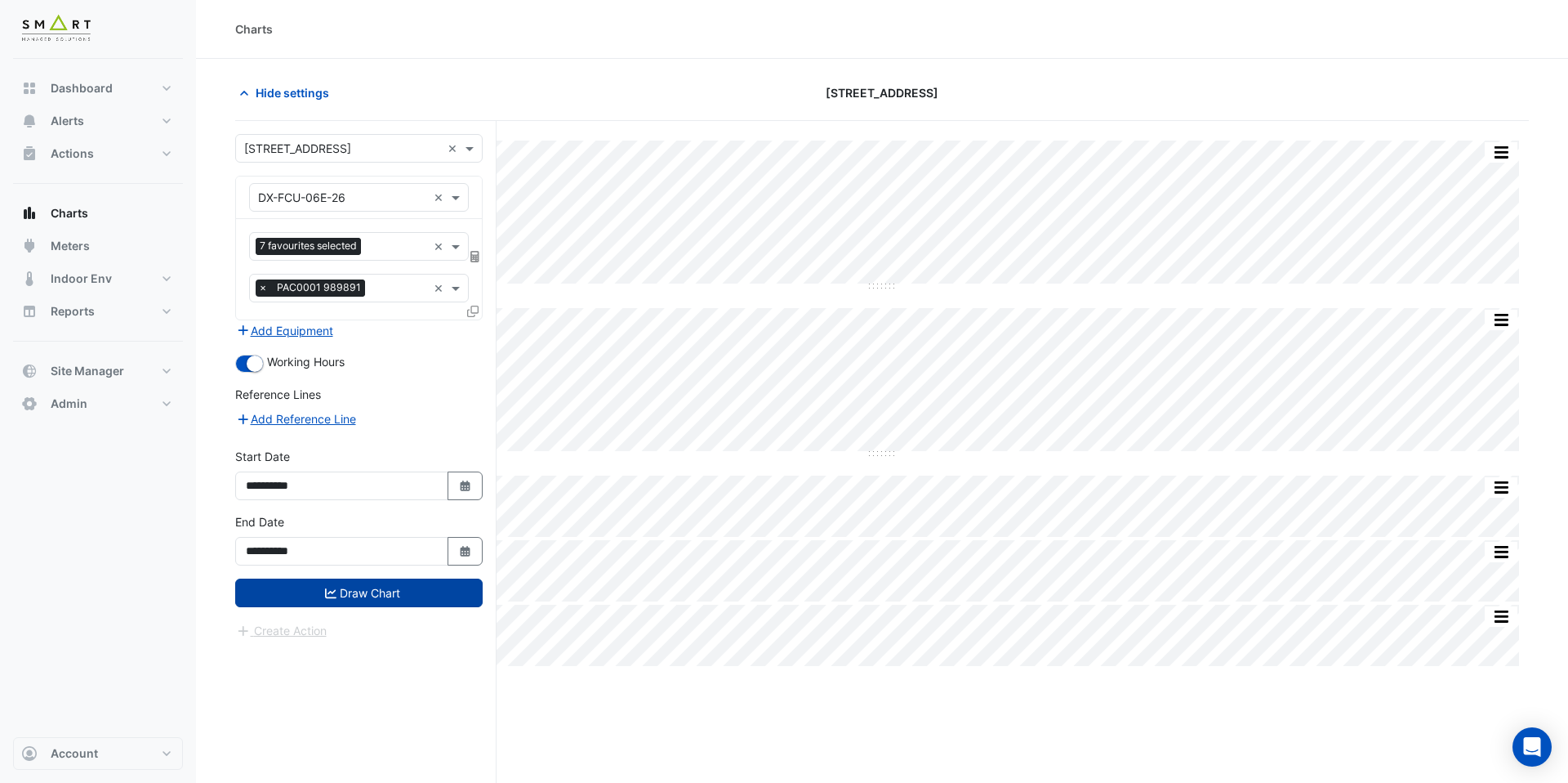
click at [375, 589] on button "Draw Chart" at bounding box center [359, 593] width 247 height 29
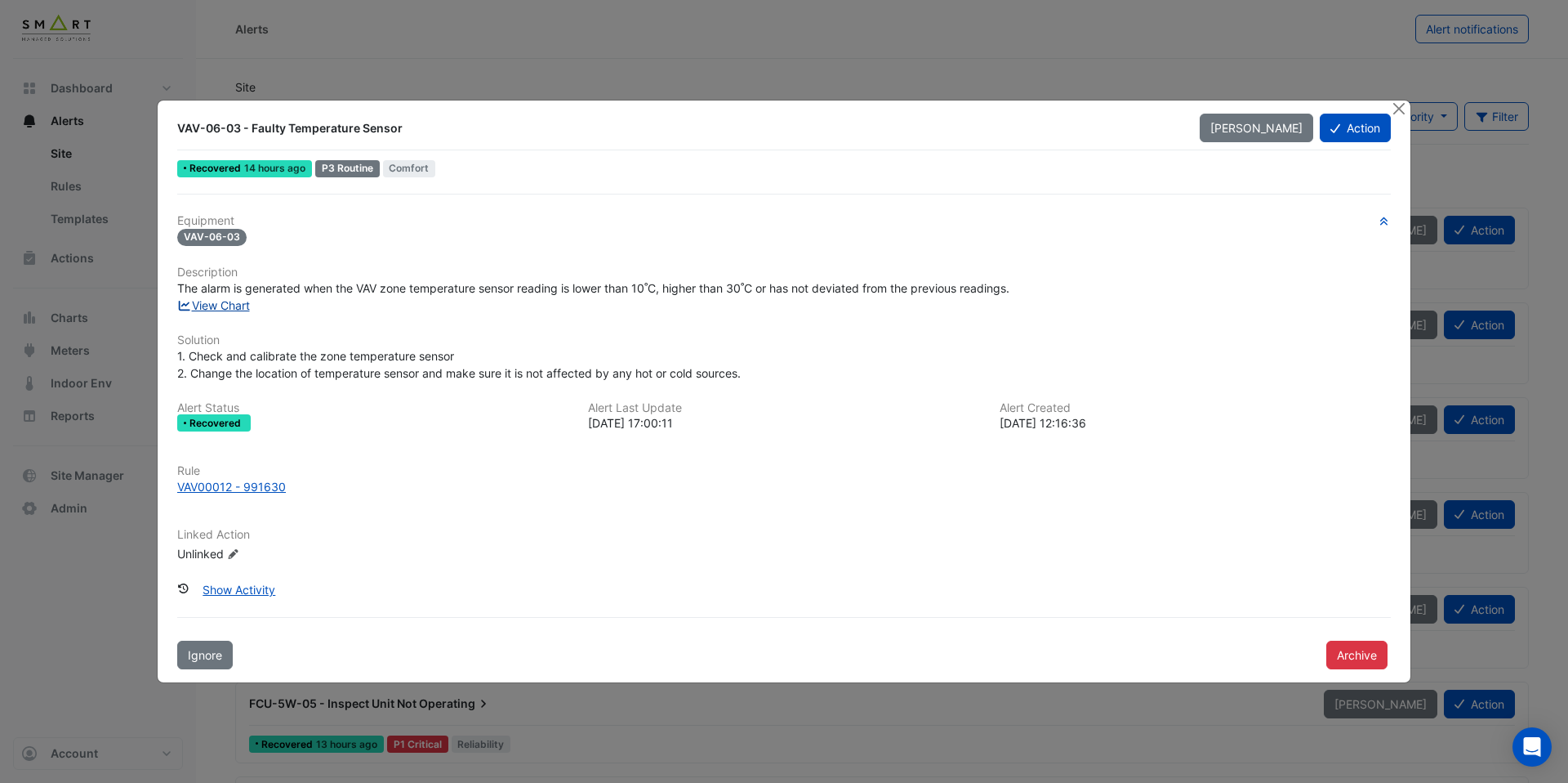
click at [237, 305] on link "View Chart" at bounding box center [213, 305] width 73 height 14
click at [259, 491] on div "VAV00012 - 991630" at bounding box center [232, 486] width 109 height 17
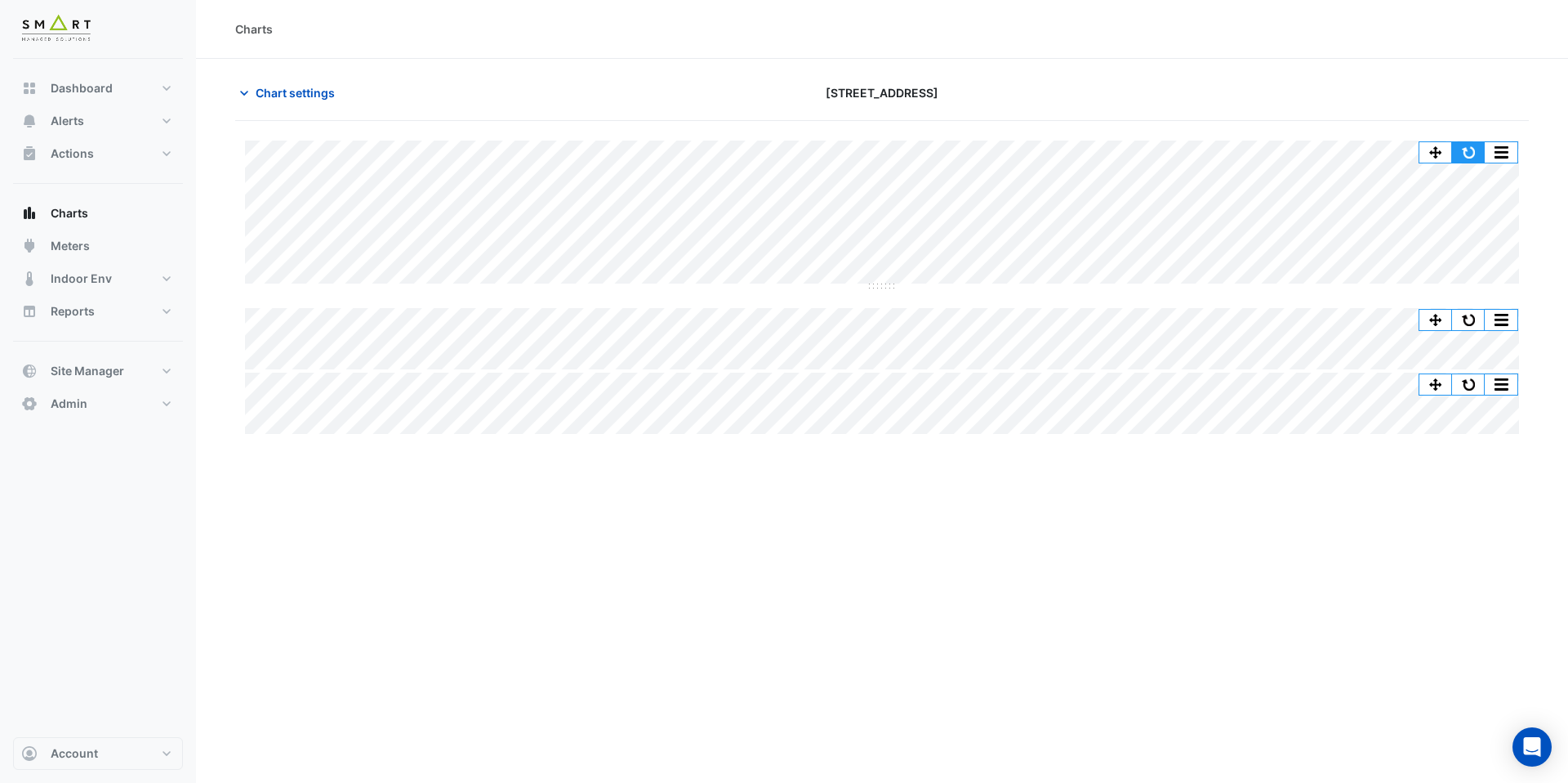
click at [1469, 152] on button "button" at bounding box center [1469, 153] width 33 height 20
click at [310, 99] on span "Chart settings" at bounding box center [295, 92] width 79 height 17
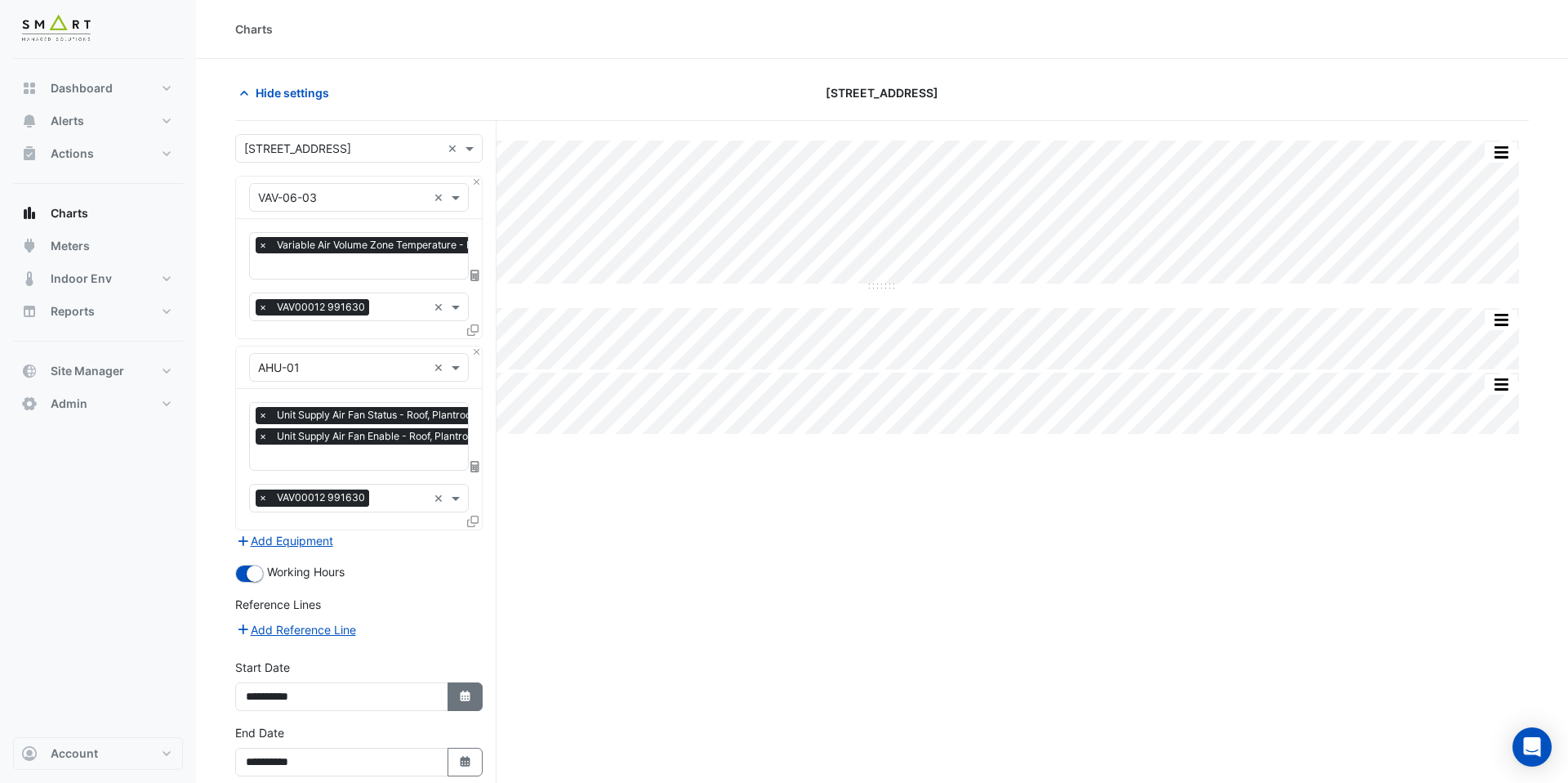
click at [463, 690] on icon "button" at bounding box center [464, 696] width 10 height 11
select select "**"
select select "****"
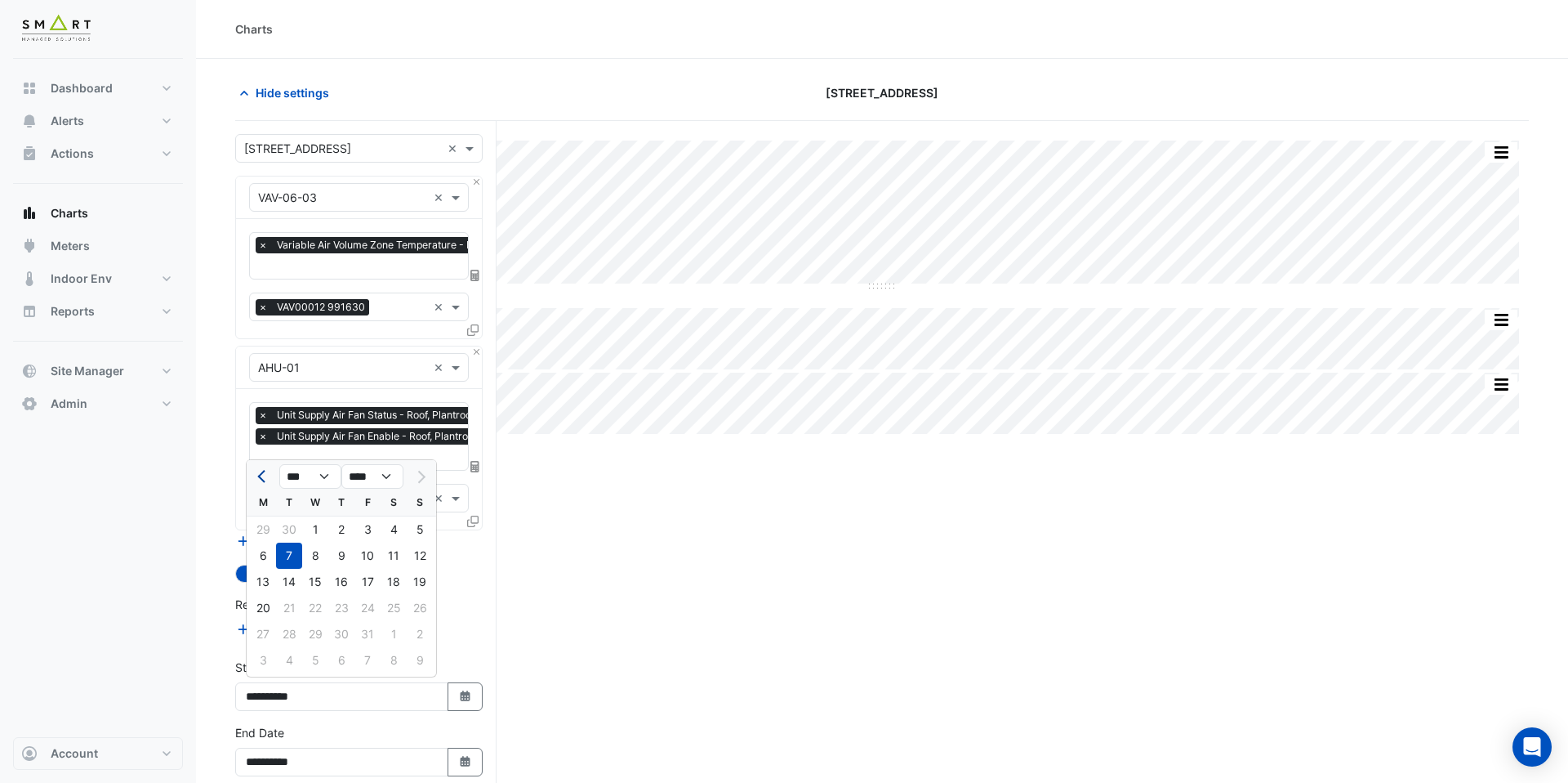
click at [260, 472] on span "Previous month" at bounding box center [263, 476] width 12 height 12
select select "*"
click at [361, 531] on div "1" at bounding box center [367, 529] width 26 height 26
type input "**********"
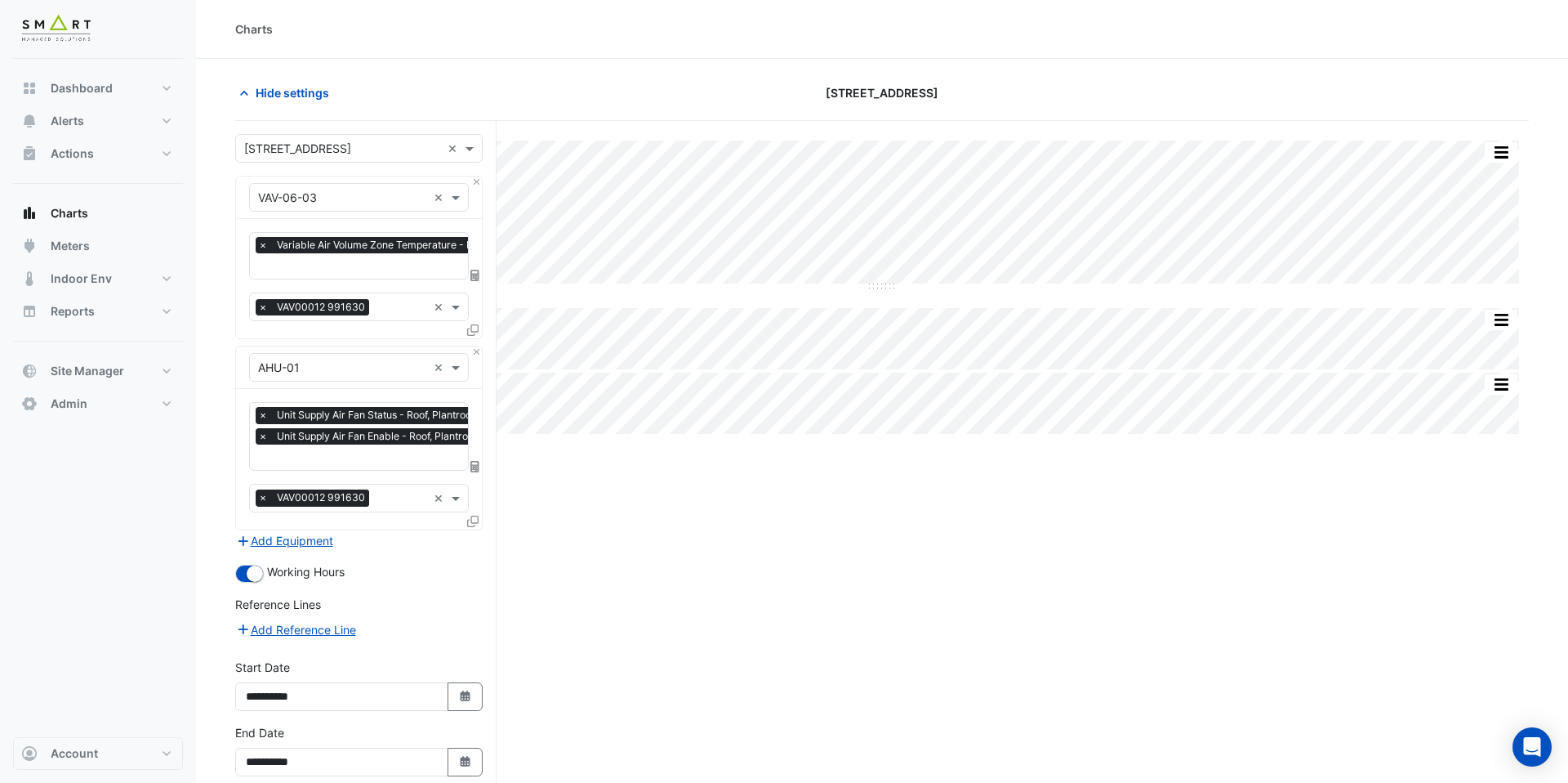
scroll to position [76, 0]
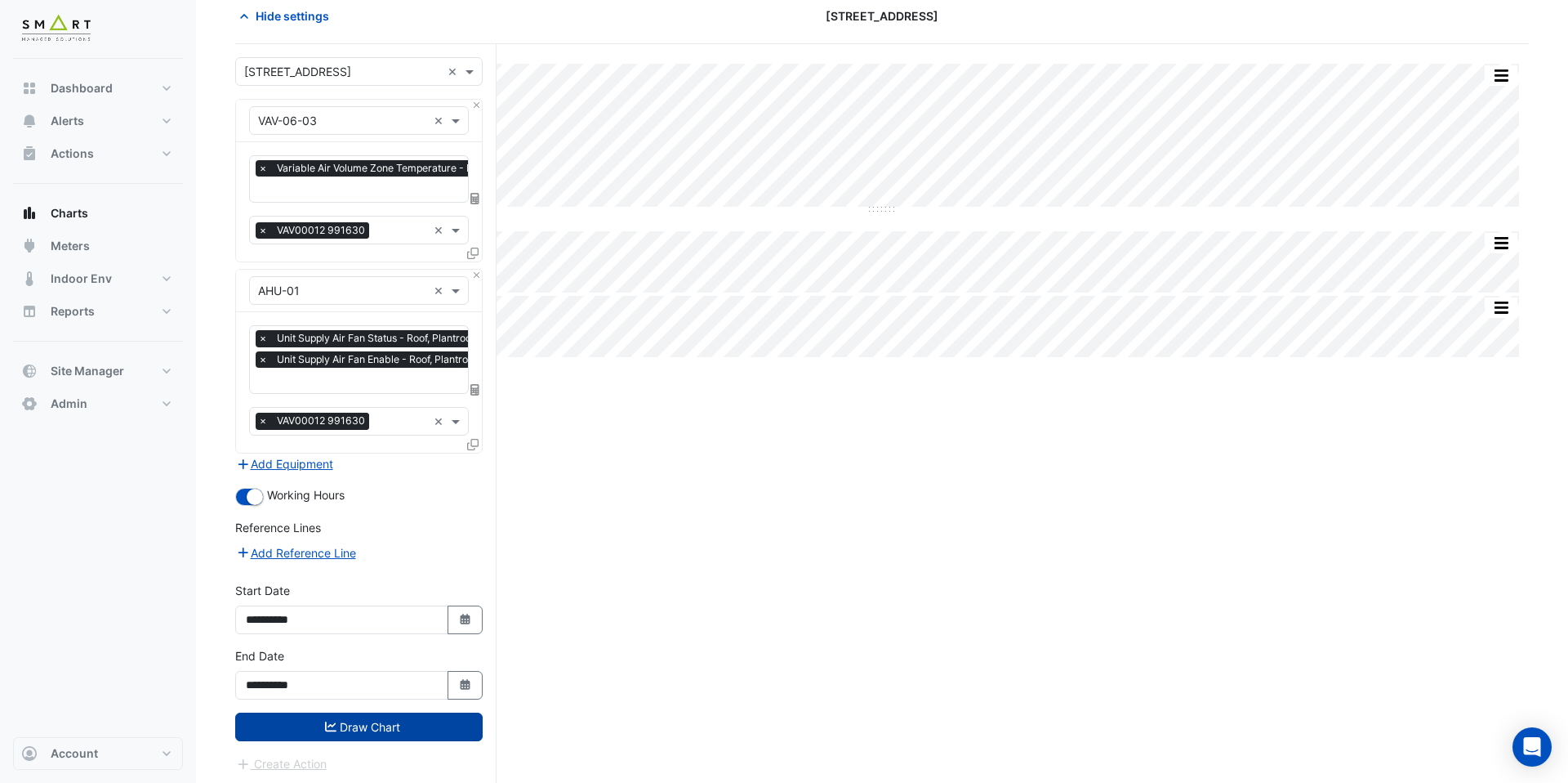
click at [411, 732] on button "Draw Chart" at bounding box center [359, 726] width 247 height 29
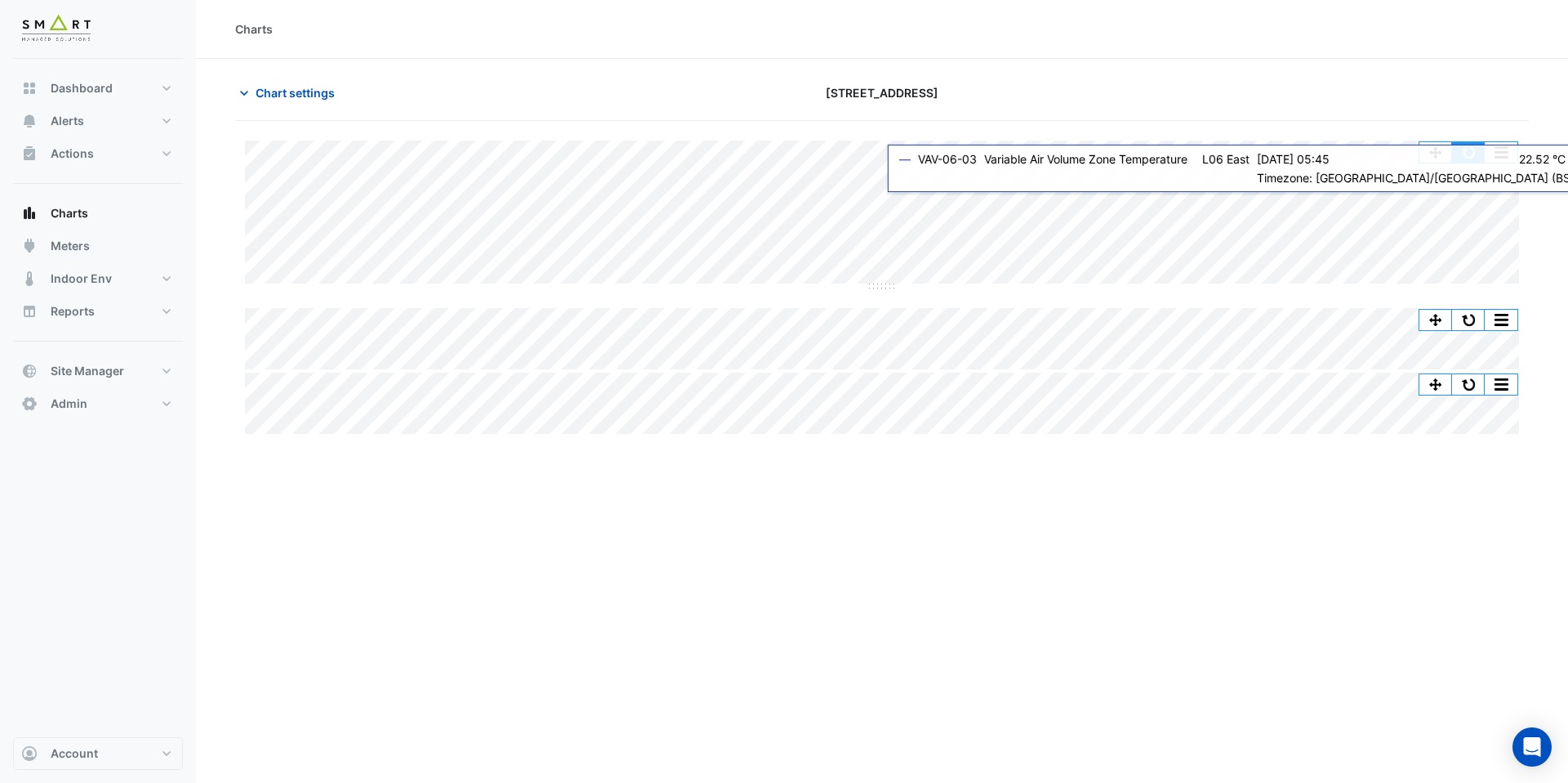
click at [1472, 152] on button "button" at bounding box center [1469, 153] width 33 height 20
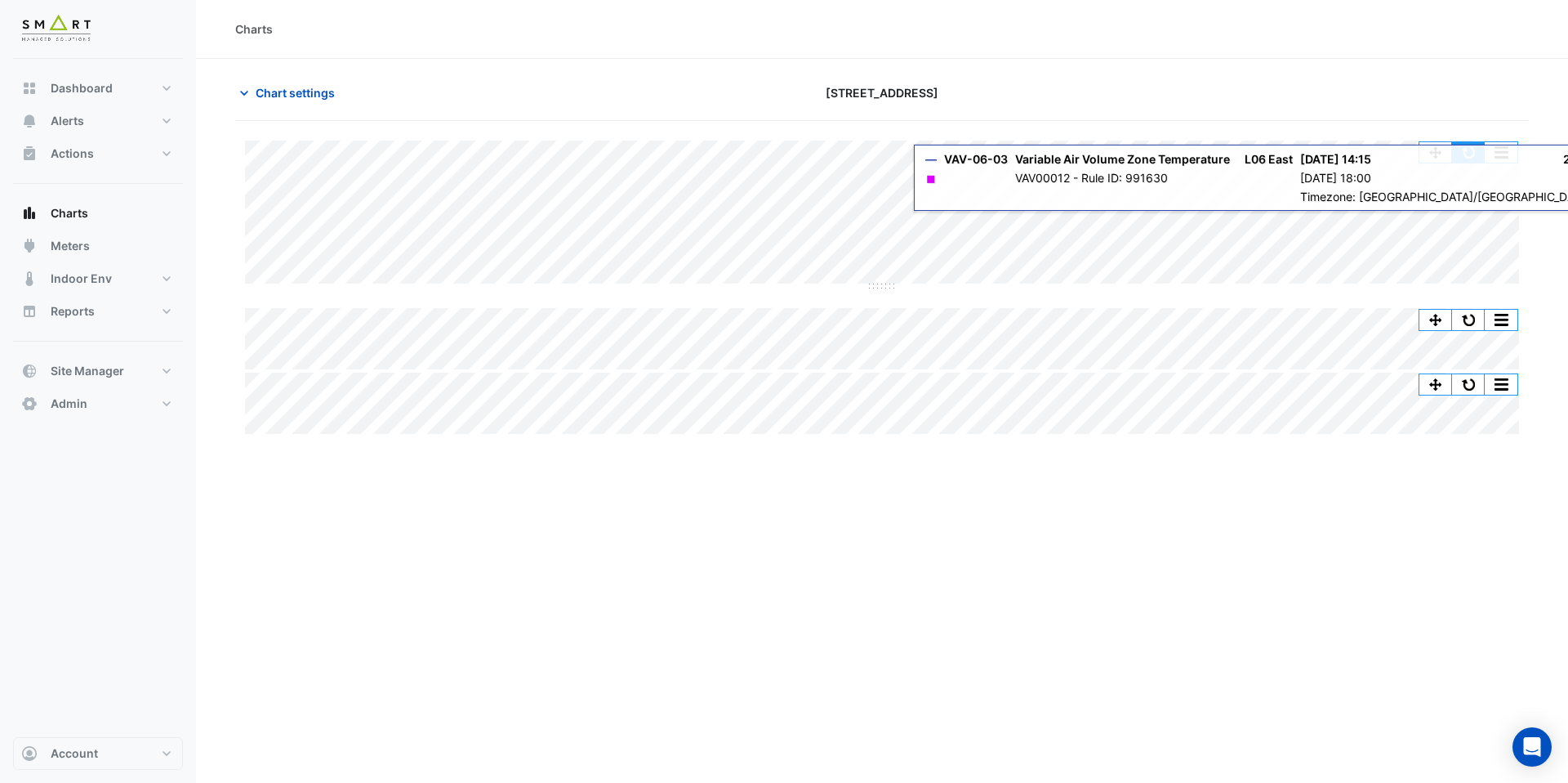
click at [1471, 155] on button "button" at bounding box center [1469, 153] width 33 height 20
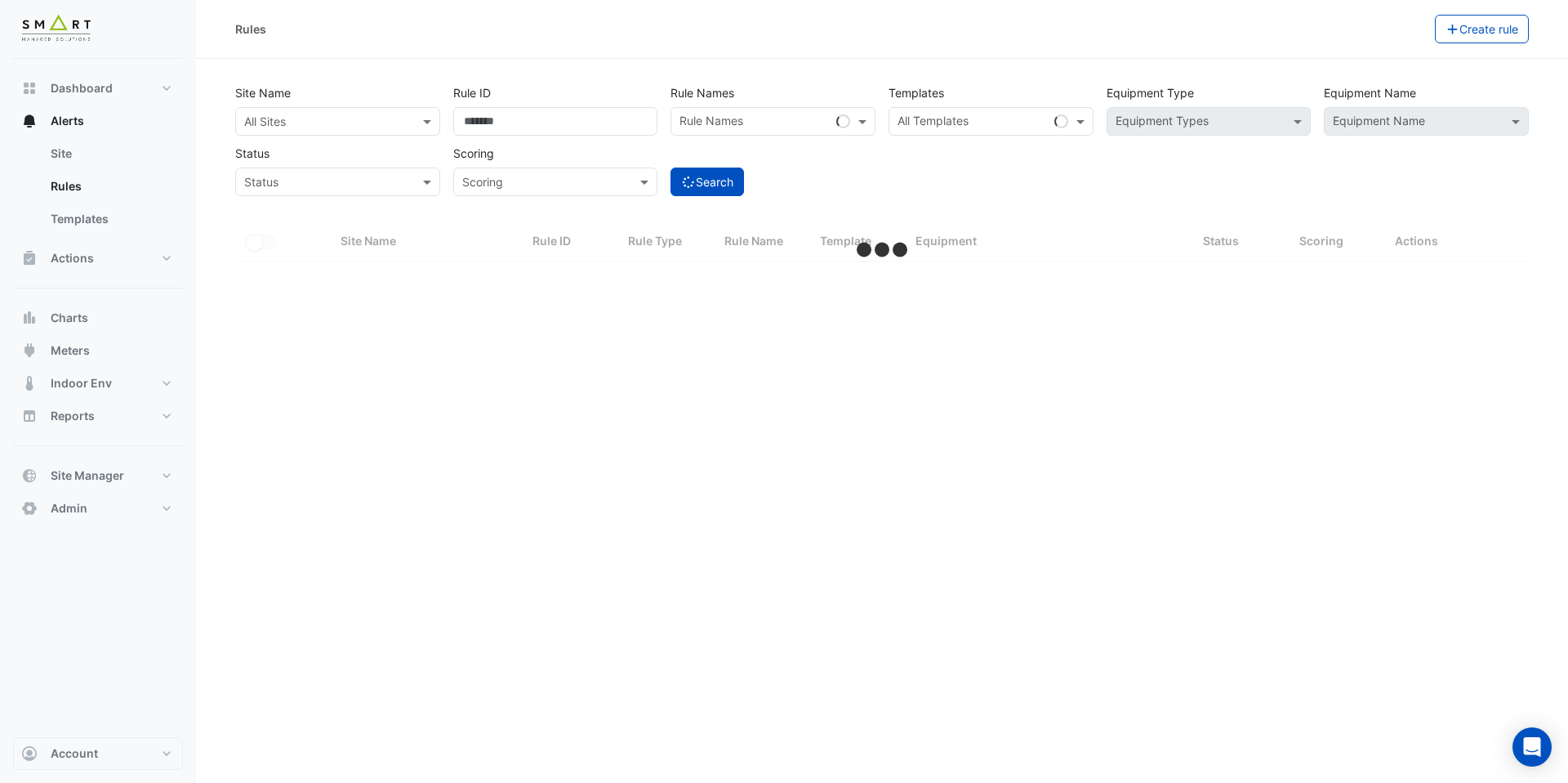
select select "***"
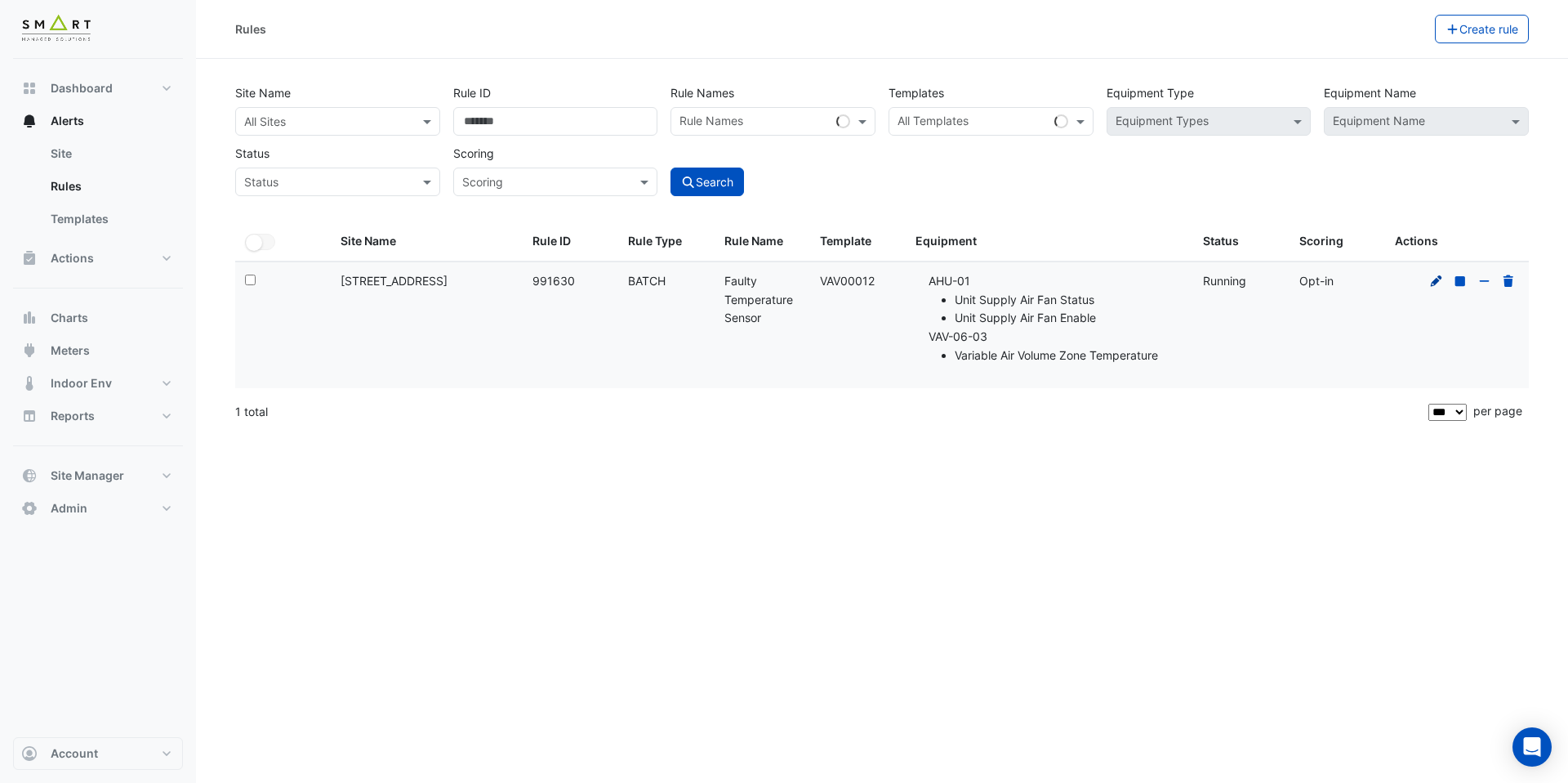
click at [1432, 282] on icon at bounding box center [1436, 280] width 11 height 11
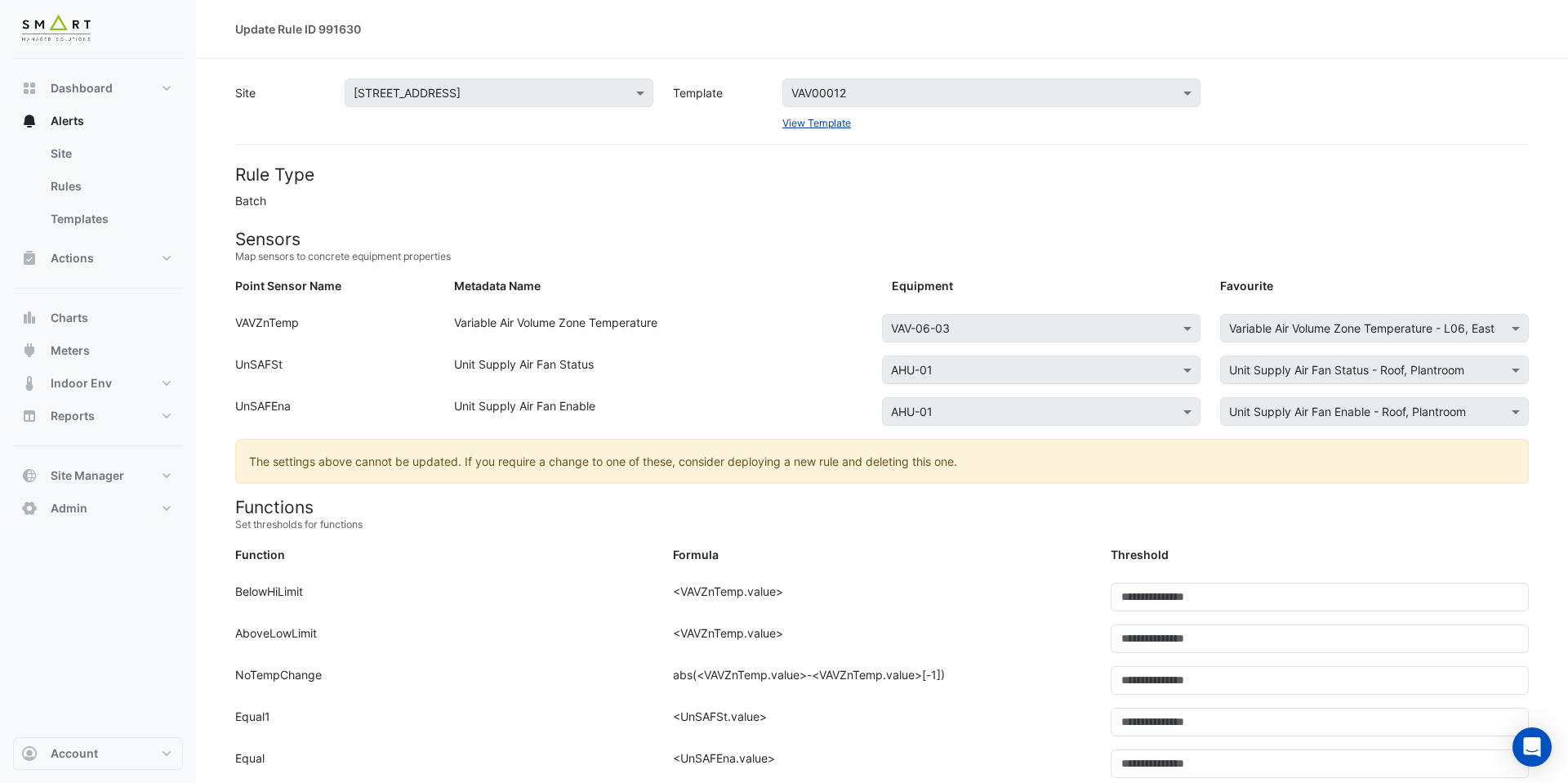
click at [816, 127] on link "View Template" at bounding box center [817, 122] width 69 height 12
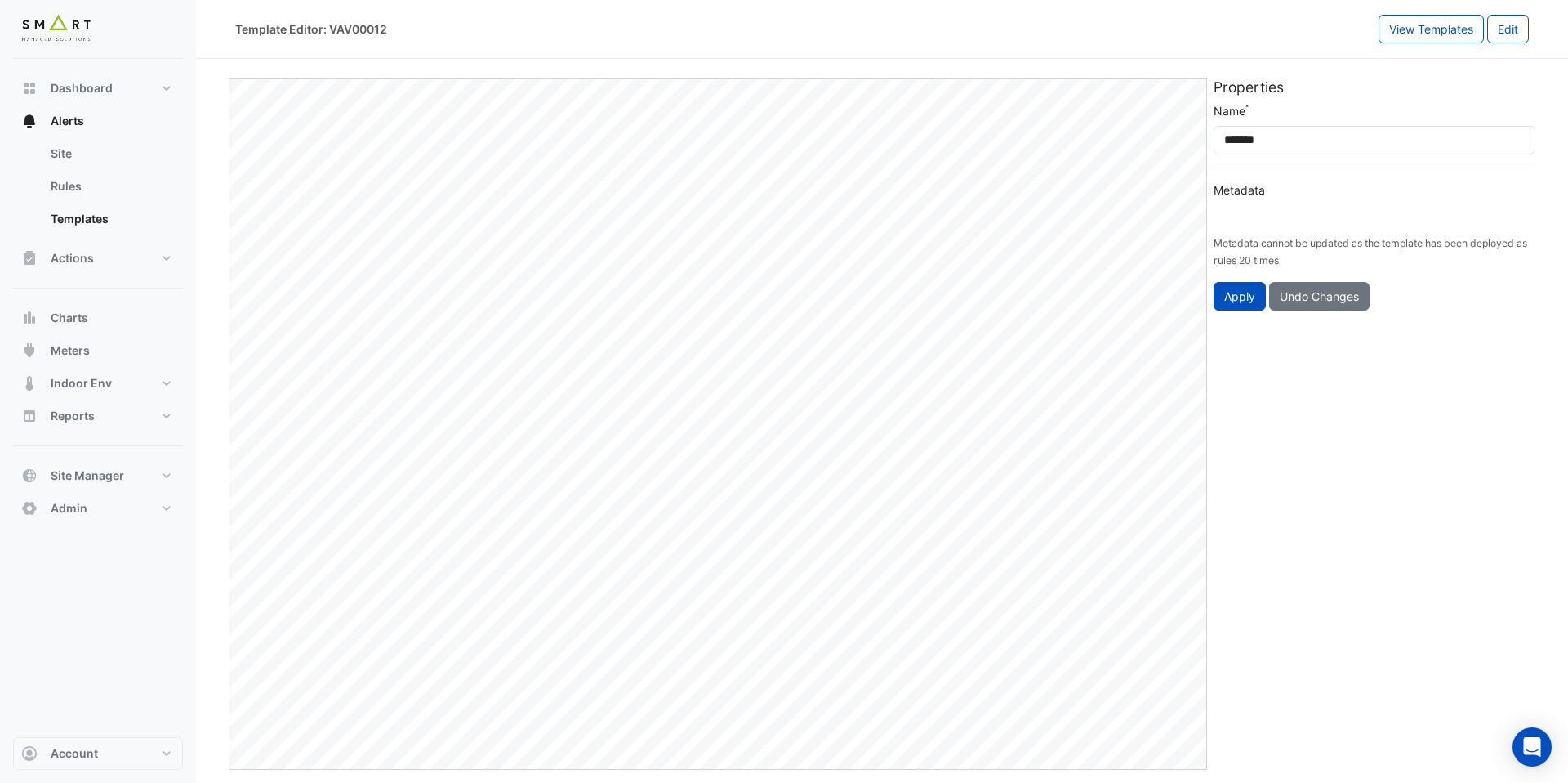
type input "**********"
click at [1524, 34] on button "Edit" at bounding box center [1507, 29] width 41 height 29
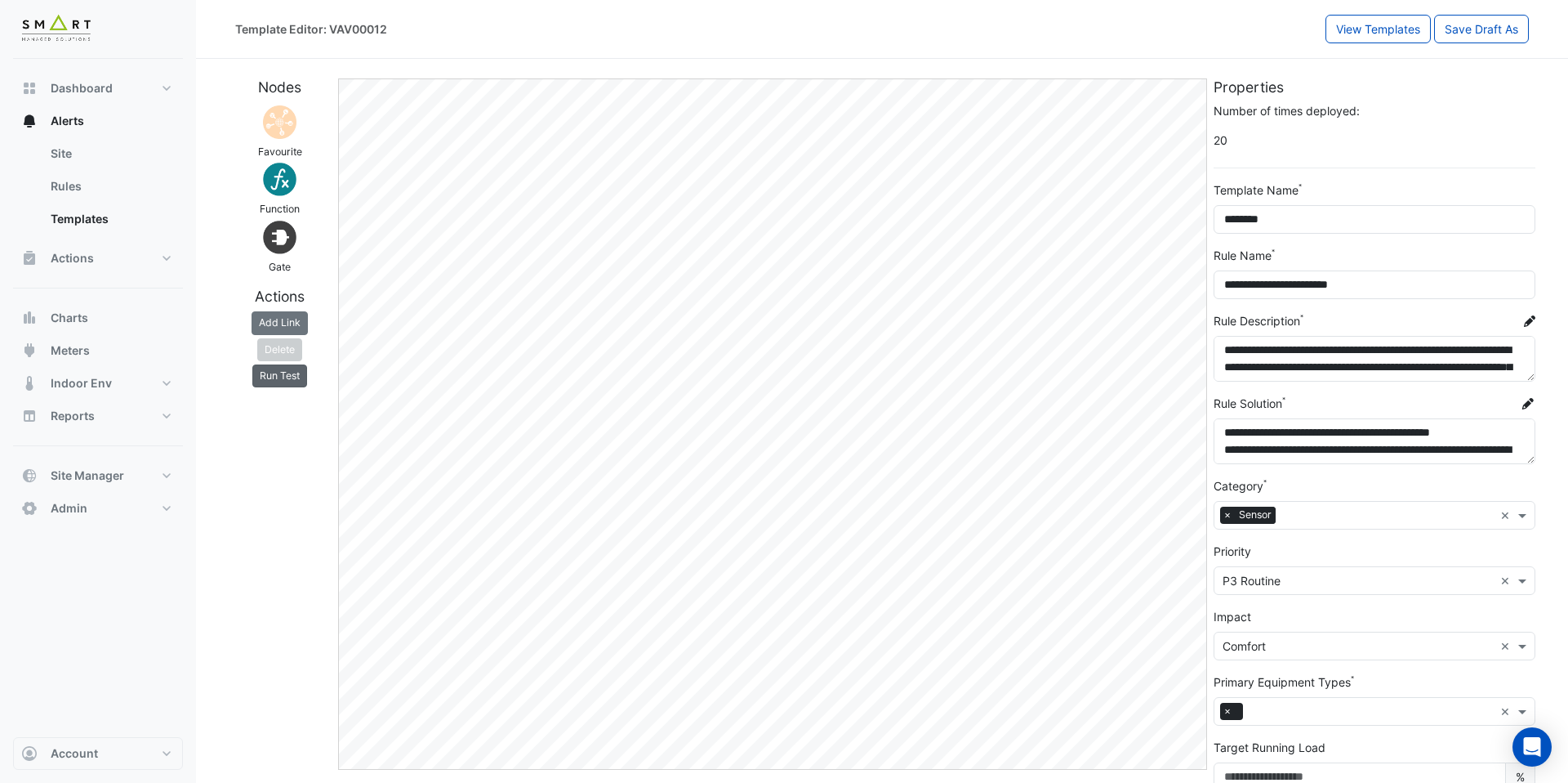
click at [258, 375] on button "Run Test" at bounding box center [279, 375] width 54 height 23
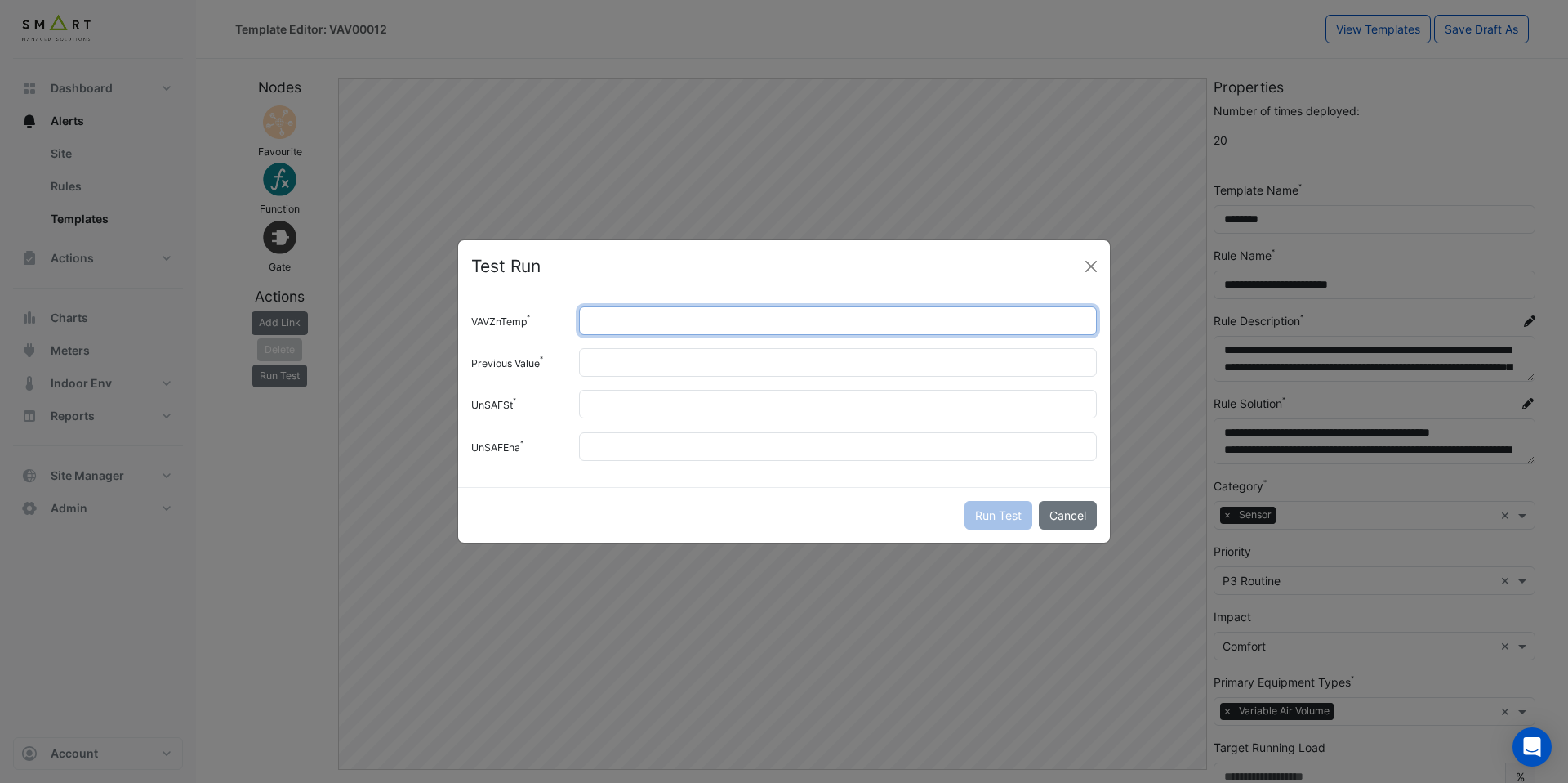
click at [680, 323] on input "VAVZnTemp" at bounding box center [838, 320] width 518 height 29
type input "**"
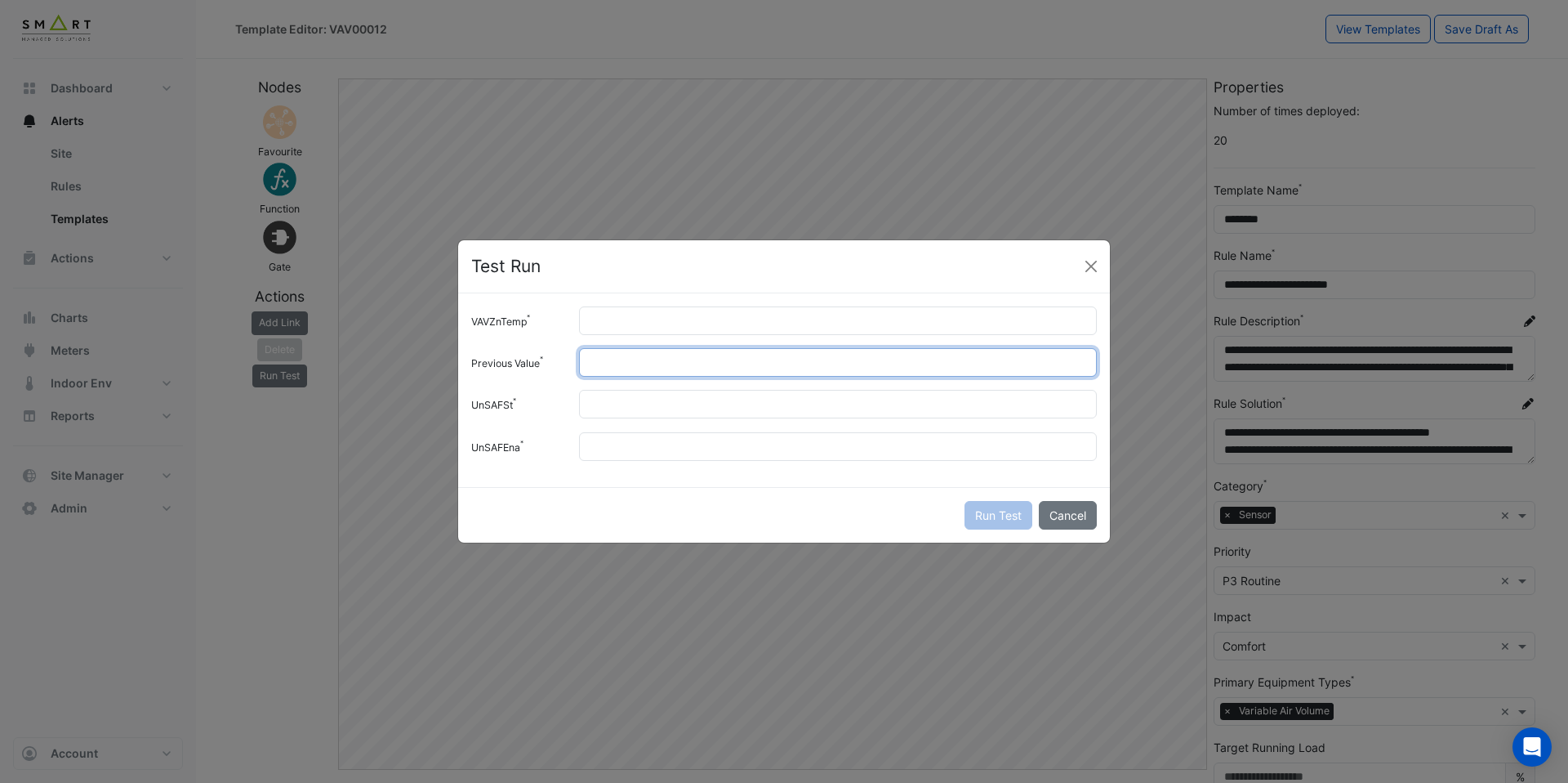
click at [665, 362] on input "Previous Value" at bounding box center [838, 362] width 518 height 29
type input "**"
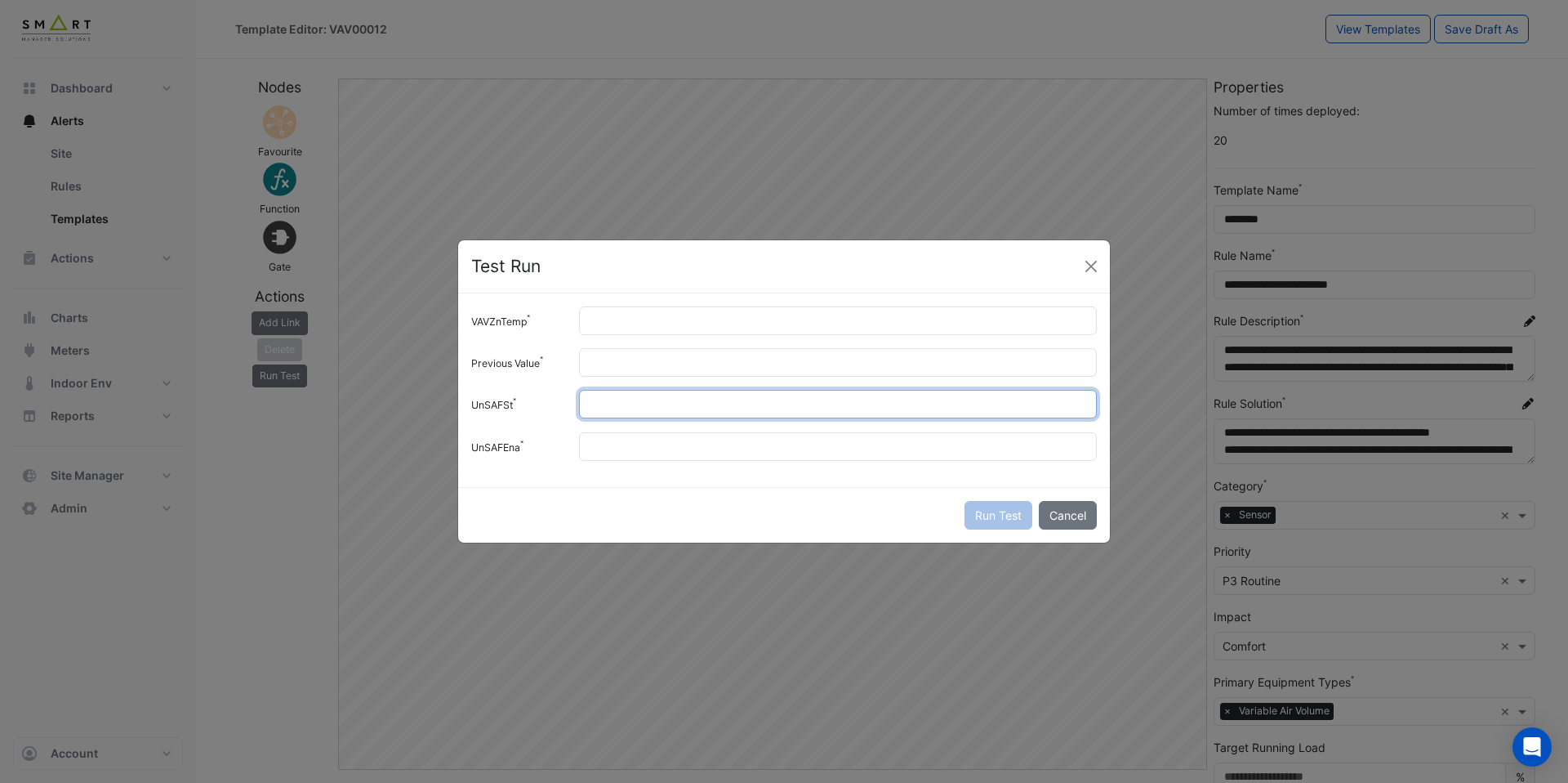
click at [645, 402] on input "UnSAFSt" at bounding box center [838, 404] width 518 height 29
type input "*"
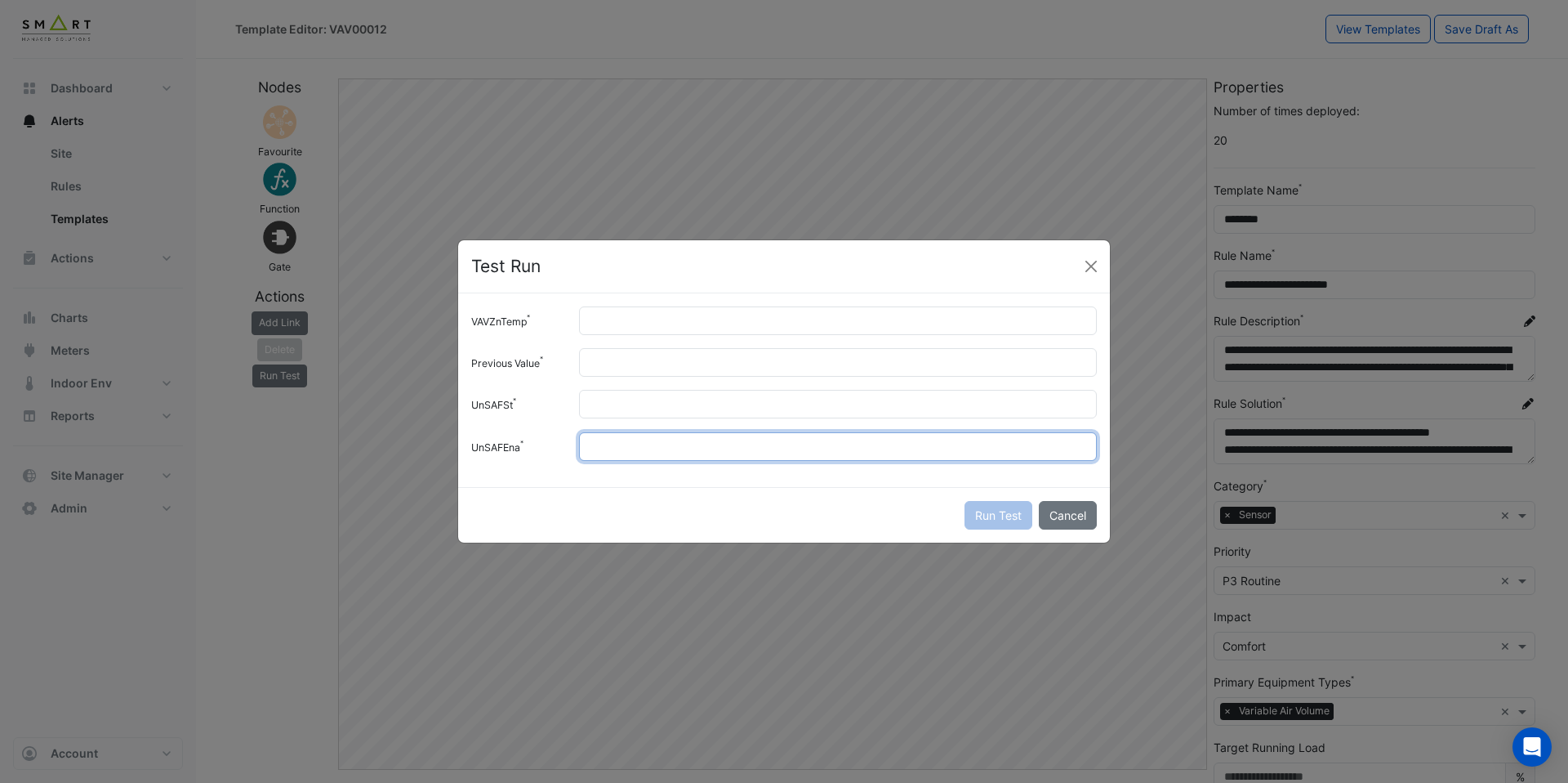
click at [638, 439] on input "UnSAFEna" at bounding box center [838, 446] width 518 height 29
type input "*"
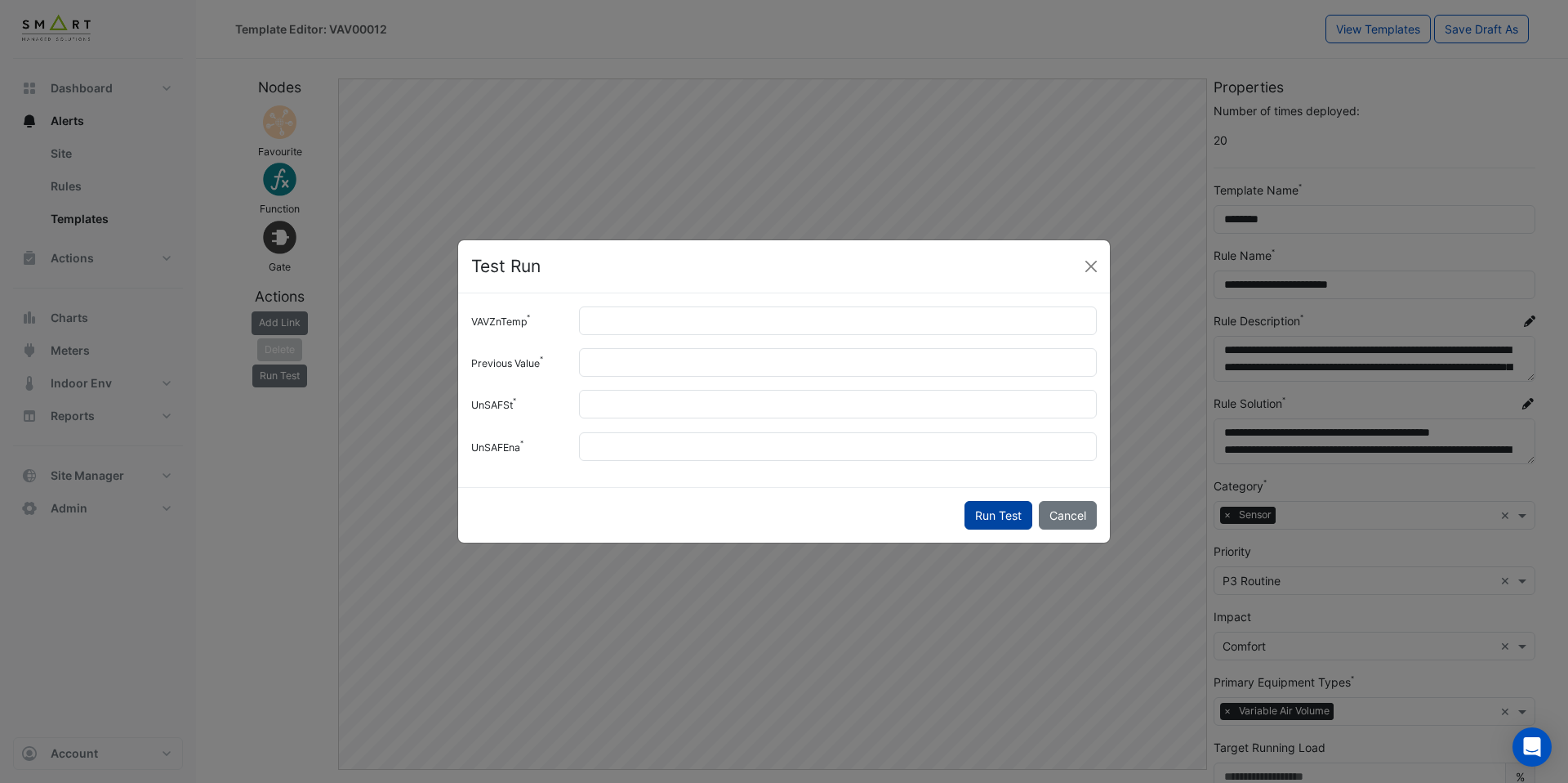
click at [968, 516] on button "Run Test" at bounding box center [999, 514] width 68 height 29
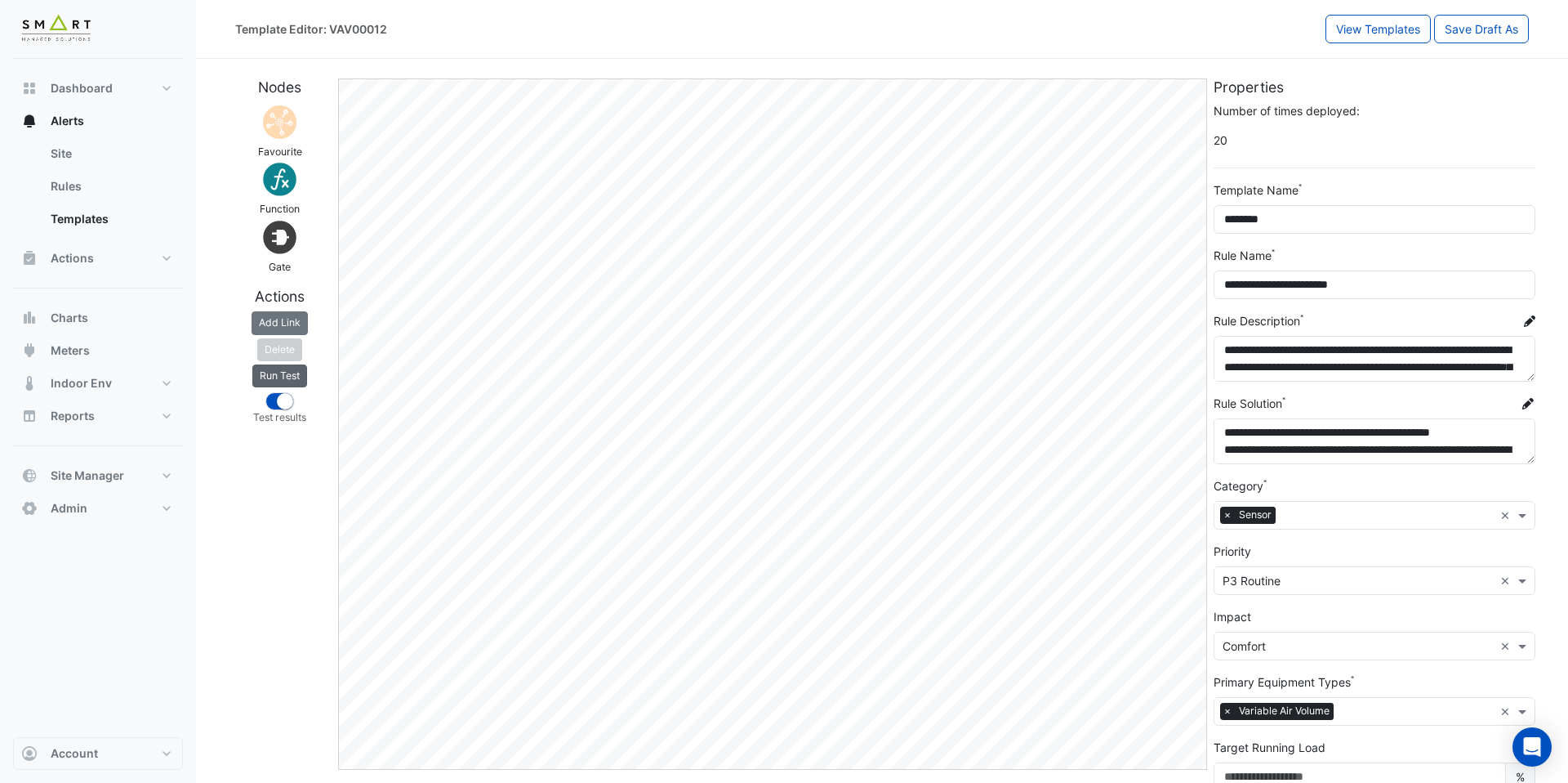
click at [292, 378] on button "Run Test" at bounding box center [279, 375] width 54 height 23
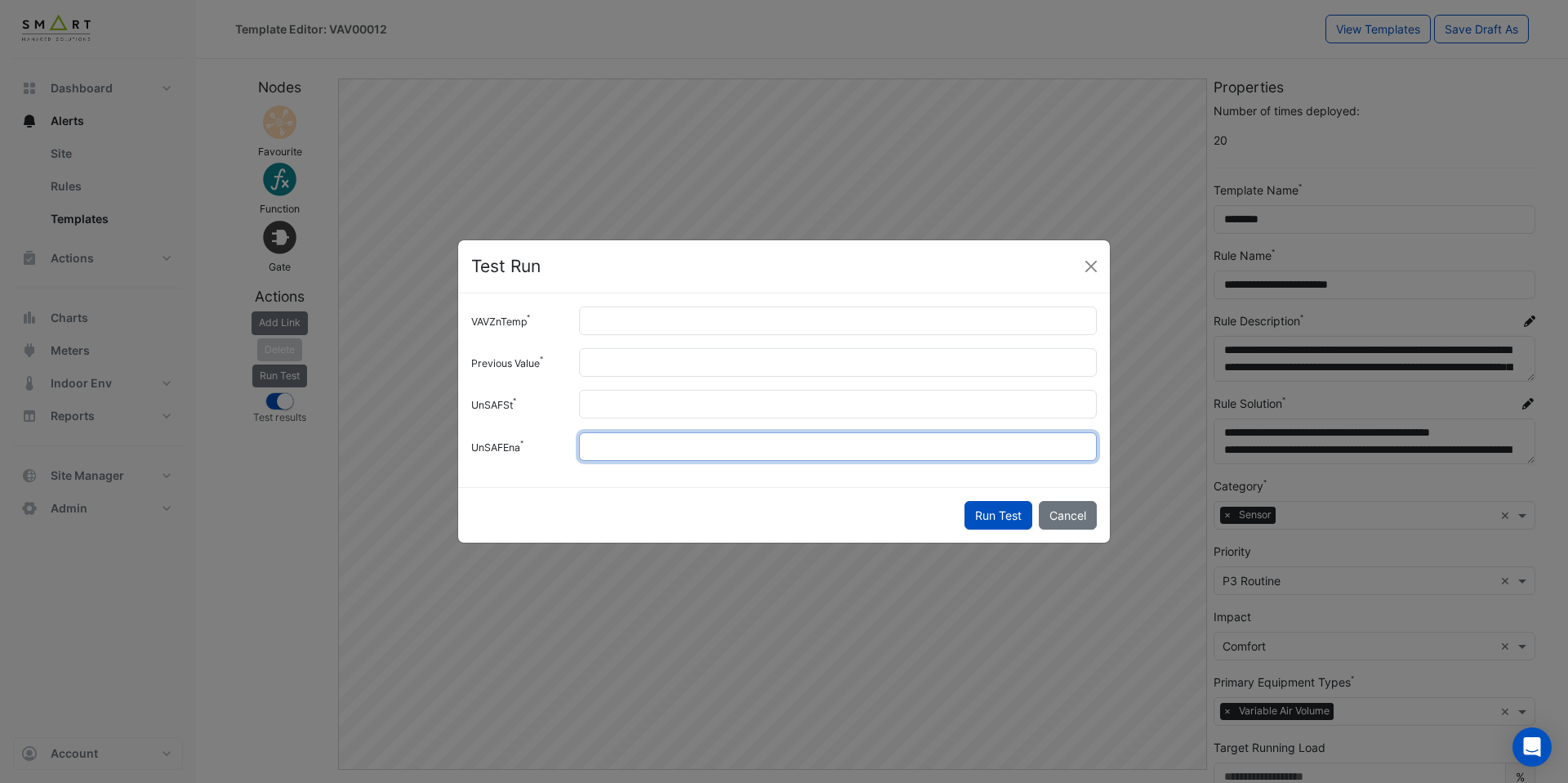
drag, startPoint x: 618, startPoint y: 445, endPoint x: 584, endPoint y: 445, distance: 34.0
click at [588, 445] on input "*" at bounding box center [838, 446] width 518 height 29
type input "*"
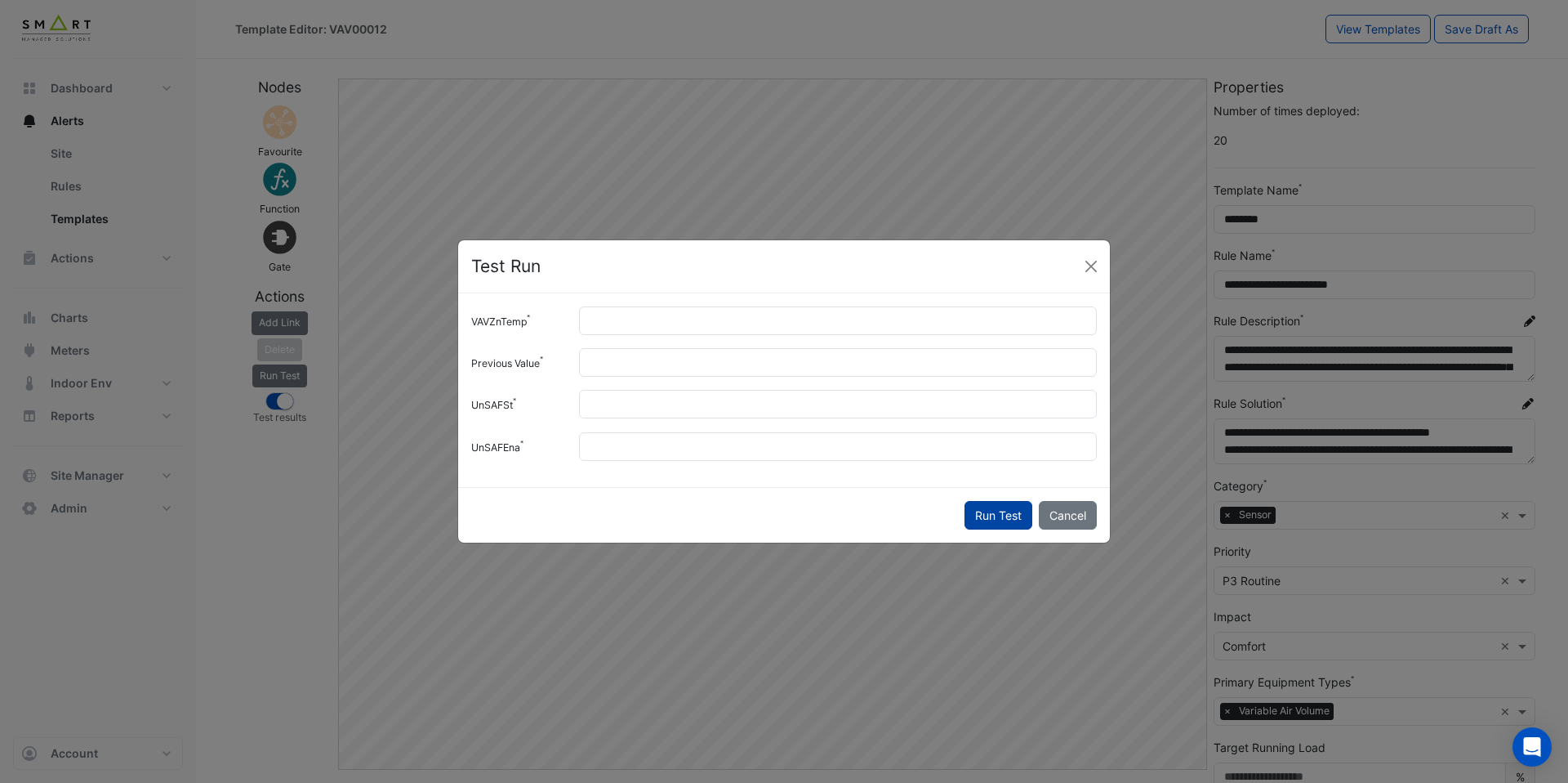
click at [1011, 521] on button "Run Test" at bounding box center [999, 514] width 68 height 29
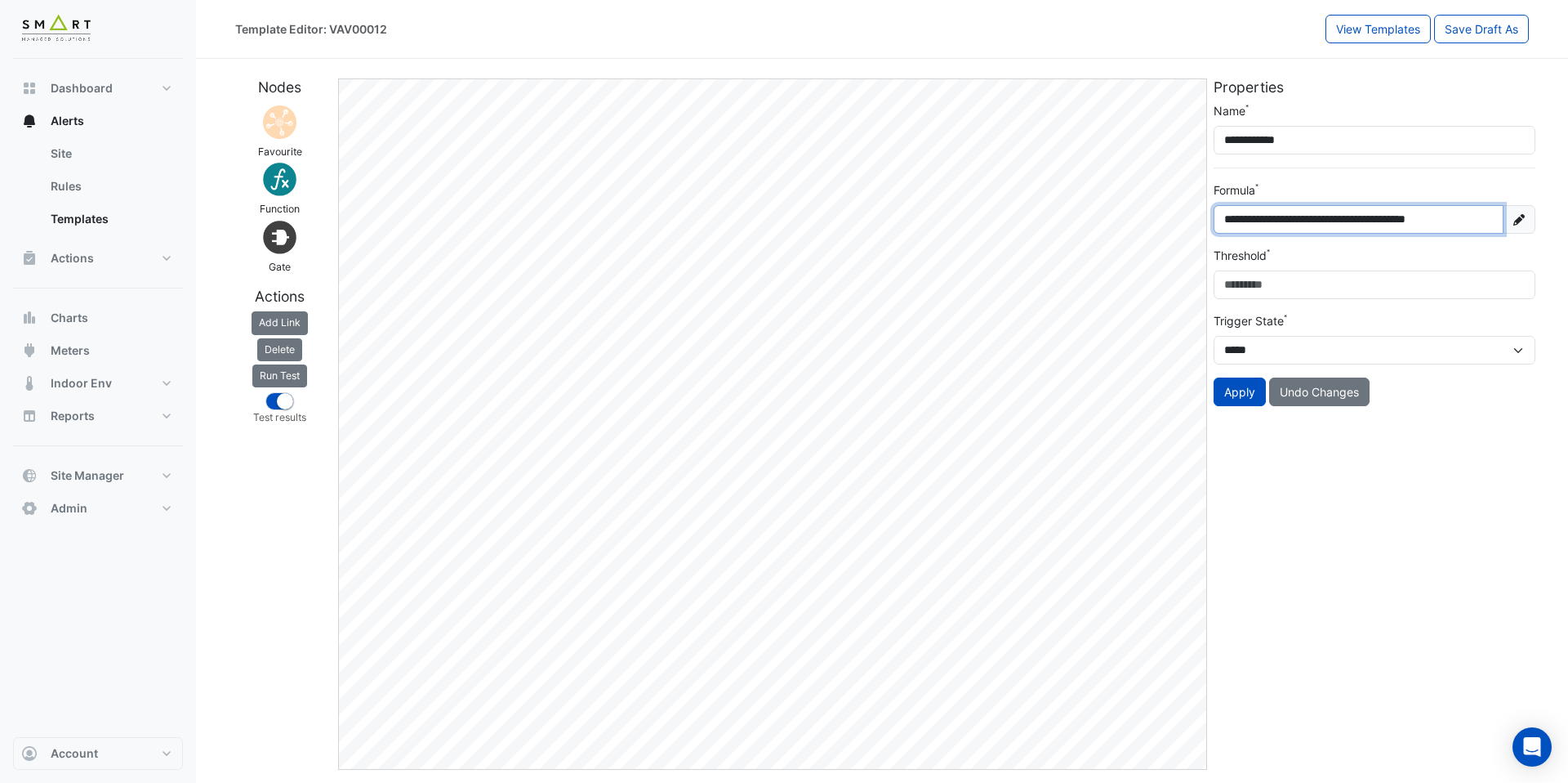
click at [1322, 221] on input "**********" at bounding box center [1357, 219] width 290 height 29
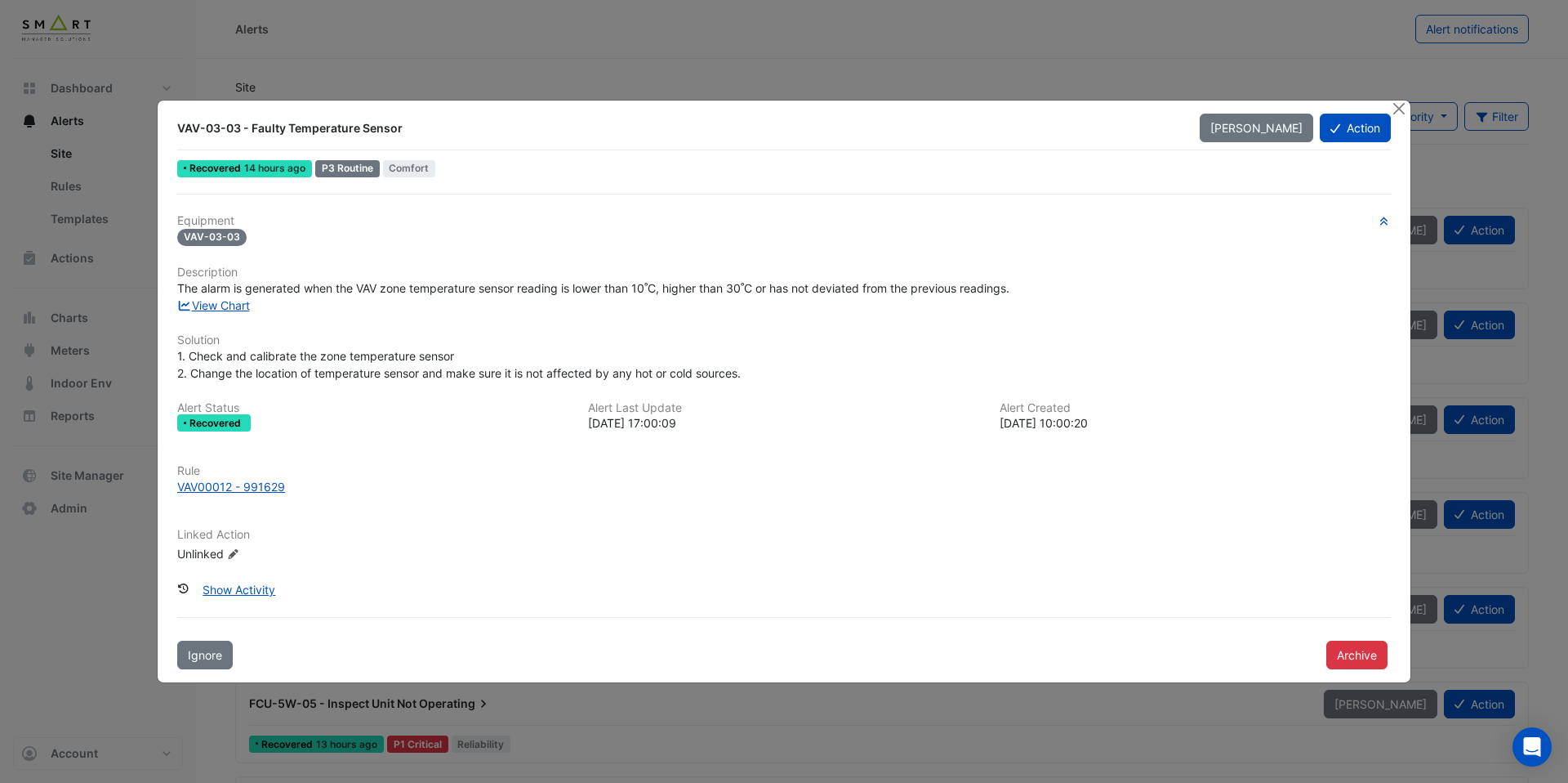
click at [218, 313] on div "View Chart" at bounding box center [784, 305] width 1233 height 17
click at [231, 300] on link "View Chart" at bounding box center [213, 305] width 73 height 14
click at [255, 481] on div "VAV00012 - 991622" at bounding box center [231, 486] width 107 height 17
click at [245, 302] on link "View Chart" at bounding box center [213, 305] width 73 height 14
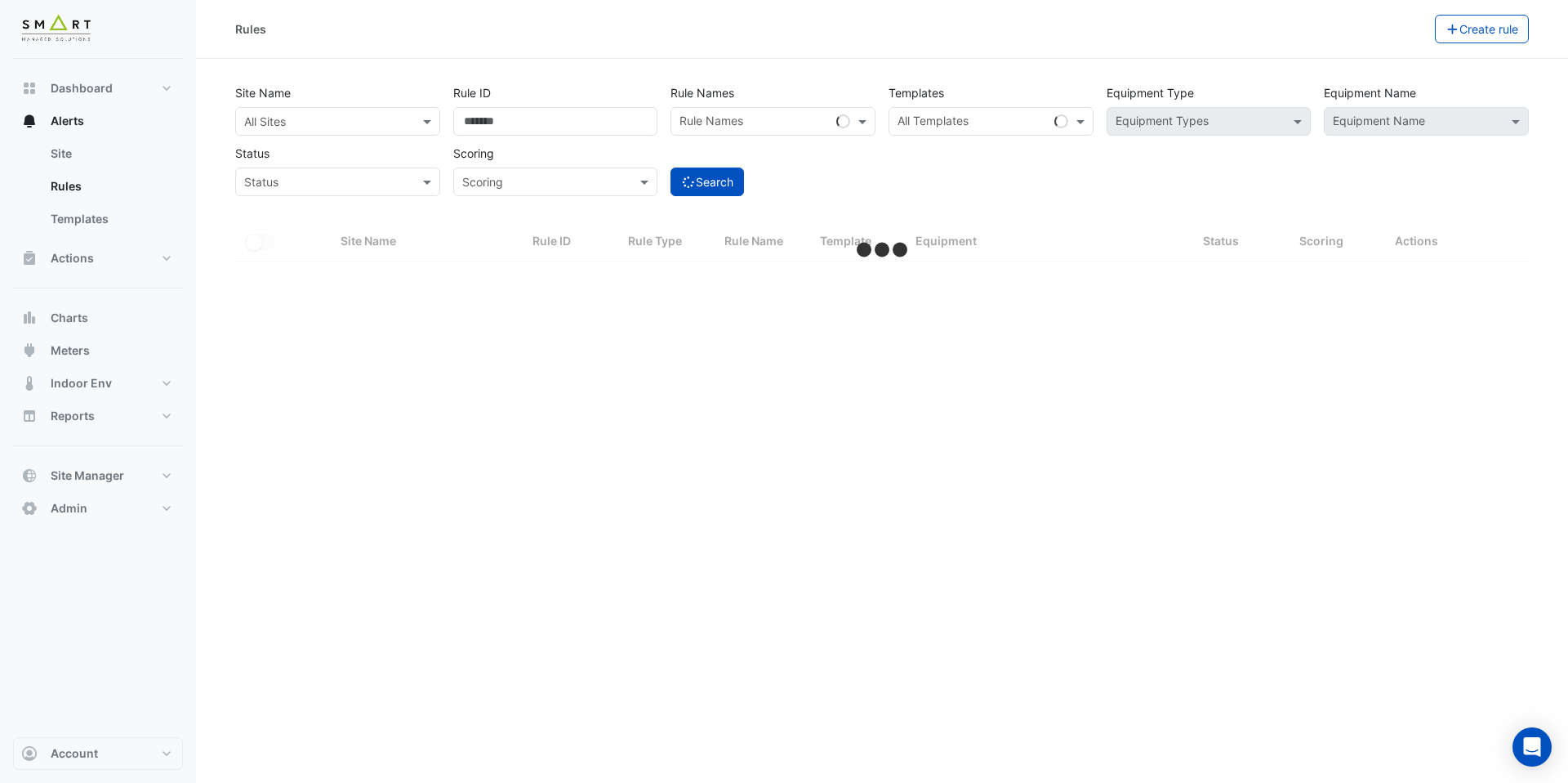
select select "***"
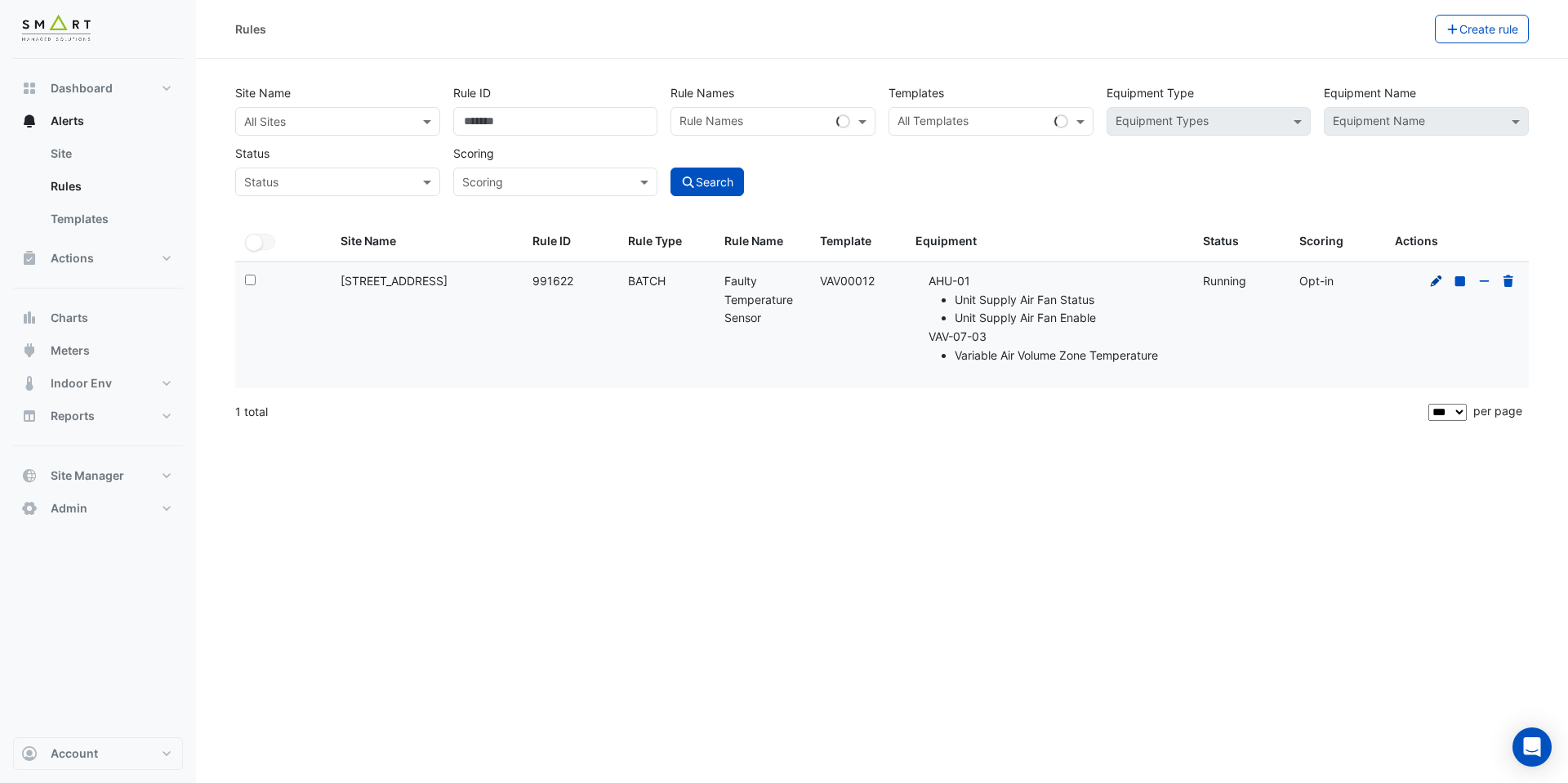
click at [1441, 283] on icon at bounding box center [1436, 281] width 15 height 11
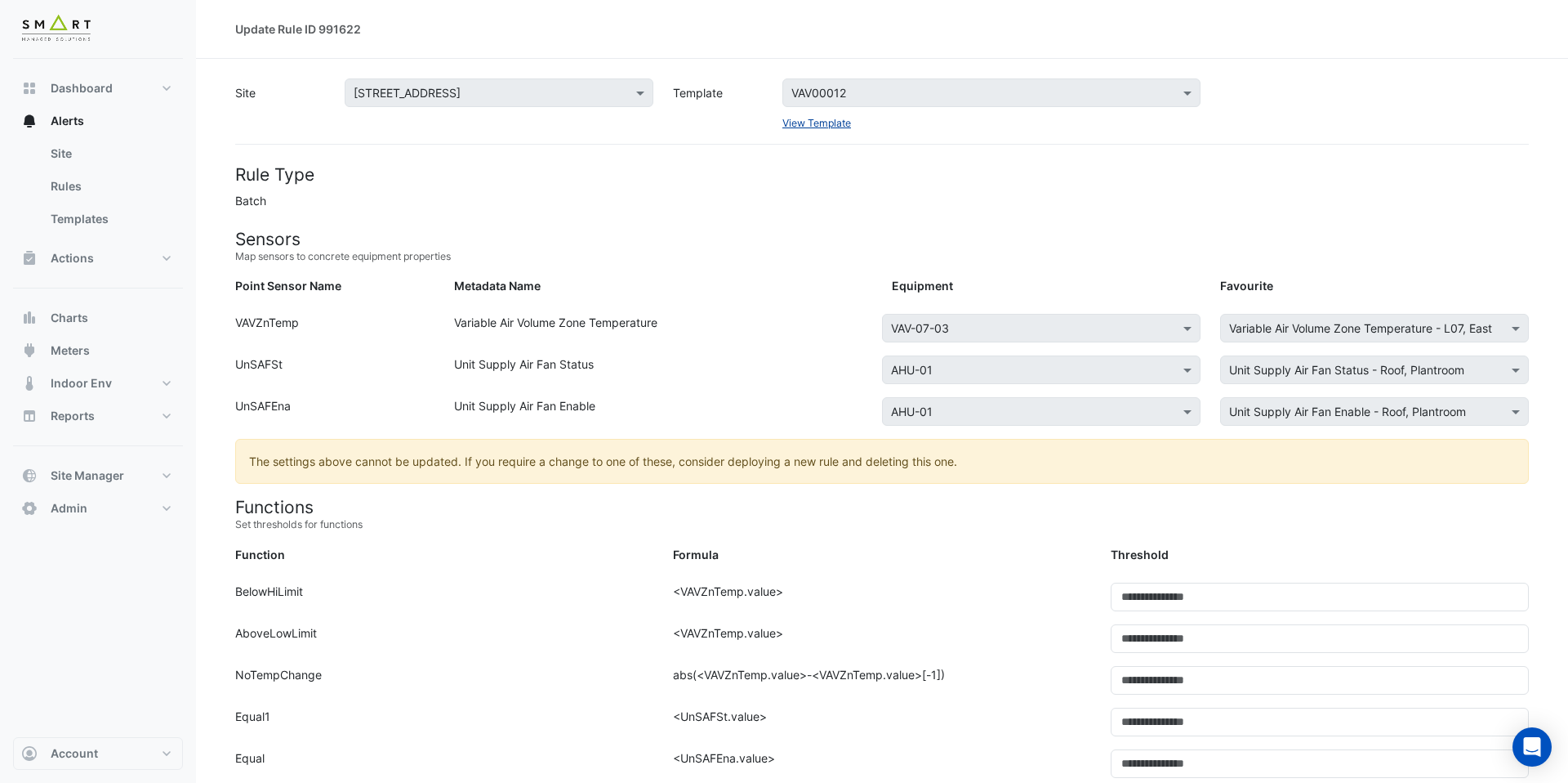
click at [847, 121] on link "View Template" at bounding box center [817, 122] width 69 height 12
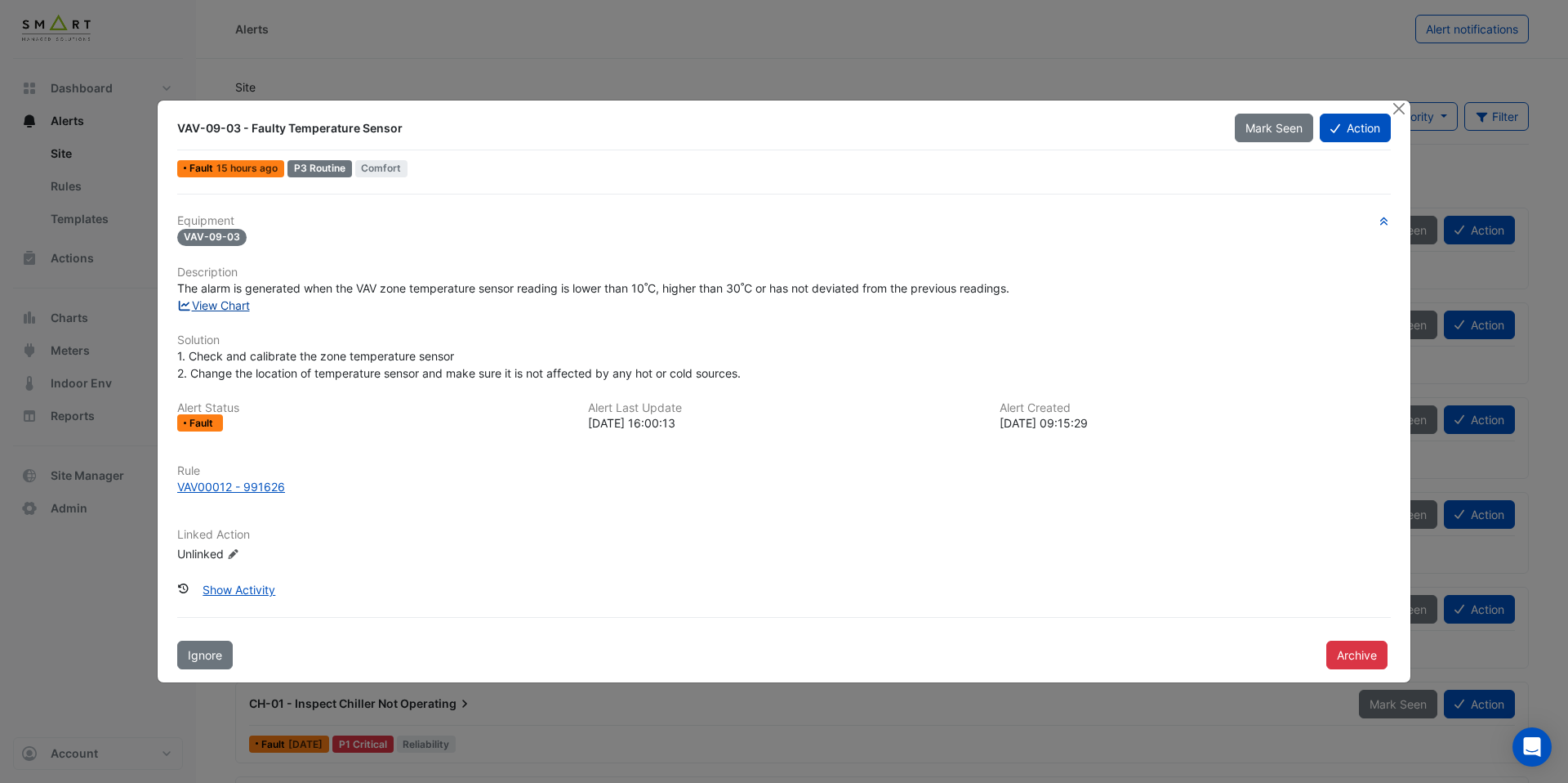
click at [227, 306] on link "View Chart" at bounding box center [213, 305] width 73 height 14
click at [62, 432] on ngb-modal-window "VAV-09-03 - Faulty Temperature Sensor Mark Seen Action Fault 15 hours ago P3 Ro…" at bounding box center [784, 391] width 1568 height 783
click at [1404, 111] on button "Close" at bounding box center [1398, 109] width 17 height 17
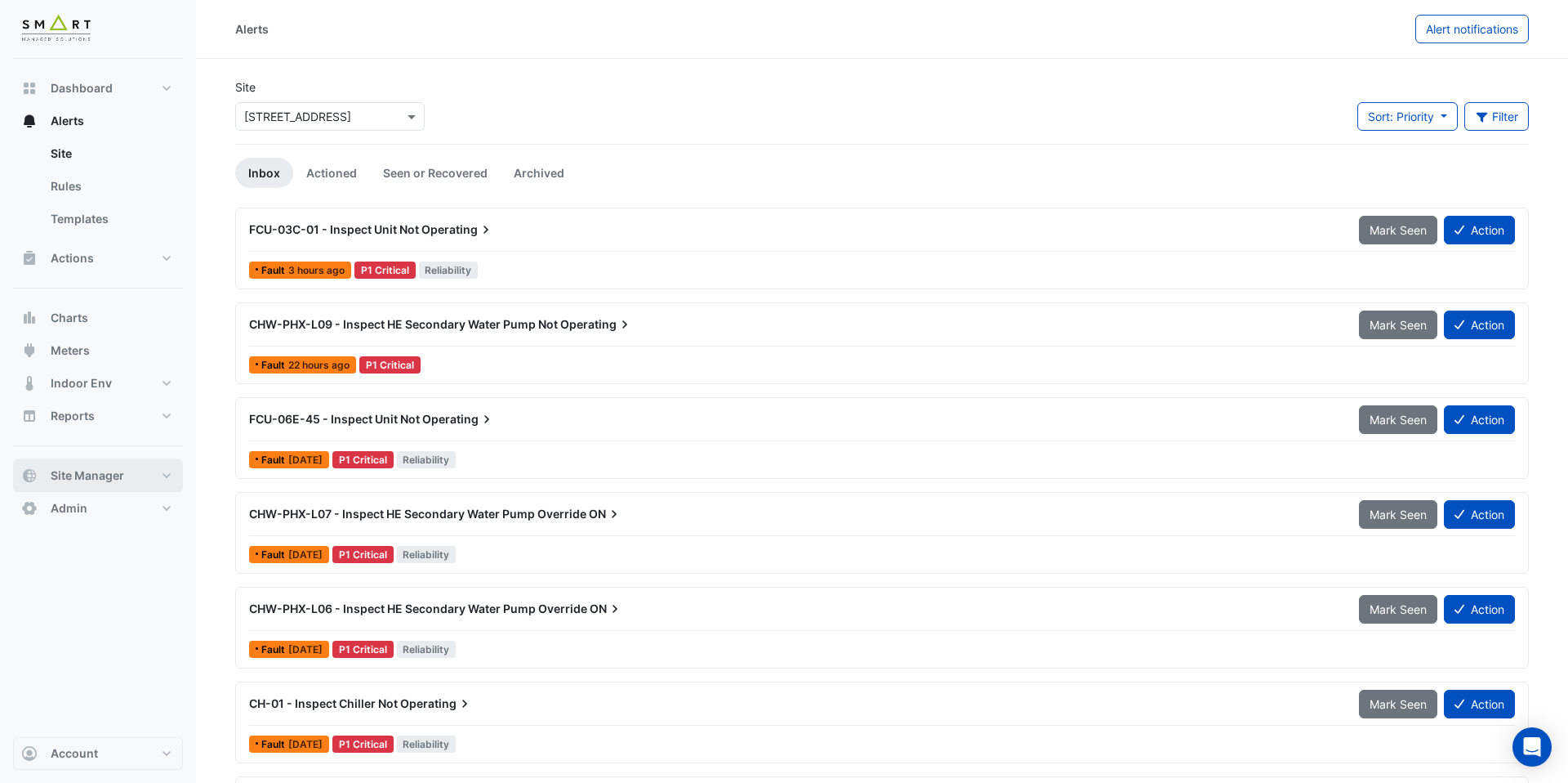
click at [147, 478] on button "Site Manager" at bounding box center [97, 476] width 170 height 33
select select "***"
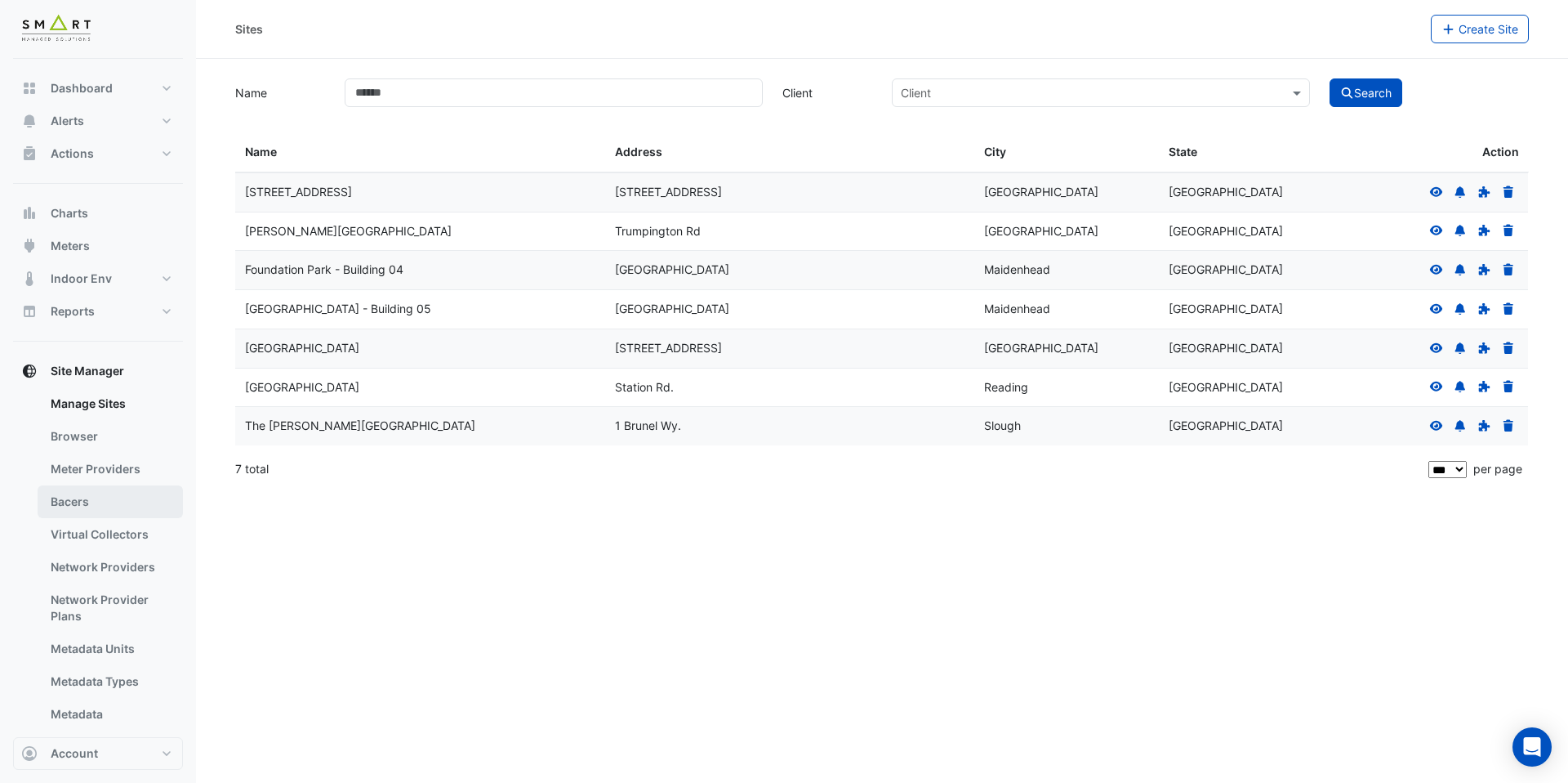
click at [134, 498] on link "Bacers" at bounding box center [110, 501] width 145 height 33
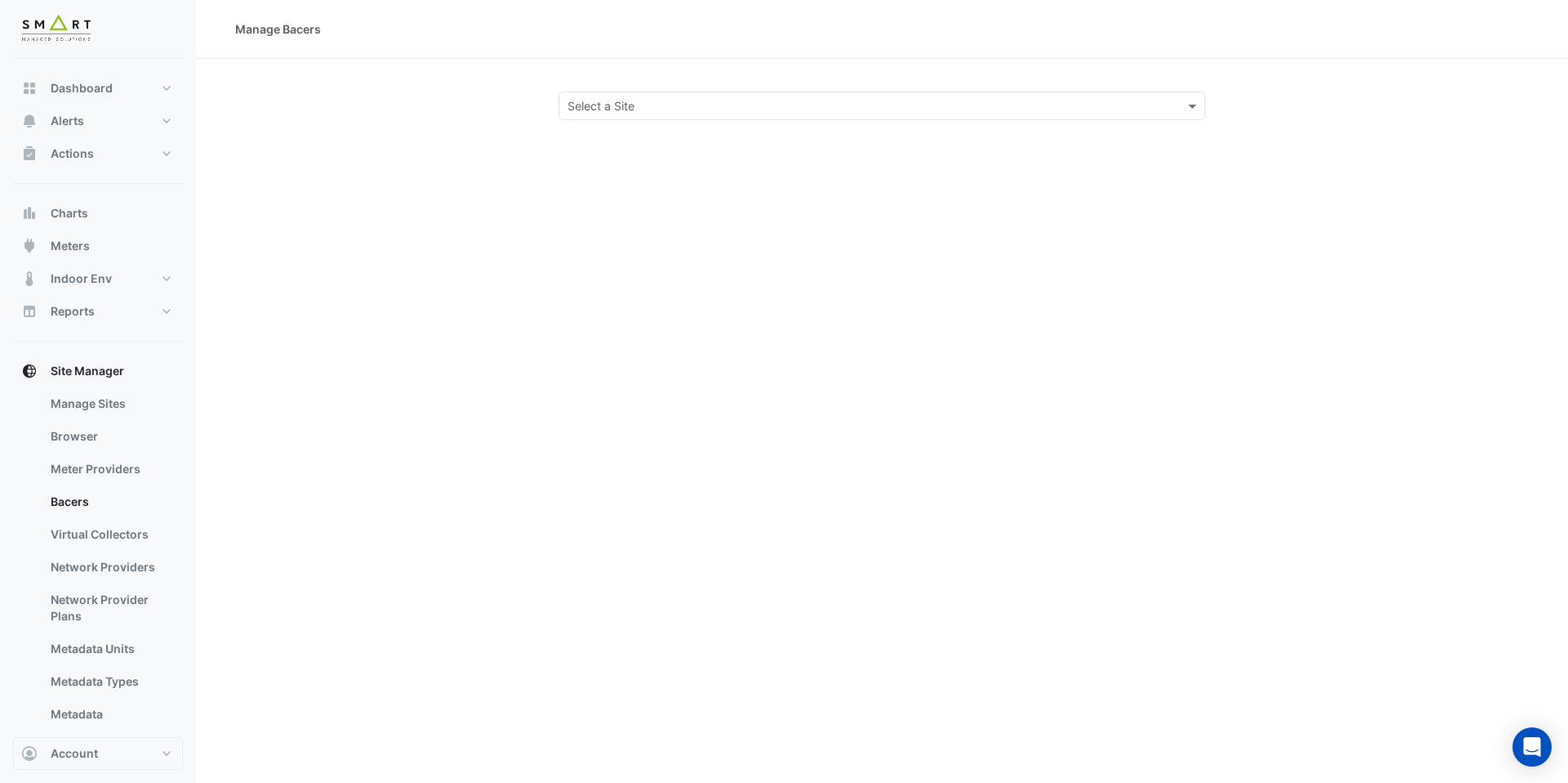
click at [632, 110] on input "text" at bounding box center [865, 107] width 596 height 17
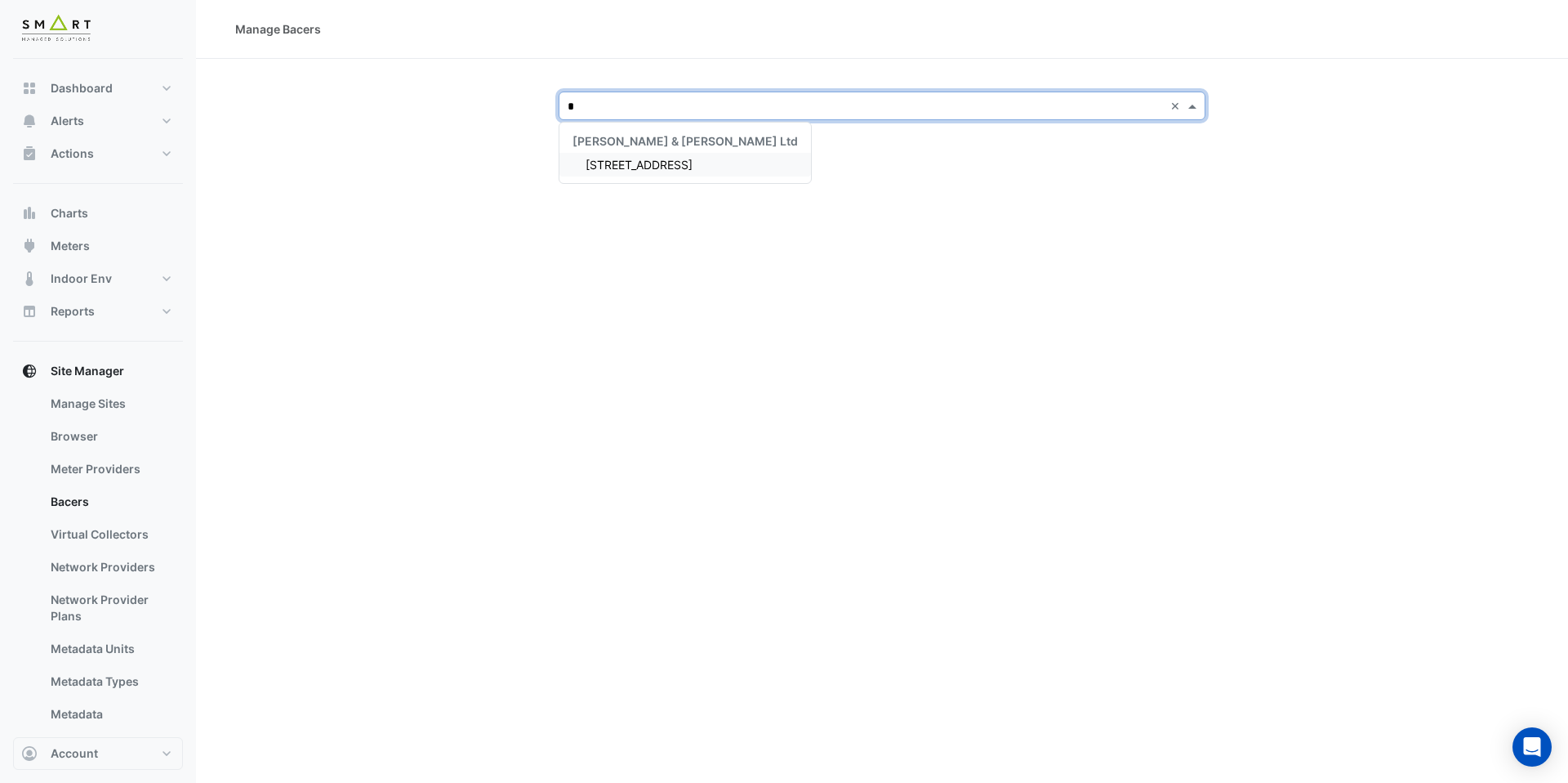
type input "**"
click at [658, 164] on span "[STREET_ADDRESS]" at bounding box center [639, 164] width 107 height 14
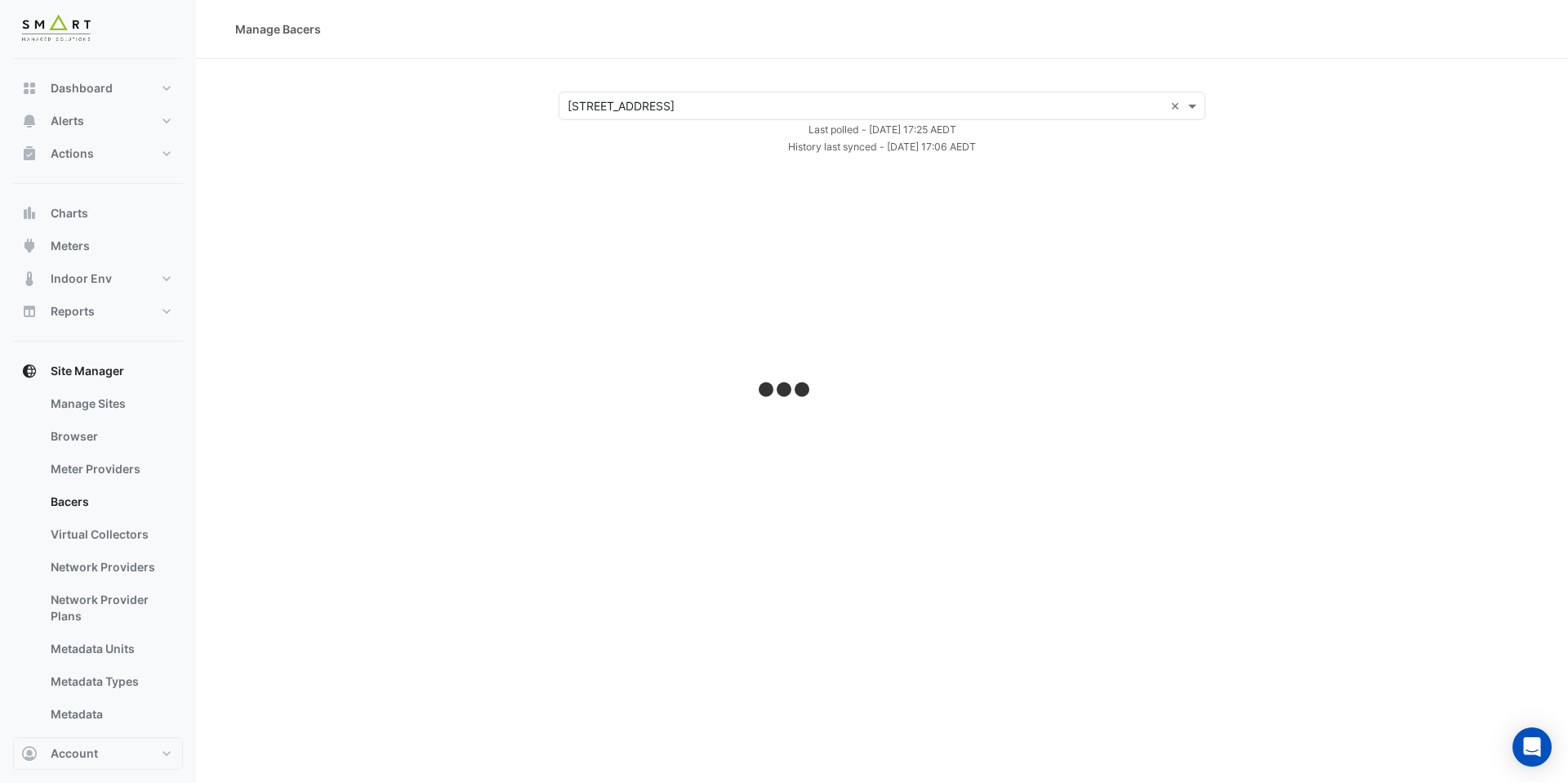
select select "***"
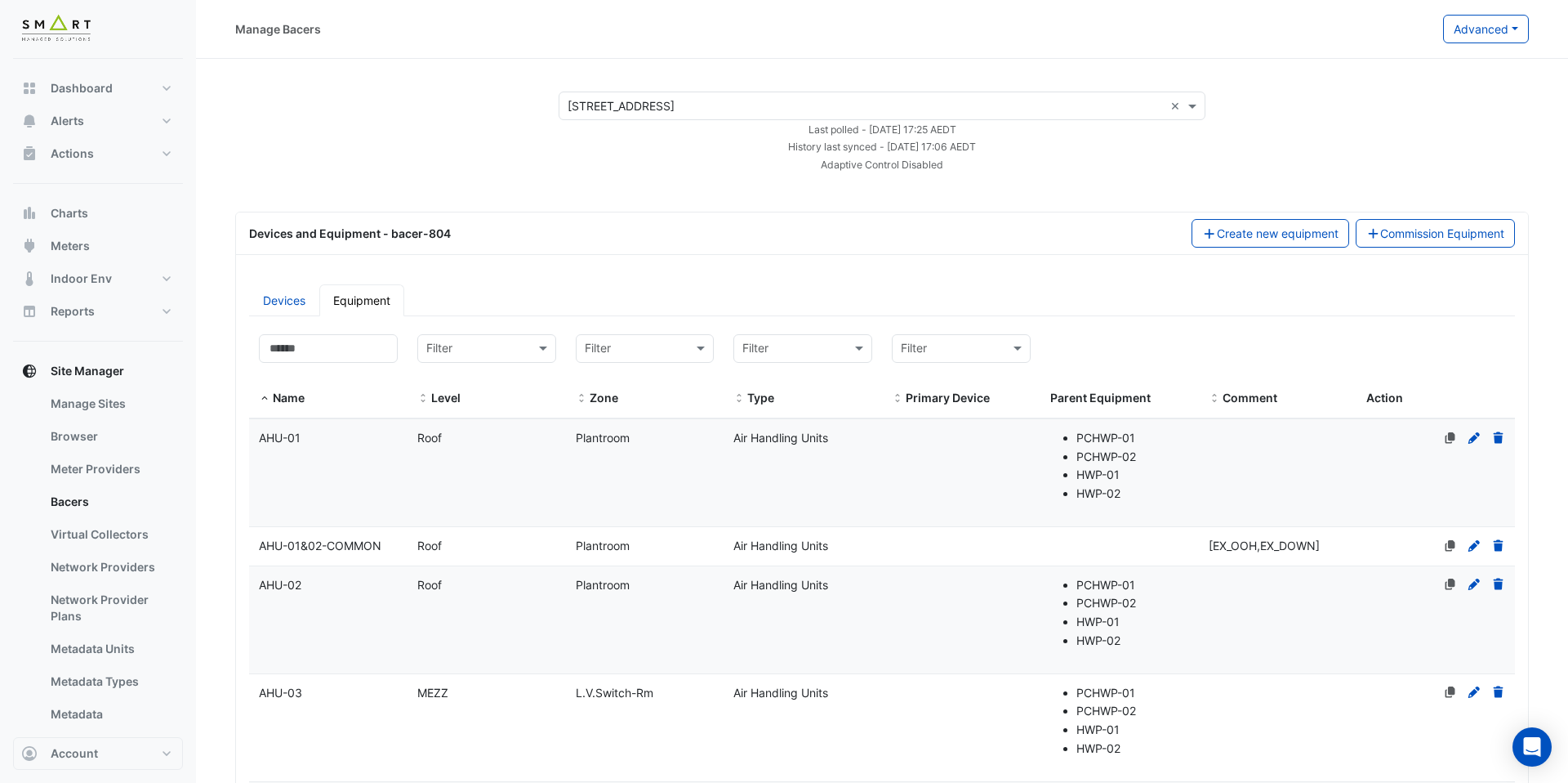
click at [1349, 441] on datatable-body-cell "Comment" at bounding box center [1277, 473] width 158 height 107
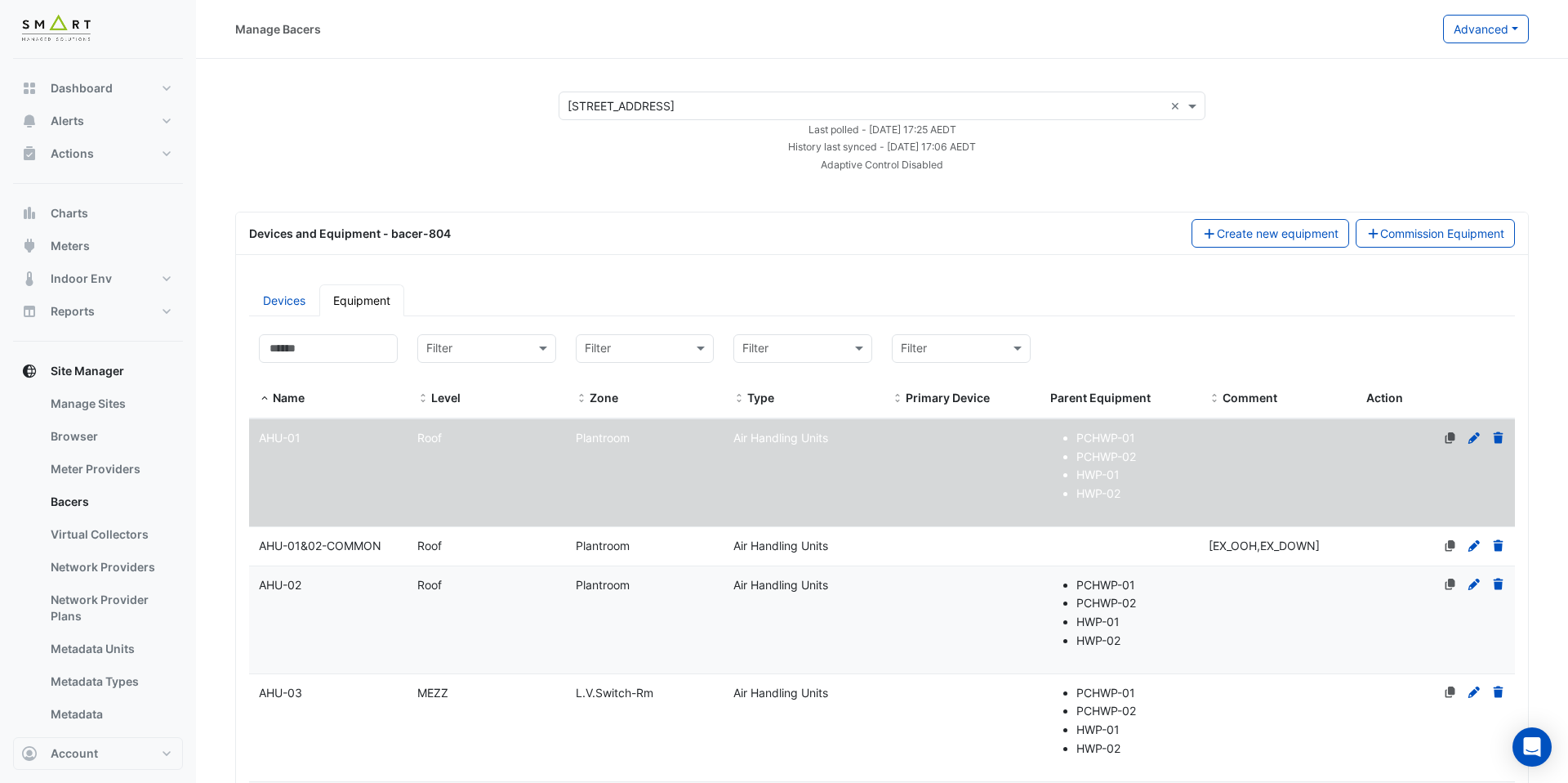
select select "***"
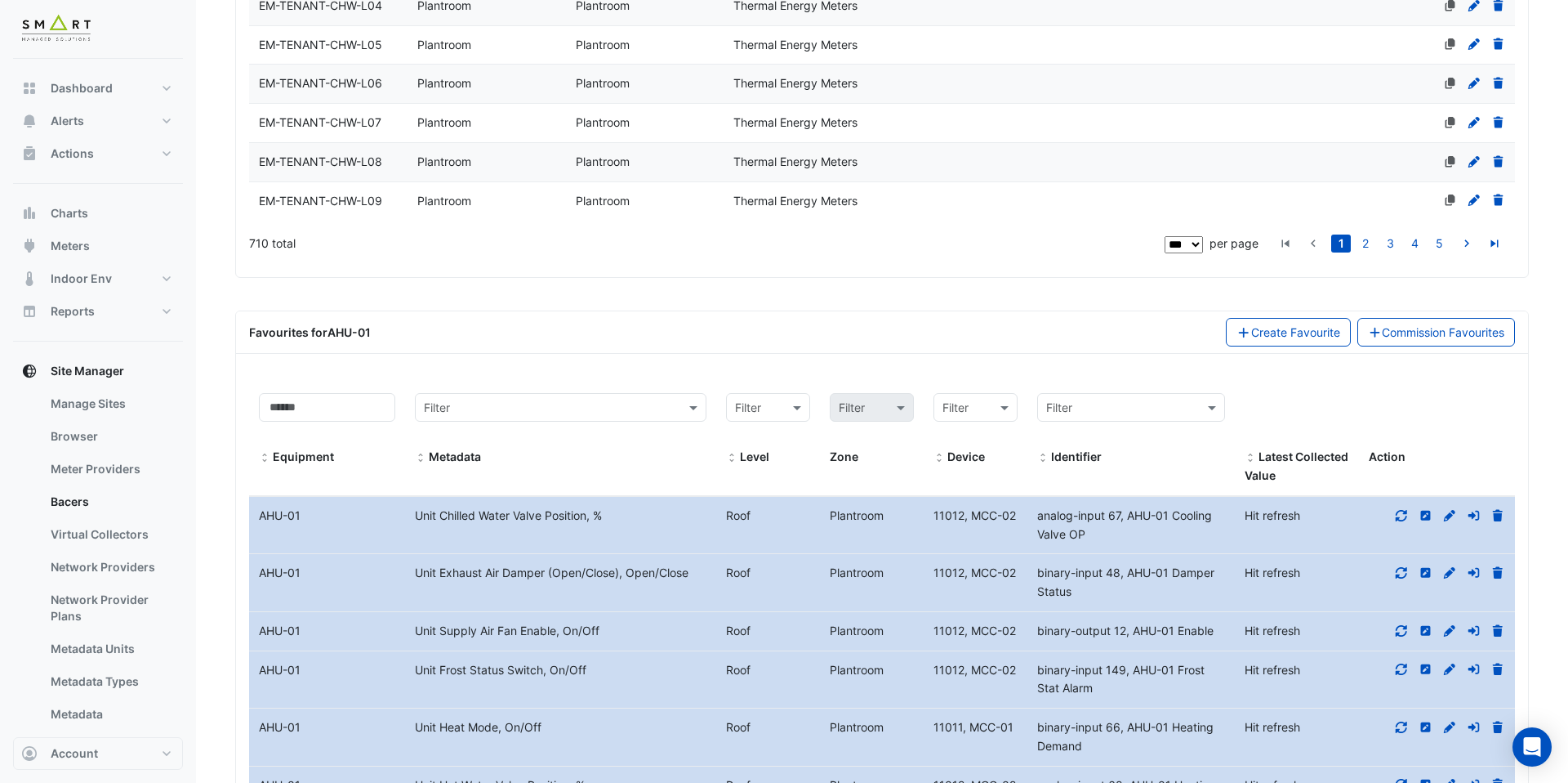
scroll to position [6595, 0]
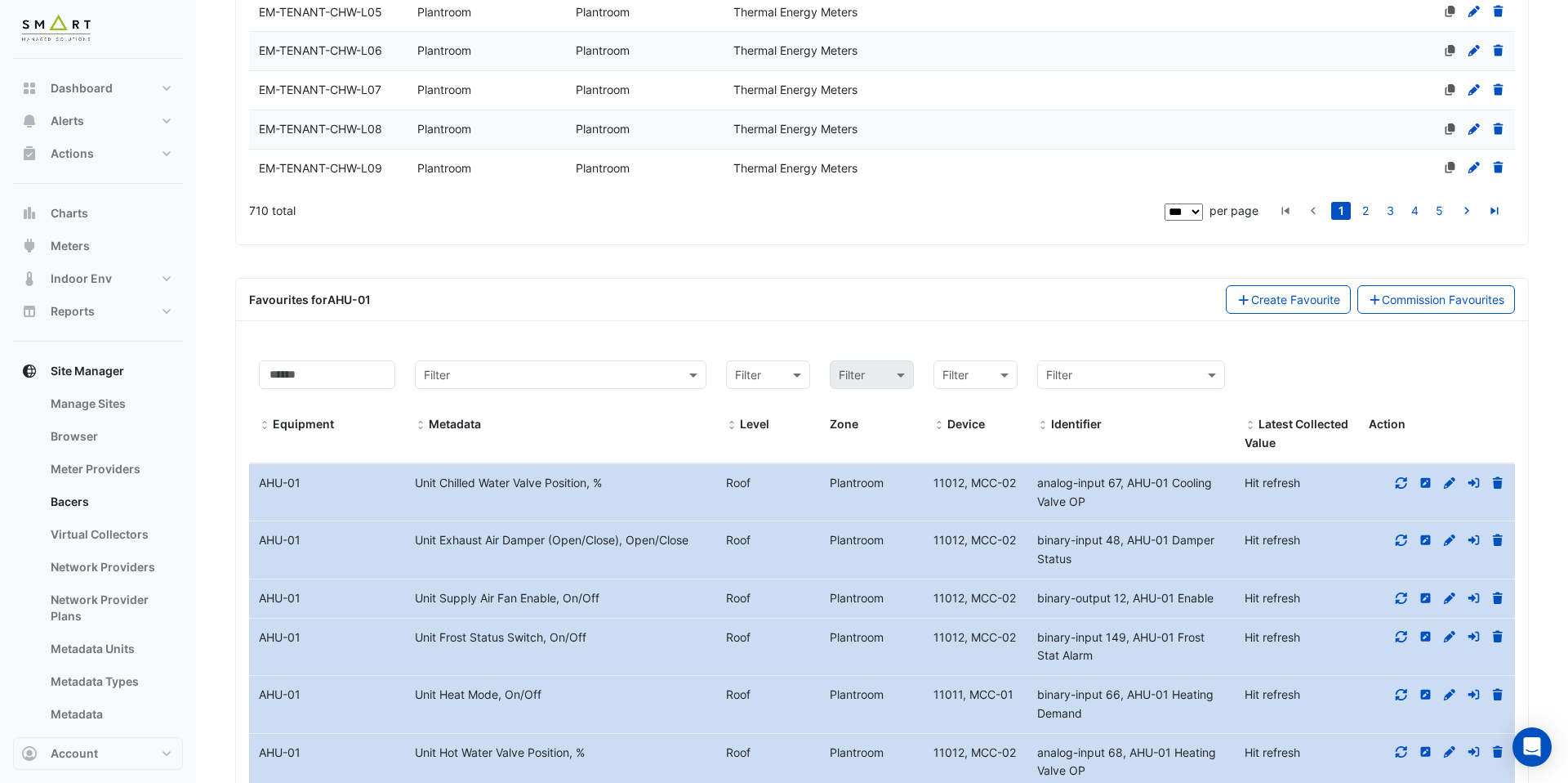
click at [1406, 478] on icon at bounding box center [1402, 483] width 15 height 11
click at [1402, 533] on fa-icon at bounding box center [1402, 539] width 15 height 14
click at [1402, 580] on datatable-body-cell "Action" at bounding box center [1437, 599] width 156 height 39
click at [1402, 593] on icon at bounding box center [1402, 598] width 15 height 11
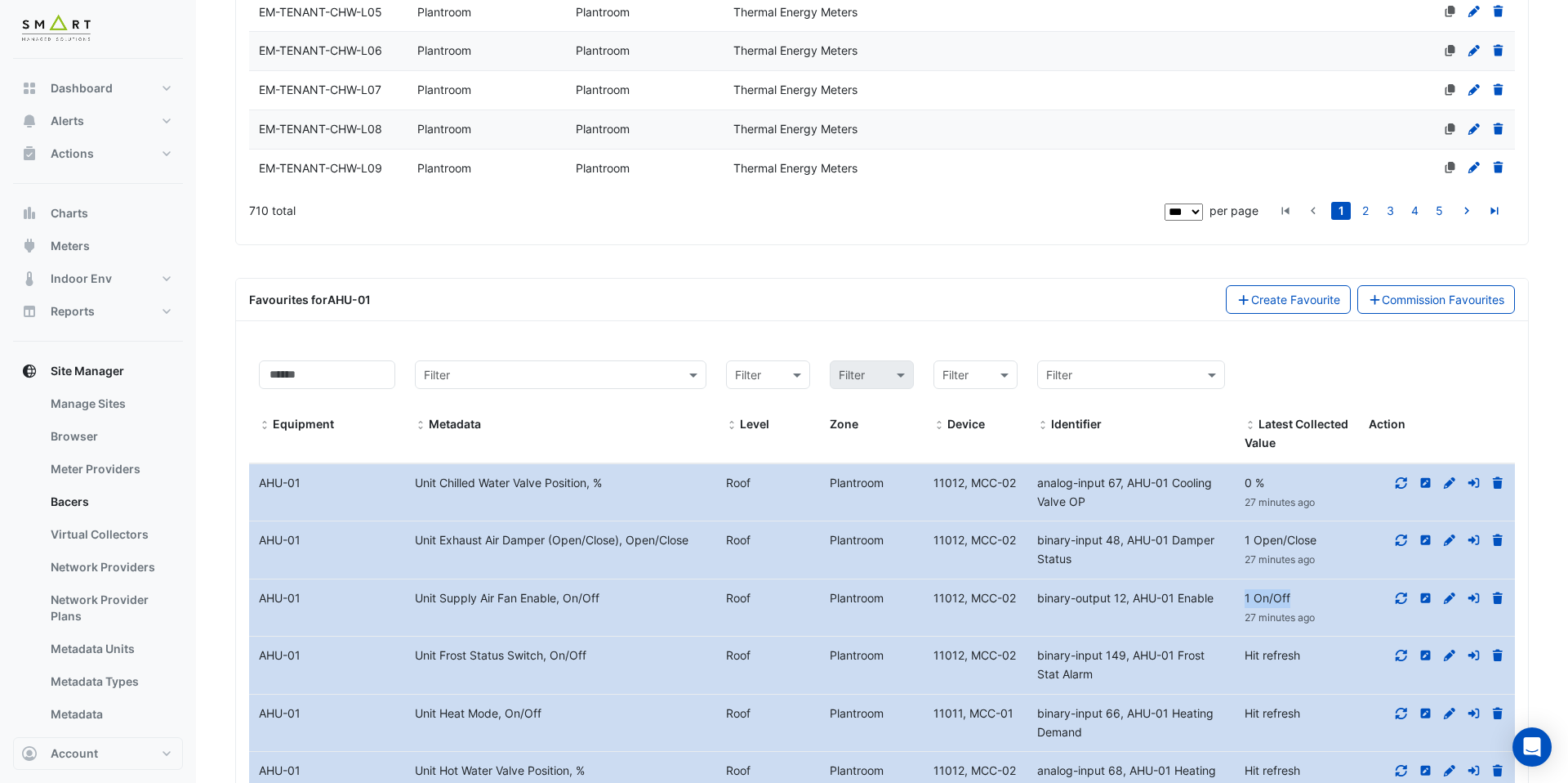
drag, startPoint x: 1295, startPoint y: 522, endPoint x: 1238, endPoint y: 525, distance: 57.1
click at [1238, 589] on div "1 On/Off 27 minutes ago" at bounding box center [1297, 607] width 124 height 38
click at [1410, 589] on div at bounding box center [1437, 598] width 156 height 18
click at [1407, 591] on fa-icon at bounding box center [1402, 597] width 15 height 14
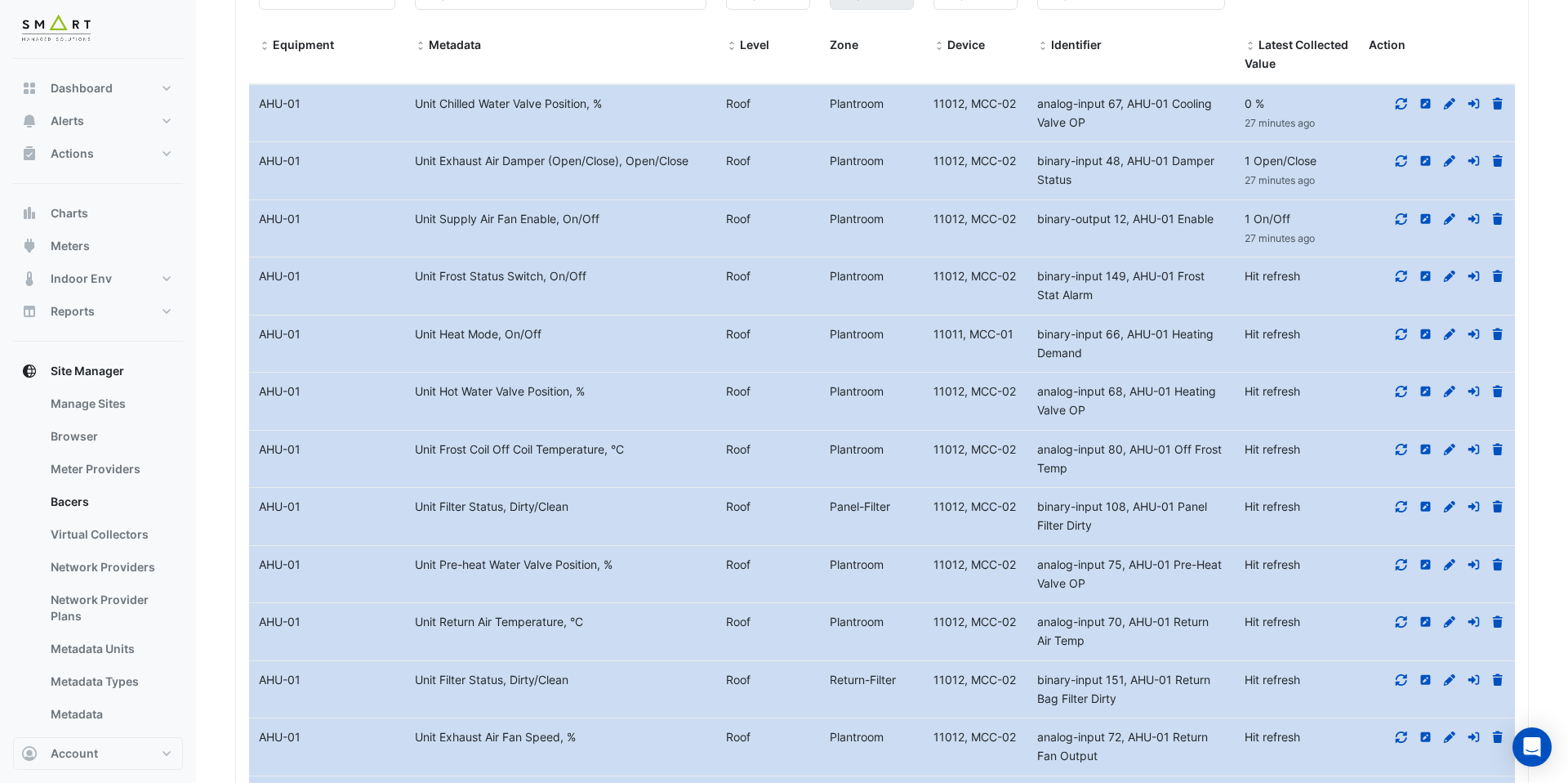
scroll to position [7015, 0]
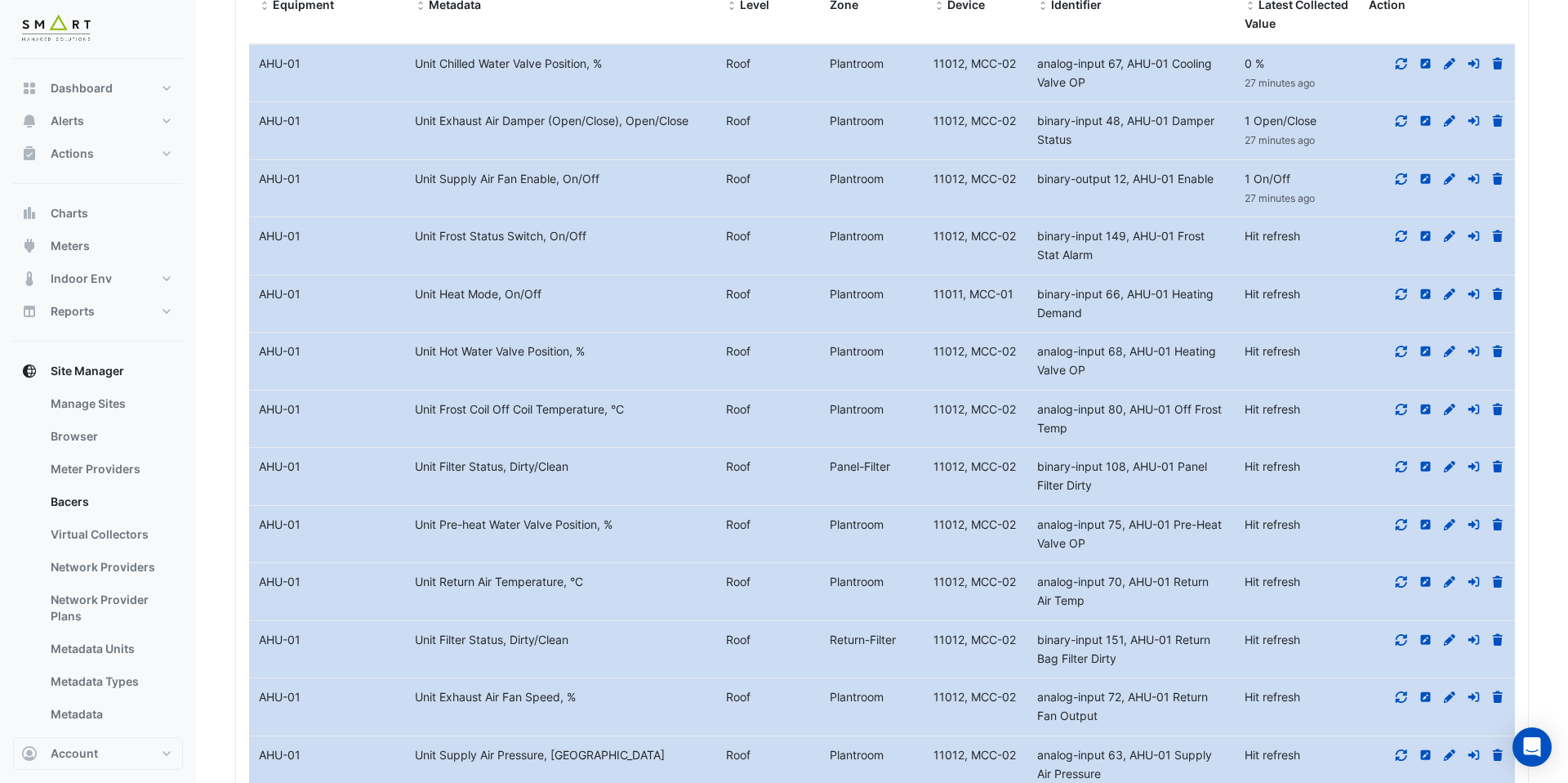
click at [1403, 749] on icon at bounding box center [1402, 754] width 15 height 11
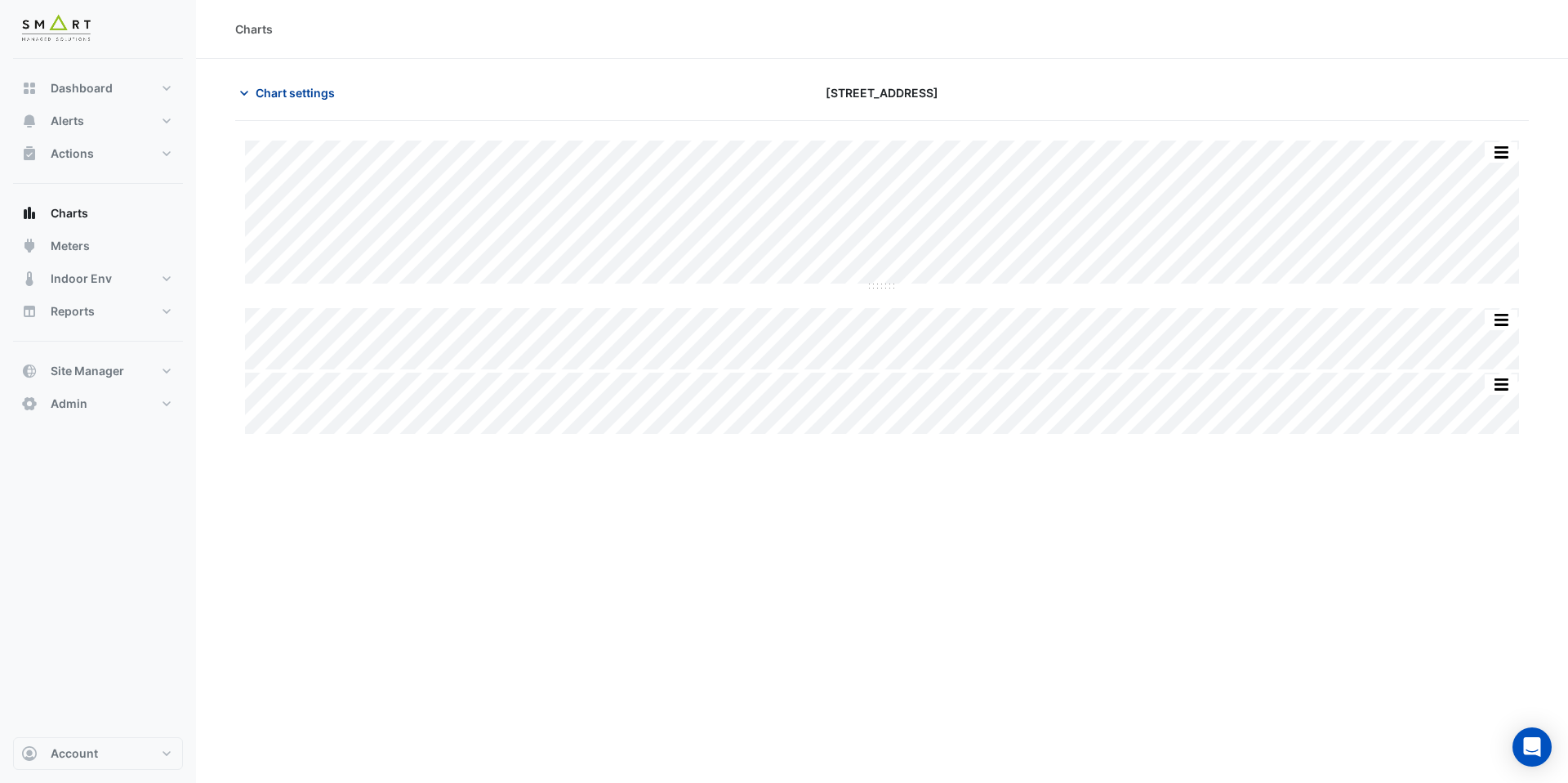
click at [303, 89] on span "Chart settings" at bounding box center [295, 92] width 79 height 17
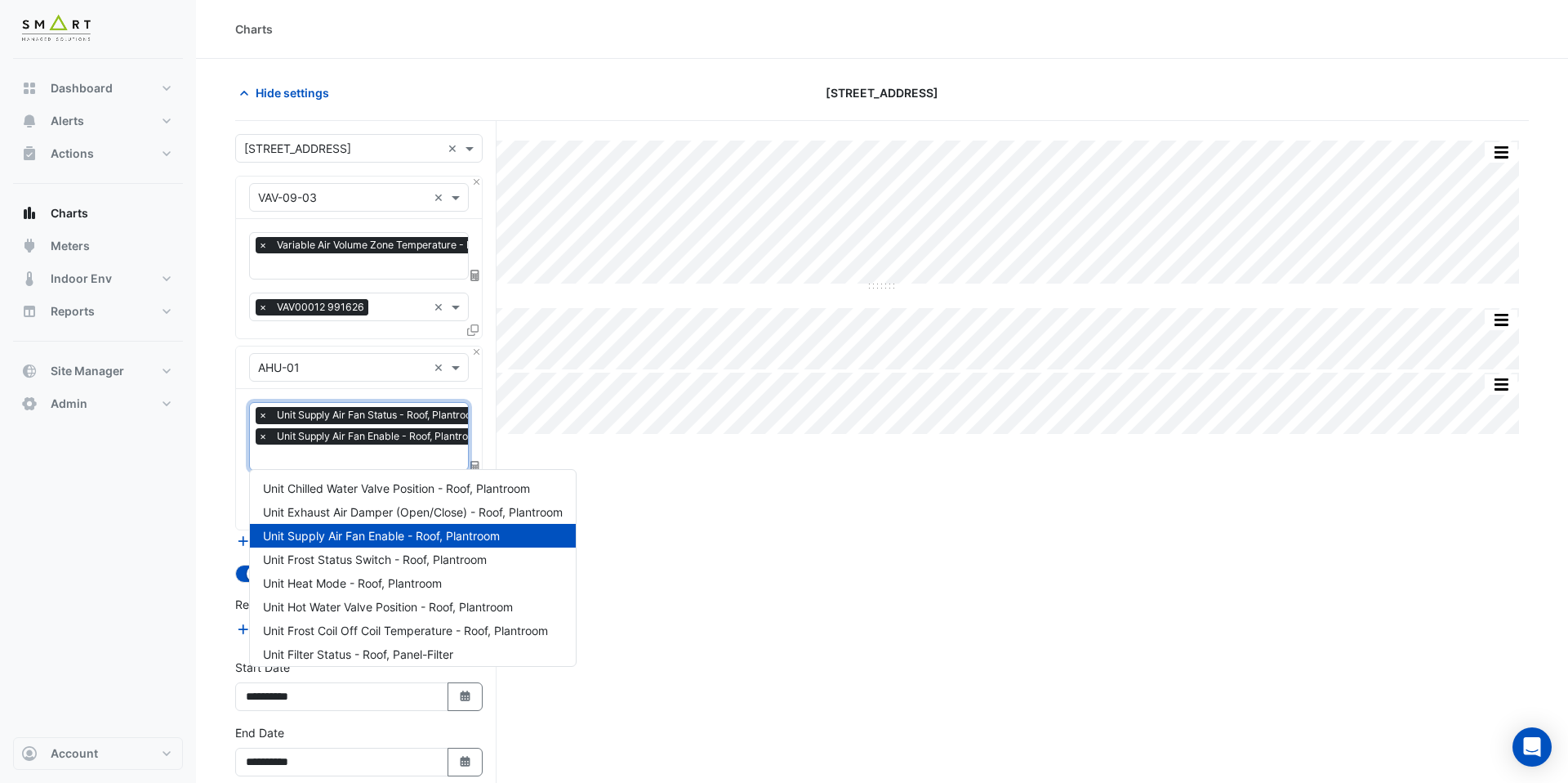
click at [341, 463] on input "text" at bounding box center [374, 458] width 233 height 17
type input "***"
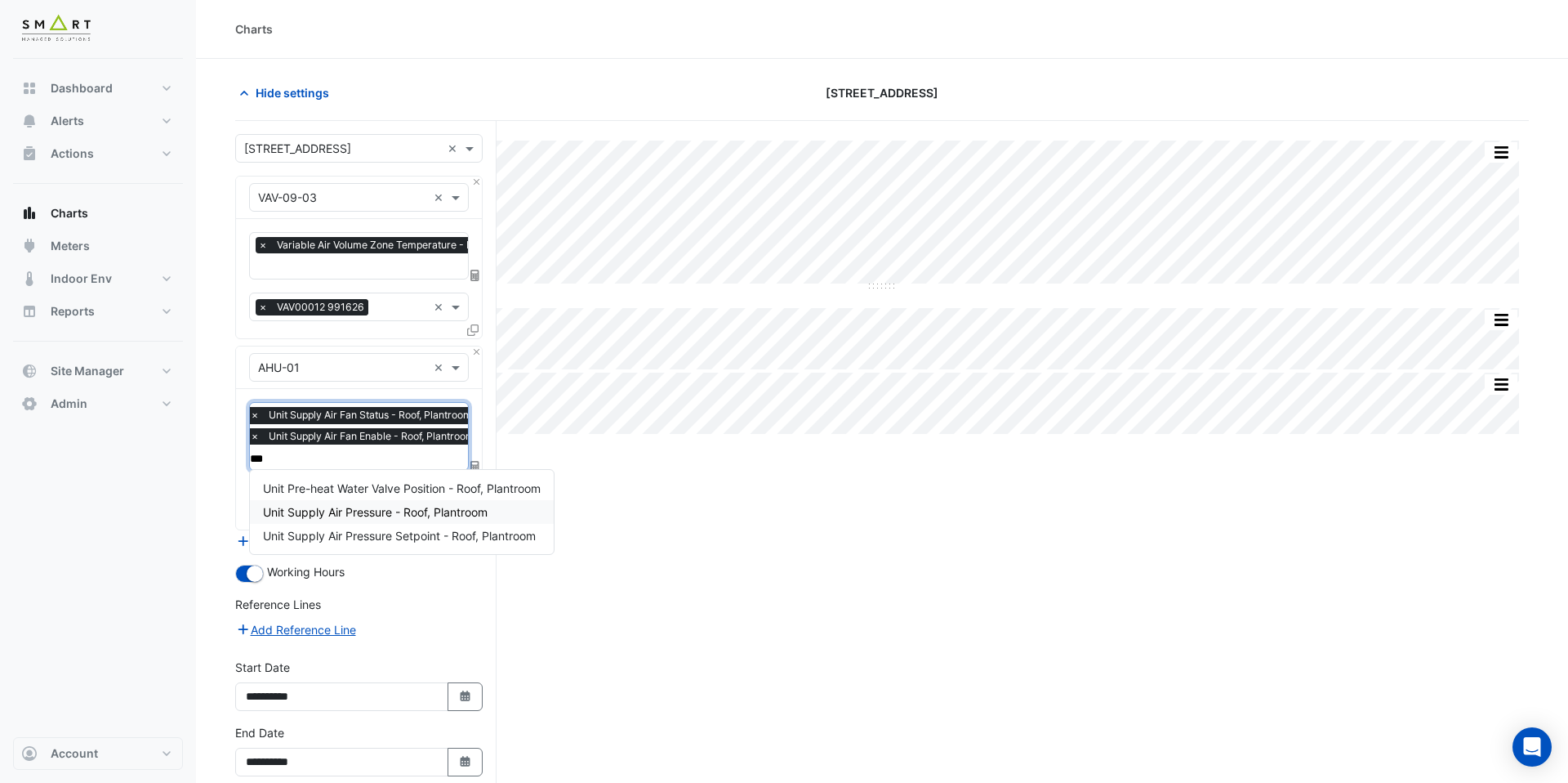
click at [433, 506] on span "Unit Supply Air Pressure - Roof, Plantroom" at bounding box center [375, 512] width 224 height 14
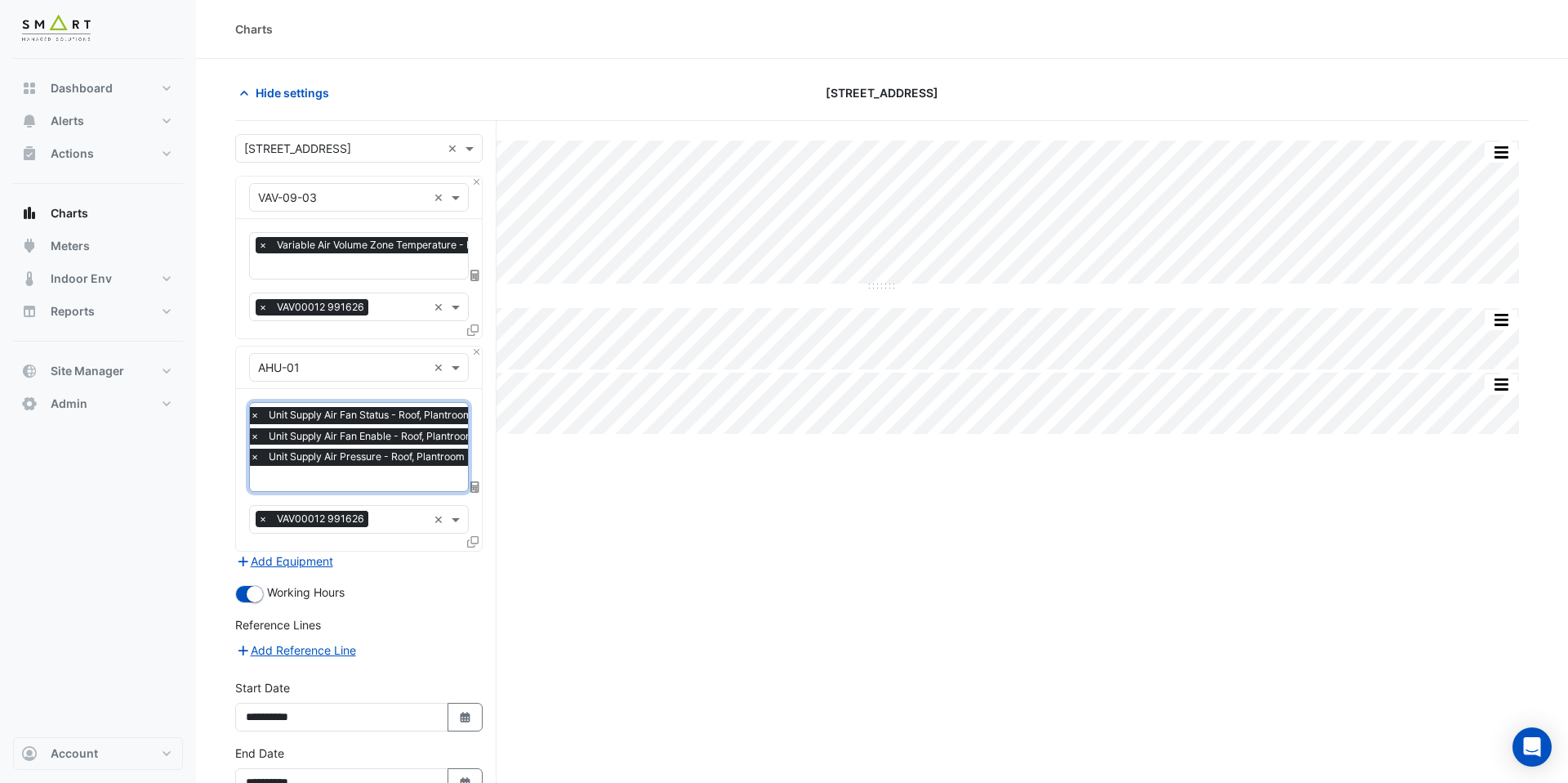
scroll to position [98, 0]
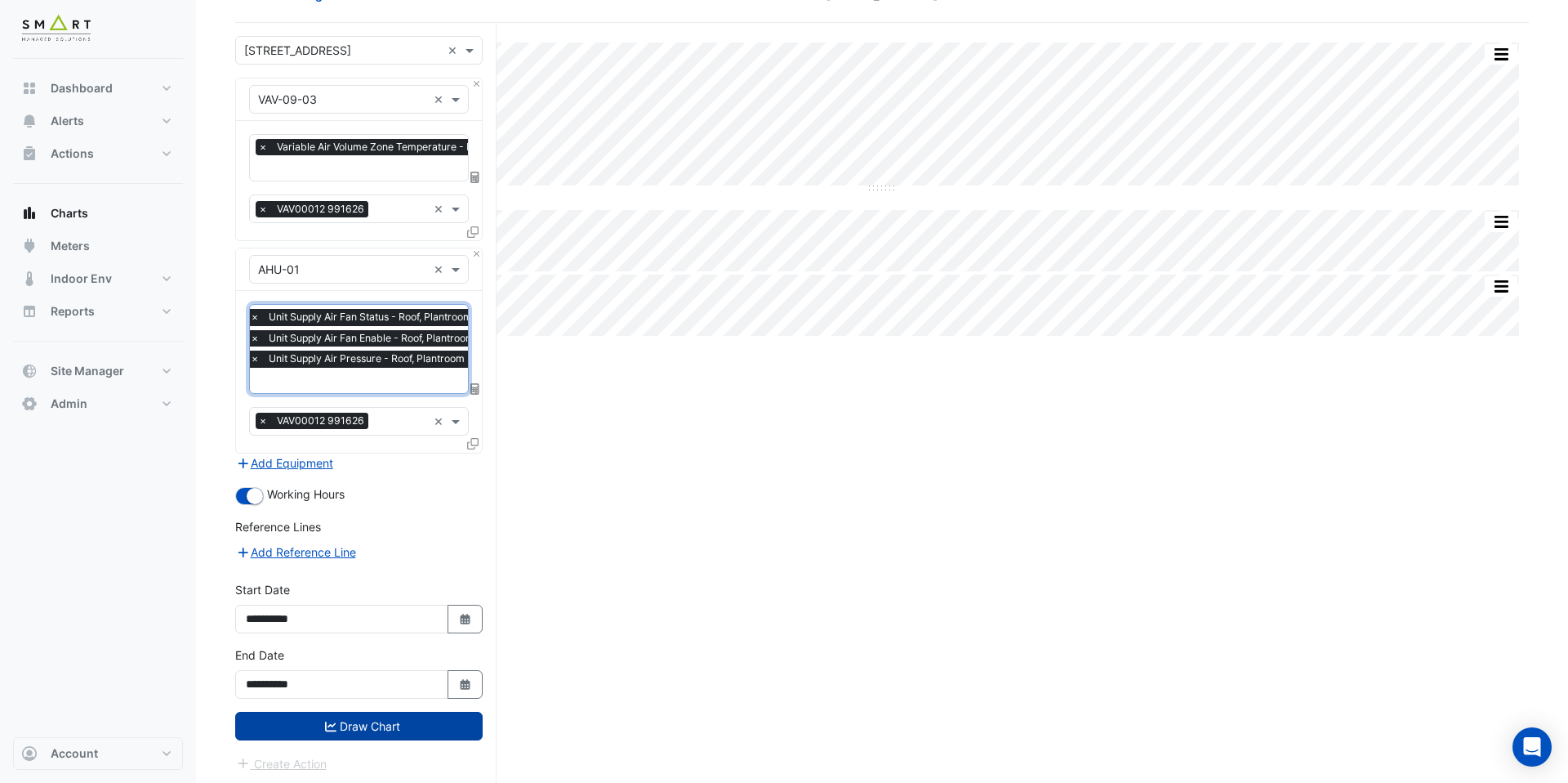
click at [412, 715] on button "Draw Chart" at bounding box center [359, 725] width 247 height 29
